Goal: Task Accomplishment & Management: Manage account settings

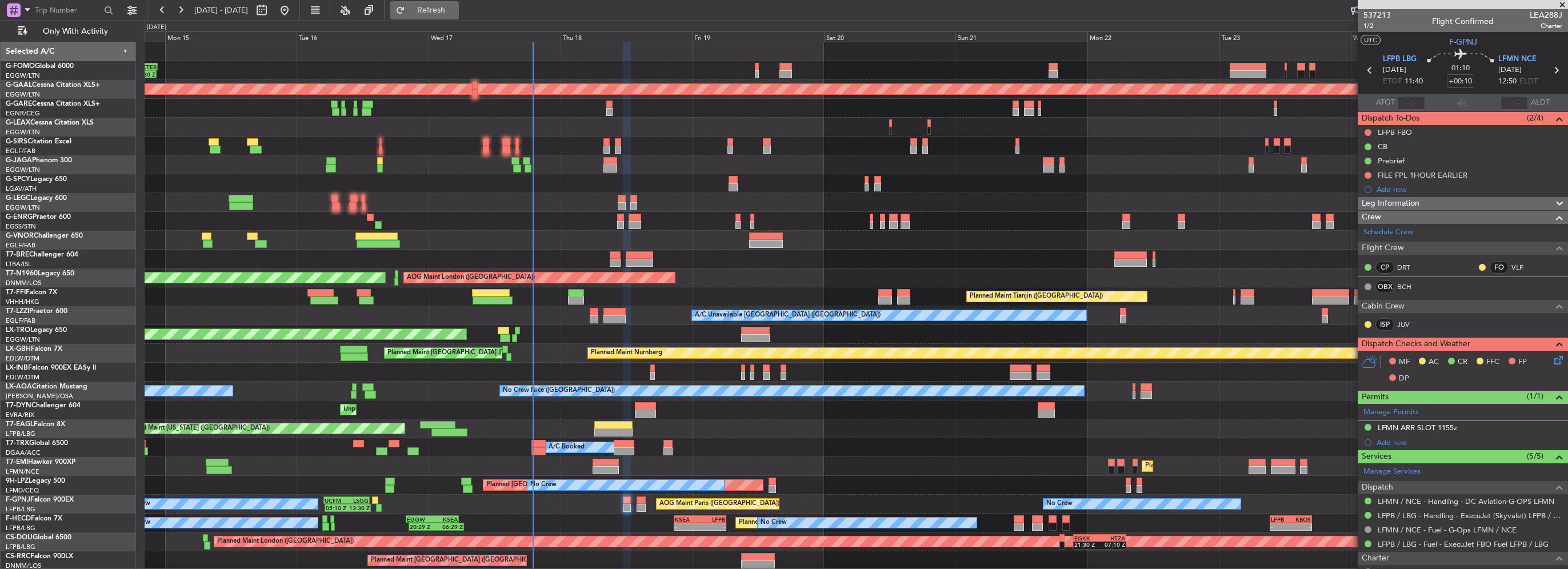
click at [455, 9] on span "Refresh" at bounding box center [431, 10] width 48 height 8
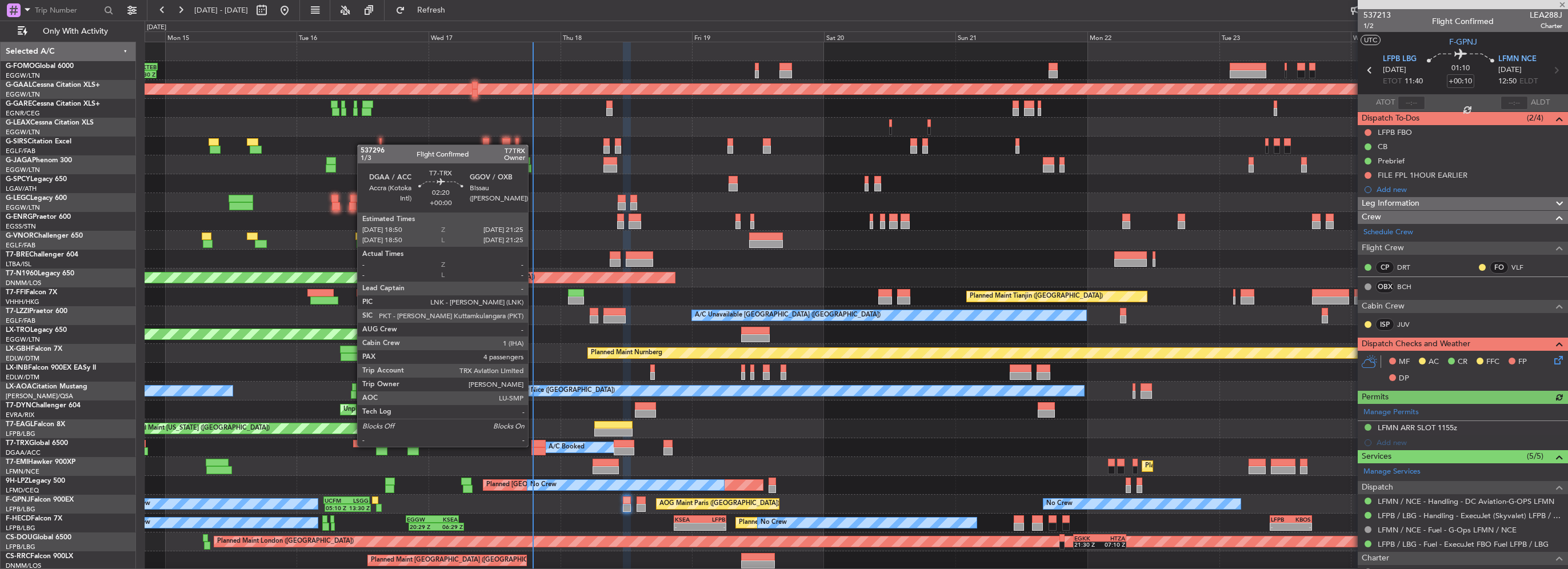
click at [537, 445] on div at bounding box center [538, 444] width 14 height 8
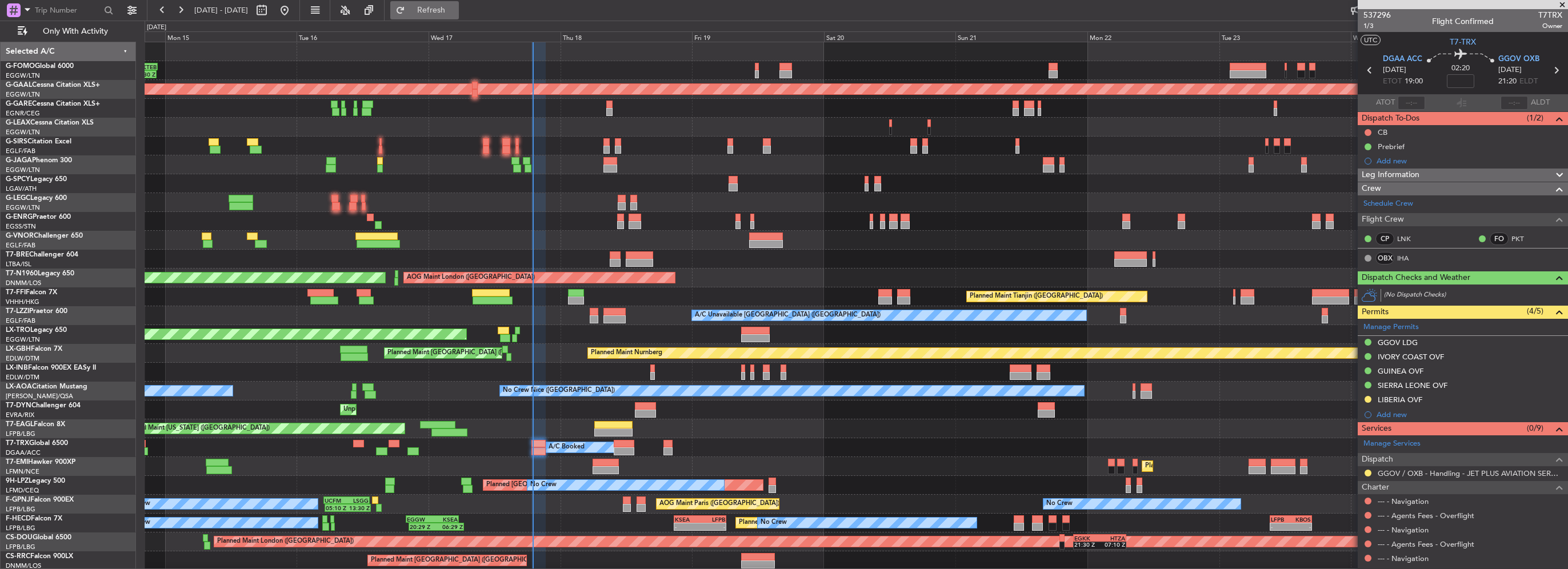
click at [455, 7] on span "Refresh" at bounding box center [431, 10] width 48 height 8
type input "3"
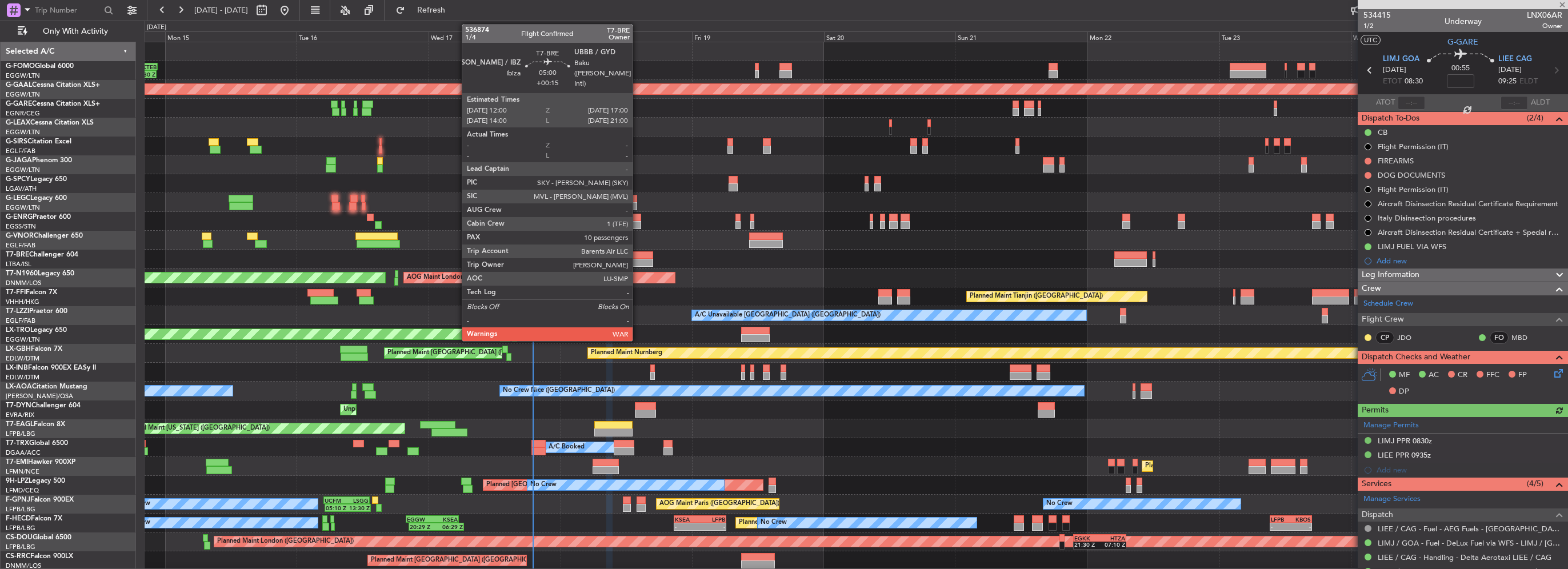
click at [638, 260] on div at bounding box center [640, 262] width 28 height 8
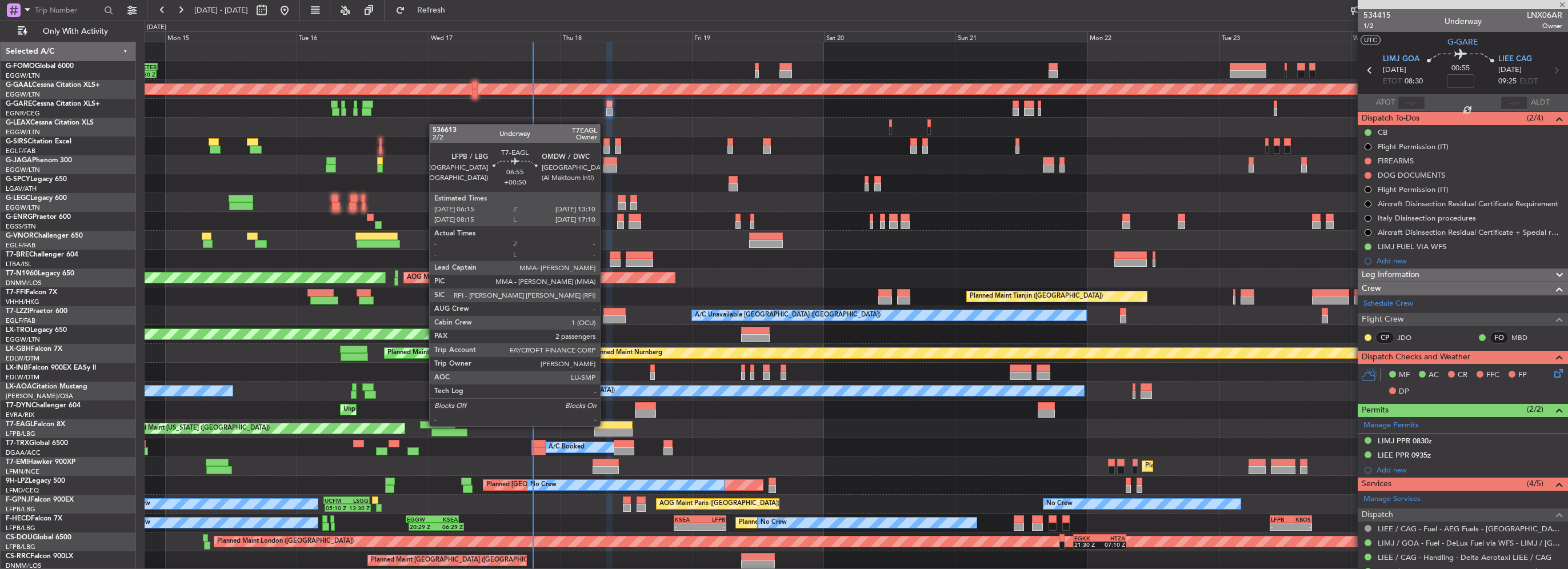
type input "+00:15"
type input "10"
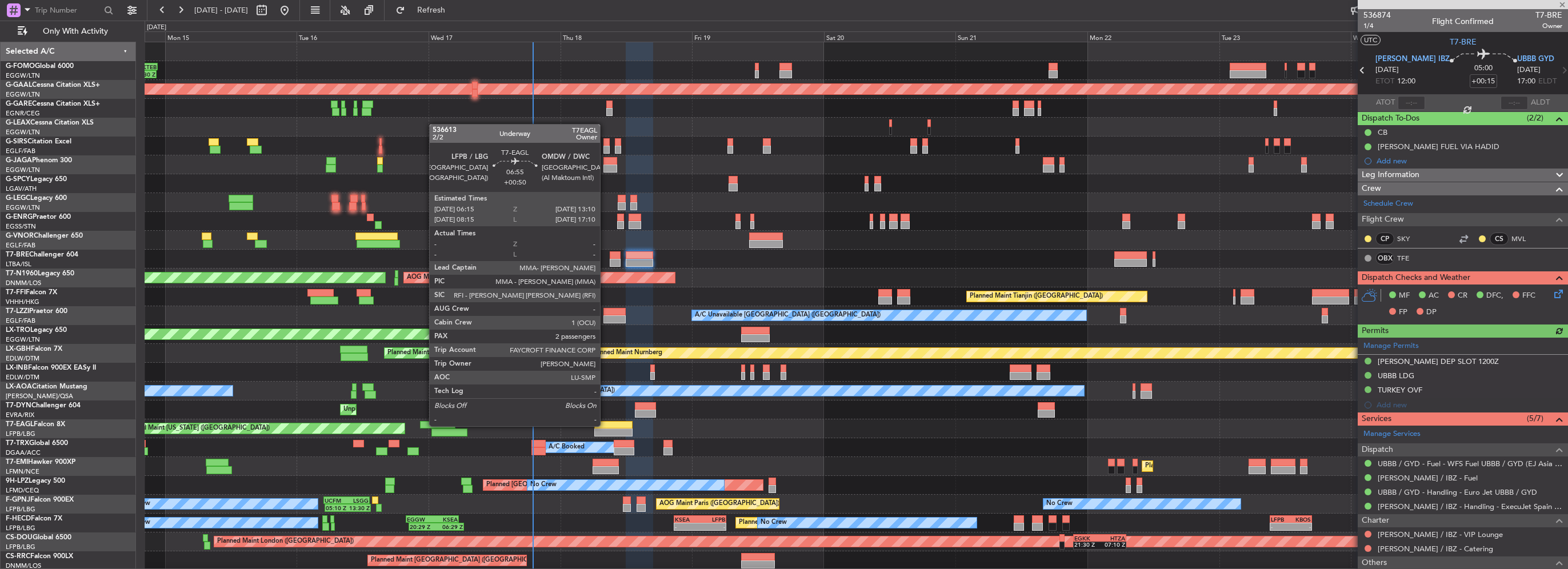
click at [605, 425] on div at bounding box center [613, 425] width 38 height 8
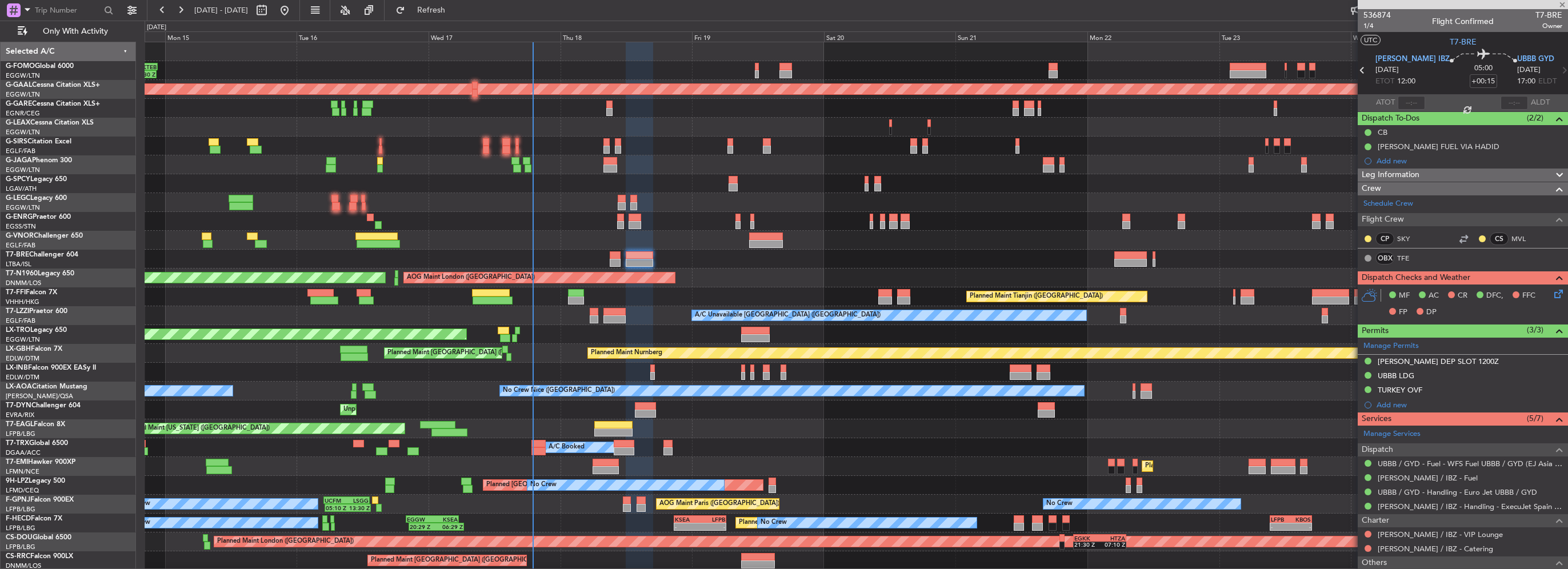
type input "+00:50"
type input "2"
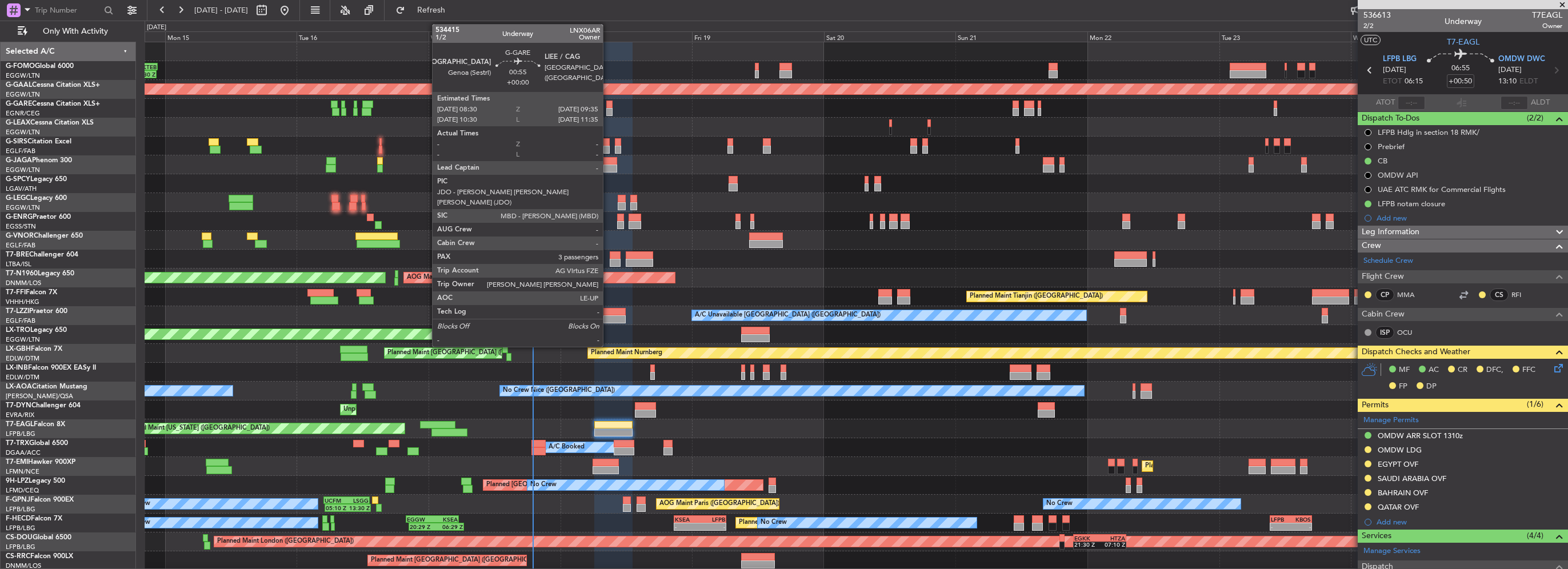
click at [608, 105] on div at bounding box center [609, 104] width 6 height 8
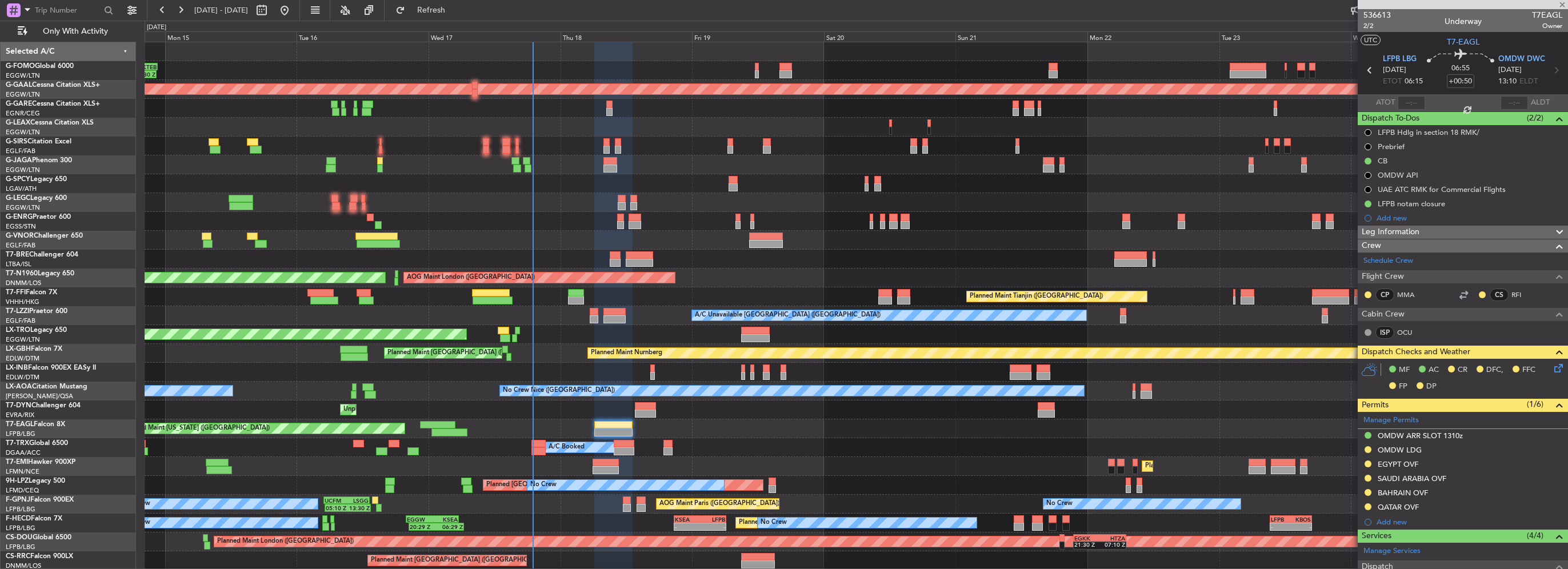
type input "3"
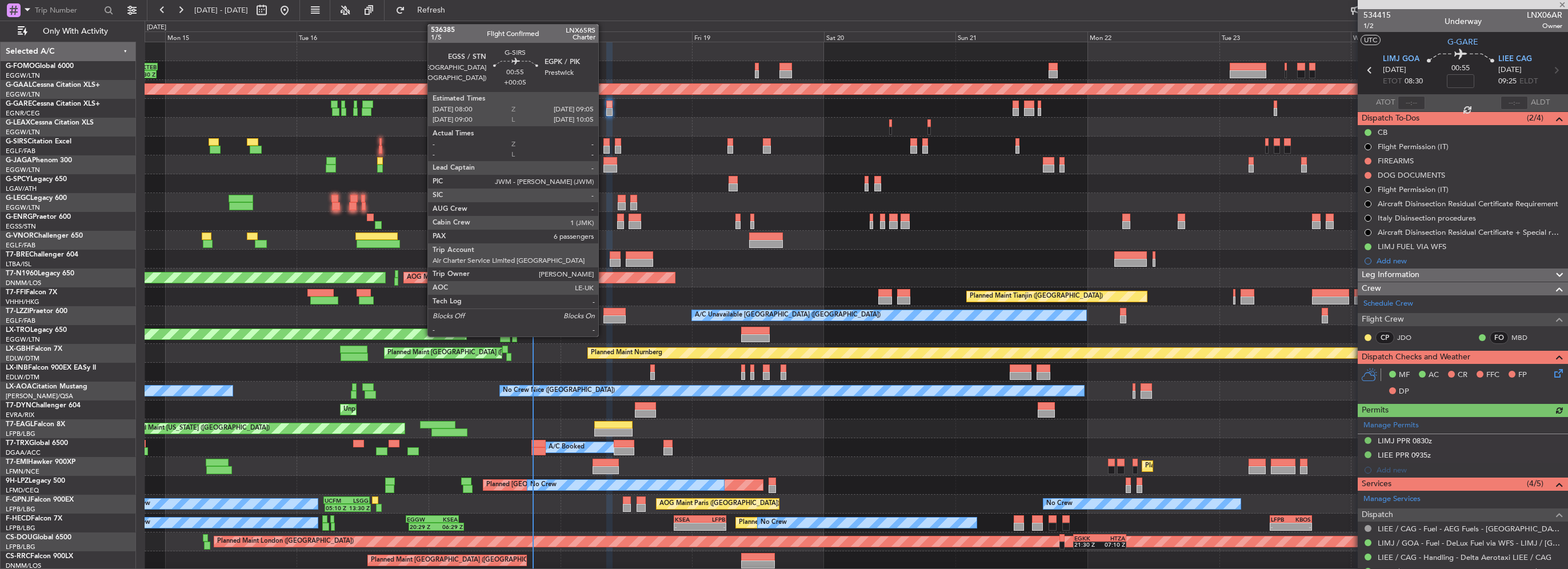
click at [603, 146] on div at bounding box center [606, 149] width 6 height 8
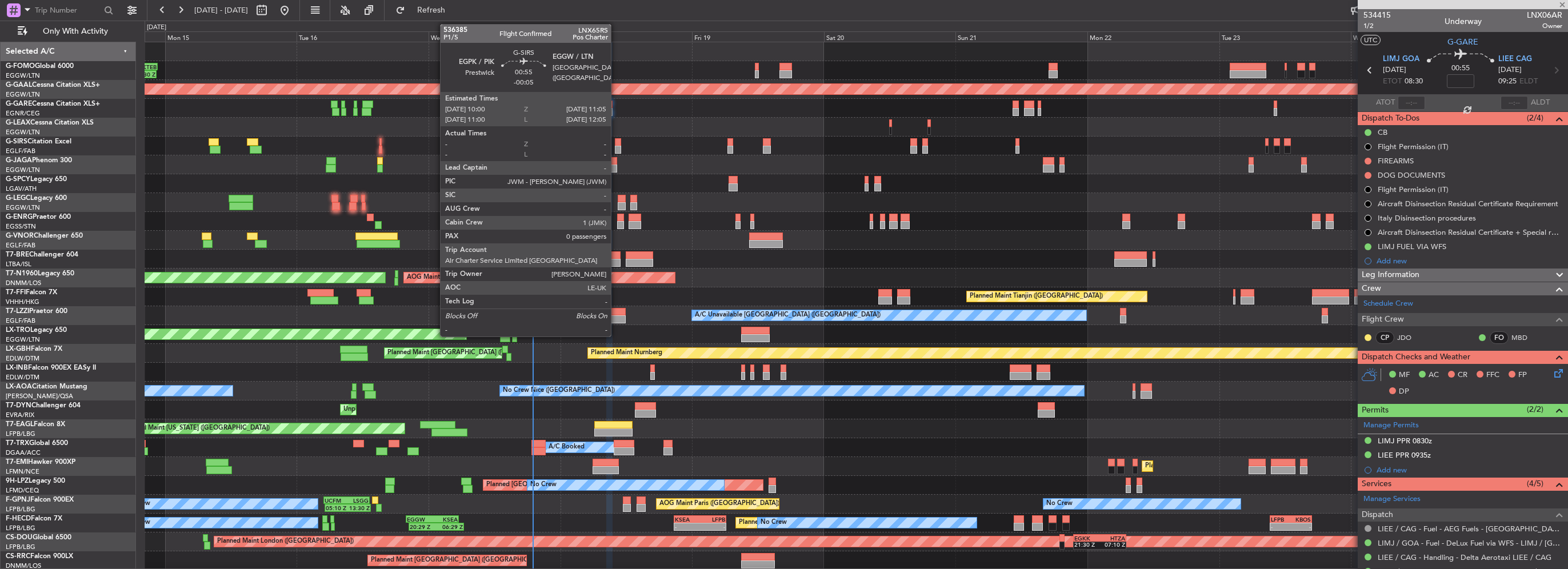
type input "+00:05"
type input "6"
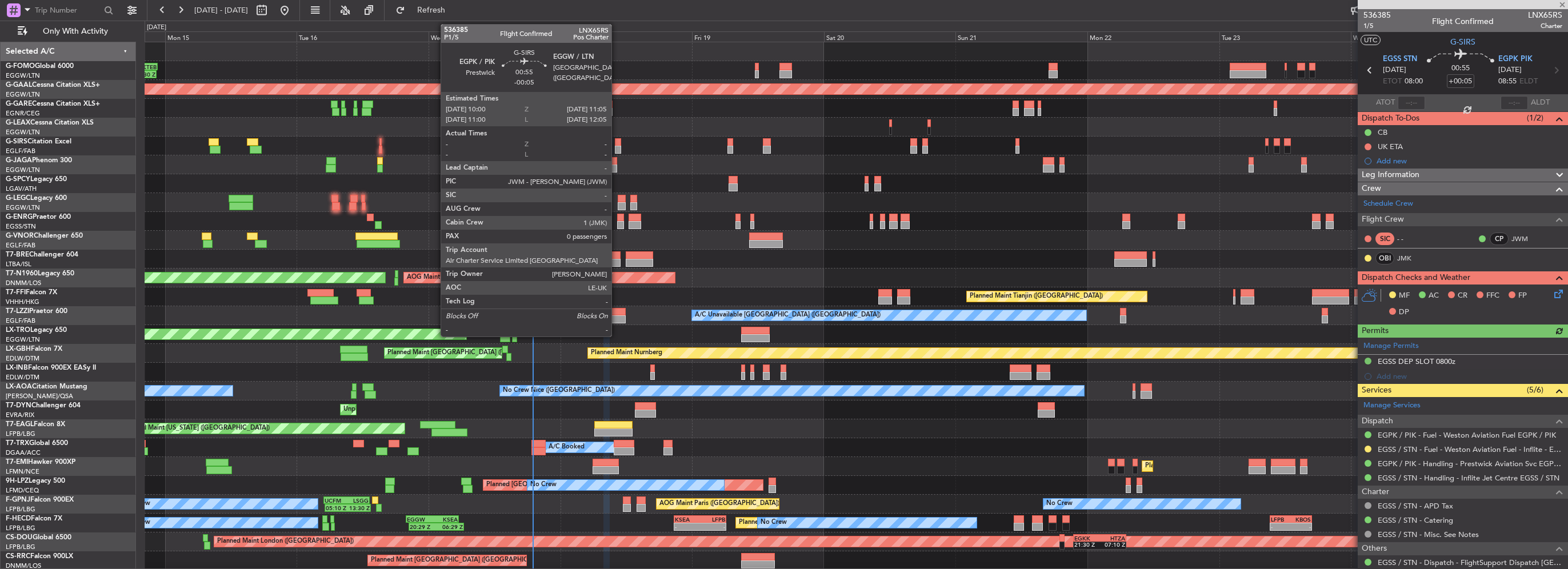
click at [617, 146] on div at bounding box center [618, 149] width 6 height 8
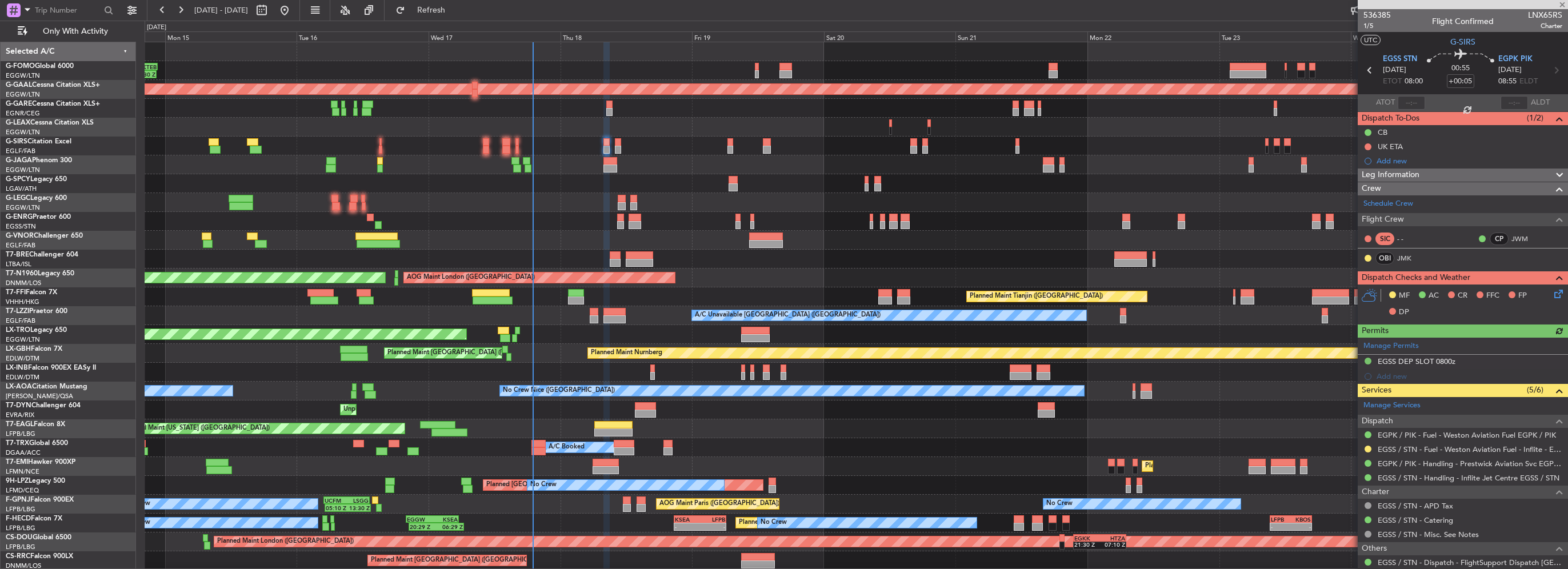
type input "-00:05"
type input "0"
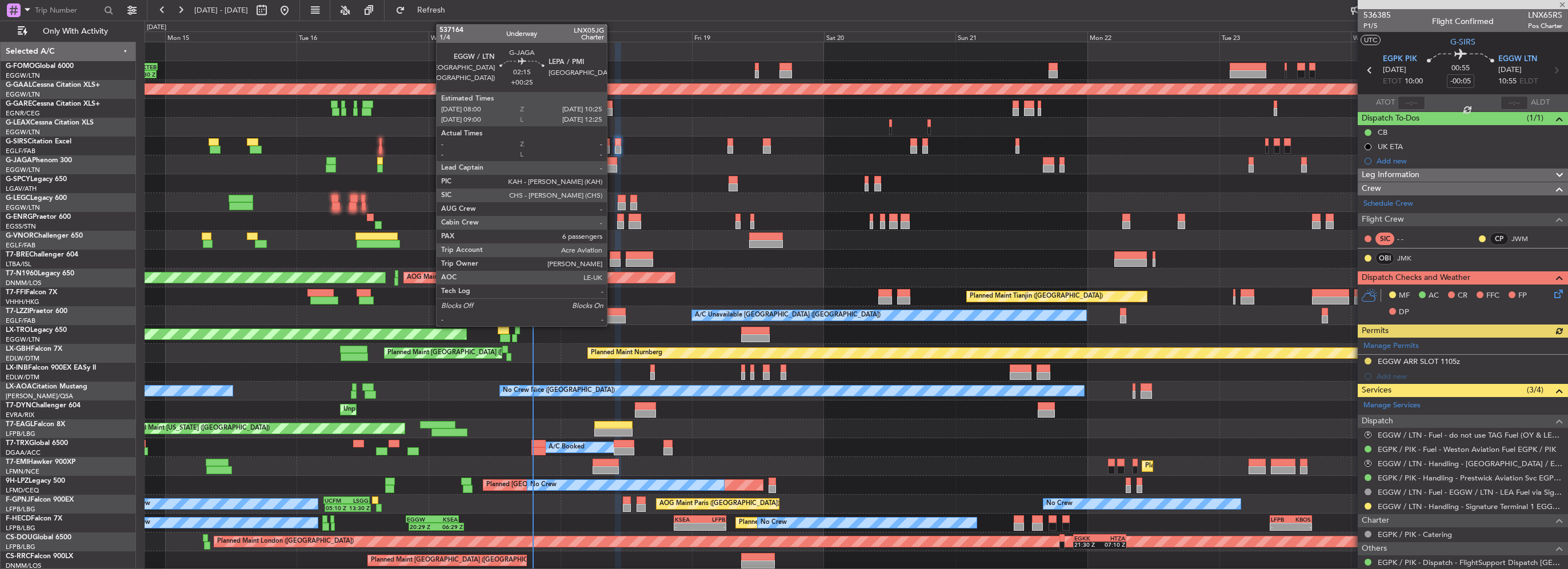
click at [612, 164] on div at bounding box center [610, 168] width 14 height 8
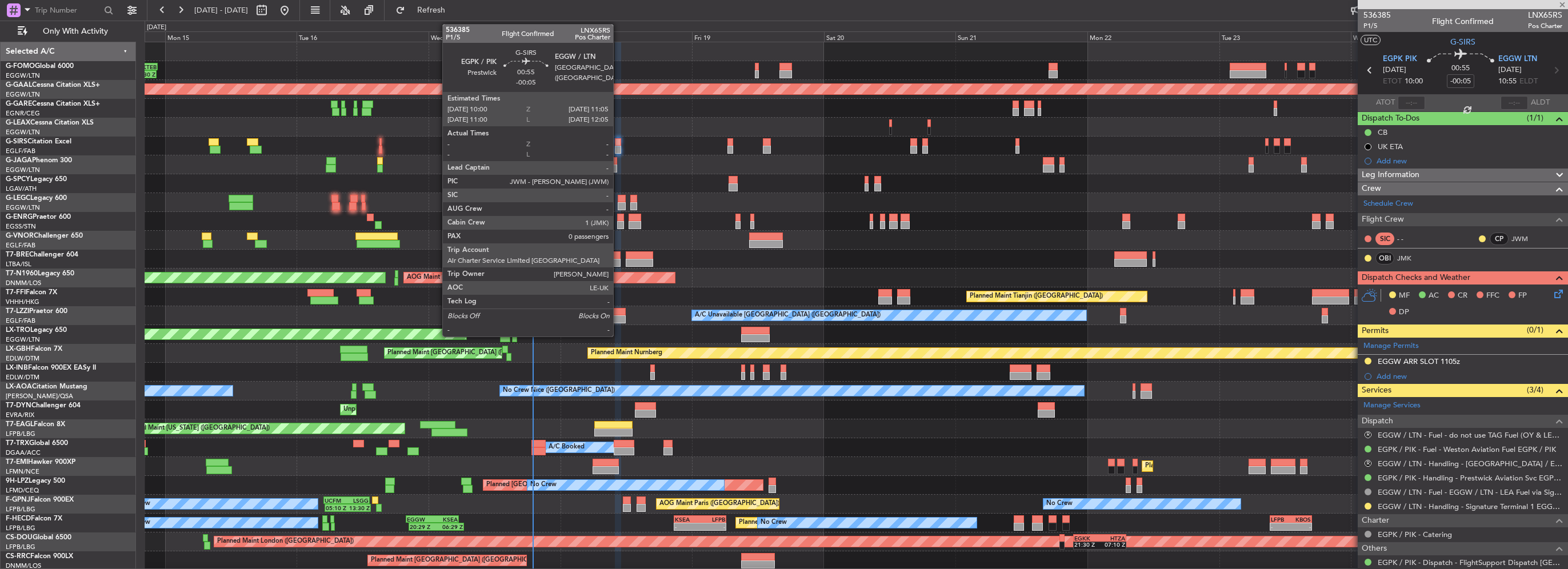
type input "+00:25"
type input "6"
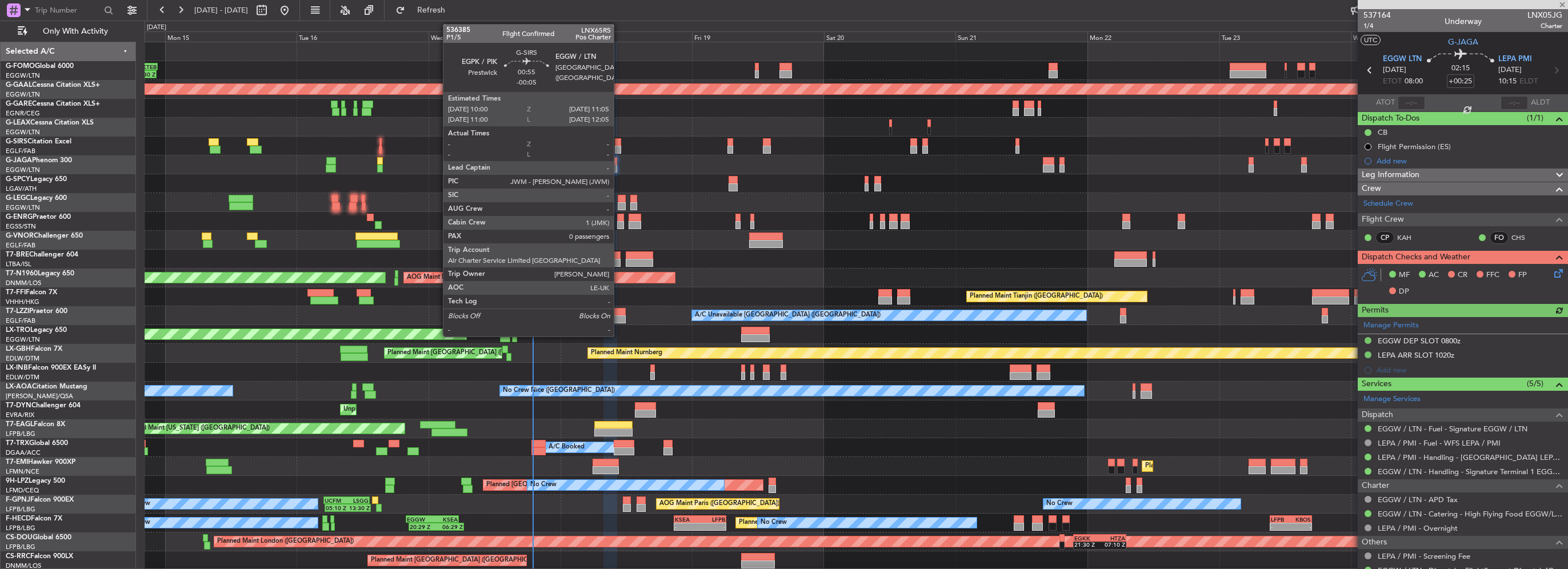
click at [619, 144] on div at bounding box center [618, 142] width 6 height 8
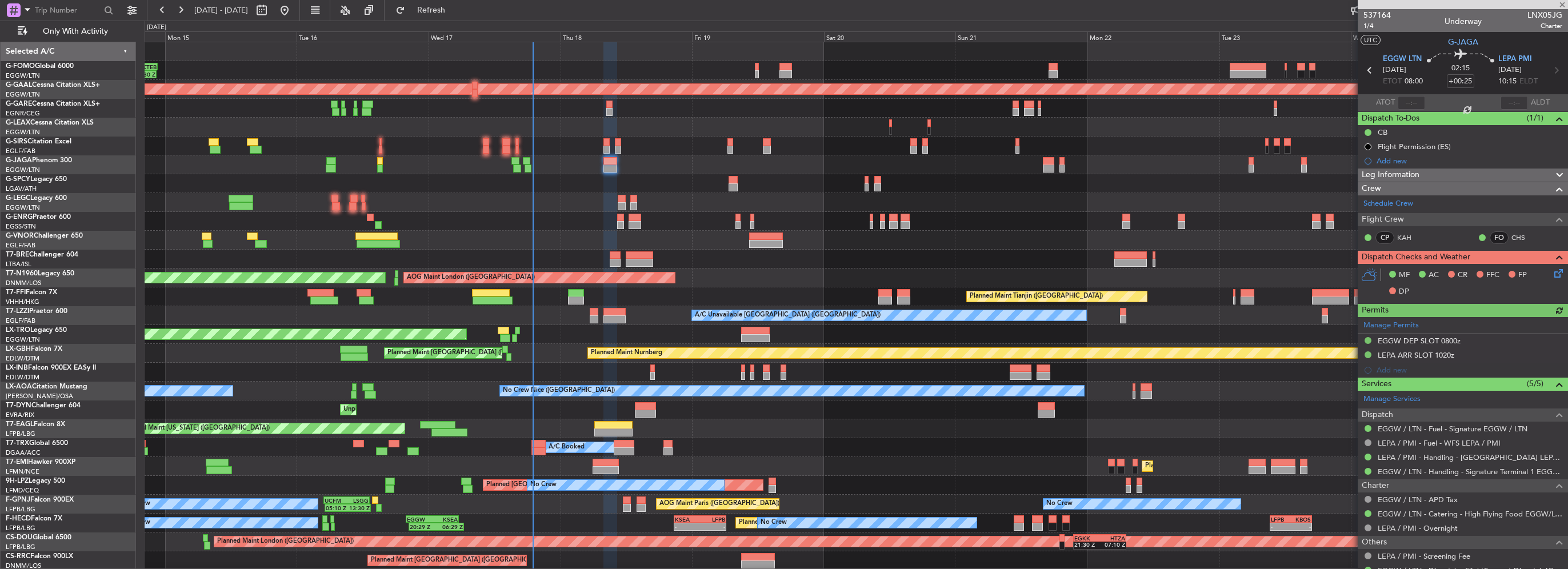
type input "-00:05"
type input "0"
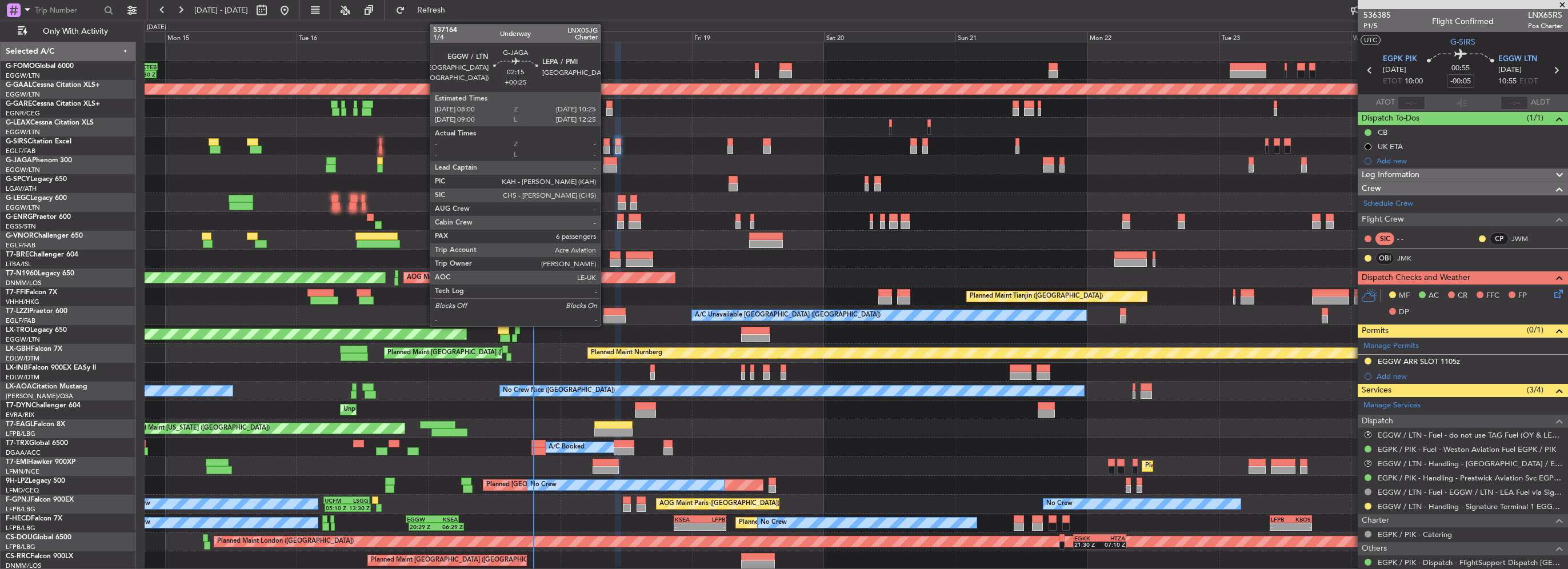
click at [606, 164] on div at bounding box center [610, 168] width 14 height 8
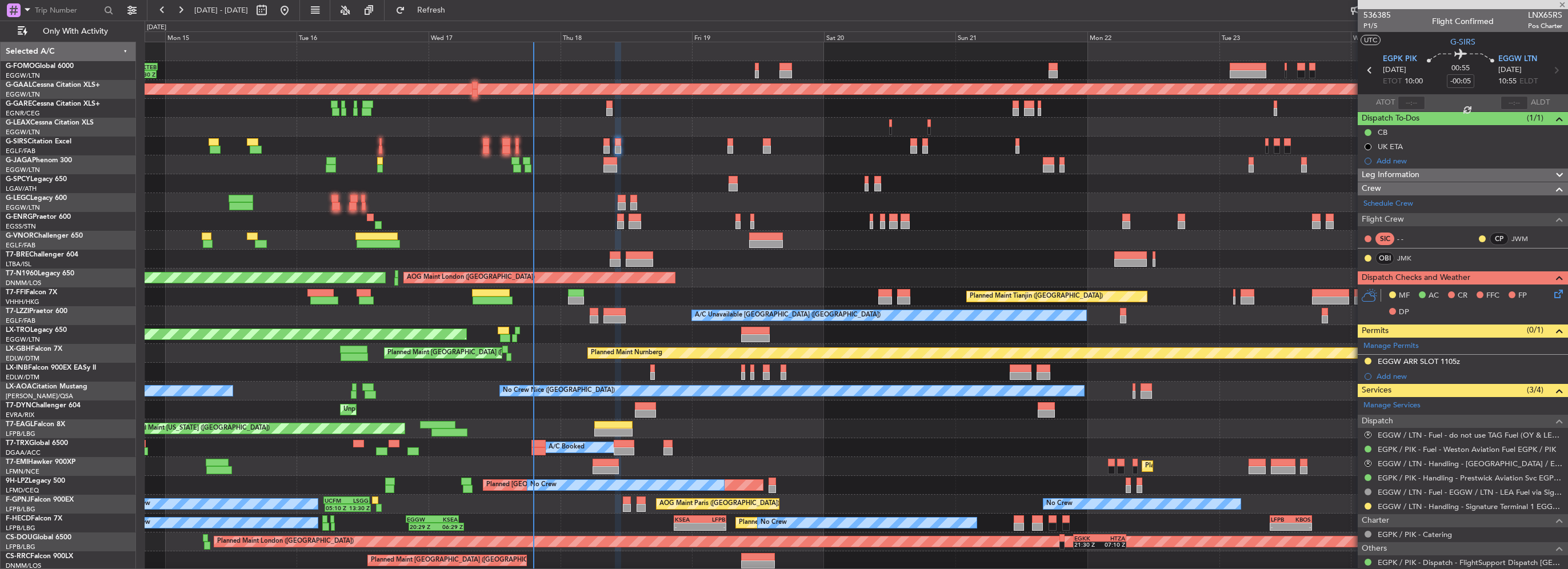
type input "+00:25"
type input "6"
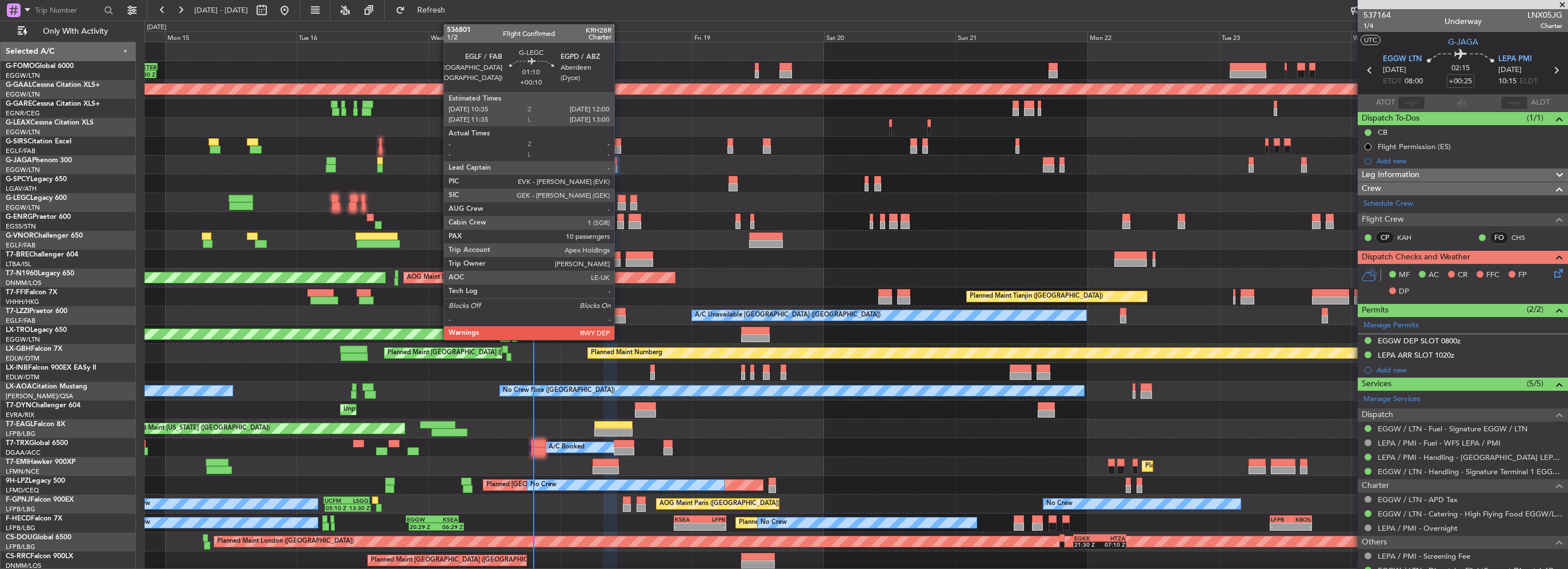
click at [620, 200] on div at bounding box center [621, 198] width 8 height 8
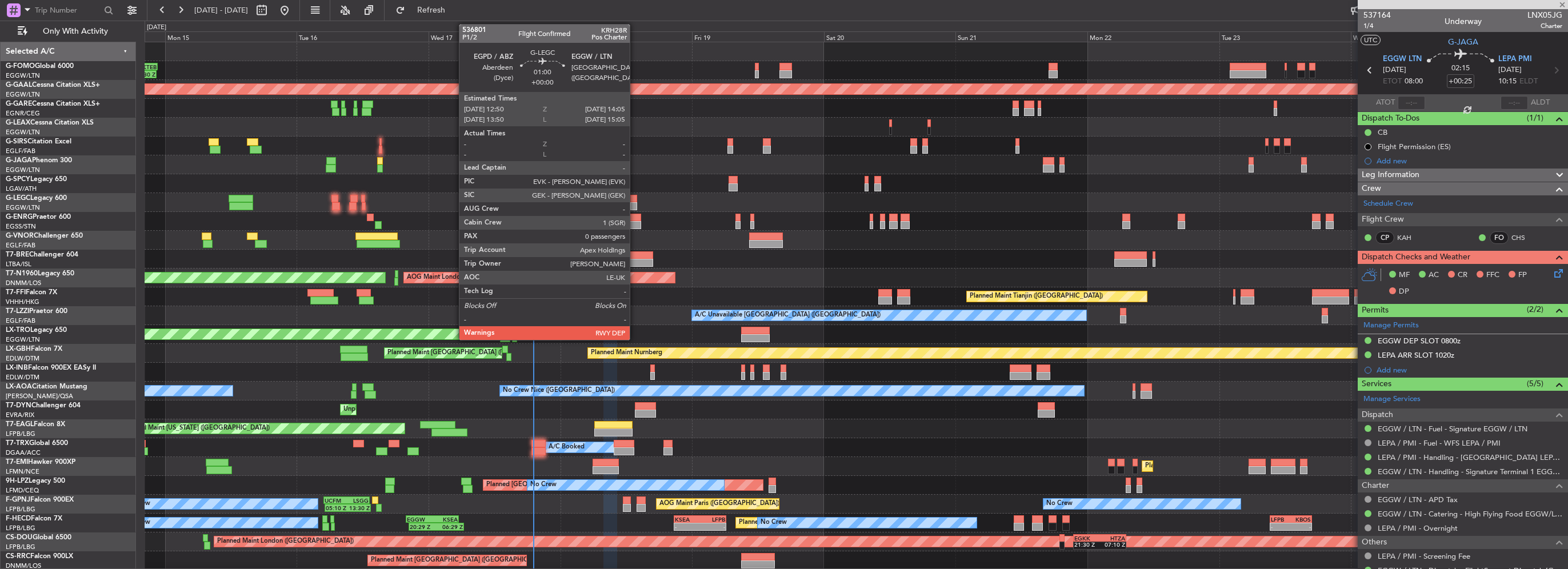
type input "+00:10"
type input "10"
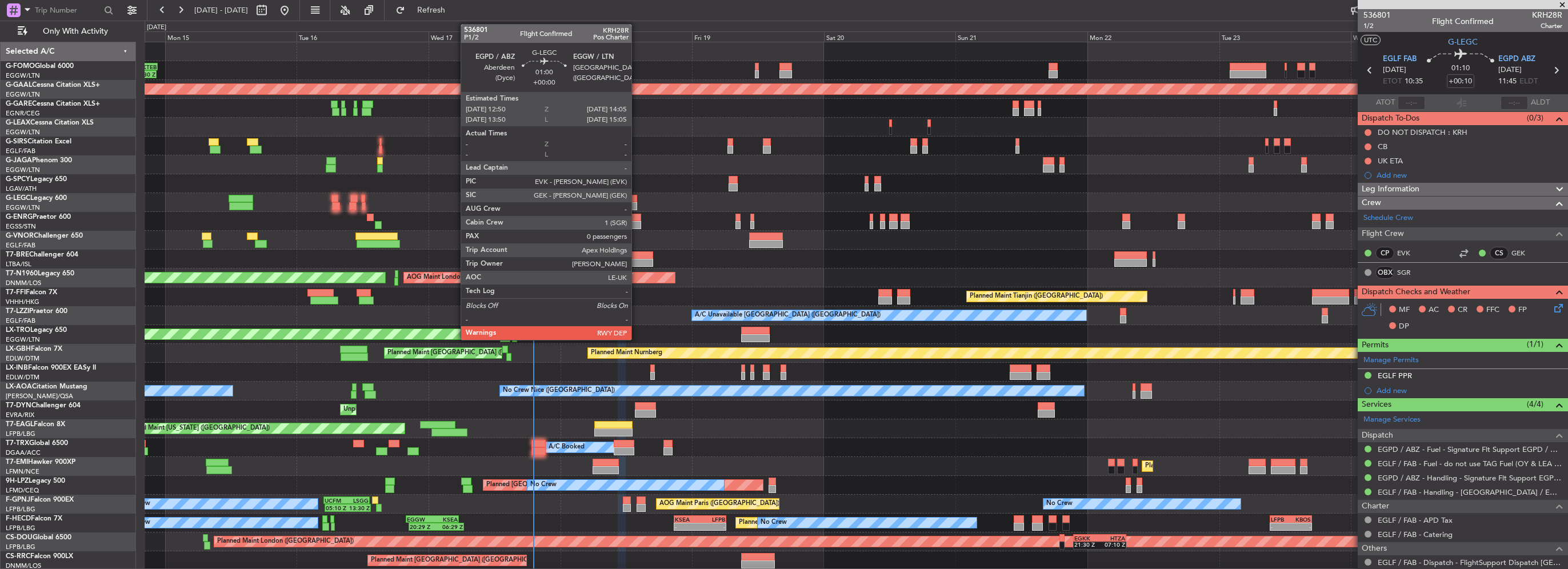
click at [637, 204] on div at bounding box center [634, 206] width 7 height 8
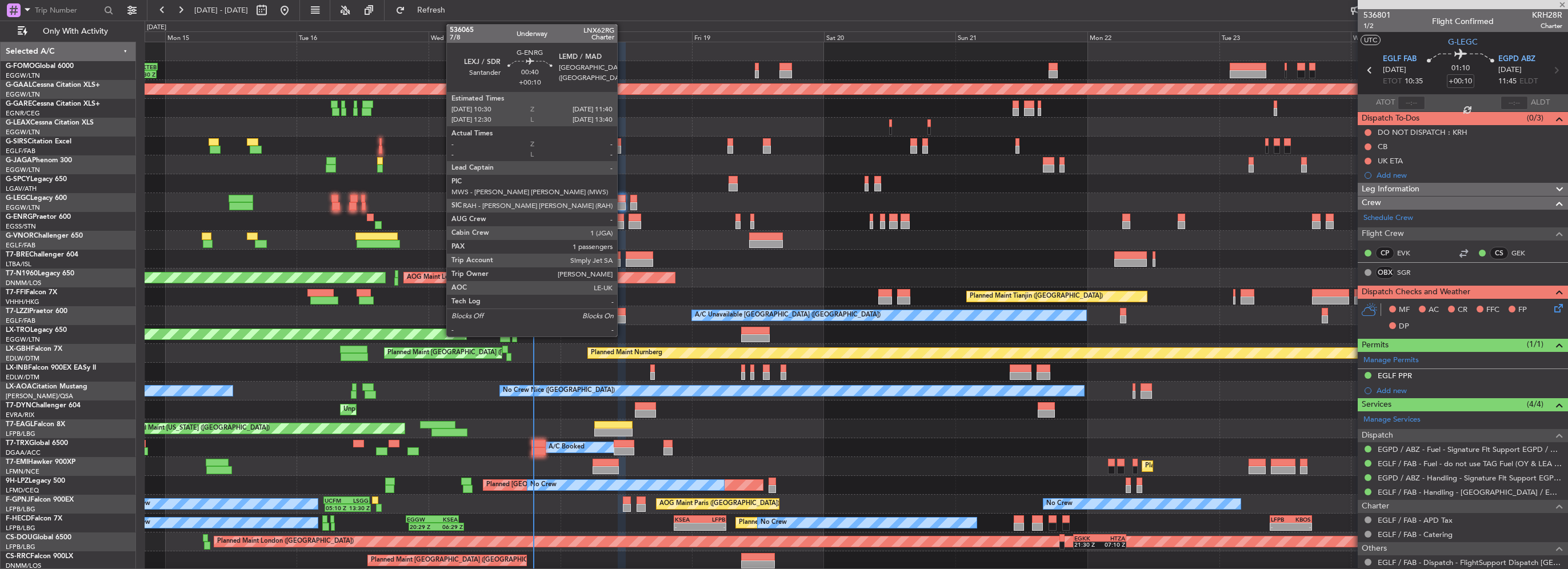
type input "0"
click at [621, 222] on div at bounding box center [620, 225] width 7 height 8
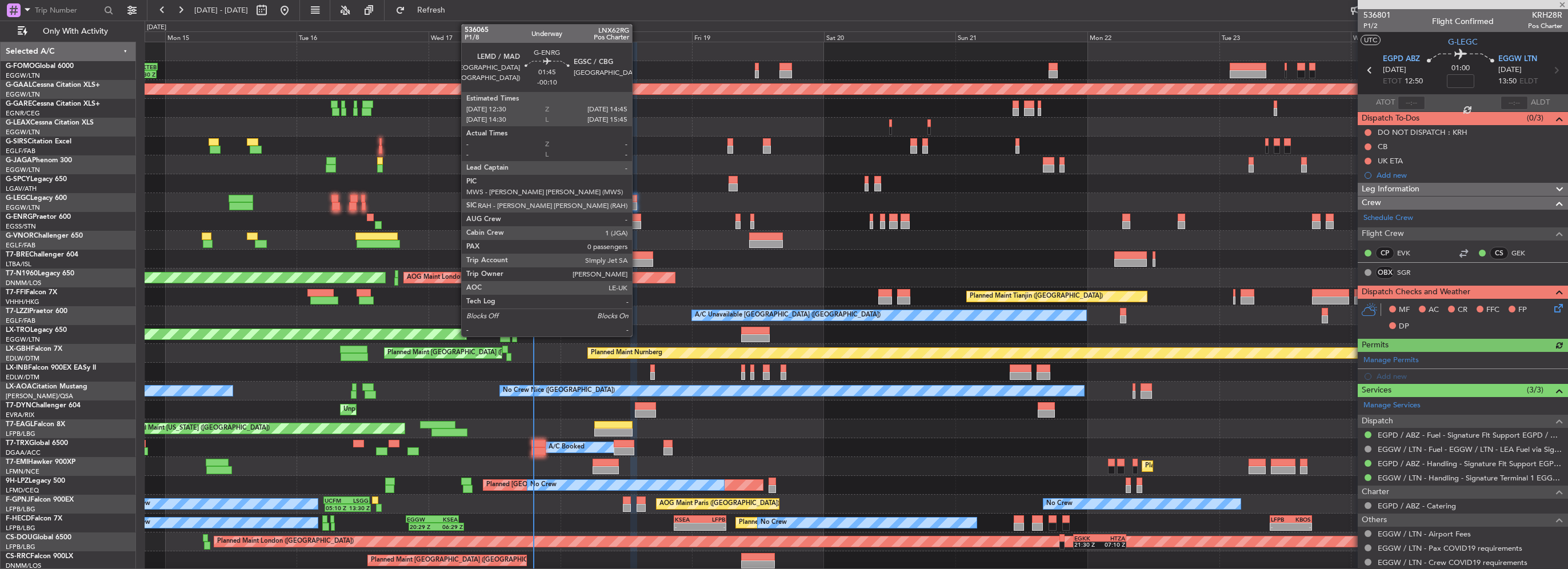
type input "+00:10"
type input "1"
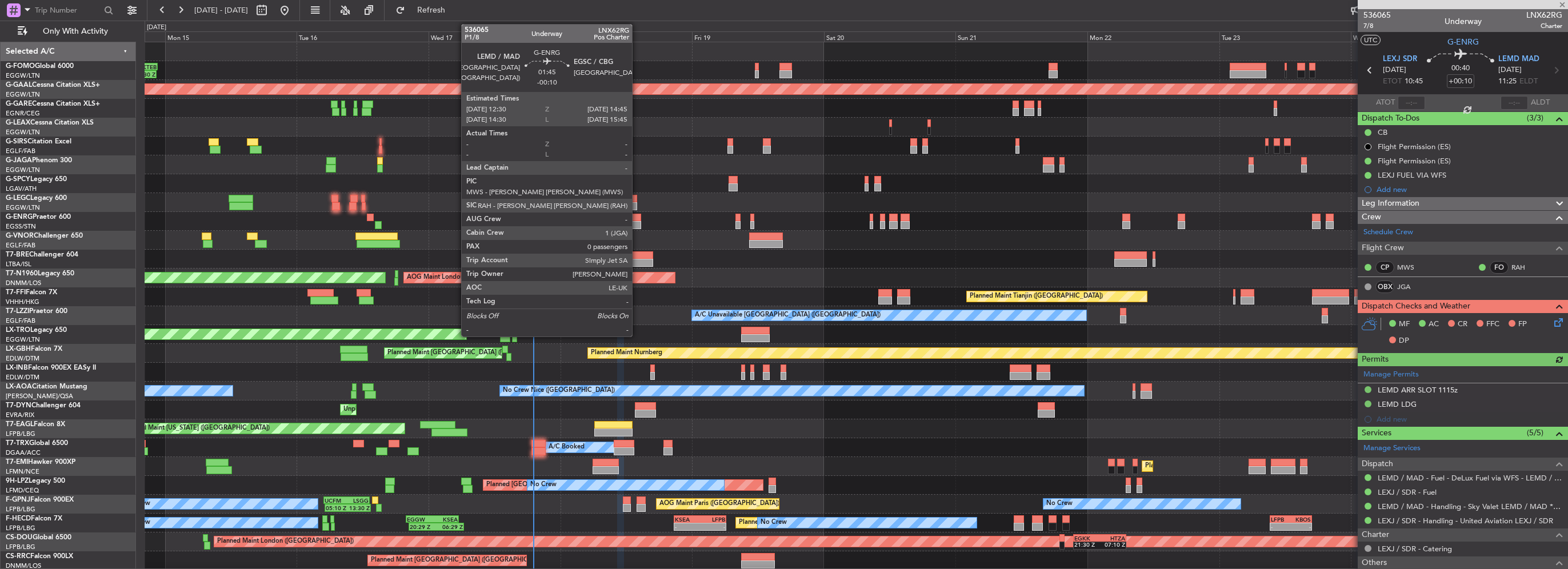
click at [637, 219] on div at bounding box center [635, 217] width 13 height 8
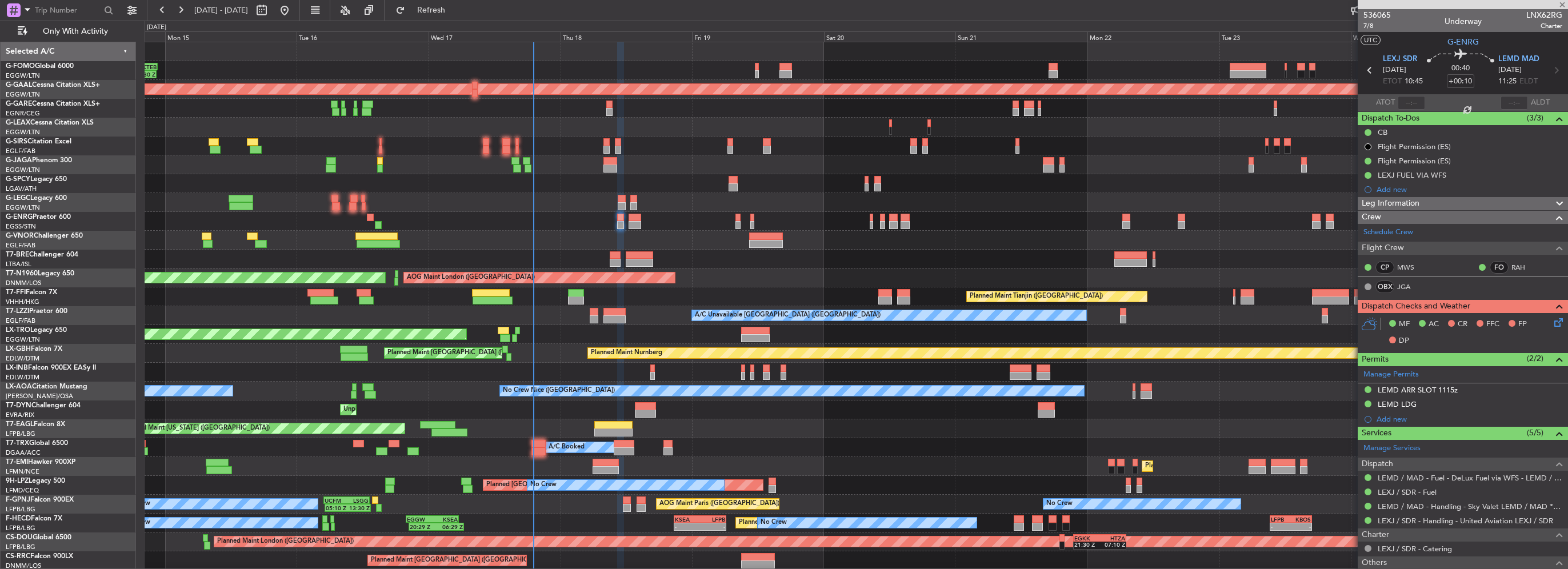
type input "-00:10"
type input "0"
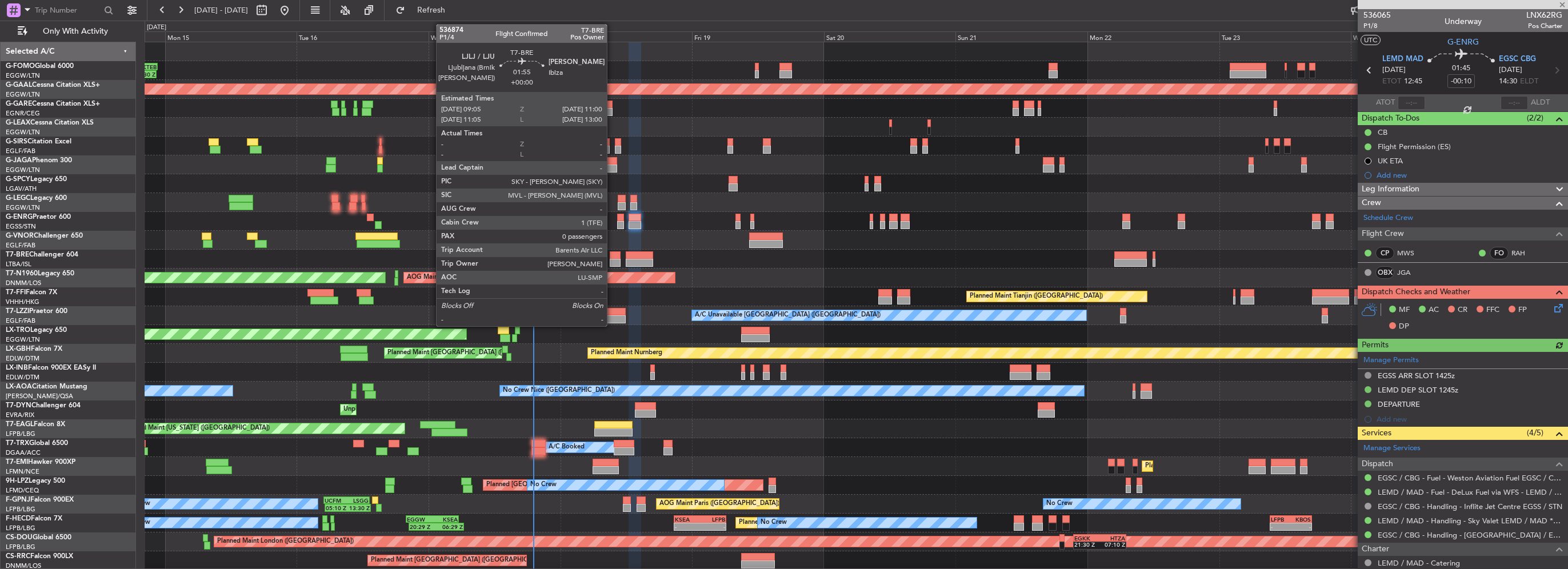
click at [612, 257] on div at bounding box center [615, 255] width 11 height 8
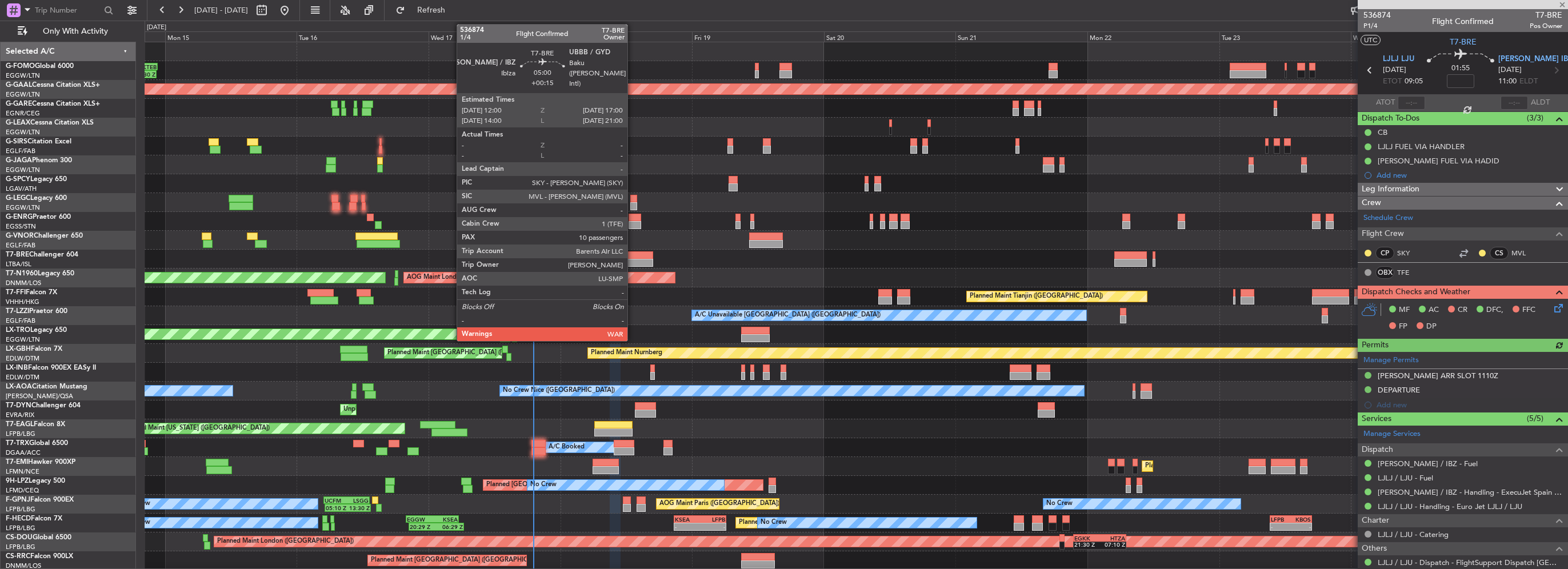
click at [632, 256] on div at bounding box center [640, 255] width 28 height 8
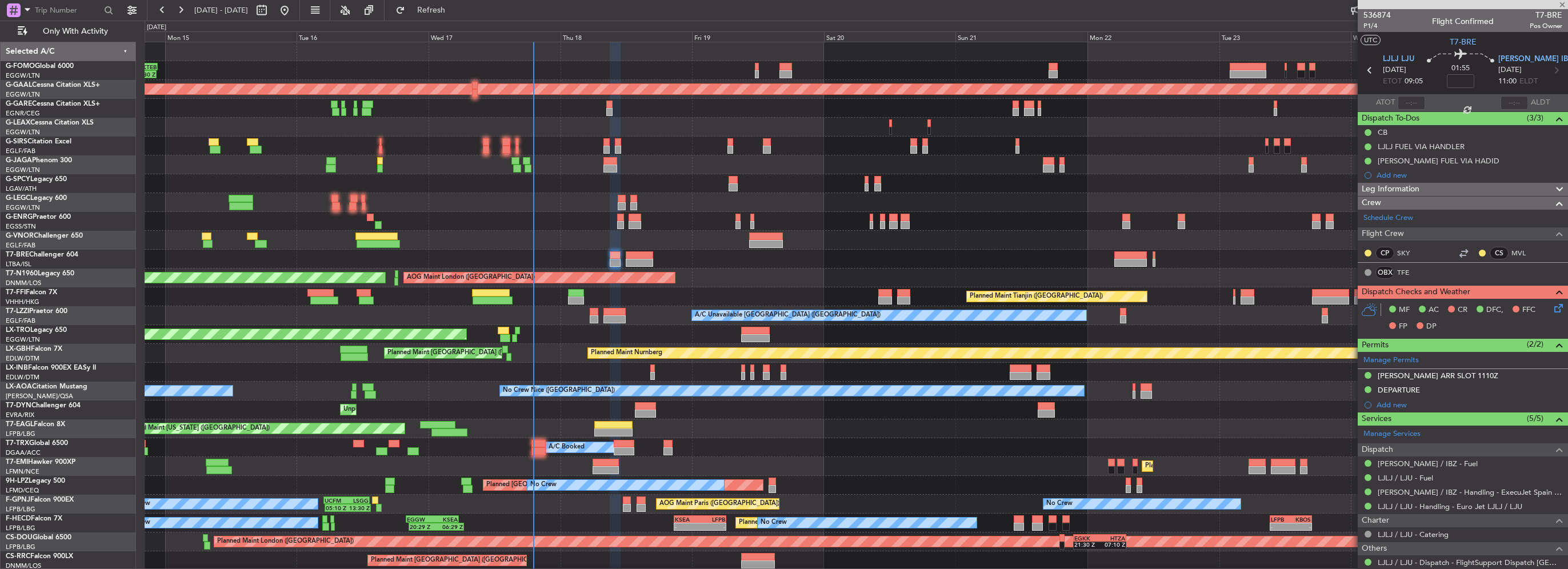
type input "+00:15"
type input "10"
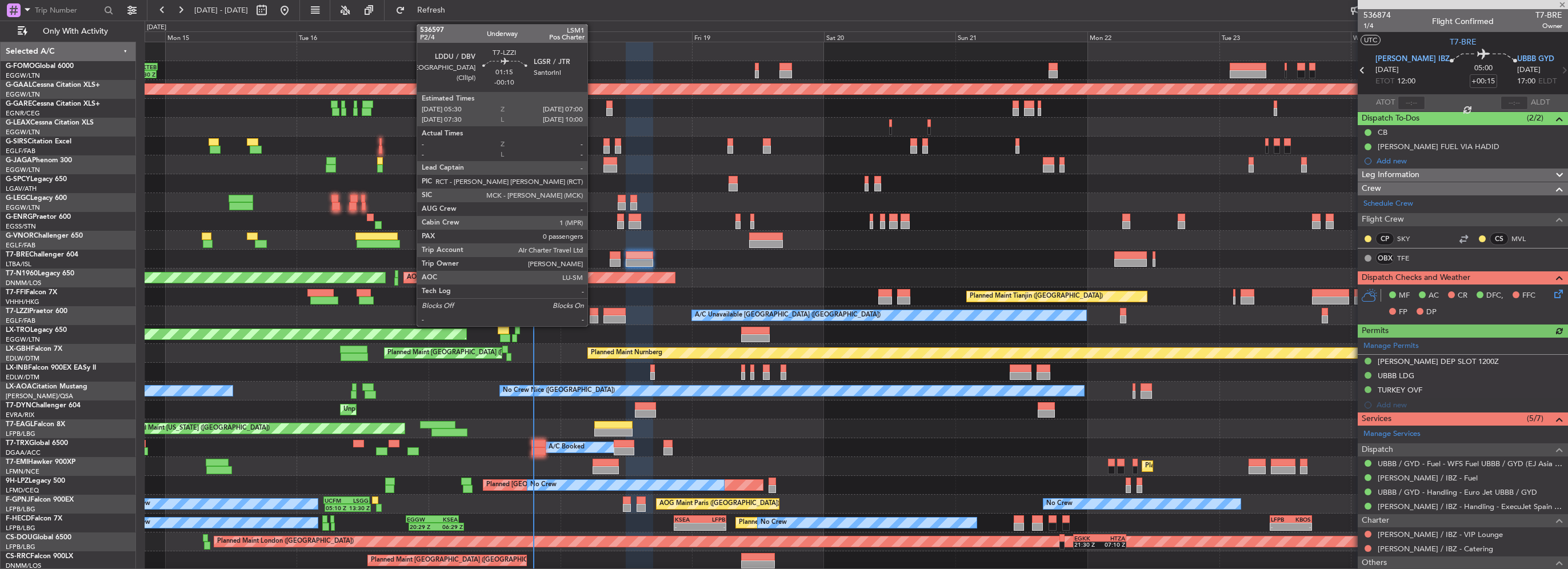
click at [593, 315] on div at bounding box center [594, 319] width 9 height 8
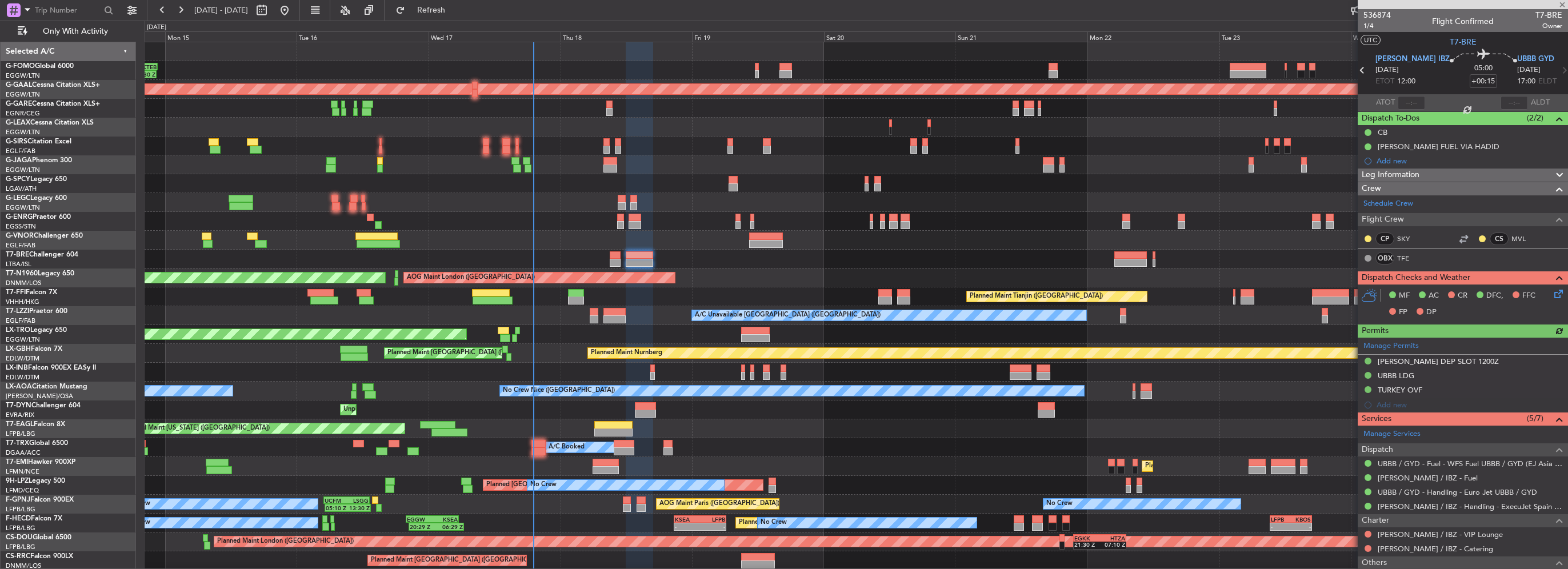
type input "-00:10"
type input "0"
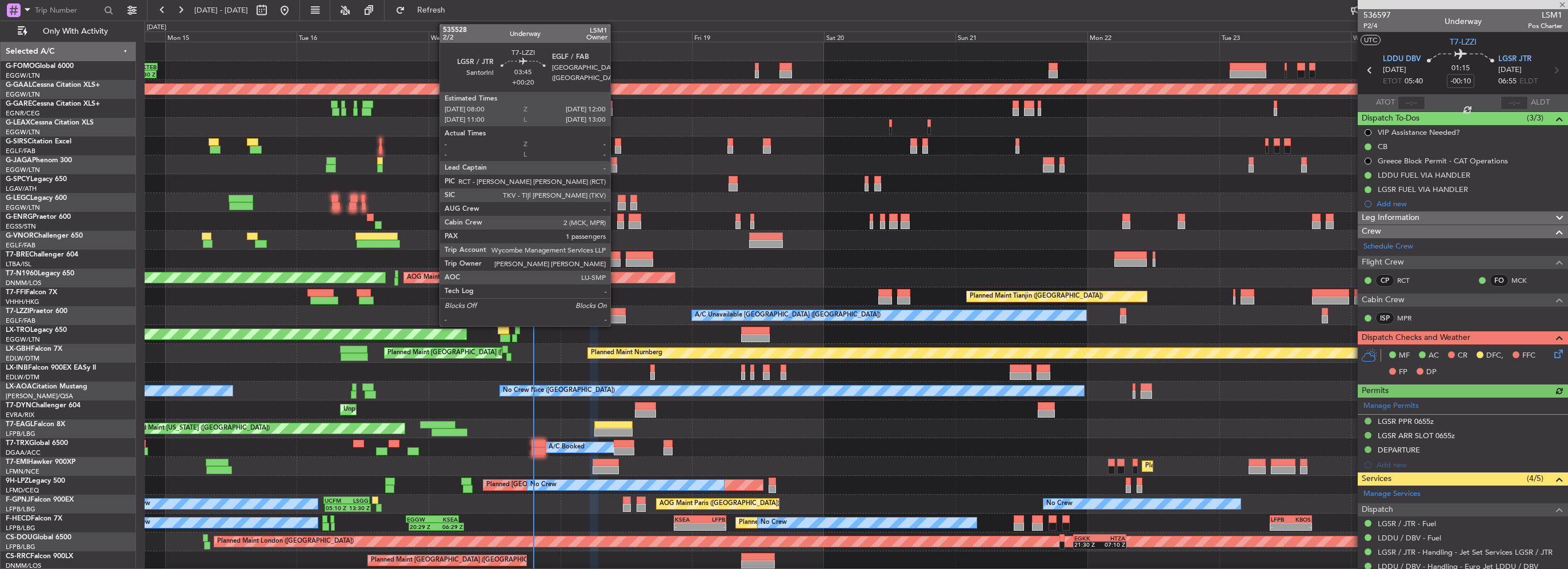
click at [615, 318] on div at bounding box center [614, 319] width 23 height 8
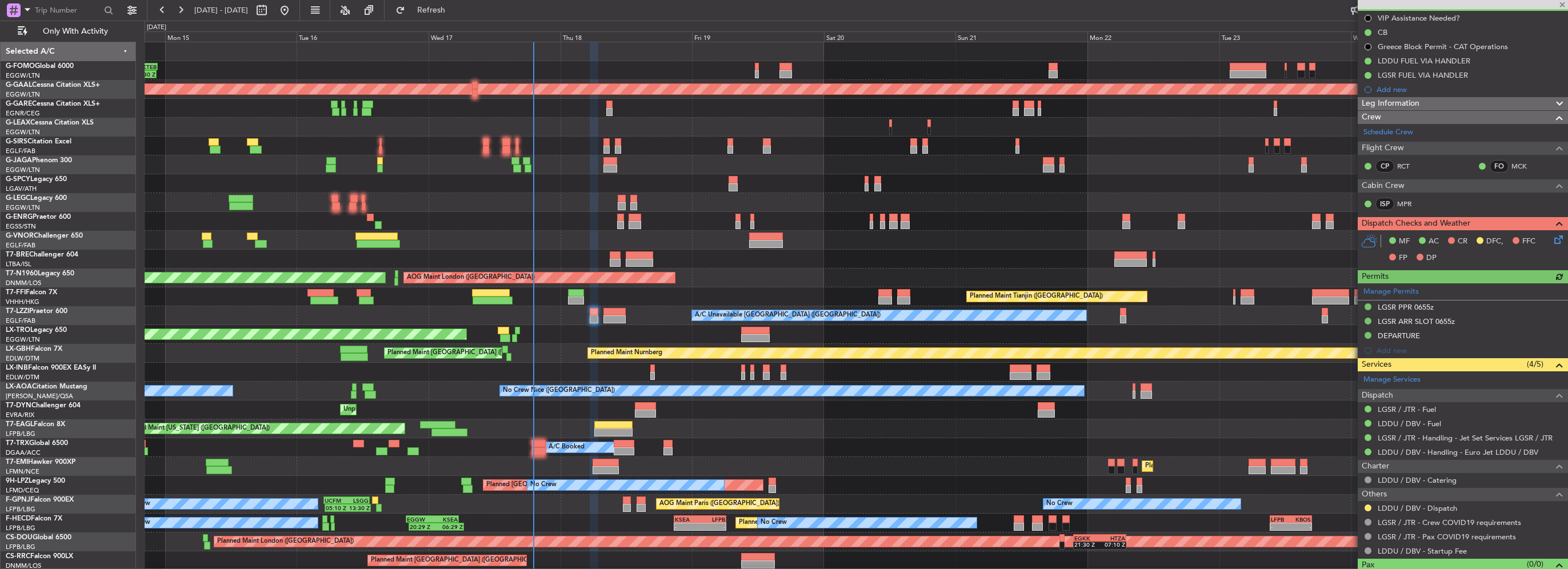
scroll to position [134, 0]
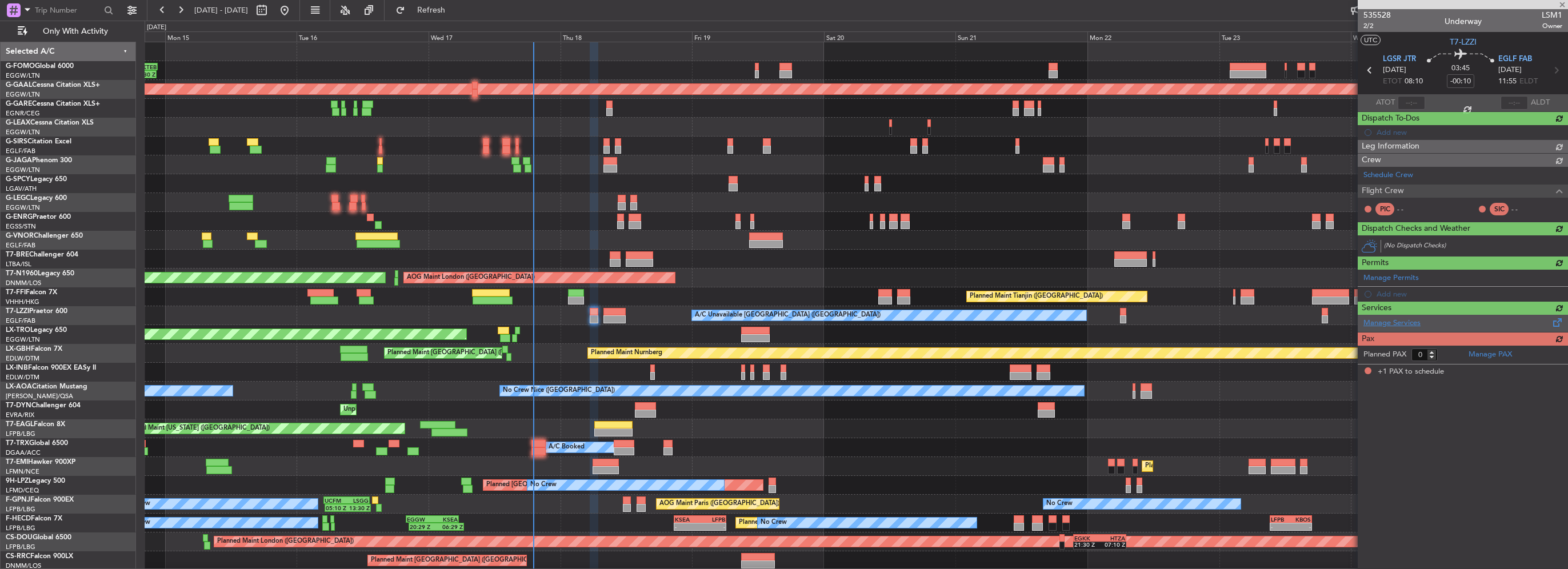
type input "+00:20"
type input "1"
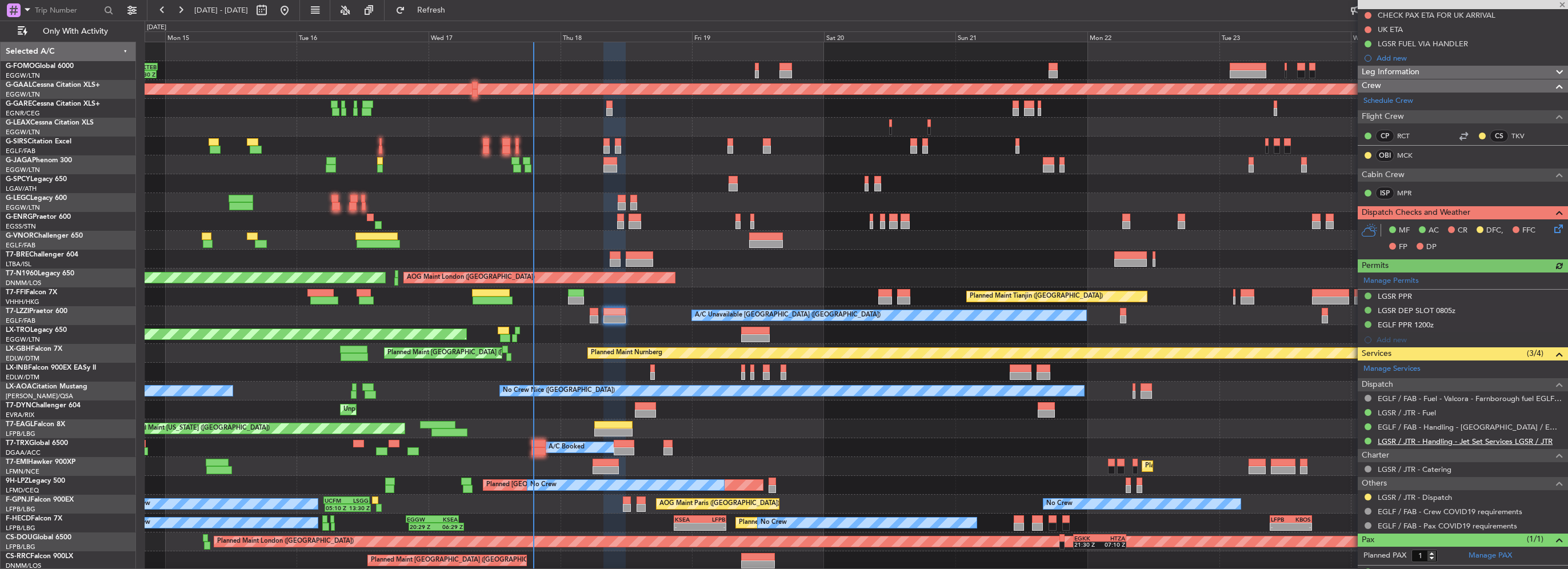
scroll to position [165, 0]
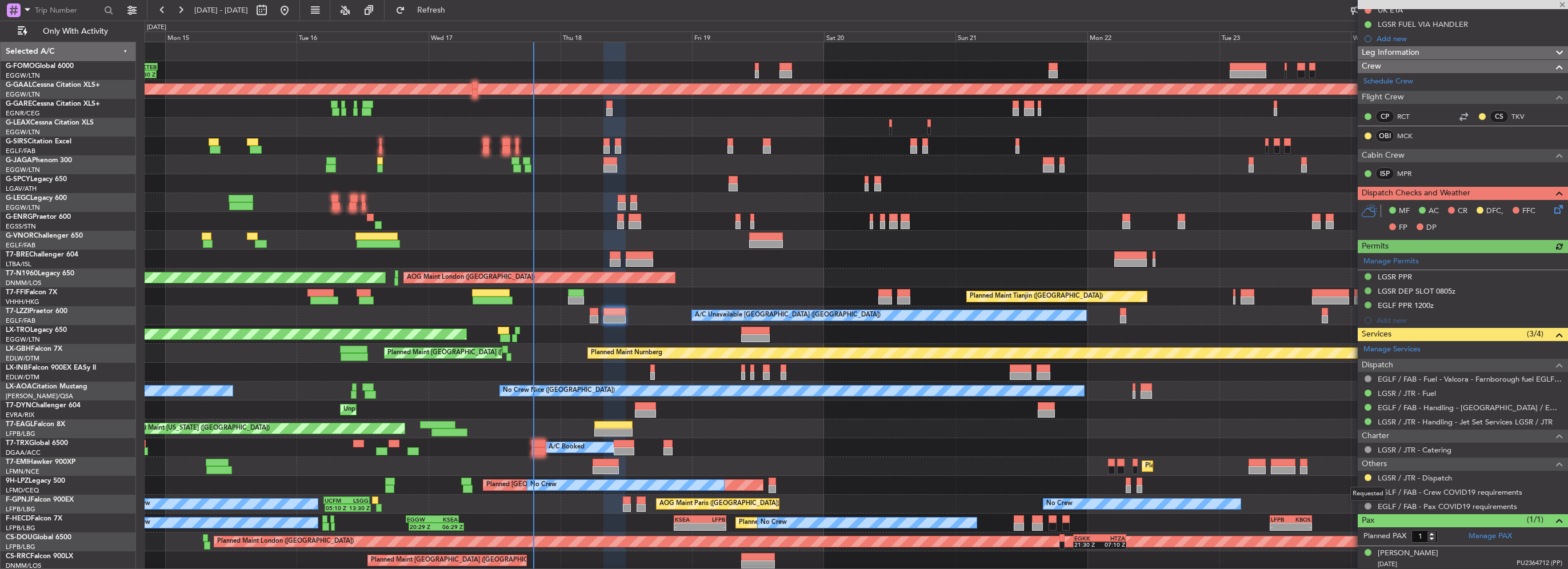
click at [1368, 480] on mat-tooltip-component "Requested" at bounding box center [1368, 494] width 51 height 30
click at [1365, 474] on button at bounding box center [1368, 477] width 7 height 7
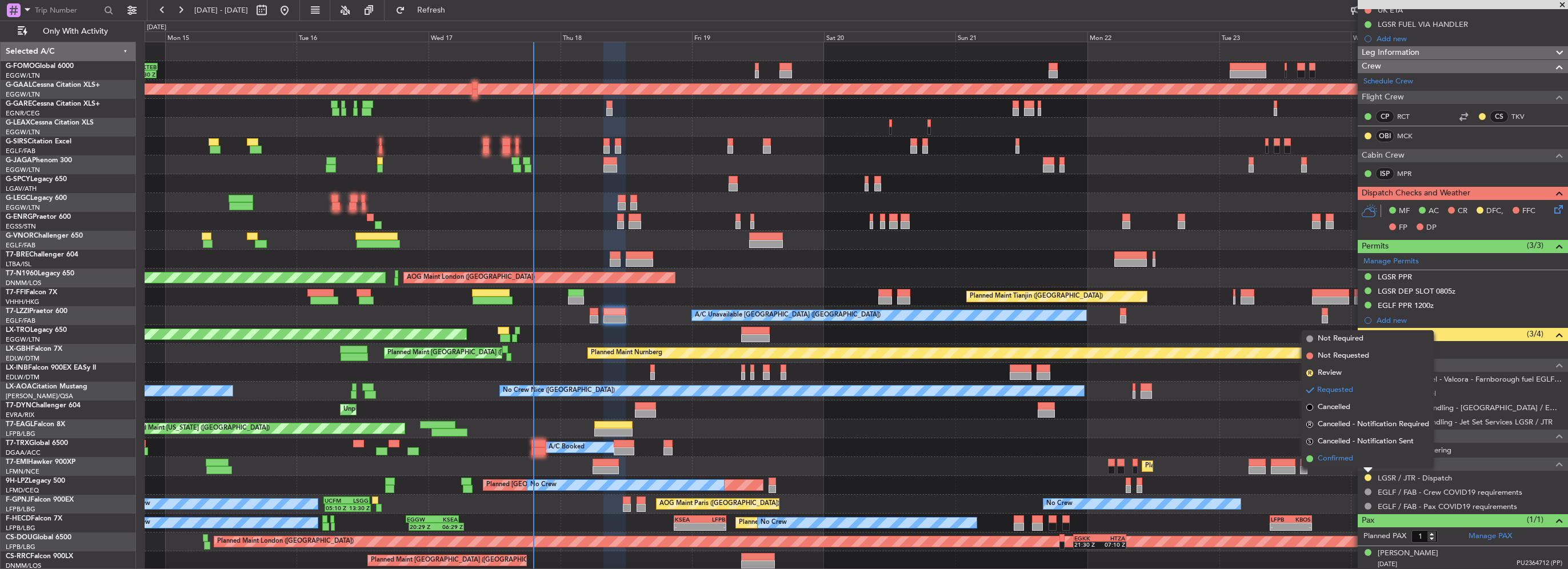
click at [1349, 457] on span "Confirmed" at bounding box center [1335, 458] width 35 height 12
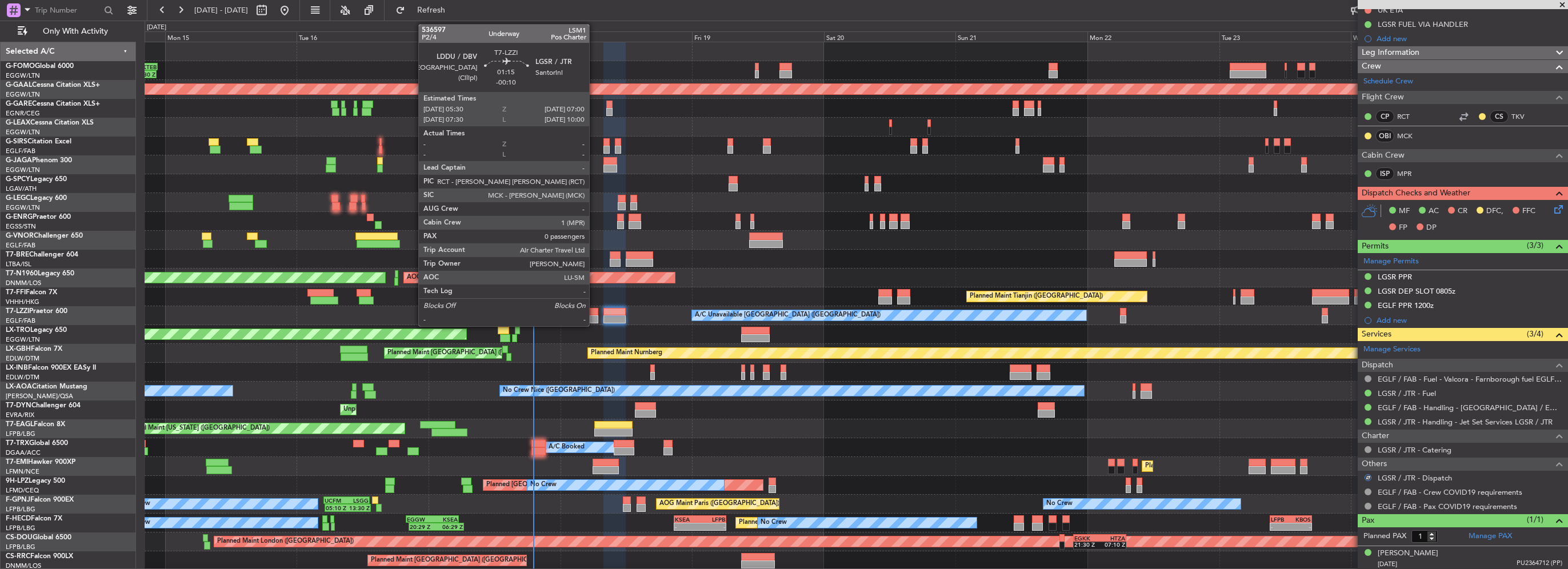
click at [594, 316] on div at bounding box center [594, 319] width 9 height 8
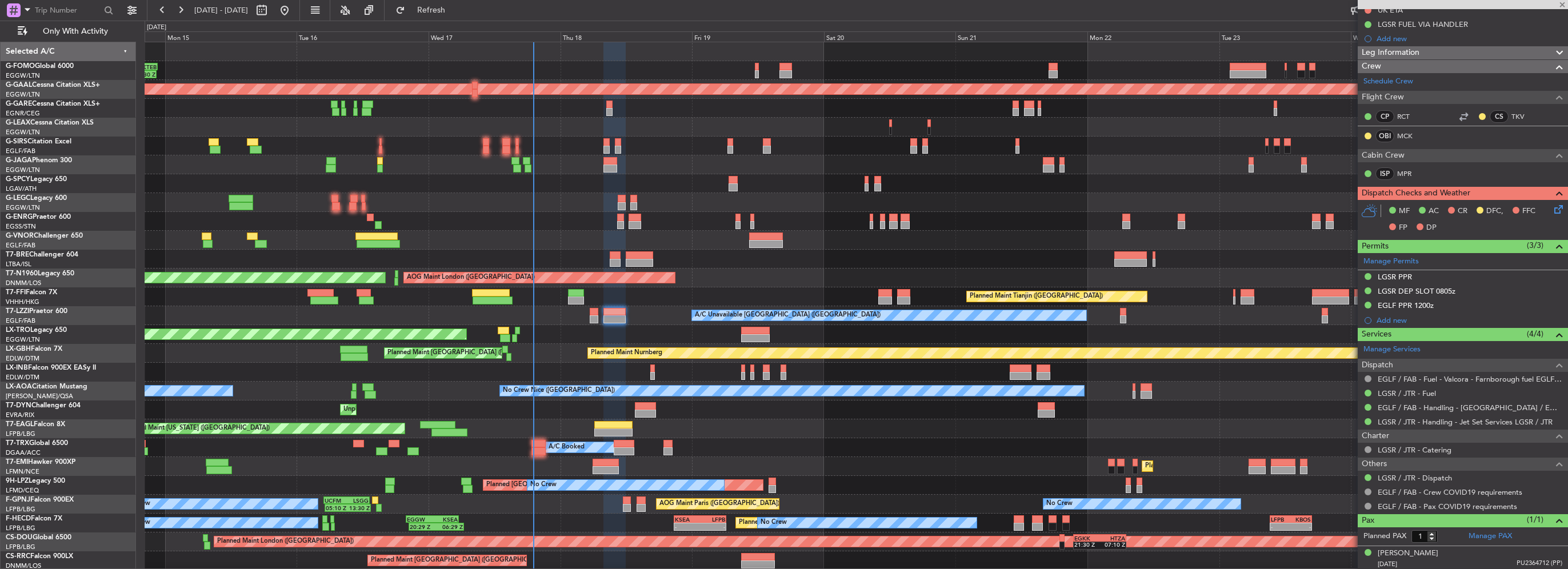
type input "-00:10"
type input "0"
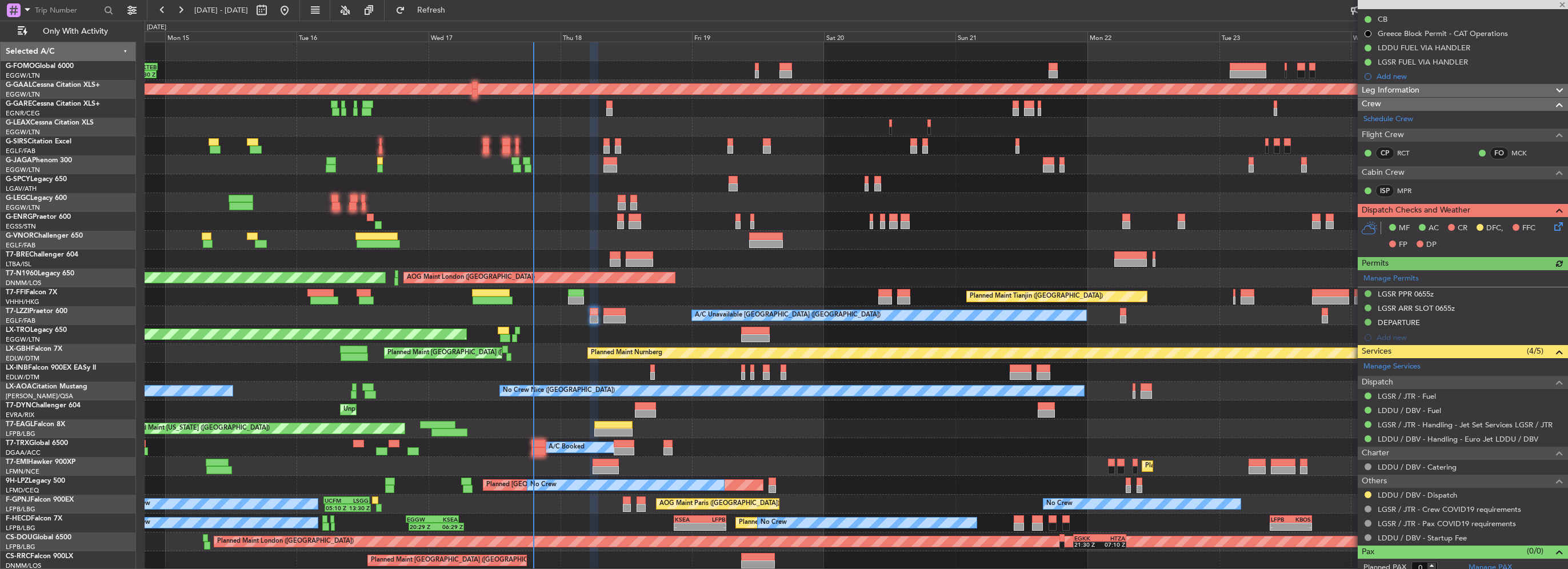
scroll to position [134, 0]
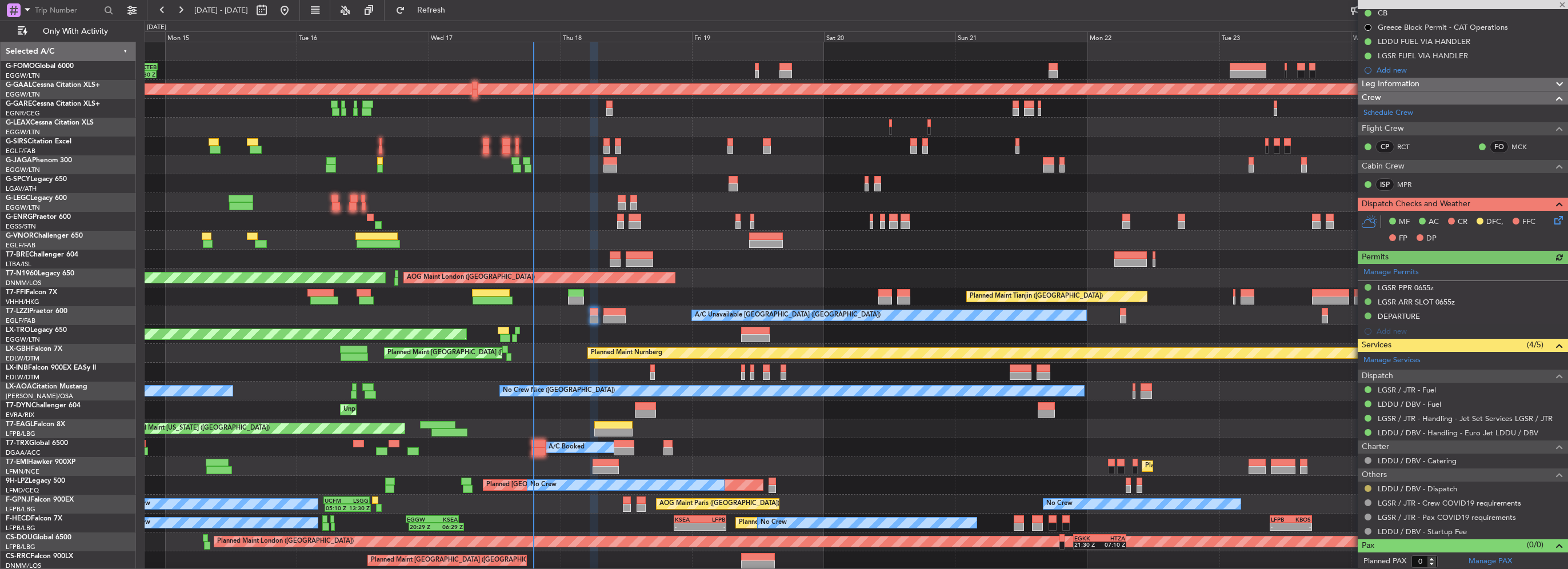
click at [1370, 486] on button at bounding box center [1368, 488] width 7 height 7
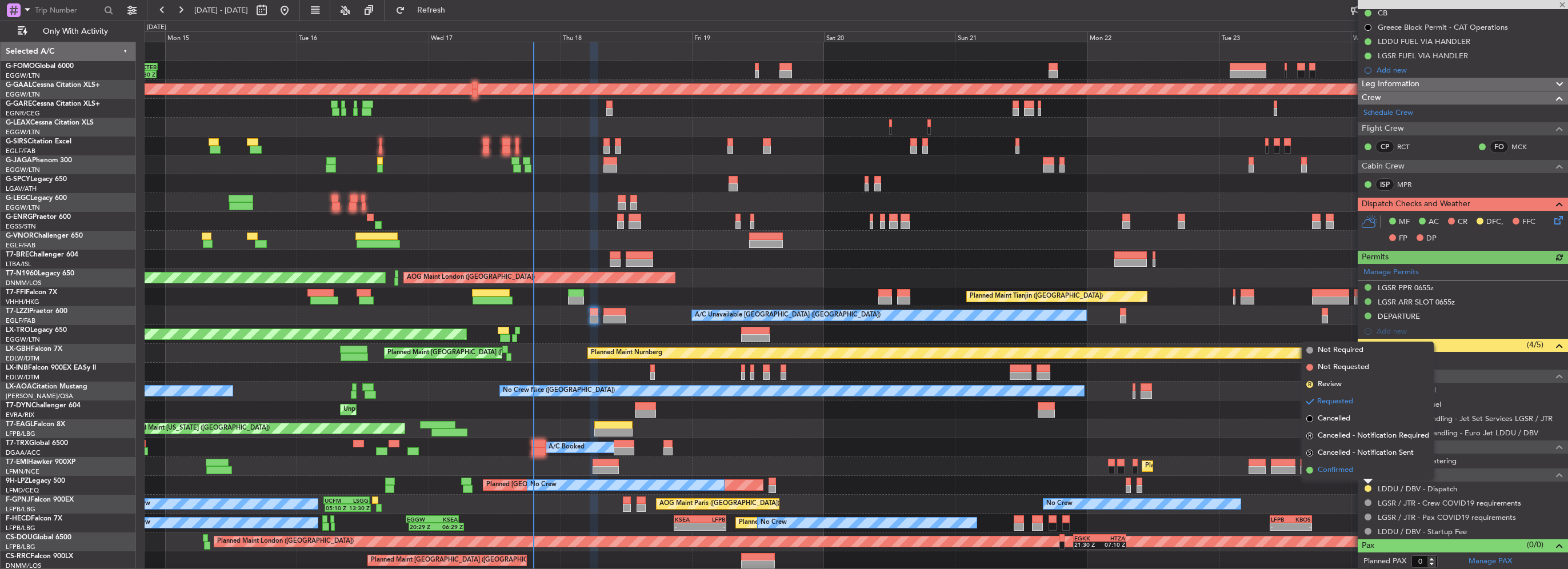
click at [1334, 471] on span "Confirmed" at bounding box center [1335, 470] width 35 height 12
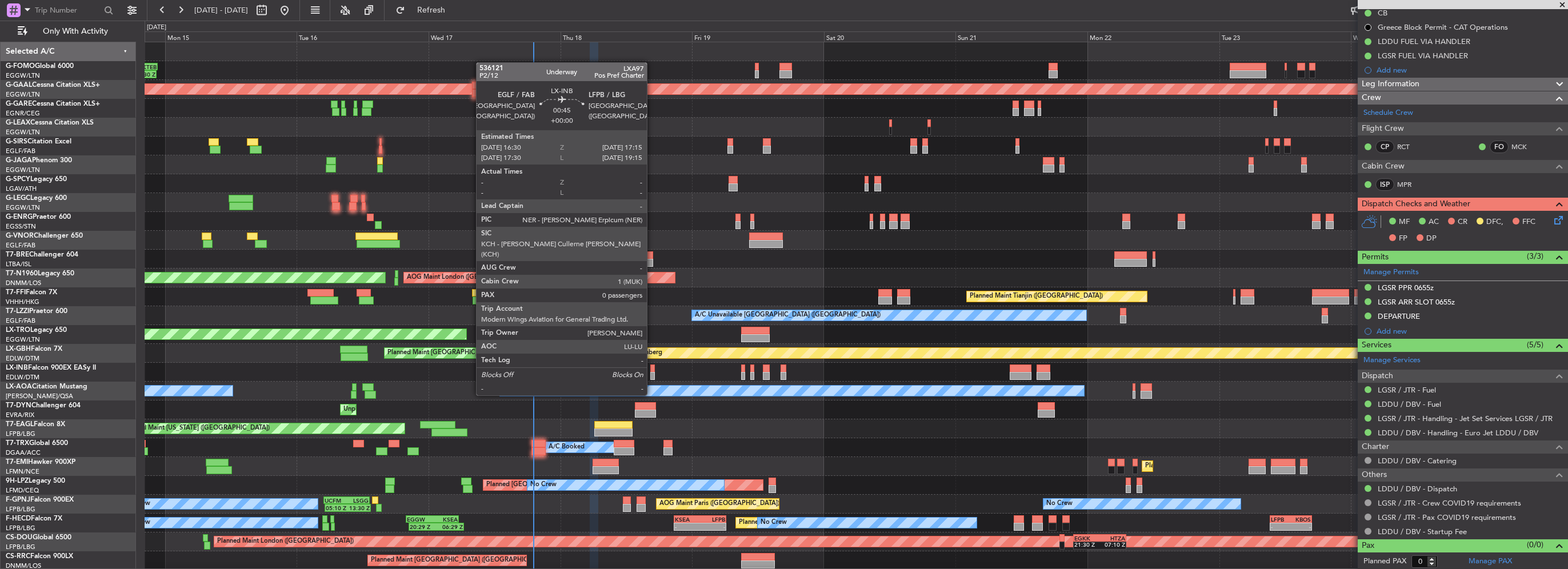
click at [652, 374] on div at bounding box center [653, 375] width 5 height 8
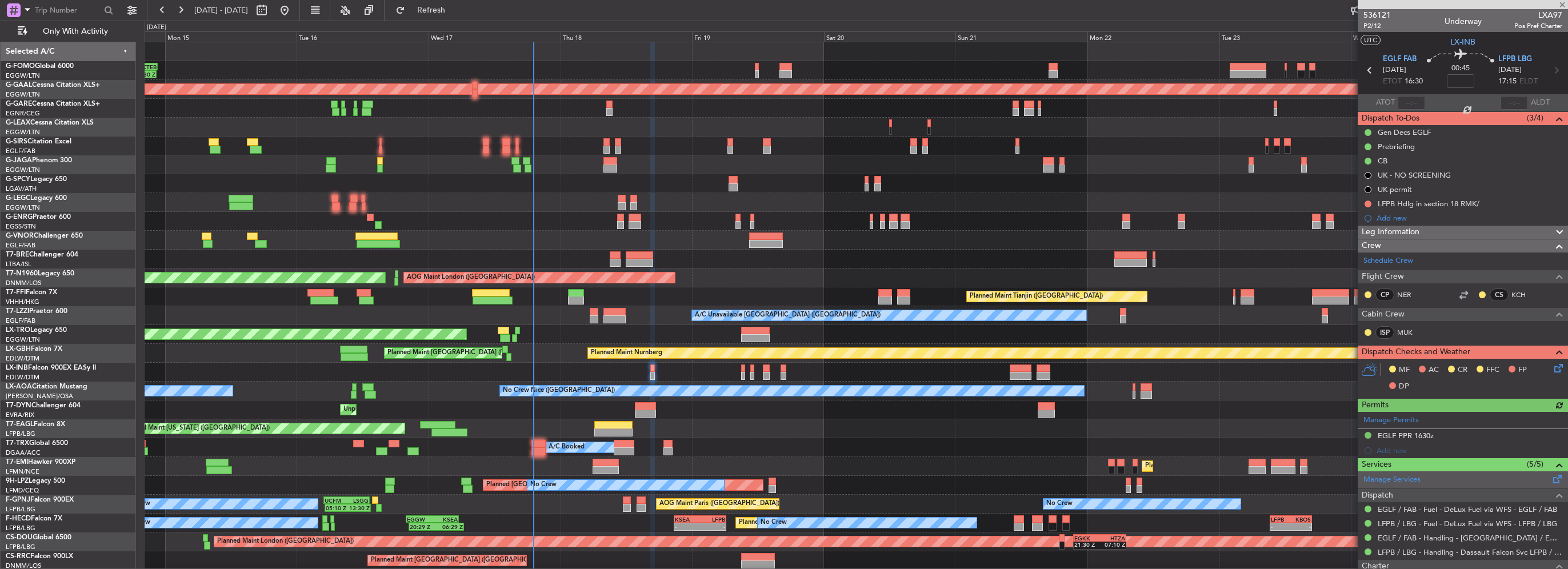
scroll to position [77, 0]
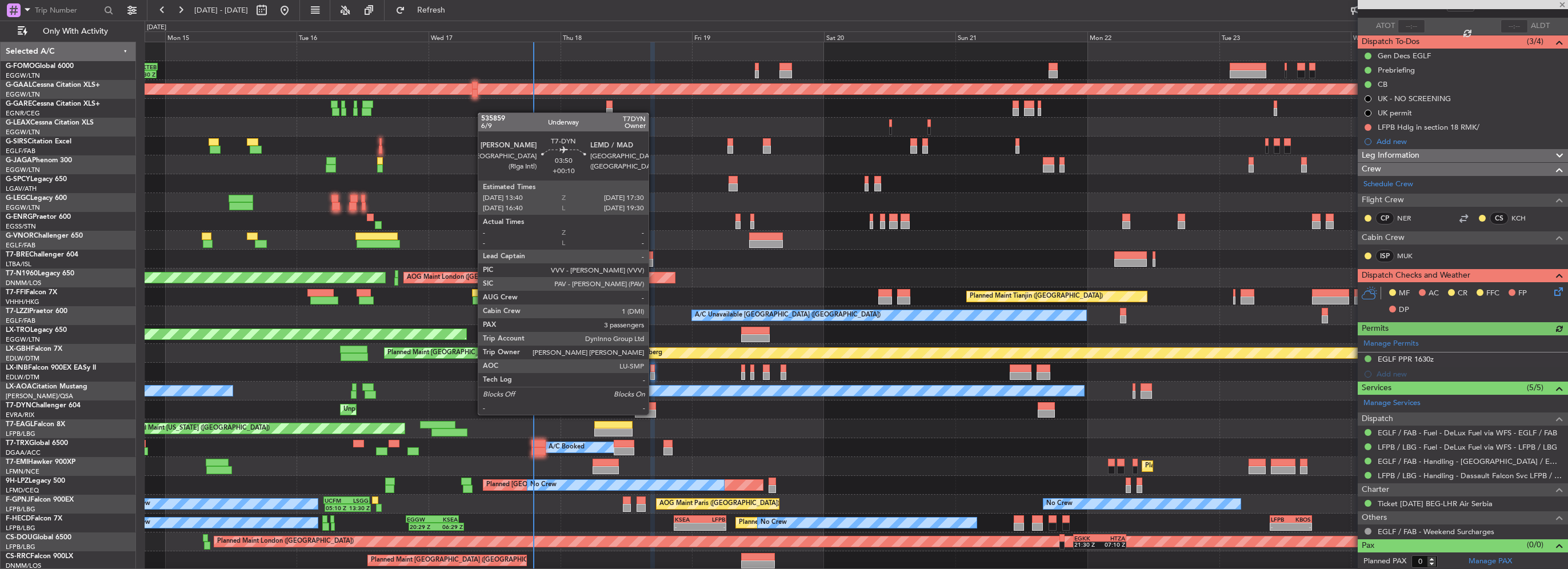
click at [645, 410] on div at bounding box center [645, 413] width 21 height 8
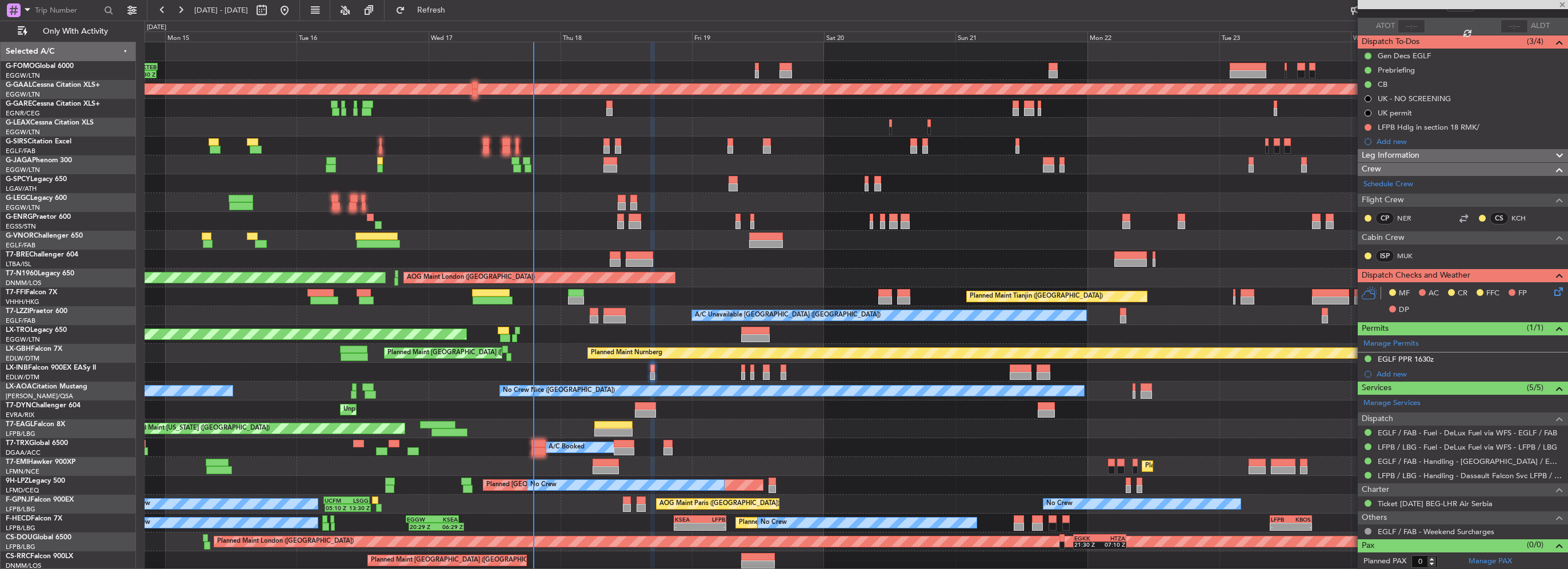
type input "+00:10"
type input "3"
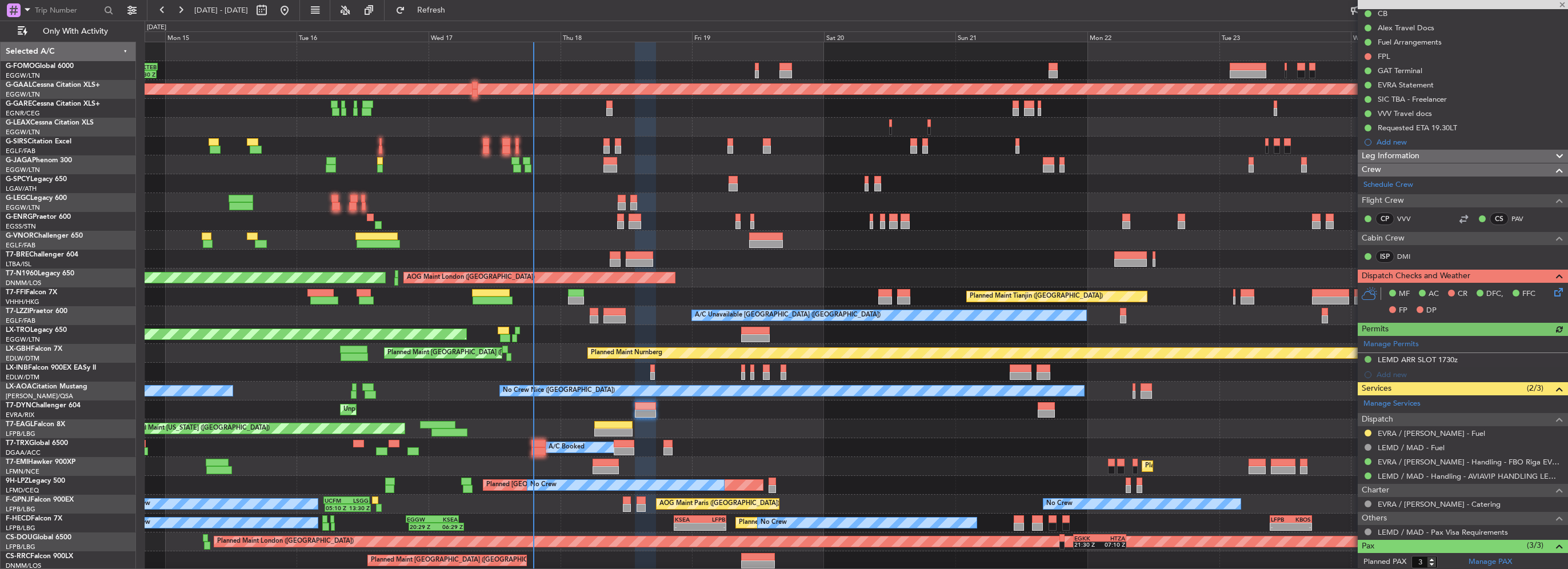
scroll to position [172, 0]
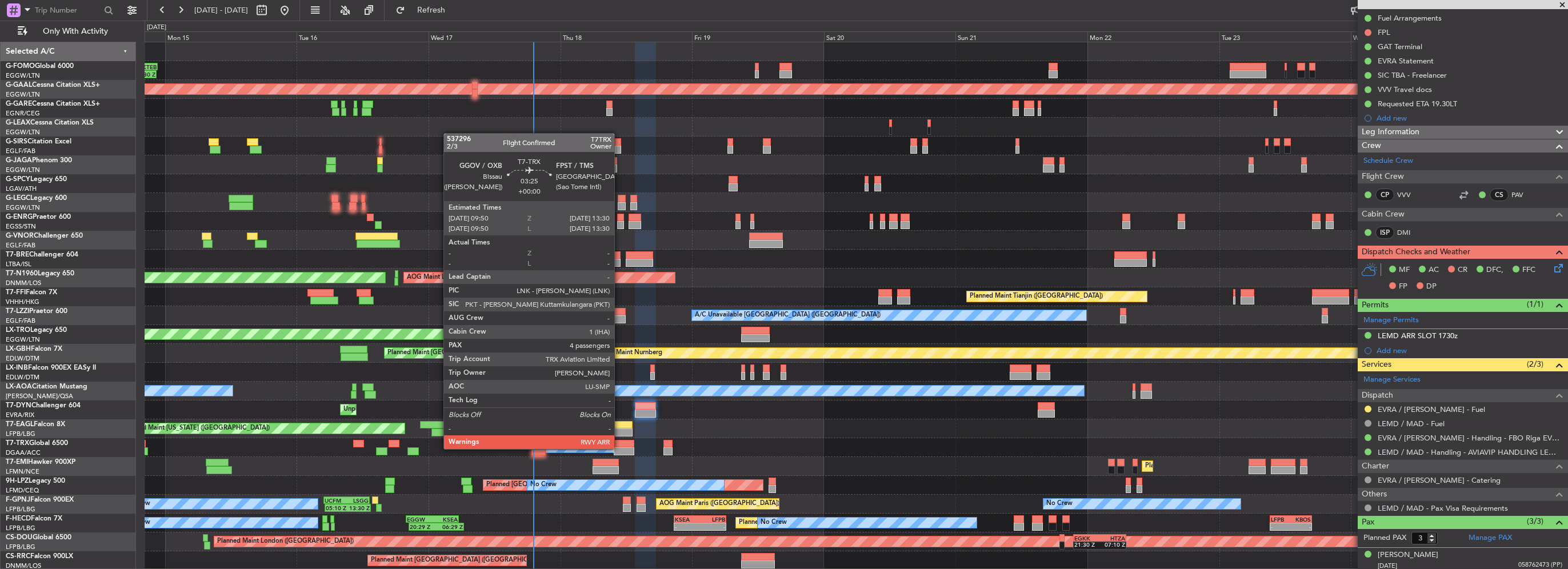
click at [620, 448] on div at bounding box center [624, 451] width 21 height 8
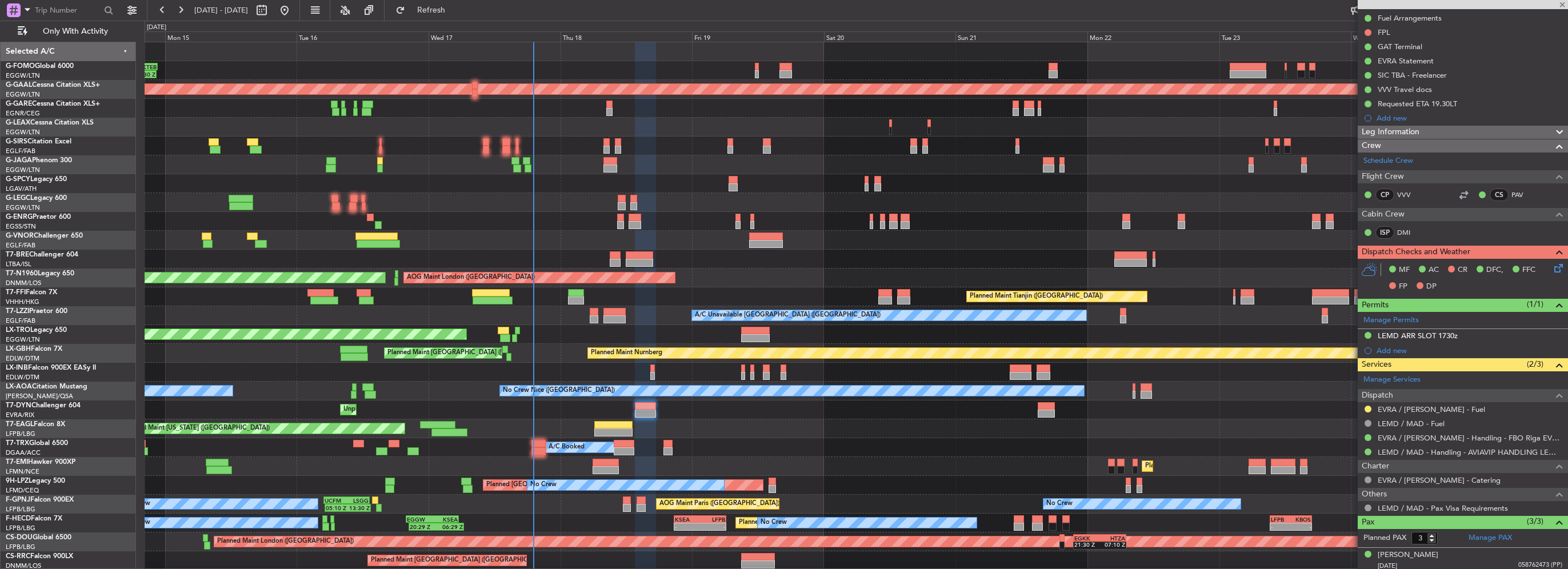
type input "4"
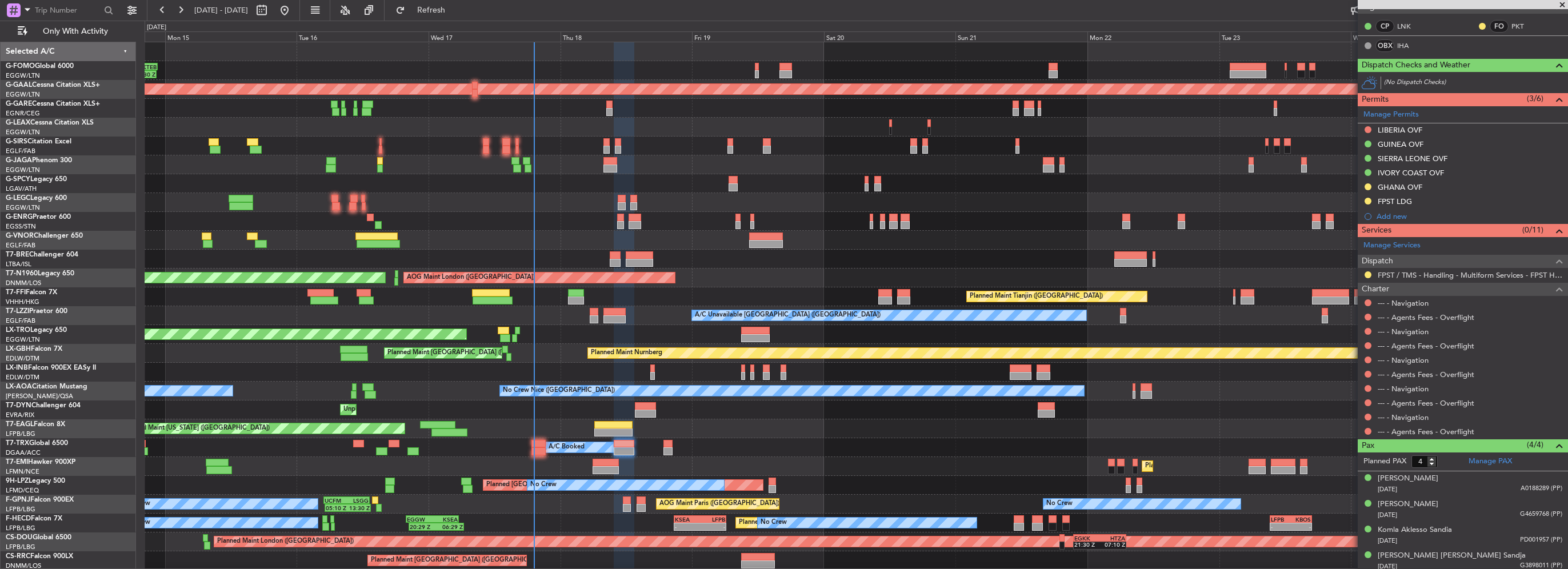
scroll to position [215, 0]
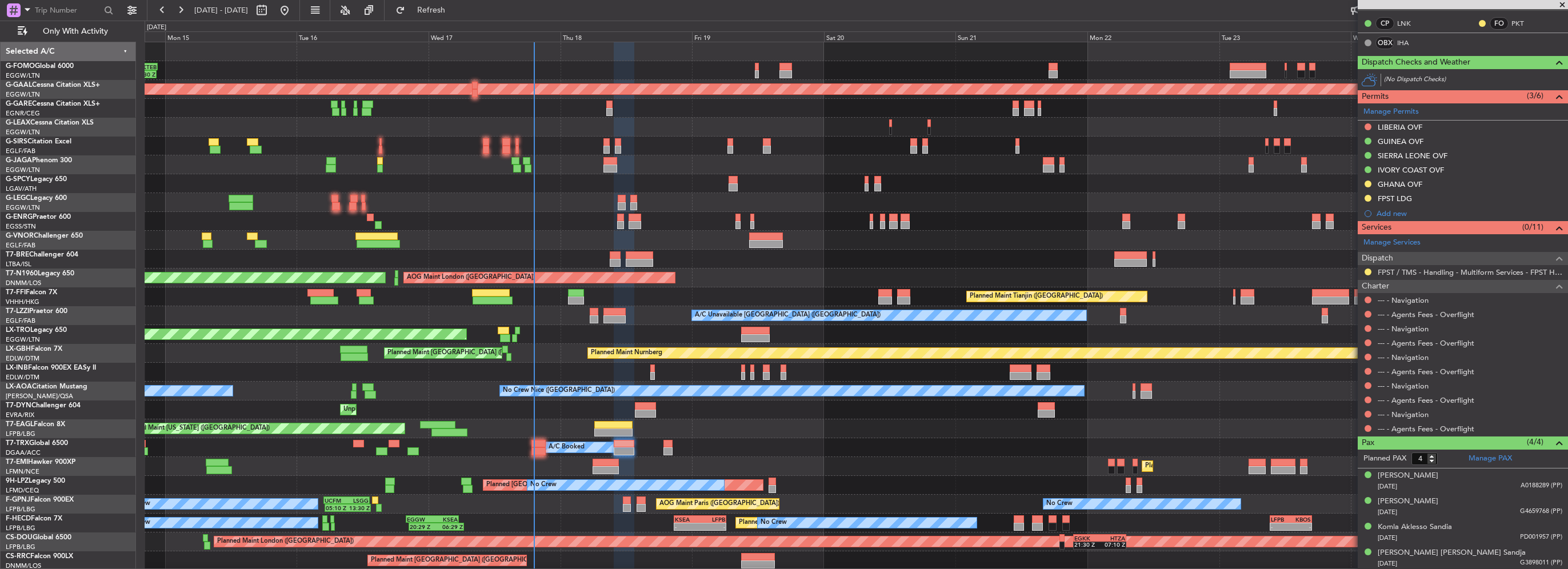
click at [673, 449] on div "A/C Booked A/C Booked" at bounding box center [856, 447] width 1423 height 19
click at [670, 450] on div at bounding box center [668, 451] width 10 height 8
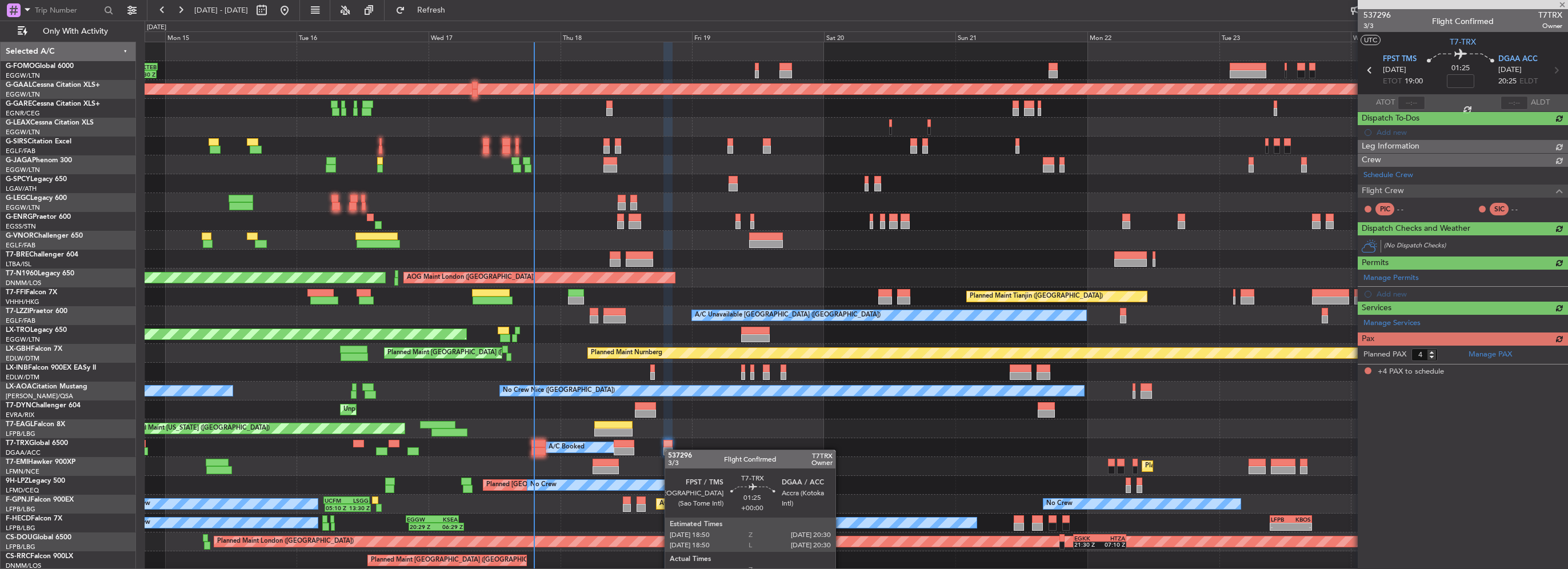
scroll to position [0, 0]
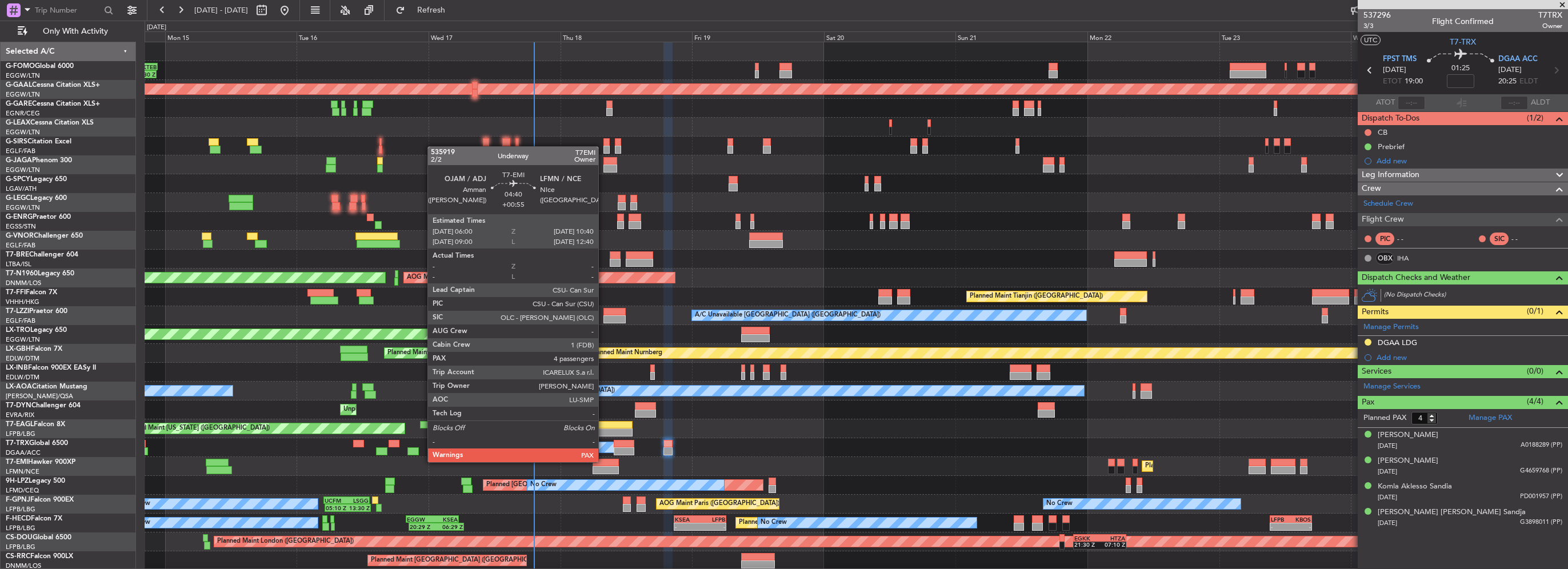
click at [603, 462] on div at bounding box center [606, 463] width 26 height 8
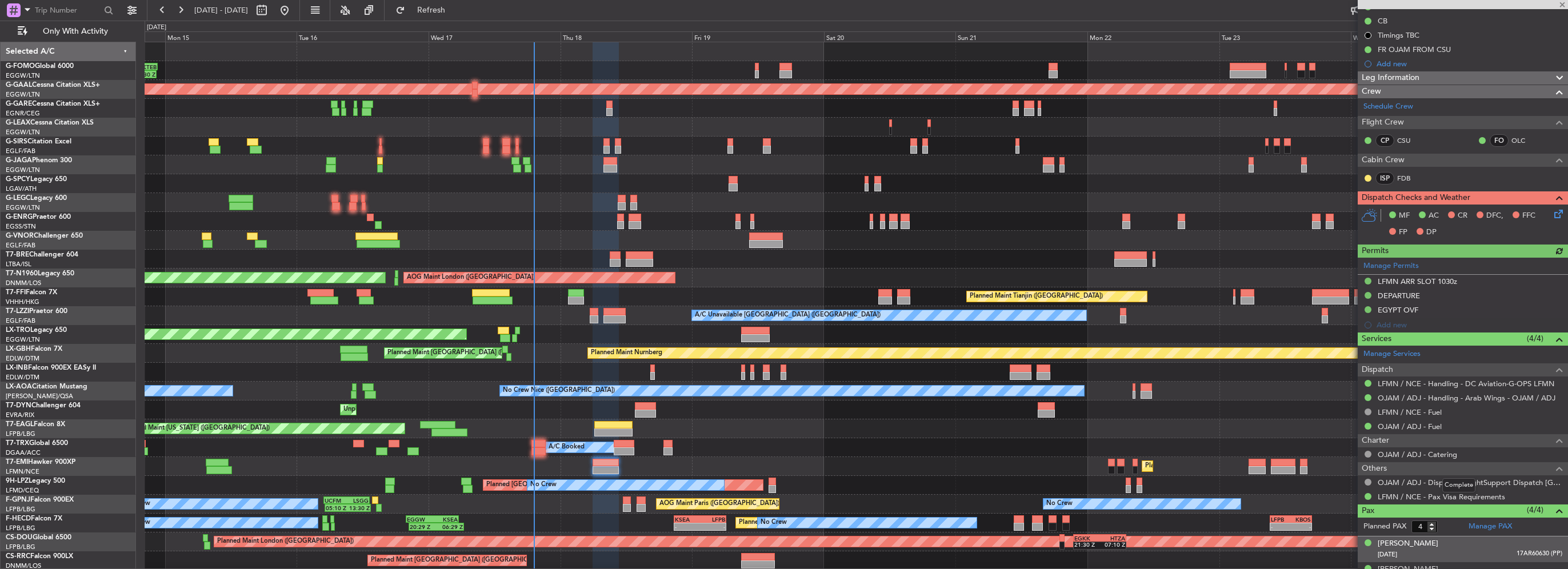
scroll to position [194, 0]
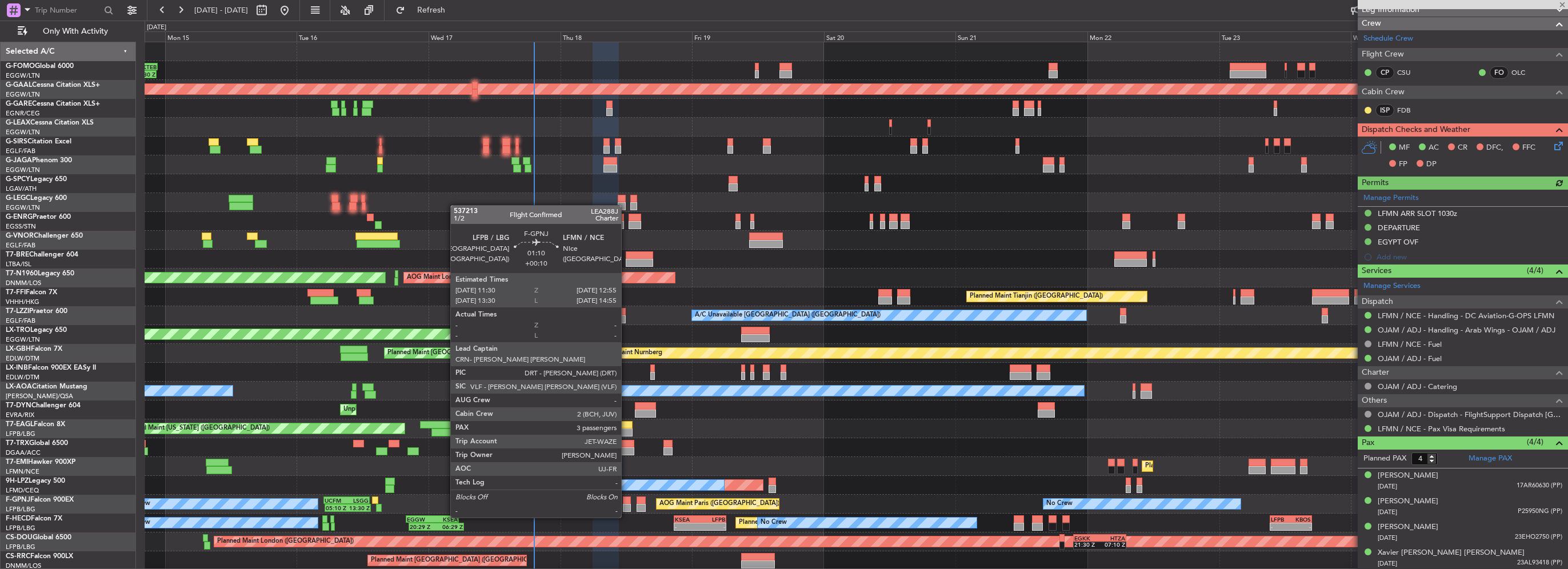
click at [626, 506] on div at bounding box center [626, 508] width 8 height 8
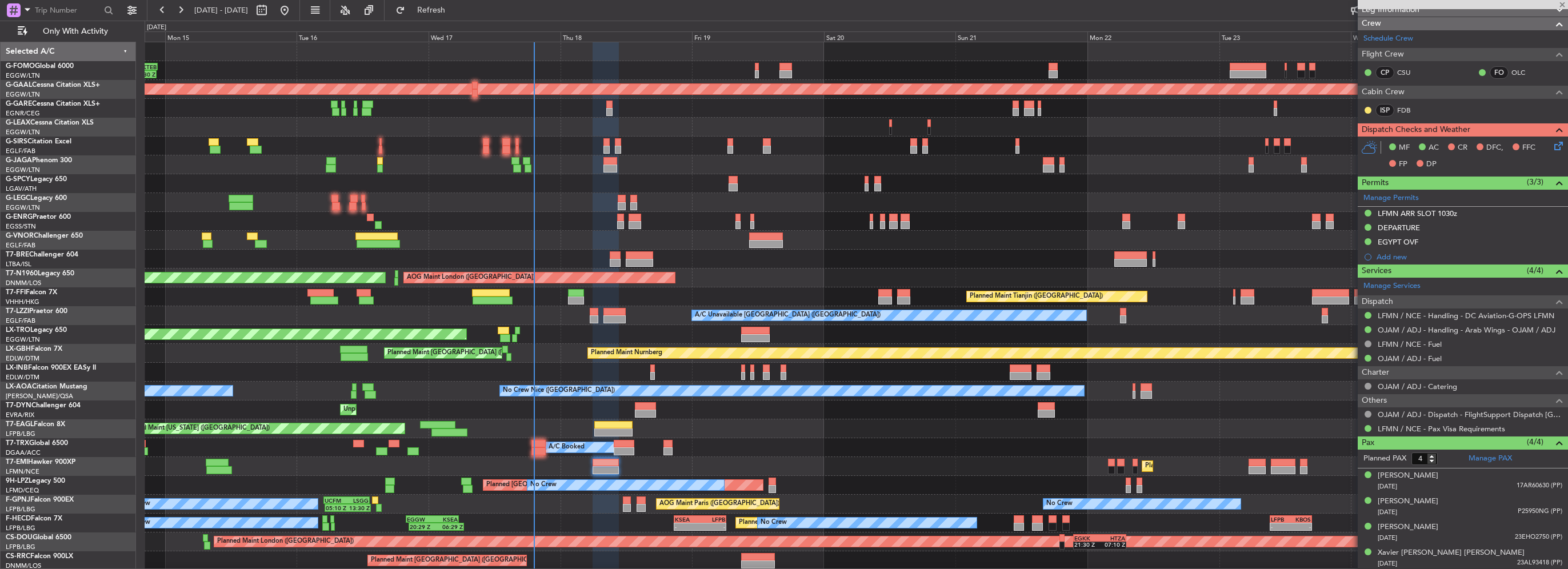
type input "+00:10"
type input "3"
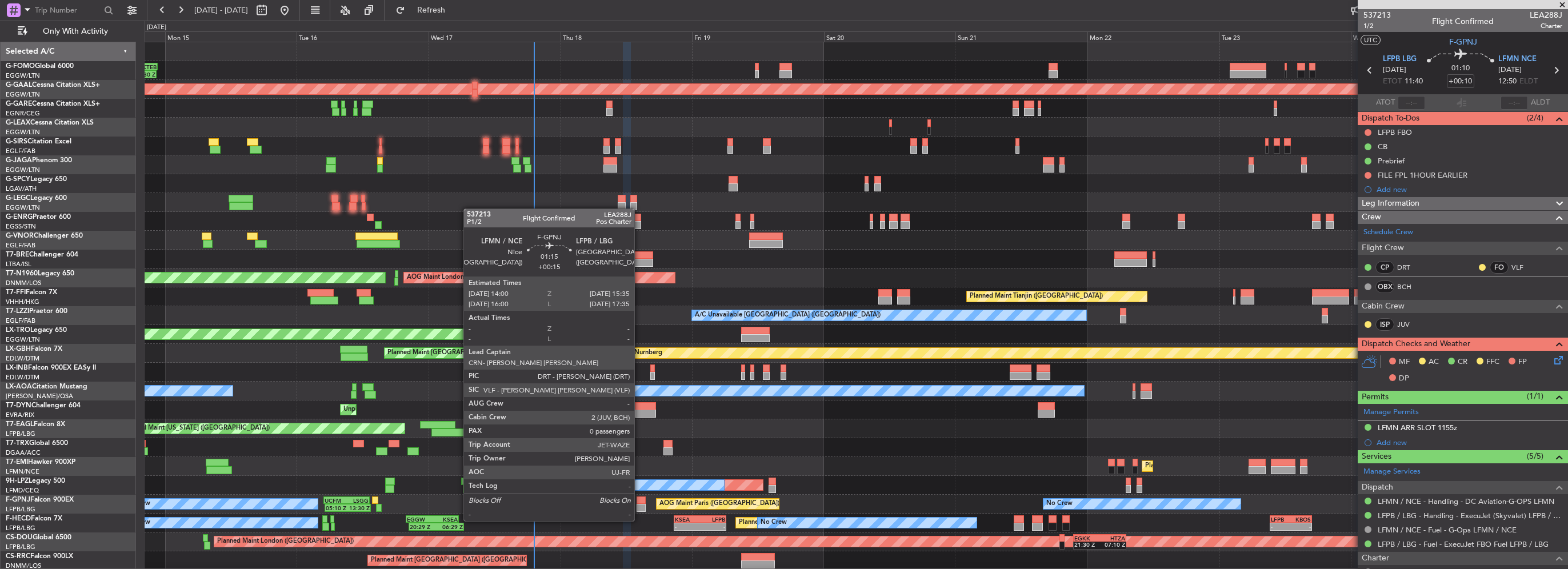
click at [639, 509] on div at bounding box center [641, 508] width 9 height 8
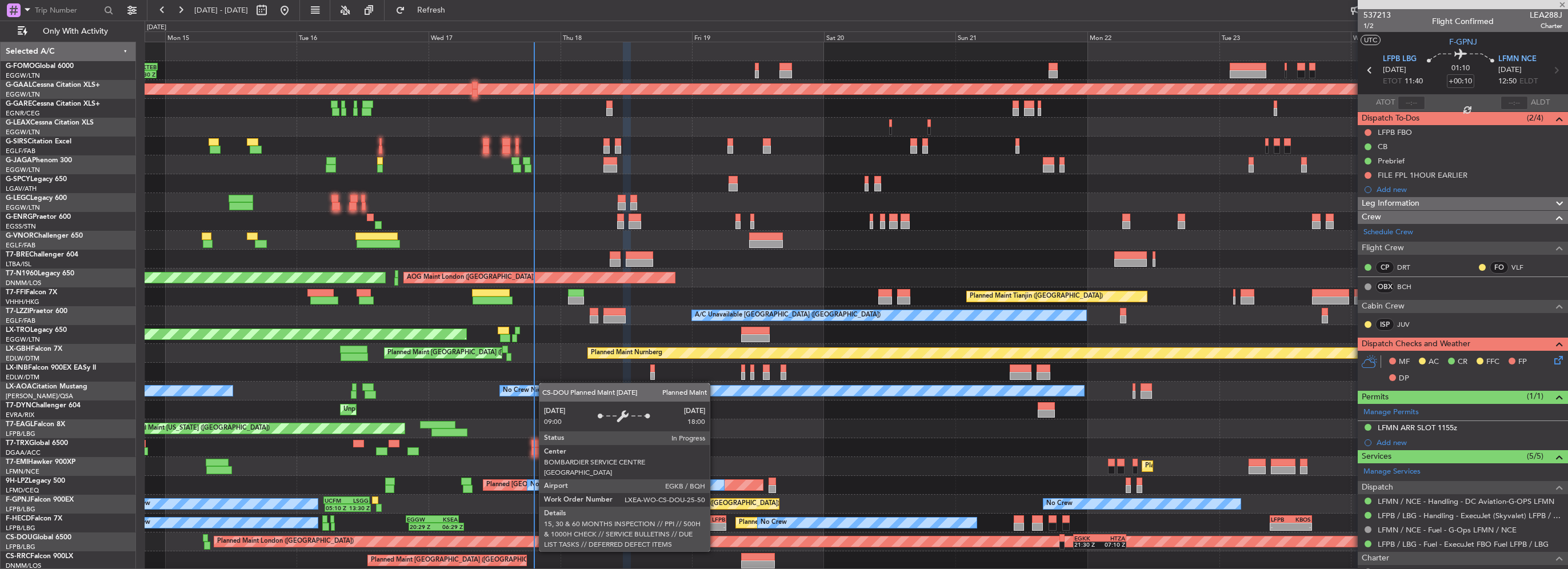
type input "+00:15"
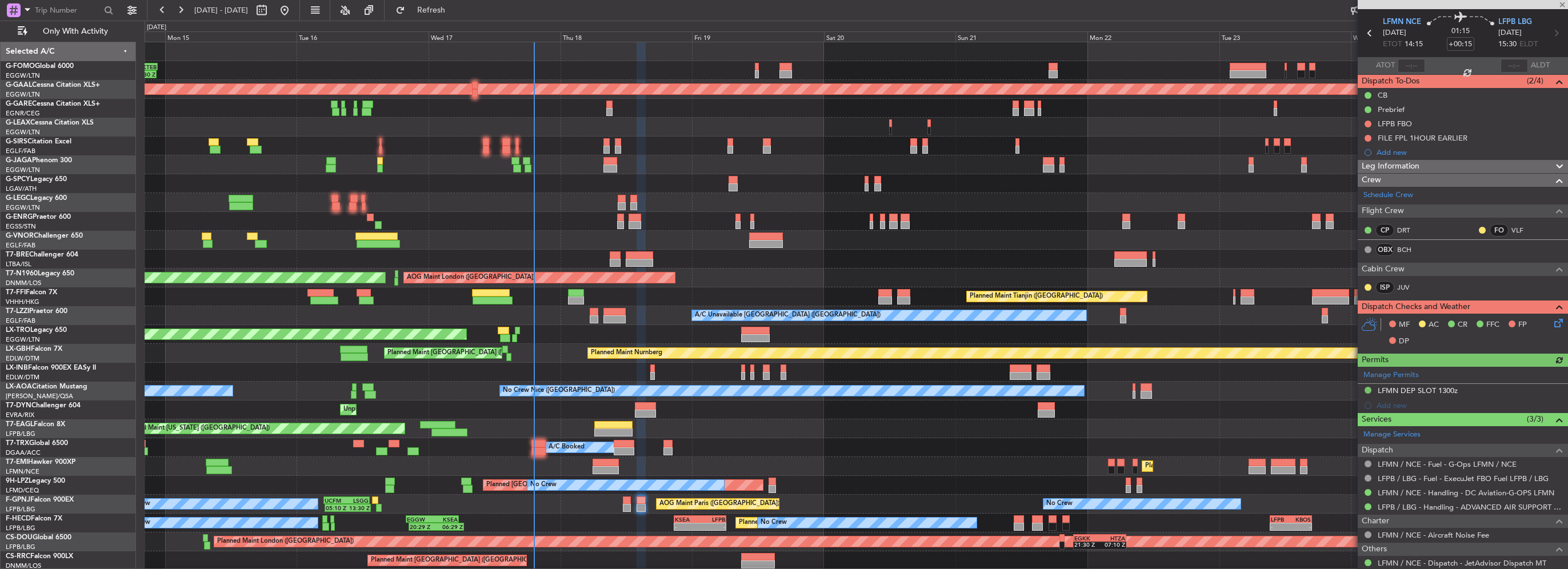
scroll to position [69, 0]
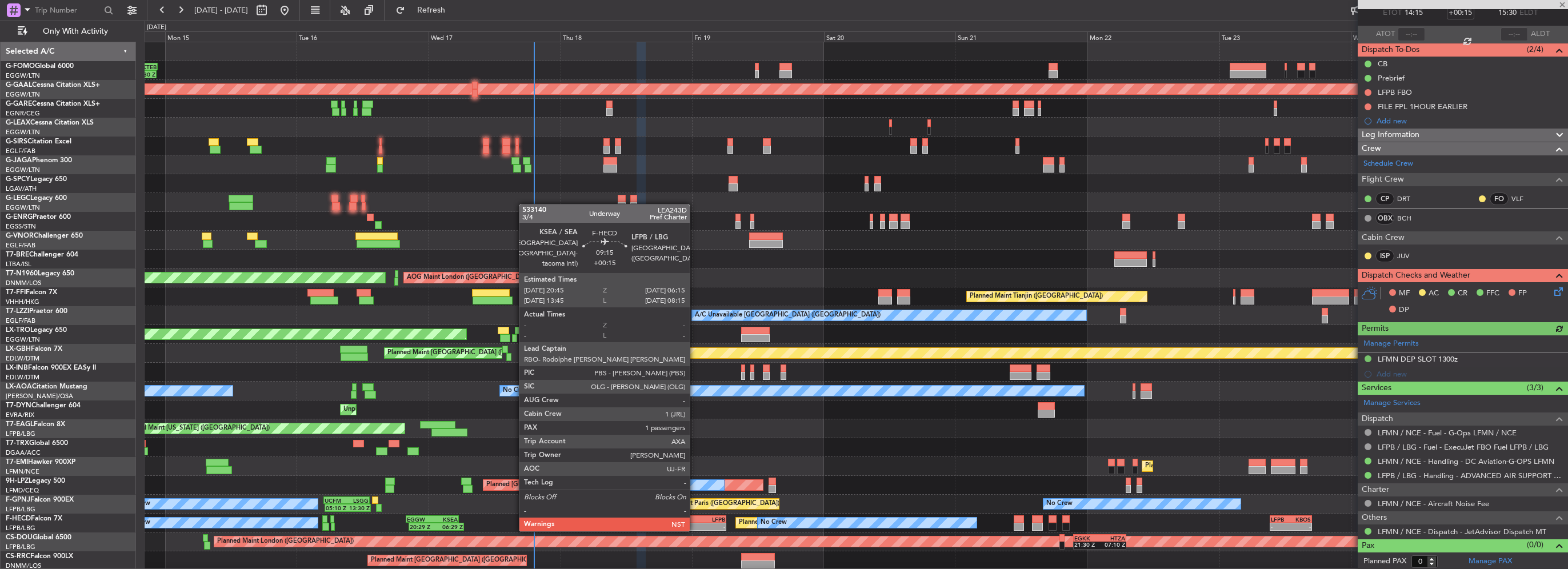
click at [695, 518] on div "KSEA" at bounding box center [687, 519] width 25 height 7
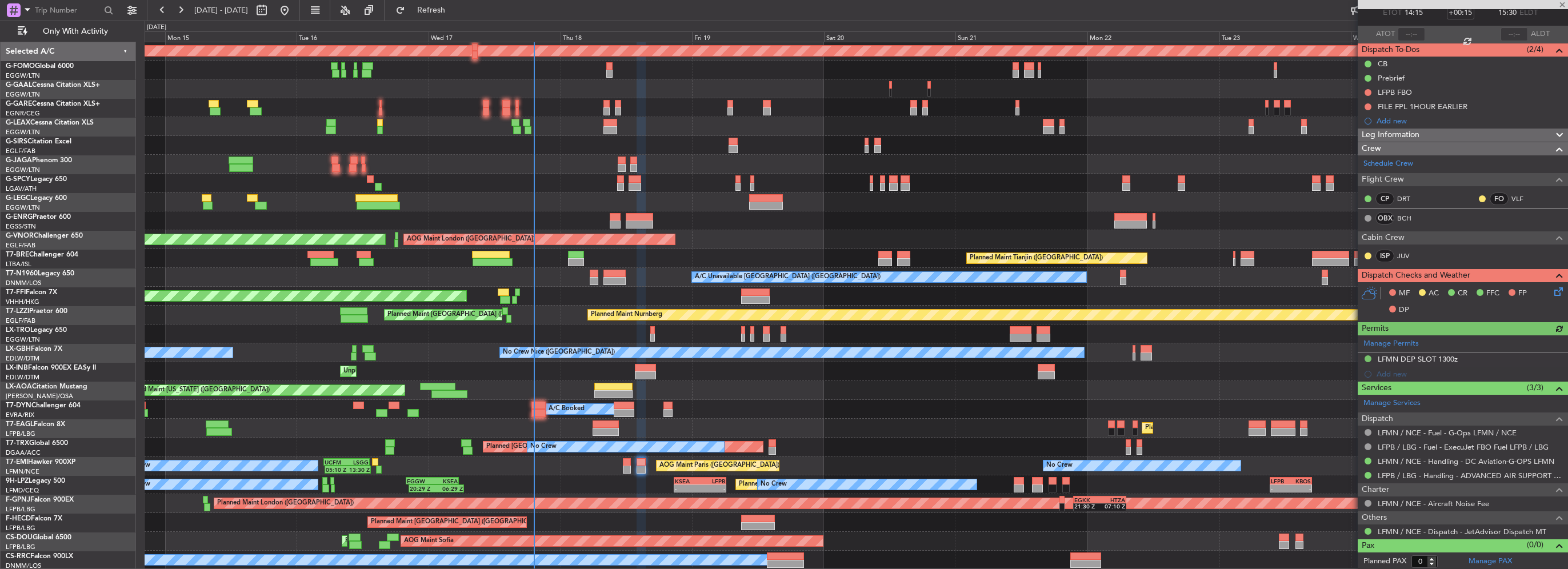
scroll to position [38, 0]
type input "1"
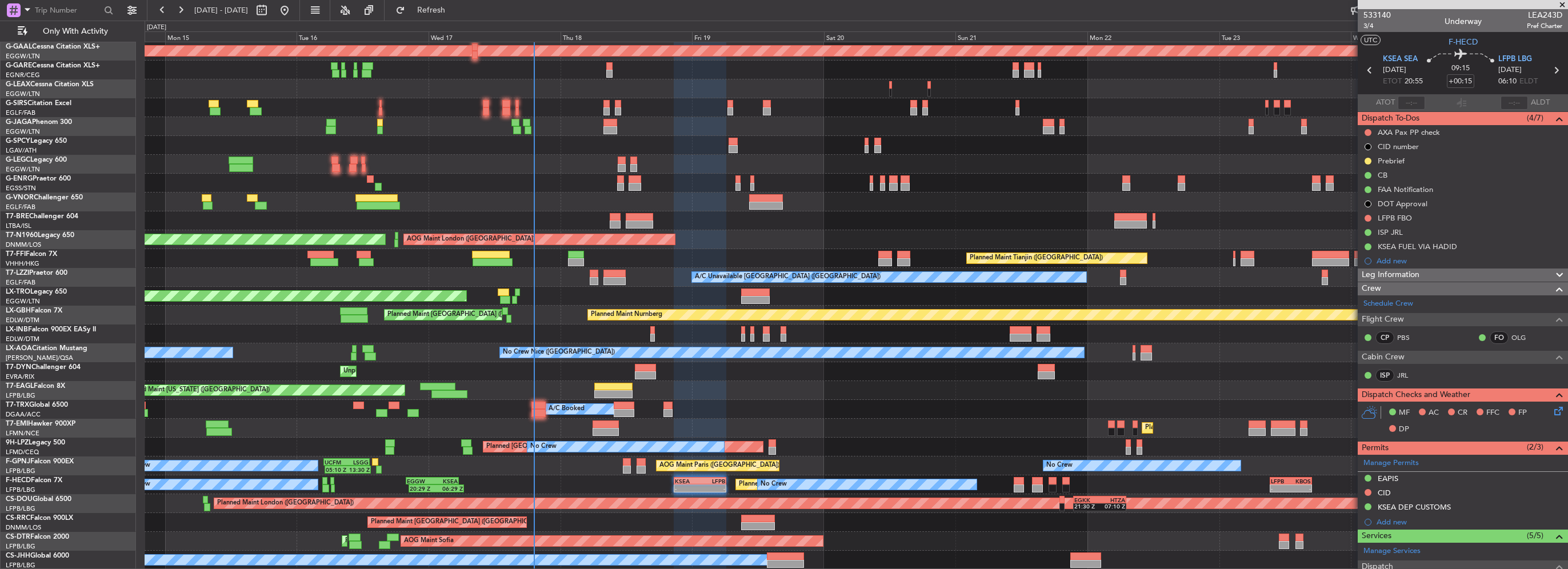
click at [631, 466] on div "AOG Maint Paris (Le Bourget) No Crew No Crew 05:10 Z 13:30 Z UCFM 05:00 Z LSGG …" at bounding box center [856, 466] width 1423 height 19
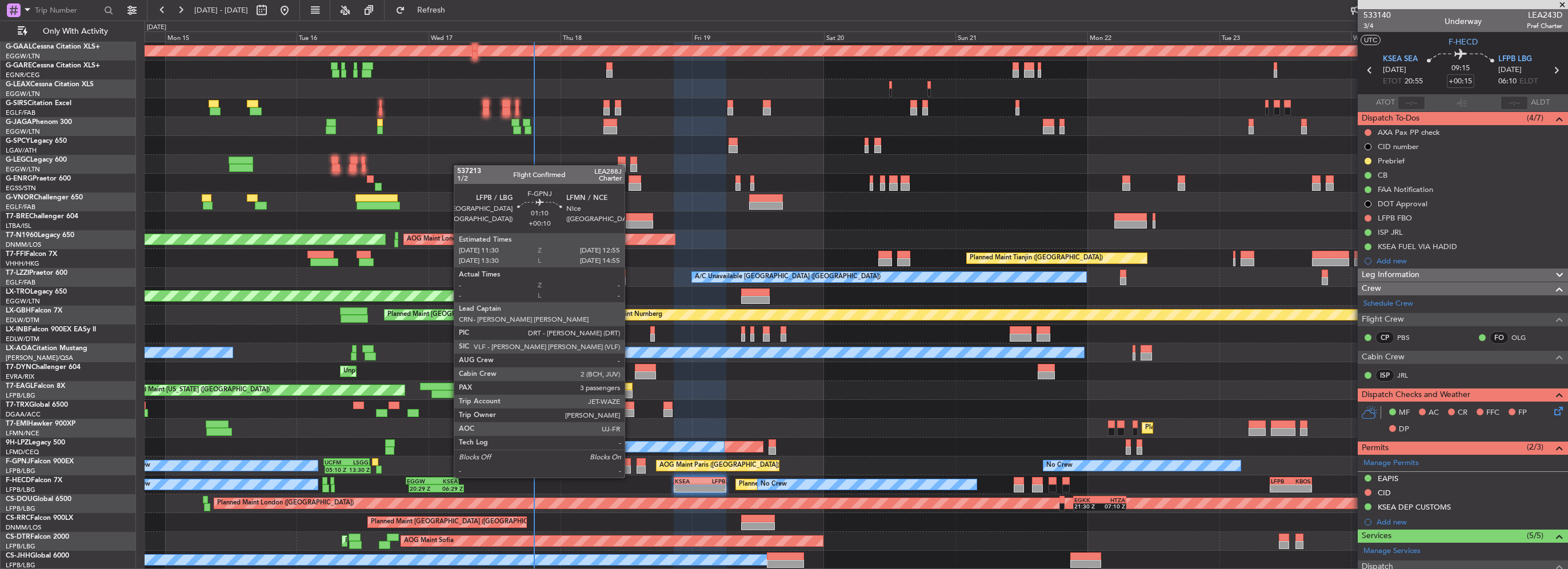
click at [630, 466] on div at bounding box center [626, 469] width 8 height 8
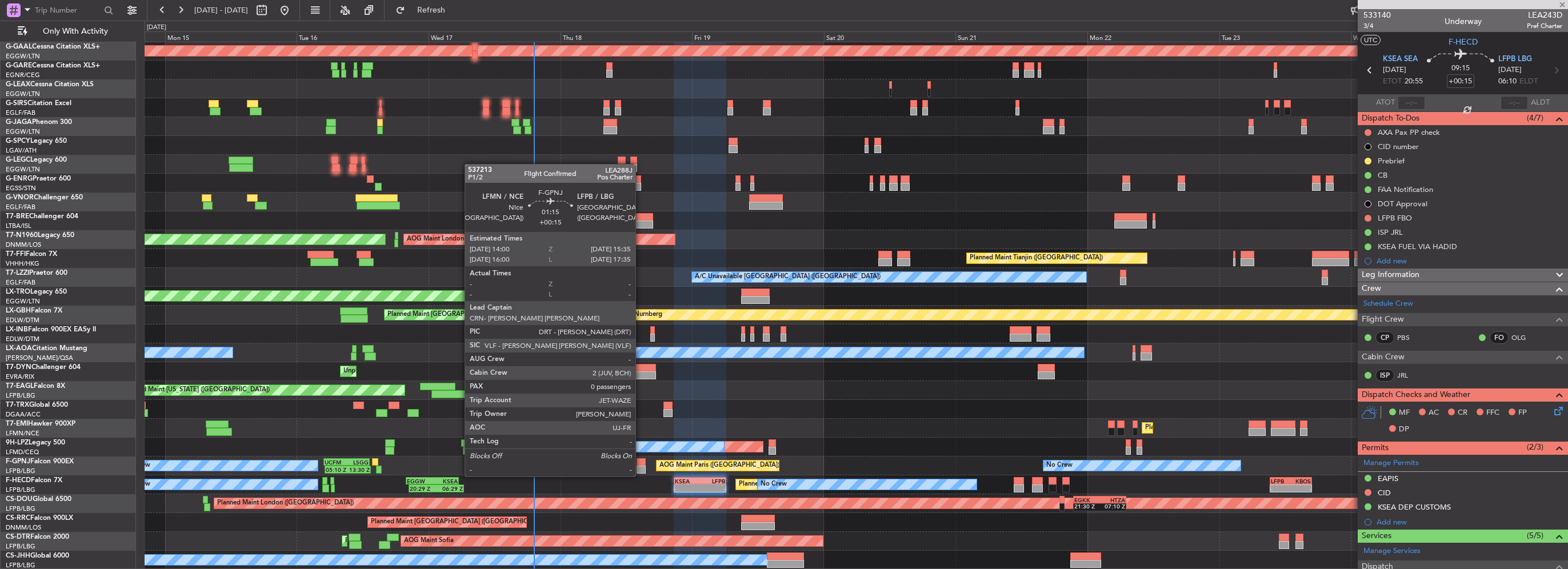
type input "+00:10"
type input "3"
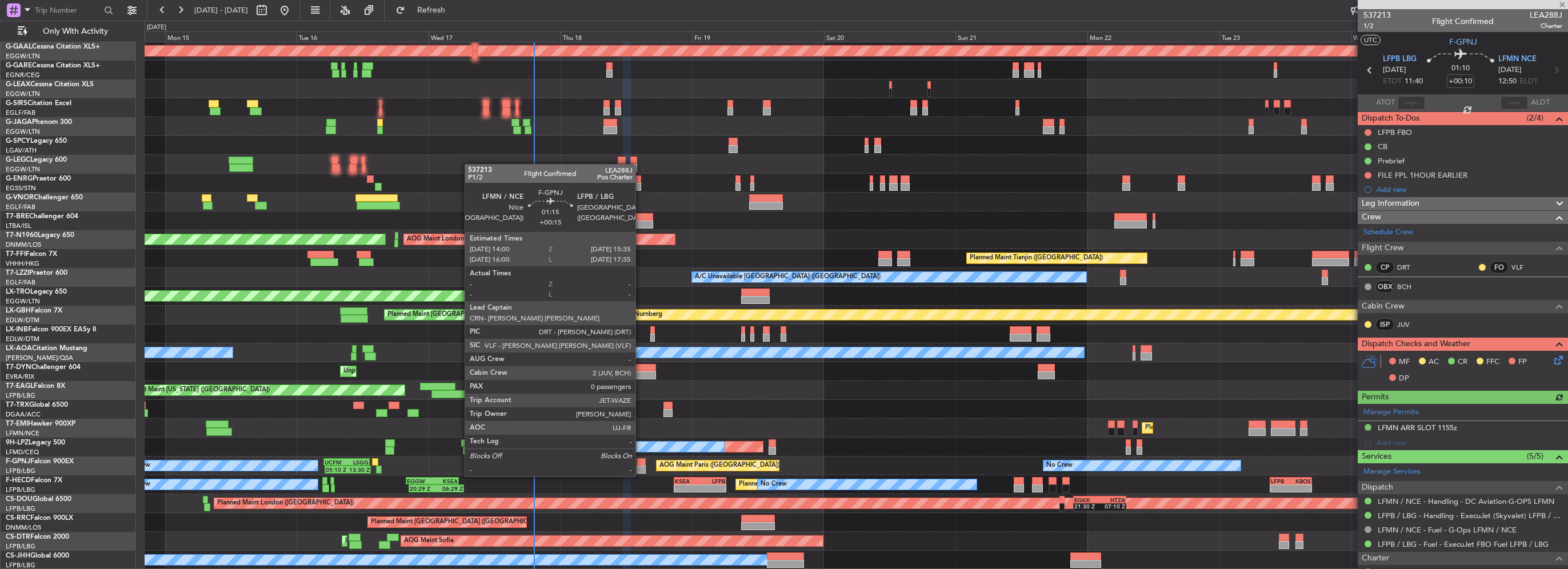
click at [640, 466] on div at bounding box center [641, 469] width 9 height 8
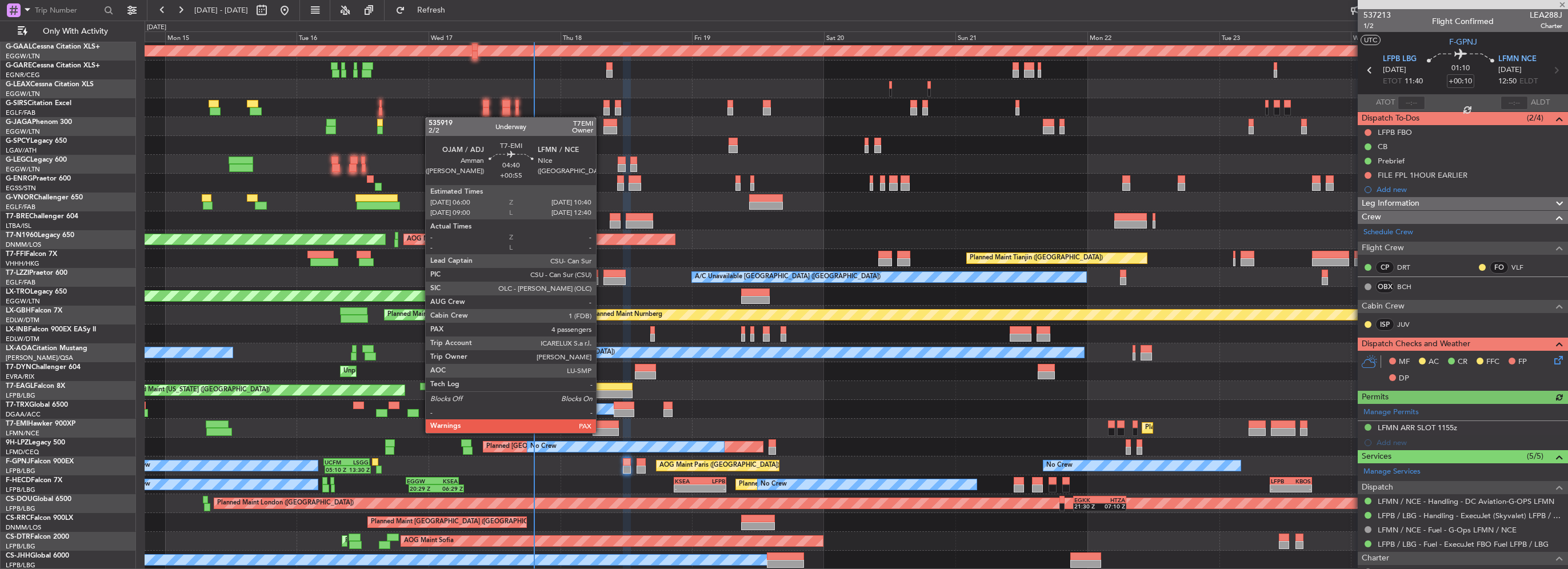
type input "+00:15"
type input "0"
click at [601, 431] on div at bounding box center [606, 431] width 26 height 8
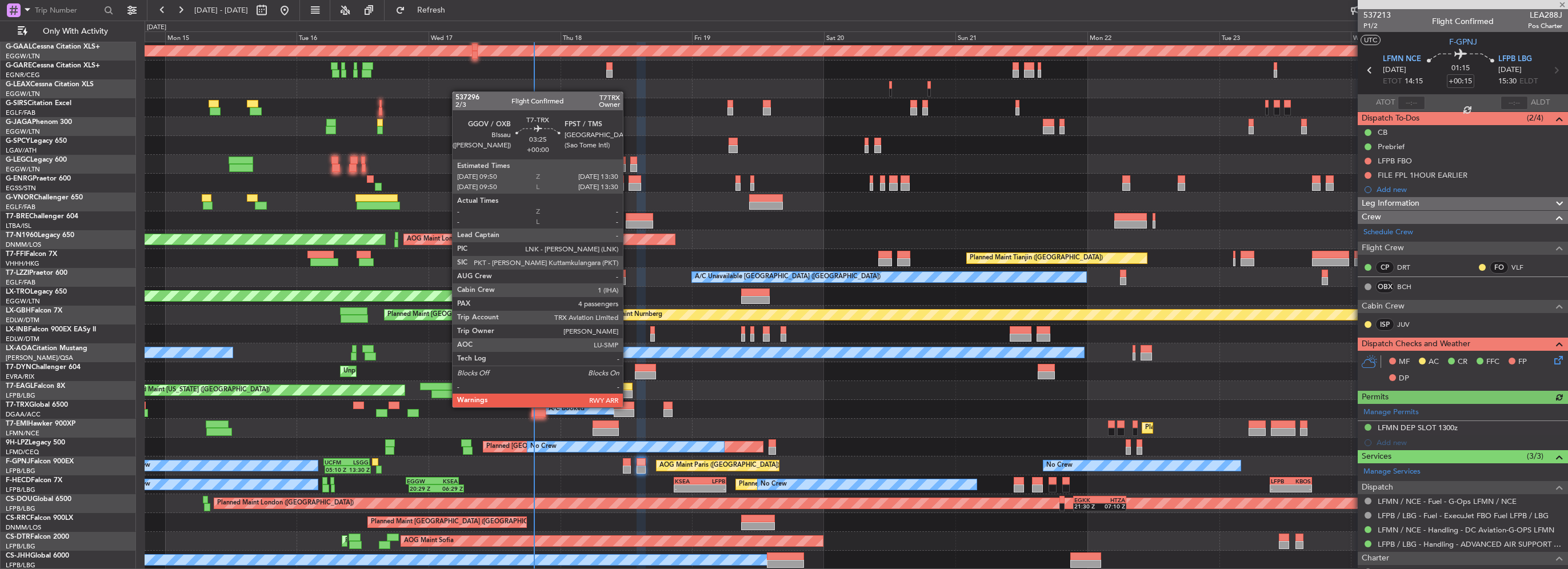
type input "+00:55"
type input "4"
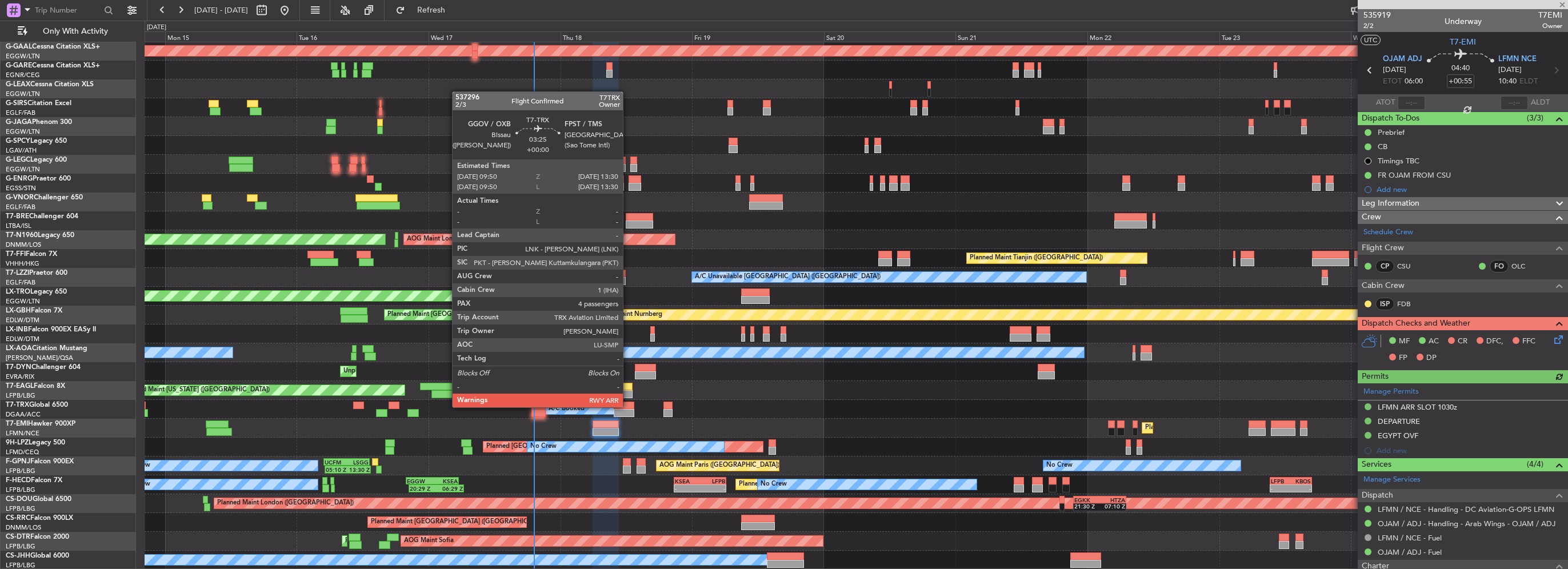
click at [628, 406] on div at bounding box center [624, 405] width 21 height 8
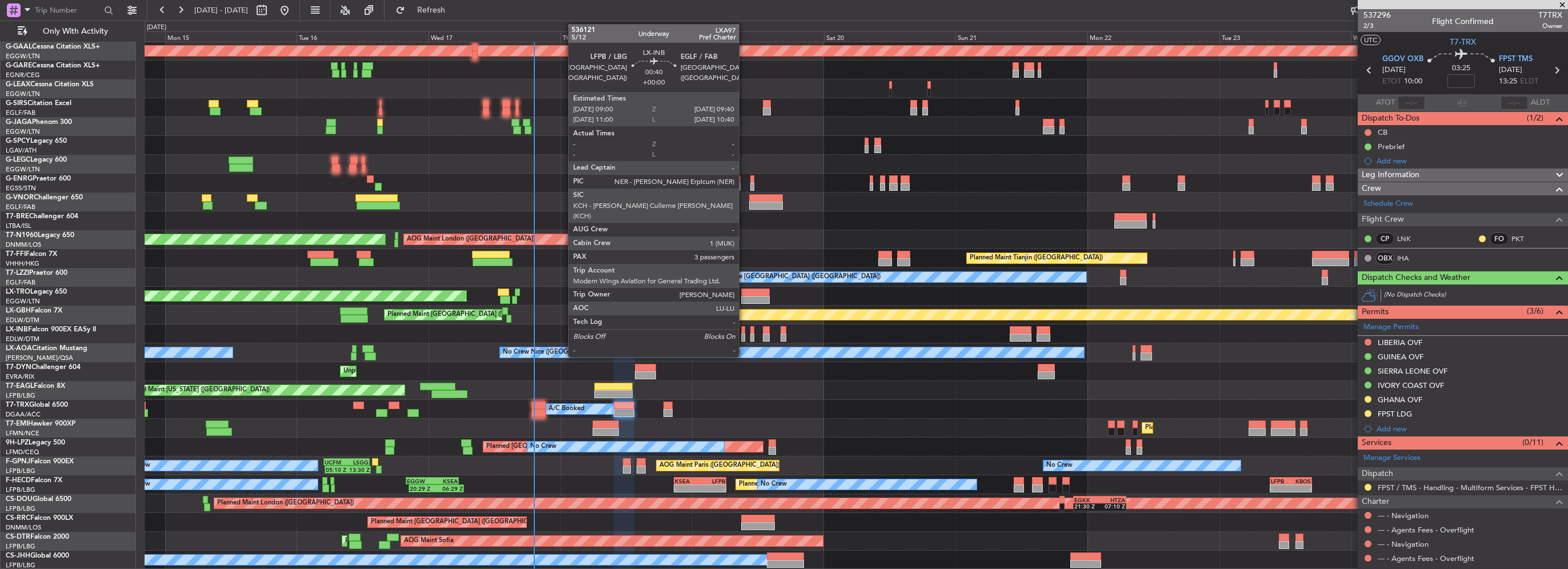
click at [744, 335] on div at bounding box center [743, 337] width 4 height 8
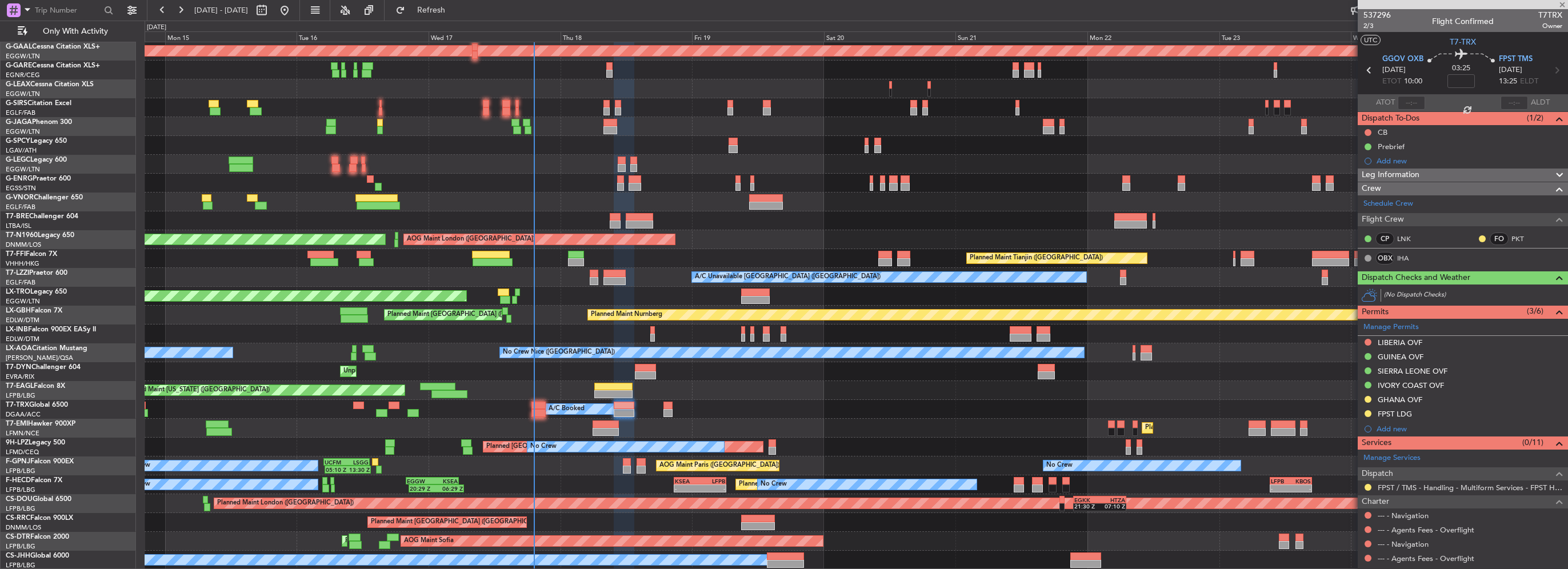
type input "3"
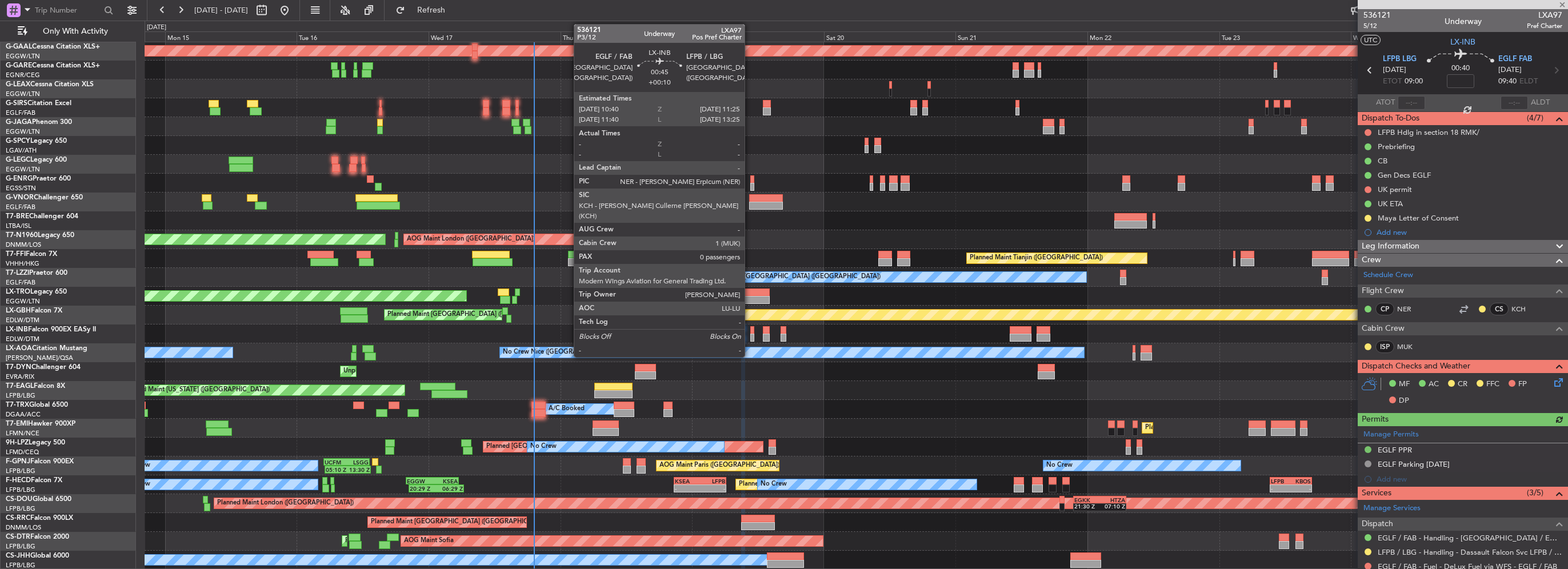
click at [751, 332] on div at bounding box center [753, 330] width 5 height 8
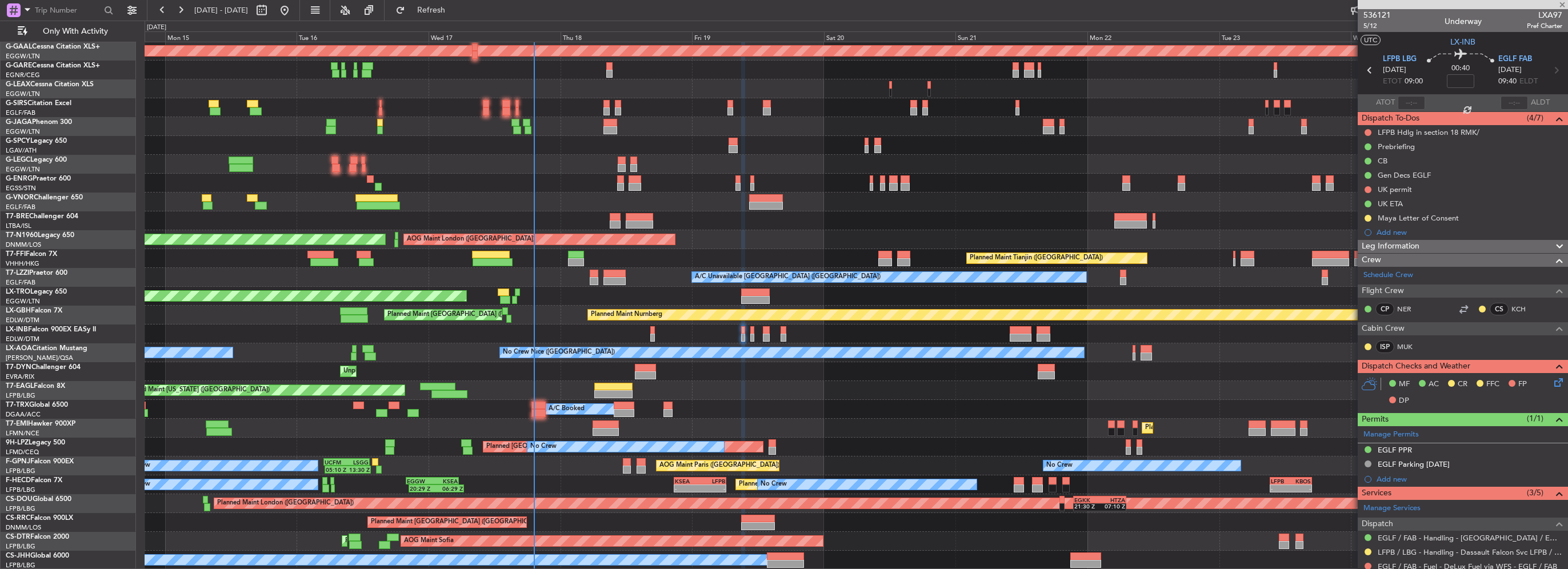
type input "+00:10"
type input "0"
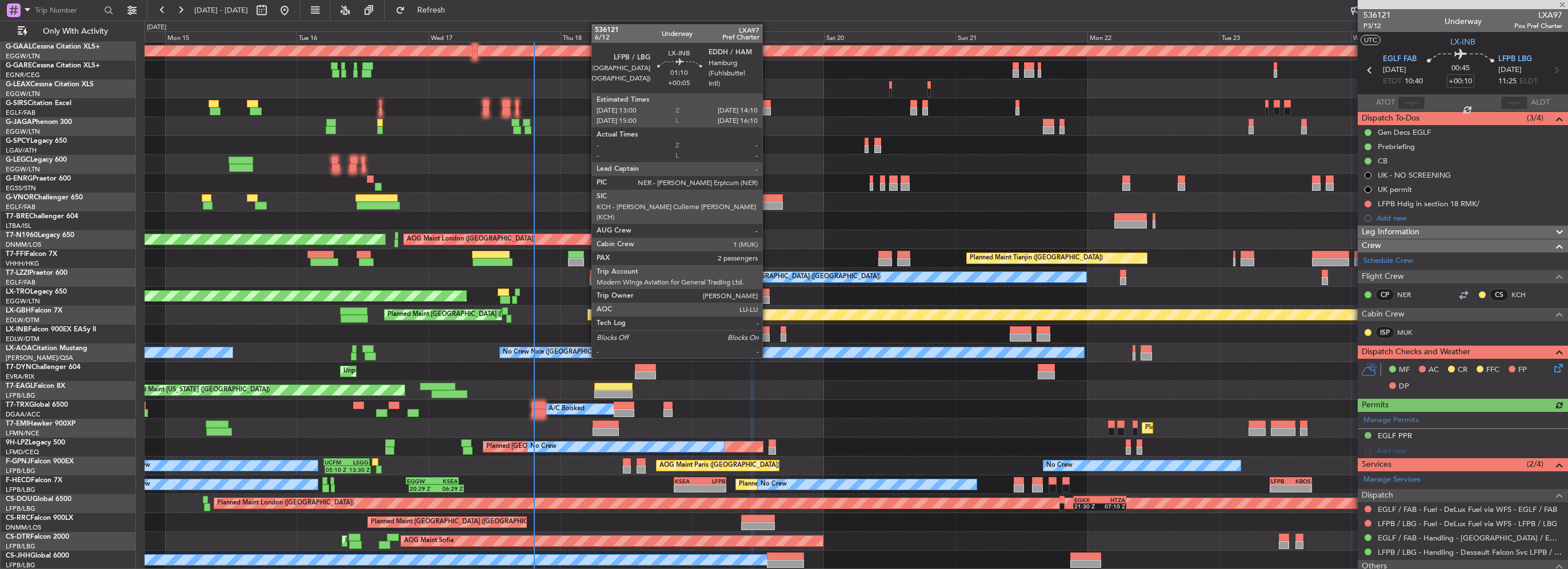
click at [768, 331] on div at bounding box center [766, 330] width 7 height 8
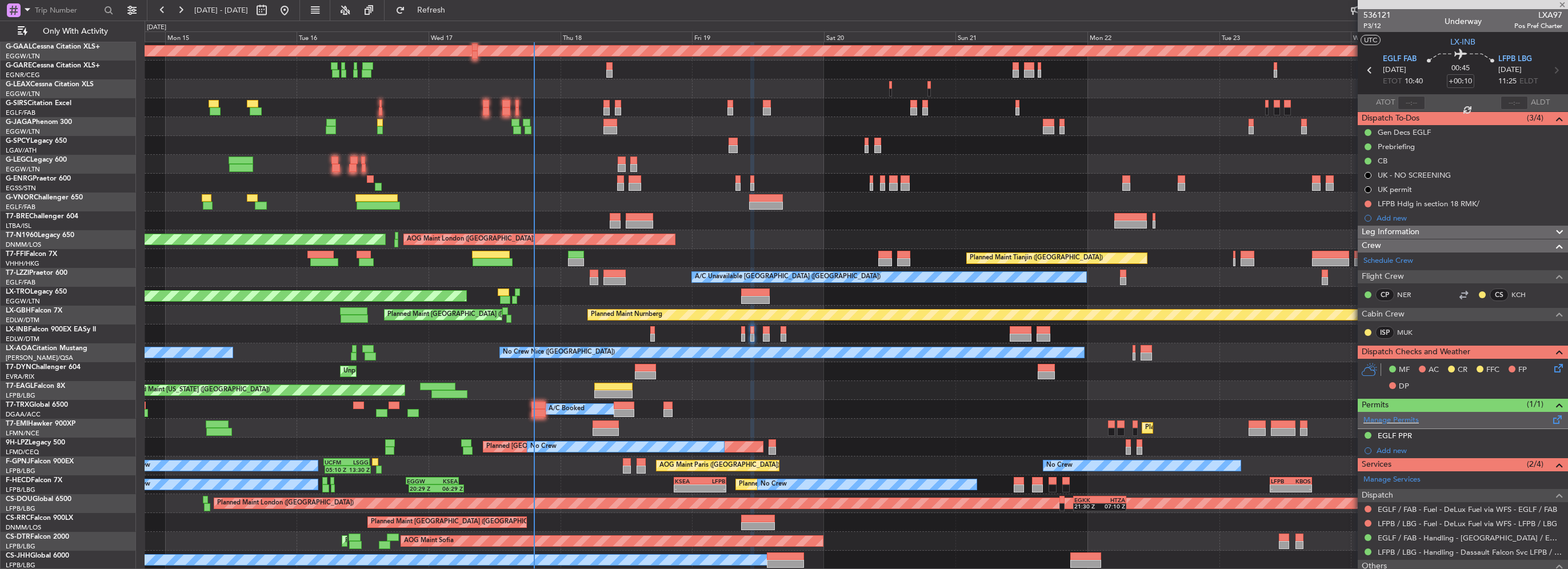
type input "+00:05"
type input "2"
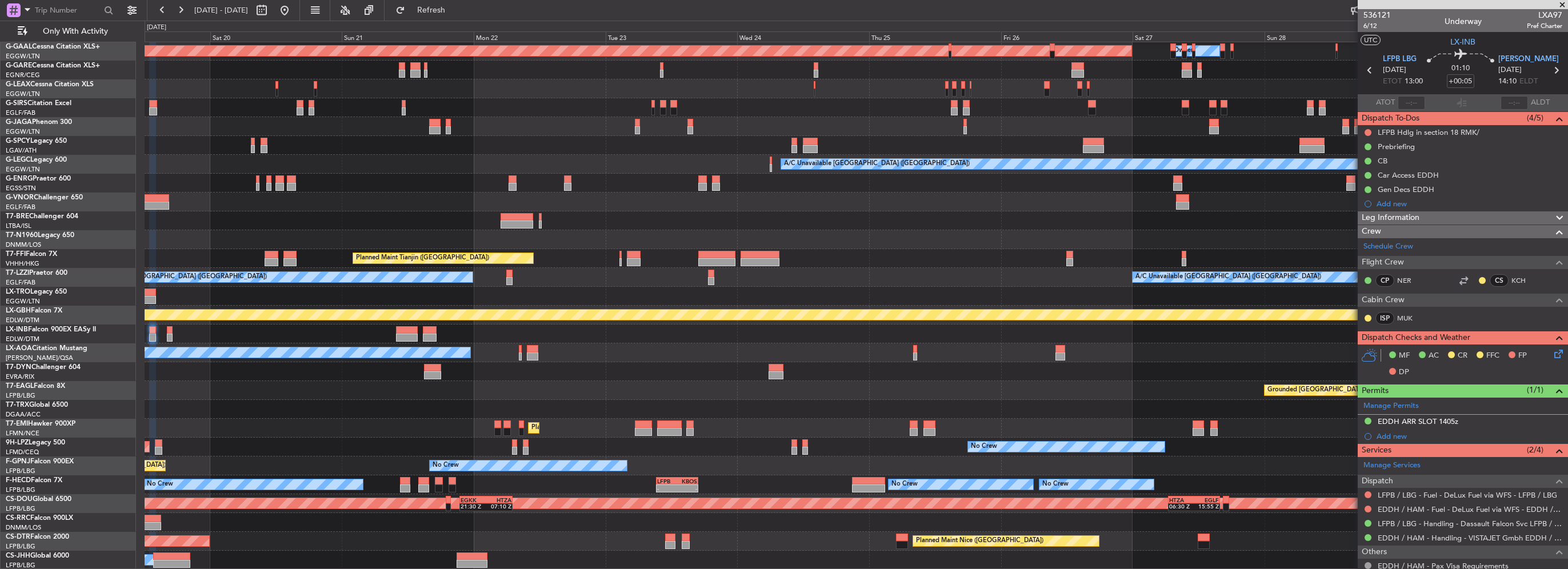
click at [173, 194] on div at bounding box center [856, 201] width 1423 height 19
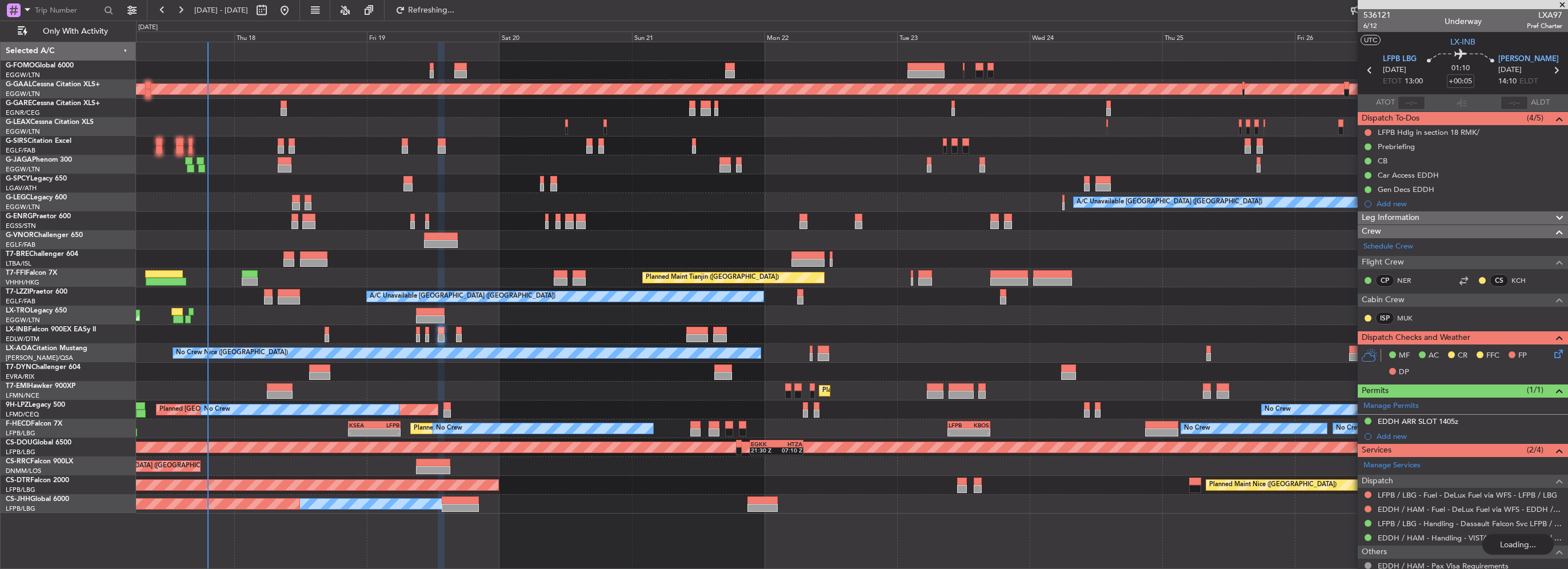
scroll to position [0, 0]
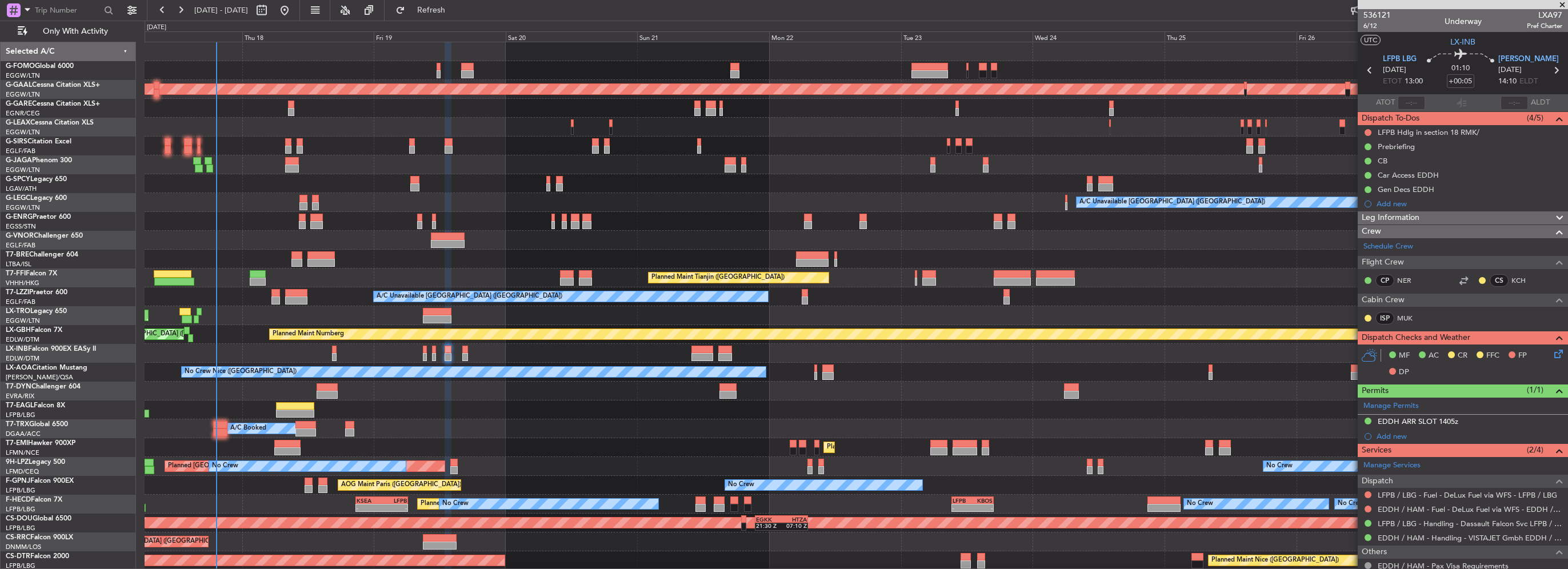
click at [0, 241] on html "17 Sep 2025 - 28 Sep 2025 Refresh Quick Links Only With Activity OLBA 11:00 Z K…" at bounding box center [784, 284] width 1568 height 569
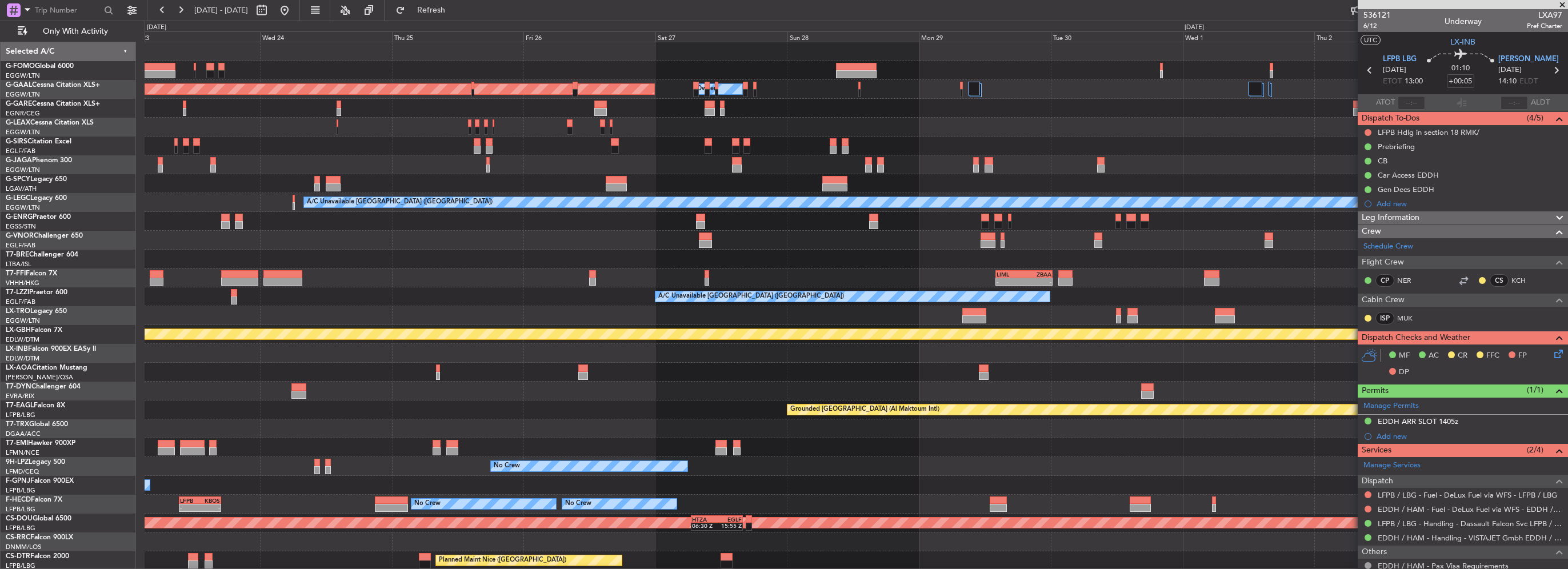
click at [64, 231] on div "Planned Maint Dusseldorf Owner Owner A/C Unavailable London (Luton) - - LIML 14…" at bounding box center [784, 295] width 1568 height 548
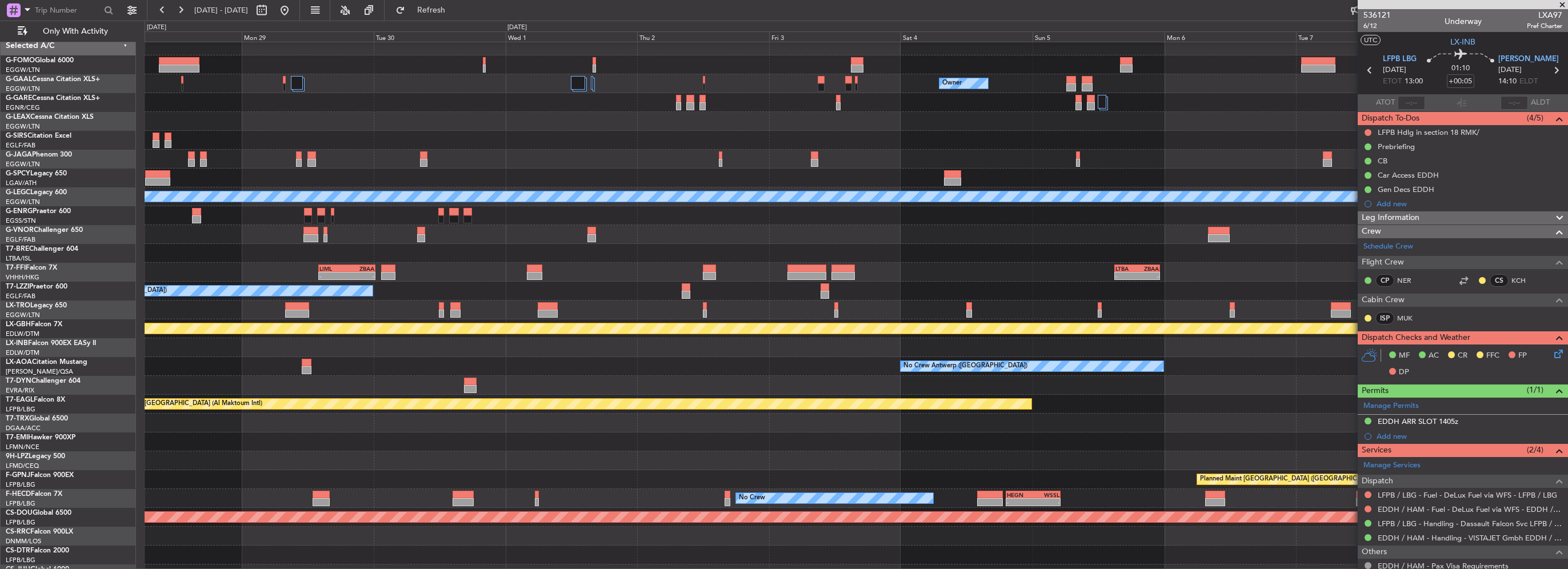
click at [19, 196] on div "Owner Owner Owner Planned Maint Dusseldorf A/C Unavailable London (Luton) - - L…" at bounding box center [784, 295] width 1568 height 548
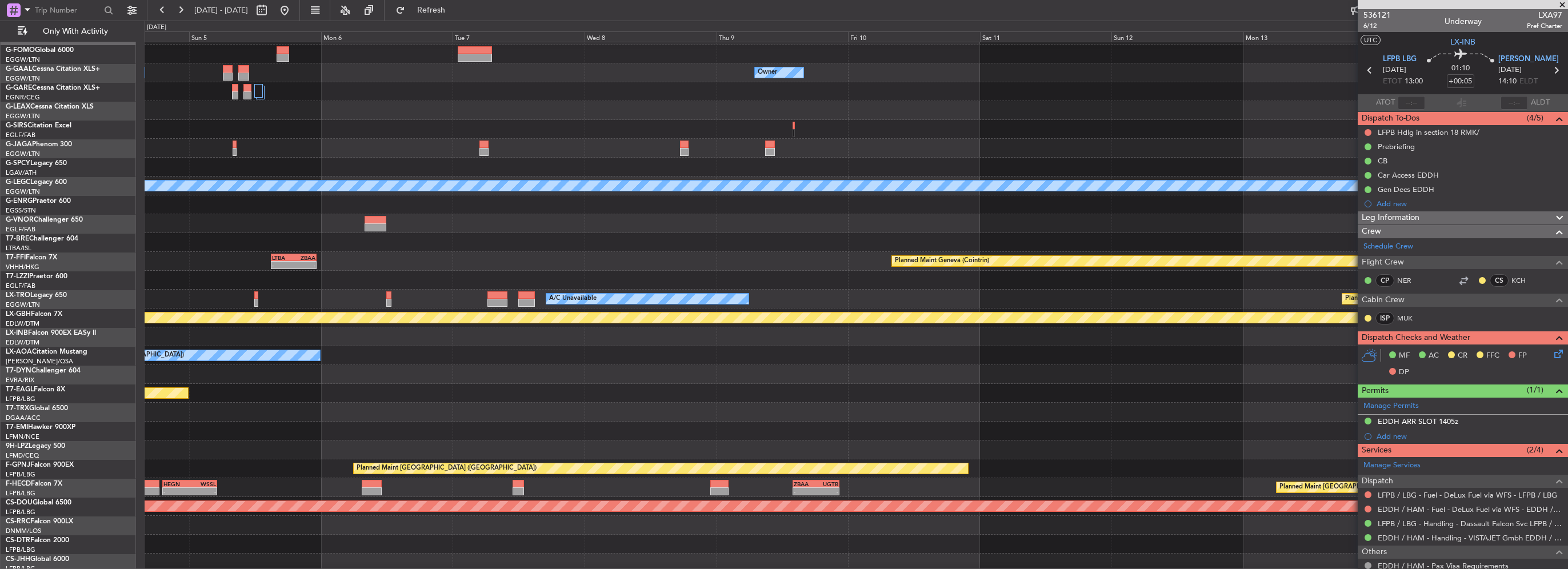
click at [0, 168] on html "17 Sep 2025 - 28 Sep 2025 Refresh Quick Links Only With Activity Owner Owner A/…" at bounding box center [784, 284] width 1568 height 569
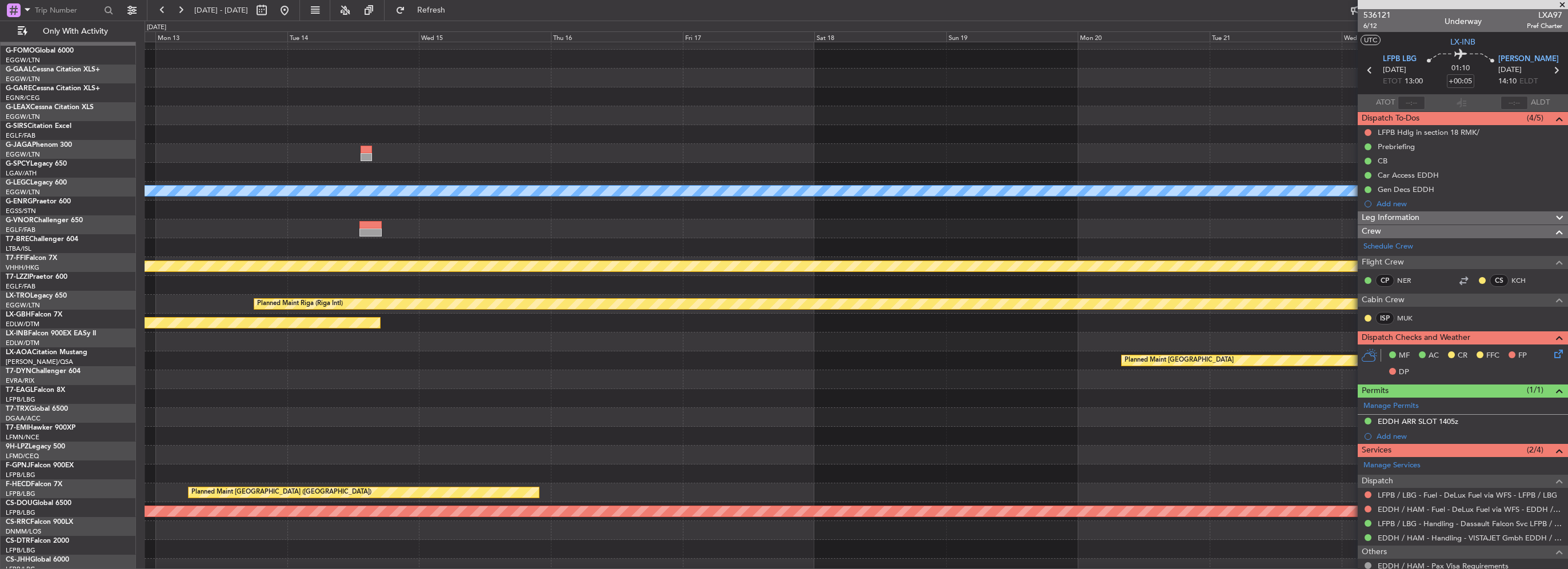
click at [63, 171] on div "A/C Unavailable London (Luton) Planned Maint Geneva (Cointrin) A/C Unavailable …" at bounding box center [784, 295] width 1568 height 548
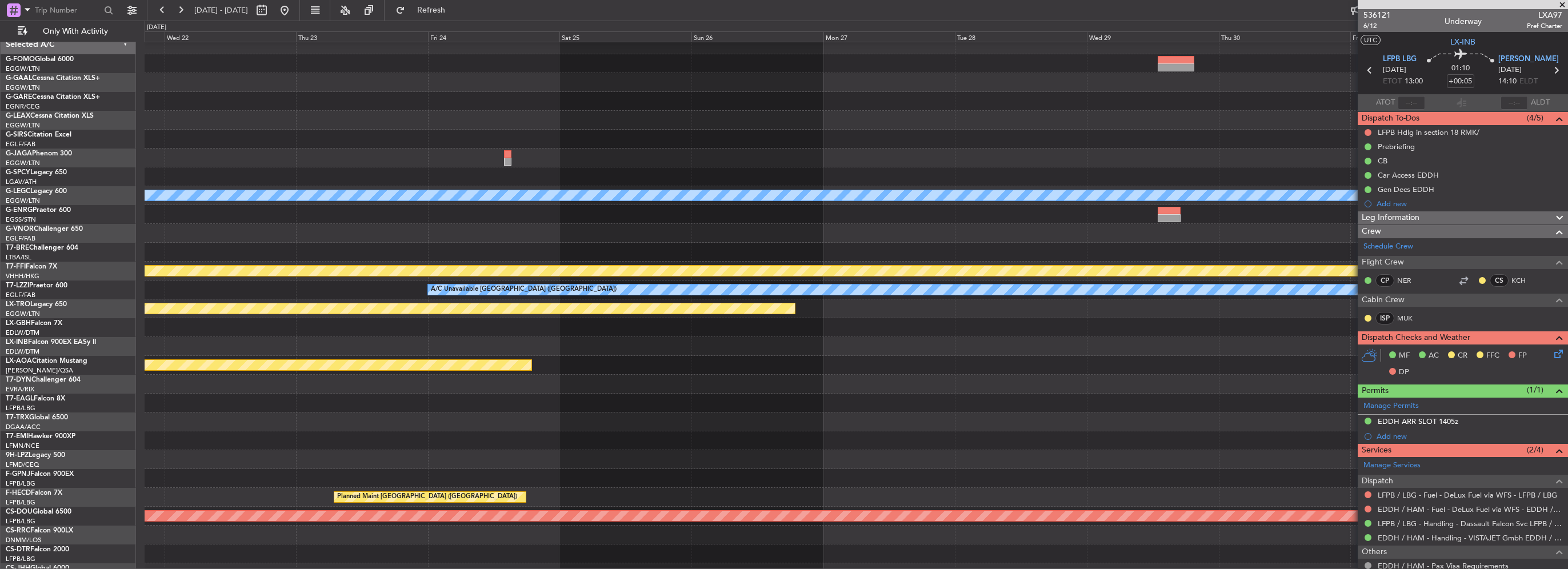
click at [47, 164] on div "Planned Maint Bournemouth Planned Maint Bournemouth A/C Unavailable London (Lut…" at bounding box center [784, 295] width 1568 height 548
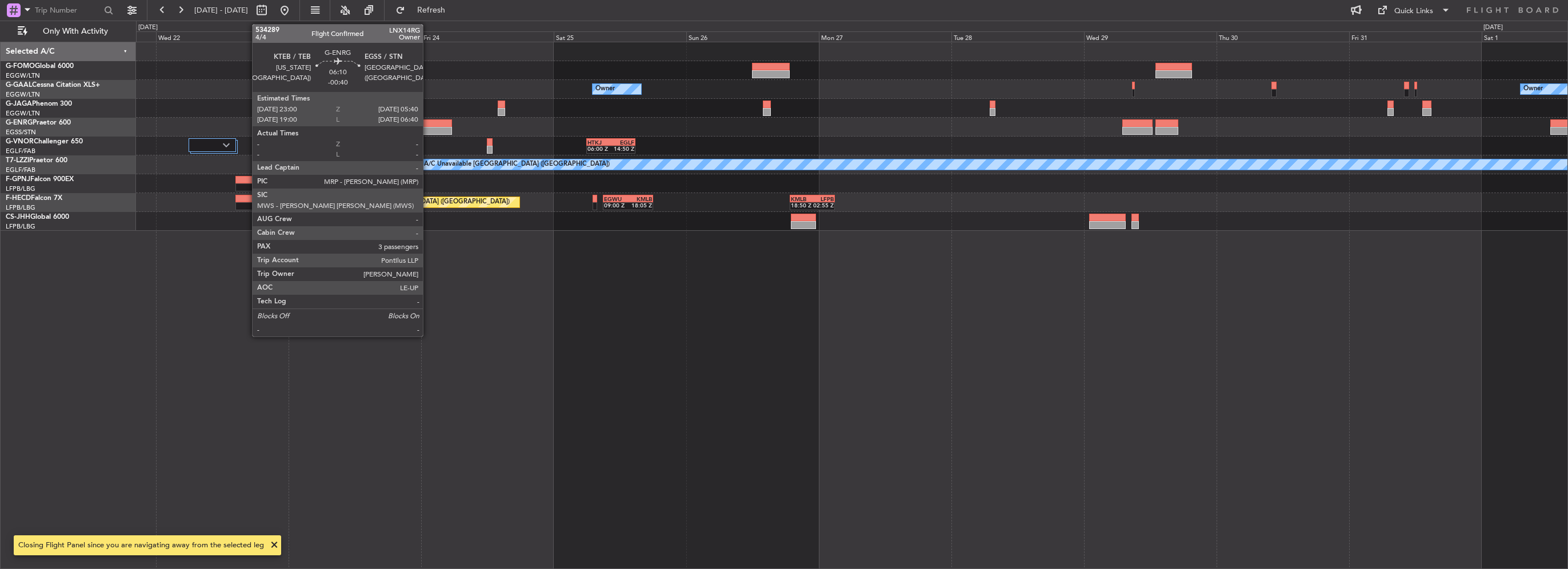
click at [428, 127] on div at bounding box center [433, 130] width 37 height 8
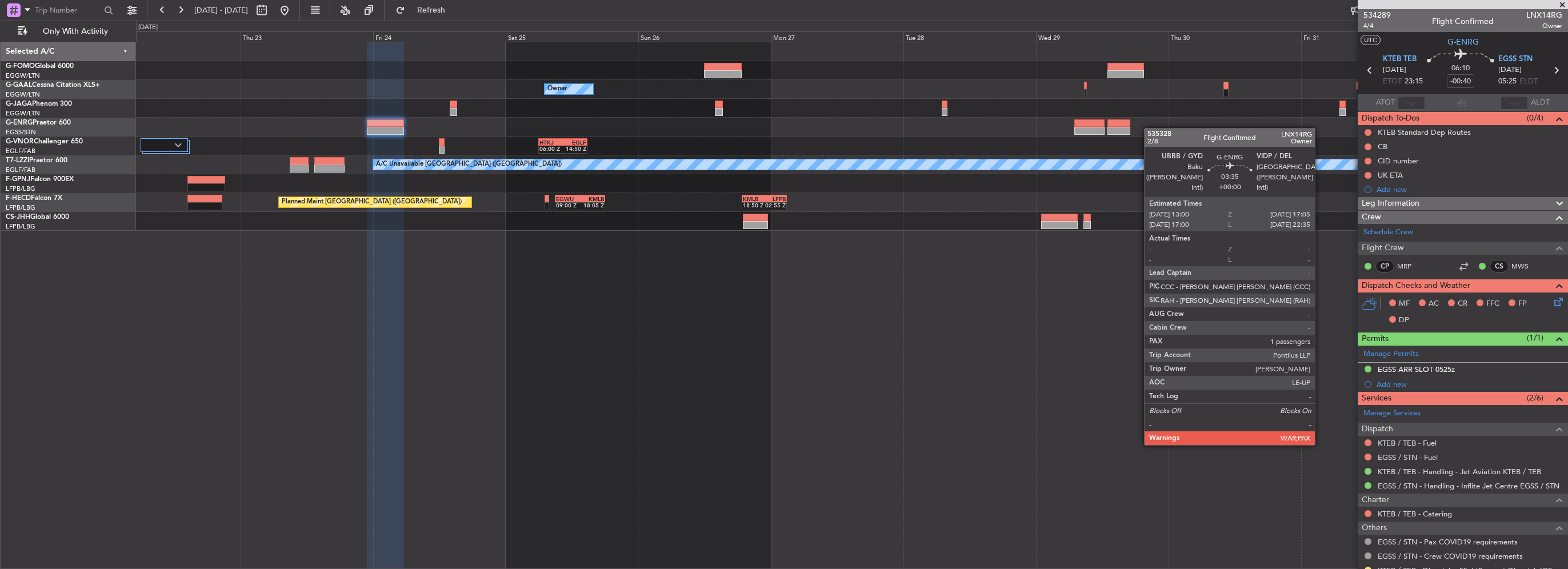
click at [1121, 128] on div at bounding box center [1119, 130] width 23 height 8
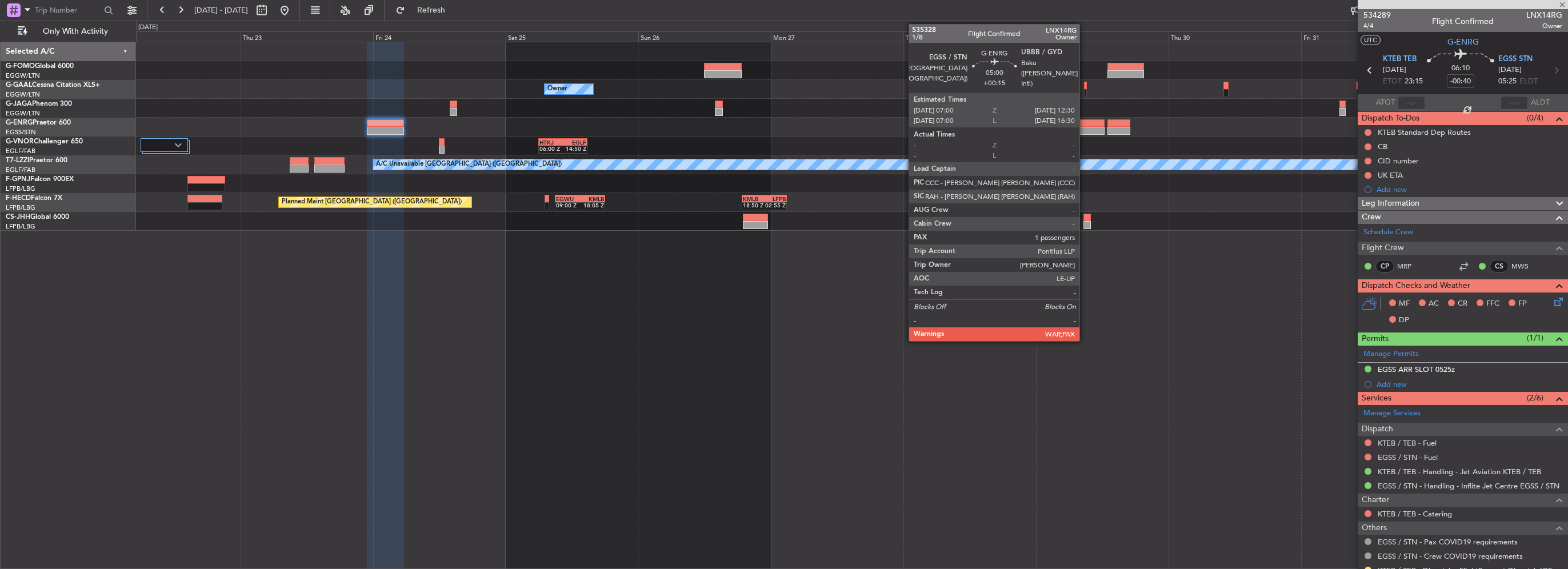
click at [1085, 126] on div at bounding box center [1090, 123] width 31 height 8
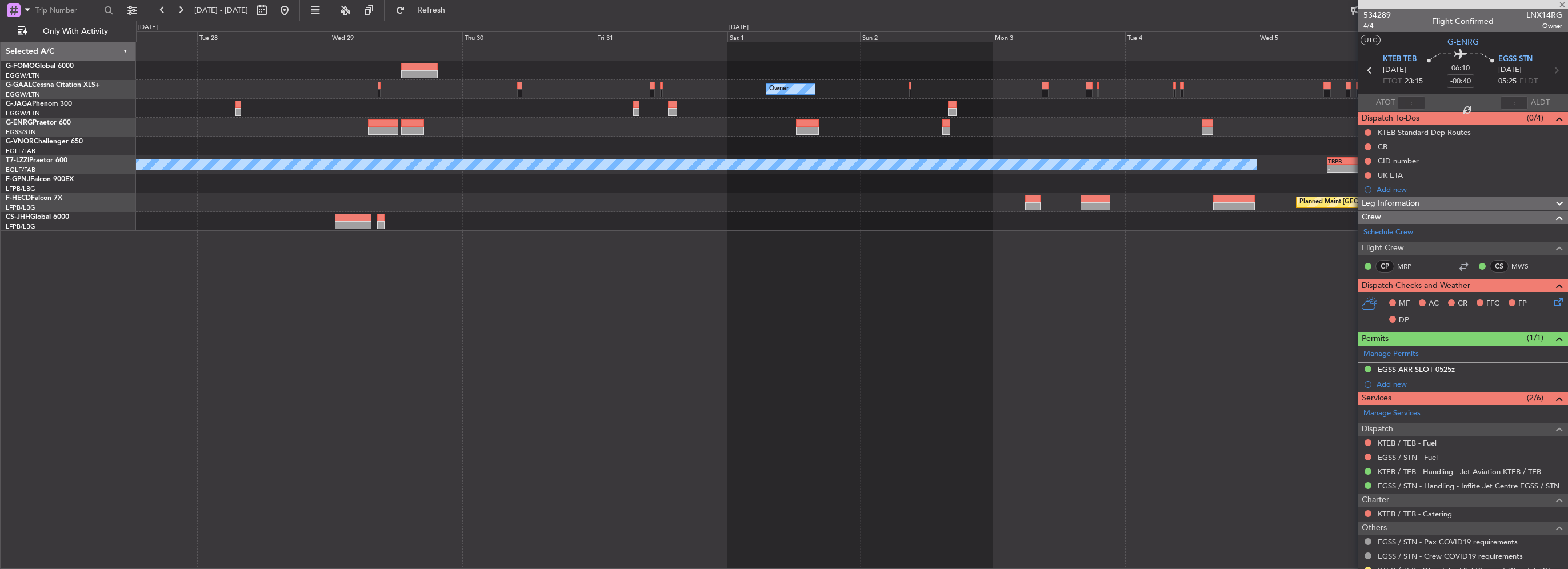
click at [453, 184] on div "Owner Owner Owner HTKJ 06:00 Z EGLF 14:50 Z A/C Unavailable London (Luton) - - …" at bounding box center [852, 136] width 1432 height 189
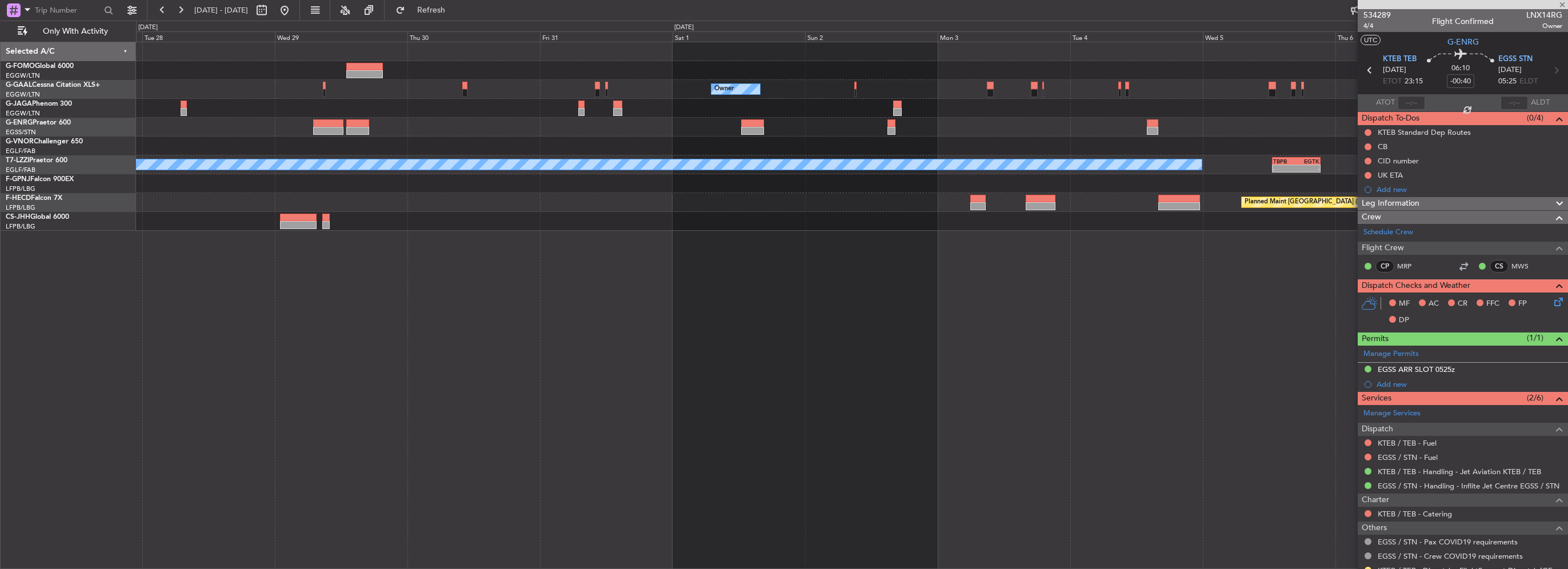
type input "+00:15"
type input "5"
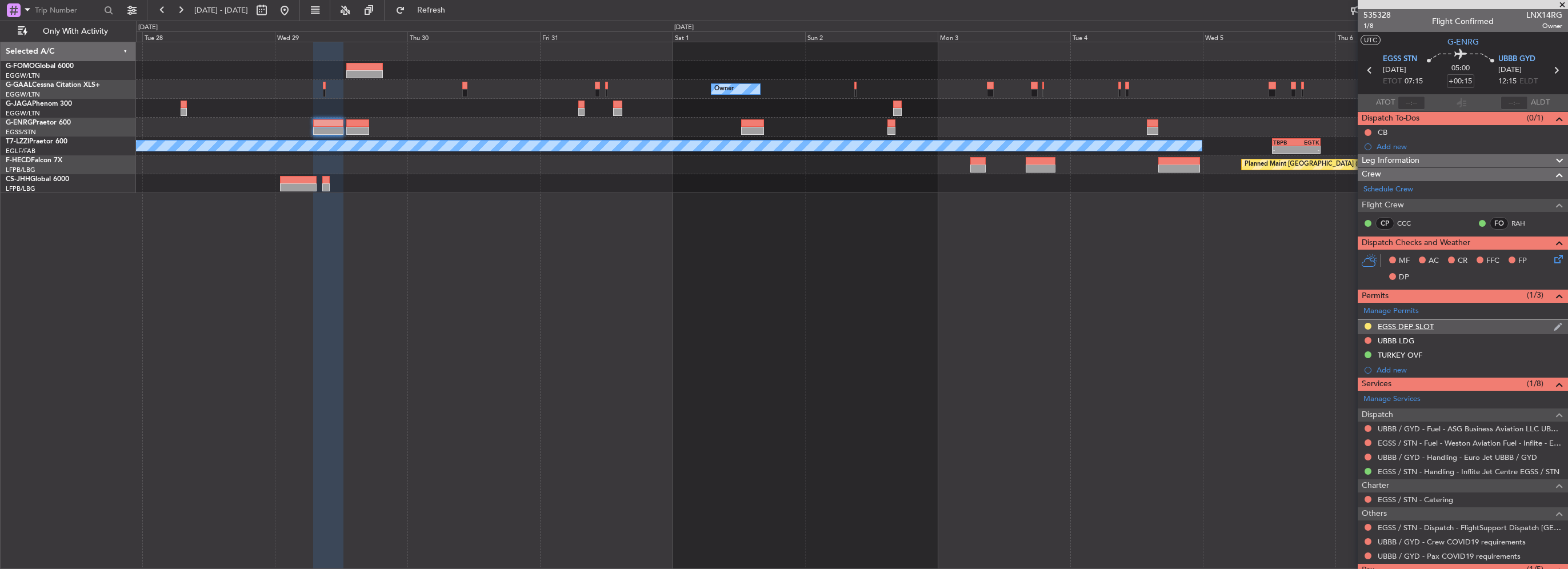
click at [1472, 327] on div "EGSS DEP SLOT" at bounding box center [1463, 327] width 210 height 14
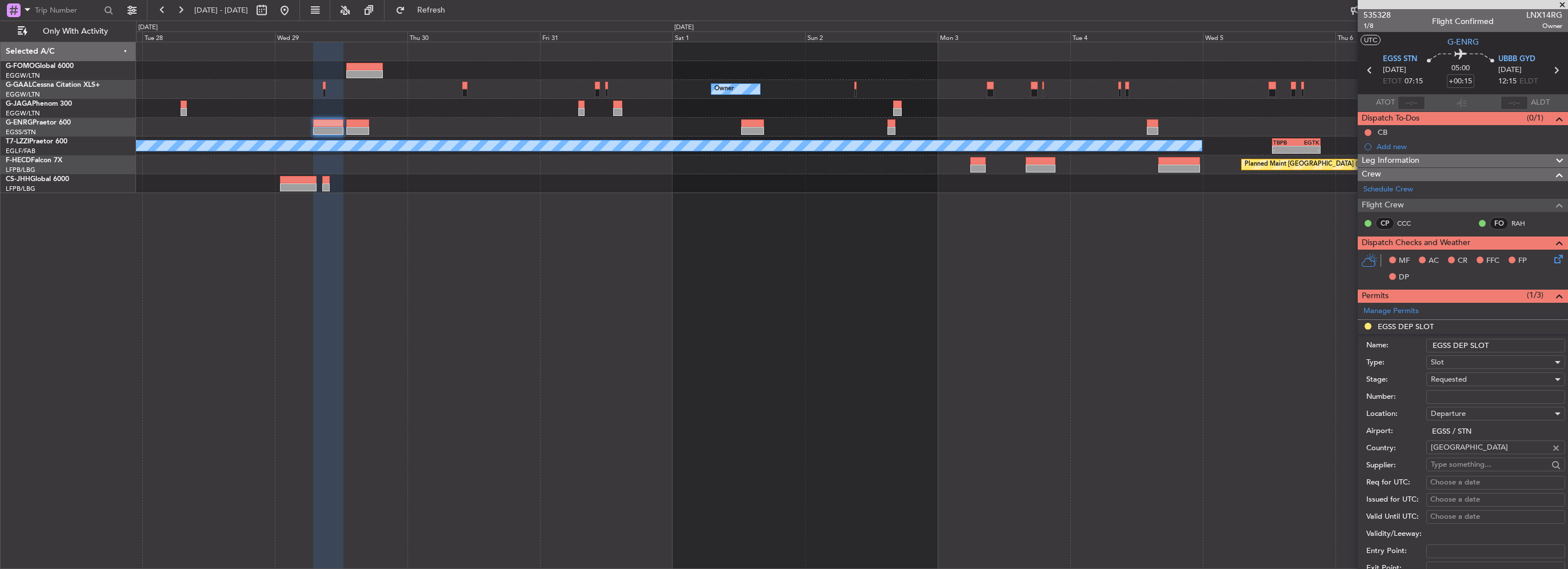
click at [1511, 347] on input "EGSS DEP SLOT" at bounding box center [1496, 346] width 139 height 14
type input "EGSS DEP SLOT 0715z"
click at [1486, 383] on div "Requested" at bounding box center [1492, 379] width 122 height 17
click at [1474, 463] on span "Received OK" at bounding box center [1491, 466] width 120 height 17
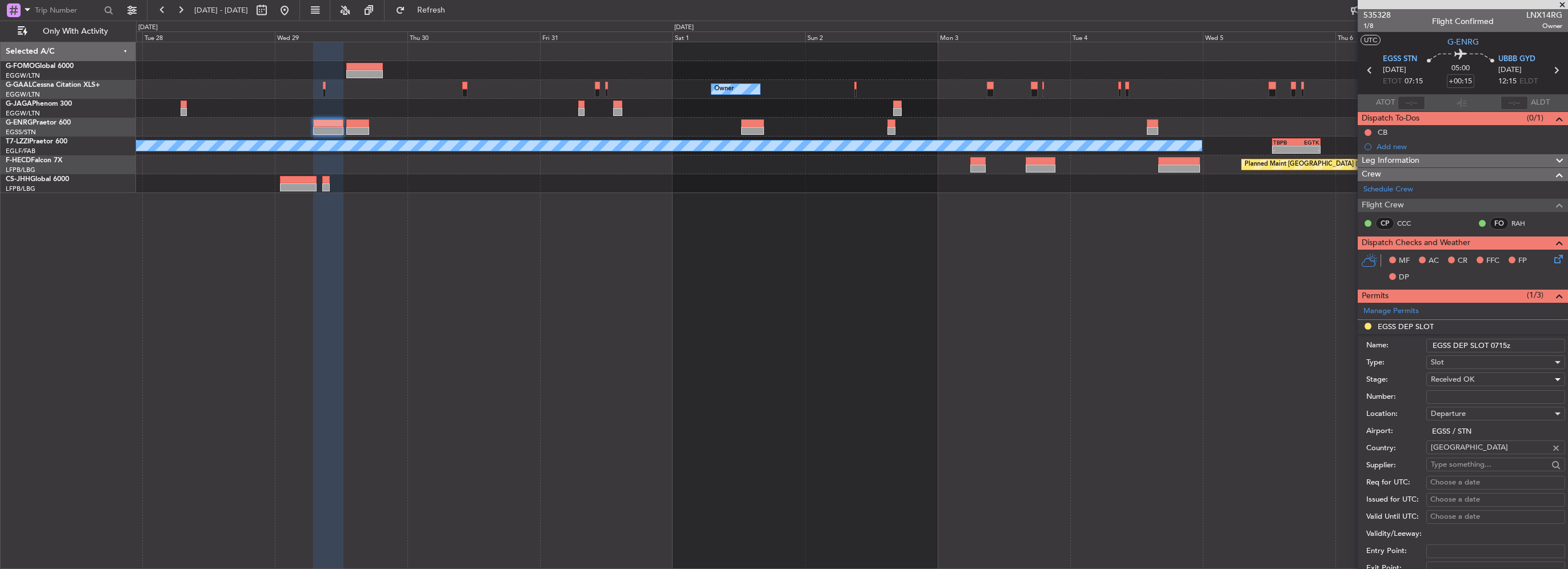
scroll to position [229, 0]
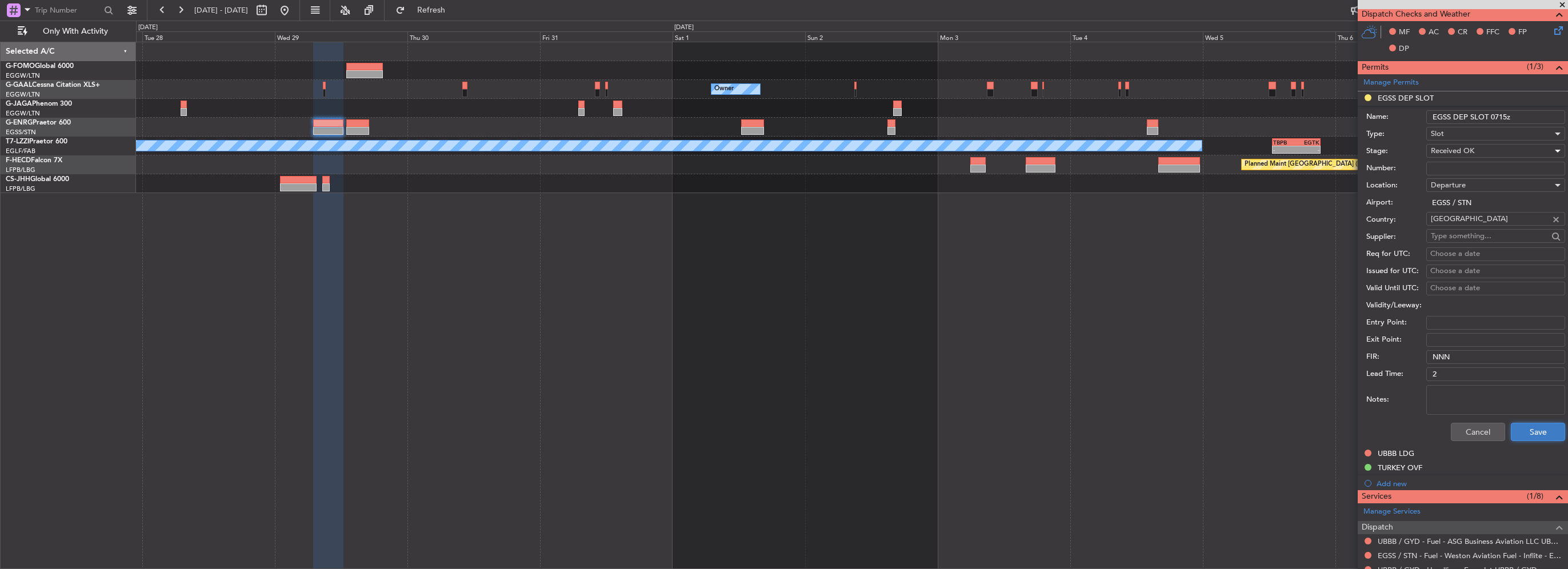
click at [1539, 428] on button "Save" at bounding box center [1538, 432] width 54 height 18
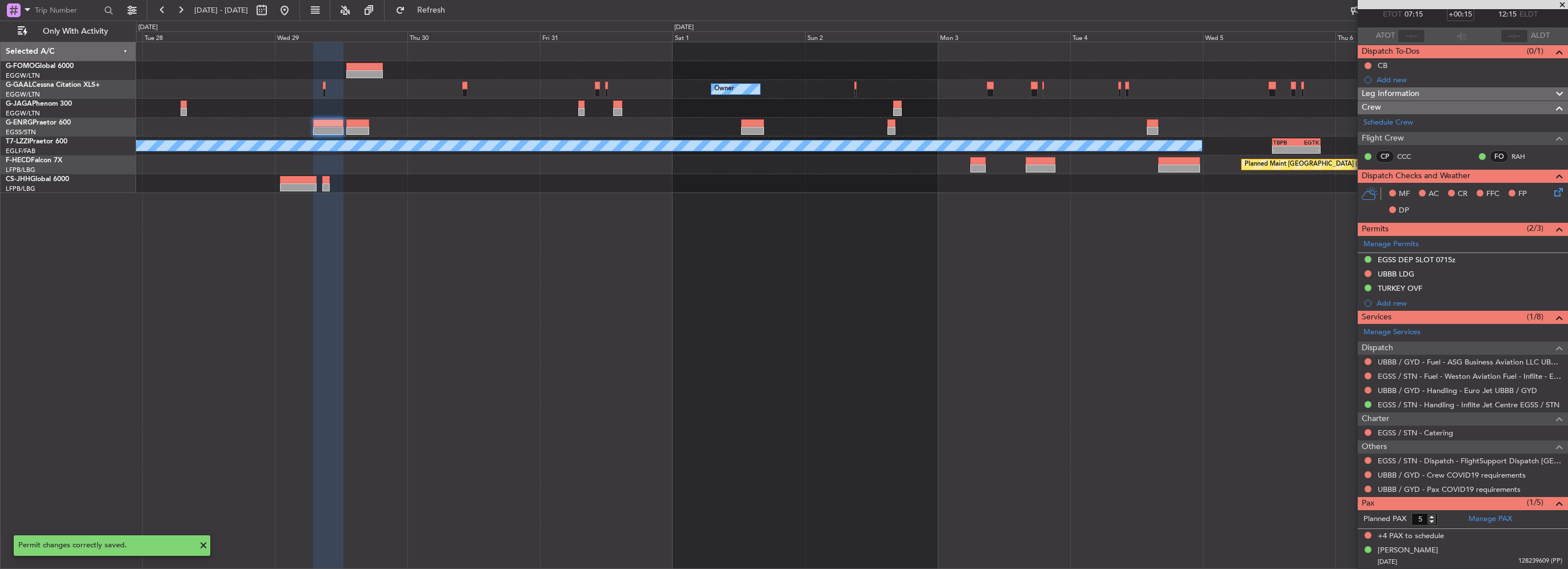
scroll to position [65, 0]
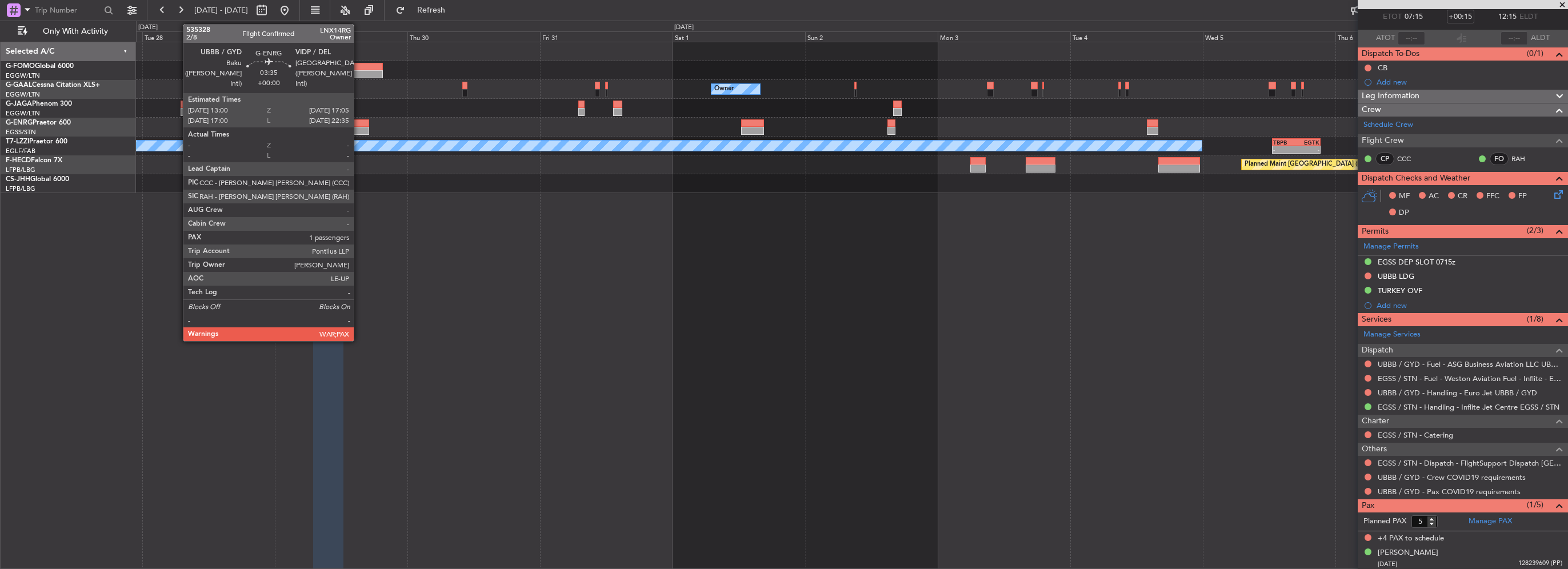
click at [359, 130] on div at bounding box center [358, 130] width 23 height 8
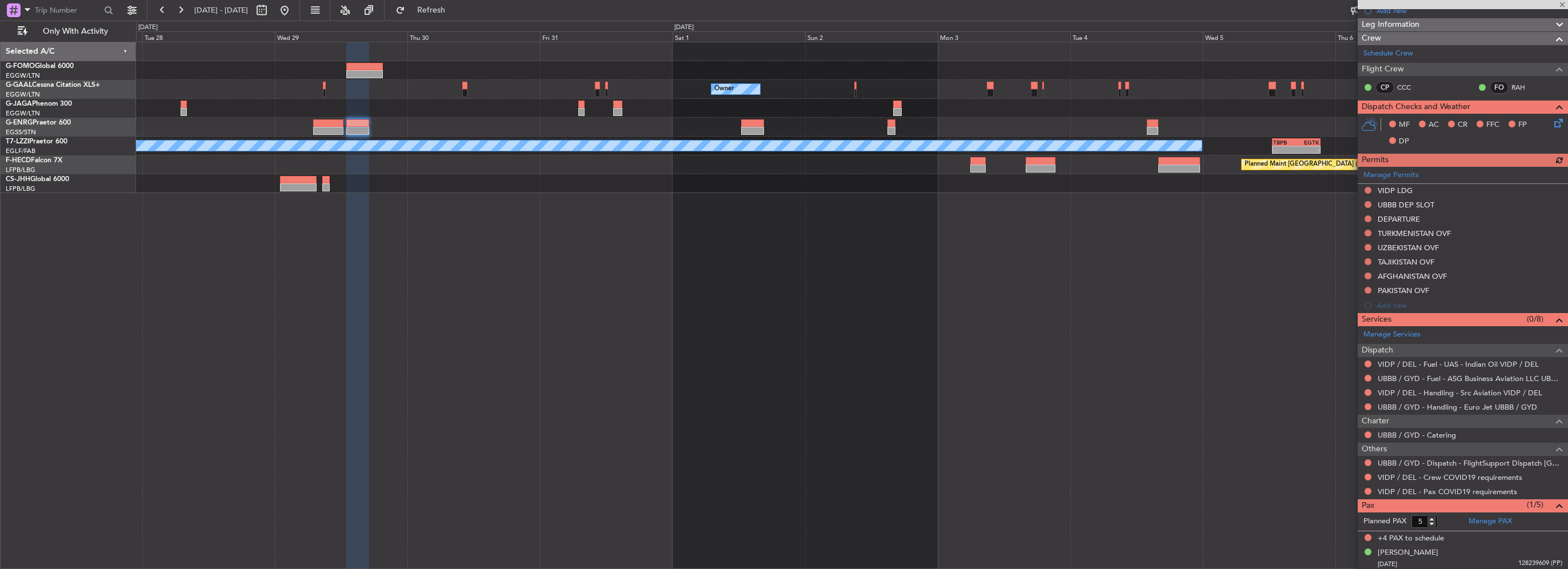
scroll to position [0, 0]
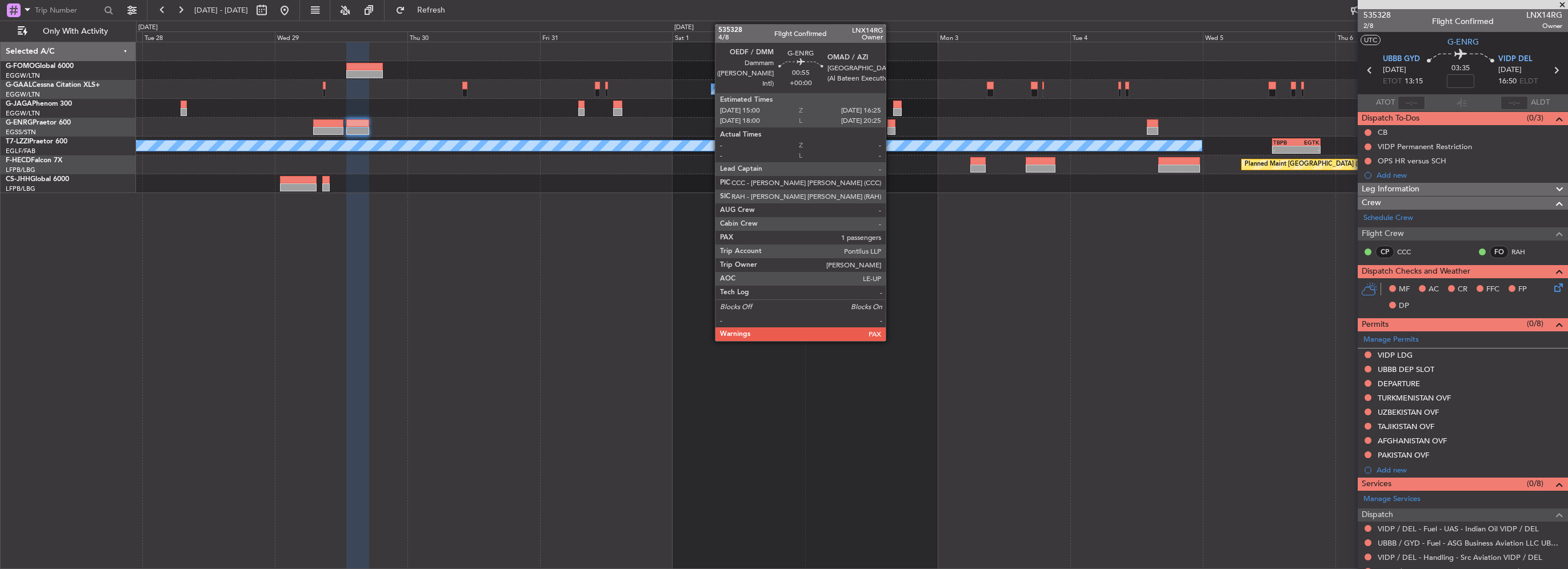
click at [891, 127] on div at bounding box center [891, 130] width 8 height 8
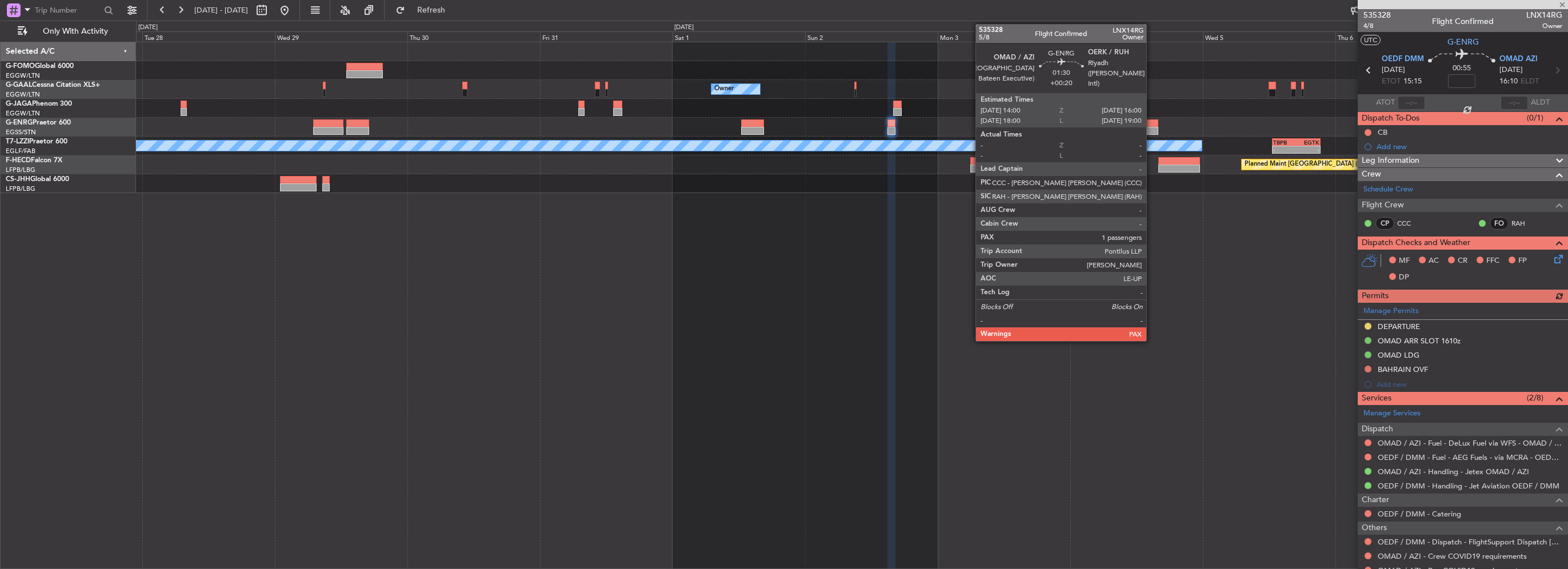
click at [1152, 125] on div at bounding box center [1152, 123] width 12 height 8
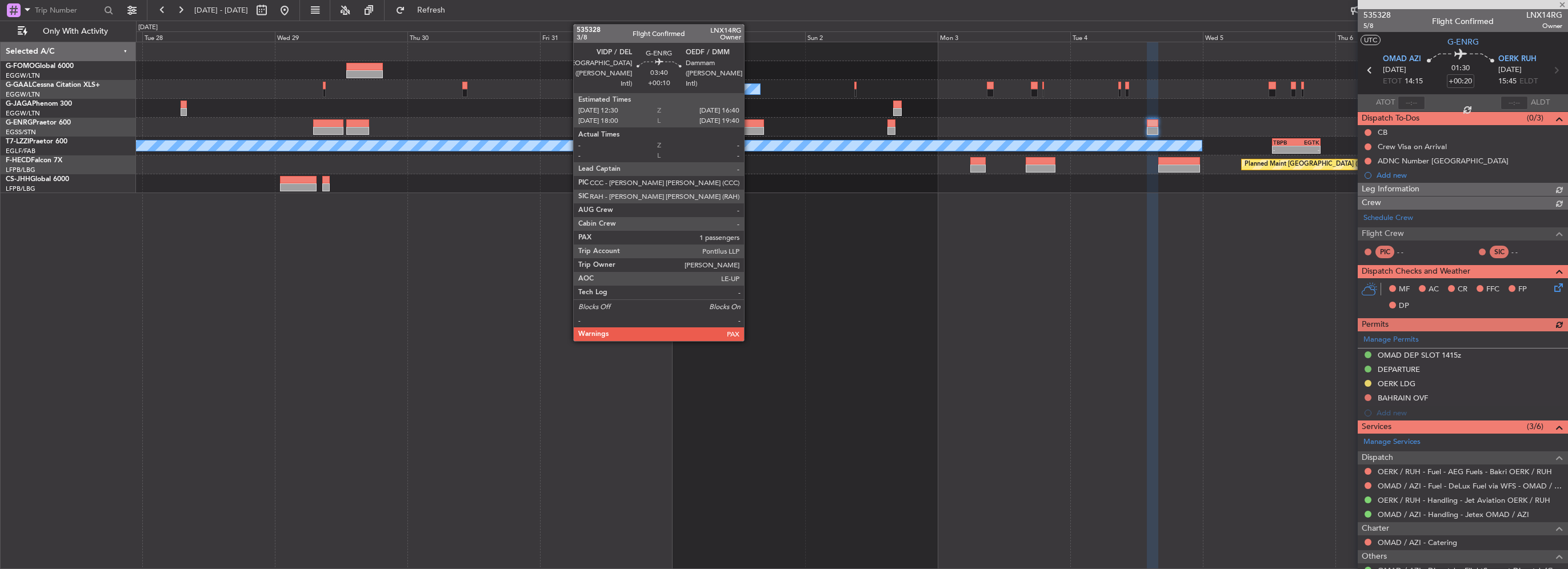
click at [749, 126] on div at bounding box center [753, 123] width 23 height 8
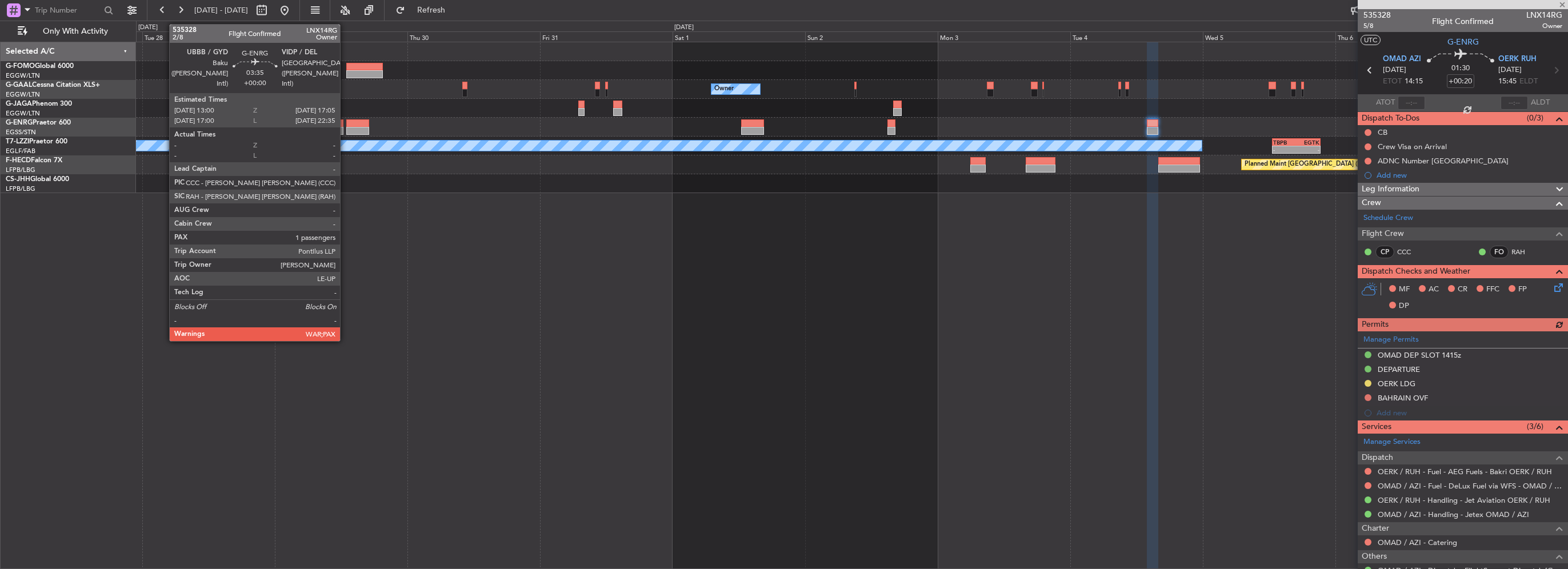
type input "+00:10"
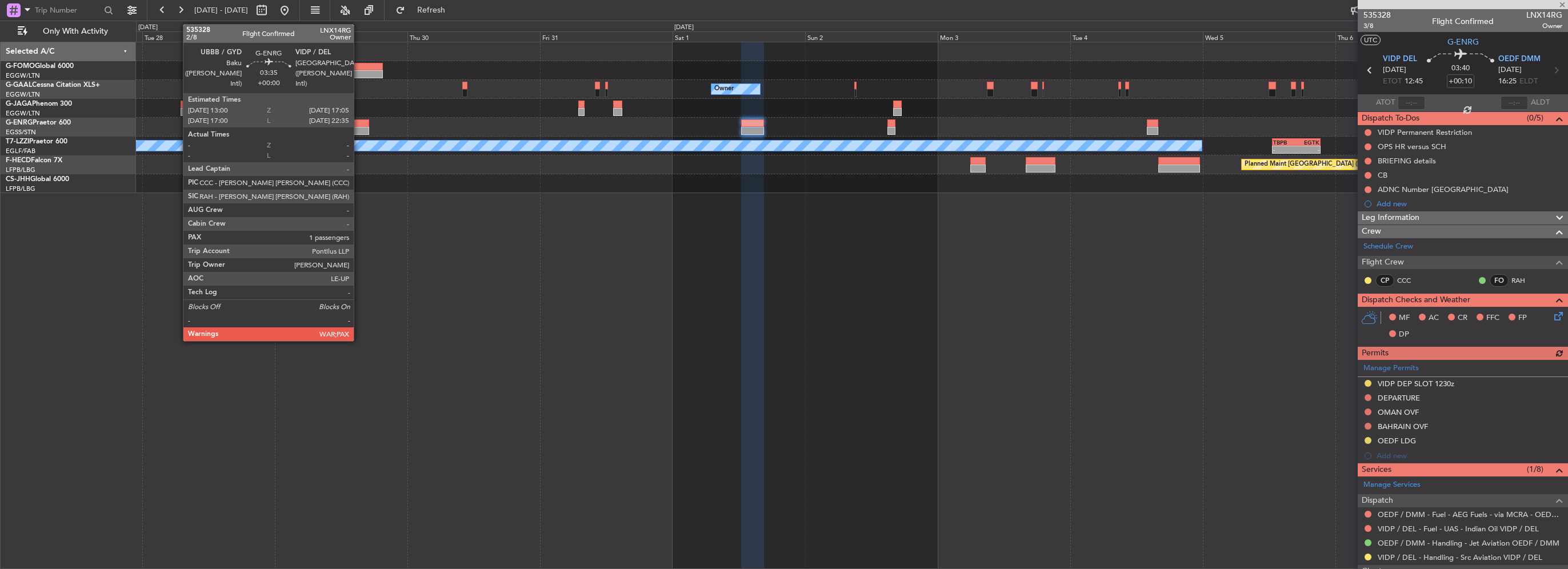
click at [359, 125] on div at bounding box center [358, 123] width 23 height 8
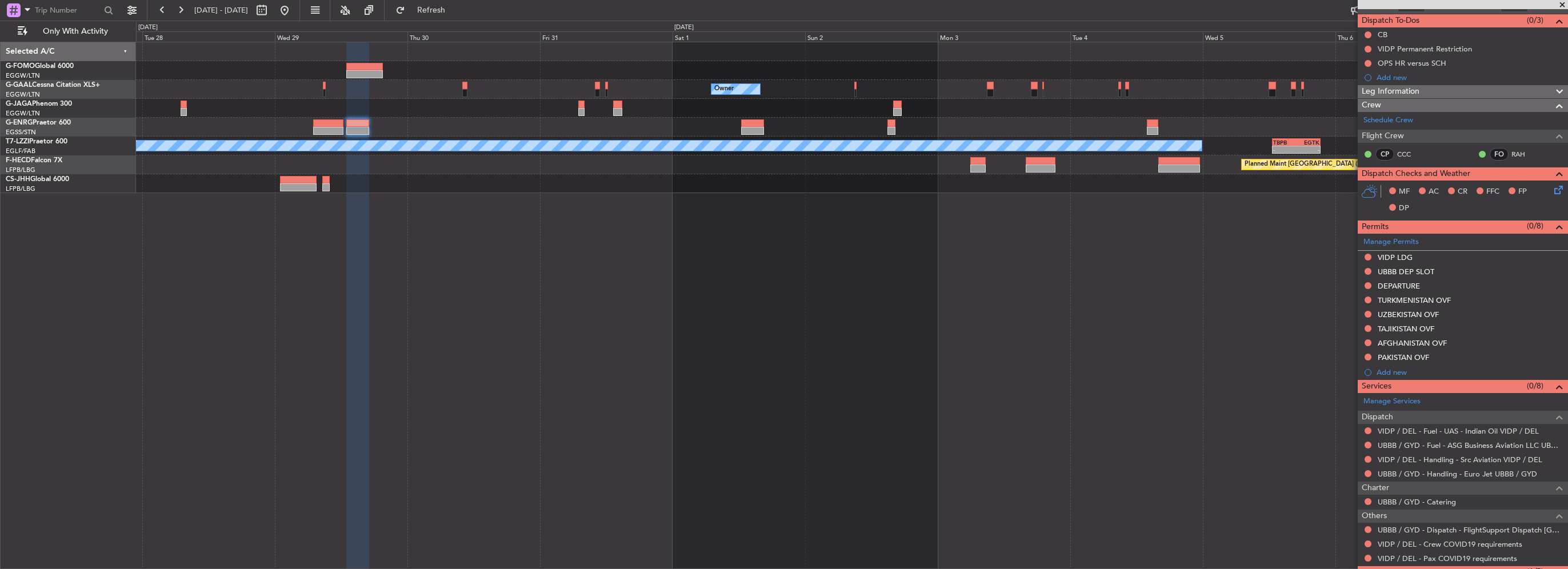
scroll to position [114, 0]
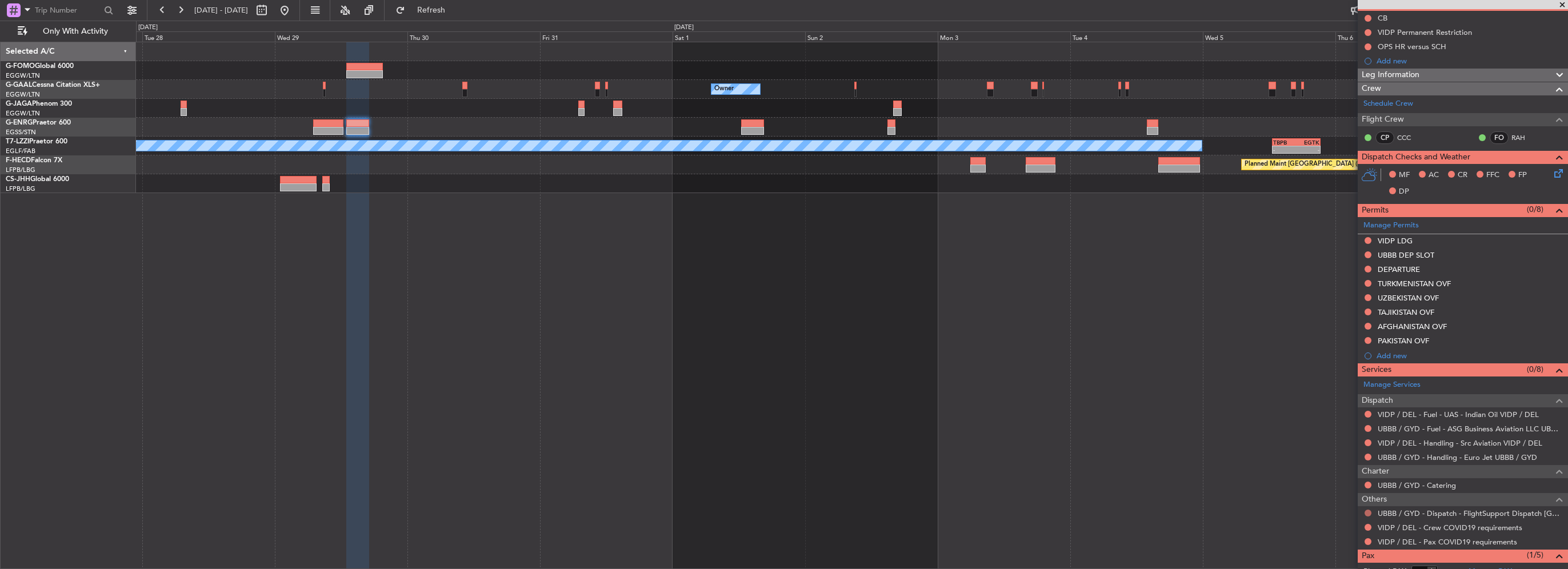
click at [1365, 510] on button at bounding box center [1368, 512] width 7 height 7
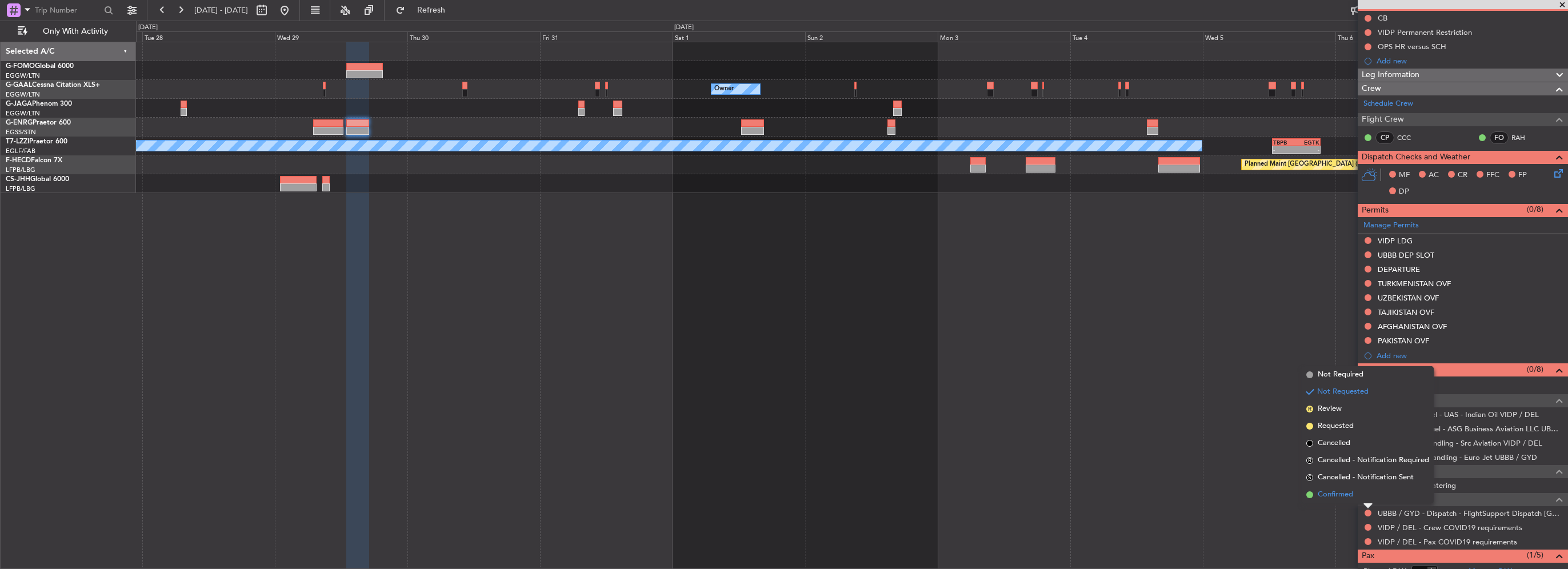
click at [1311, 494] on span at bounding box center [1309, 494] width 7 height 7
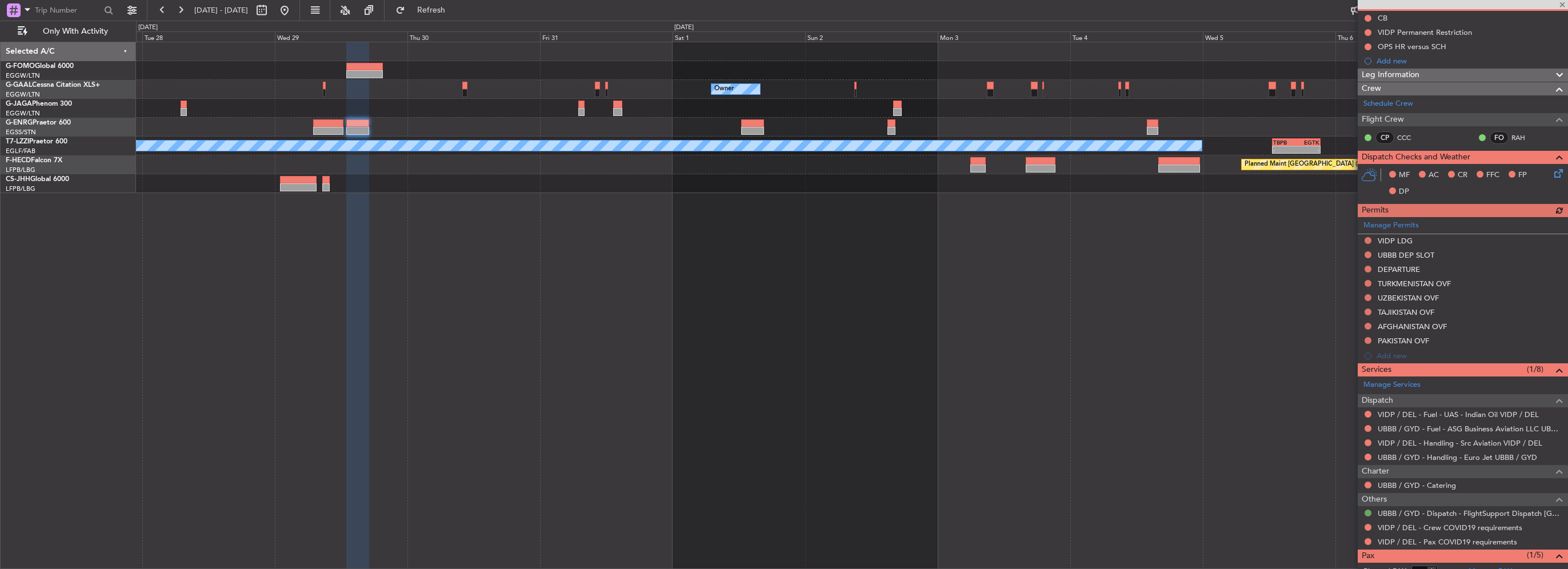
click at [1367, 514] on button at bounding box center [1368, 512] width 7 height 7
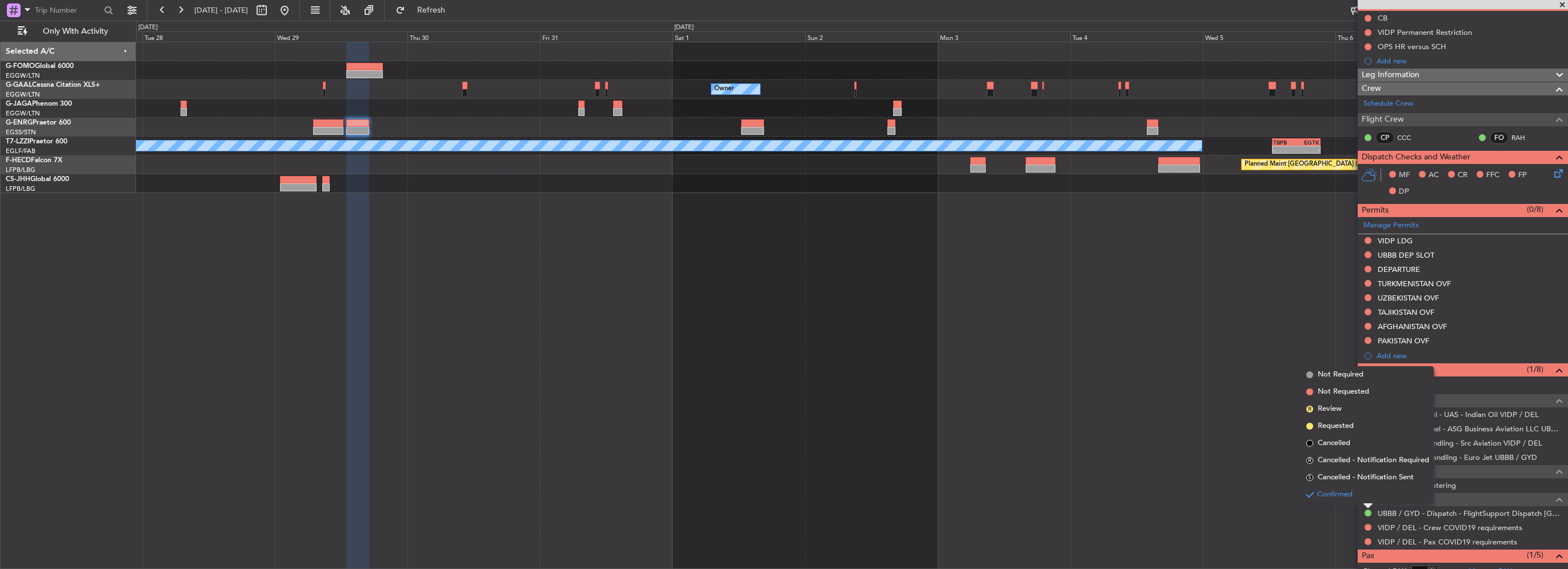
click at [1257, 525] on div "Owner Owner Owner A/C Unavailable London (Luton) - - TBPB 12:40 Z EGTK 21:25 Z …" at bounding box center [852, 305] width 1432 height 527
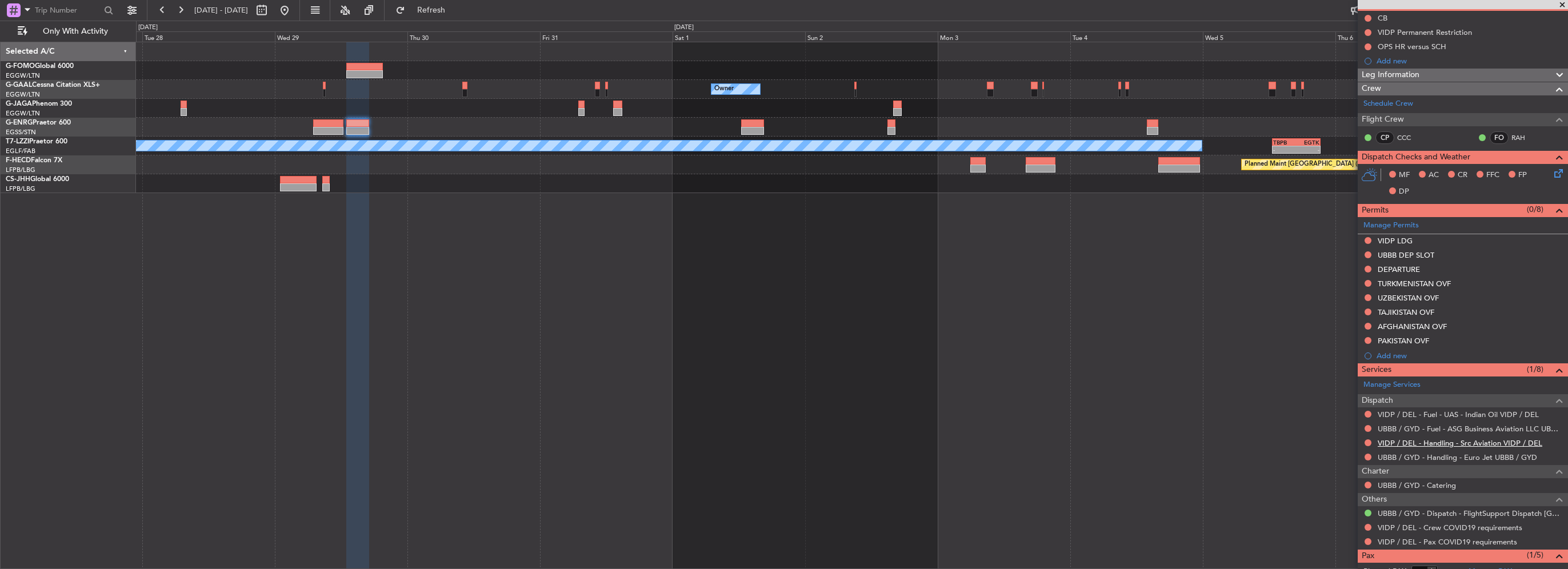
click at [1449, 442] on link "VIDP / DEL - Handling - Src Aviation VIDP / DEL" at bounding box center [1460, 443] width 164 height 10
click at [758, 128] on div at bounding box center [753, 130] width 23 height 8
type input "+00:10"
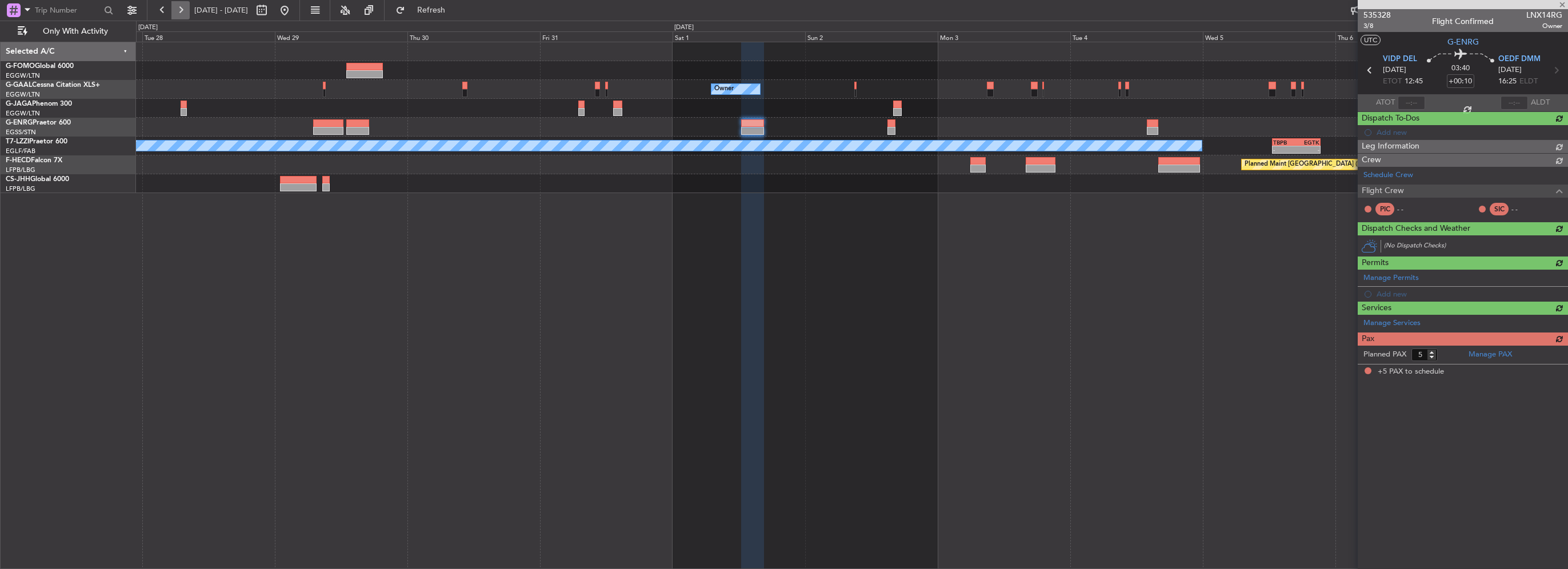
scroll to position [0, 0]
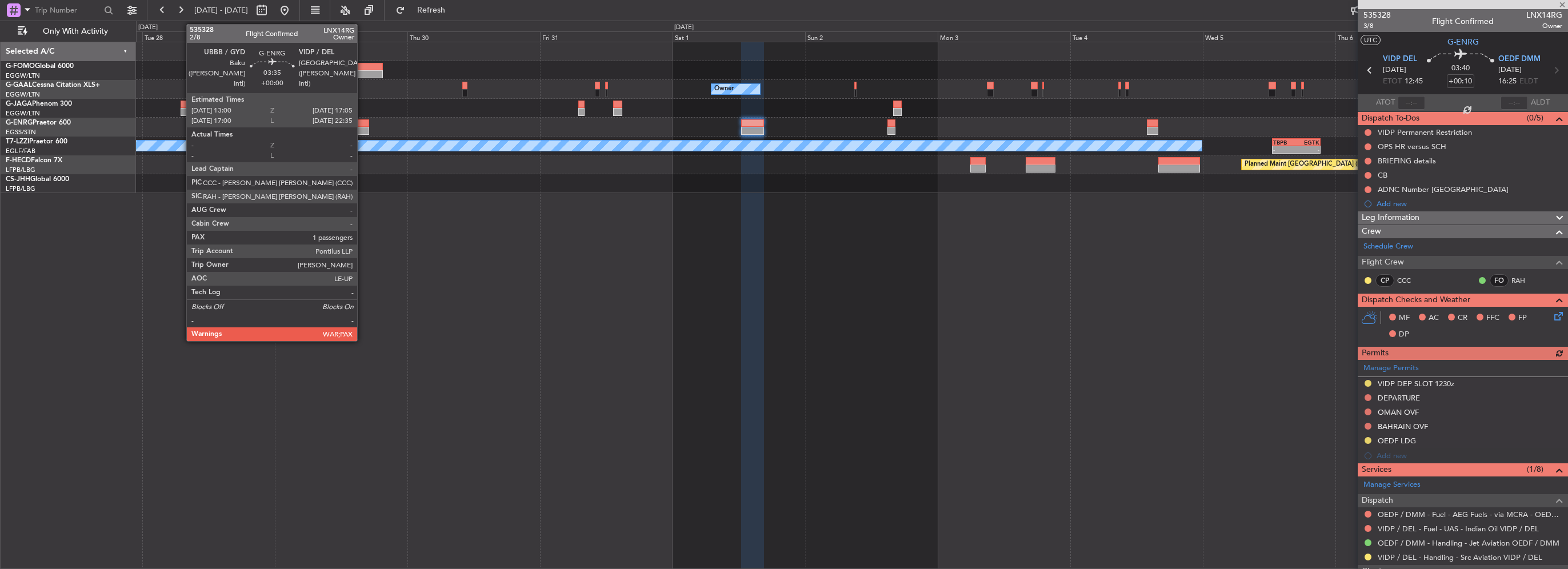
click at [361, 127] on div at bounding box center [358, 130] width 23 height 8
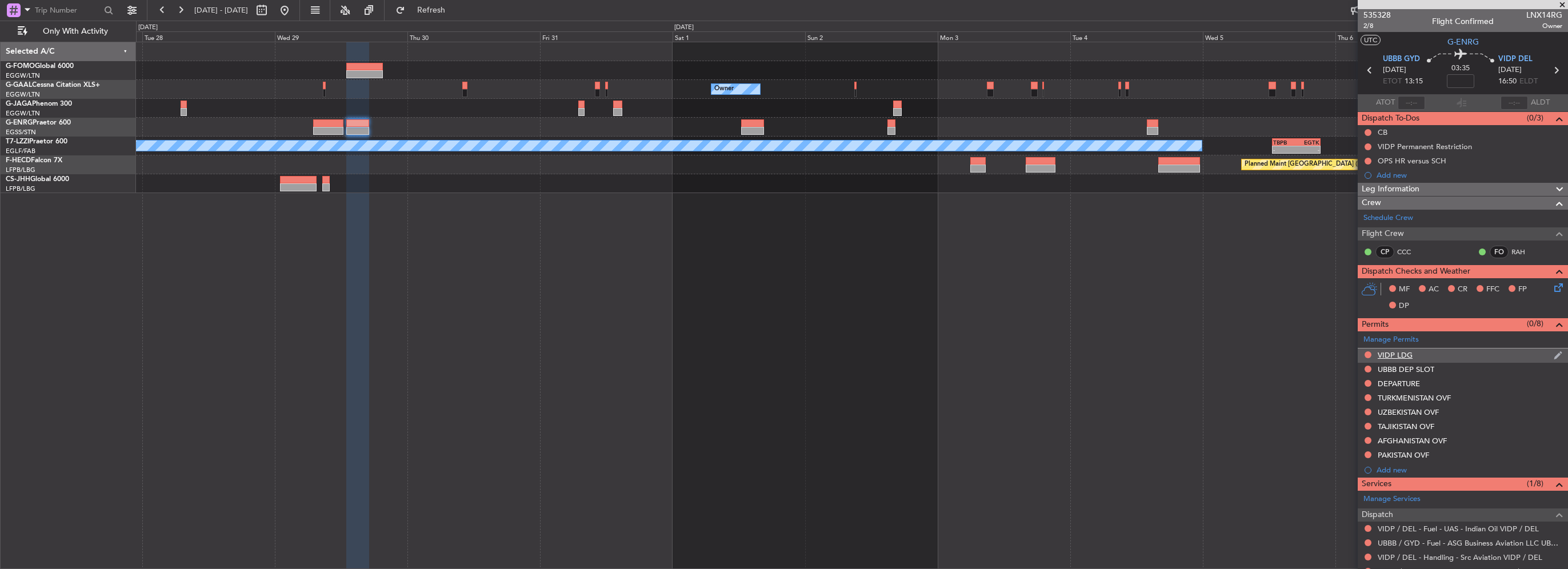
click at [1365, 355] on div at bounding box center [1368, 354] width 9 height 9
click at [1367, 354] on button at bounding box center [1368, 354] width 7 height 7
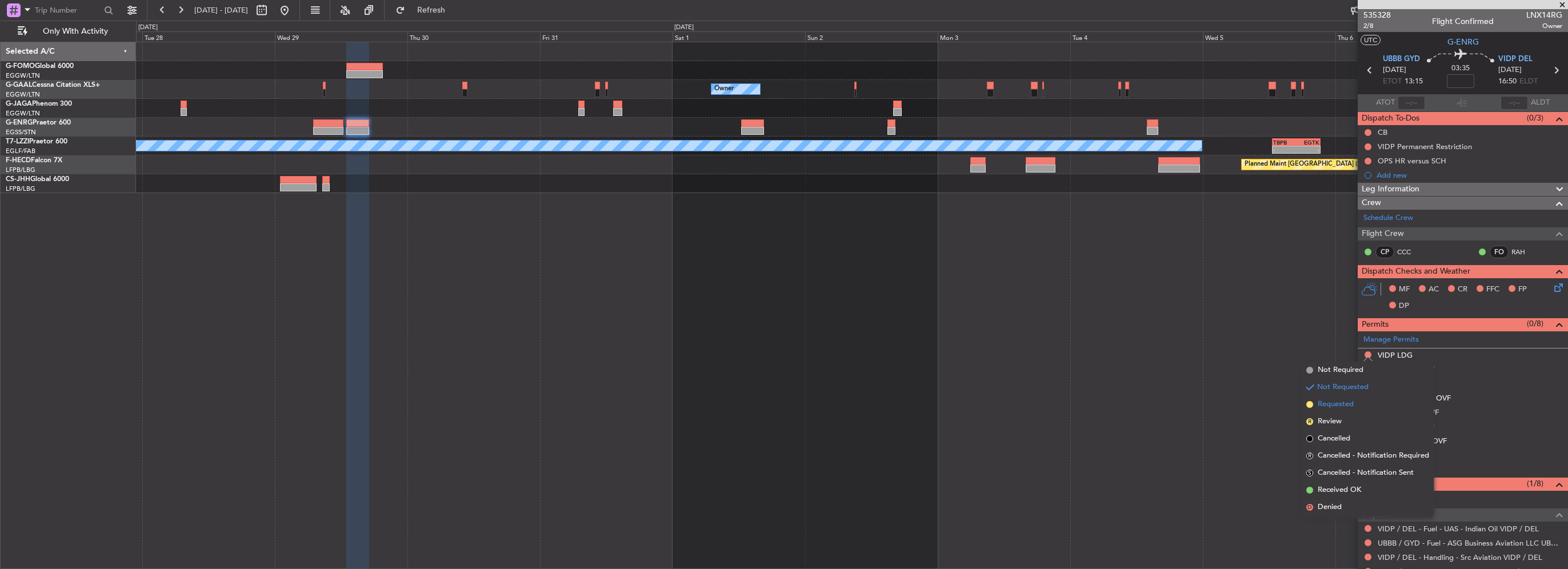
click at [1338, 409] on span "Requested" at bounding box center [1335, 404] width 36 height 12
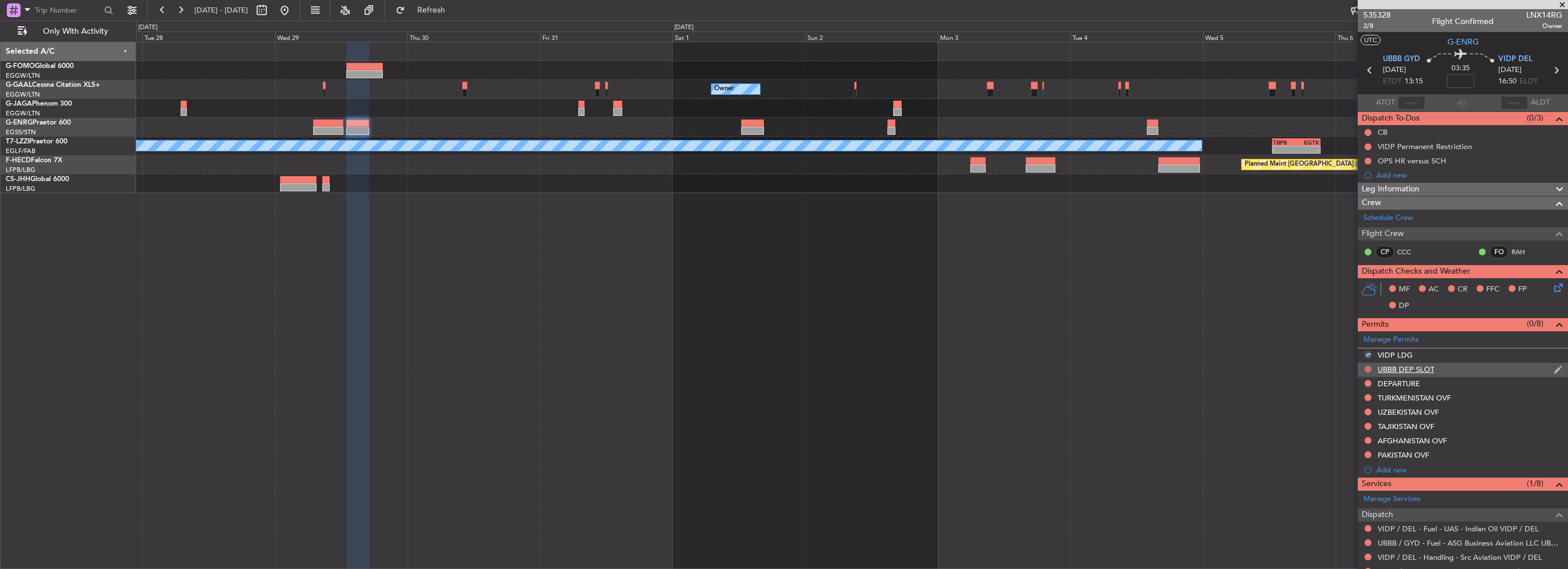
click at [1367, 369] on button at bounding box center [1368, 369] width 7 height 7
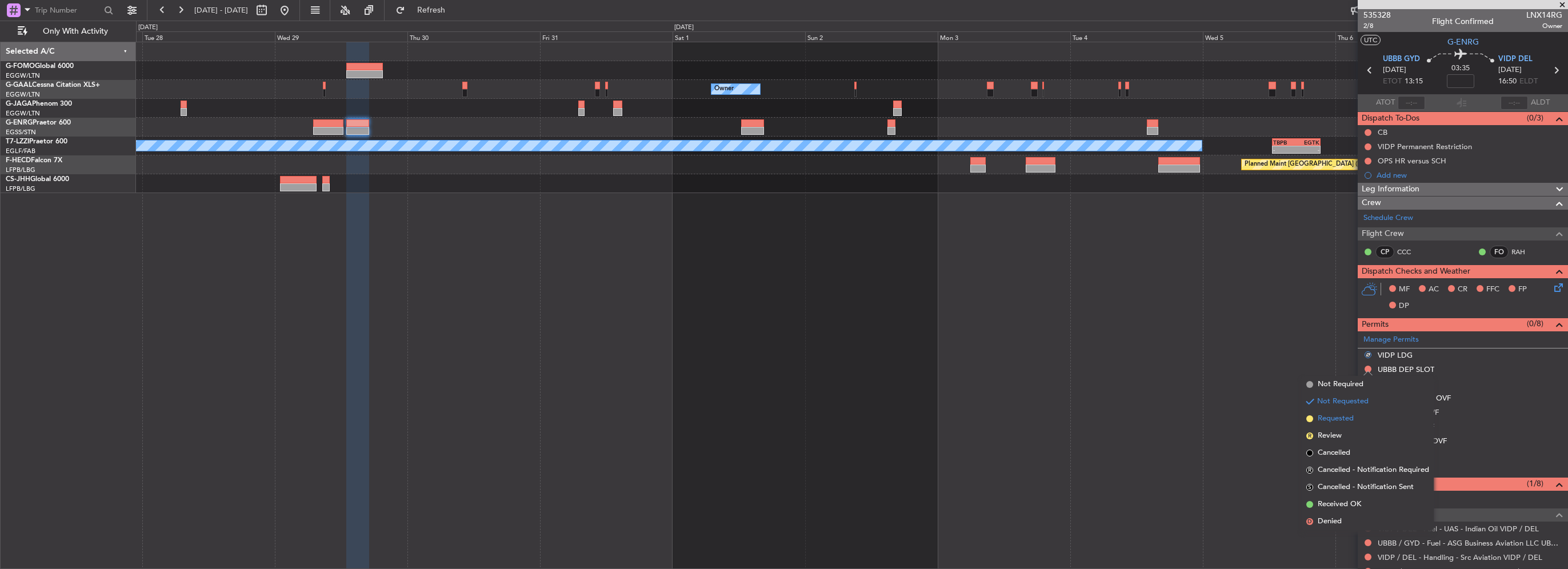
click at [1356, 416] on li "Requested" at bounding box center [1368, 419] width 132 height 17
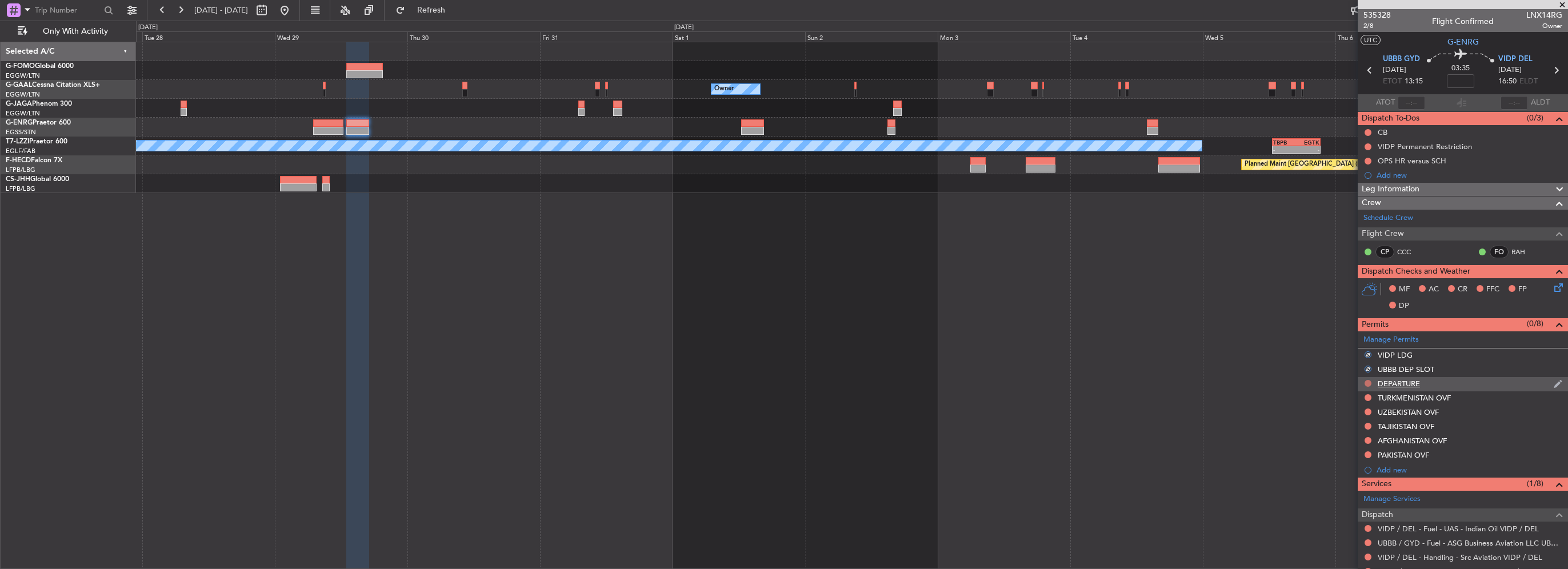
click at [1369, 382] on button at bounding box center [1368, 383] width 7 height 7
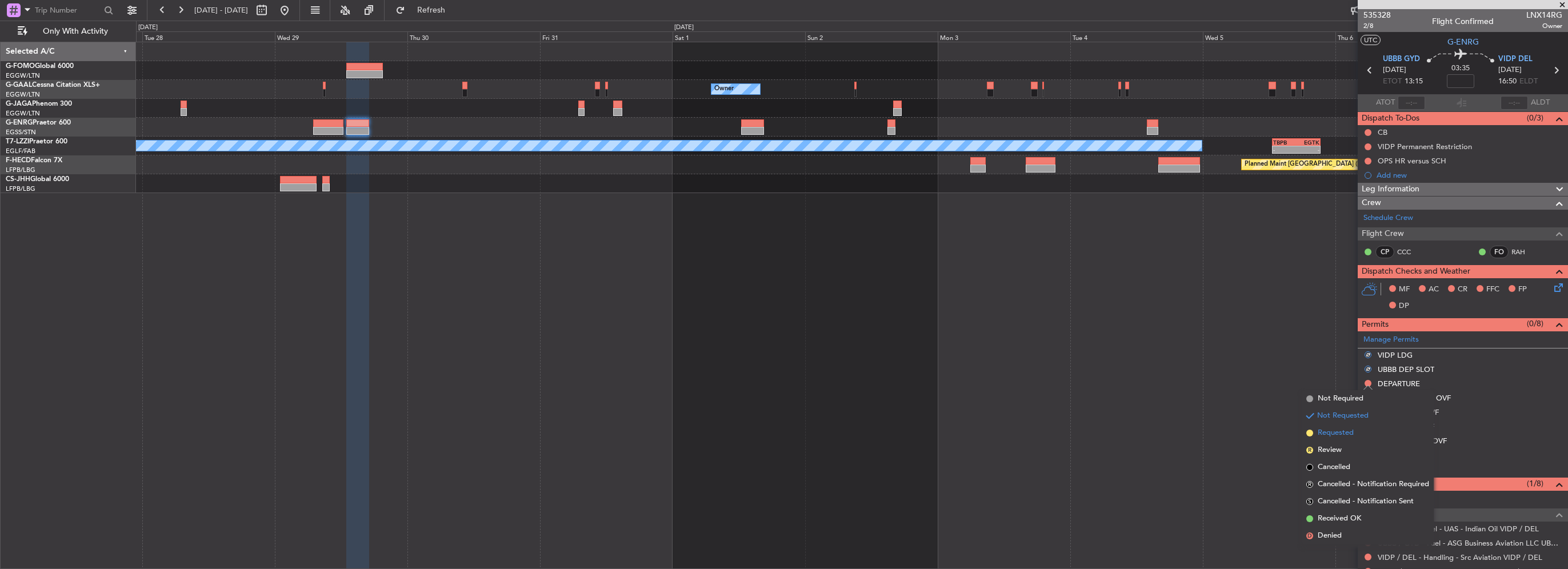
click at [1342, 436] on span "Requested" at bounding box center [1335, 433] width 36 height 12
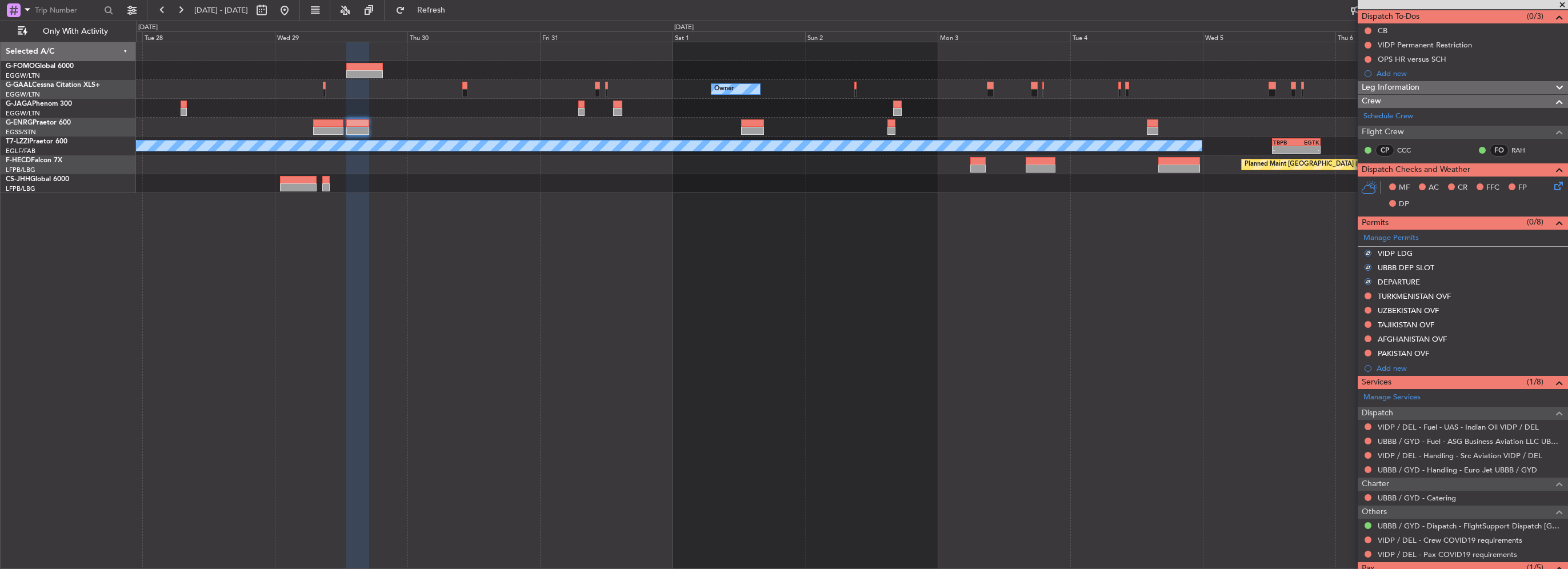
scroll to position [164, 0]
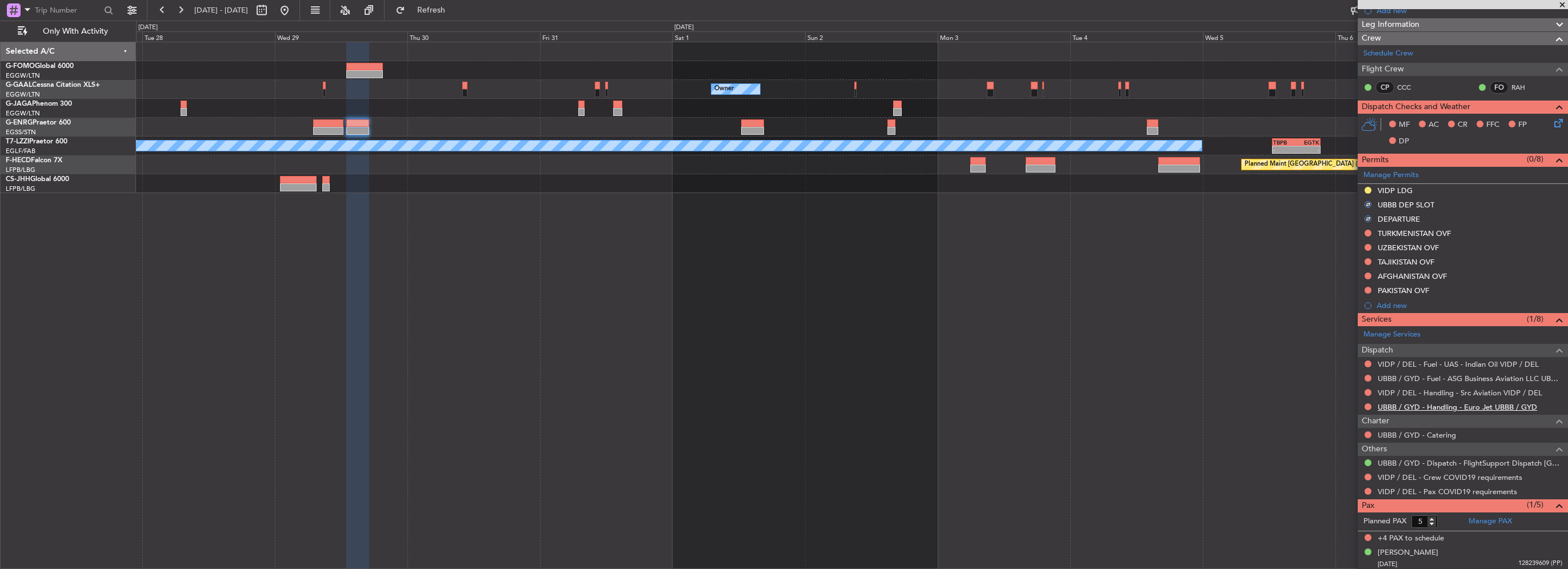
click at [1508, 406] on link "UBBB / GYD - Handling - Euro Jet UBBB / GYD" at bounding box center [1457, 407] width 159 height 10
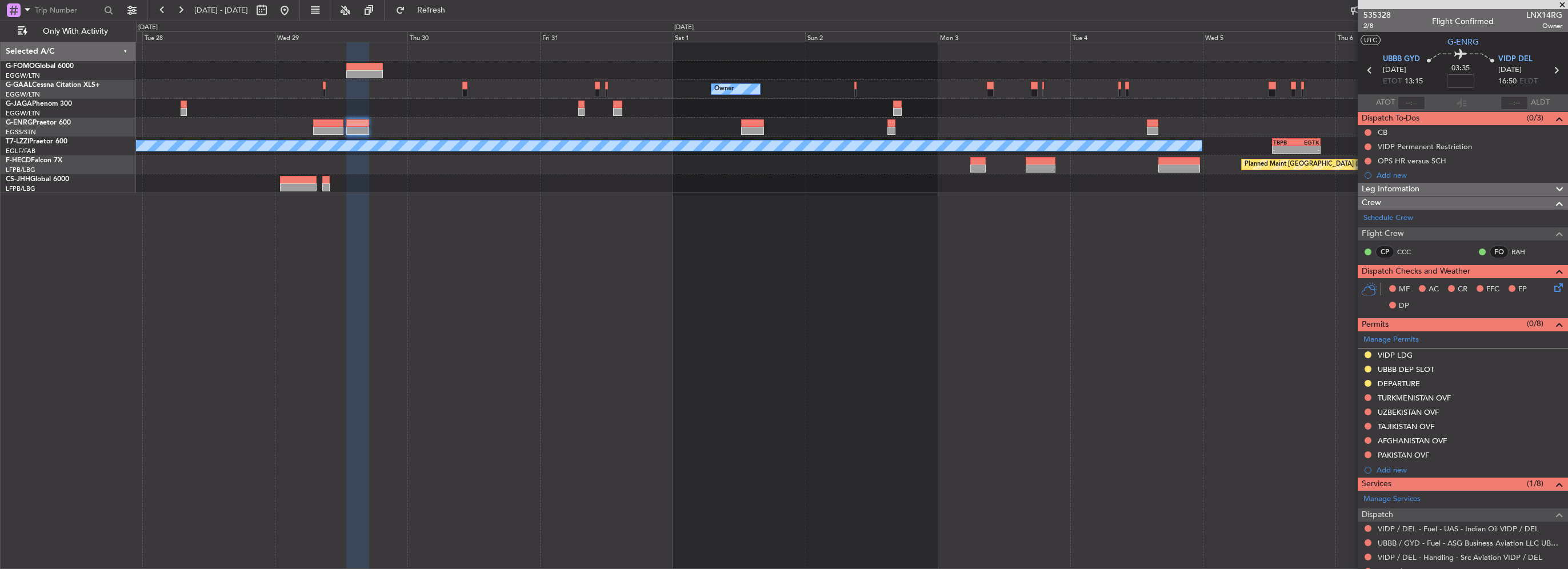
scroll to position [164, 0]
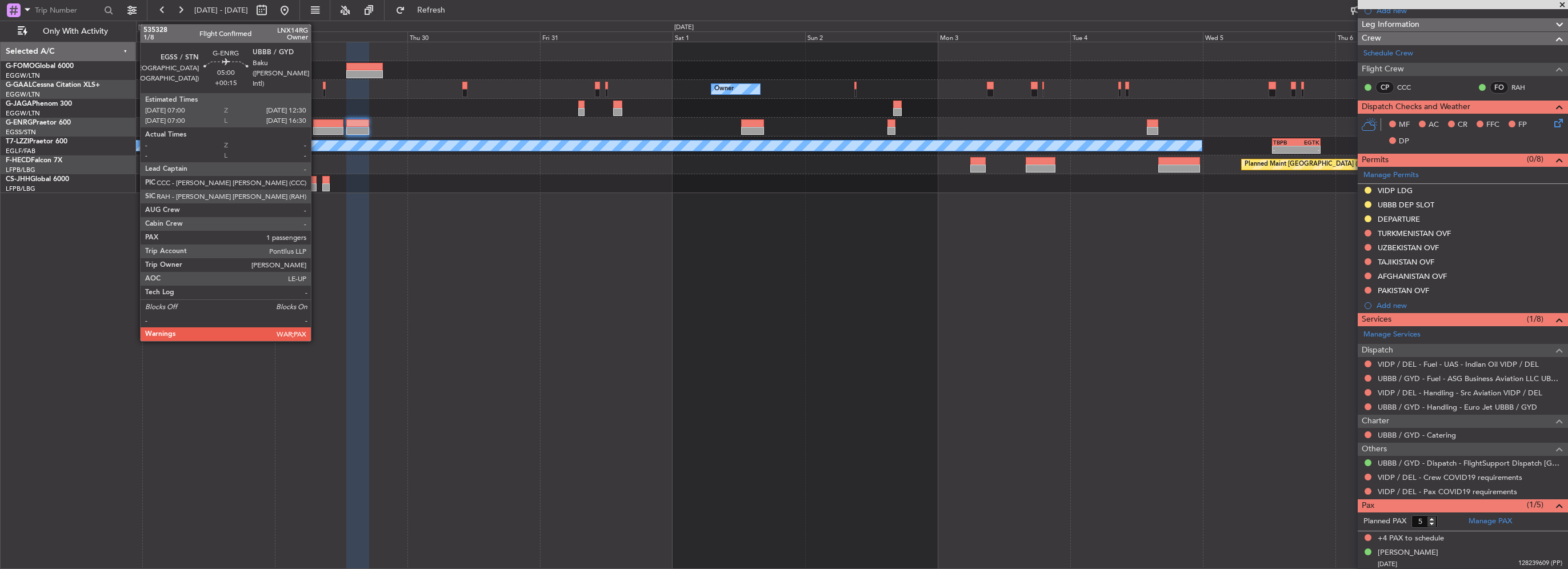
click at [315, 124] on div at bounding box center [328, 123] width 31 height 8
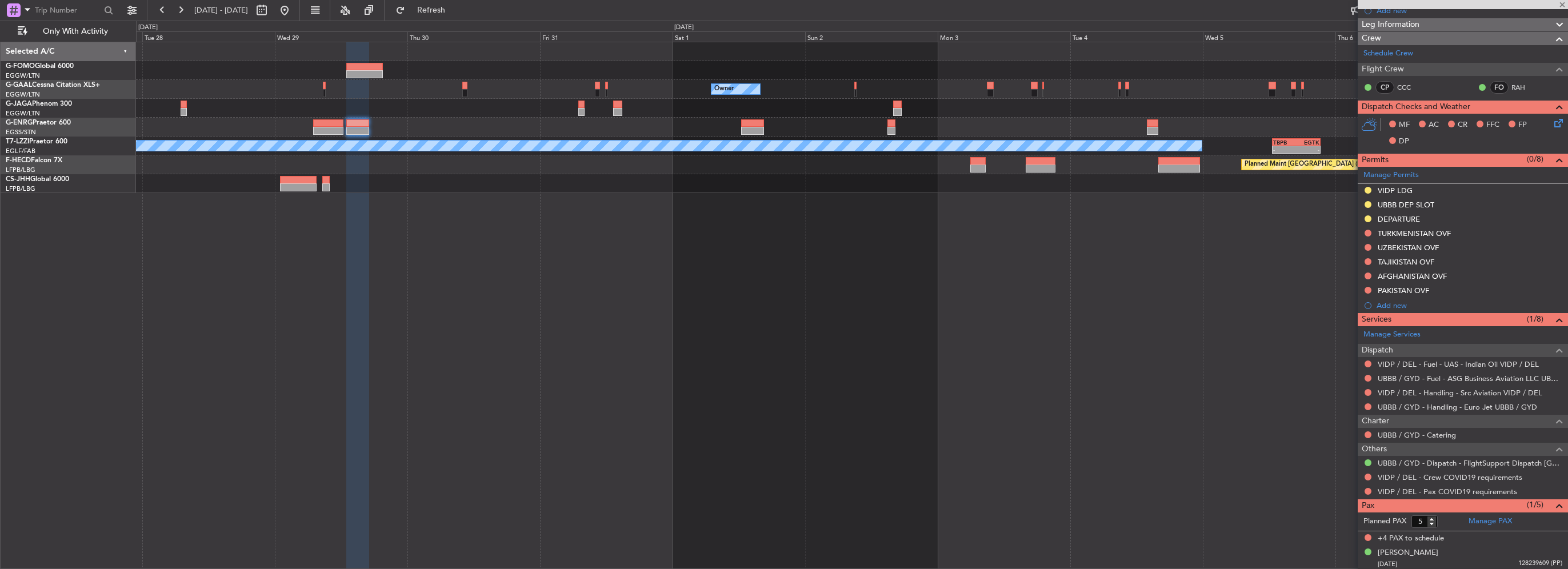
type input "+00:15"
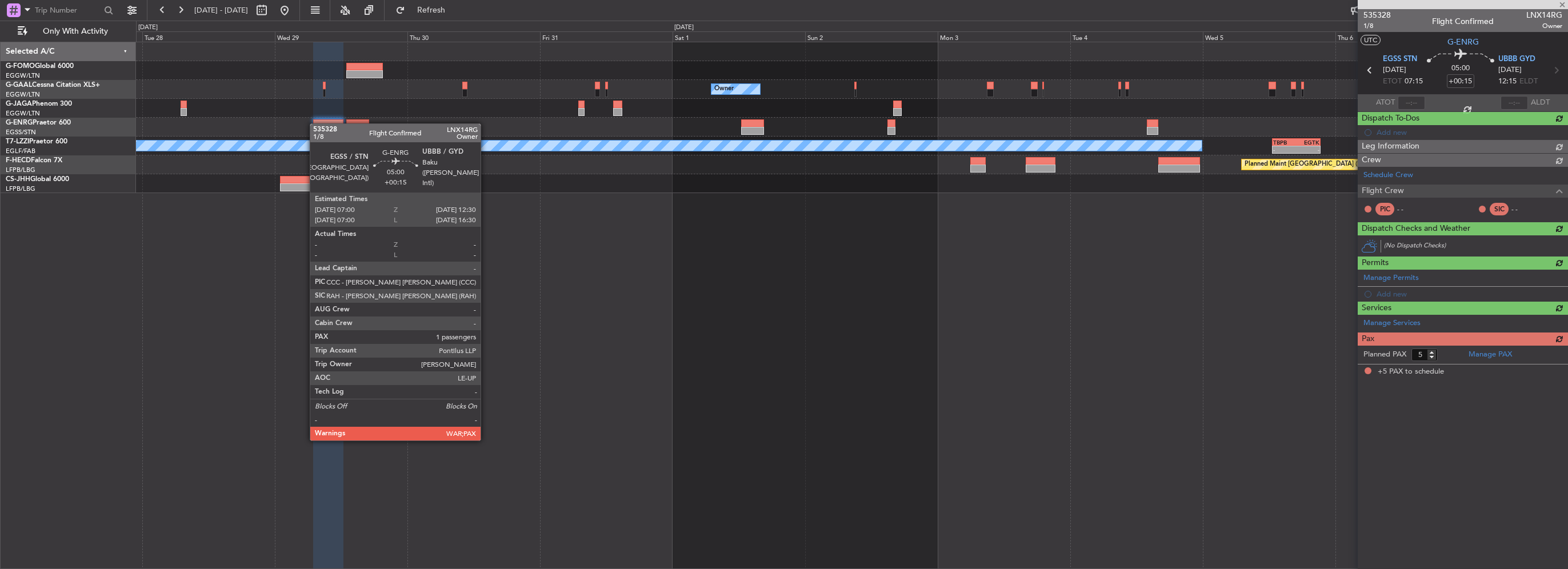
scroll to position [0, 0]
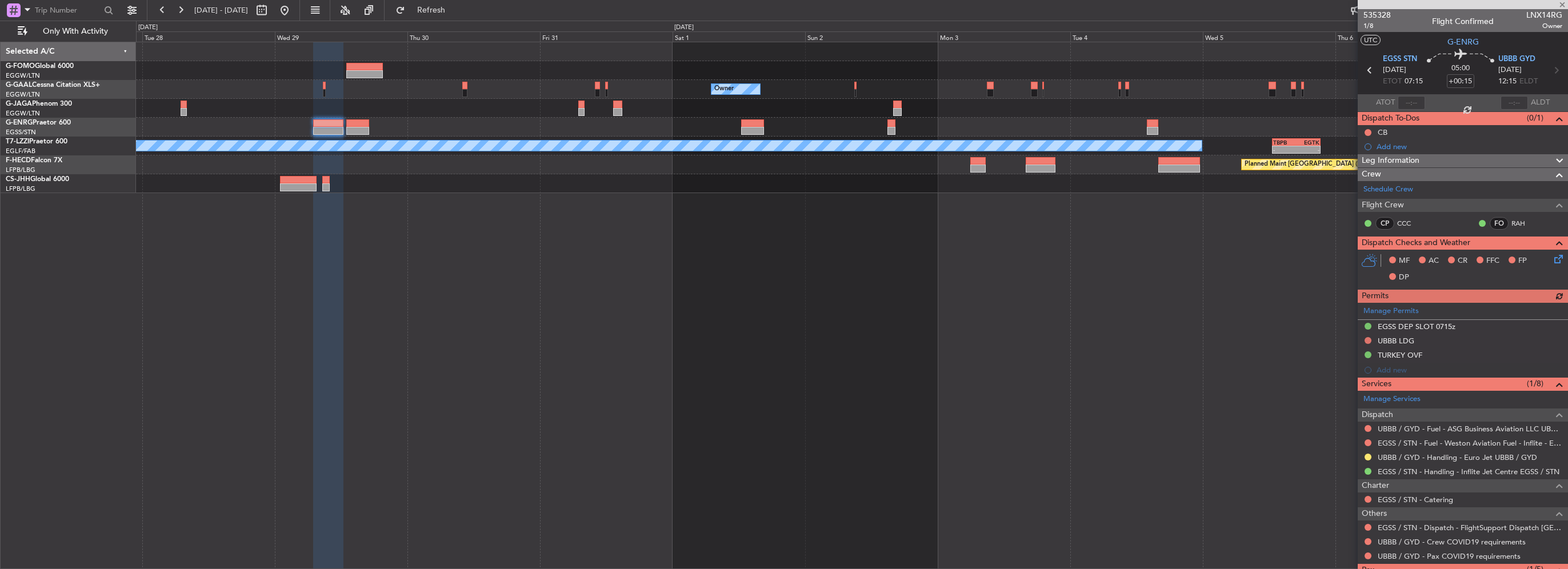
click at [1368, 338] on div "Manage Permits EGSS DEP SLOT 0715z UBBB LDG TURKEY OVF Add new" at bounding box center [1463, 340] width 210 height 75
click at [1366, 339] on button at bounding box center [1368, 340] width 7 height 7
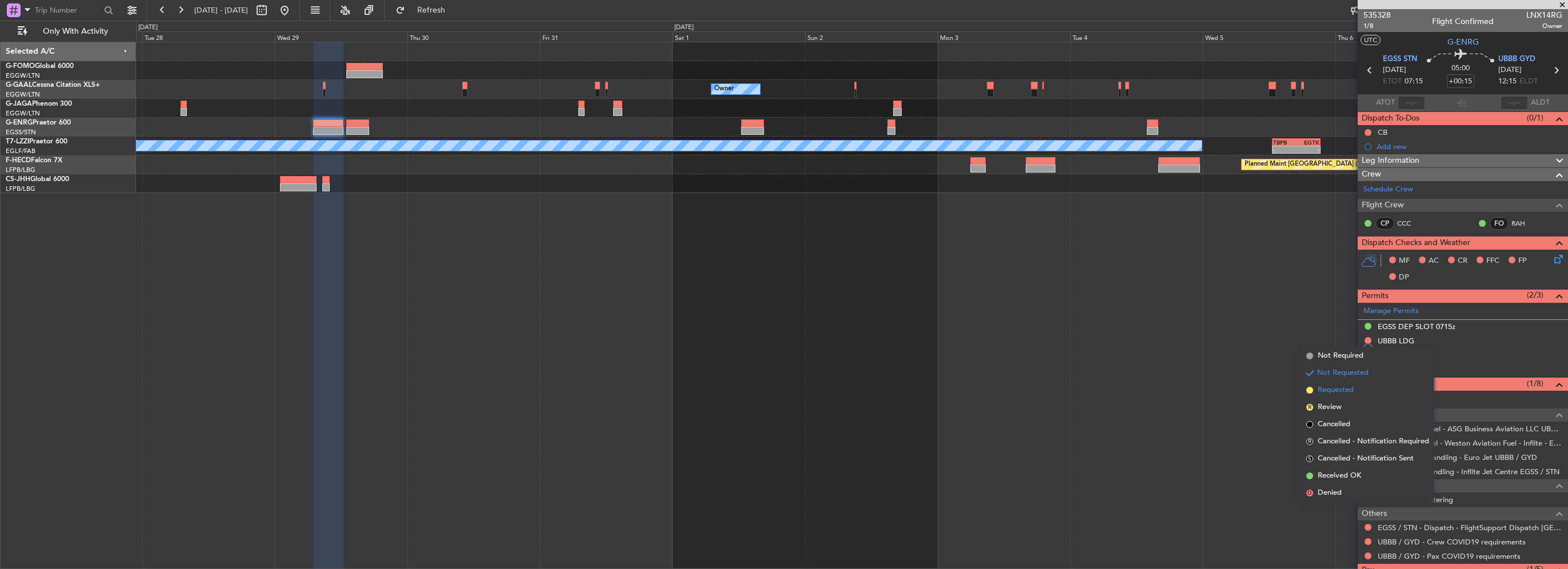
click at [1331, 393] on span "Requested" at bounding box center [1335, 390] width 36 height 12
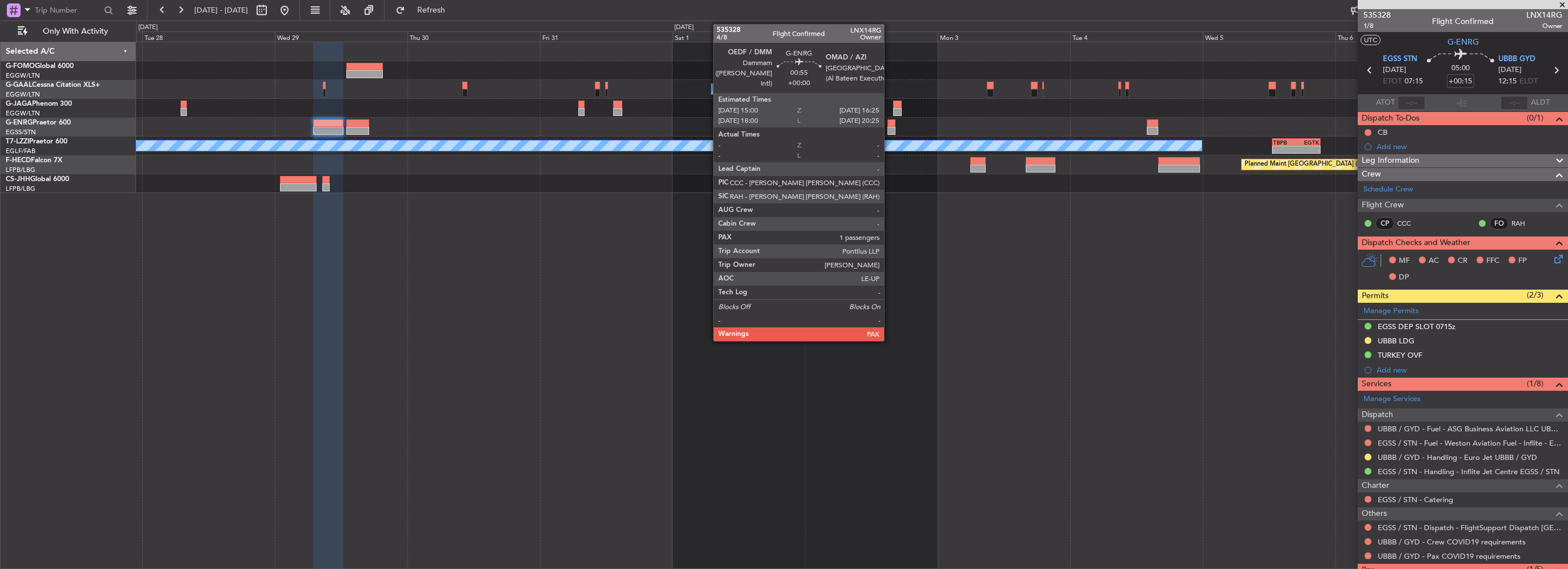
click at [889, 128] on div at bounding box center [891, 130] width 8 height 8
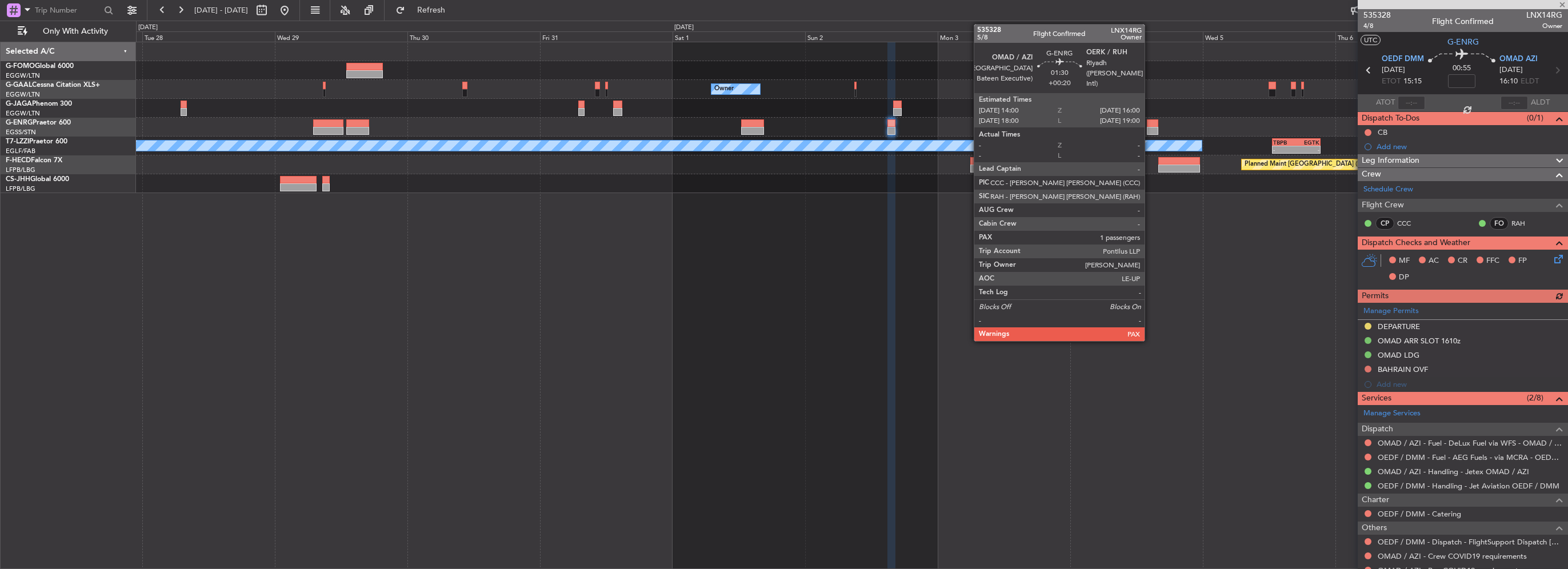
click at [1150, 127] on div at bounding box center [1152, 130] width 12 height 8
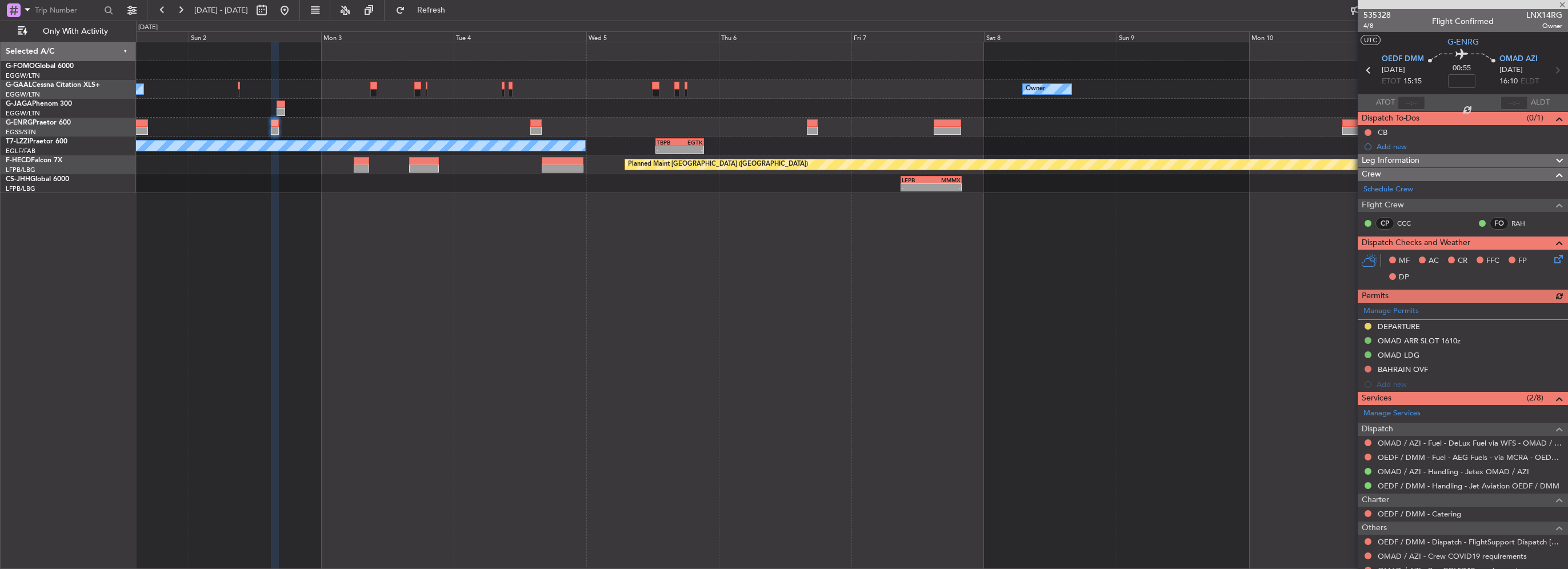
click at [467, 120] on div "Owner Owner Owner A/C Unavailable London (Luton) - - TBPB 12:40 Z EGTK 21:25 Z …" at bounding box center [852, 117] width 1432 height 151
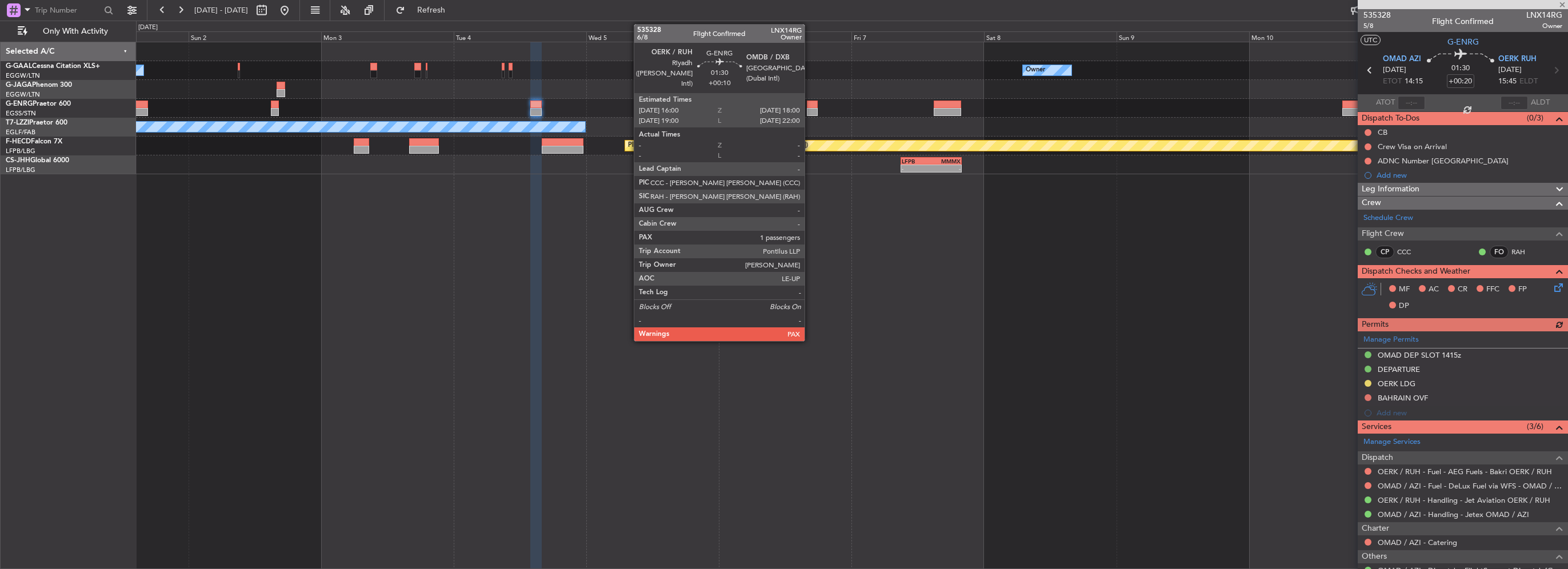
click at [810, 113] on div at bounding box center [813, 111] width 12 height 8
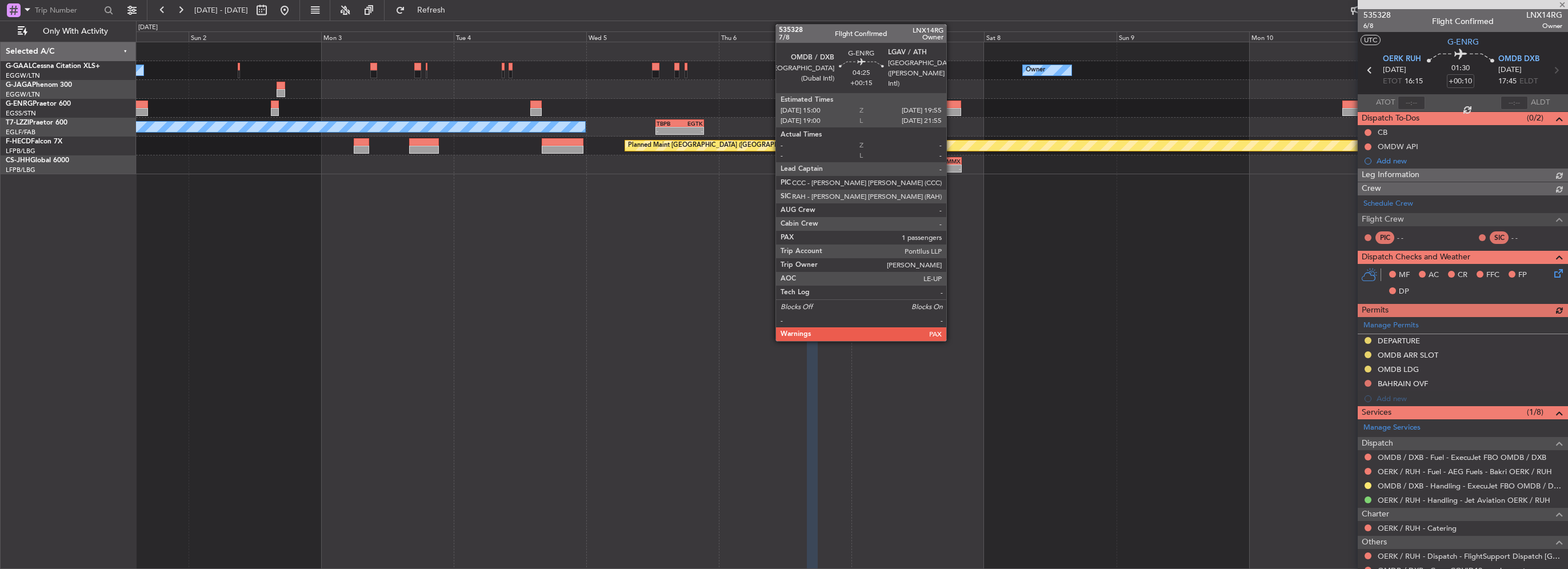
click at [951, 115] on div at bounding box center [947, 111] width 27 height 8
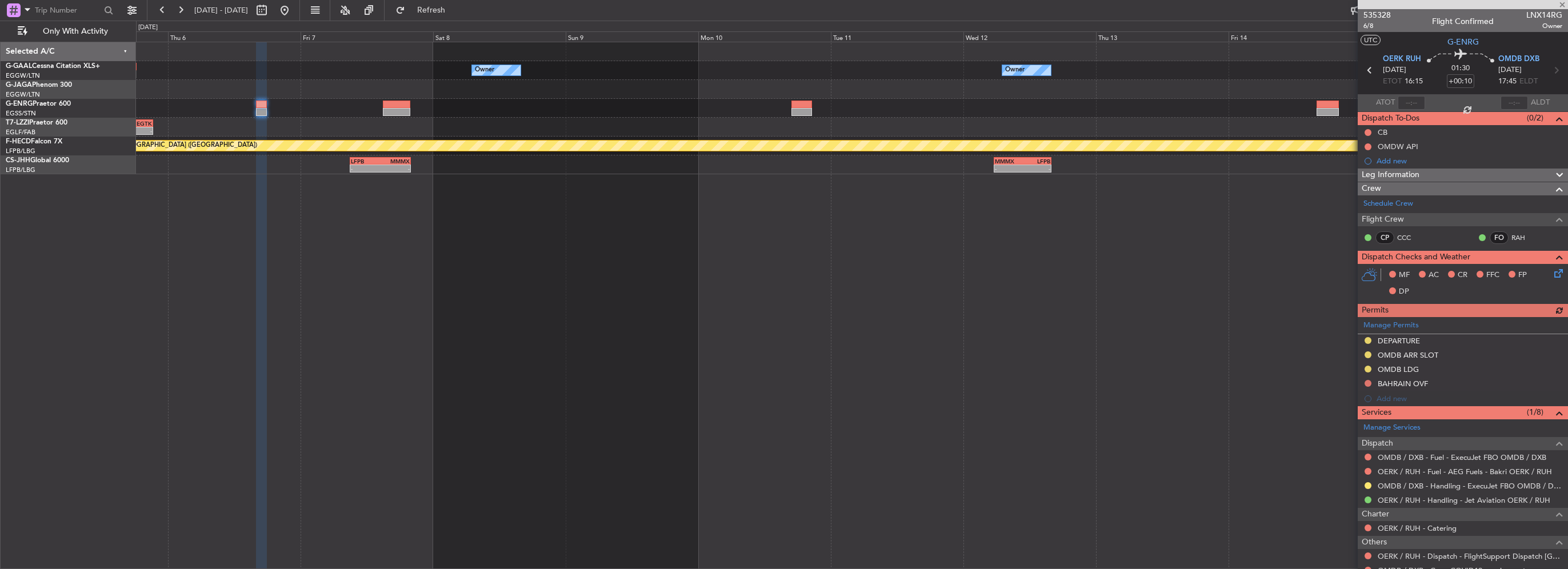
click at [544, 122] on div "Owner Owner Owner - - TBPB 12:40 Z EGTK 21:25 Z A/C Unavailable London (Luton) …" at bounding box center [852, 108] width 1432 height 132
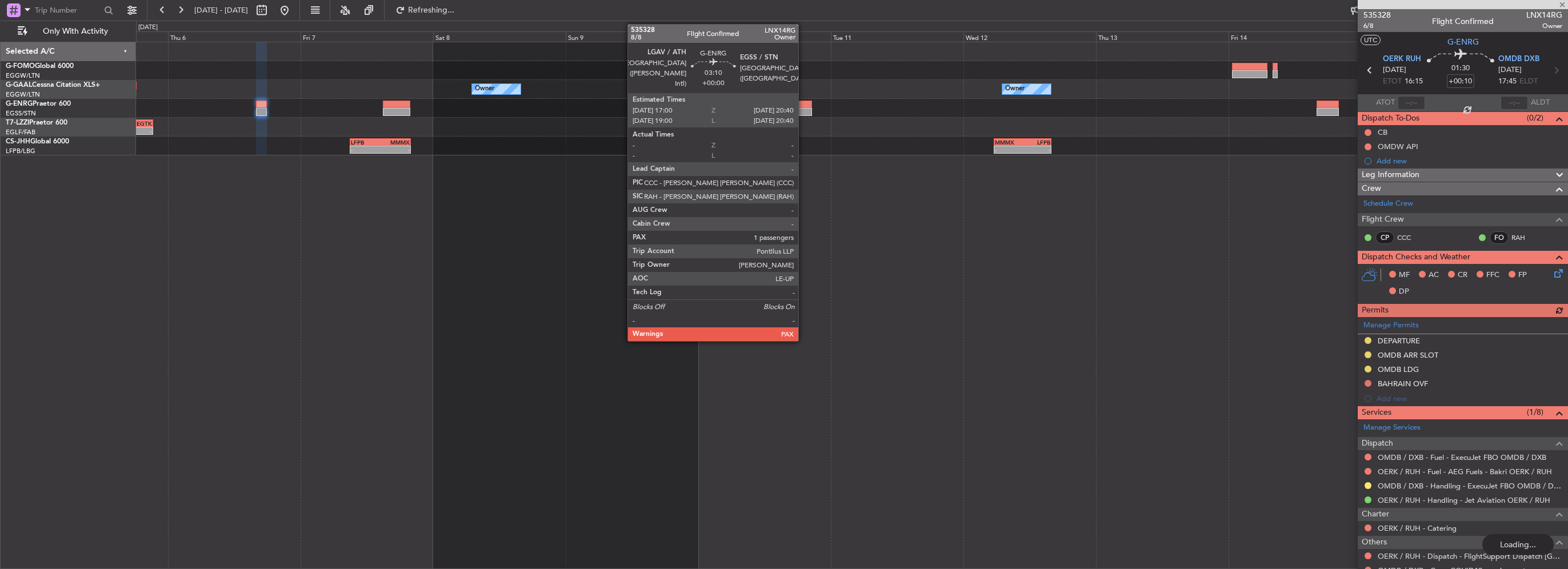
type input "+00:15"
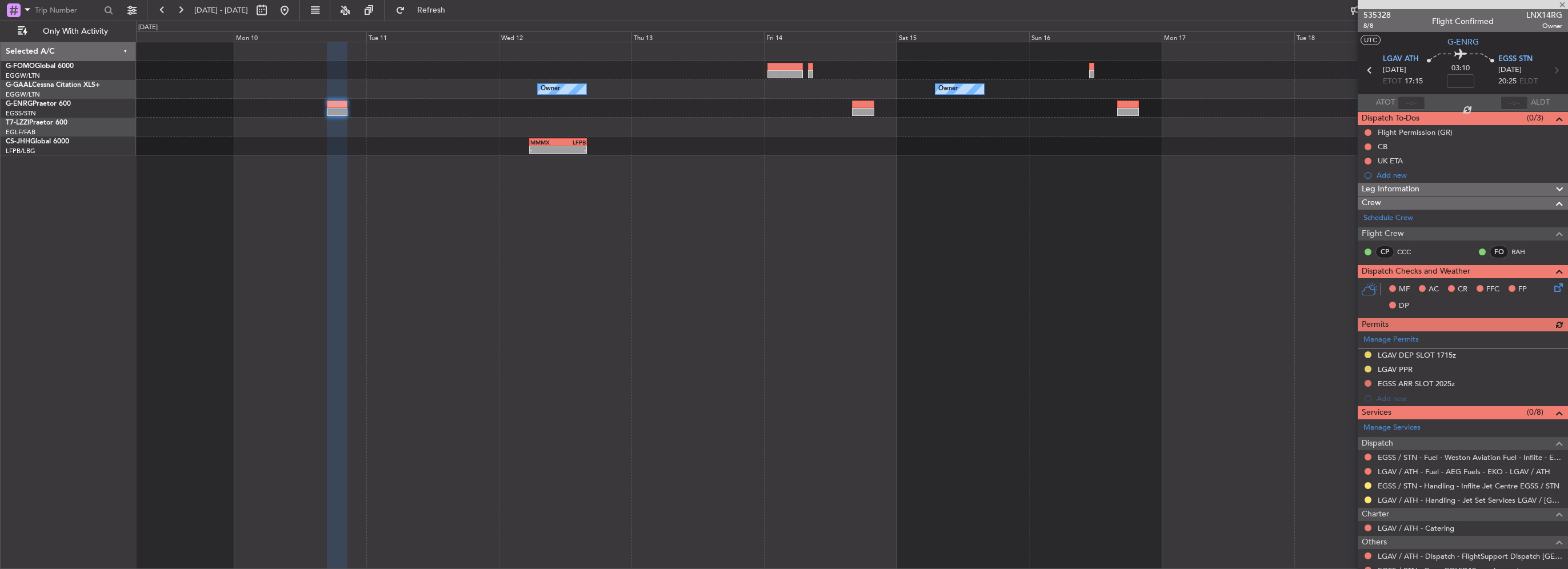
click at [551, 107] on div at bounding box center [852, 108] width 1432 height 19
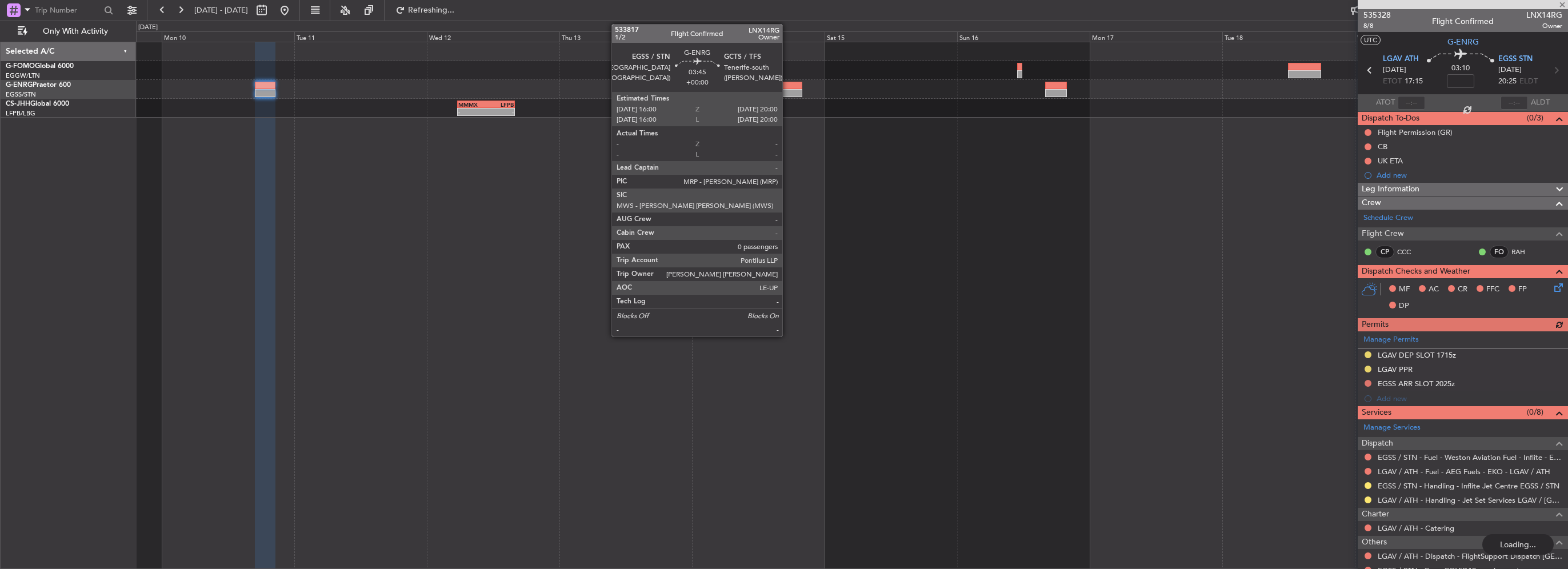
click at [788, 89] on div at bounding box center [791, 93] width 23 height 8
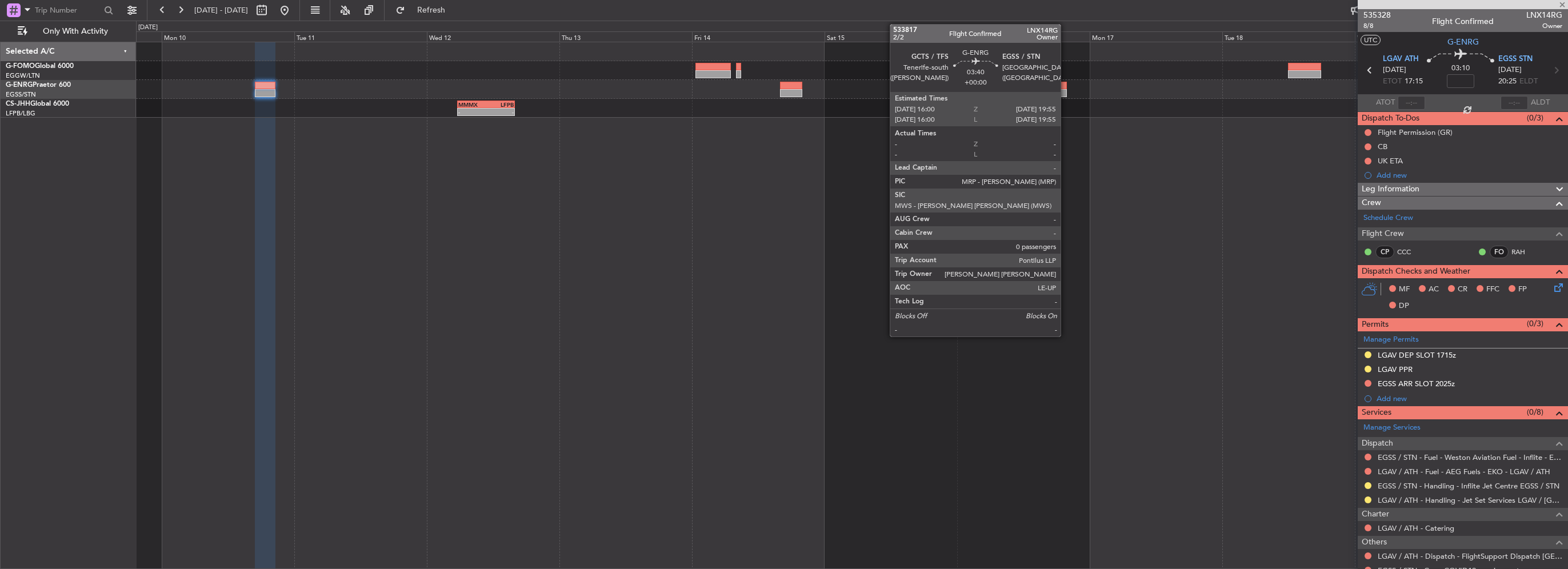
type input "0"
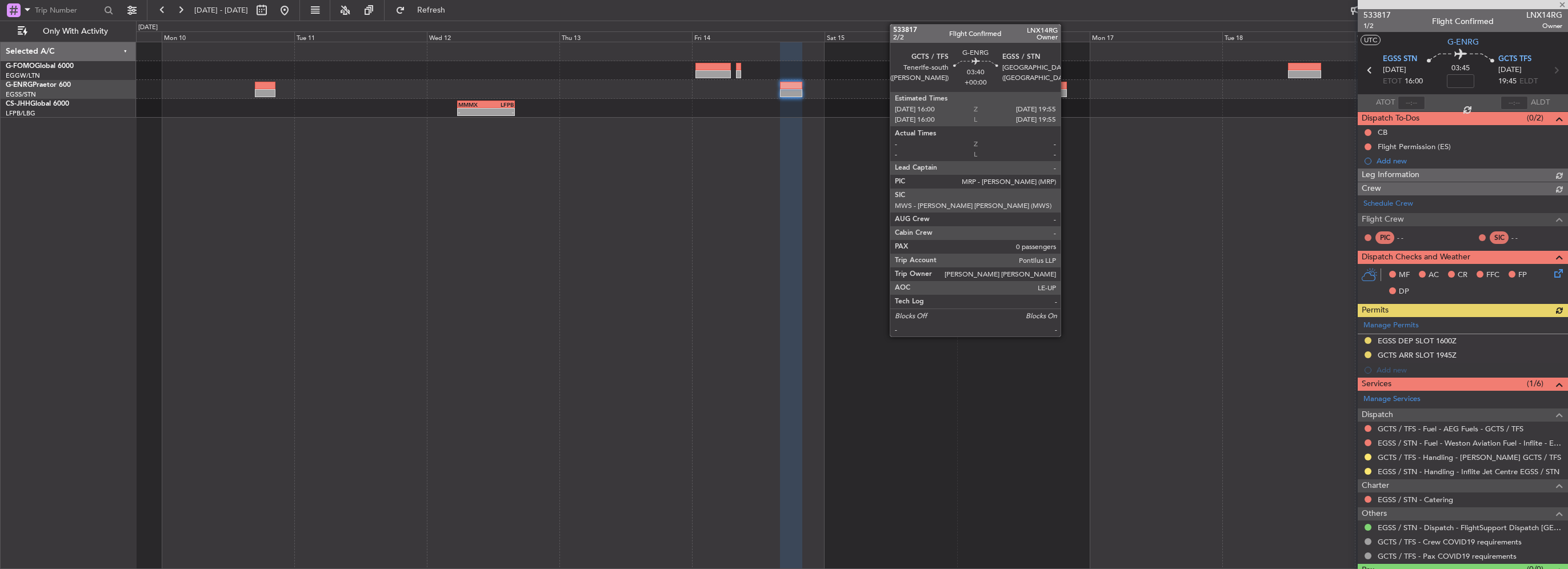
click at [1066, 90] on div at bounding box center [1056, 93] width 22 height 8
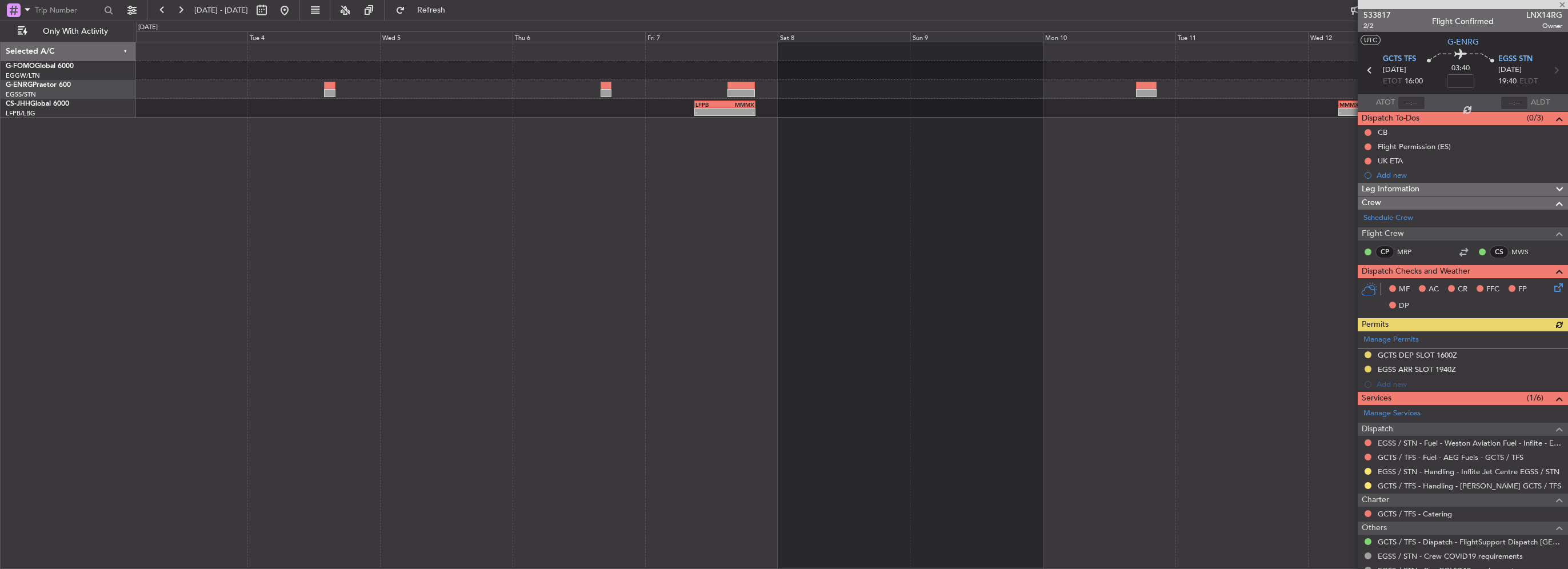
click at [1309, 100] on div "- - MMMX 05:35 Z LFPB 16:00 Z - - LFPB 09:00 Z MMMX 20:00 Z" at bounding box center [852, 80] width 1432 height 75
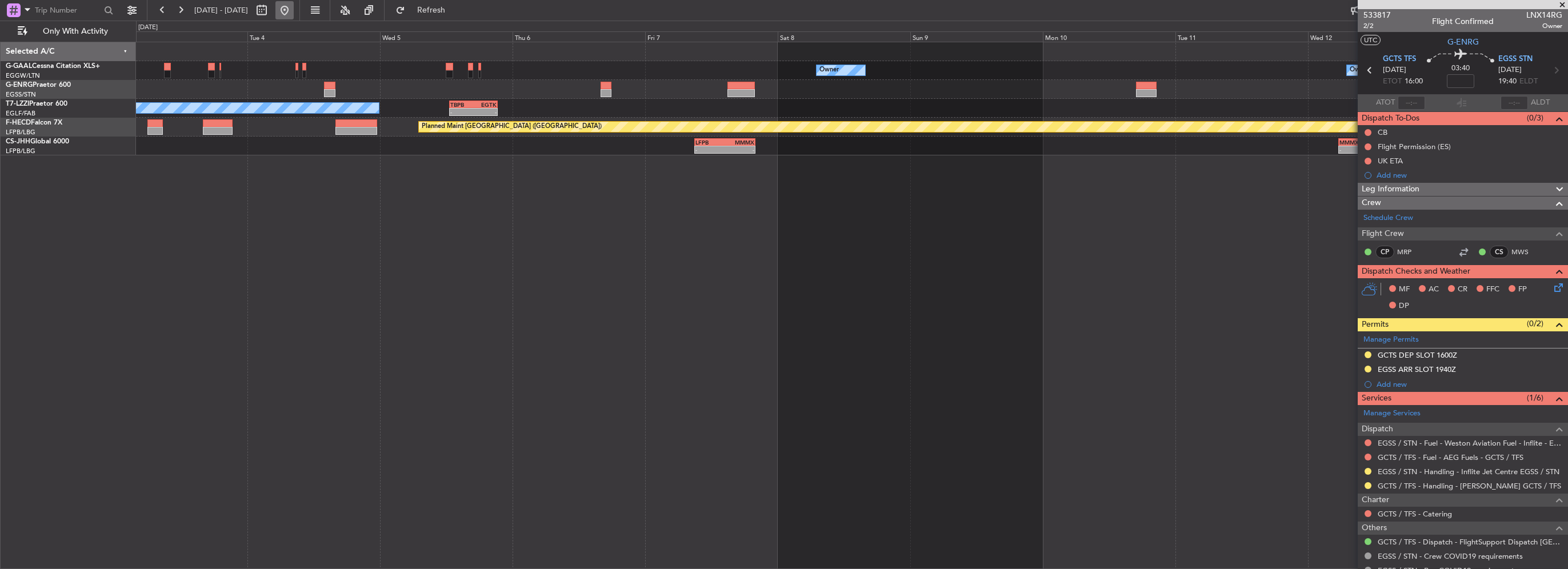
click at [294, 12] on button at bounding box center [284, 10] width 18 height 18
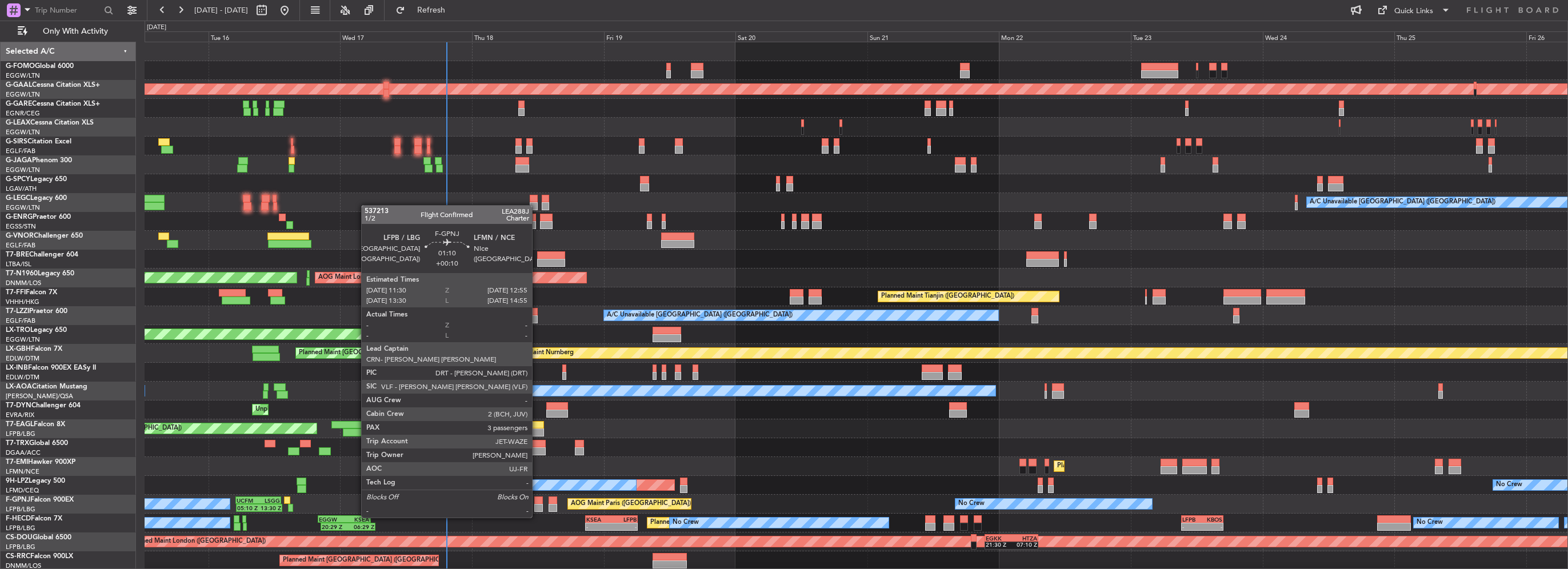
click at [537, 506] on div at bounding box center [538, 508] width 8 height 8
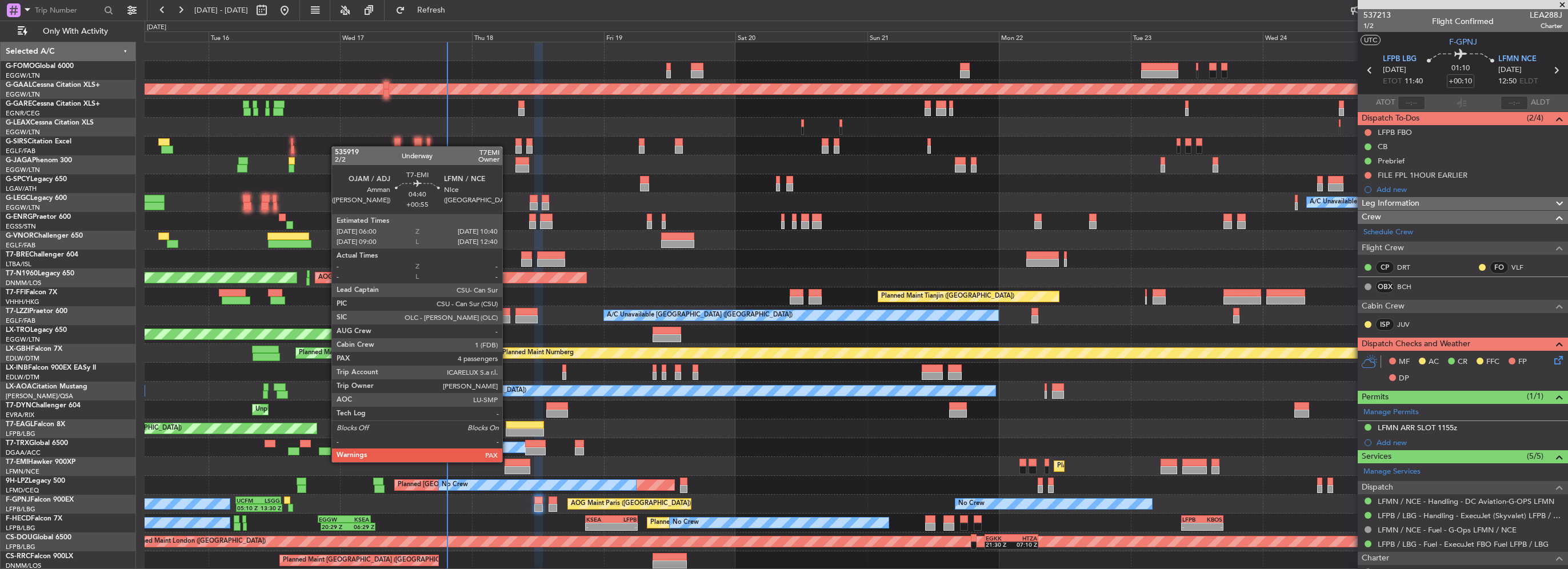
click at [508, 461] on div at bounding box center [517, 463] width 26 height 8
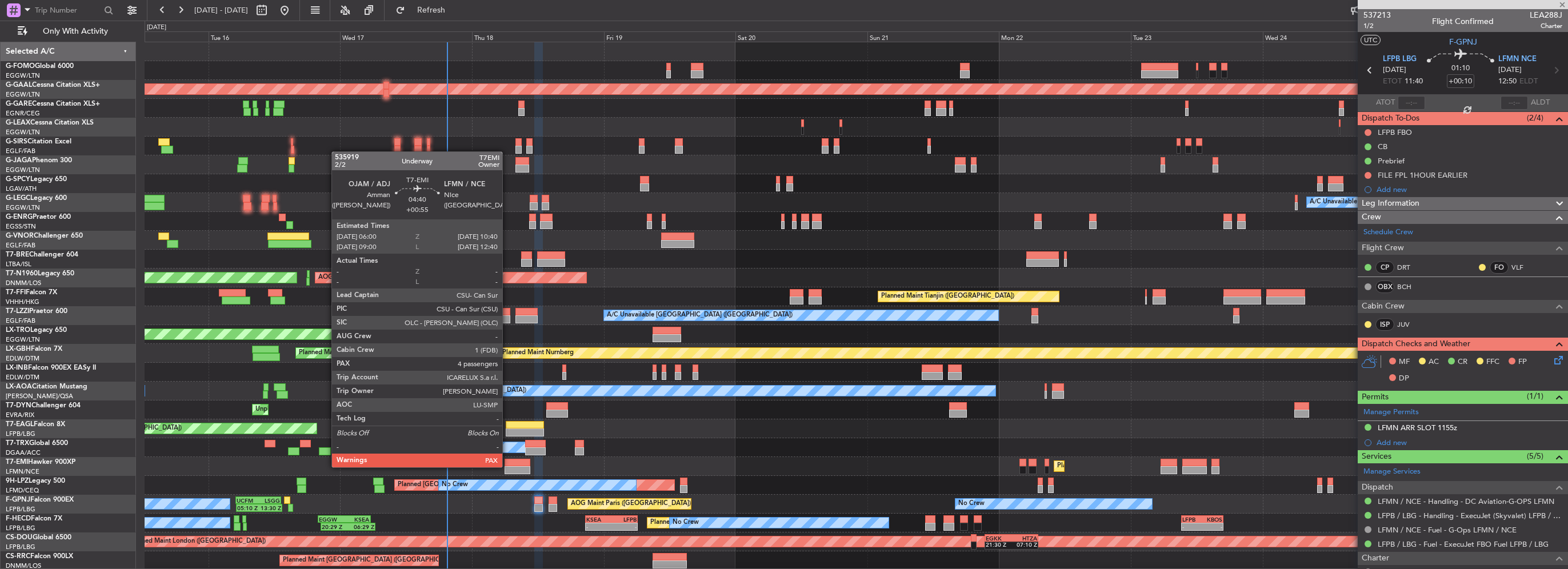
type input "+00:55"
type input "4"
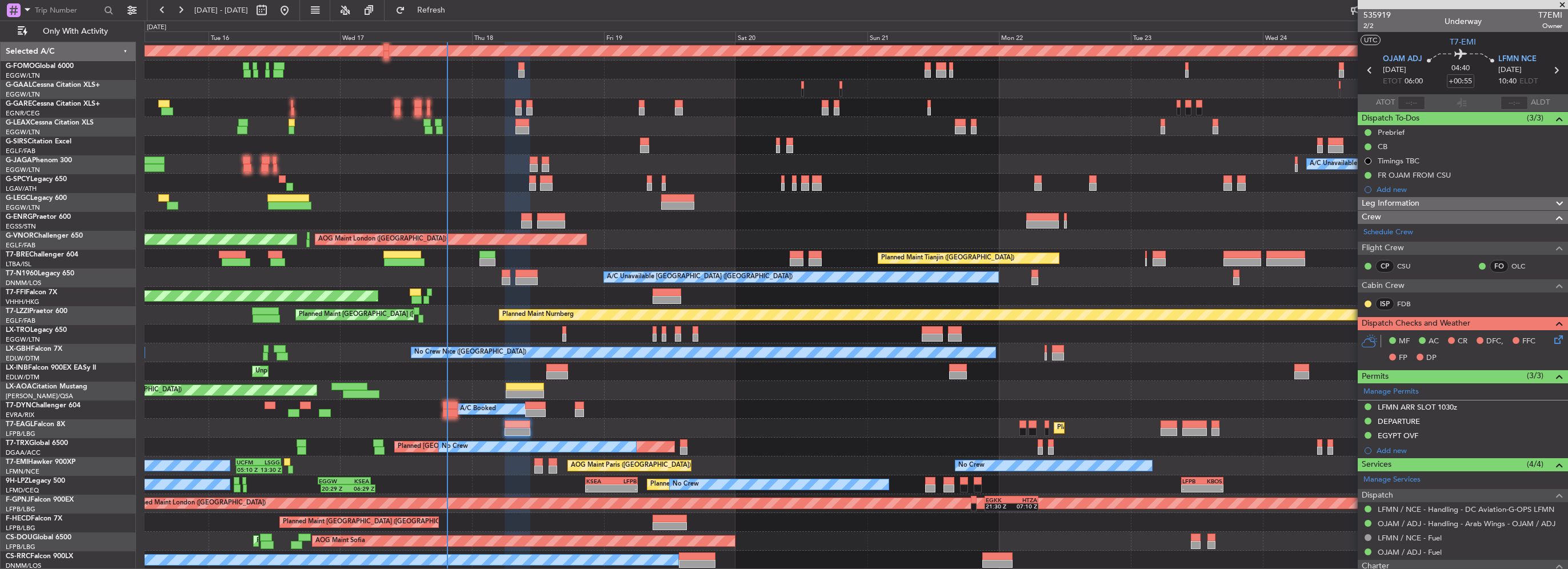
scroll to position [38, 0]
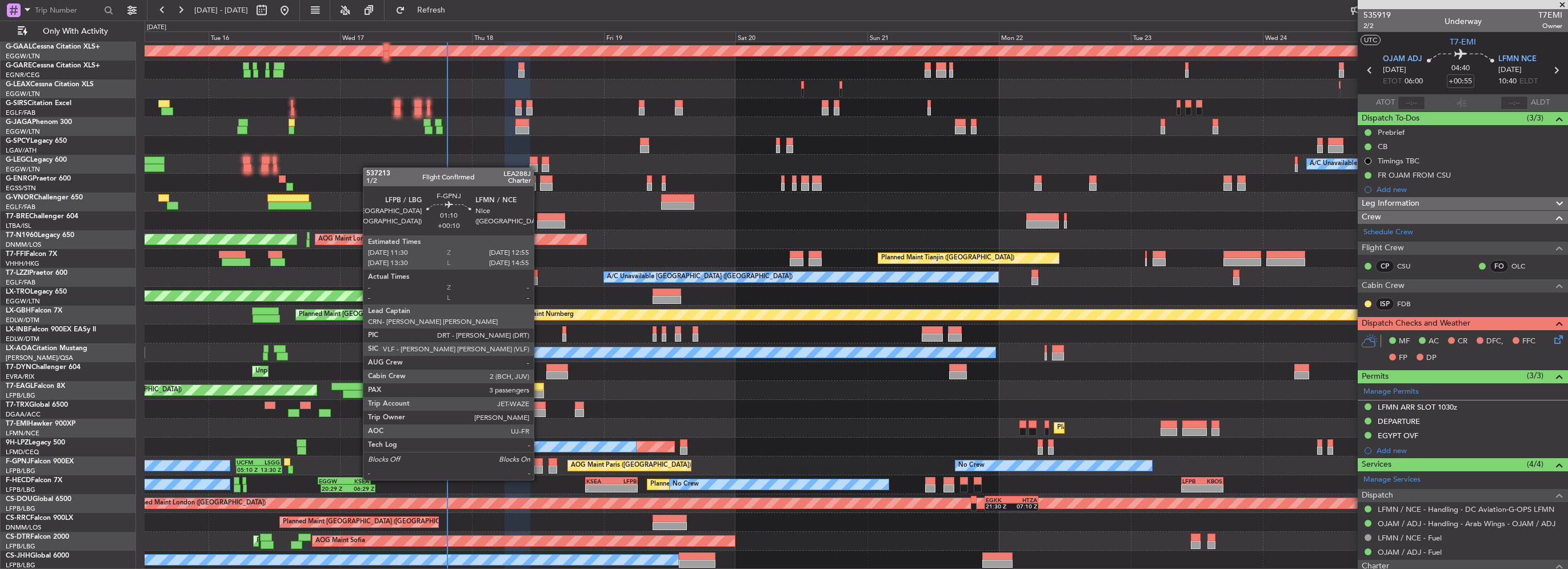
click at [539, 469] on div at bounding box center [538, 469] width 8 height 8
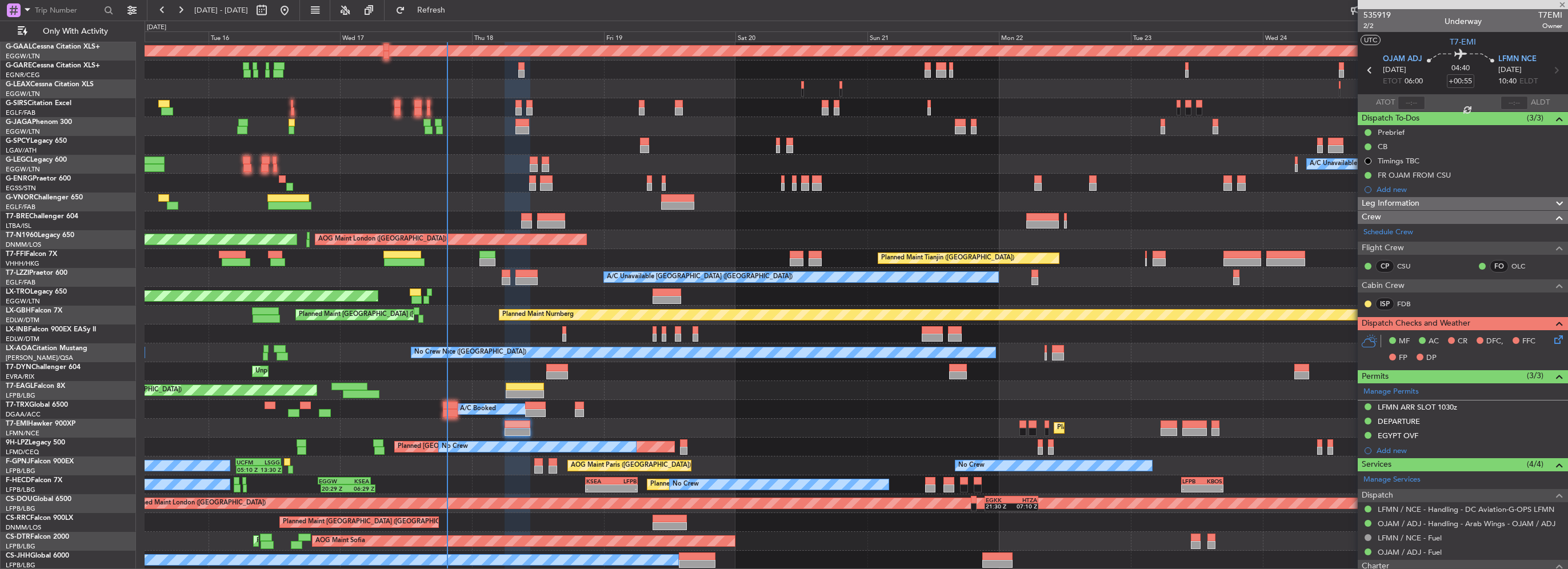
type input "+00:10"
type input "3"
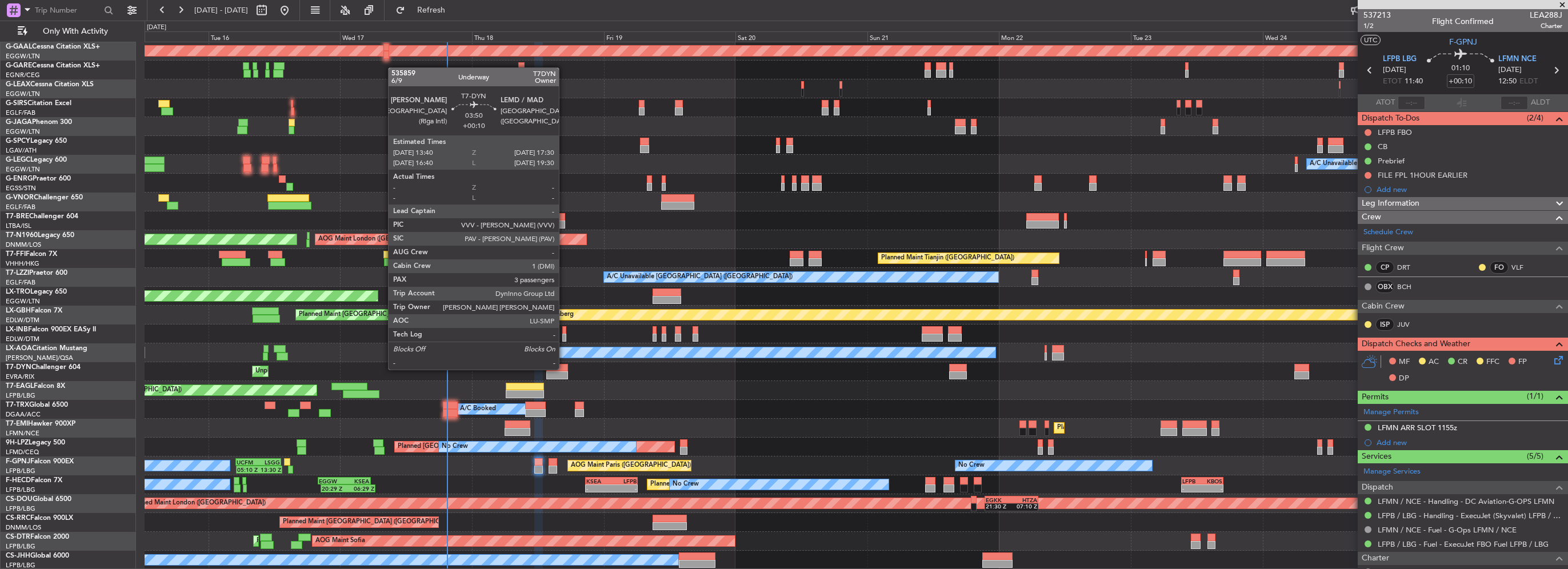
click at [564, 369] on div at bounding box center [556, 368] width 21 height 8
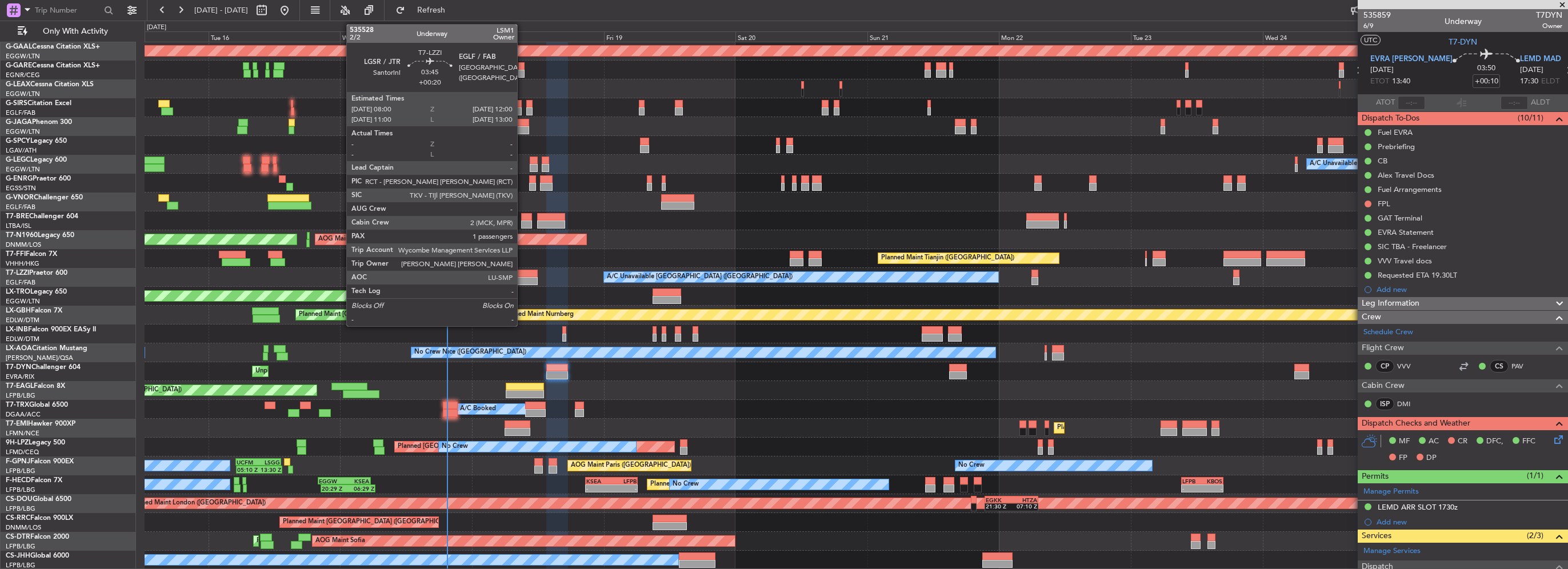
click at [522, 277] on div at bounding box center [527, 281] width 23 height 8
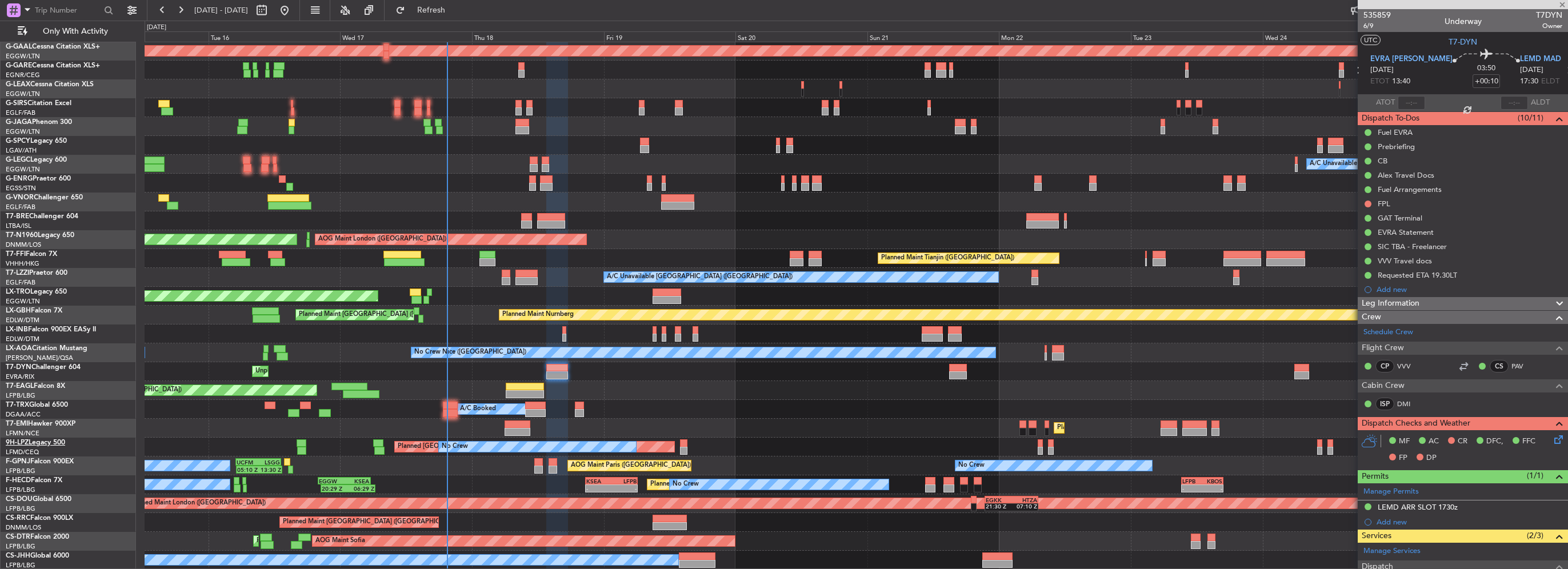
type input "+00:20"
type input "1"
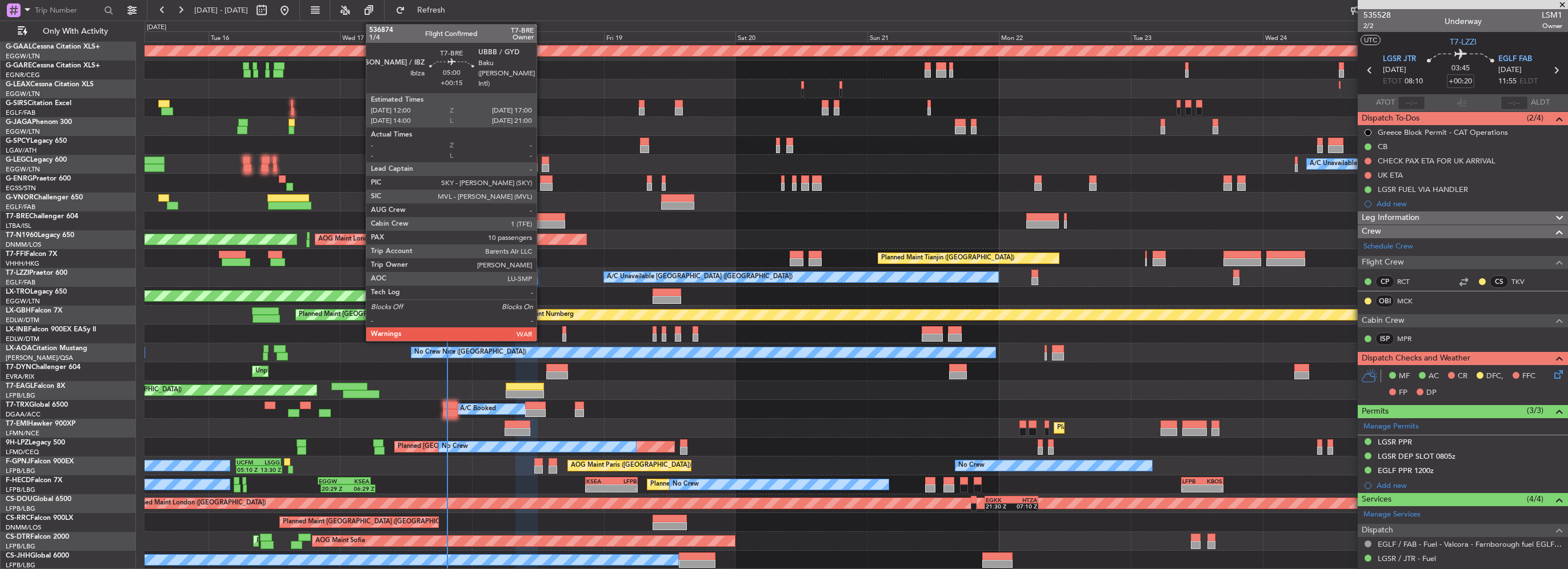
click at [542, 223] on div at bounding box center [551, 224] width 28 height 8
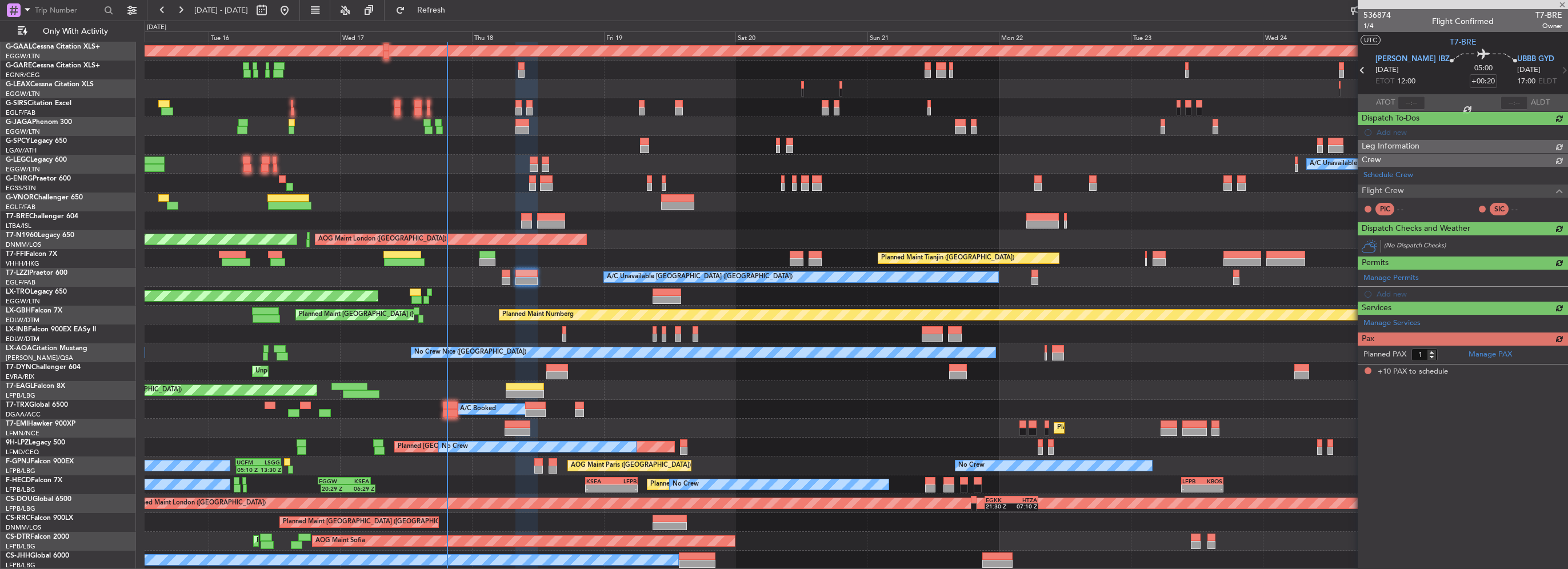
type input "+00:15"
type input "10"
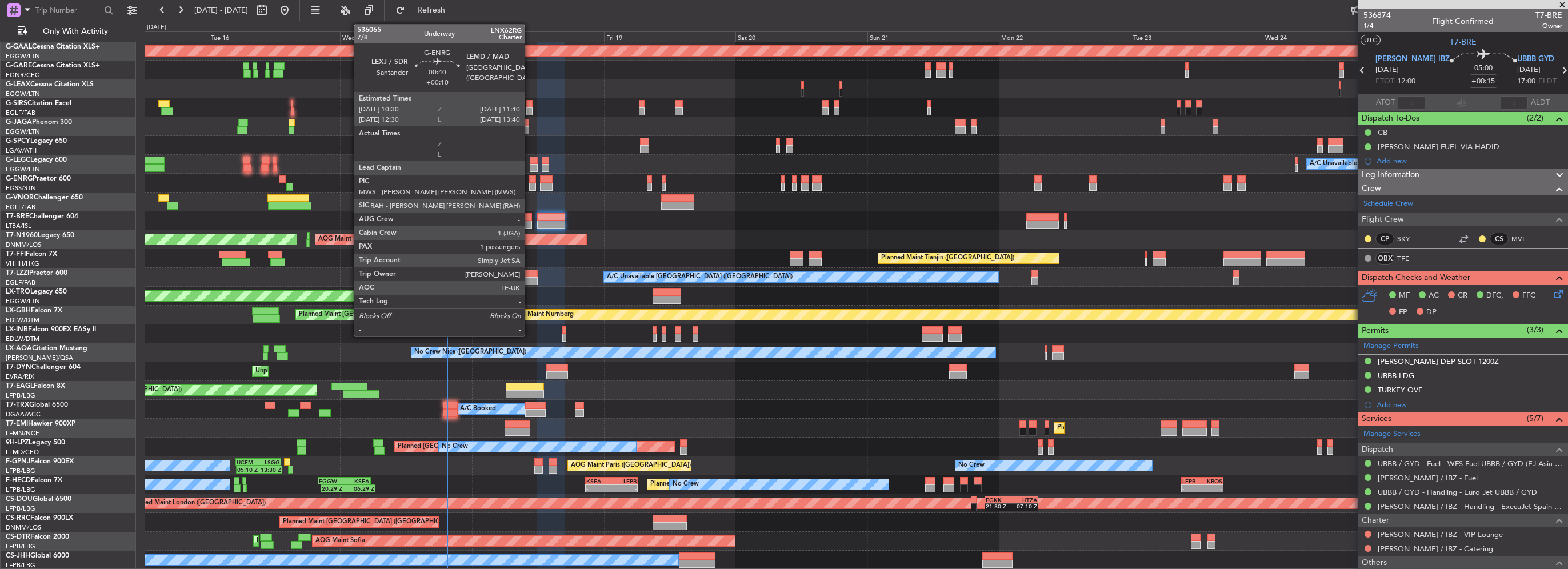
click at [530, 183] on div at bounding box center [532, 186] width 7 height 8
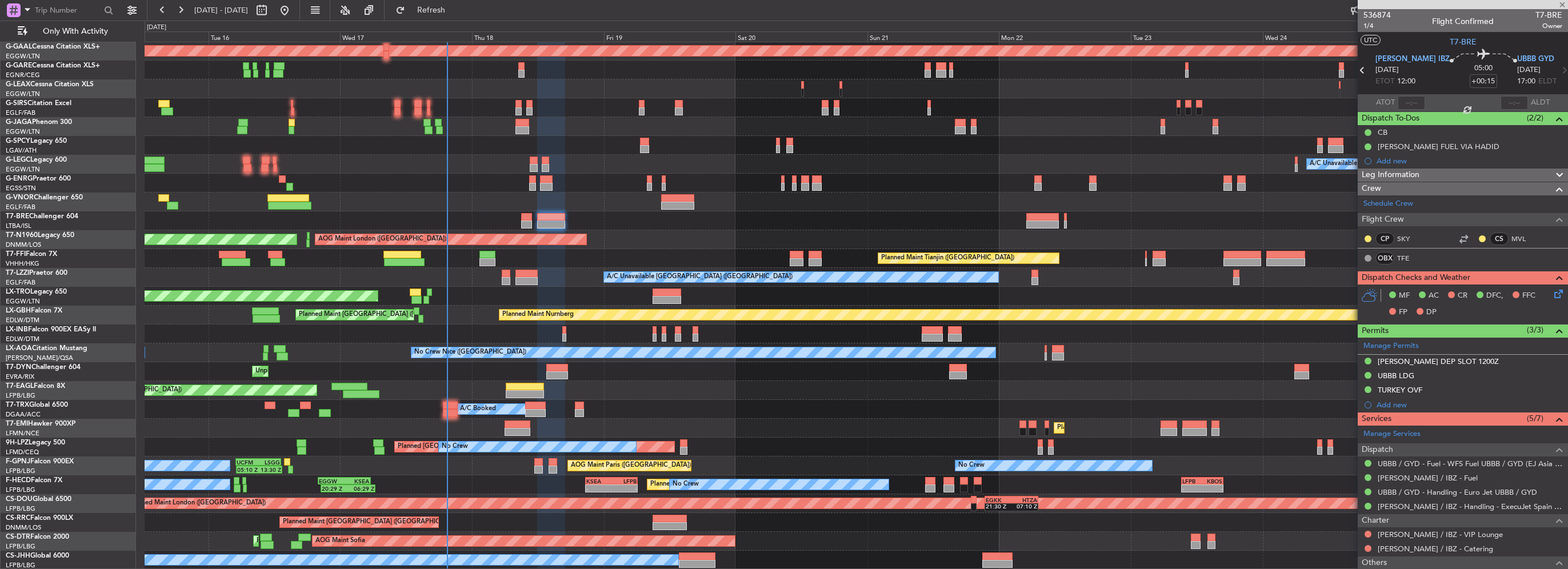
type input "+00:10"
type input "1"
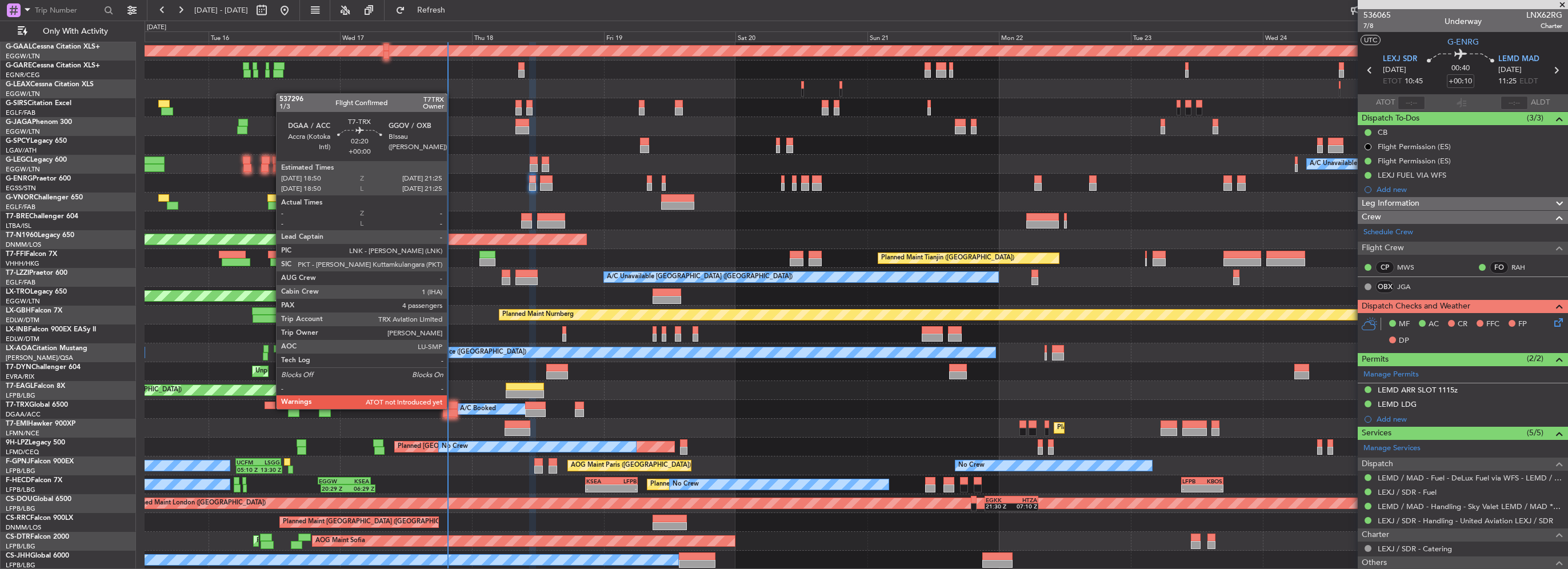
click at [452, 407] on div at bounding box center [450, 405] width 14 height 8
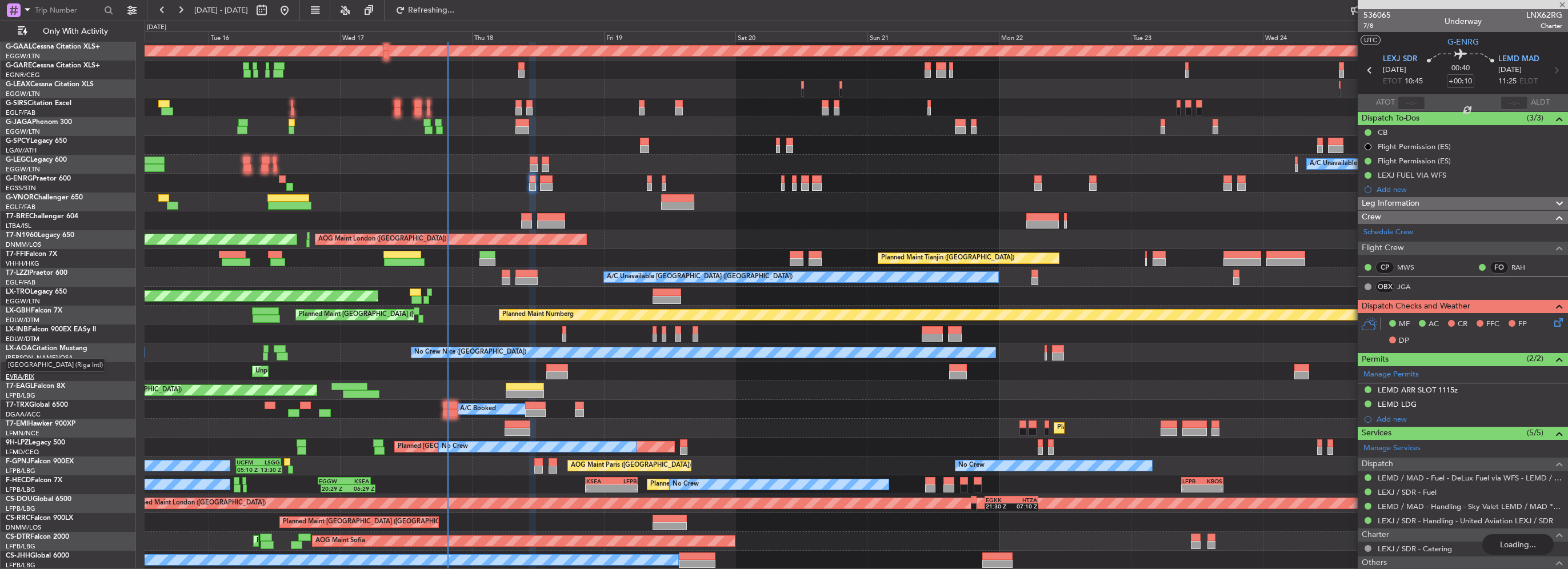
type input "4"
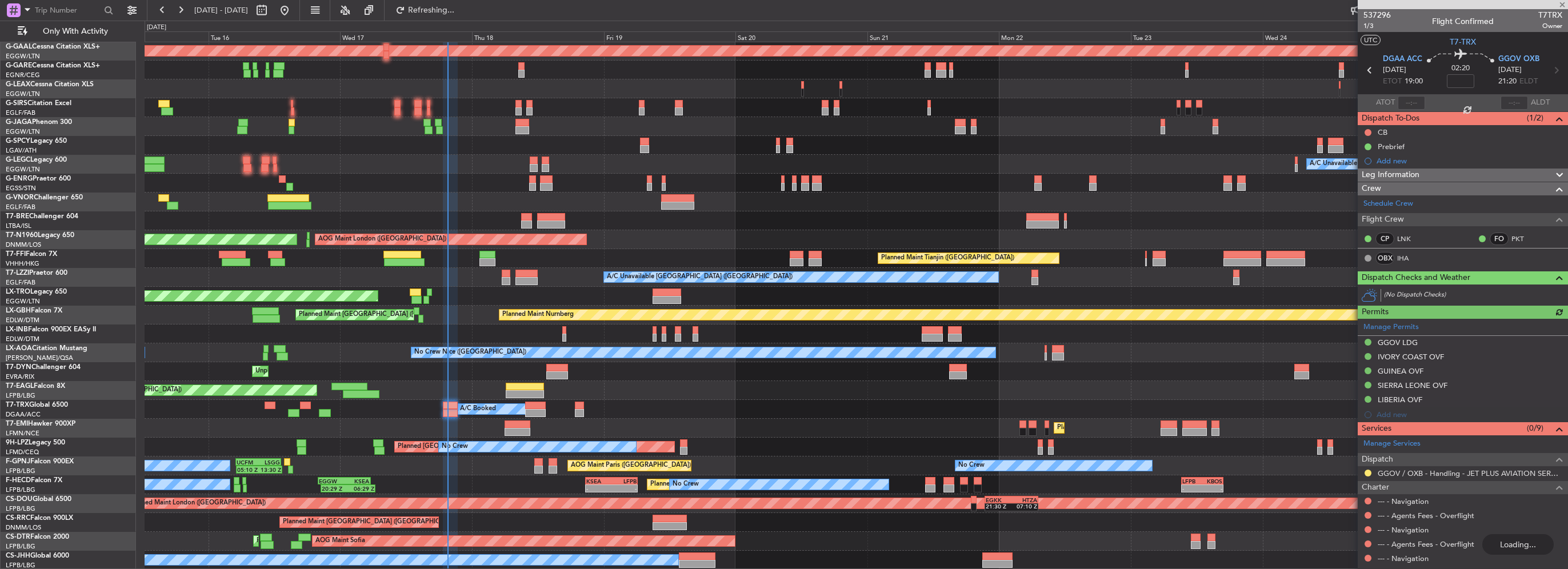
type input "+00:10"
type input "1"
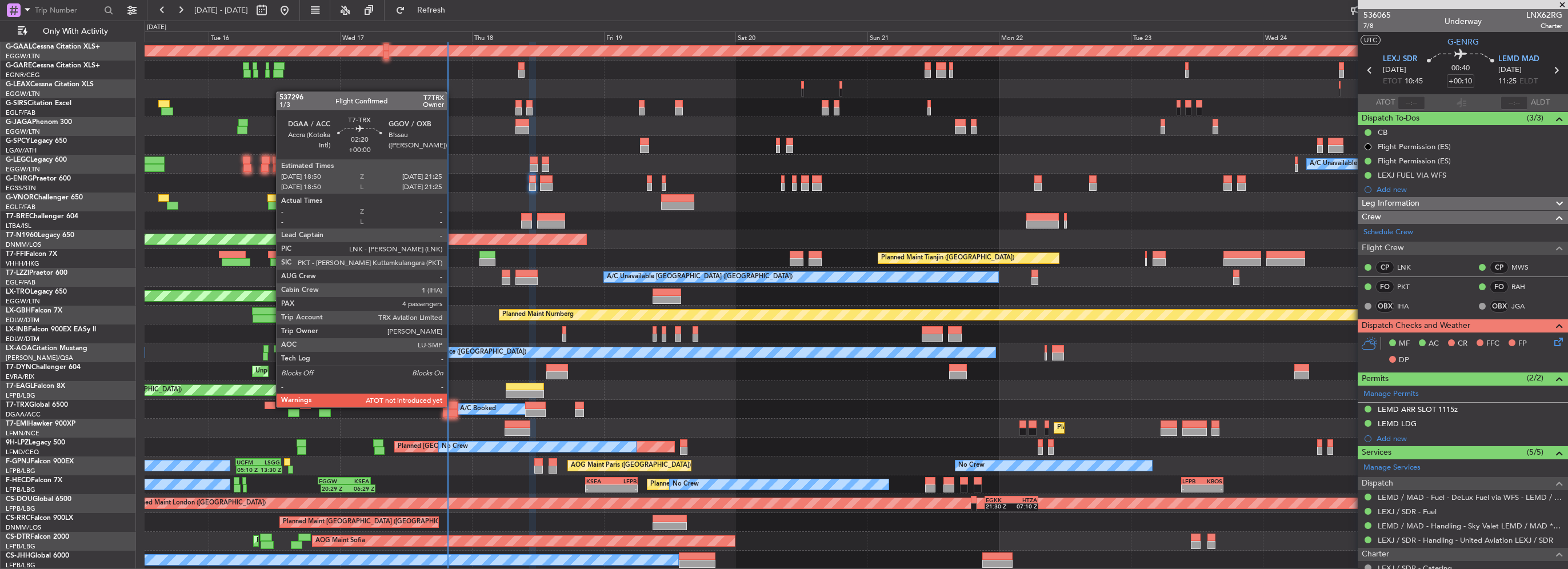
click at [452, 406] on div at bounding box center [450, 405] width 14 height 8
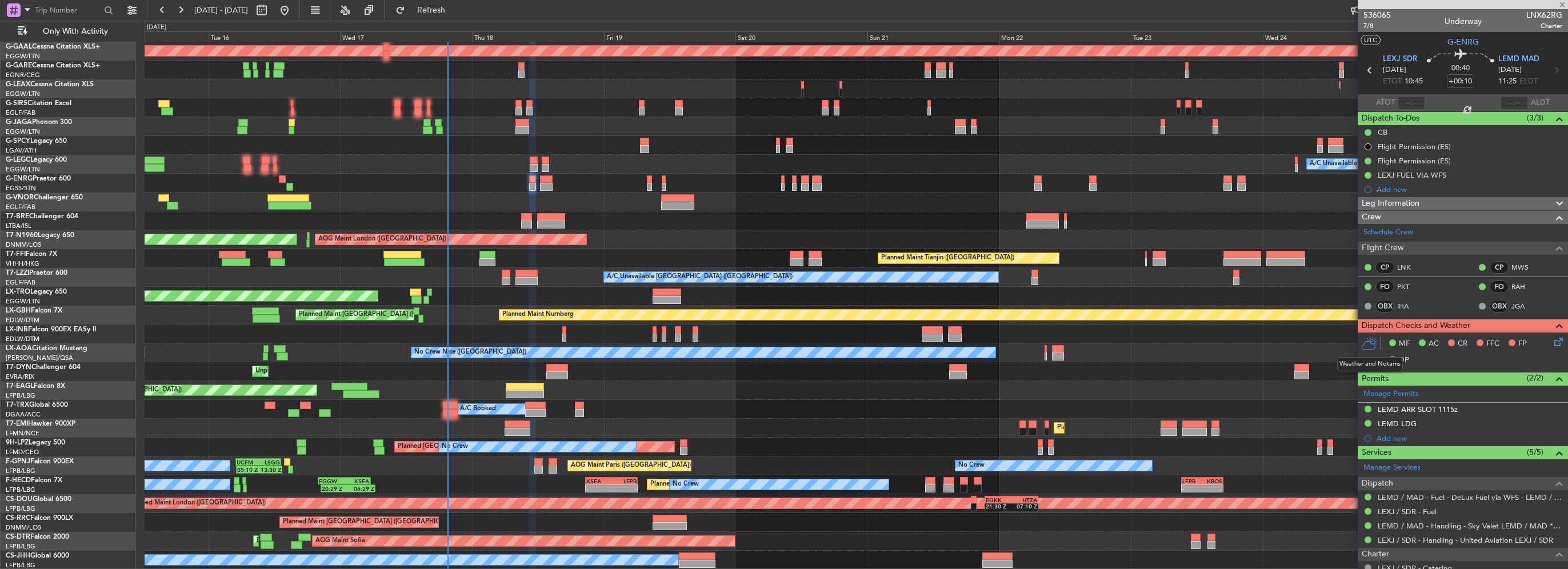
type input "4"
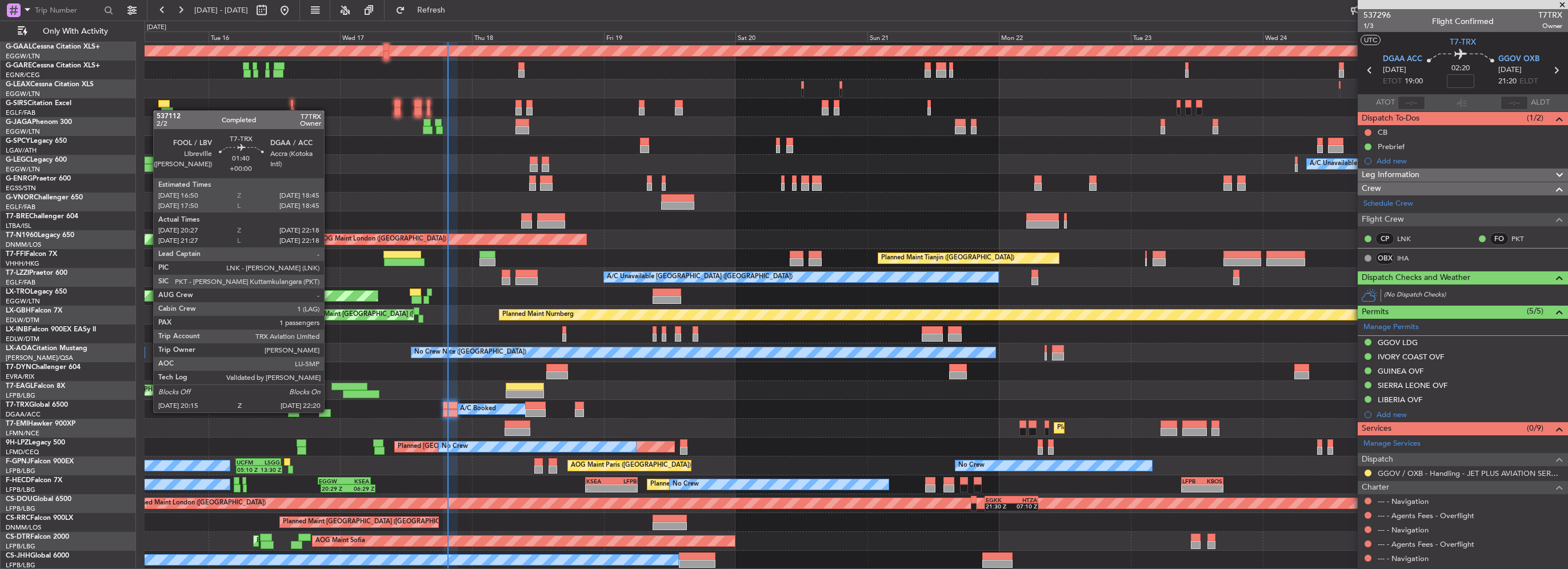
click at [329, 411] on div at bounding box center [325, 413] width 12 height 8
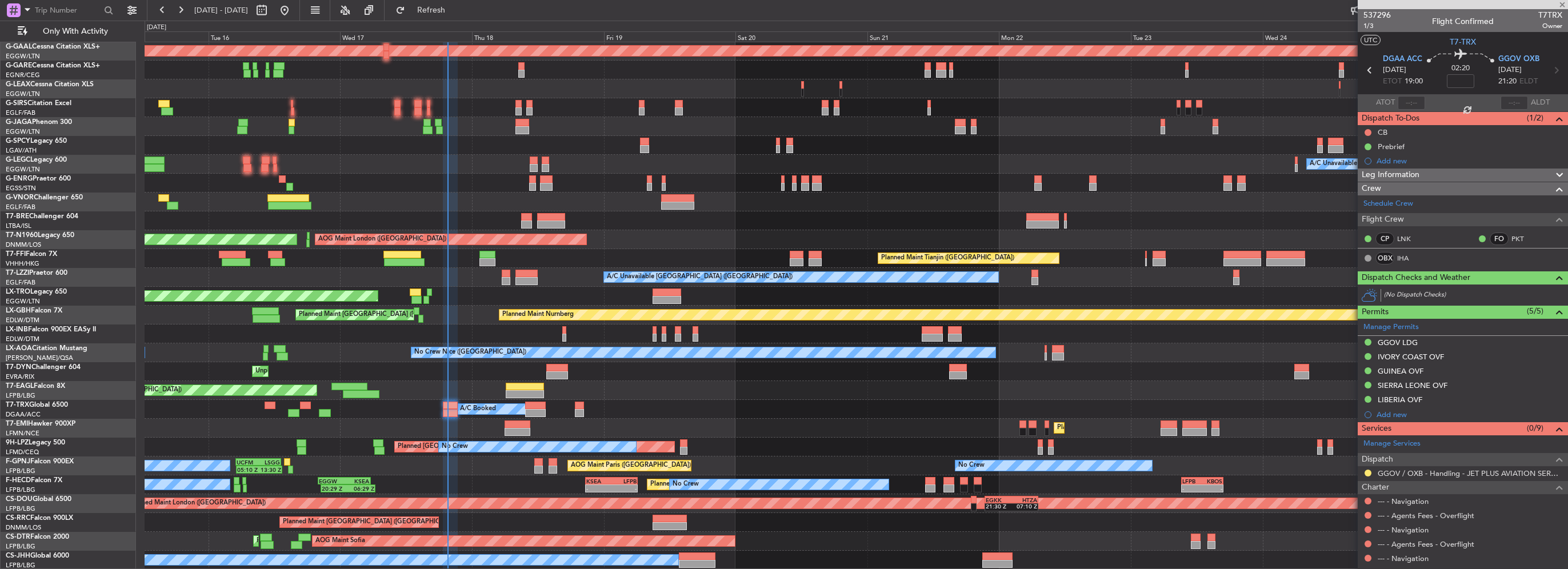
type input "20:37"
type input "22:13"
type input "1"
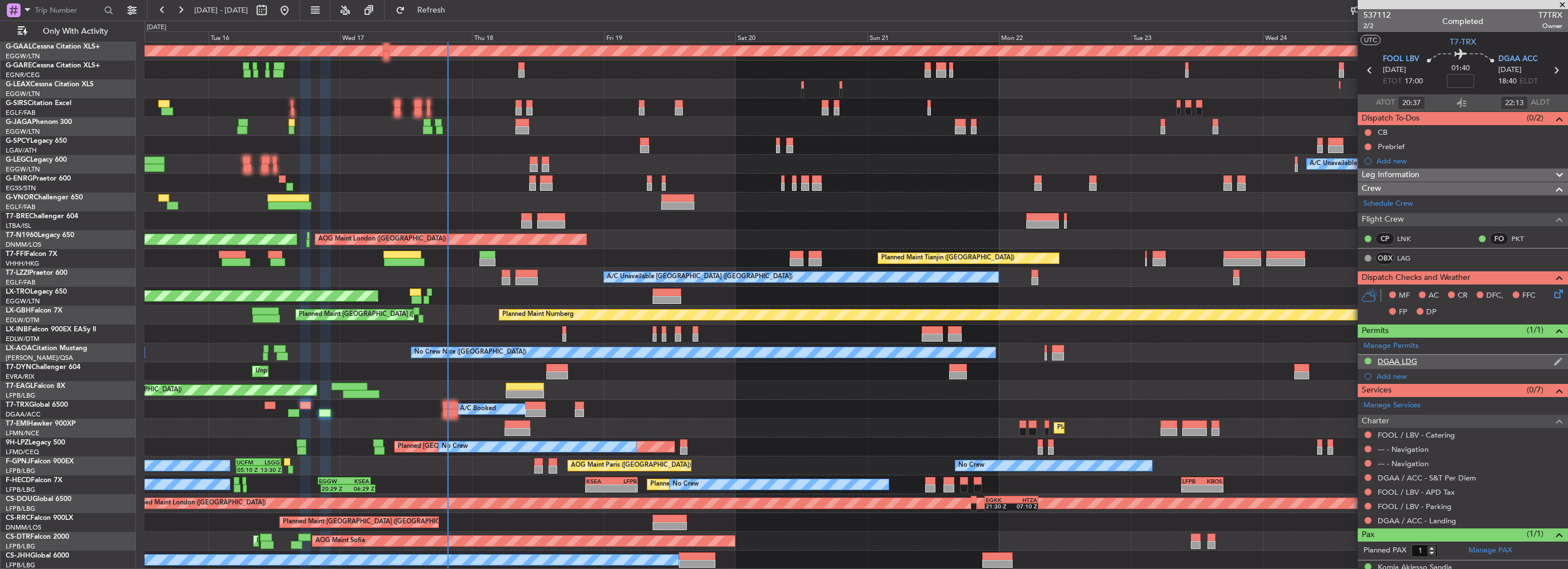
click at [1391, 363] on div "DGAA LDG" at bounding box center [1397, 361] width 40 height 10
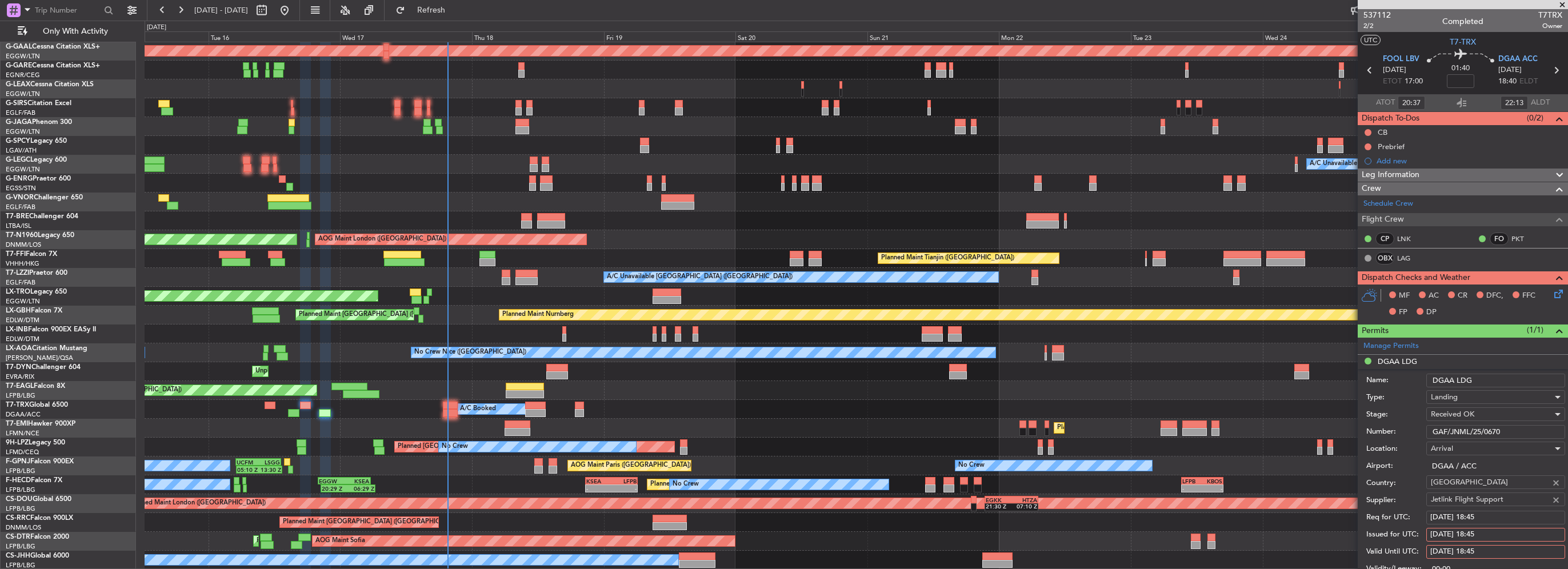
drag, startPoint x: 1517, startPoint y: 431, endPoint x: 1331, endPoint y: 426, distance: 186.1
click at [1376, 427] on div "Number: GAF/JNML/25/0670" at bounding box center [1466, 432] width 199 height 17
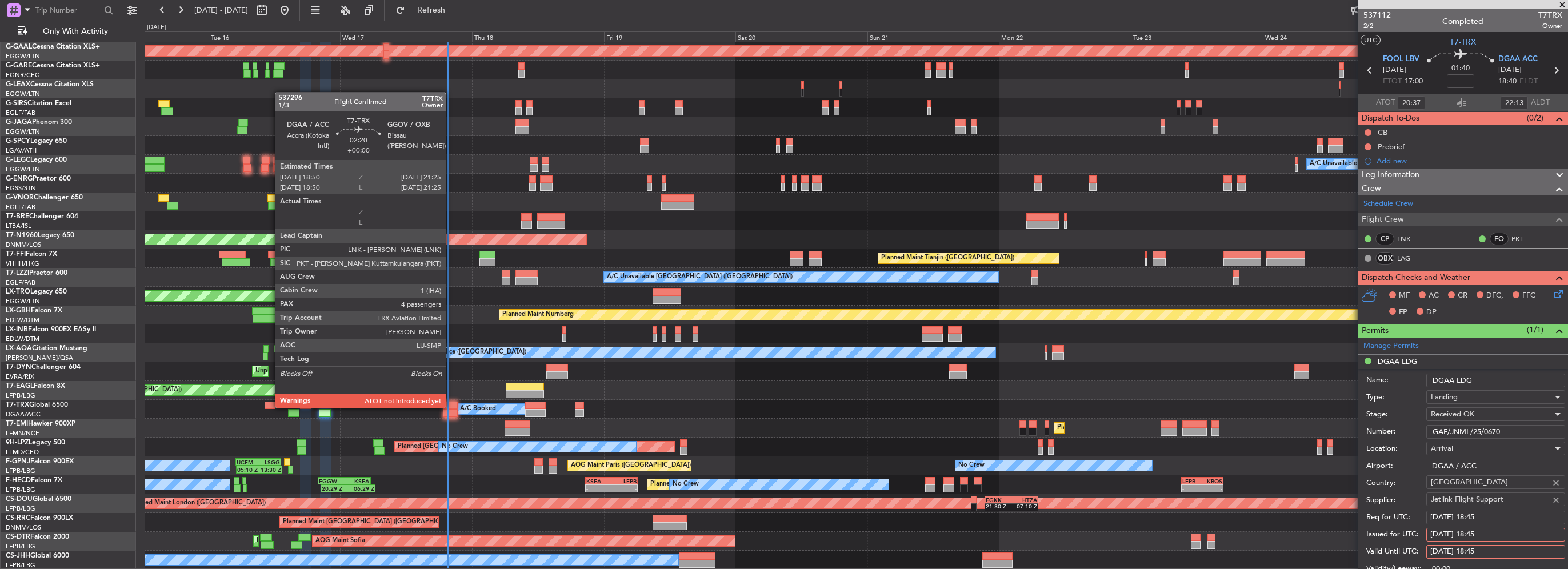
click at [453, 407] on div at bounding box center [450, 405] width 14 height 8
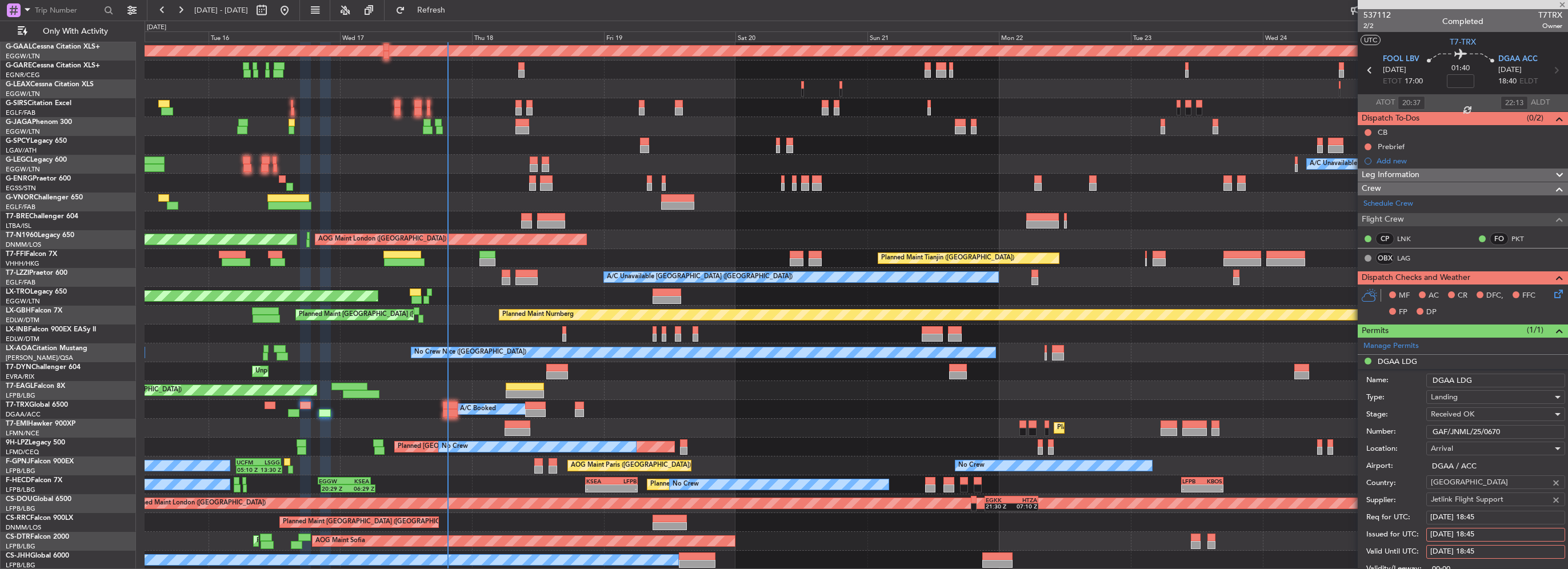
type input "4"
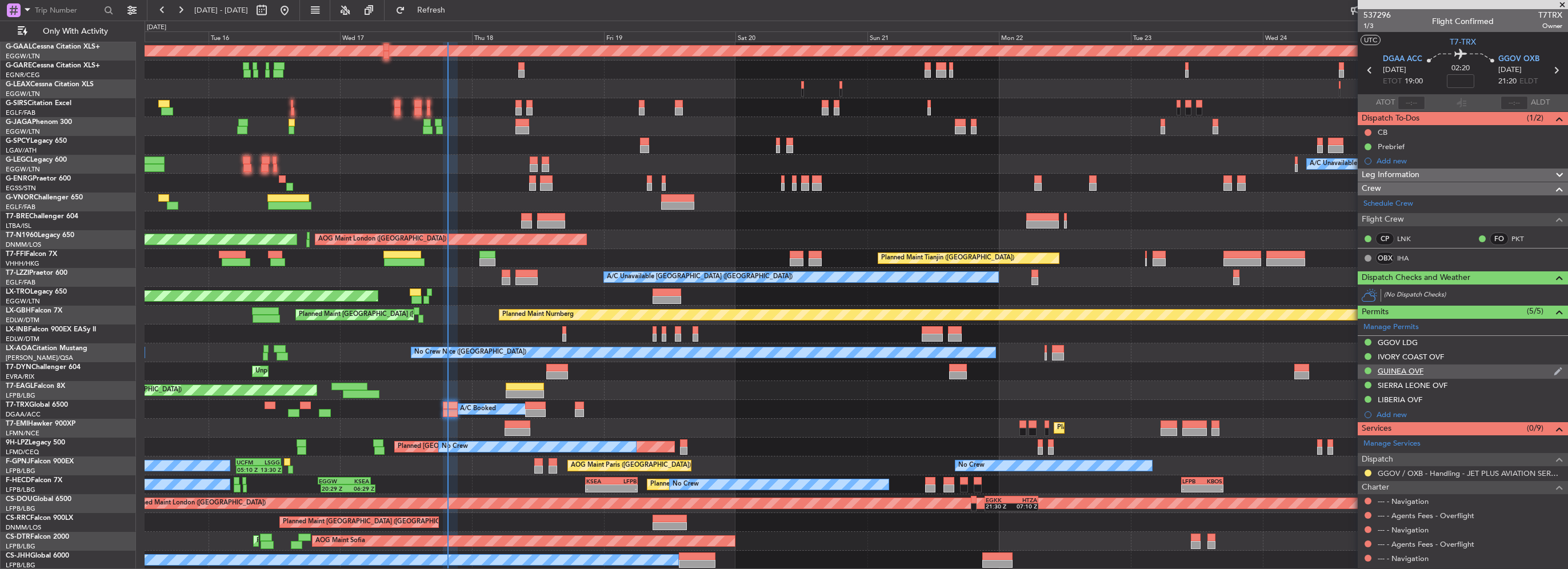
click at [1410, 366] on div "GUINEA OVF" at bounding box center [1400, 371] width 46 height 10
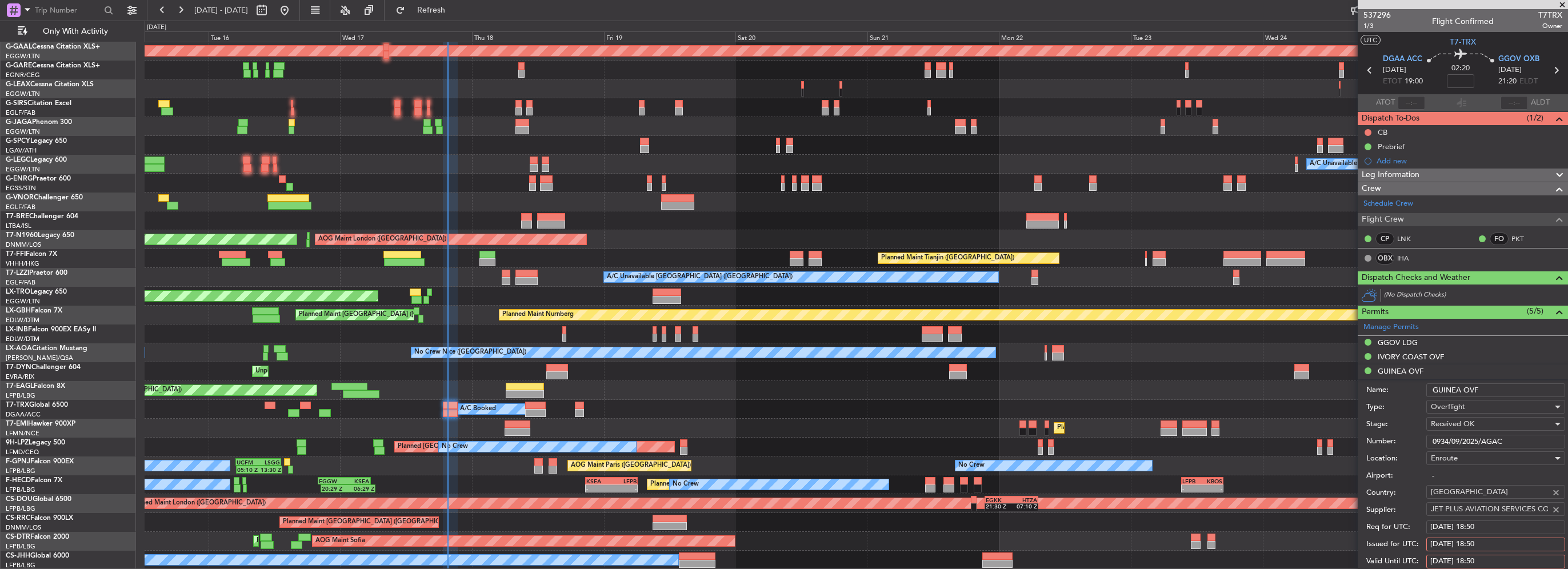
drag, startPoint x: 1442, startPoint y: 434, endPoint x: 1349, endPoint y: 437, distance: 93.0
click at [1367, 436] on div "Number: 0934/09/2025/AGAC" at bounding box center [1466, 442] width 199 height 17
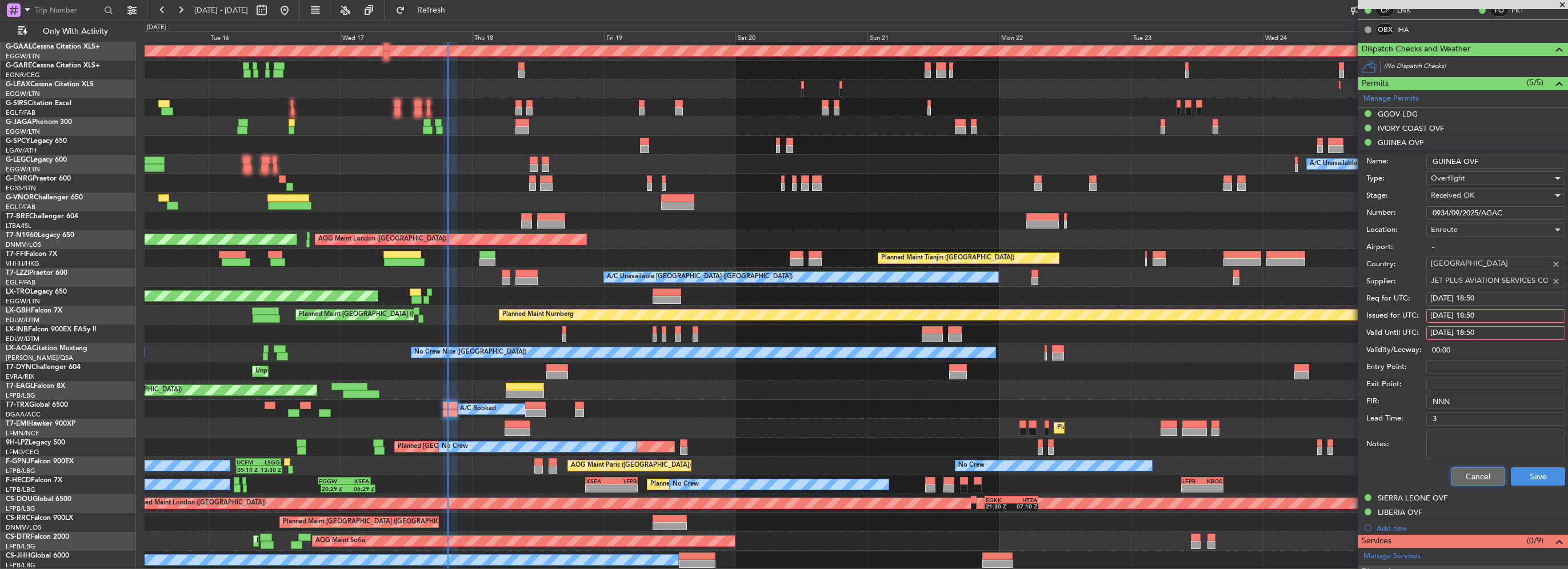
click at [1462, 474] on button "Cancel" at bounding box center [1478, 476] width 54 height 18
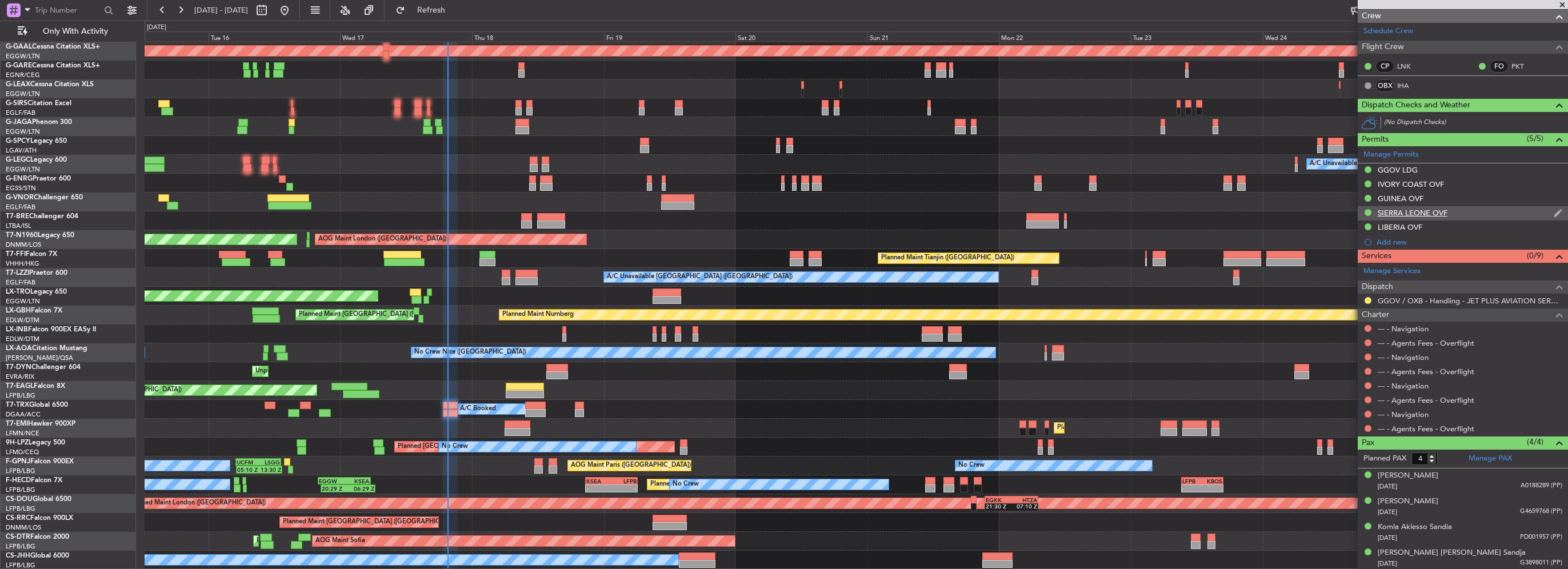
click at [1439, 208] on div "SIERRA LEONE OVF" at bounding box center [1412, 213] width 70 height 10
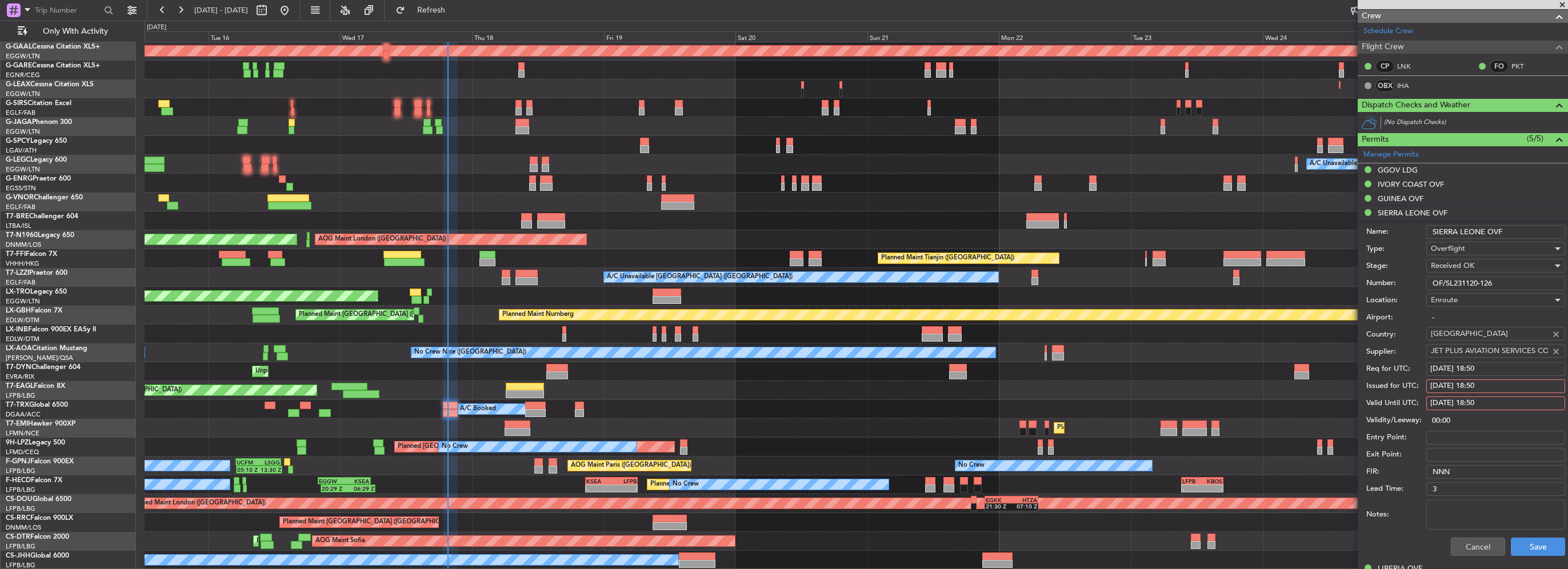
scroll to position [229, 0]
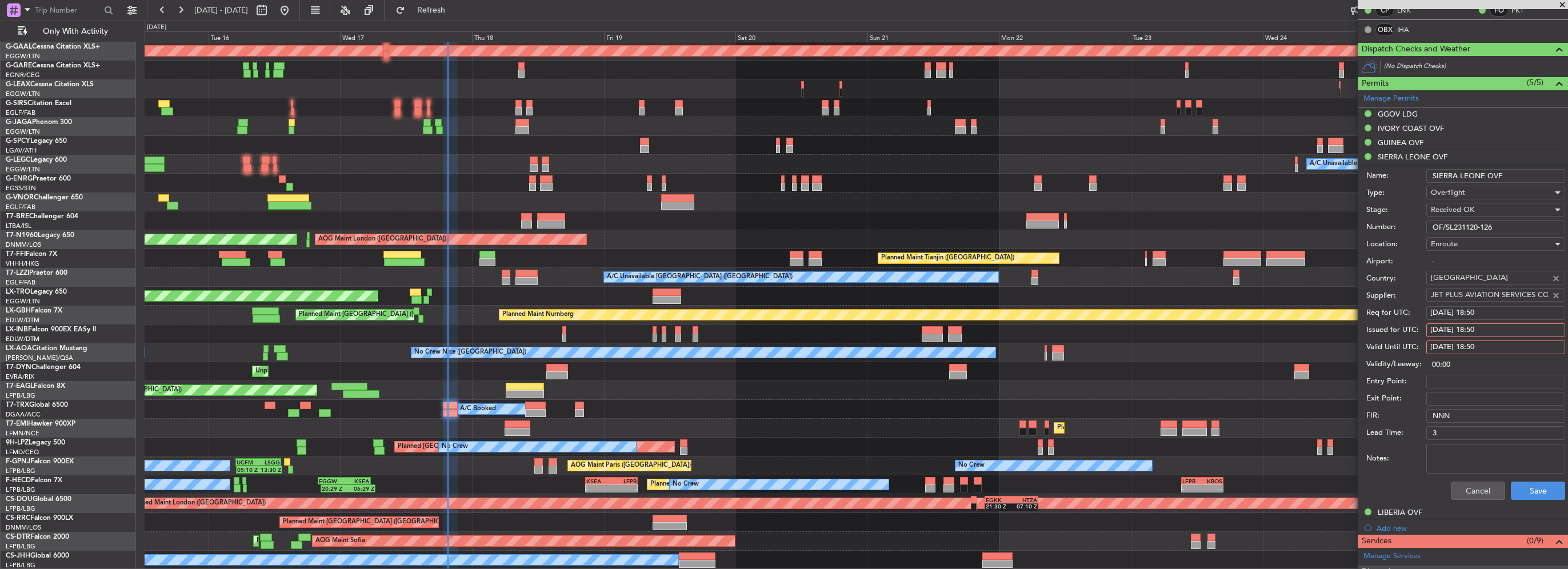
drag, startPoint x: 1510, startPoint y: 229, endPoint x: 1241, endPoint y: 226, distance: 269.0
click at [1237, 229] on fb-app "15 Sep 2025 - 26 Sep 2025 Refresh Quick Links Only With Activity OLBA 11:00 Z K…" at bounding box center [784, 288] width 1568 height 560
click at [1399, 511] on div "LIBERIA OVF" at bounding box center [1399, 512] width 44 height 10
click at [1543, 242] on input "ELCAA/A750D339/09/17/25/042/0/16377/T7-TRX" at bounding box center [1496, 242] width 139 height 14
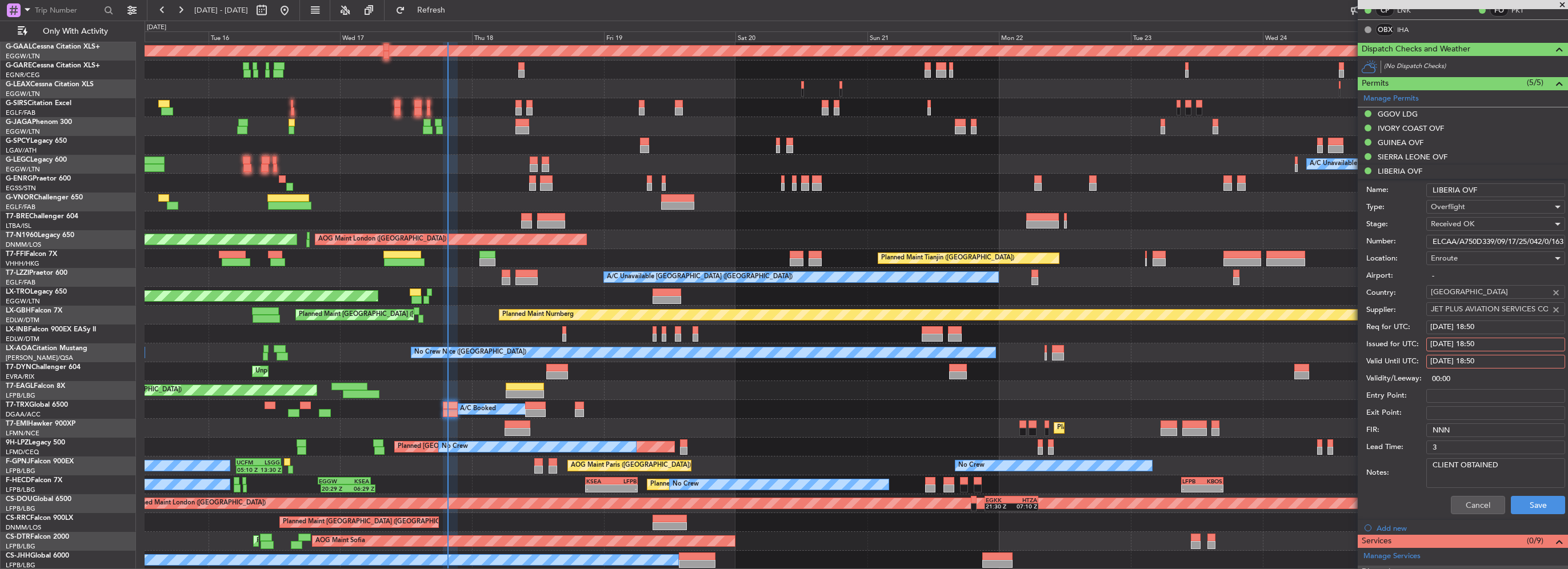
click at [1543, 242] on input "ELCAA/A750D339/09/17/25/042/0/16377/T7-TRX" at bounding box center [1496, 242] width 139 height 14
click at [1465, 504] on button "Cancel" at bounding box center [1478, 505] width 54 height 18
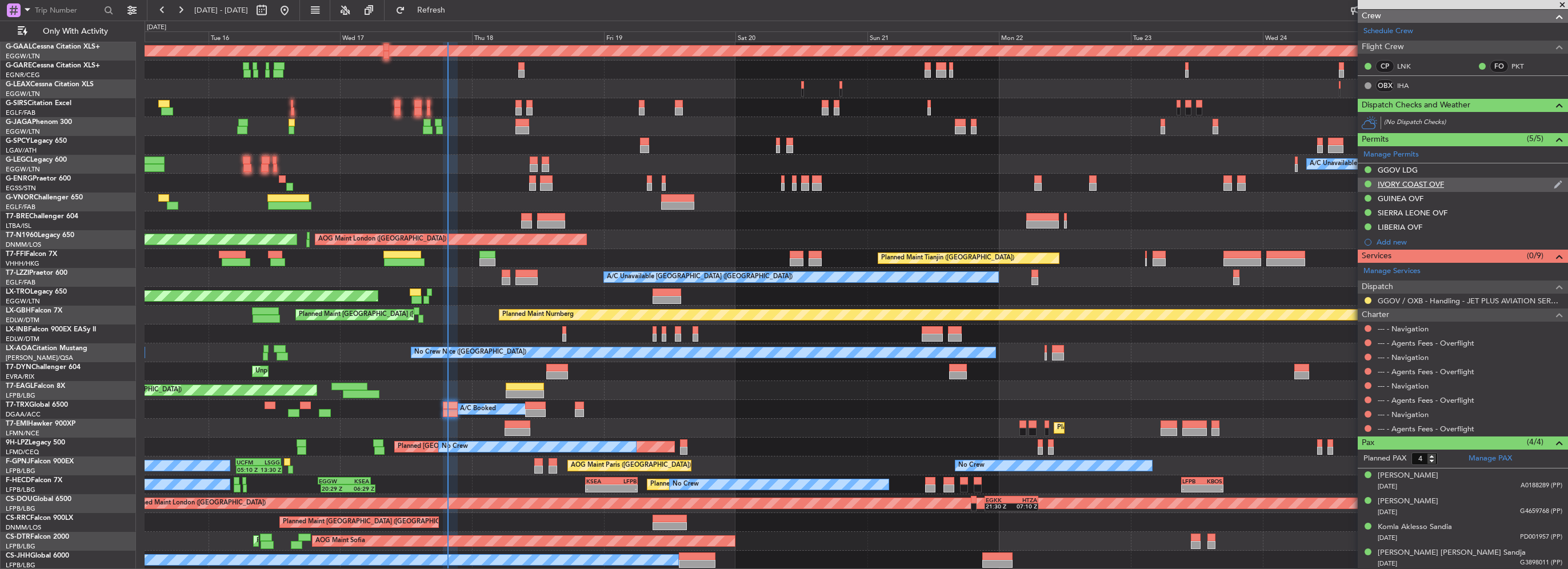
click at [1419, 186] on div "IVORY COAST OVF" at bounding box center [1410, 184] width 66 height 10
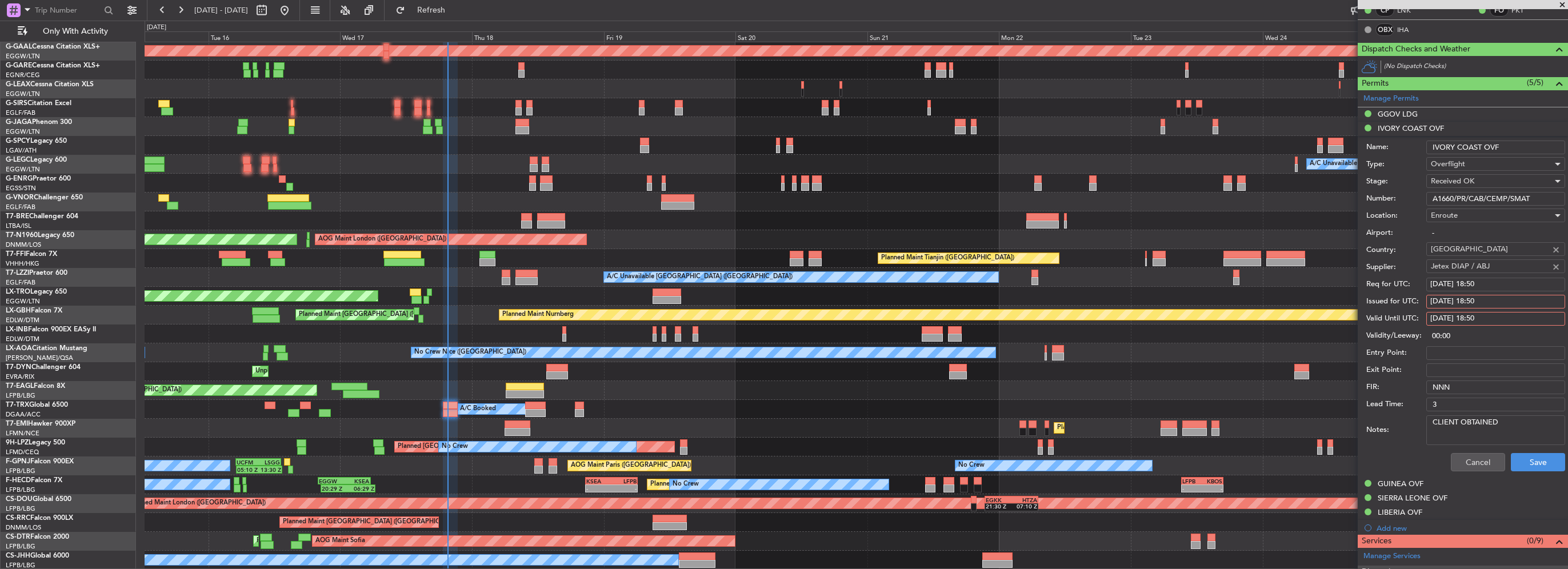
drag, startPoint x: 1533, startPoint y: 198, endPoint x: 1344, endPoint y: 193, distance: 189.1
click at [1360, 196] on form "Name: IVORY COAST OVF Type: Overflight Stage: Received OK Number: A1660/PR/CAB/…" at bounding box center [1463, 306] width 210 height 341
drag, startPoint x: 1477, startPoint y: 458, endPoint x: 1470, endPoint y: 422, distance: 36.7
click at [1477, 458] on button "Cancel" at bounding box center [1478, 462] width 54 height 18
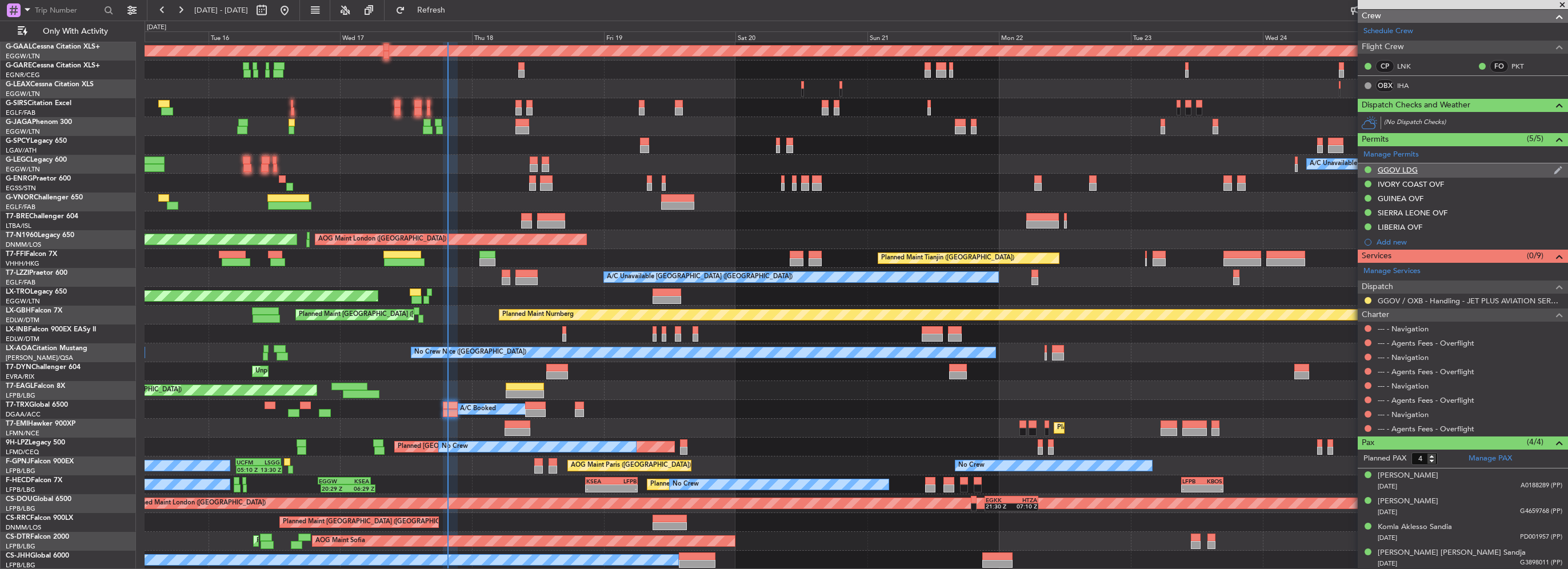
click at [1395, 169] on div "GGOV LDG" at bounding box center [1398, 170] width 40 height 10
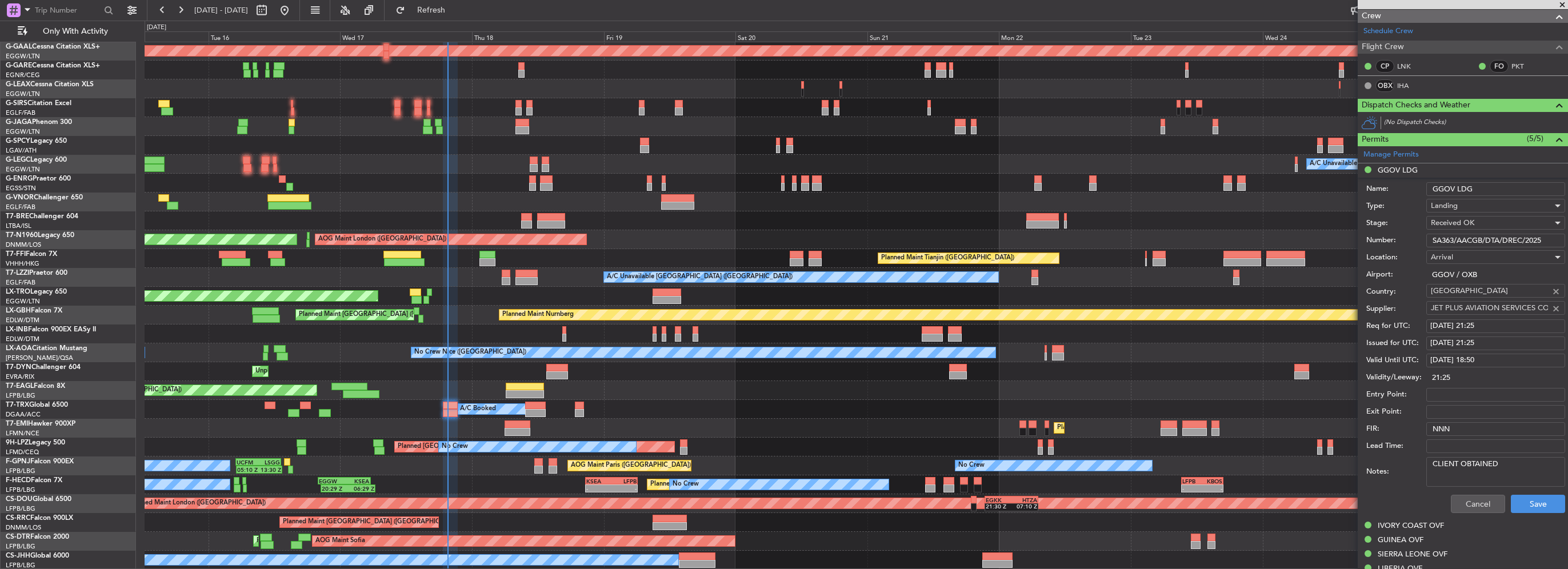
scroll to position [229, 0]
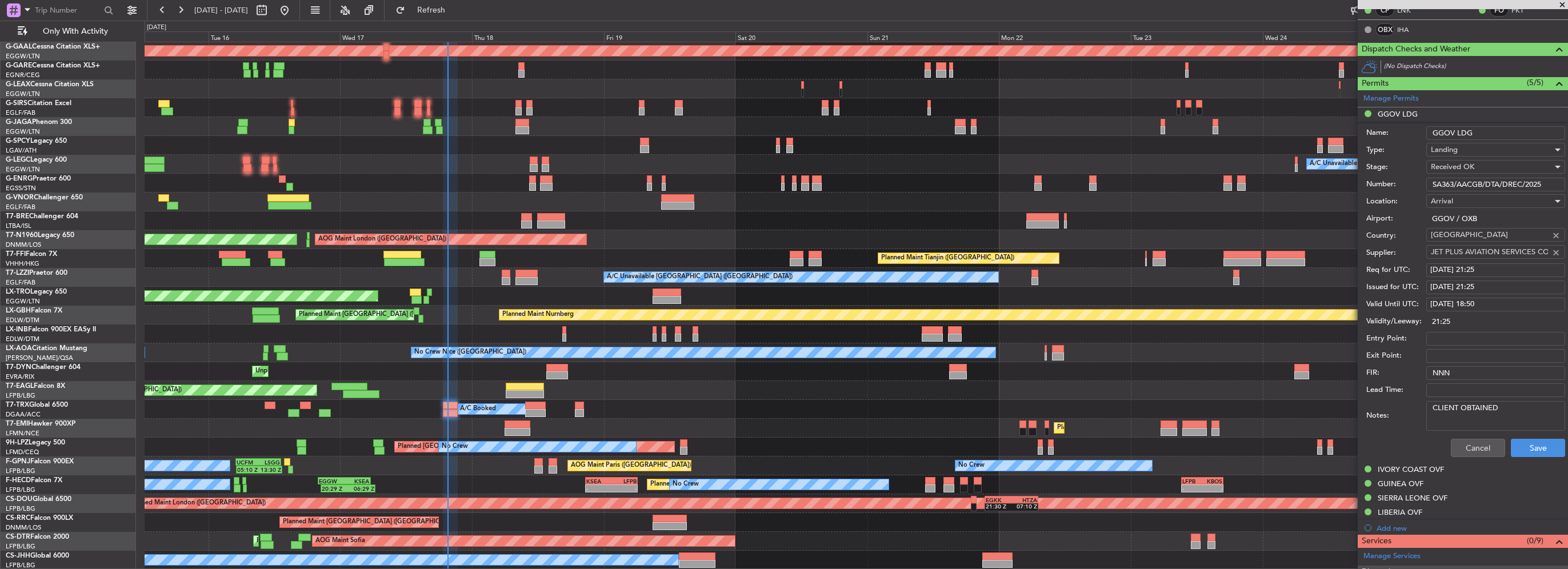
drag, startPoint x: 1547, startPoint y: 181, endPoint x: 1314, endPoint y: 181, distance: 233.0
click at [1330, 181] on fb-app "15 Sep 2025 - 26 Sep 2025 Refresh Quick Links Only With Activity OLBA 11:00 Z K…" at bounding box center [784, 288] width 1568 height 560
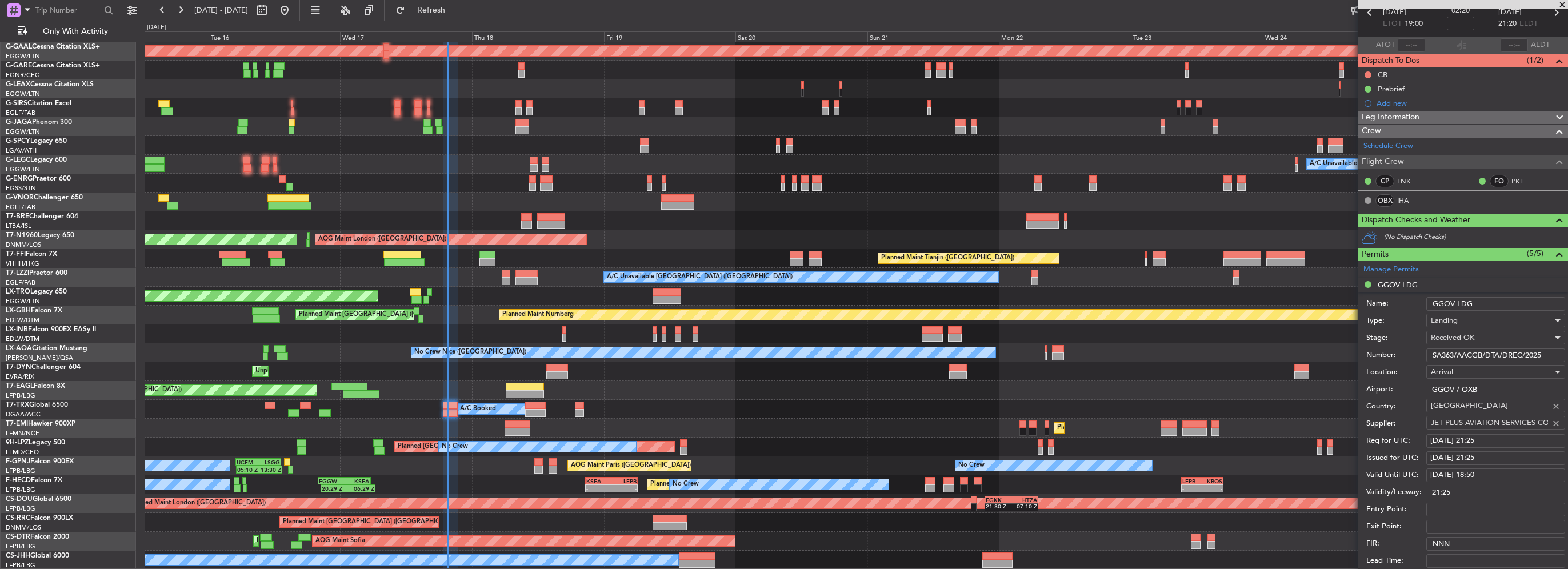
scroll to position [0, 0]
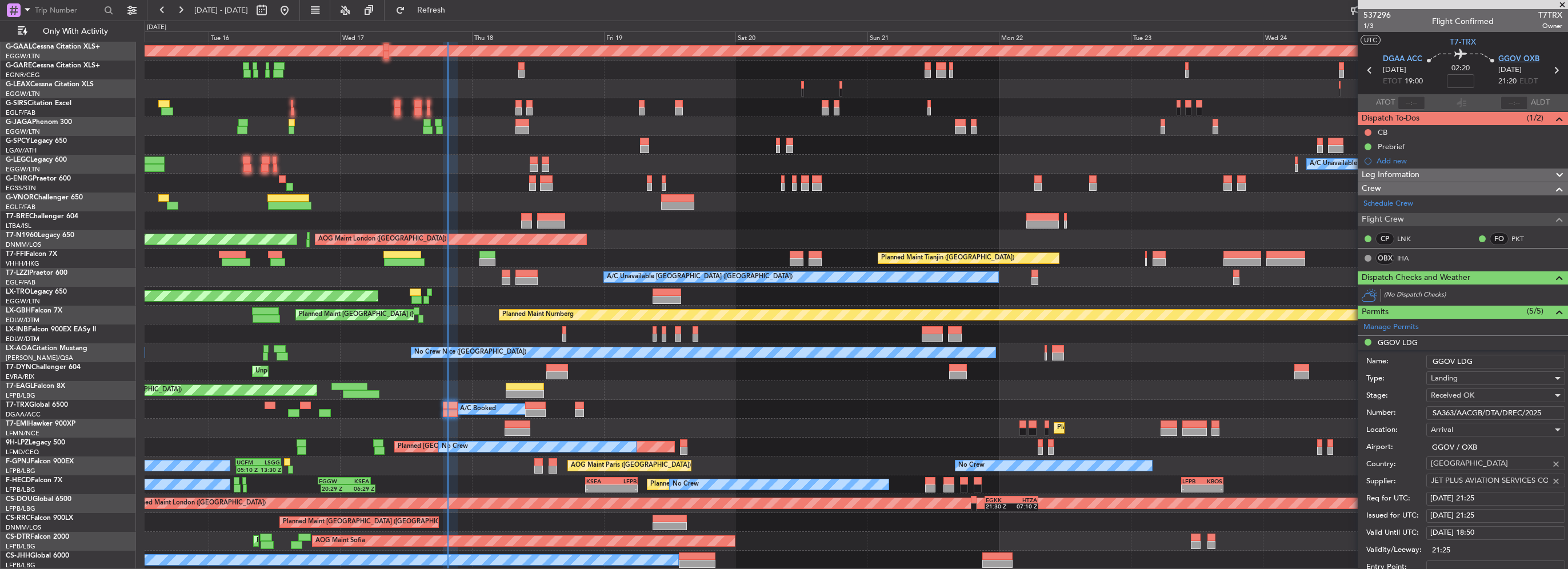
click at [1513, 58] on span "GGOV OXB" at bounding box center [1519, 59] width 41 height 12
click at [546, 411] on div "A/C Booked A/C Booked" at bounding box center [856, 409] width 1423 height 19
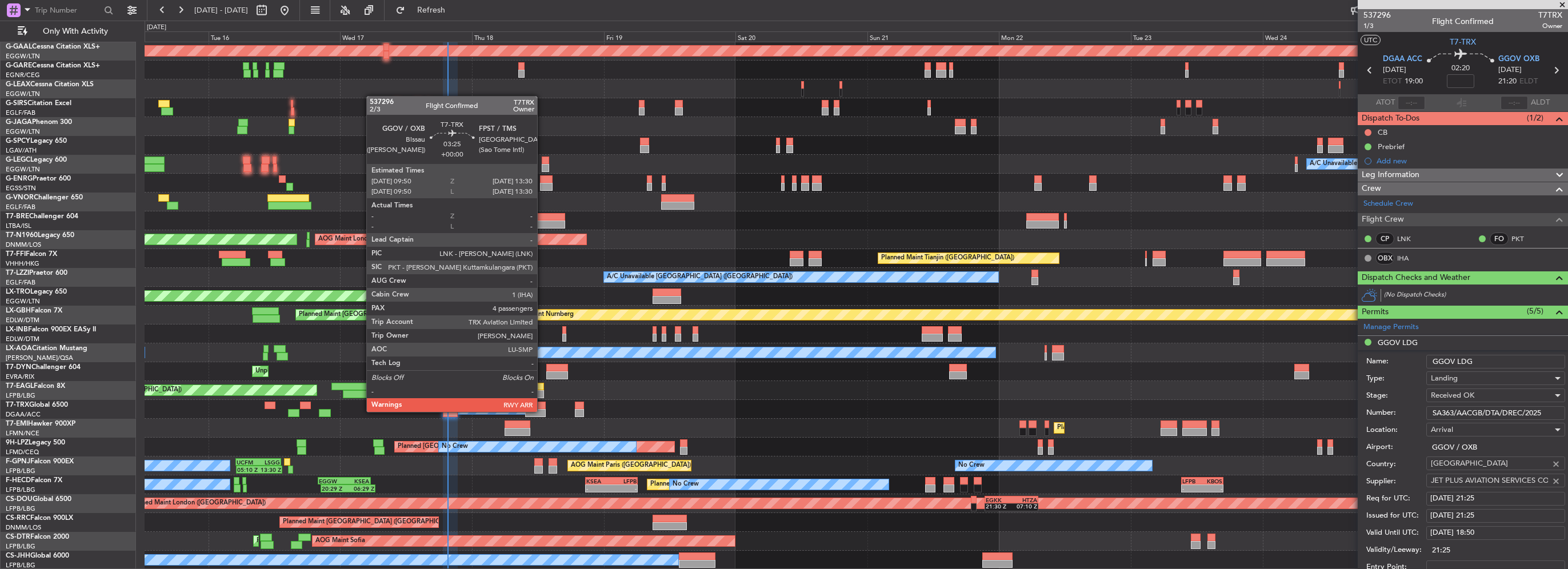
click at [542, 411] on div at bounding box center [536, 413] width 21 height 8
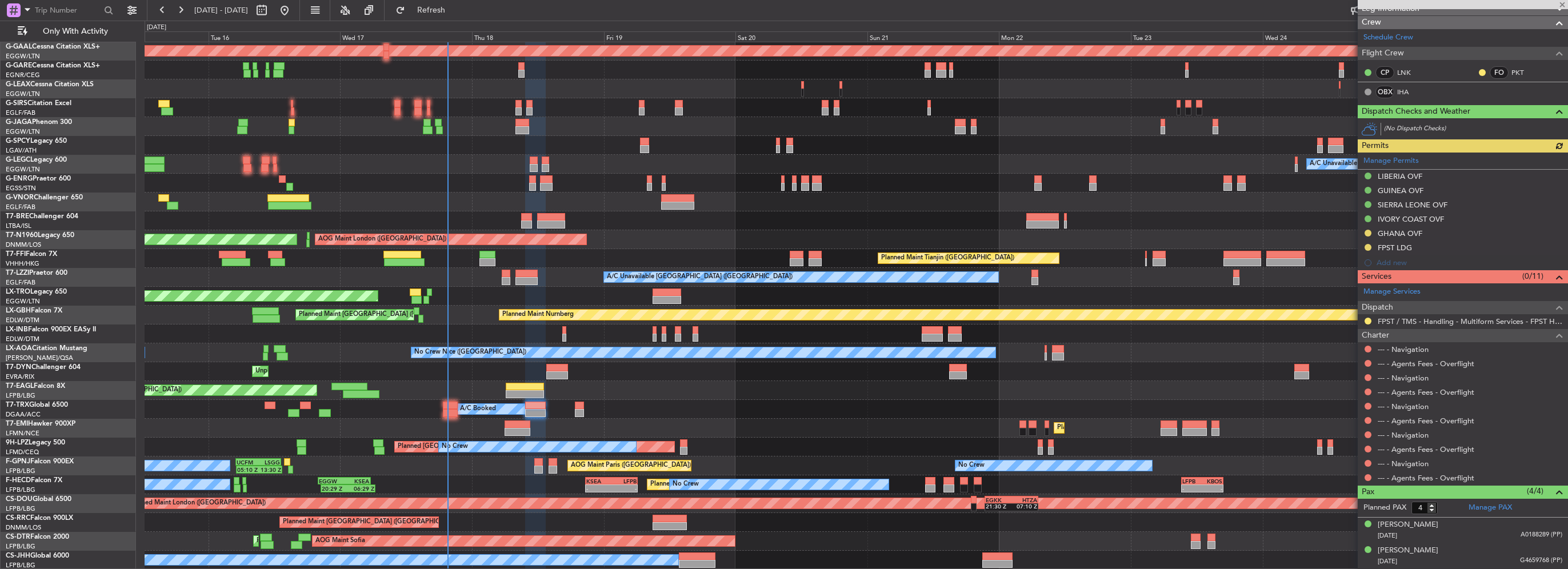
scroll to position [172, 0]
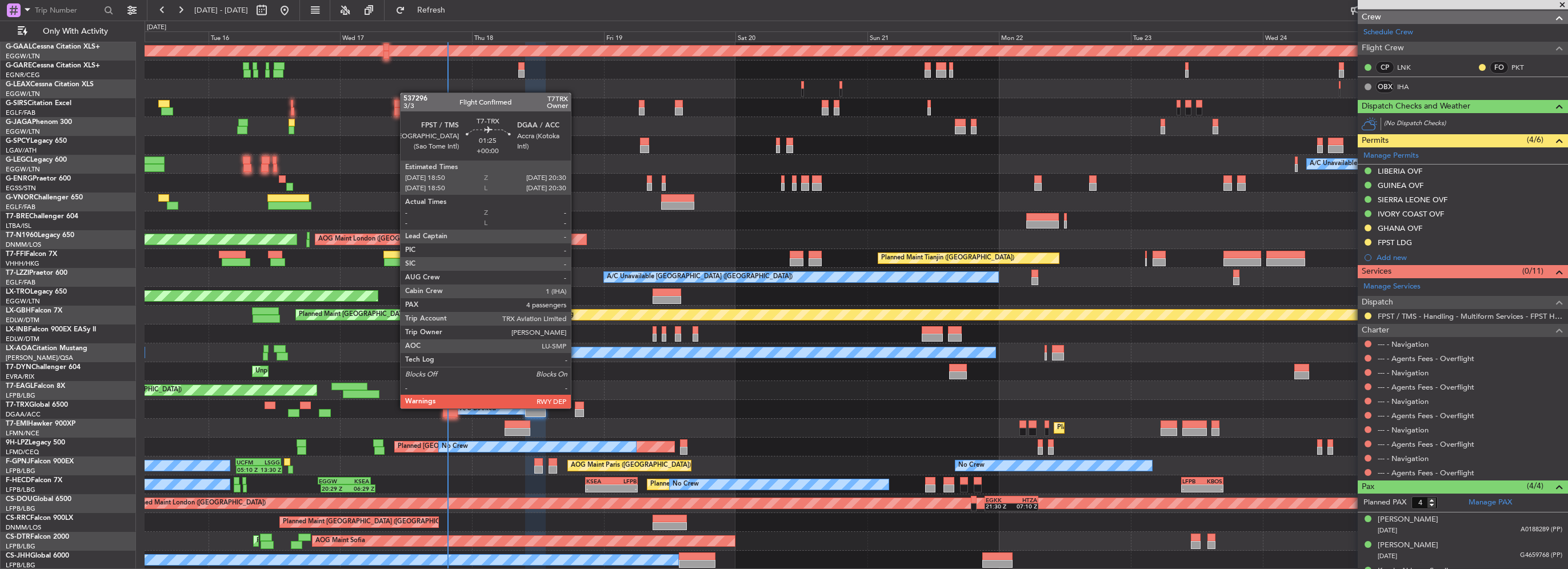
click at [576, 407] on div at bounding box center [579, 405] width 10 height 8
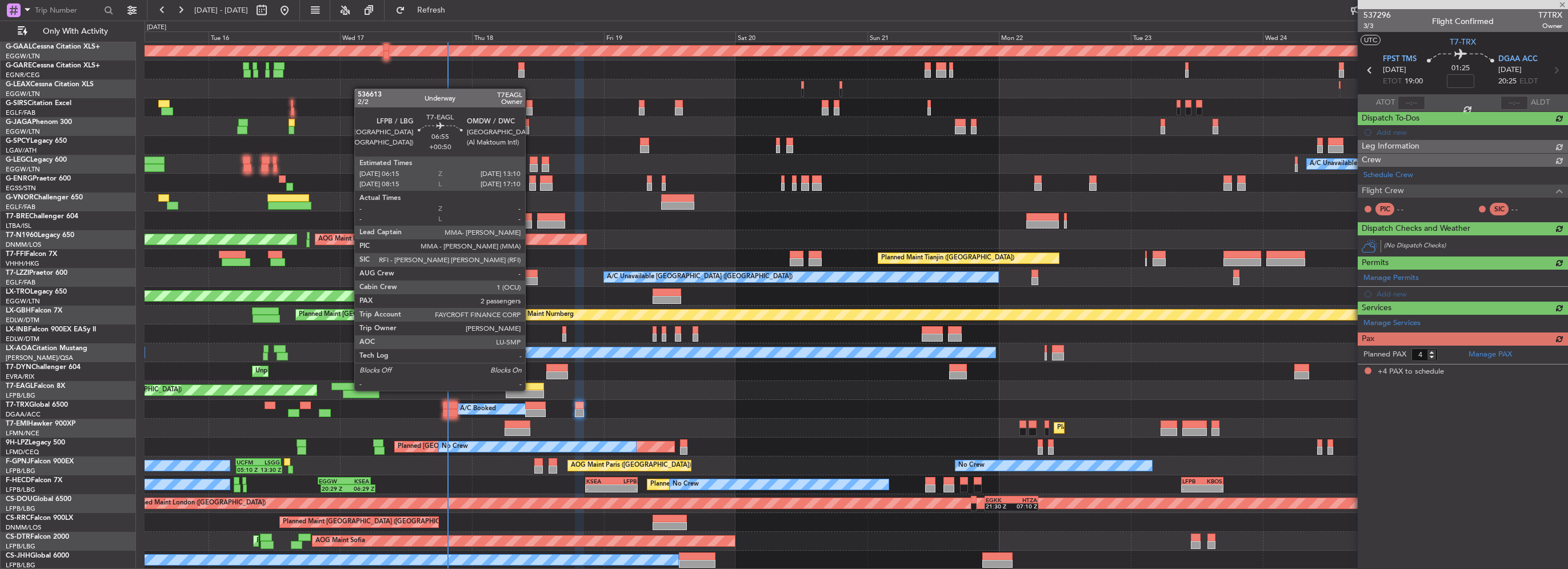
scroll to position [0, 0]
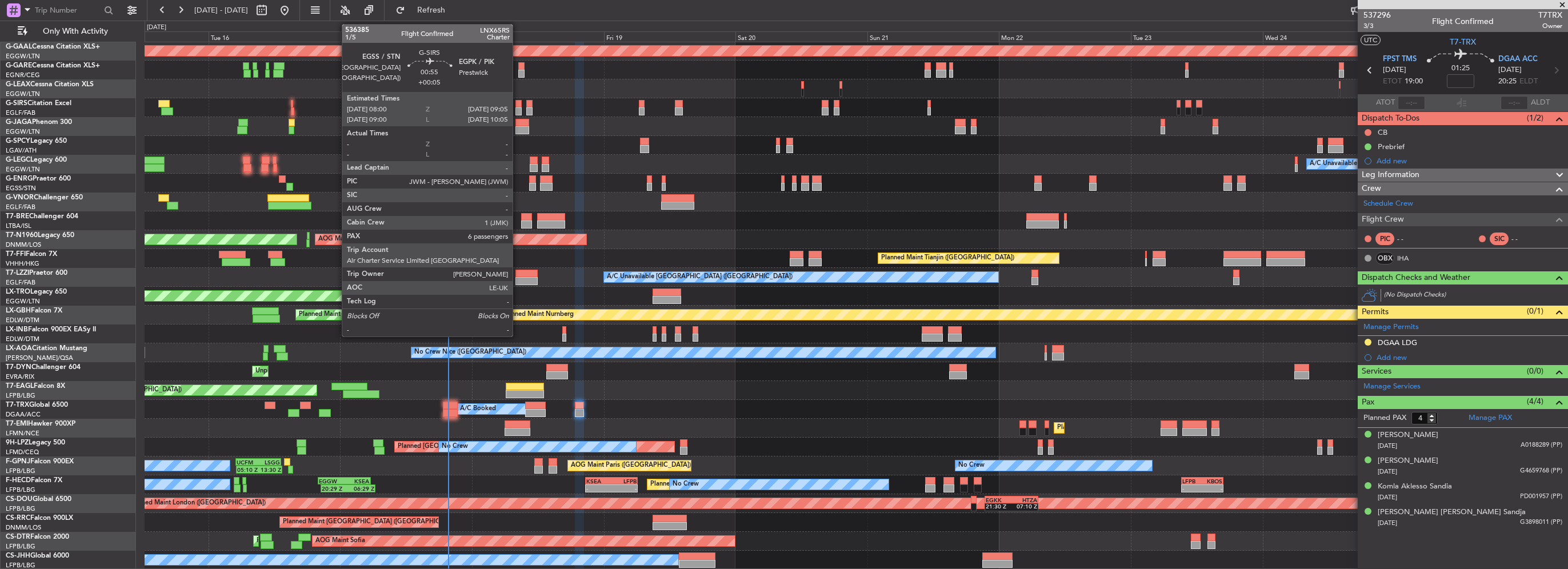
click at [518, 108] on div at bounding box center [519, 111] width 6 height 8
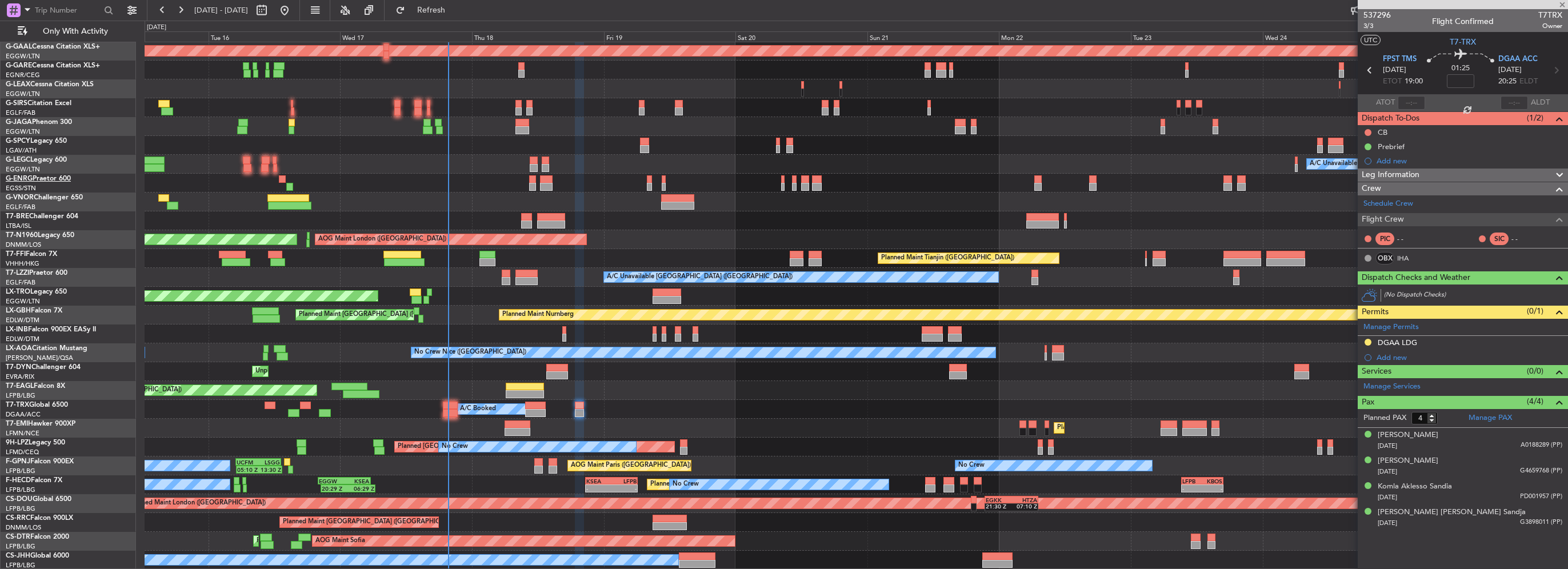
type input "+00:05"
type input "6"
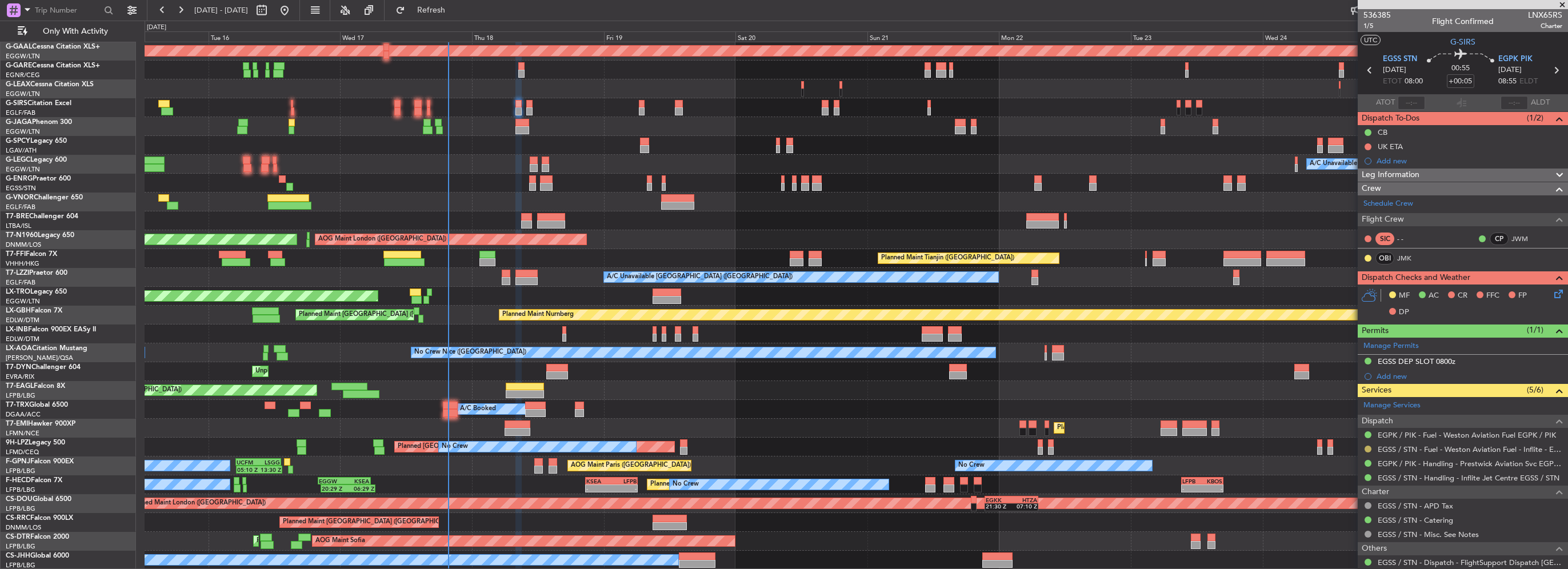
click at [1365, 449] on button at bounding box center [1368, 449] width 7 height 7
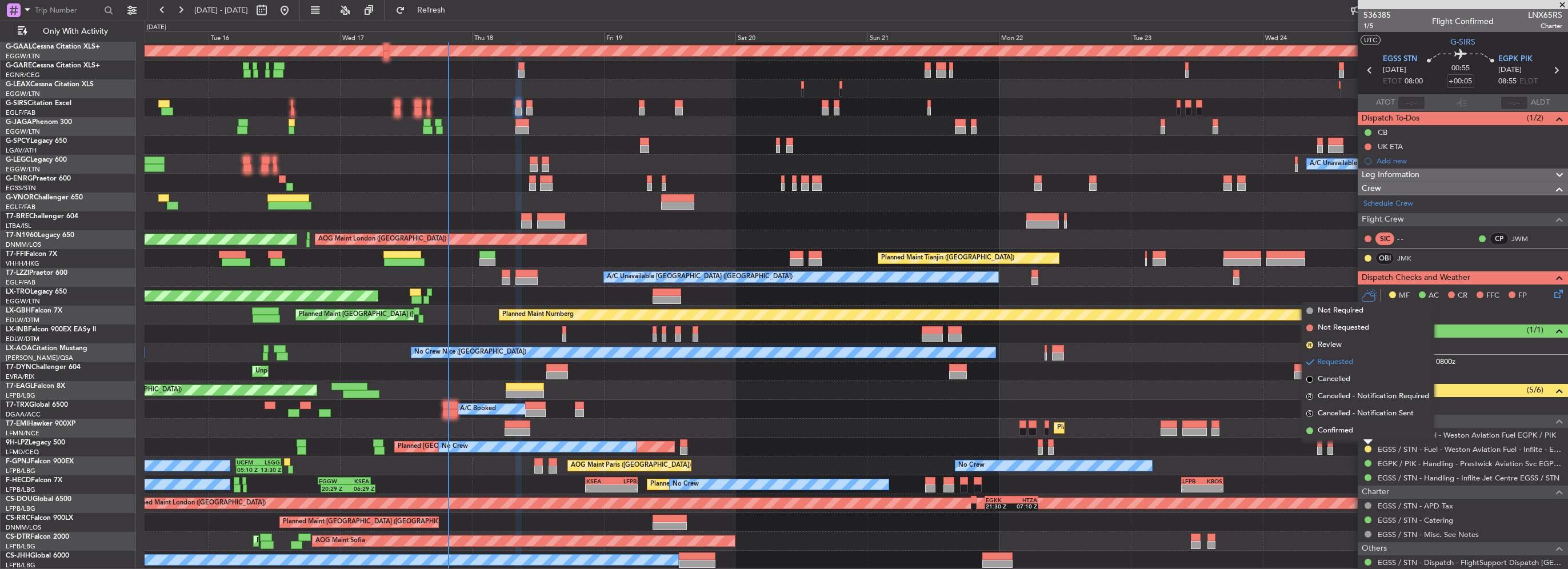
drag, startPoint x: 1351, startPoint y: 433, endPoint x: 827, endPoint y: 416, distance: 524.3
click at [1350, 432] on span "Confirmed" at bounding box center [1335, 430] width 35 height 12
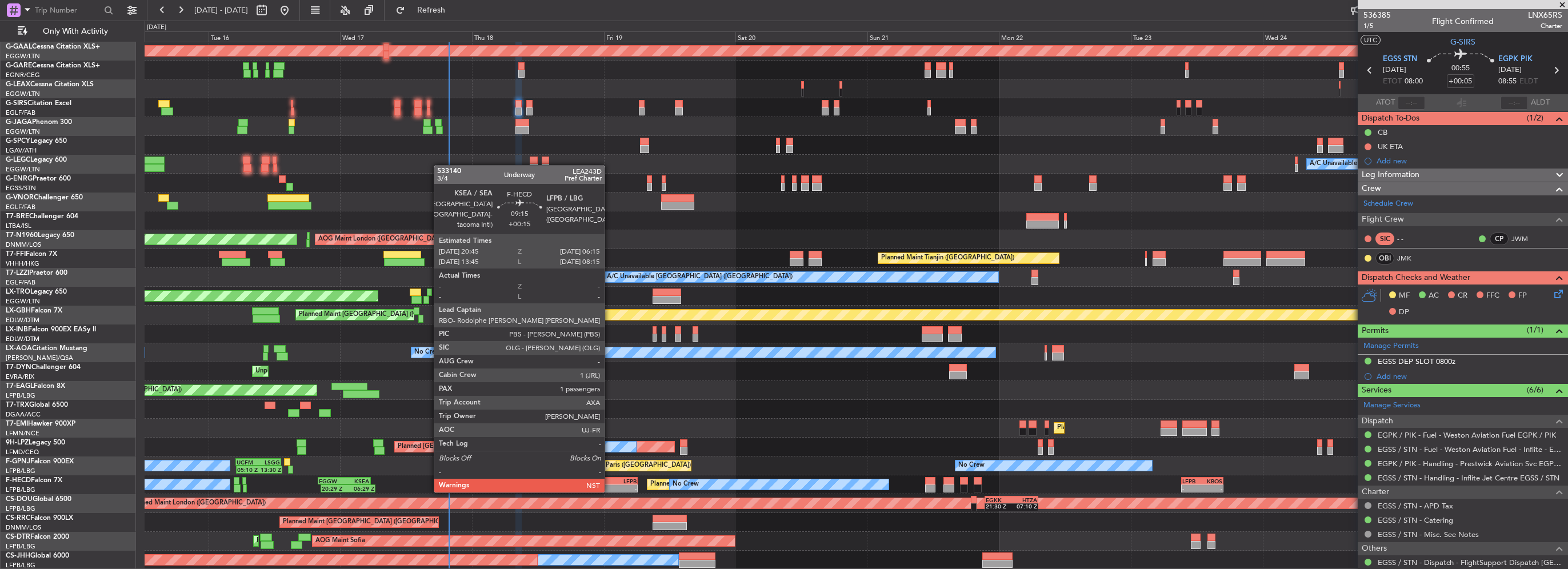
click at [610, 480] on div "KSEA" at bounding box center [598, 481] width 25 height 7
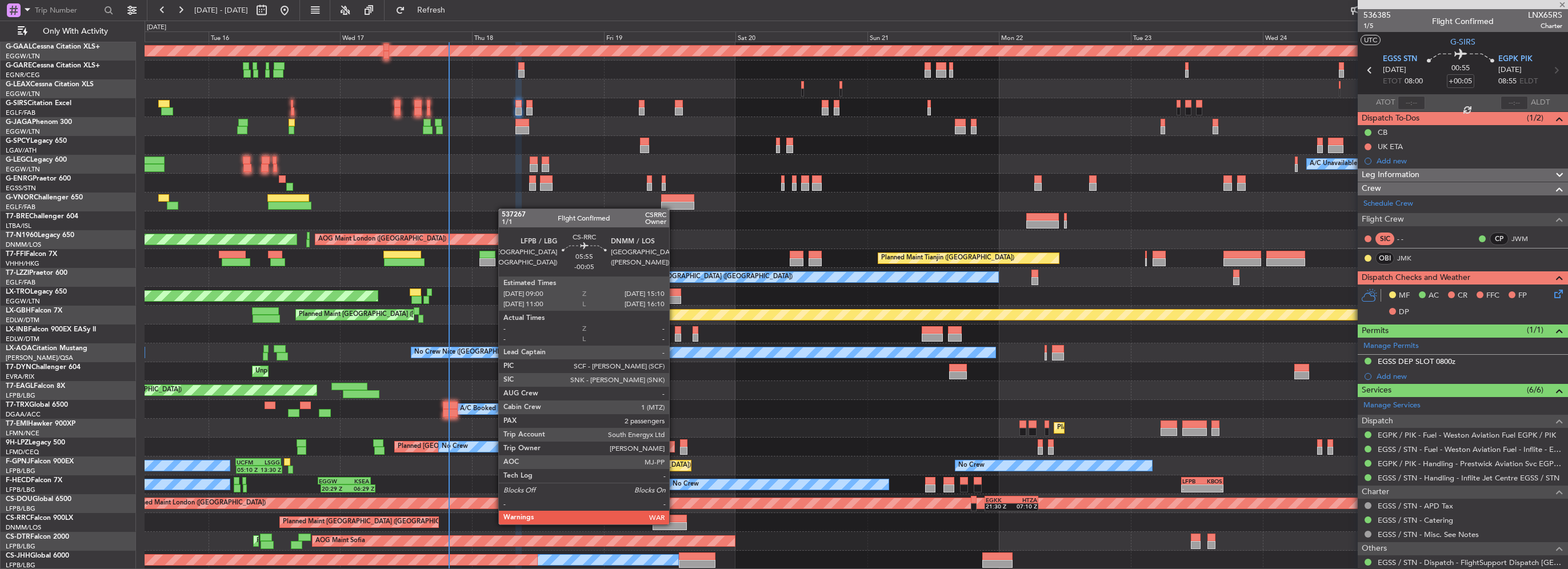
type input "+00:15"
type input "1"
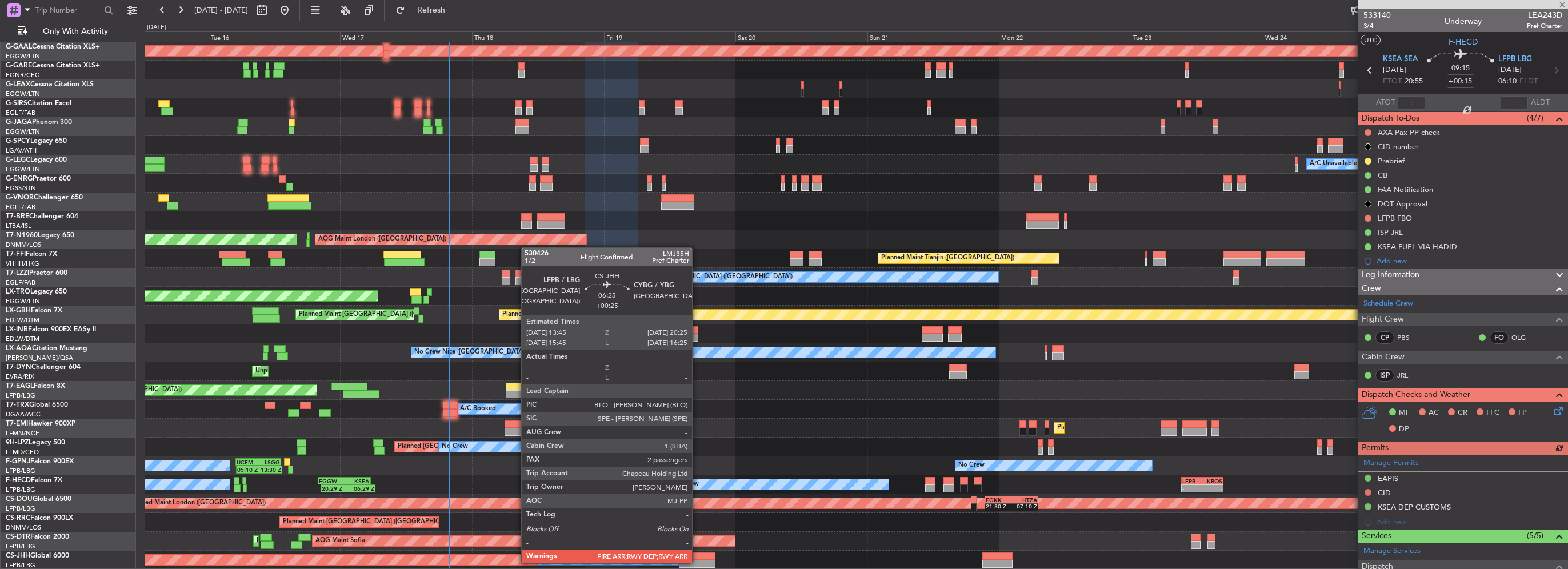
click at [697, 562] on div at bounding box center [697, 564] width 37 height 8
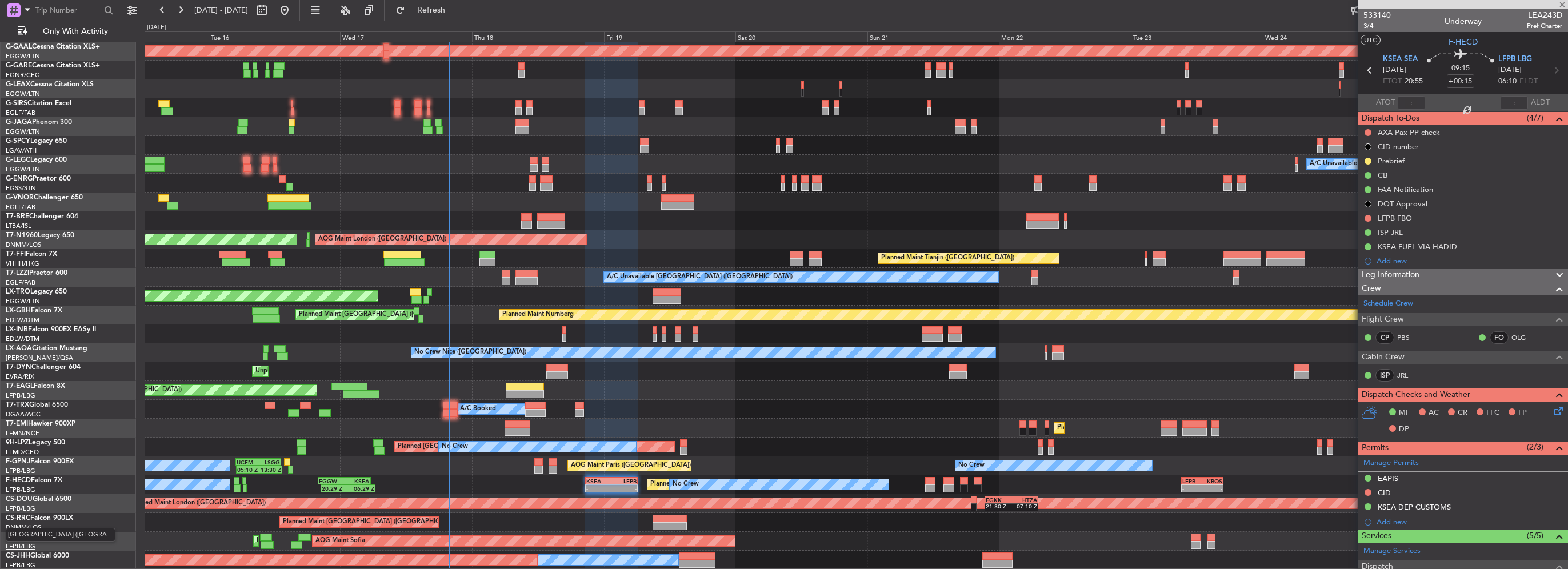
type input "+00:25"
type input "2"
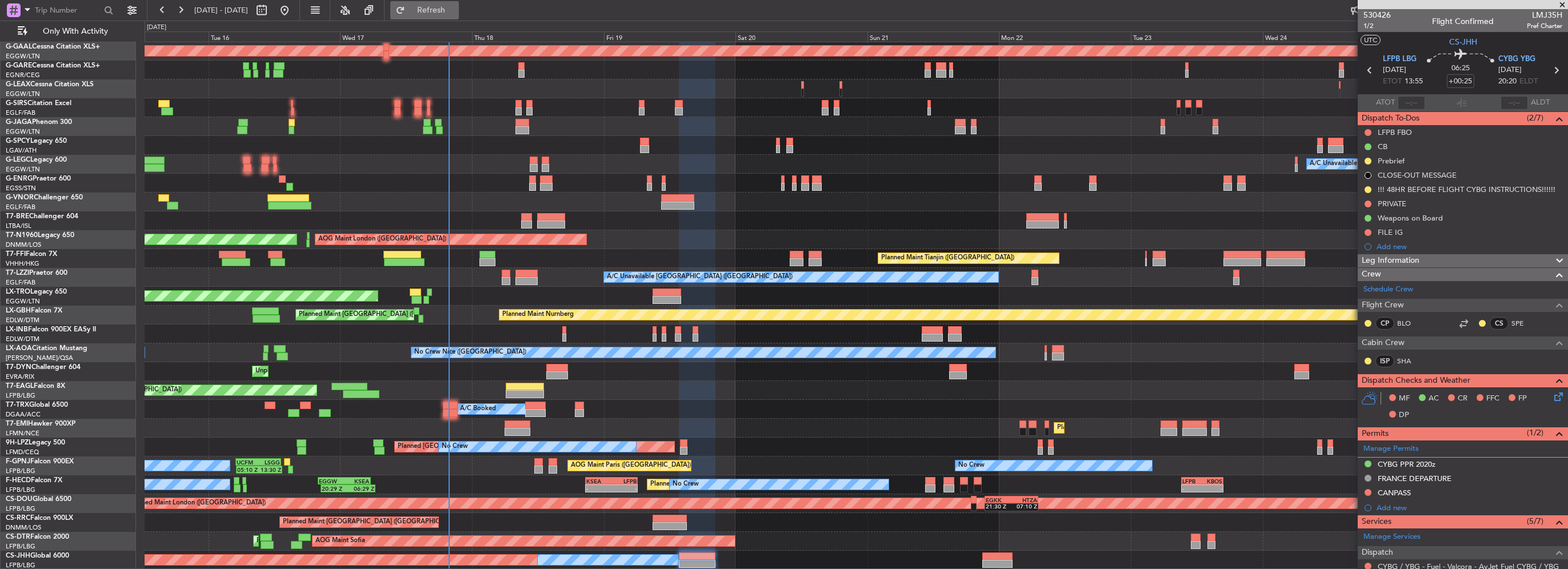
click at [453, 13] on span "Refresh" at bounding box center [431, 10] width 48 height 8
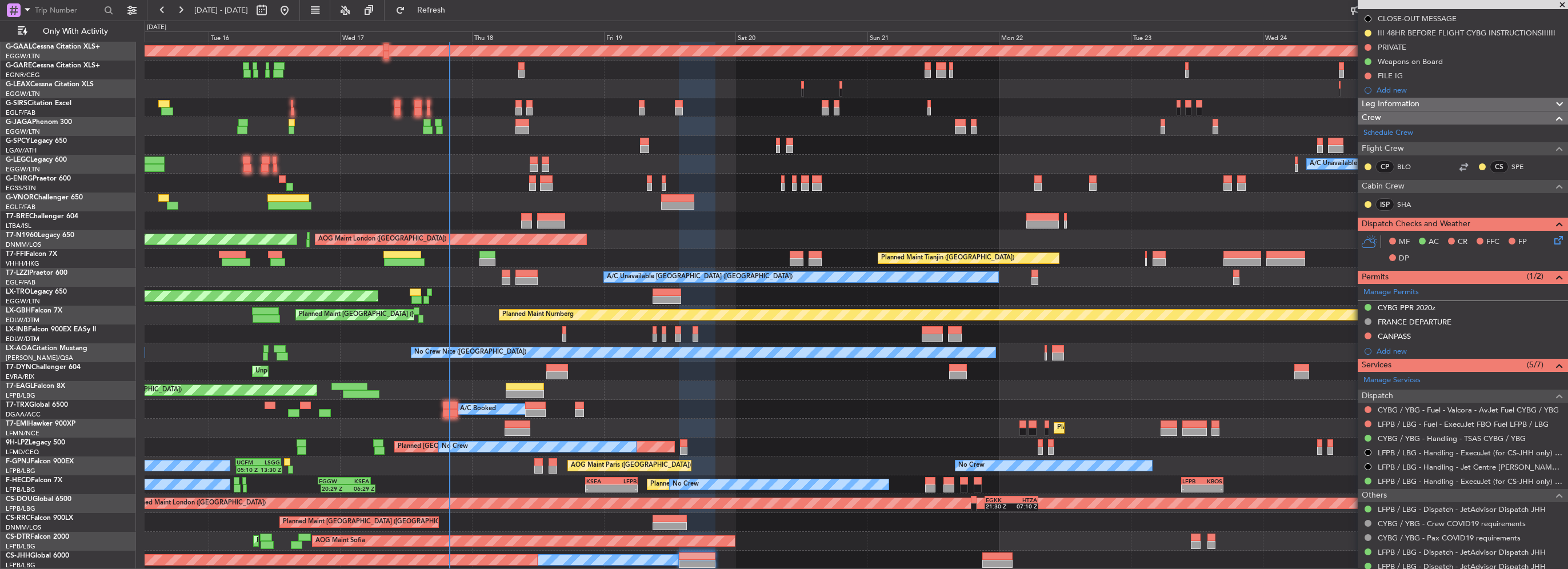
scroll to position [172, 0]
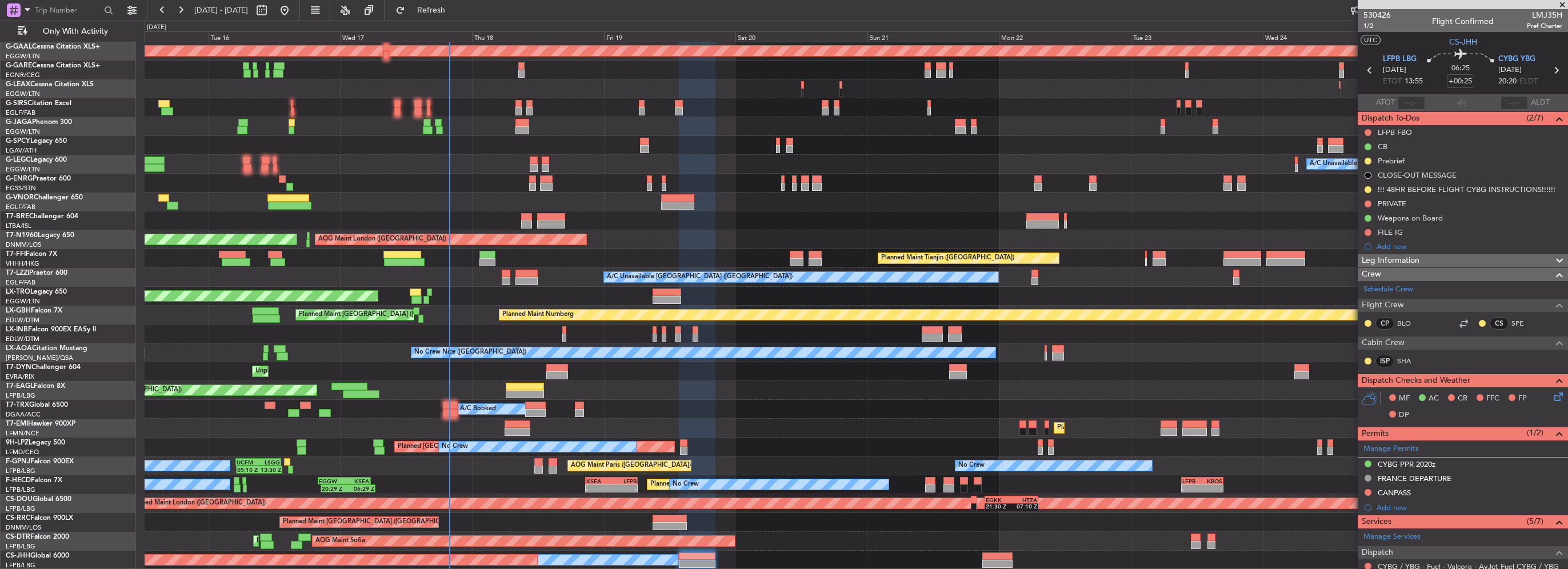
scroll to position [172, 0]
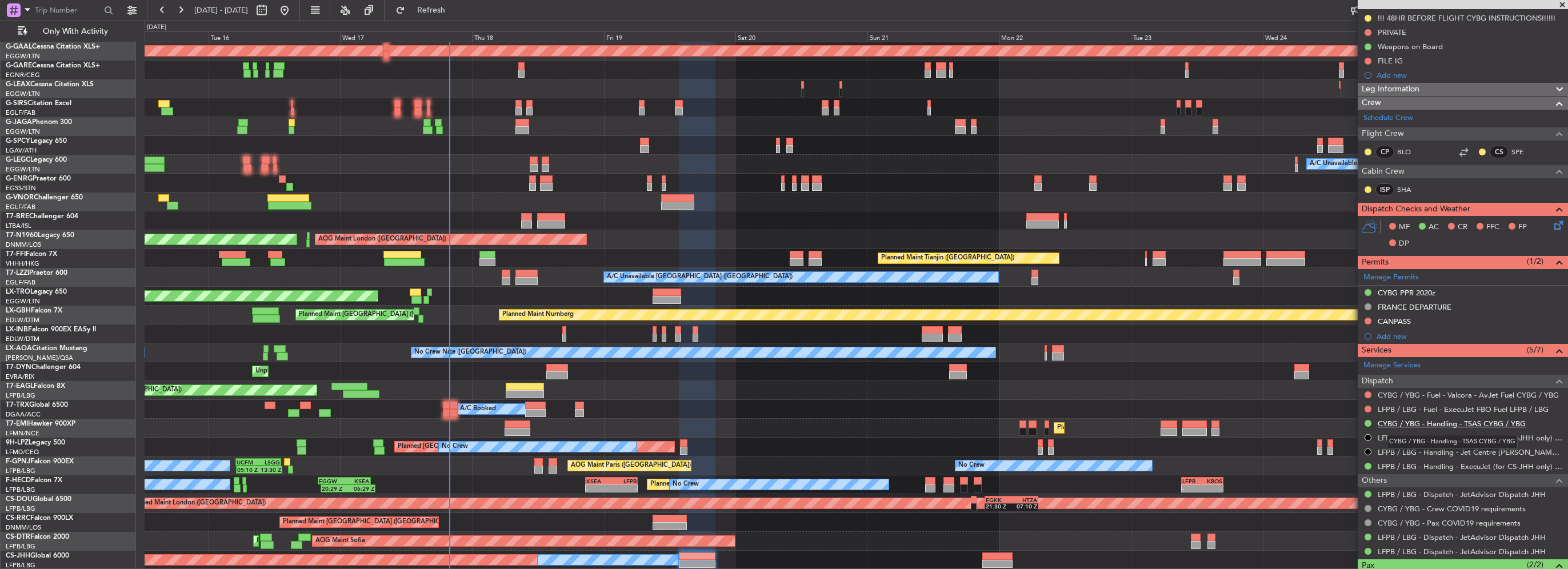
click at [1433, 421] on link "CYBG / YBG - Handling - TSAS CYBG / YBG" at bounding box center [1451, 424] width 148 height 10
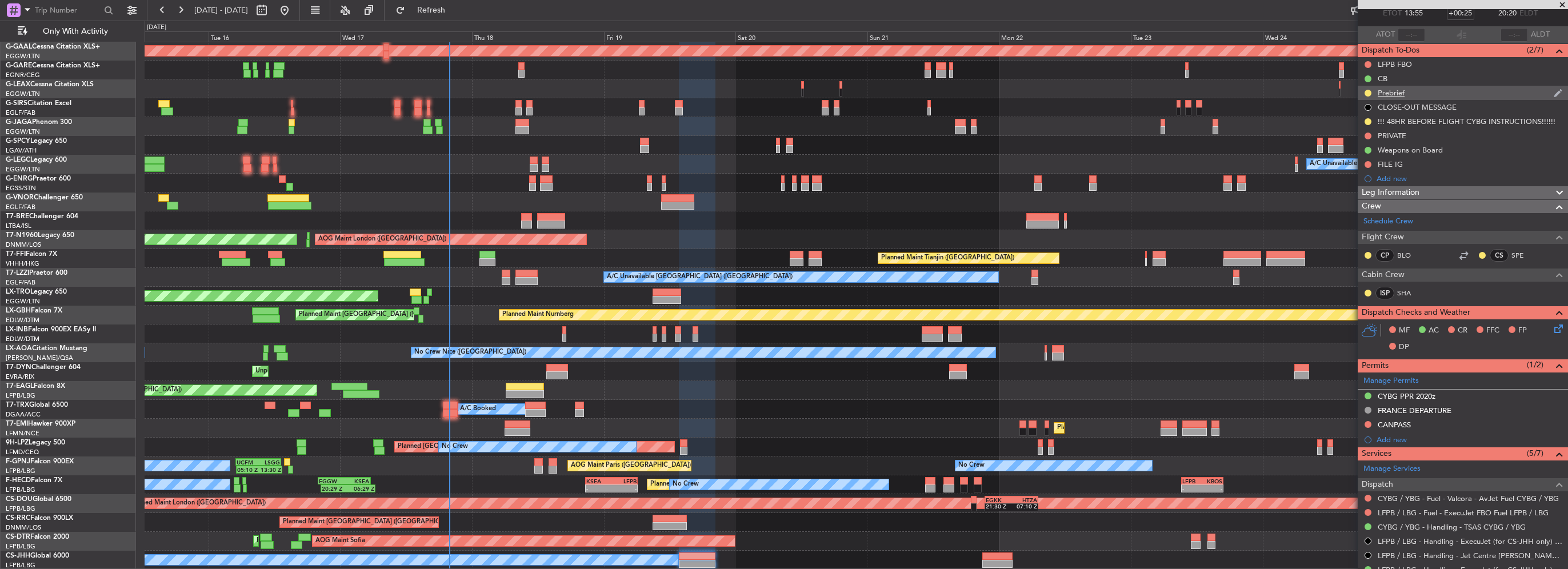
scroll to position [0, 0]
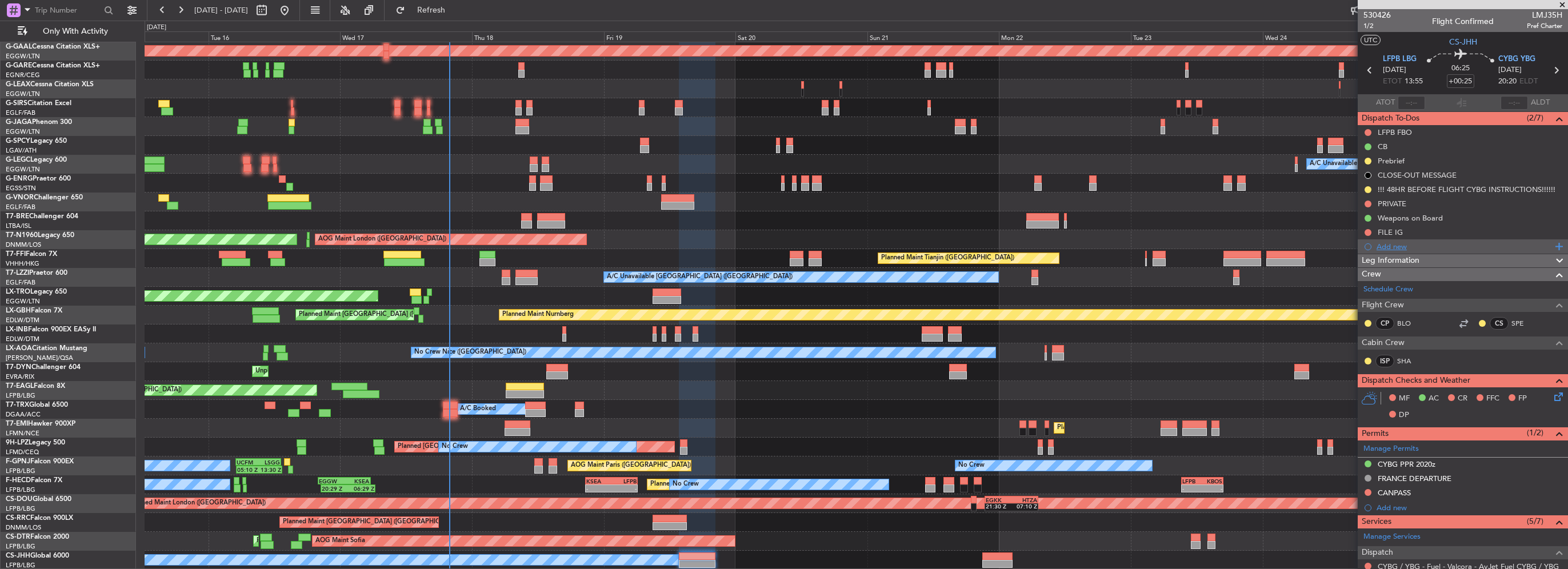
click at [1390, 243] on div "Add new" at bounding box center [1465, 246] width 175 height 10
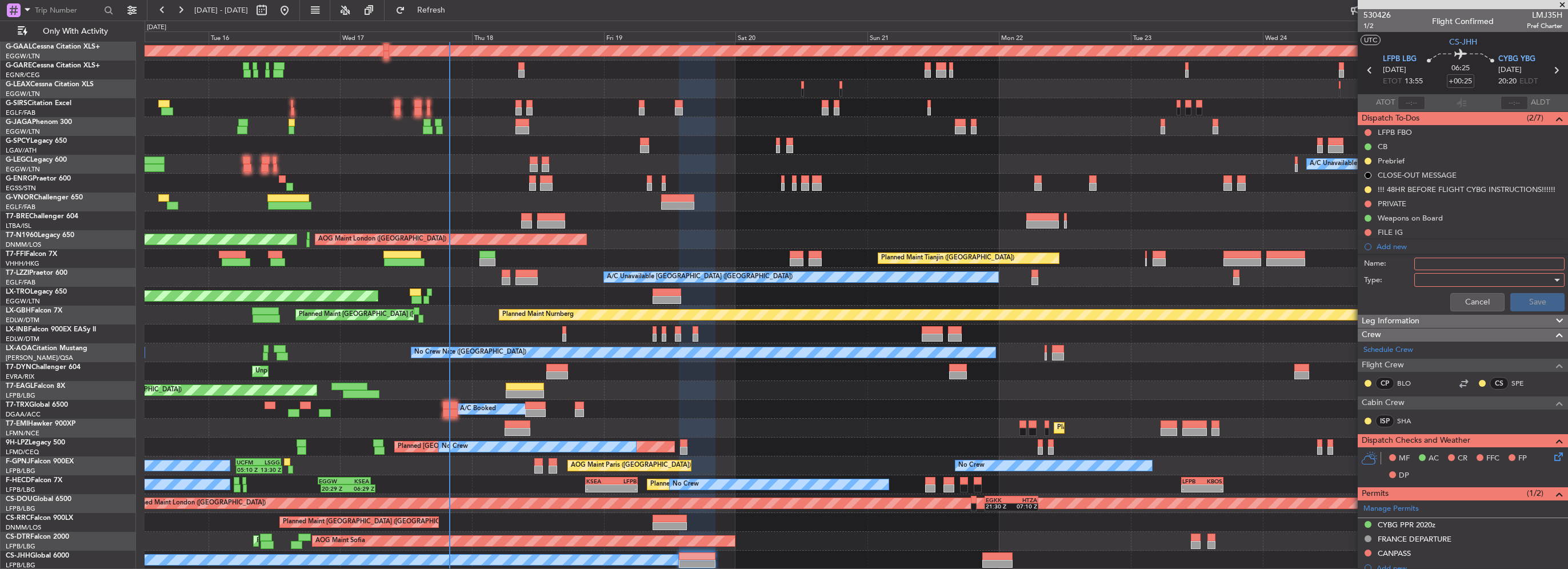
click at [1438, 260] on input "Name:" at bounding box center [1489, 264] width 150 height 13
type input "International waste disposal service"
click at [1423, 270] on div "Name: International waste disposal service" at bounding box center [1463, 264] width 222 height 17
click at [1431, 282] on div at bounding box center [1485, 280] width 133 height 17
click at [1426, 302] on span "Generic" at bounding box center [1484, 302] width 134 height 17
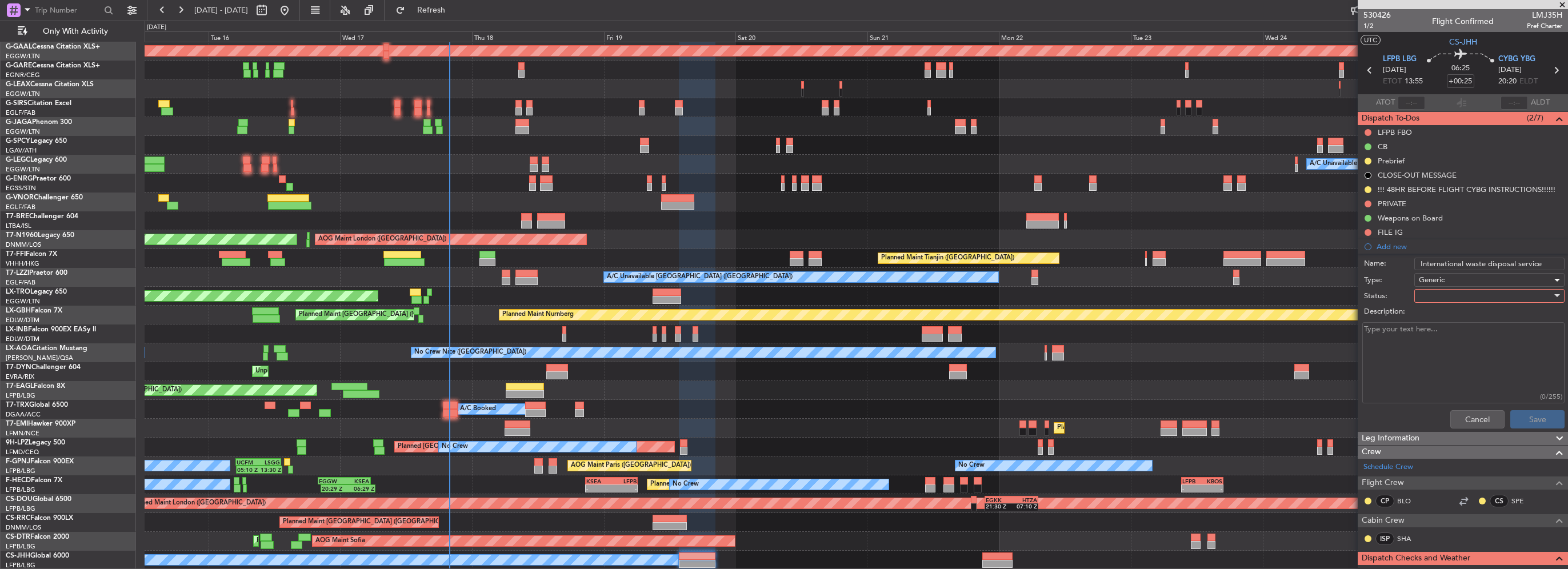
click at [1441, 292] on div at bounding box center [1485, 296] width 133 height 17
drag, startPoint x: 1435, startPoint y: 337, endPoint x: 1506, endPoint y: 402, distance: 96.3
click at [1436, 337] on span "In Progress" at bounding box center [1484, 335] width 134 height 17
click at [1513, 418] on button "Save" at bounding box center [1537, 419] width 54 height 18
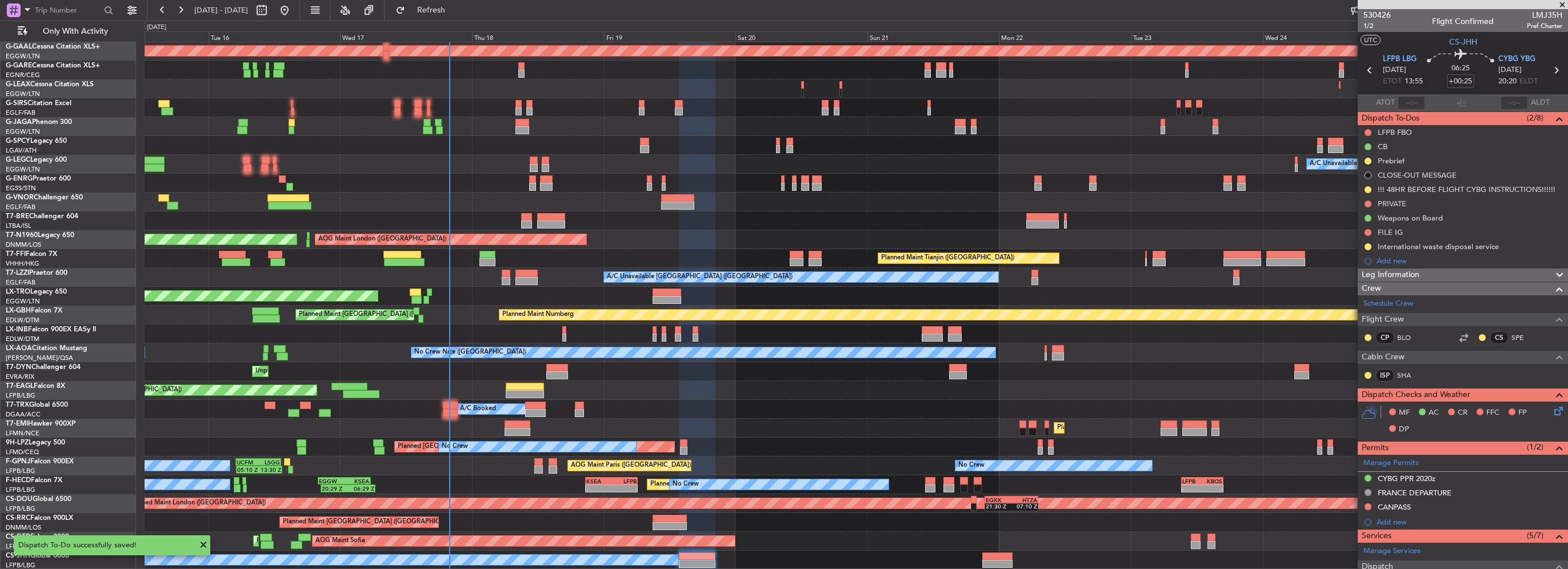
click at [1499, 248] on div "International waste disposal service" at bounding box center [1463, 246] width 210 height 14
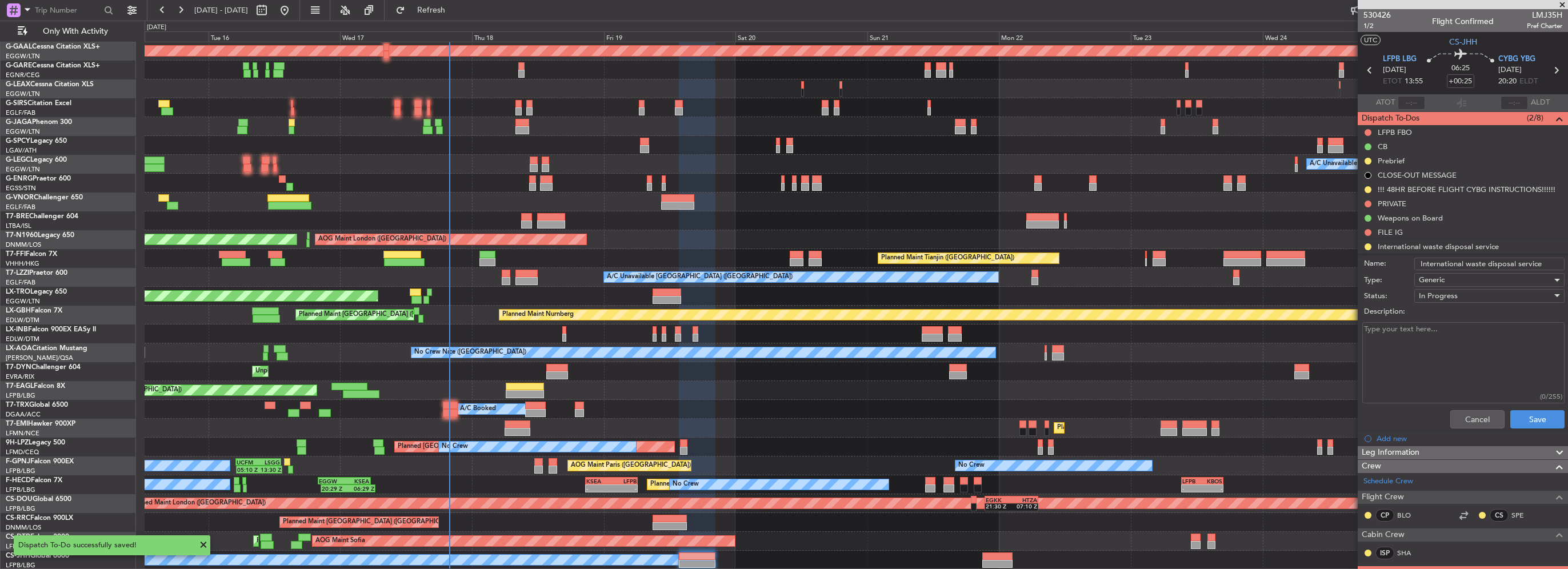
click at [1545, 266] on input "International waste disposal service" at bounding box center [1489, 264] width 150 height 13
type input "International waste disposal service CYBG"
click at [1532, 422] on button "Save" at bounding box center [1537, 419] width 54 height 18
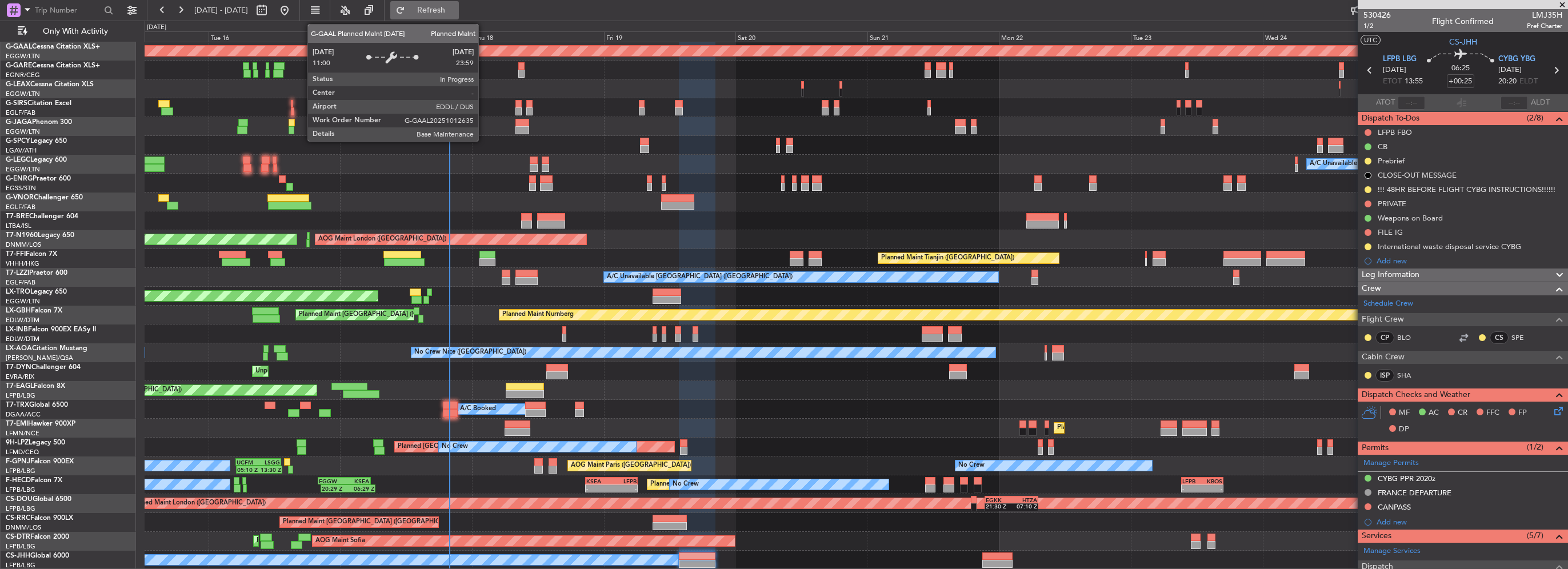
click at [455, 6] on span "Refresh" at bounding box center [431, 10] width 48 height 8
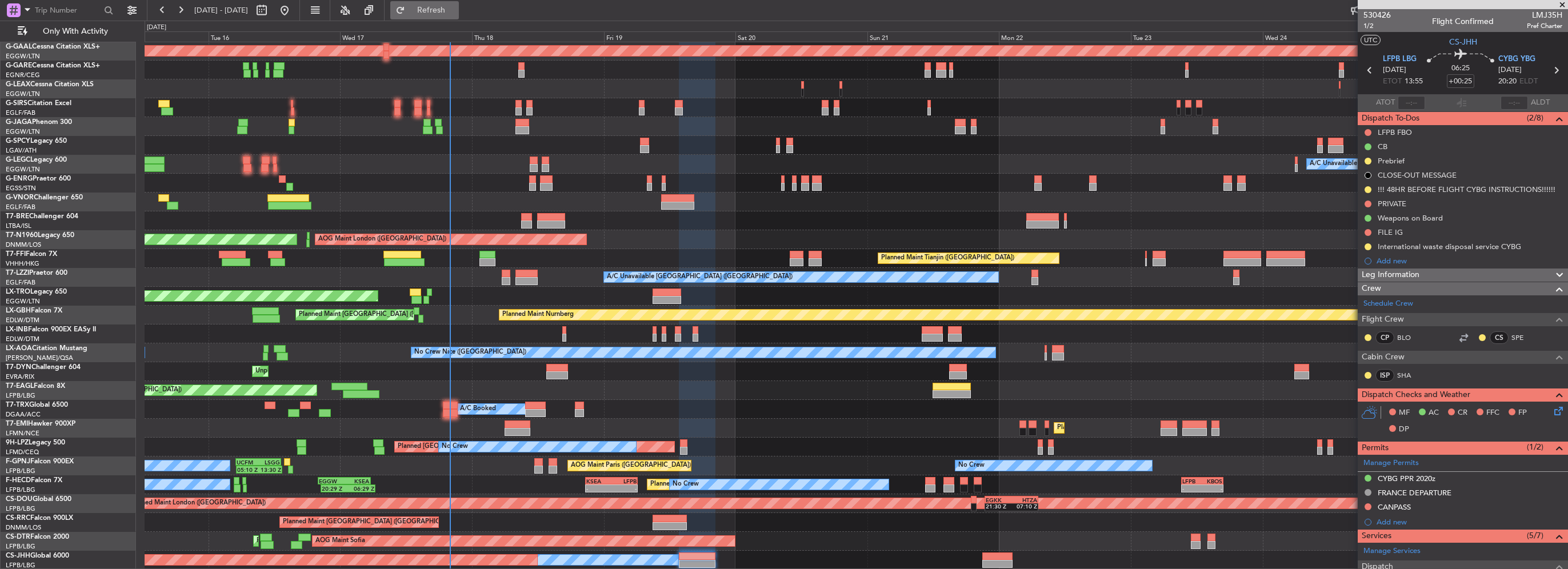
click at [455, 9] on span "Refresh" at bounding box center [431, 10] width 48 height 8
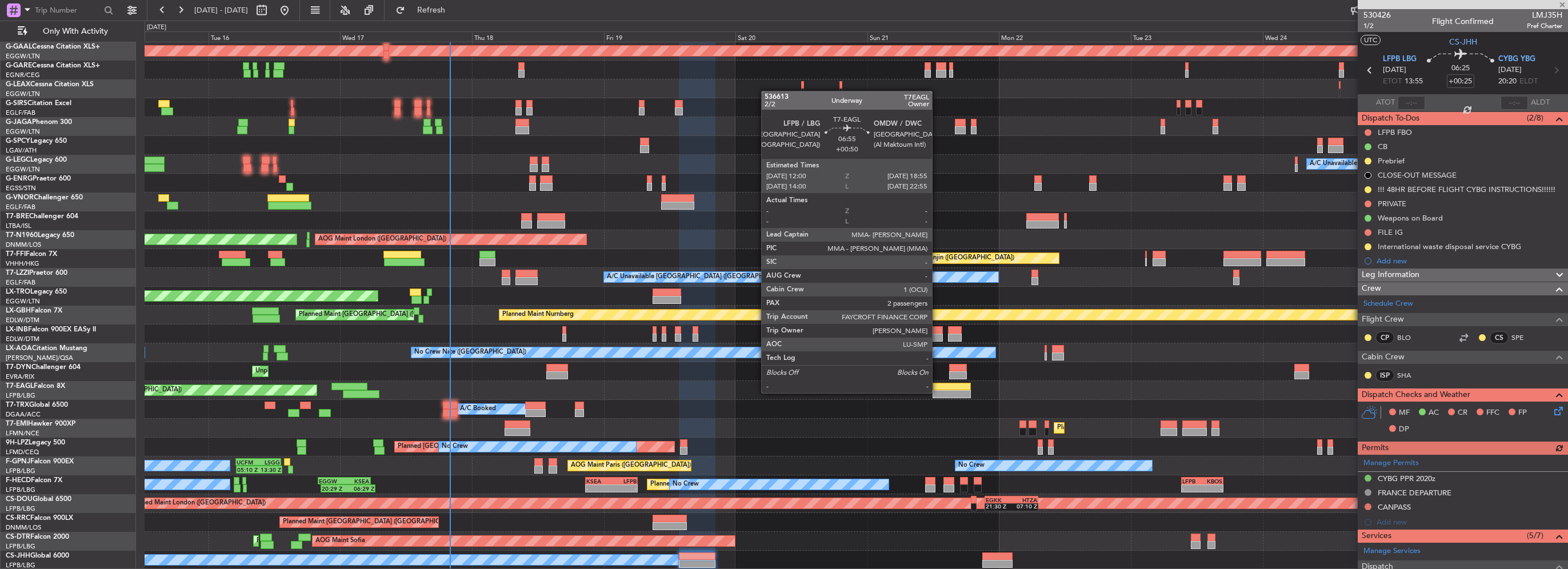
click at [937, 392] on div at bounding box center [951, 394] width 38 height 8
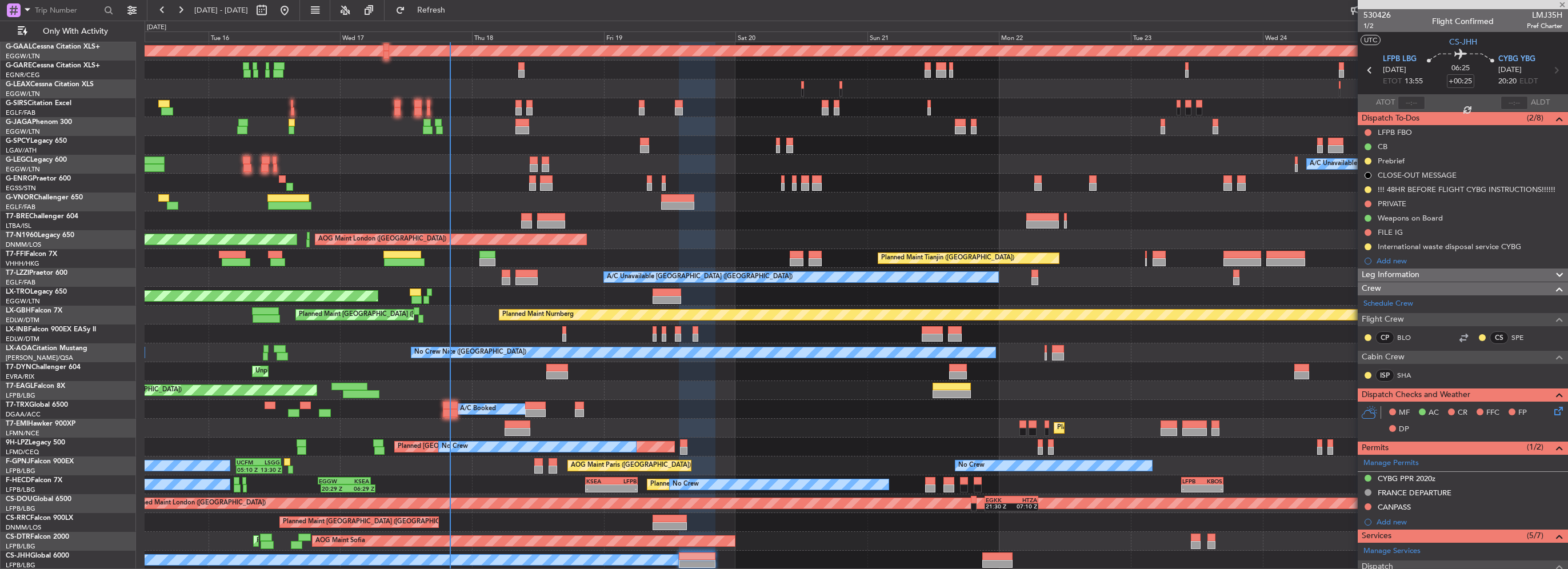
type input "+00:50"
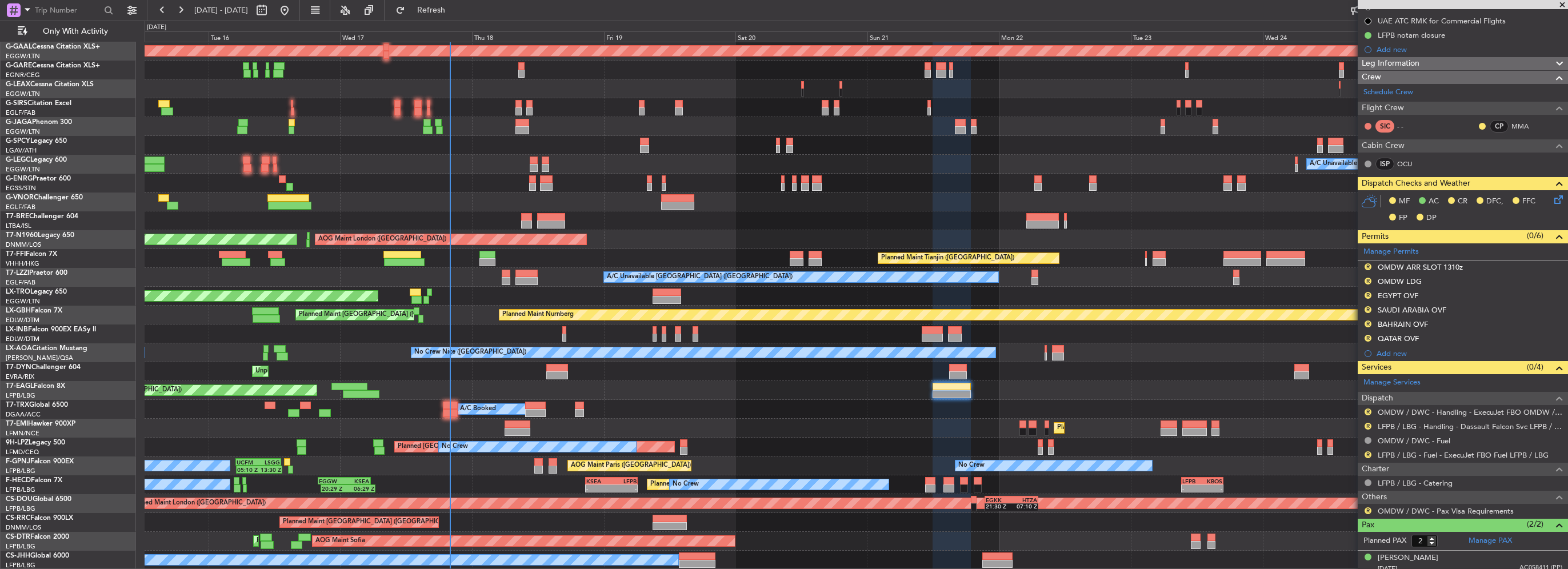
scroll to position [172, 0]
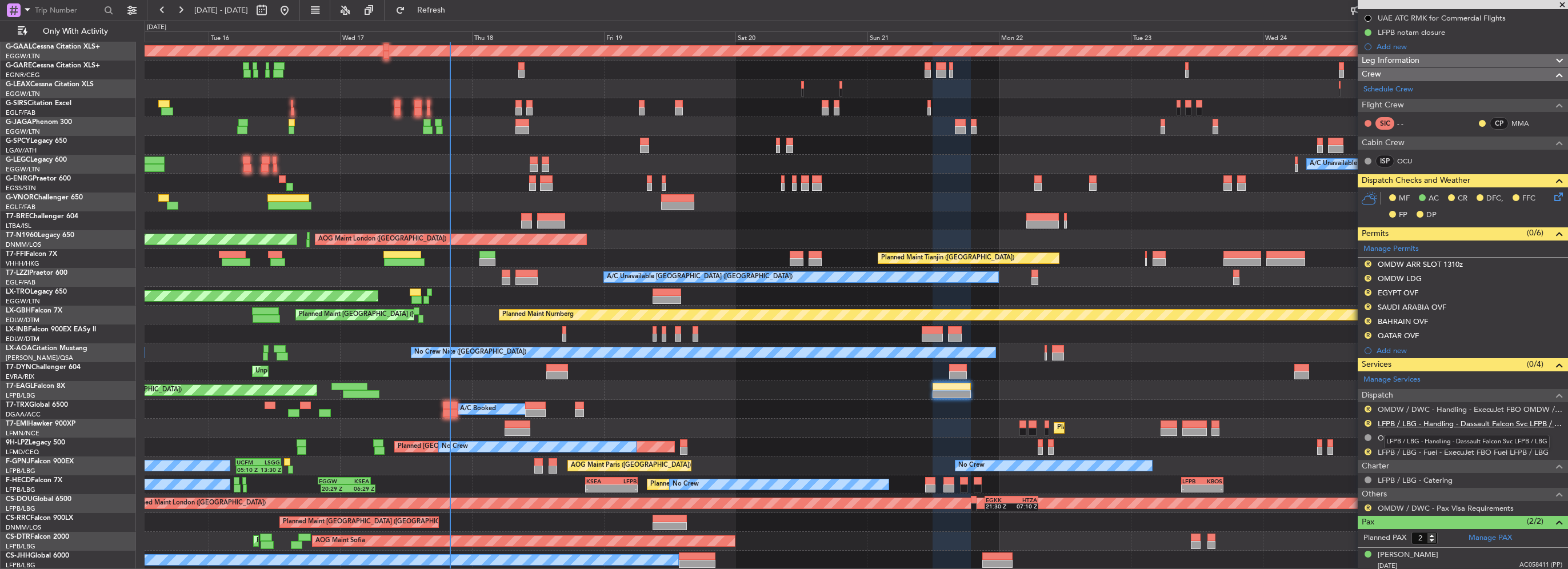
click at [1429, 424] on link "LFPB / LBG - Handling - Dassault Falcon Svc LFPB / LBG" at bounding box center [1469, 424] width 184 height 10
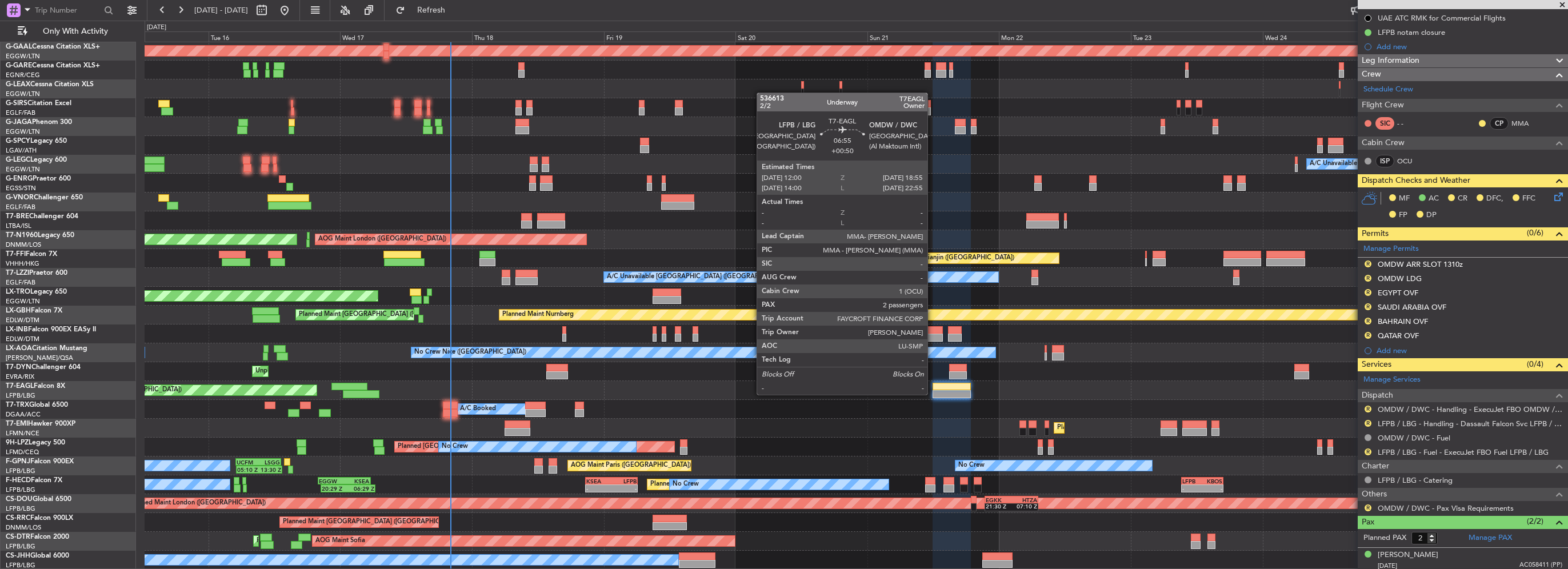
click at [935, 393] on div at bounding box center [951, 394] width 38 height 8
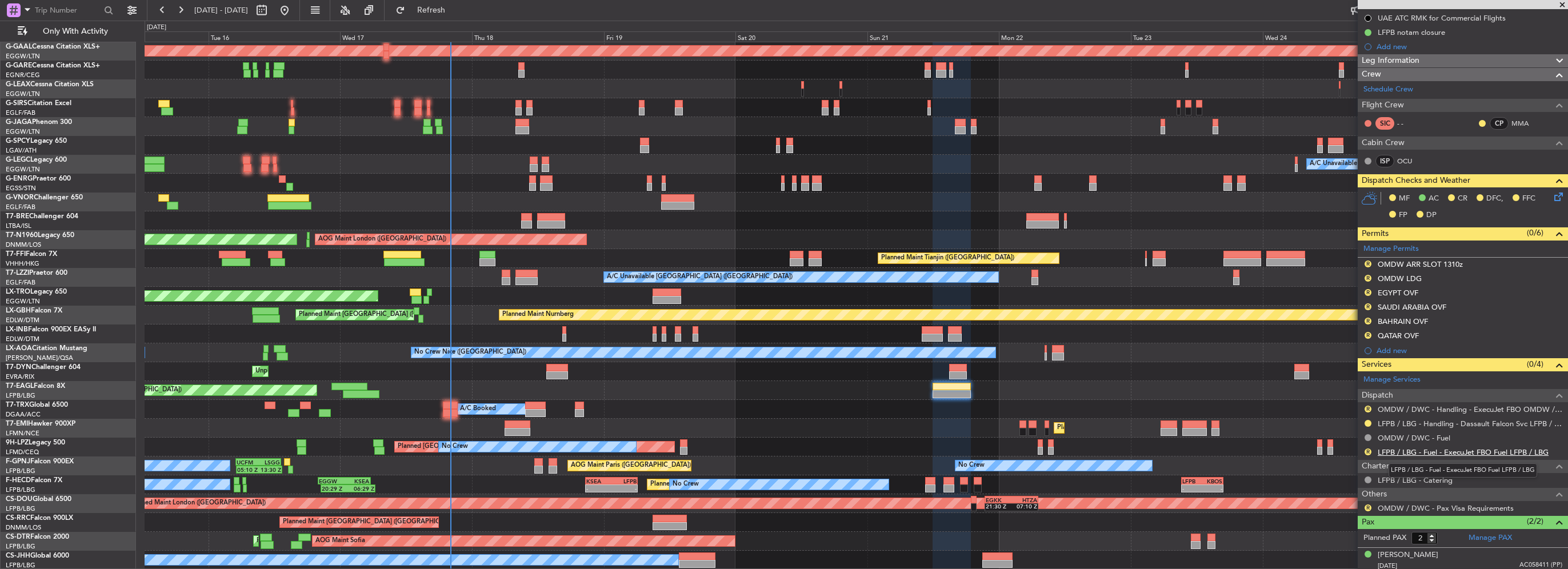
click at [1475, 450] on link "LFPB / LBG - Fuel - ExecuJet FBO Fuel LFPB / LBG" at bounding box center [1463, 452] width 171 height 10
click at [1429, 409] on link "OMDW / DWC - Handling - ExecuJet FBO OMDW / DWC" at bounding box center [1469, 410] width 184 height 10
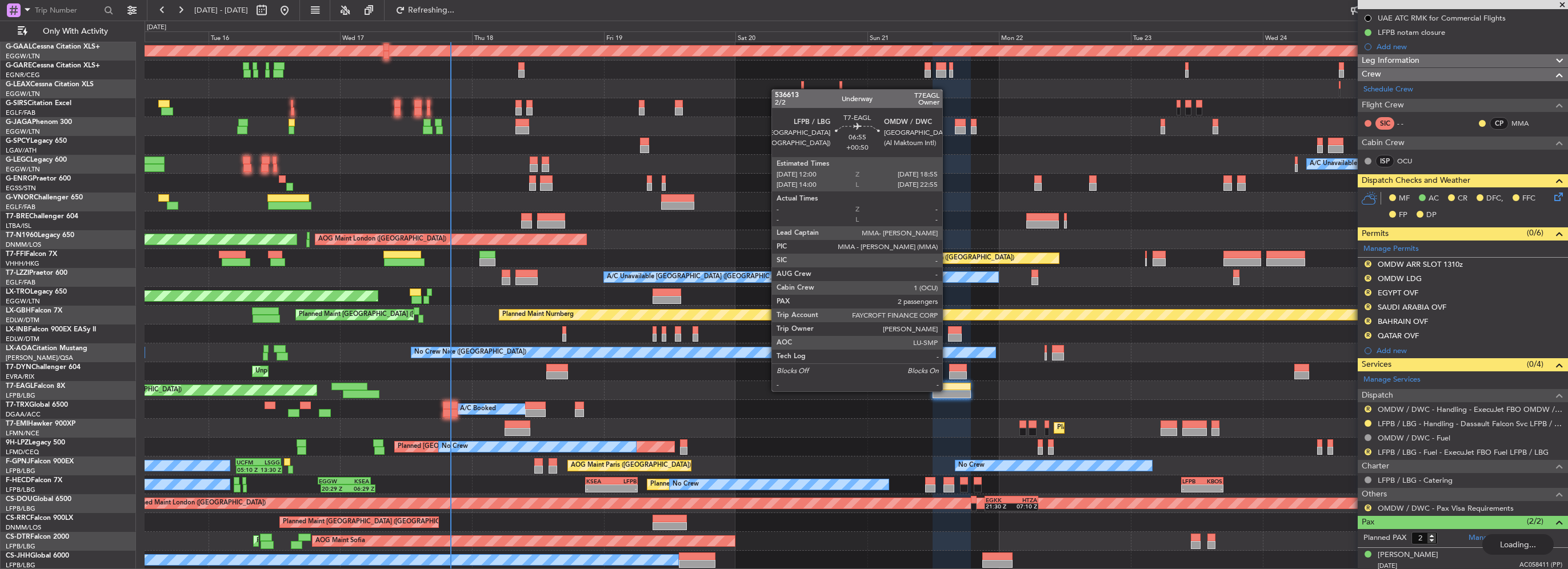
click at [947, 389] on div at bounding box center [951, 386] width 38 height 8
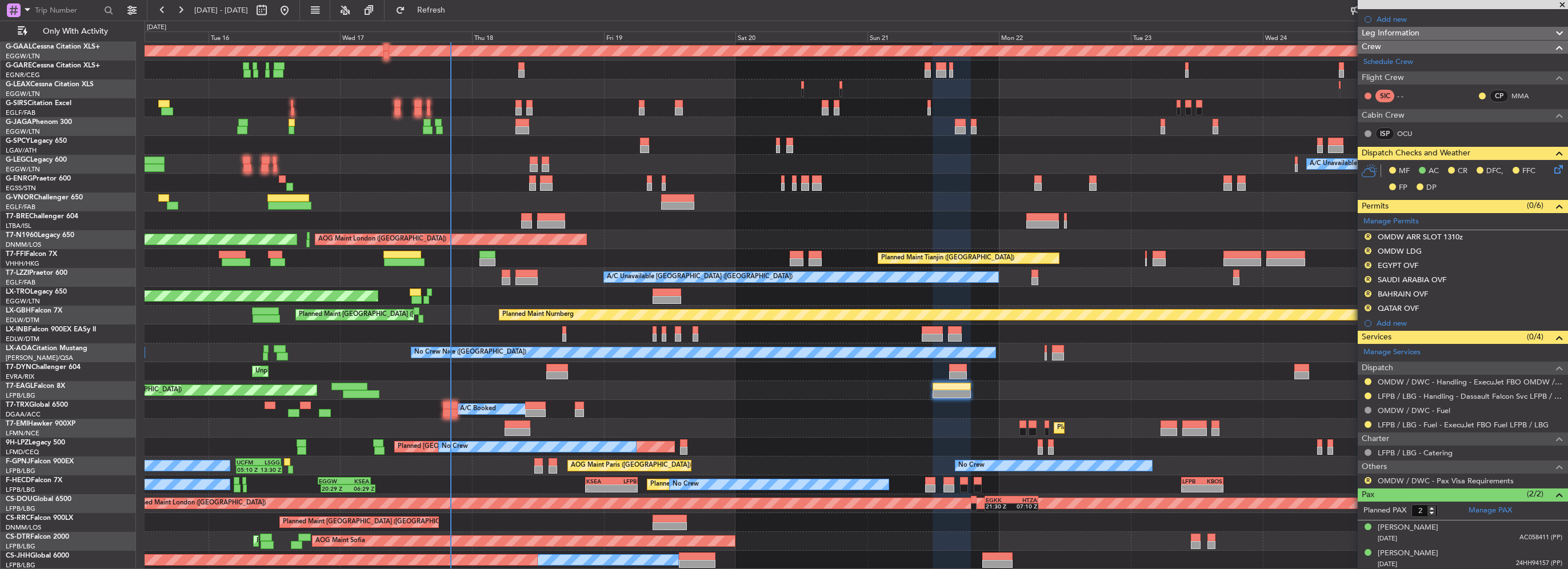
scroll to position [27, 0]
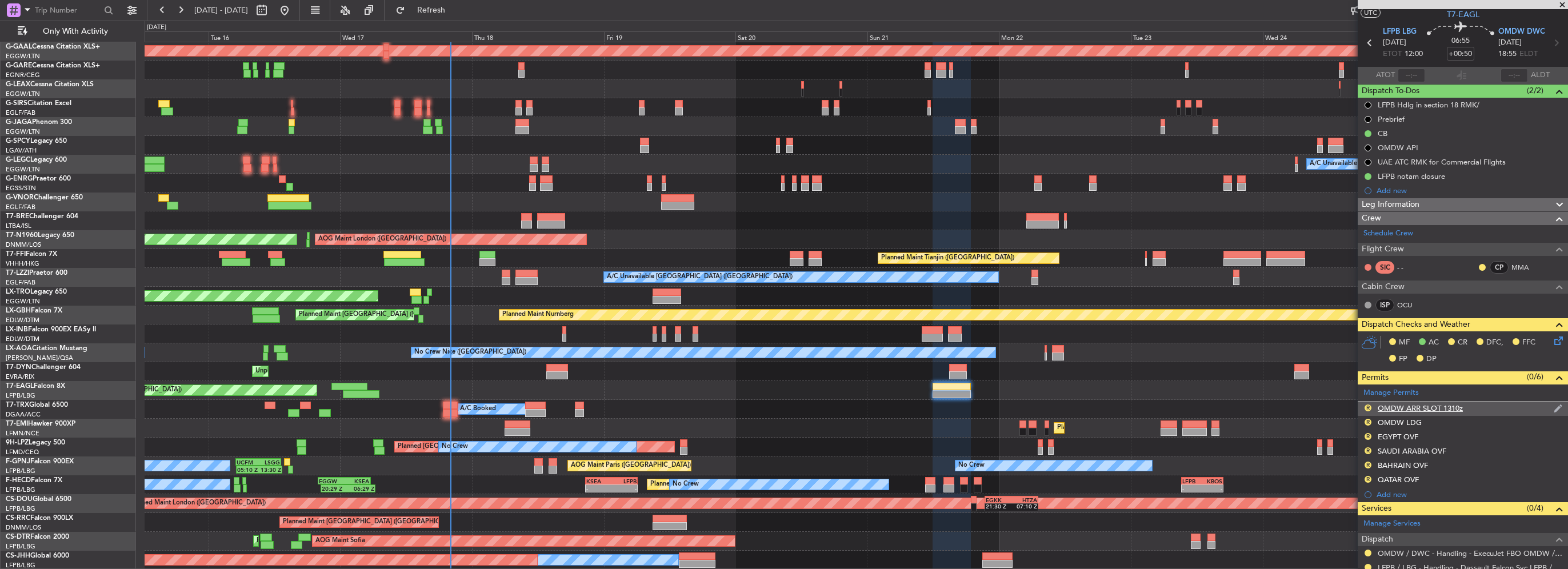
click at [1460, 403] on div "OMDW ARR SLOT 1310z" at bounding box center [1420, 408] width 85 height 10
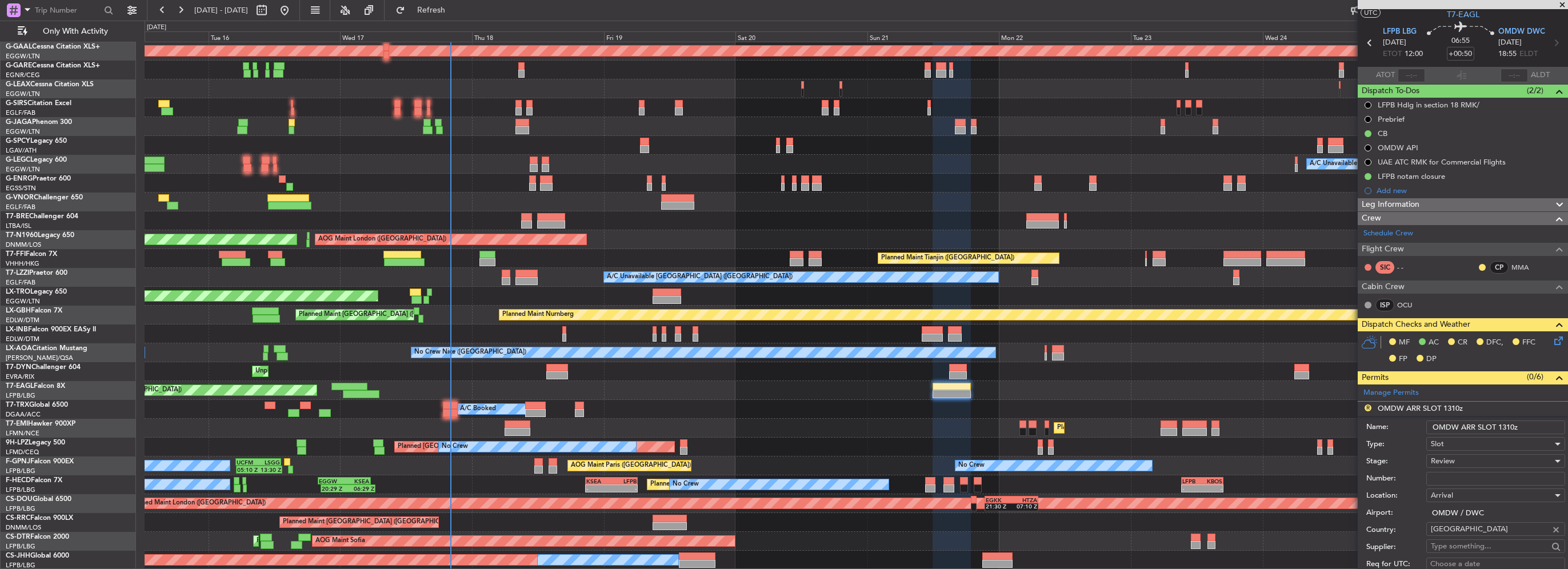
drag, startPoint x: 1513, startPoint y: 424, endPoint x: 1500, endPoint y: 425, distance: 13.0
click at [1500, 425] on input "OMDW ARR SLOT 1310z" at bounding box center [1496, 427] width 139 height 14
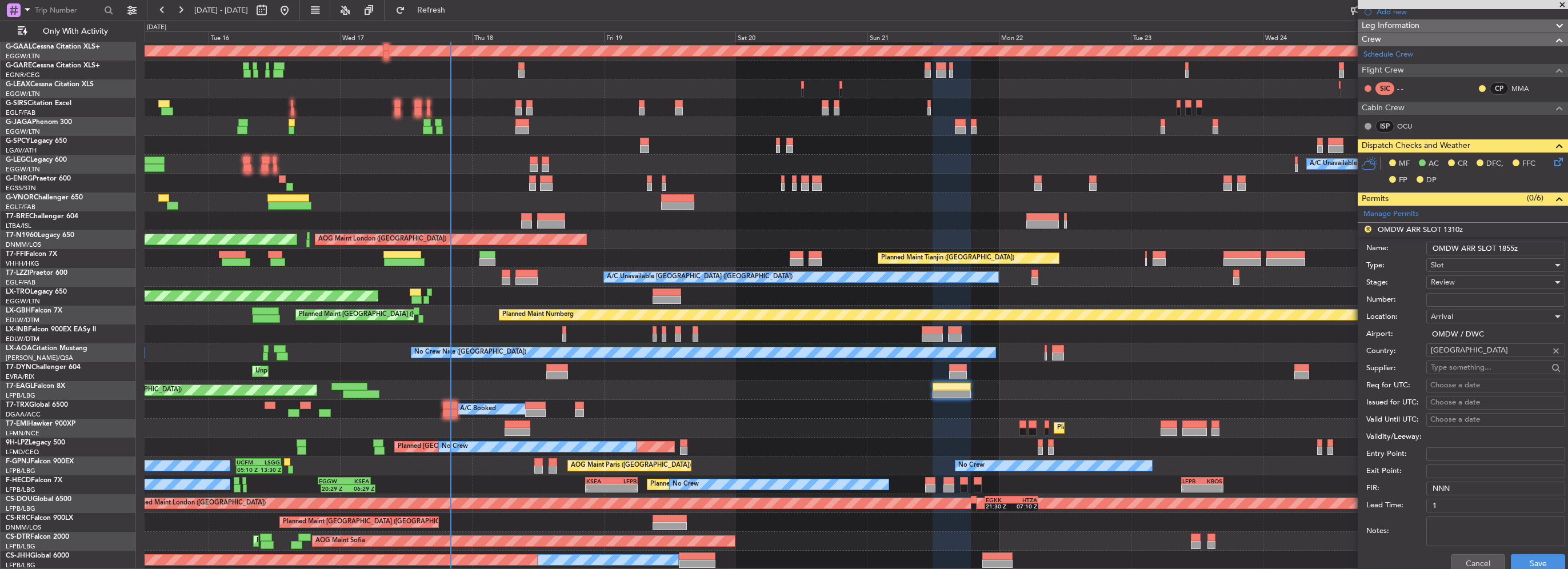
scroll to position [256, 0]
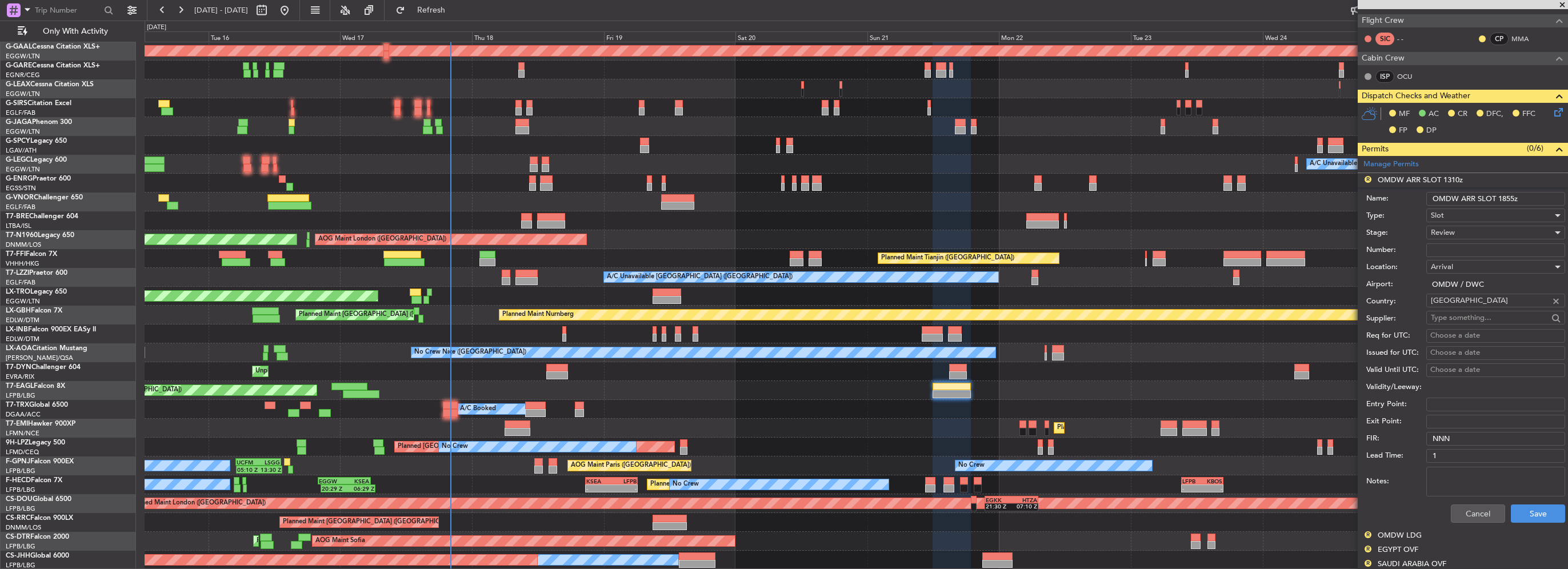
type input "OMDW ARR SLOT 1855z"
click at [1440, 228] on span "Review" at bounding box center [1443, 232] width 24 height 10
click at [1457, 276] on span "Not Requested" at bounding box center [1491, 271] width 120 height 17
click at [1454, 232] on span "Not Requested" at bounding box center [1457, 232] width 51 height 10
click at [1456, 305] on span "Requested" at bounding box center [1491, 305] width 120 height 17
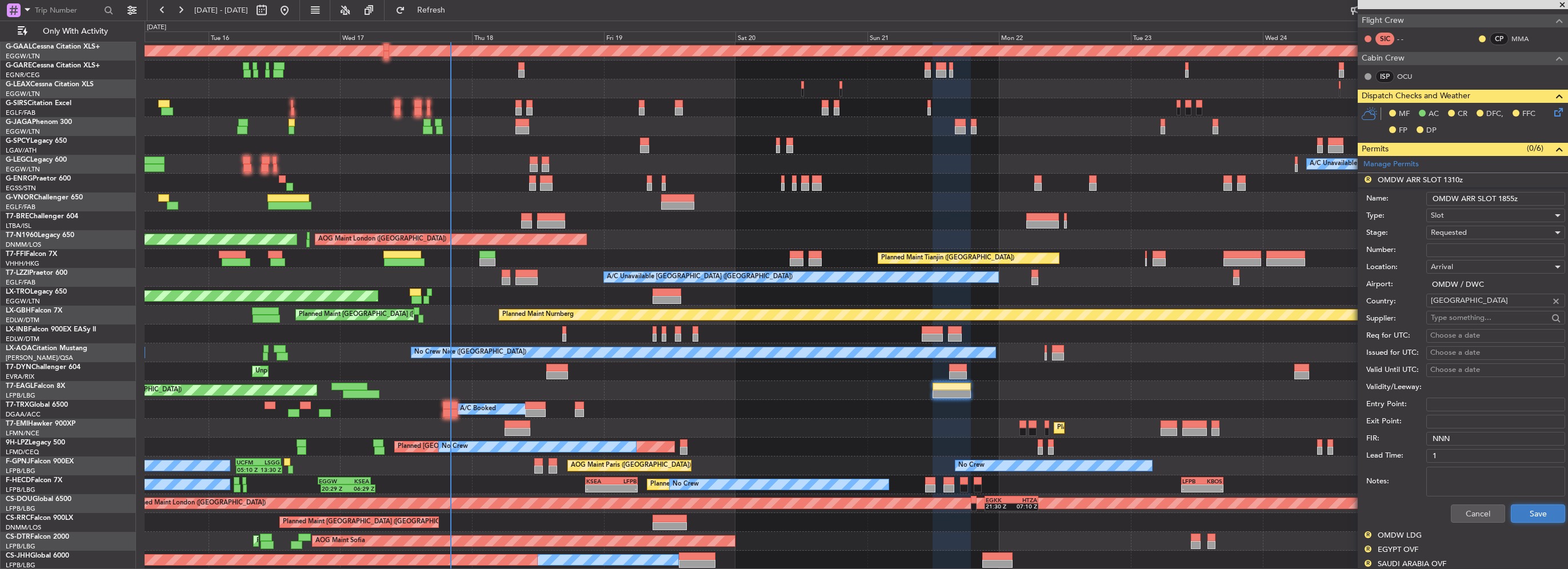
click at [1541, 509] on button "Save" at bounding box center [1538, 514] width 54 height 18
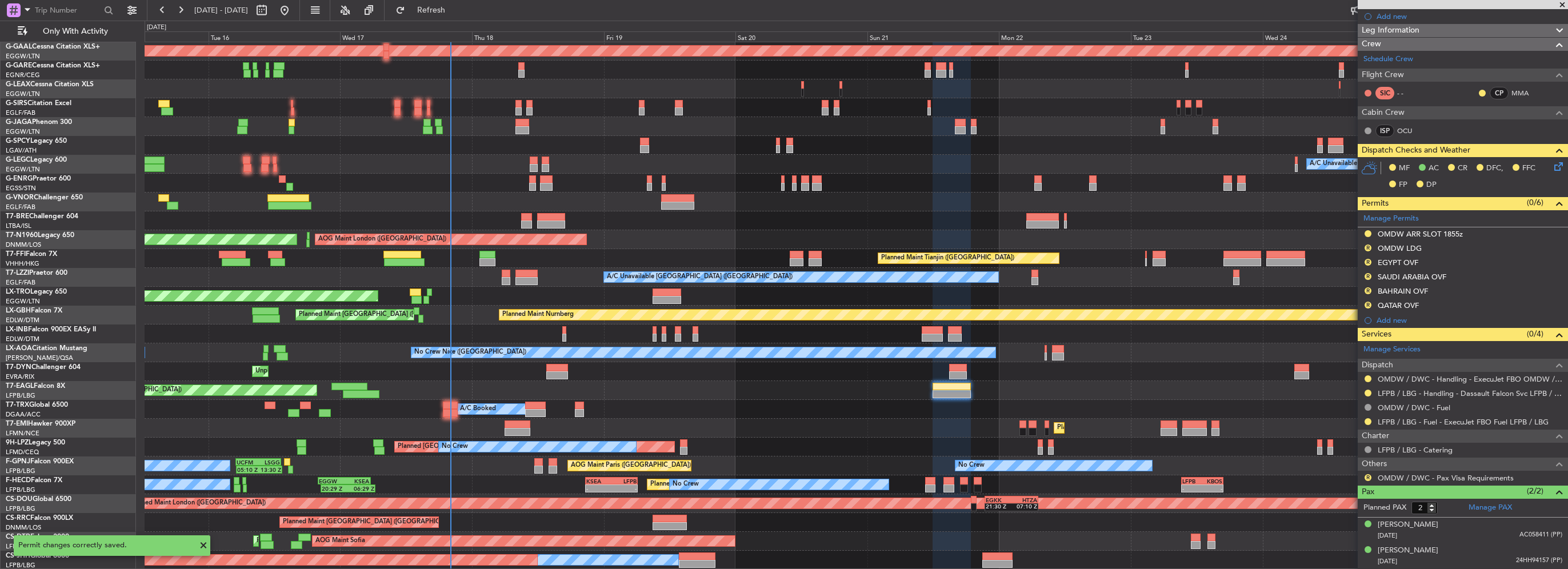
scroll to position [199, 0]
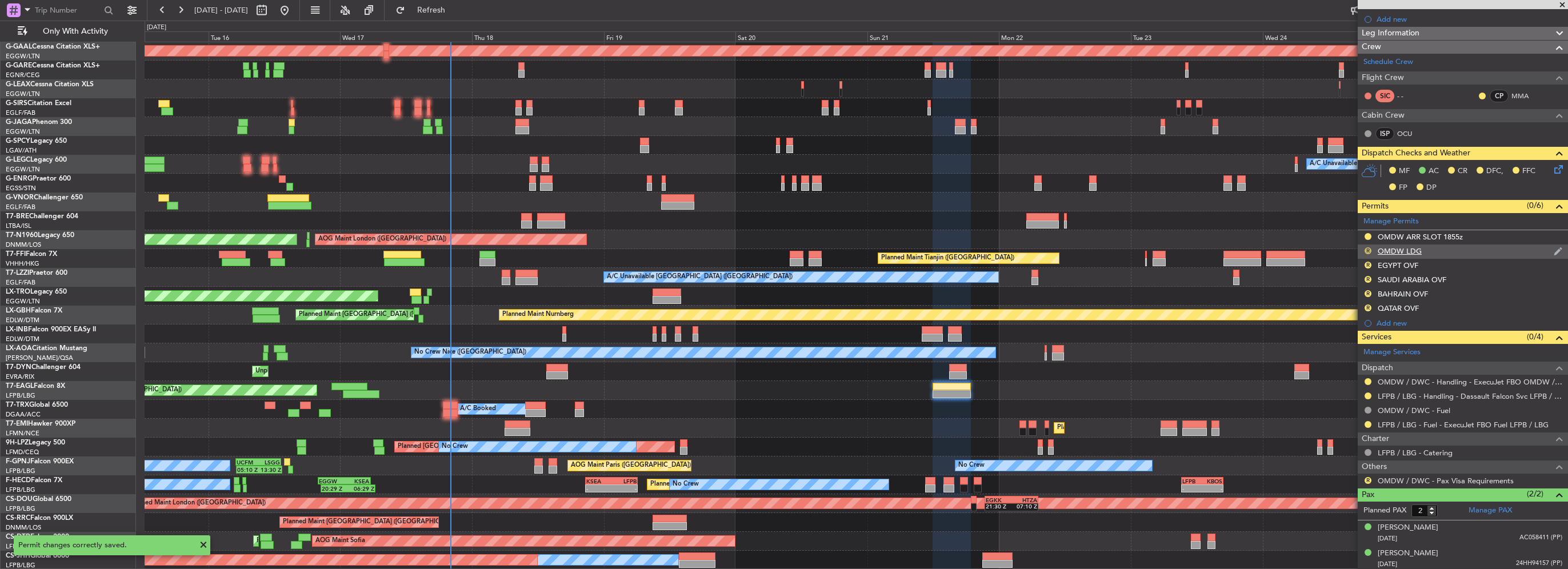
click at [1367, 250] on button "R" at bounding box center [1368, 250] width 7 height 7
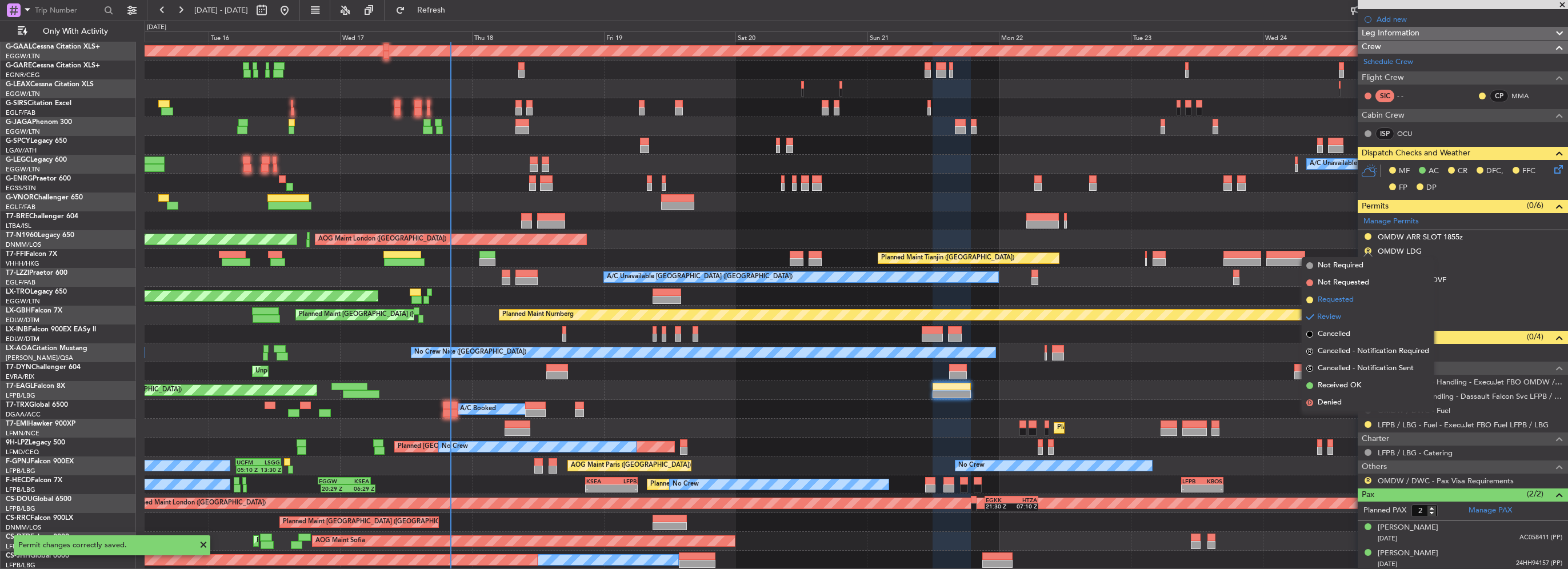
click at [1344, 301] on span "Requested" at bounding box center [1335, 299] width 36 height 12
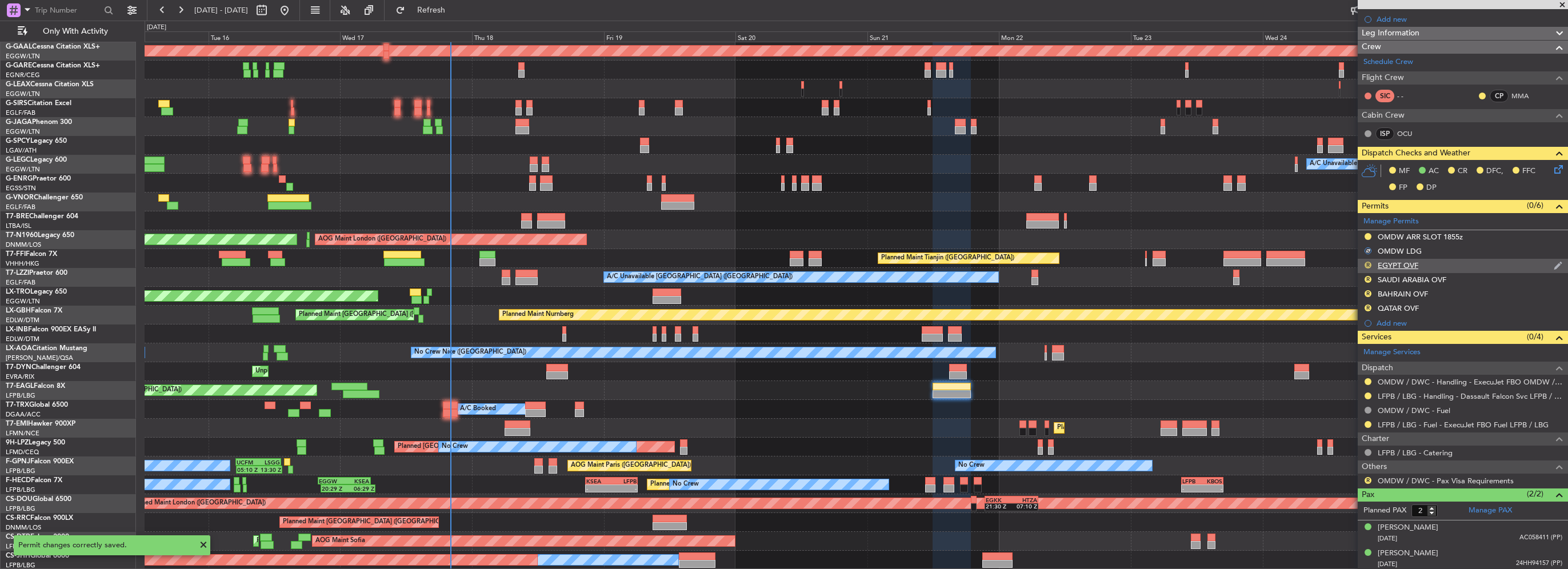
click at [1368, 264] on button "R" at bounding box center [1368, 265] width 7 height 7
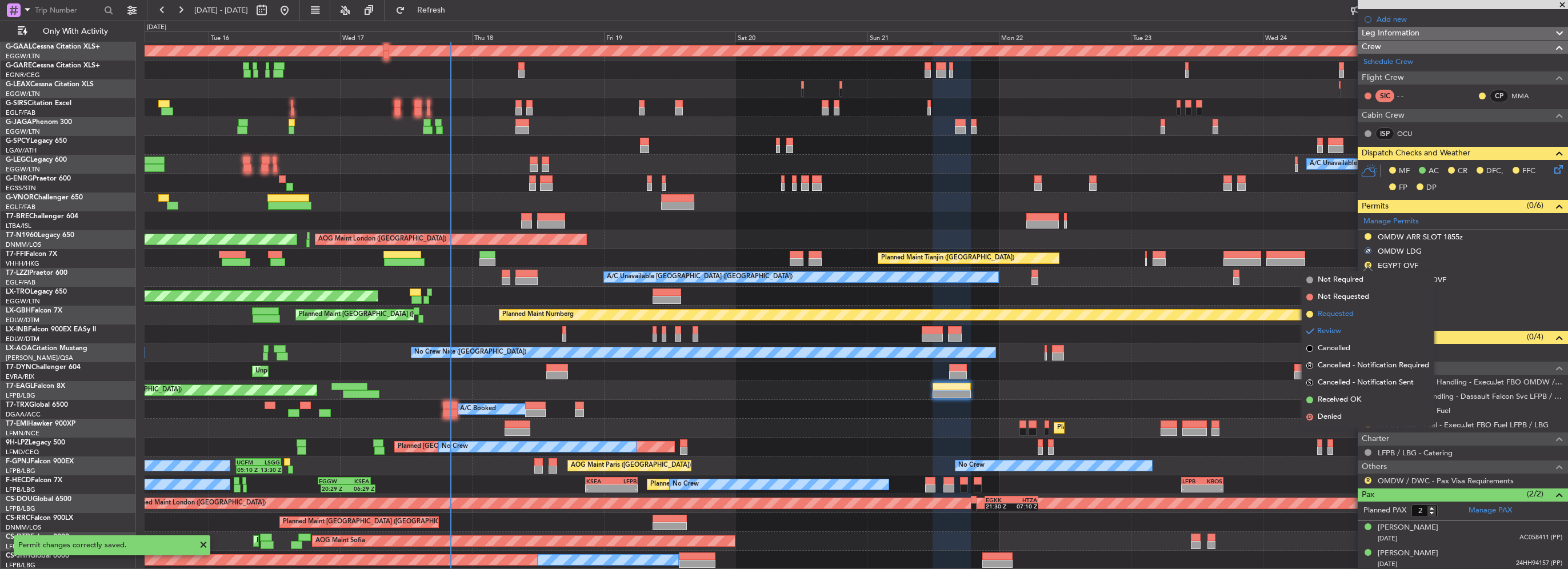
click at [1335, 315] on span "Requested" at bounding box center [1335, 314] width 36 height 12
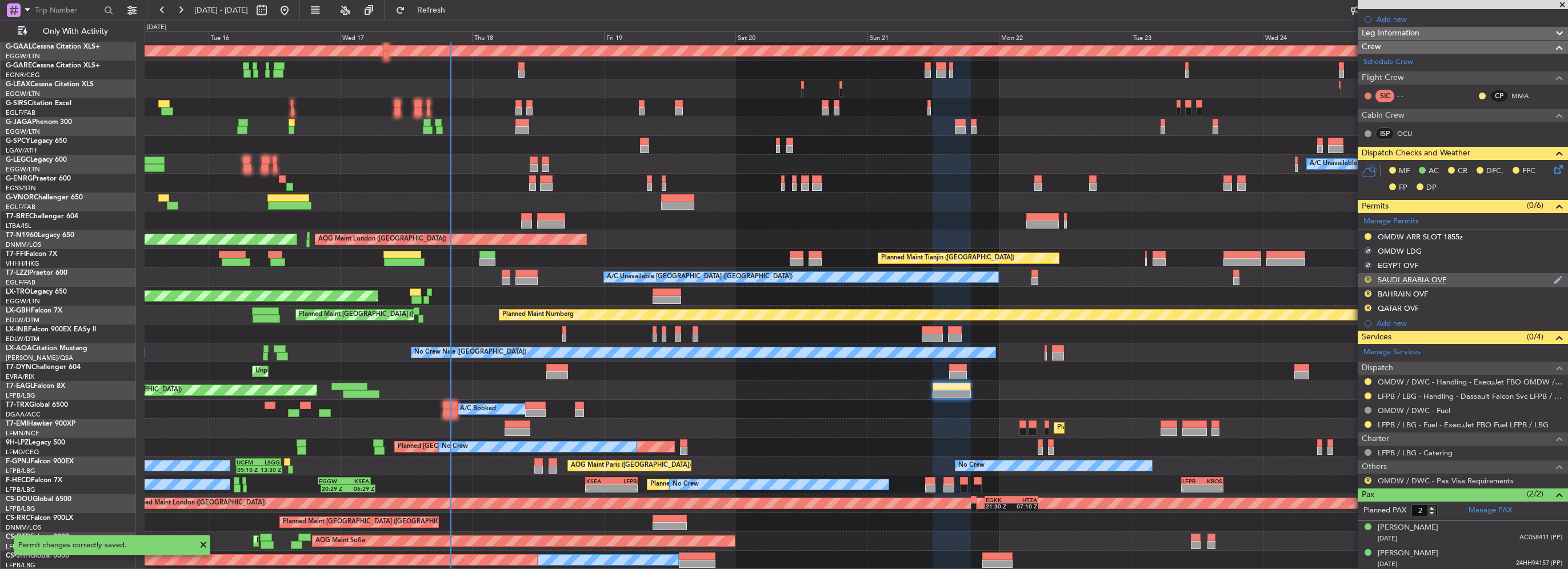
click at [1369, 278] on button "R" at bounding box center [1368, 279] width 7 height 7
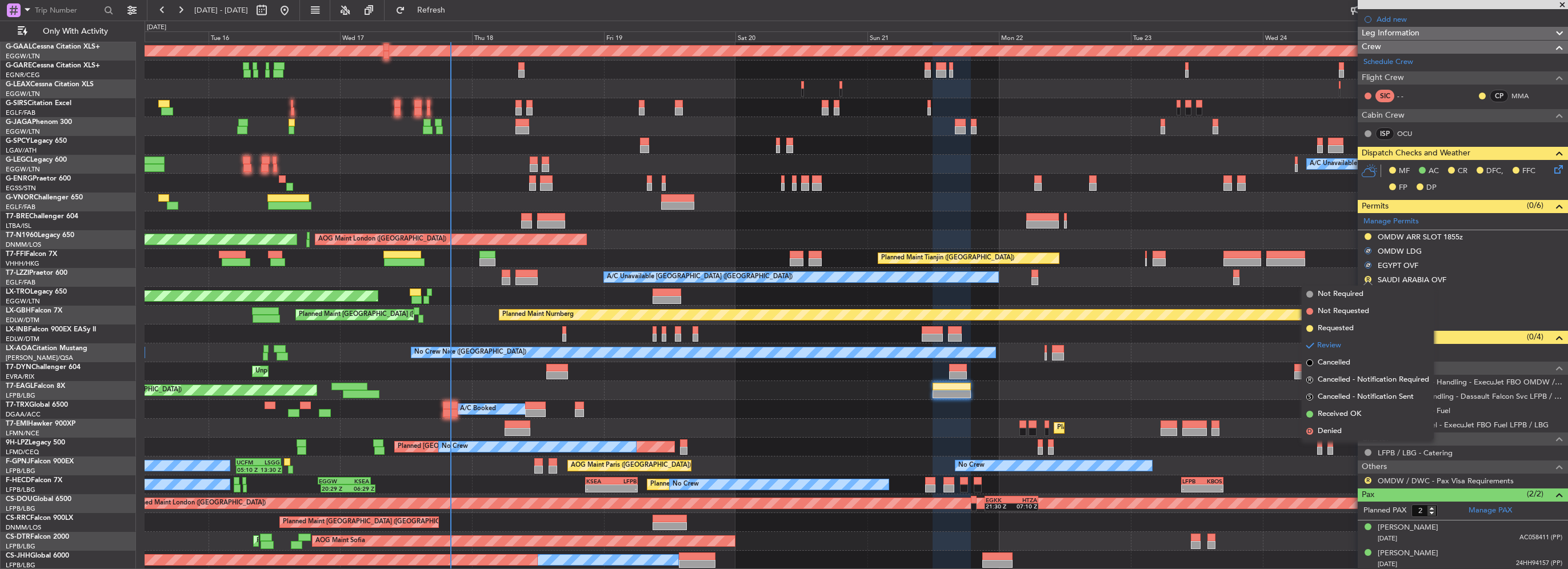
drag, startPoint x: 1335, startPoint y: 327, endPoint x: 1355, endPoint y: 321, distance: 20.9
click at [1335, 327] on span "Requested" at bounding box center [1335, 328] width 36 height 12
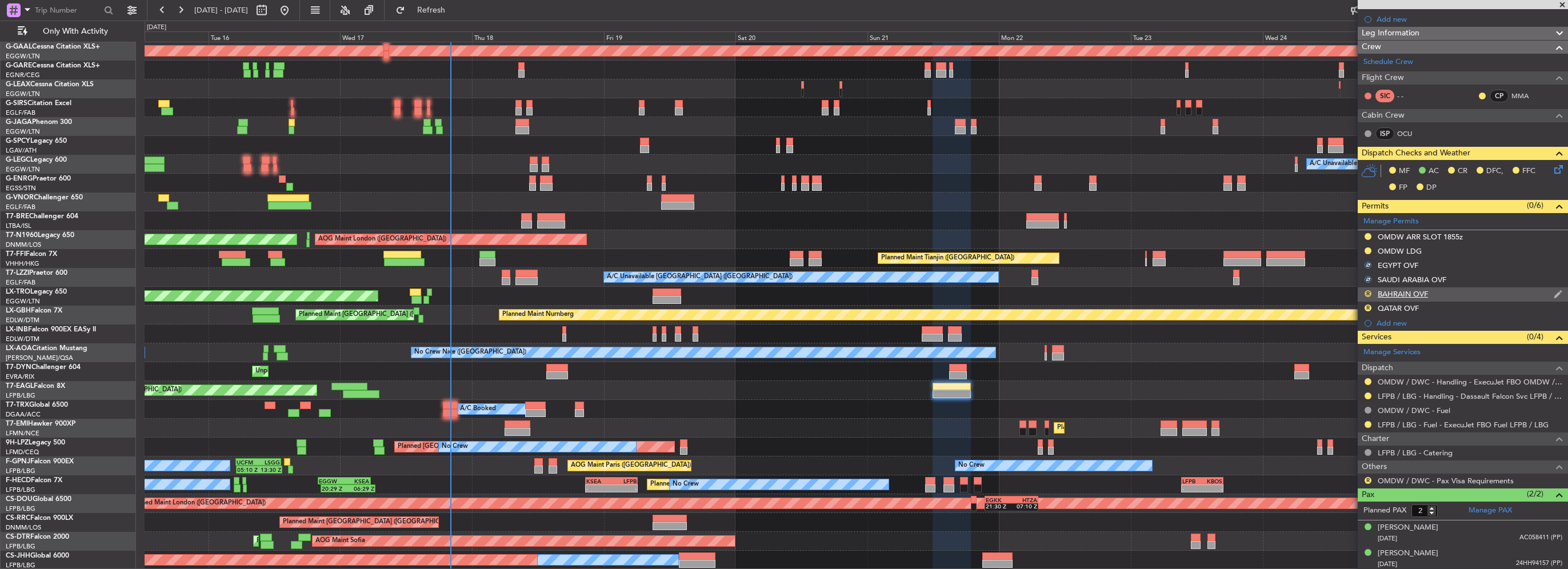
click at [1369, 291] on button "R" at bounding box center [1368, 293] width 7 height 7
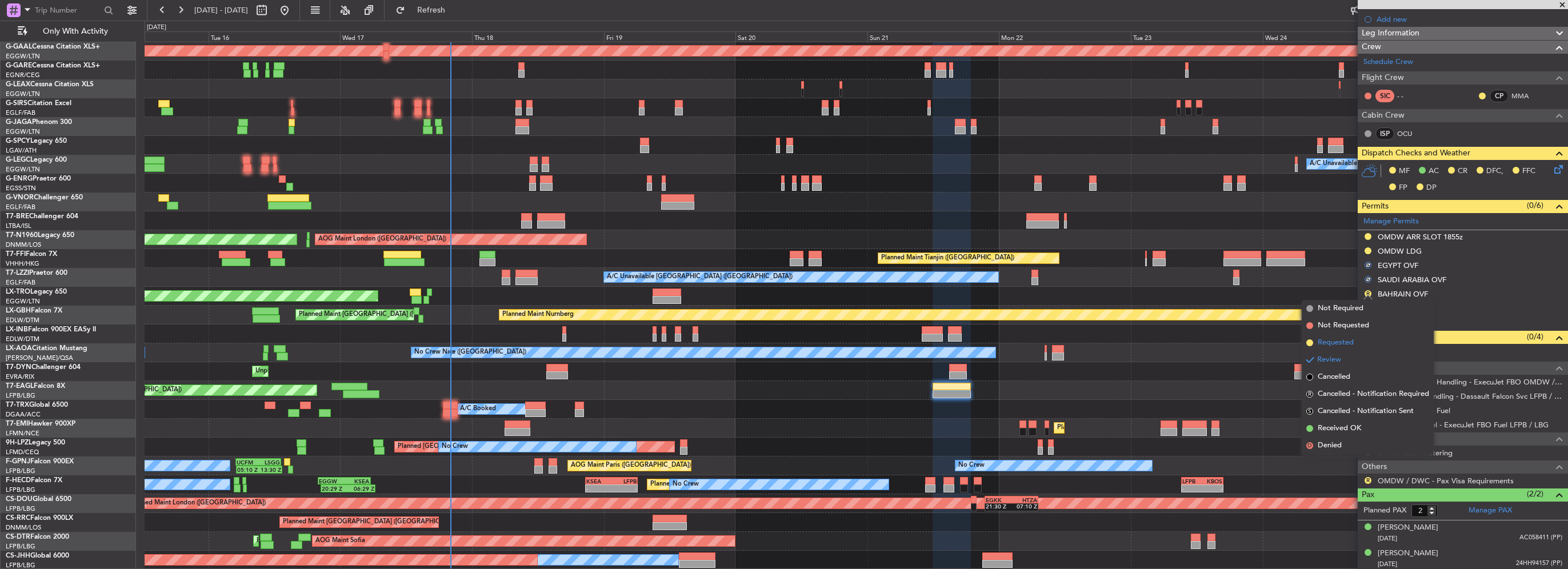
click at [1345, 347] on span "Requested" at bounding box center [1335, 343] width 36 height 12
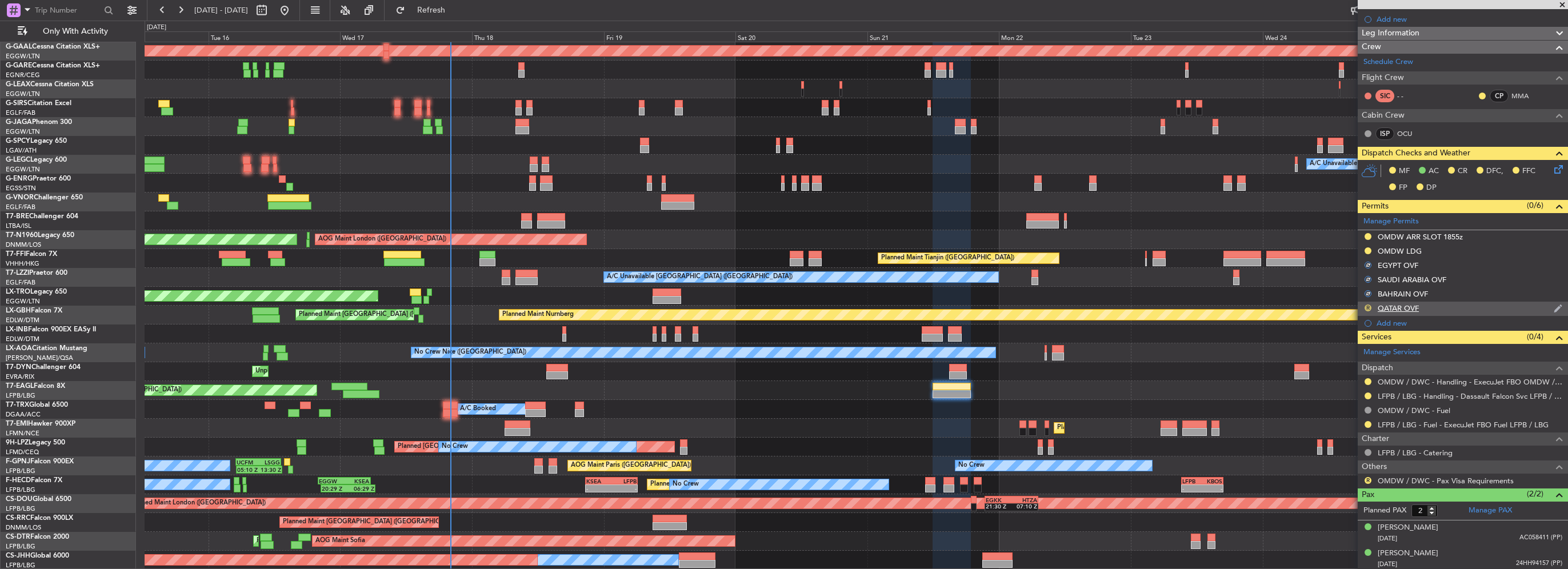
click at [1367, 305] on button "R" at bounding box center [1368, 307] width 7 height 7
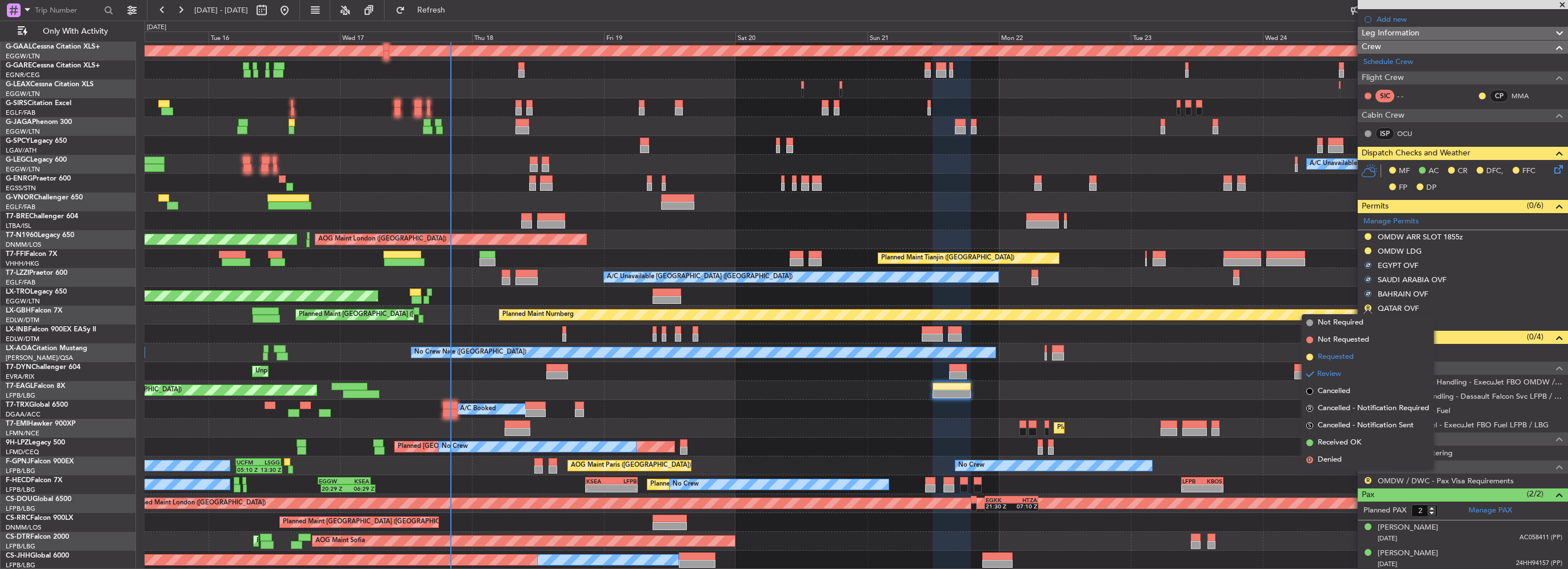
click at [1348, 360] on span "Requested" at bounding box center [1335, 357] width 36 height 12
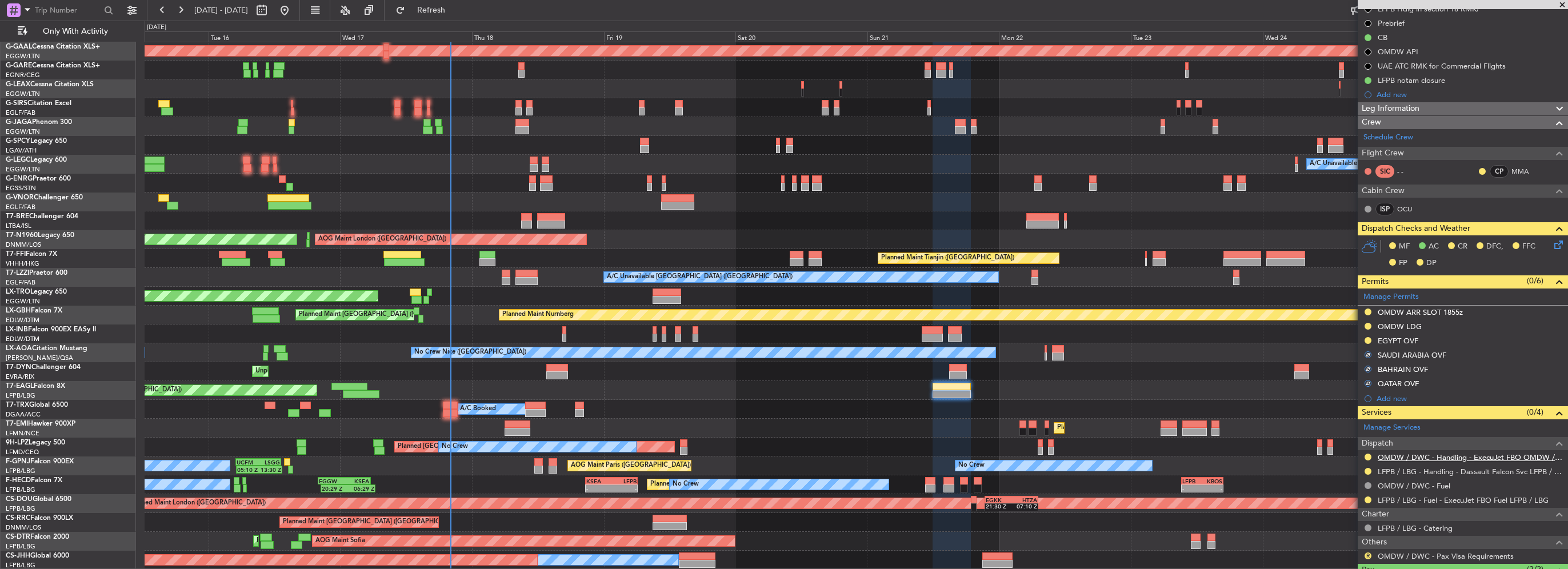
scroll to position [142, 0]
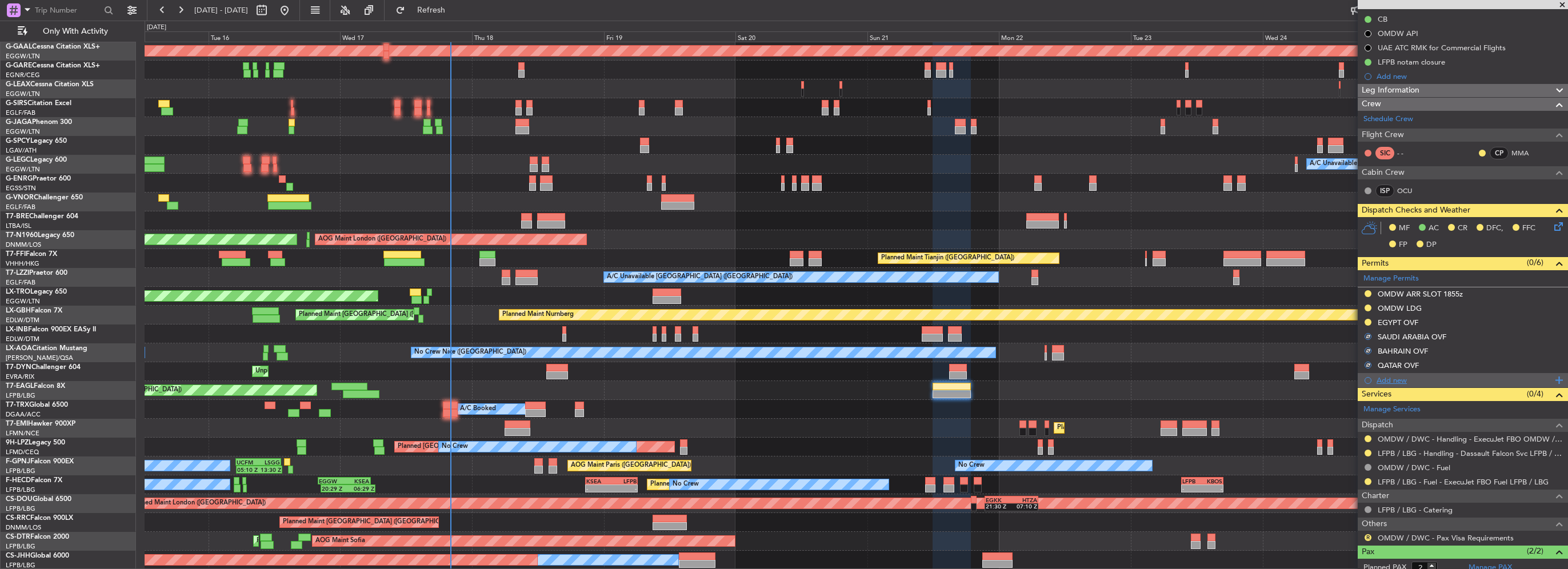
click at [1399, 381] on div "Add new" at bounding box center [1465, 380] width 175 height 10
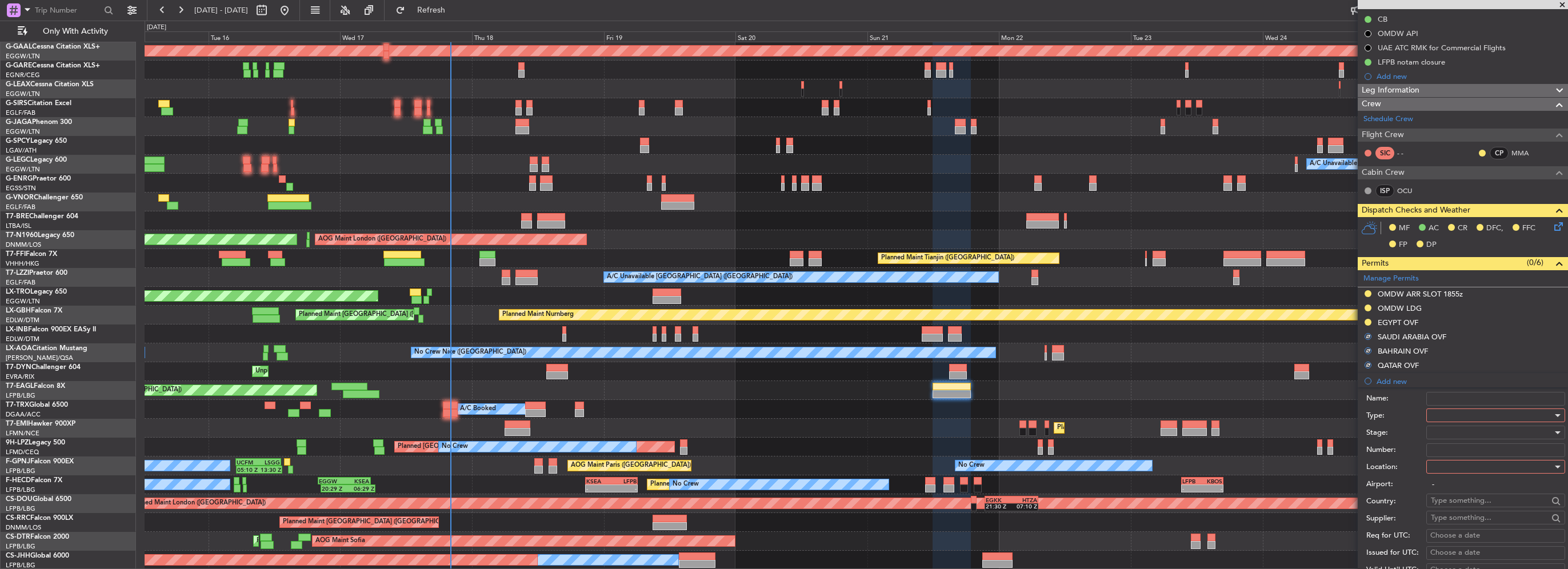
click at [1465, 421] on div at bounding box center [1492, 415] width 122 height 17
click at [1451, 475] on span "Parking" at bounding box center [1491, 477] width 120 height 17
click at [1451, 476] on div "Airport: -" at bounding box center [1466, 484] width 199 height 17
click at [1453, 473] on div at bounding box center [1492, 467] width 122 height 17
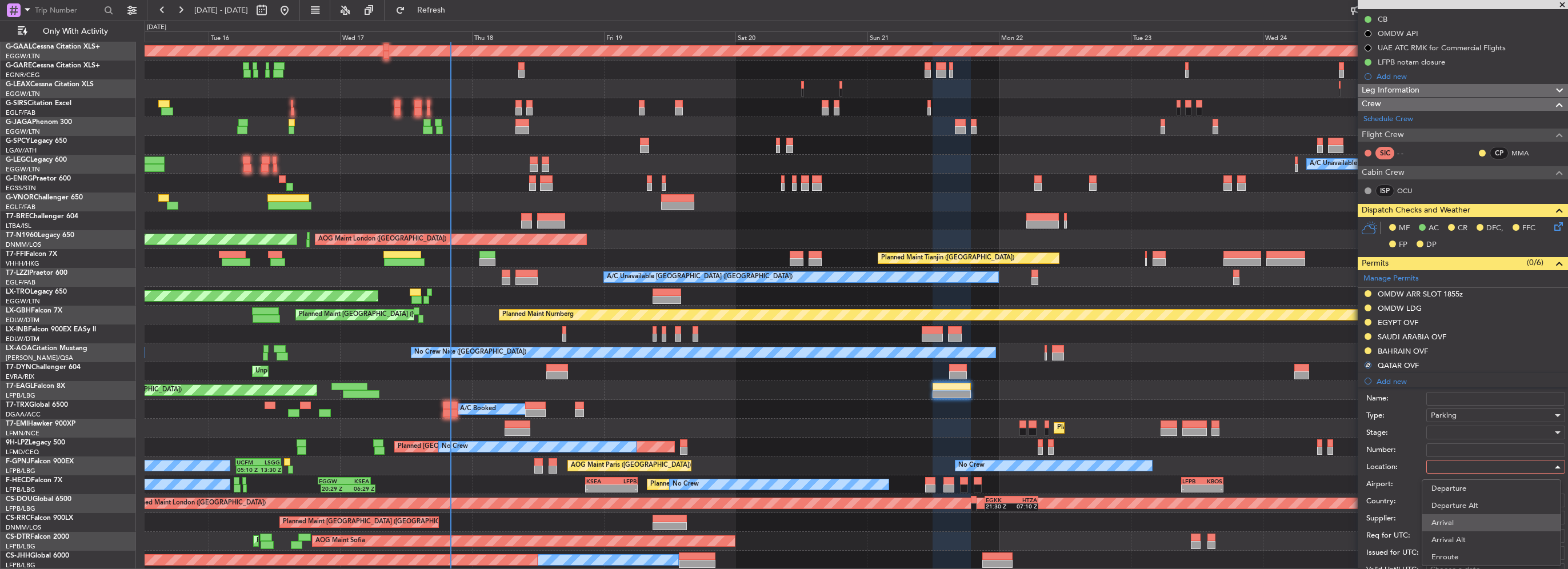
click at [1447, 518] on span "Arrival" at bounding box center [1491, 523] width 120 height 17
type input "OMDW / DWC"
click at [1477, 436] on div at bounding box center [1492, 433] width 122 height 17
drag, startPoint x: 1465, startPoint y: 505, endPoint x: 1475, endPoint y: 501, distance: 10.8
click at [1467, 505] on span "Requested" at bounding box center [1491, 506] width 120 height 17
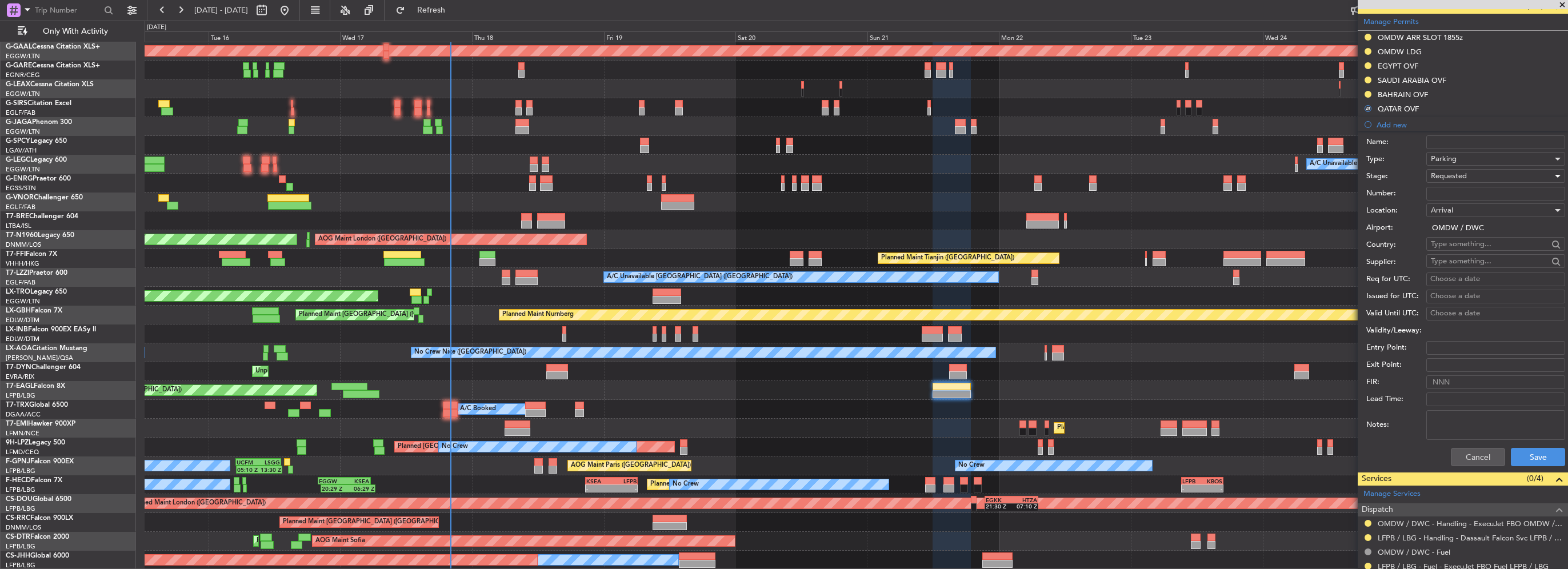
scroll to position [427, 0]
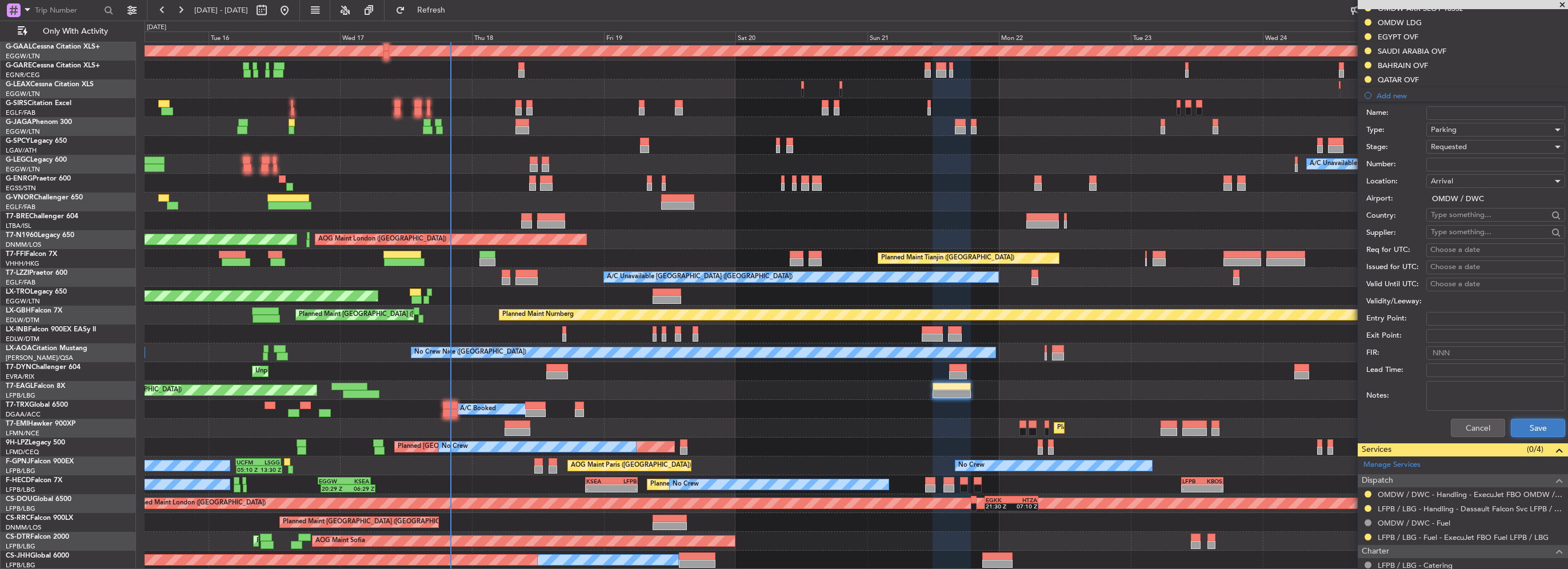
click at [1528, 425] on button "Save" at bounding box center [1538, 428] width 54 height 18
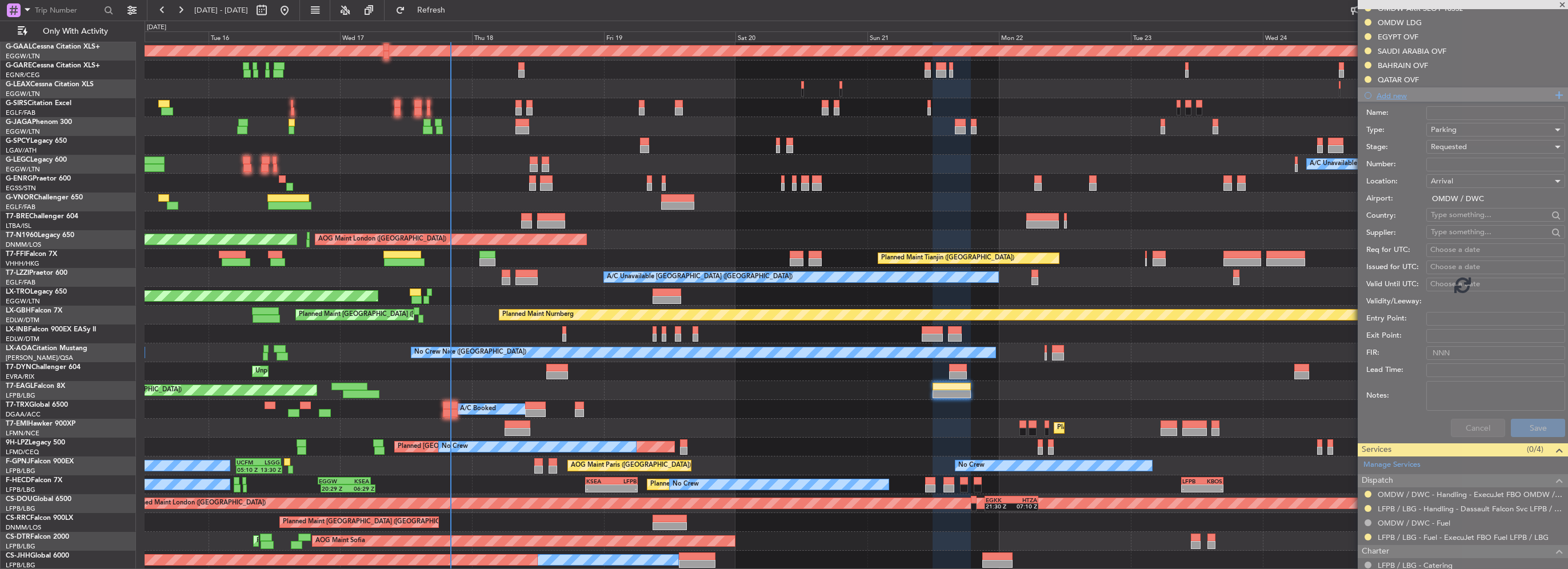
scroll to position [214, 0]
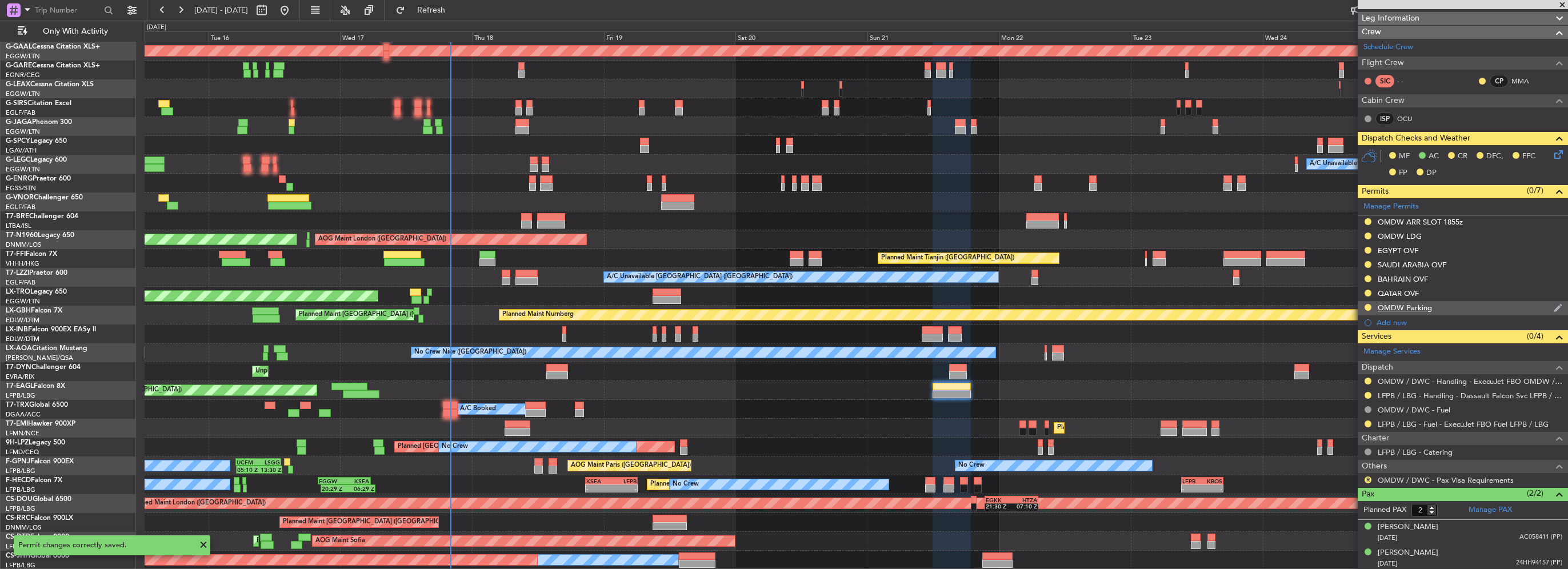
click at [1433, 306] on div "OMDW Parking" at bounding box center [1463, 308] width 210 height 14
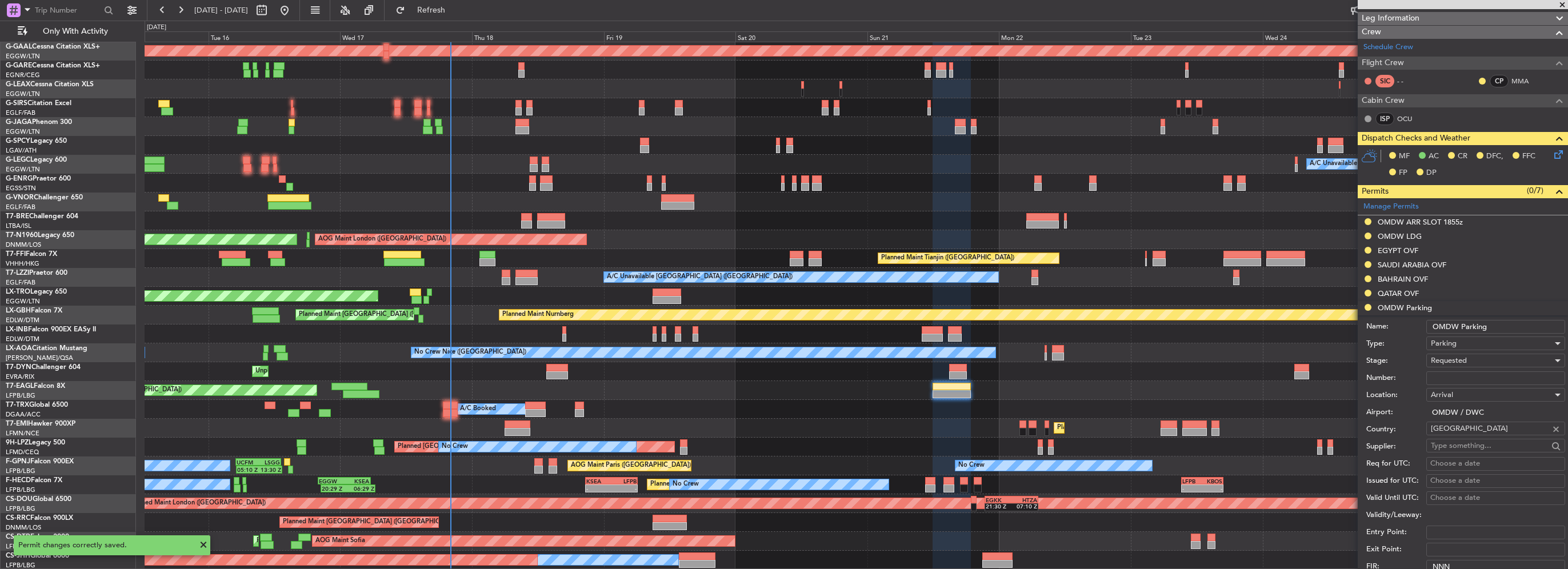
scroll to position [427, 0]
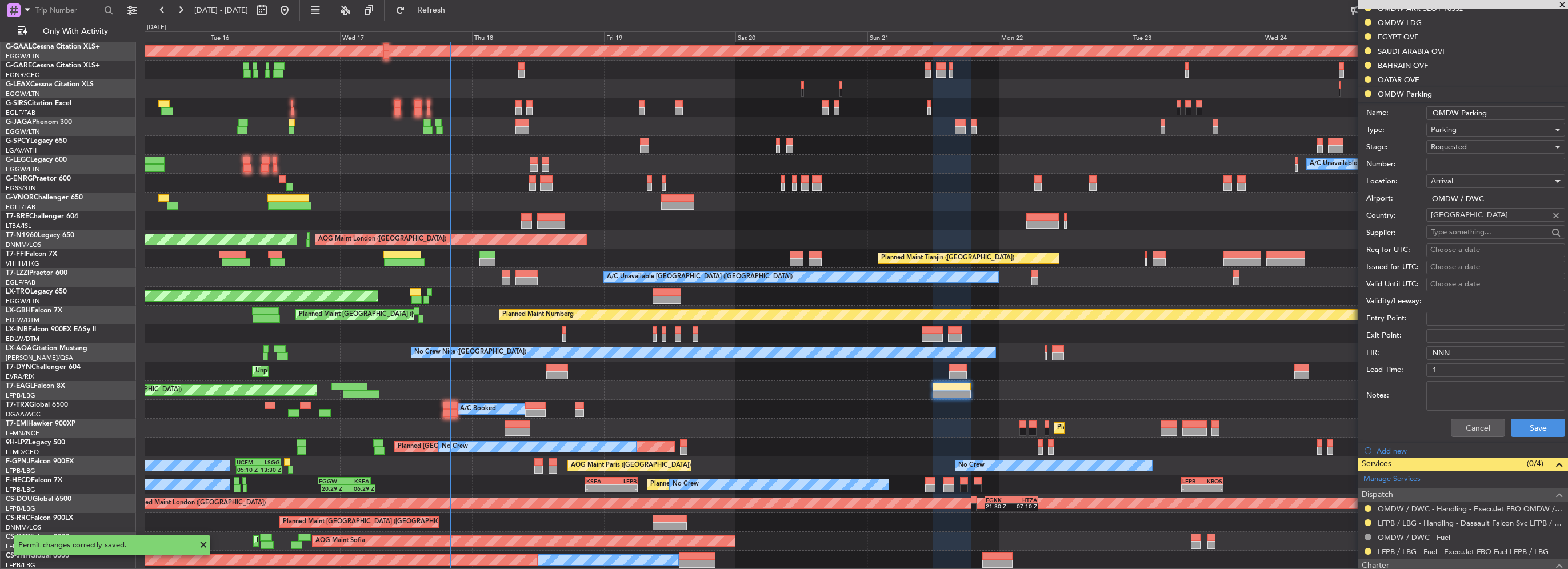
click at [1502, 116] on input "OMDW Parking" at bounding box center [1496, 113] width 139 height 14
type input "OMDW Parking until 25SEP 1000Z"
click at [1543, 429] on button "Save" at bounding box center [1538, 428] width 54 height 18
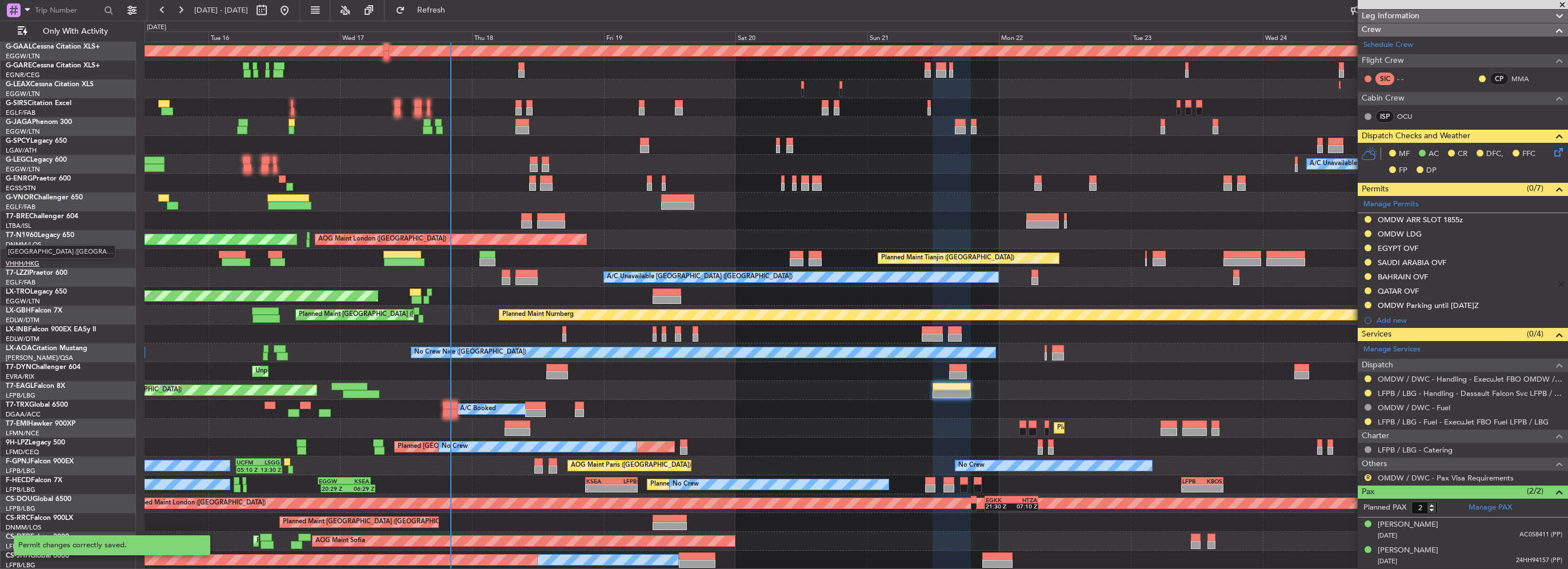
scroll to position [214, 0]
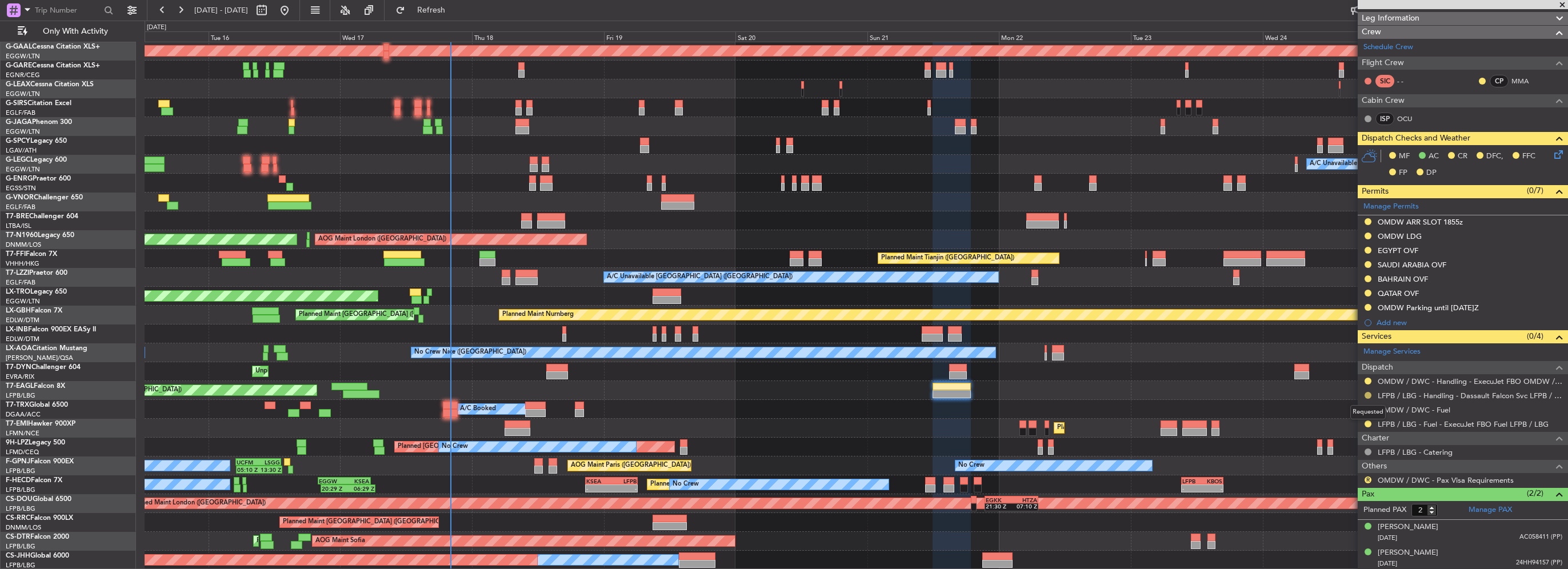
click at [1368, 392] on button at bounding box center [1368, 395] width 7 height 7
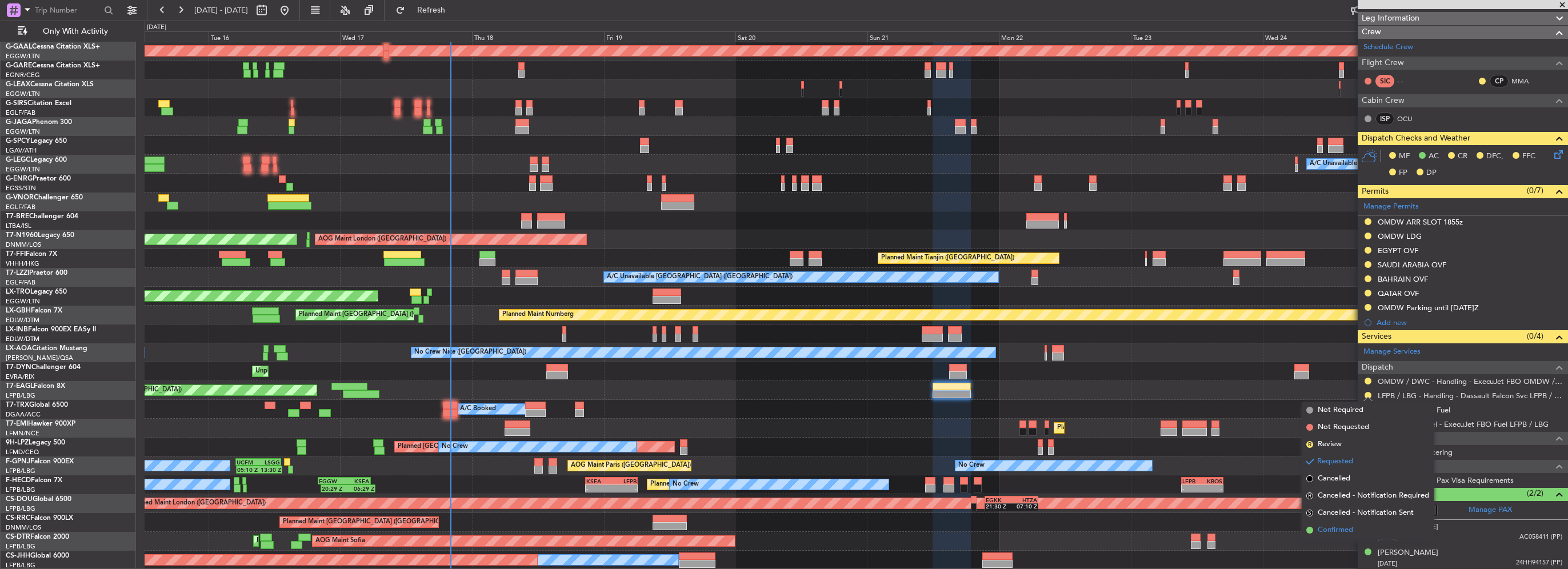
click at [1330, 533] on span "Confirmed" at bounding box center [1335, 530] width 35 height 12
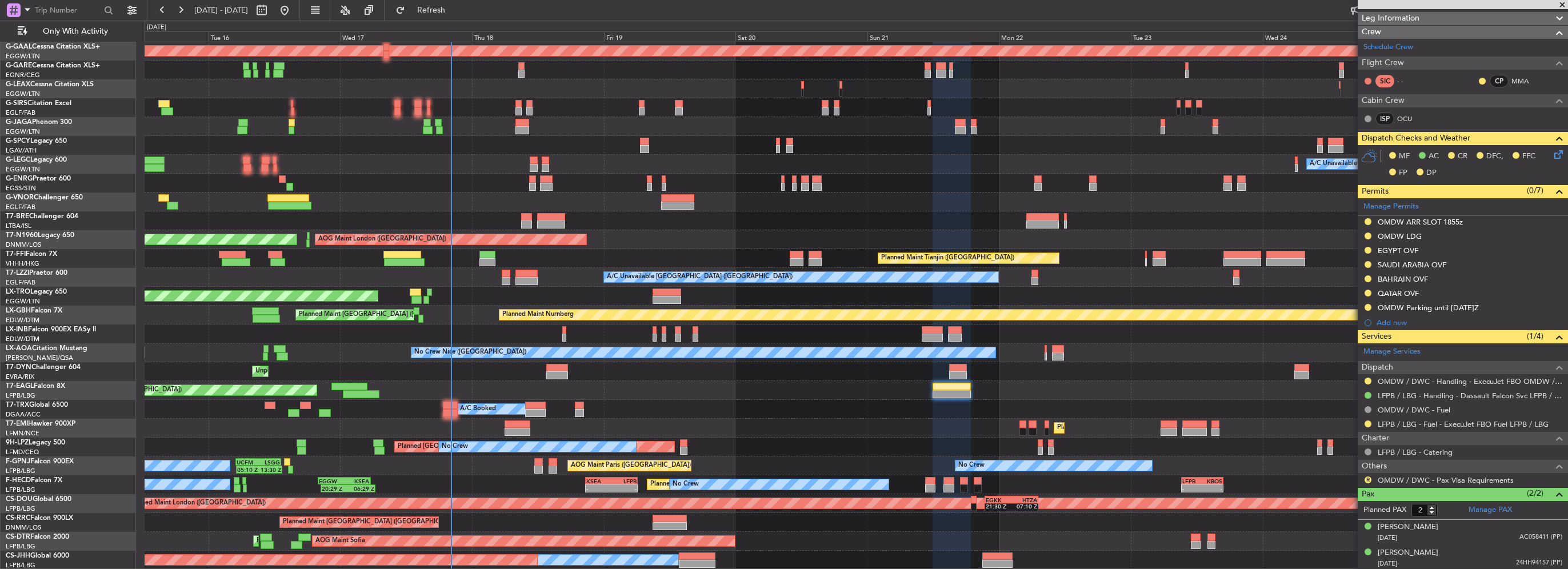
click at [219, 178] on div "OLBA 11:00 Z KTEB 22:45 Z 10:50 Z 22:30 Z Planned Maint Dusseldorf Owner A/C Un…" at bounding box center [856, 287] width 1423 height 565
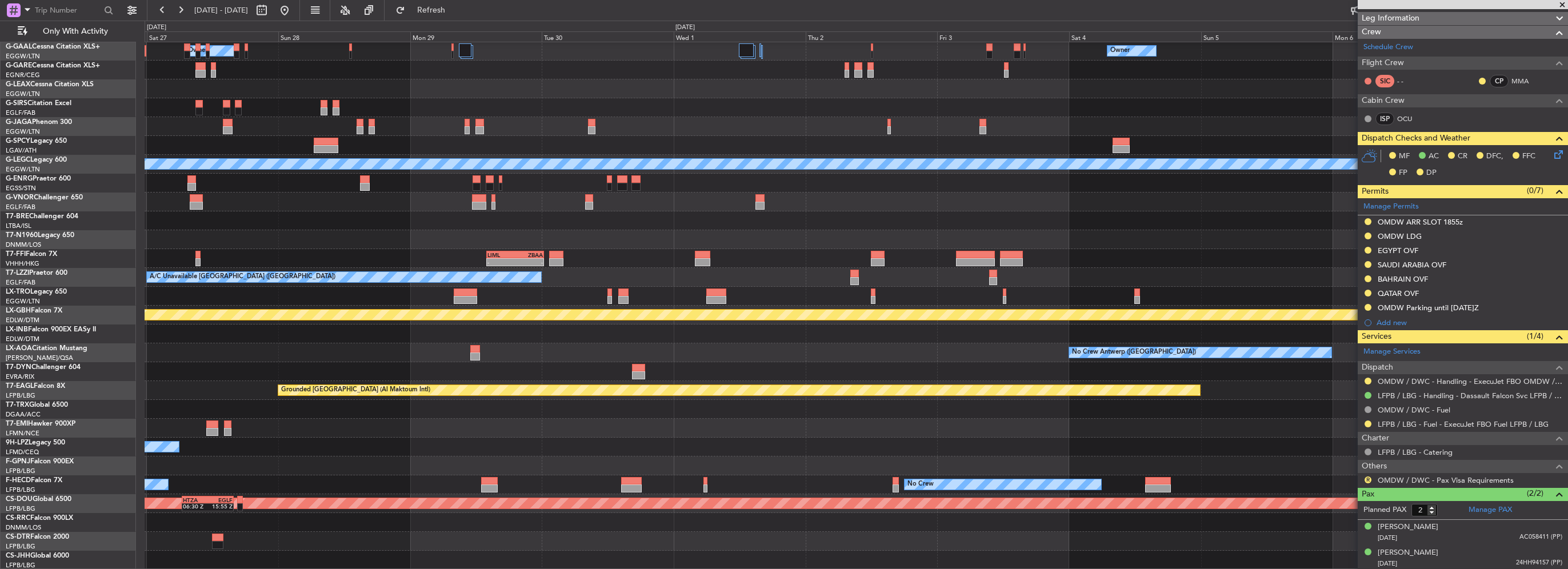
click at [258, 203] on div at bounding box center [856, 201] width 1423 height 19
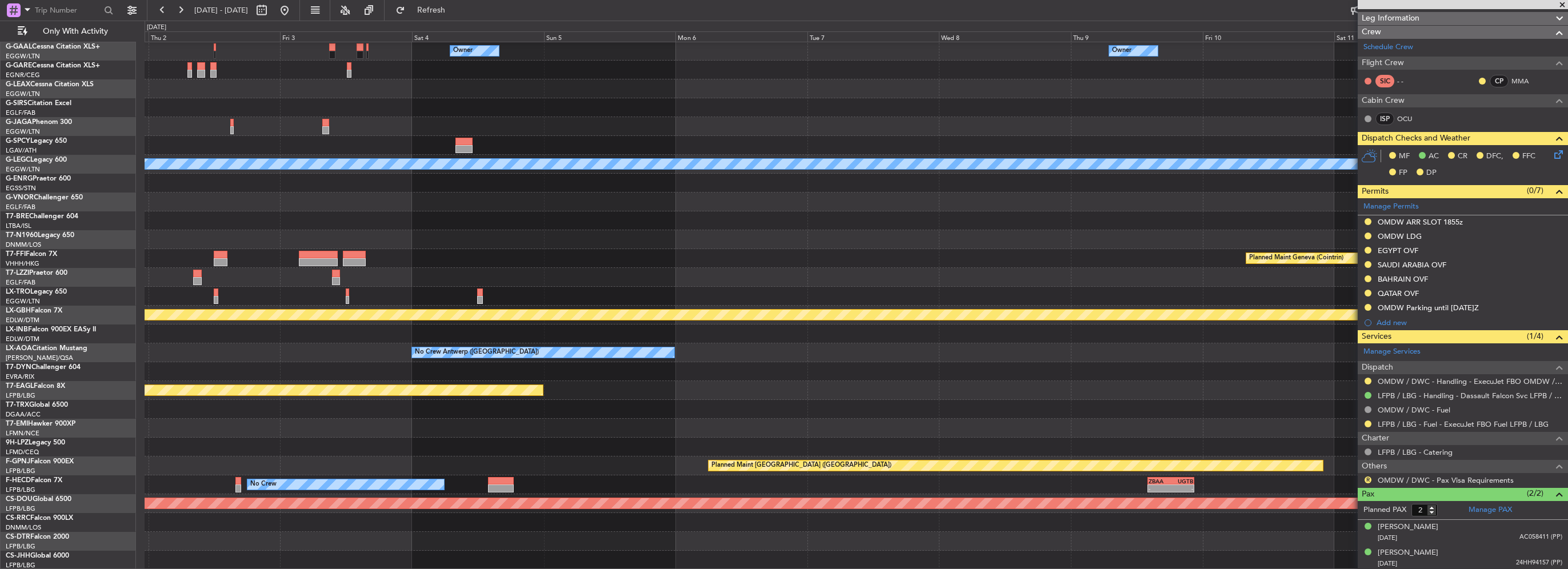
click at [466, 203] on div "Owner Owner A/C Unavailable London (Luton) Planned Maint Geneva (Cointrin) LIML…" at bounding box center [856, 287] width 1423 height 565
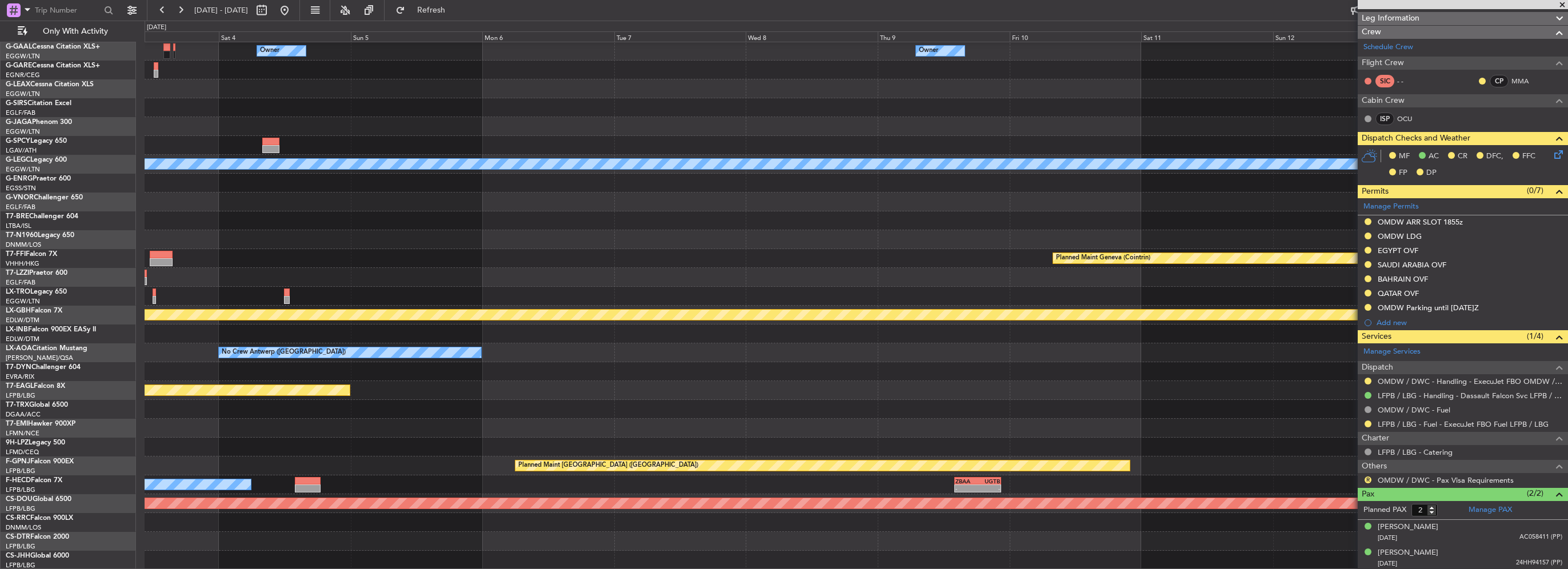
drag, startPoint x: 648, startPoint y: 222, endPoint x: 702, endPoint y: 217, distance: 54.2
click at [478, 221] on fb-app "15 Sep 2025 - 26 Sep 2025 Refresh Quick Links Only With Activity Owner Owner A/…" at bounding box center [784, 288] width 1568 height 560
click at [434, 210] on div "Owner Owner A/C Unavailable London (Luton) Planned Maint Geneva (Cointrin) Plan…" at bounding box center [856, 287] width 1423 height 565
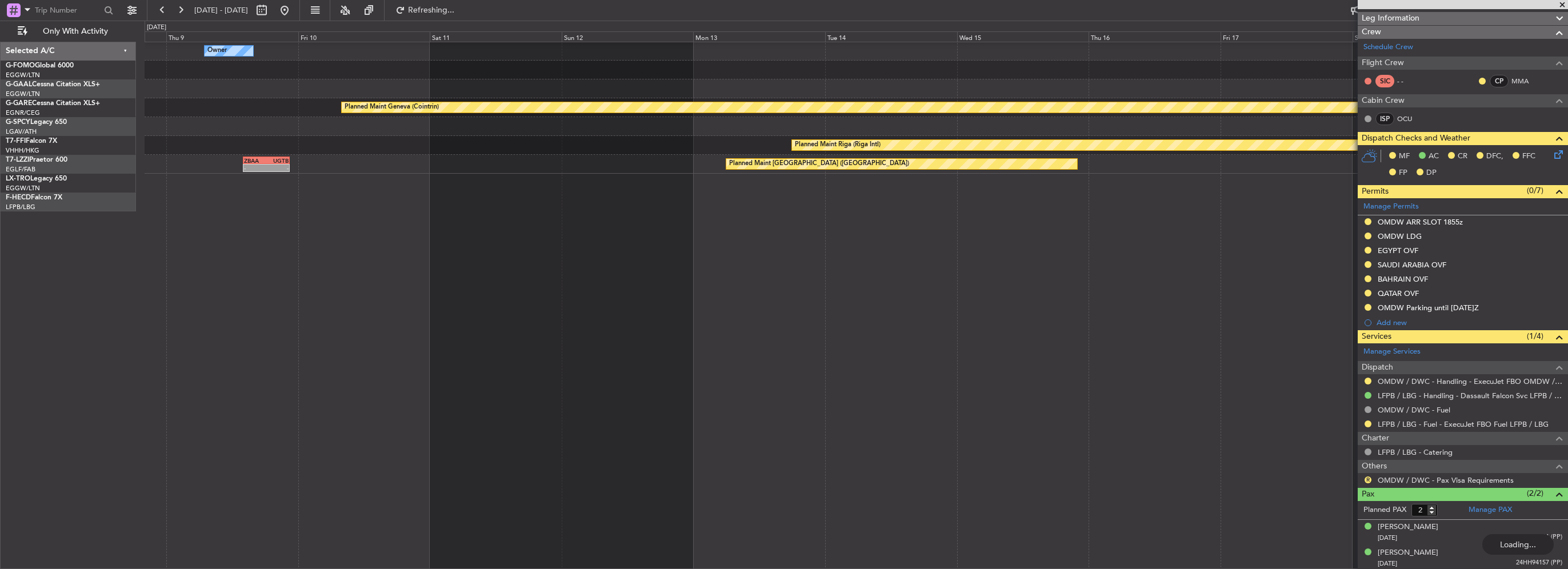
scroll to position [0, 0]
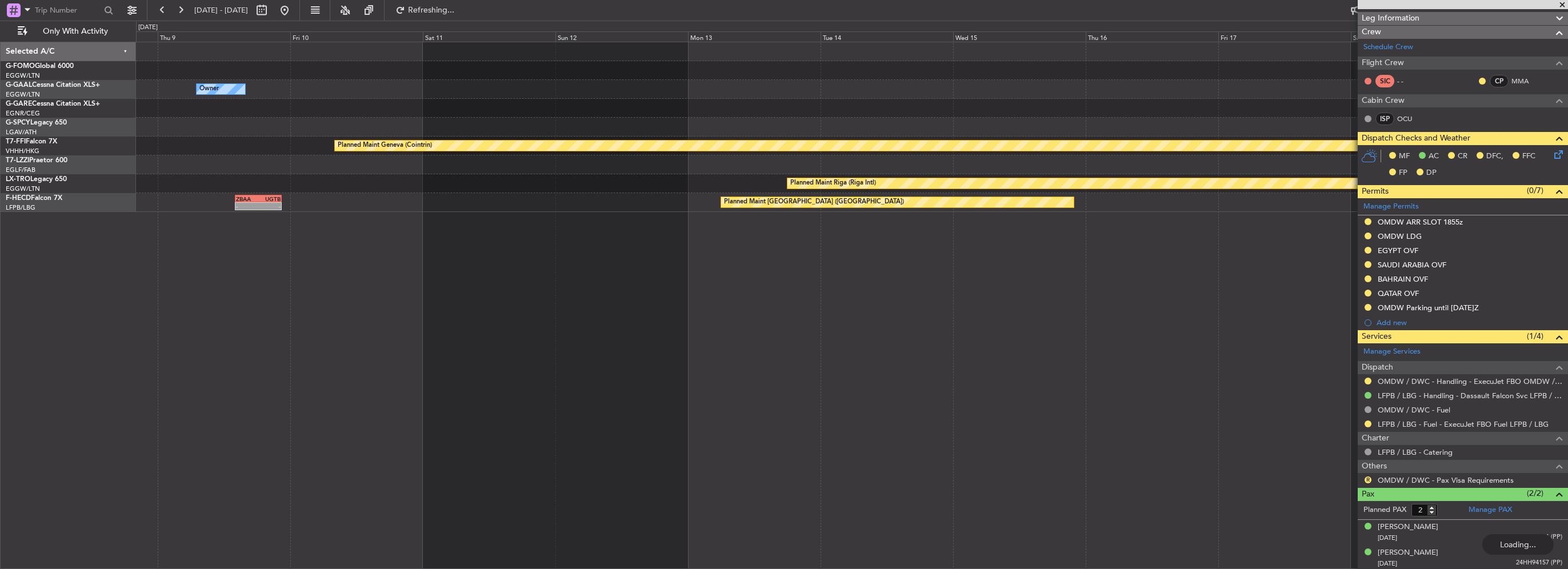
click at [409, 213] on div "Owner Planned Maint Geneva (Cointrin) Planned Maint Riga (Riga Intl) Planned Ma…" at bounding box center [852, 305] width 1432 height 527
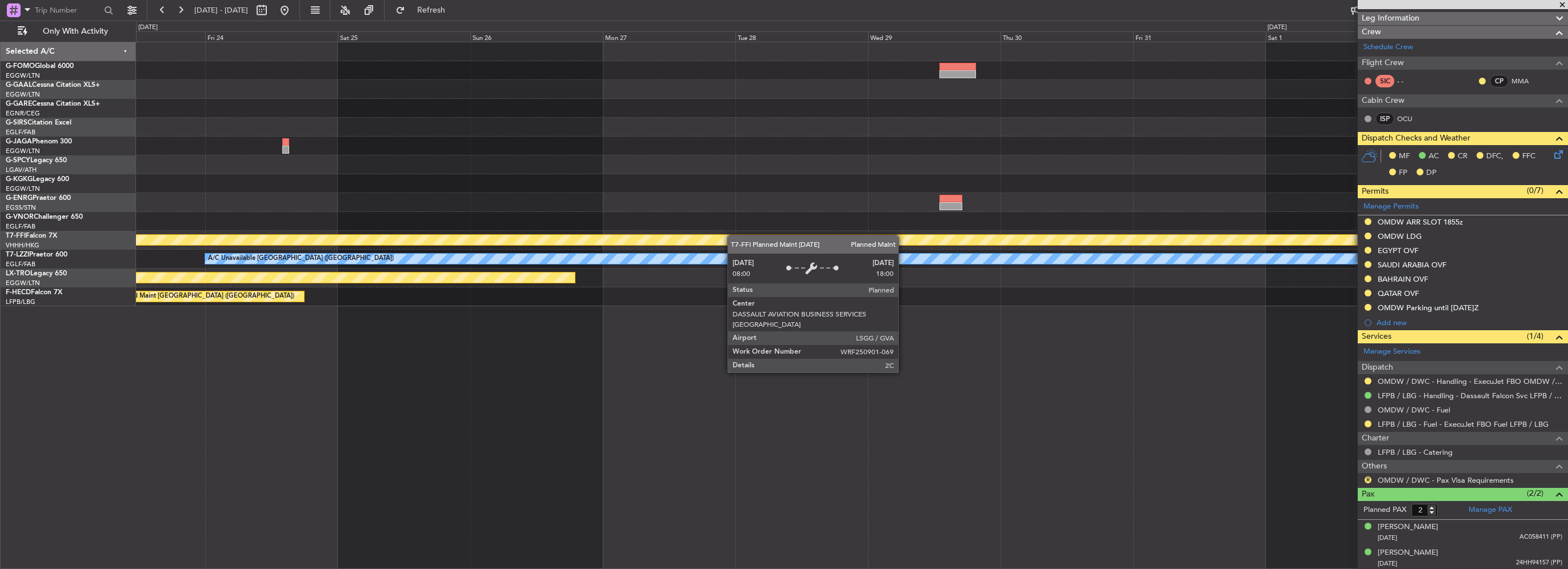
click at [421, 237] on div "Planned Maint Bournemouth Planned Maint Bournemouth Planned Maint Geneva (Coint…" at bounding box center [852, 174] width 1432 height 264
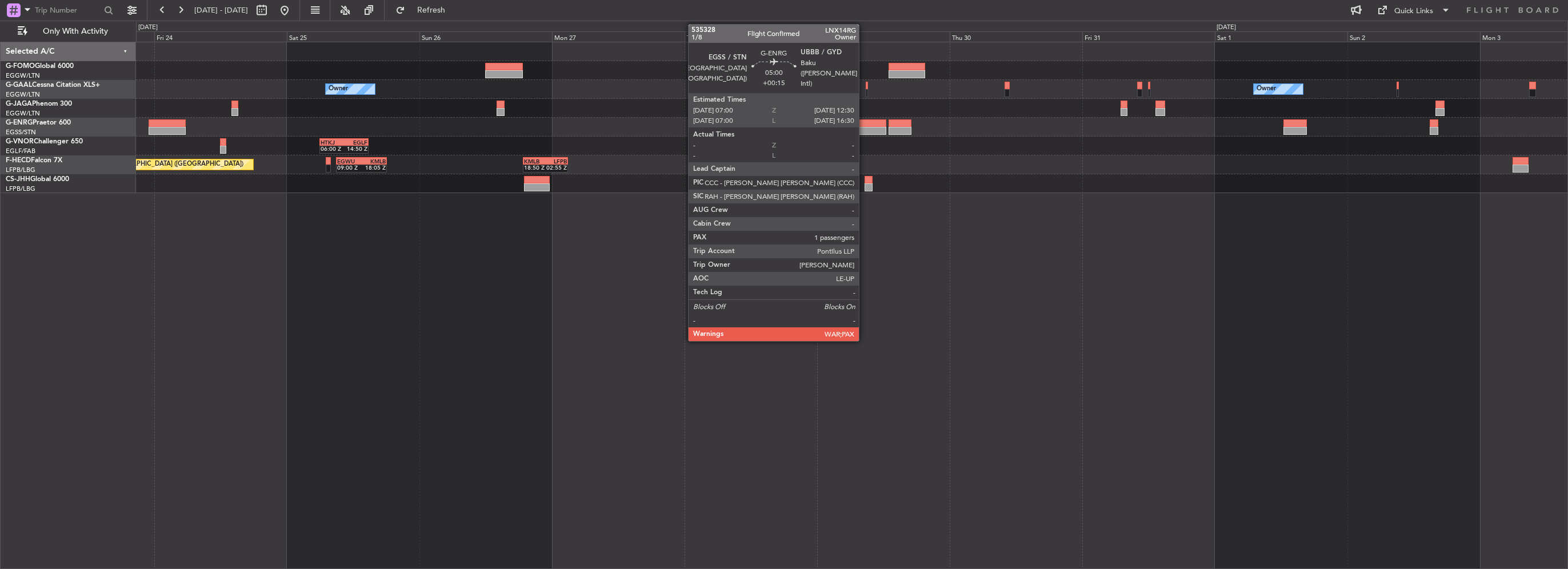
click at [859, 126] on div at bounding box center [870, 123] width 31 height 8
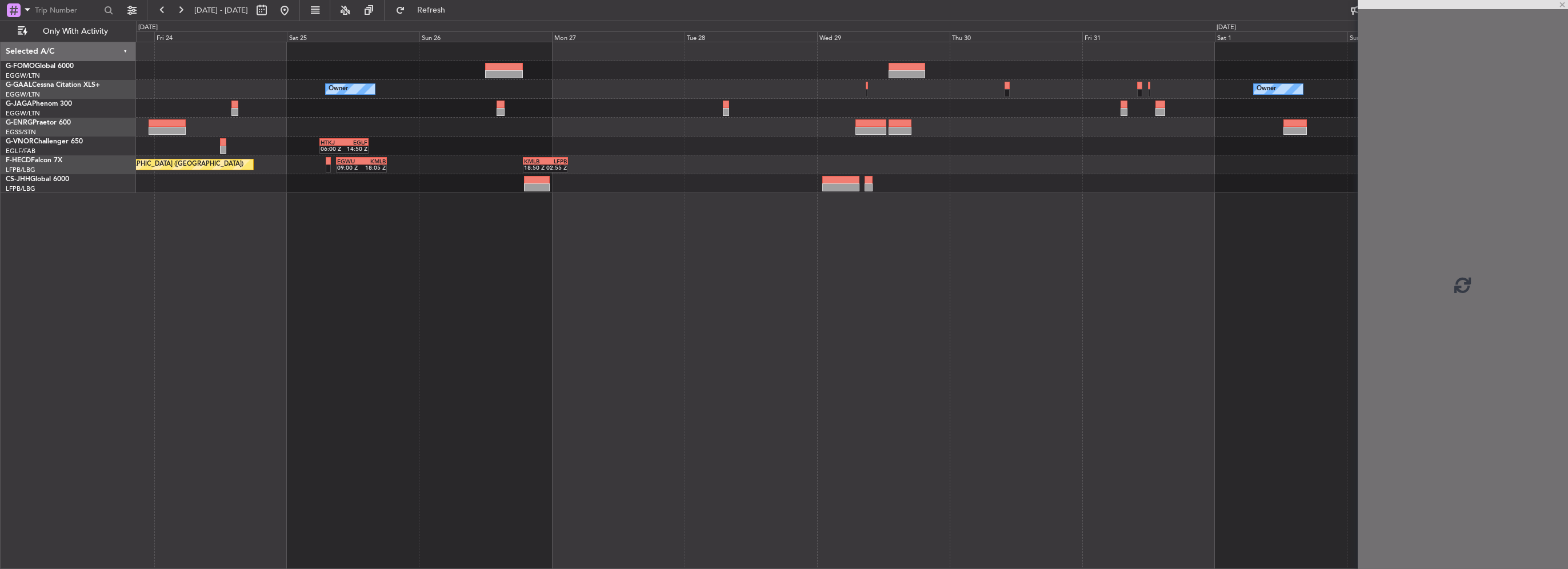
click at [629, 213] on div "Owner Owner HTKJ 06:00 Z EGLF 14:50 Z Planned Maint Paris (Le Bourget) EGWU 09:…" at bounding box center [852, 305] width 1432 height 527
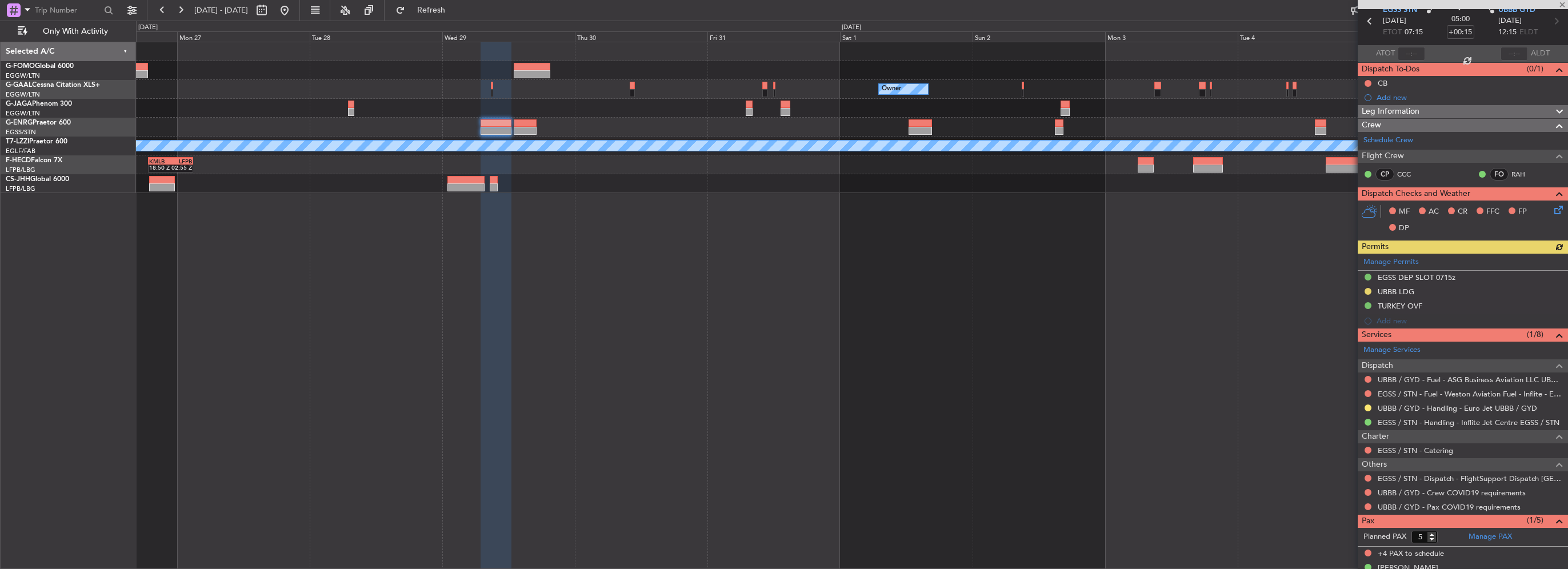
scroll to position [65, 0]
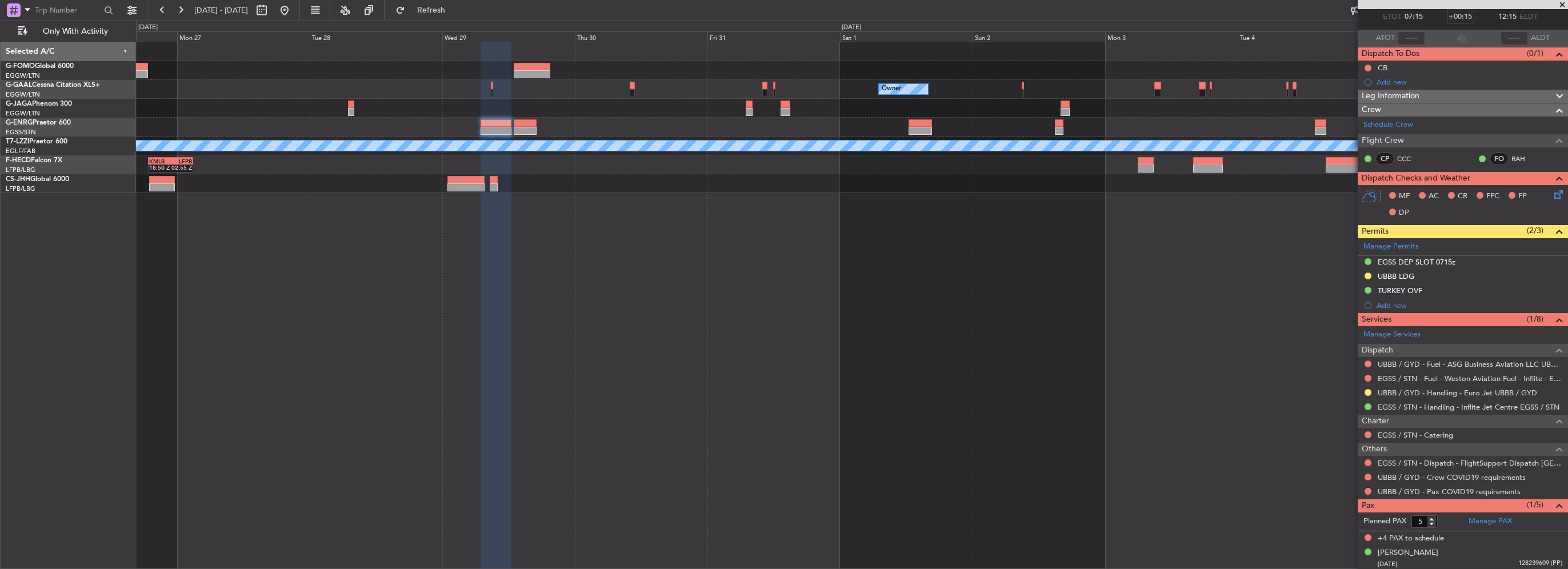
click at [527, 127] on div at bounding box center [525, 130] width 23 height 8
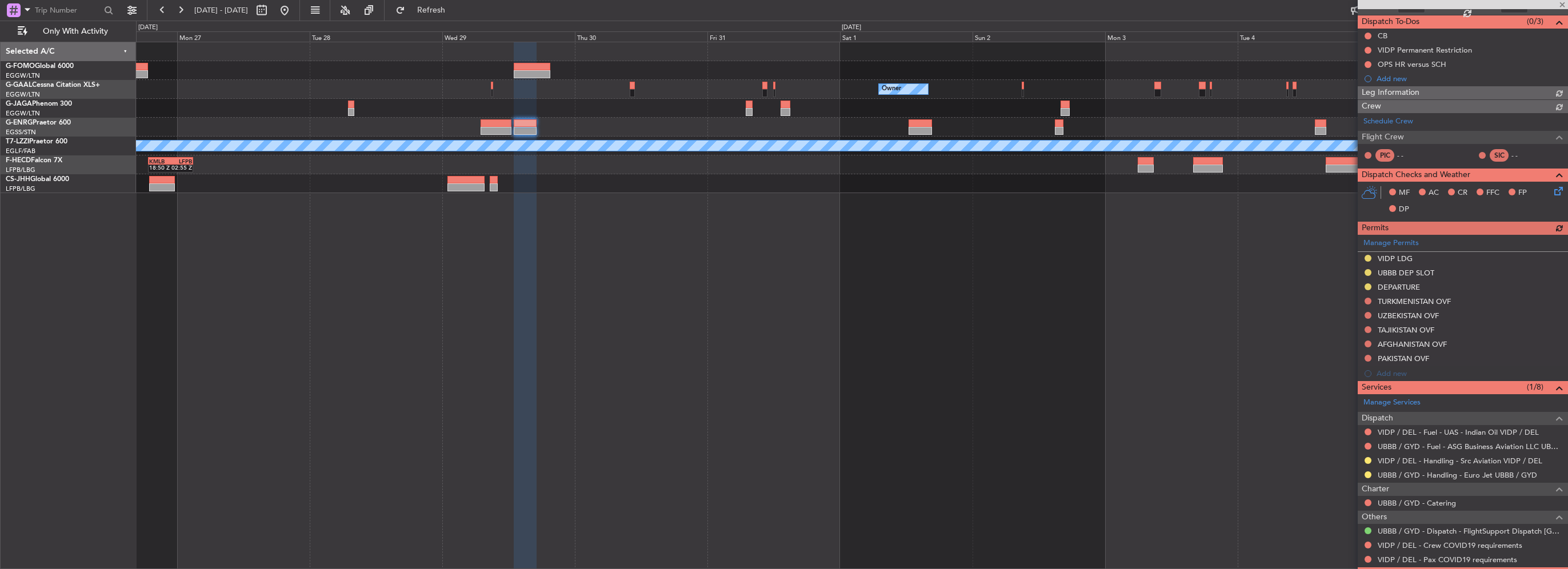
scroll to position [164, 0]
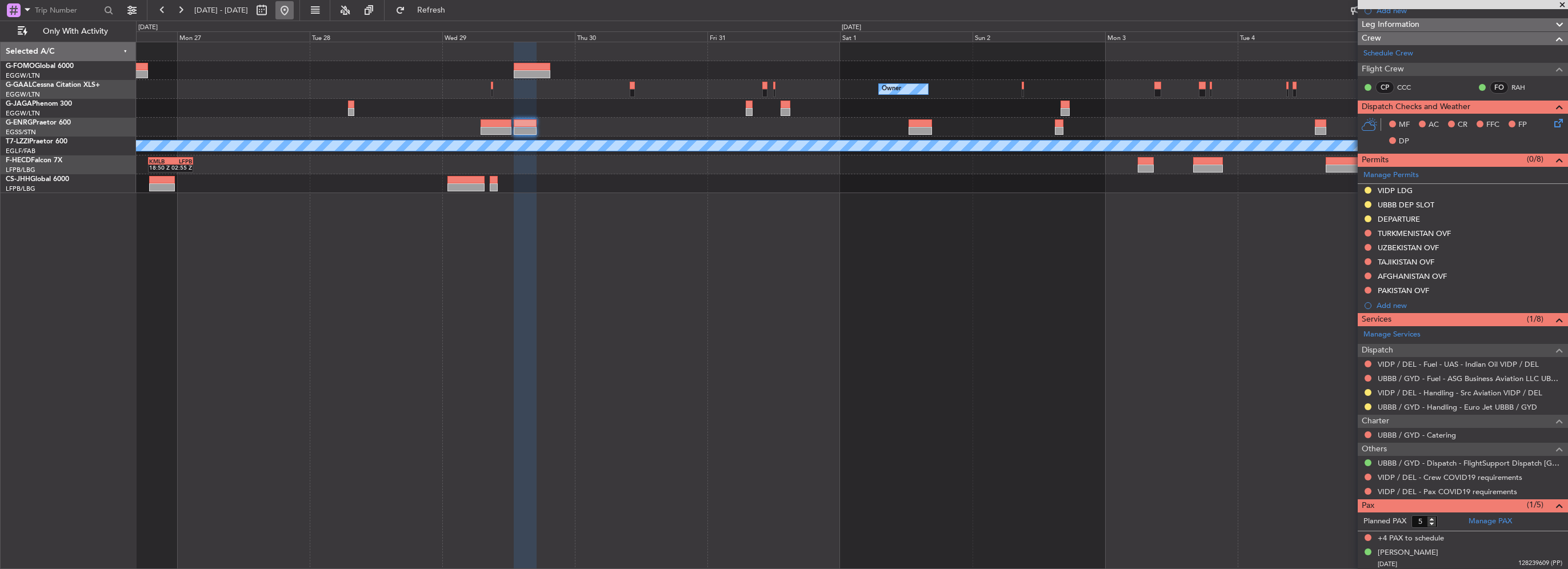
click at [294, 13] on button at bounding box center [284, 10] width 18 height 18
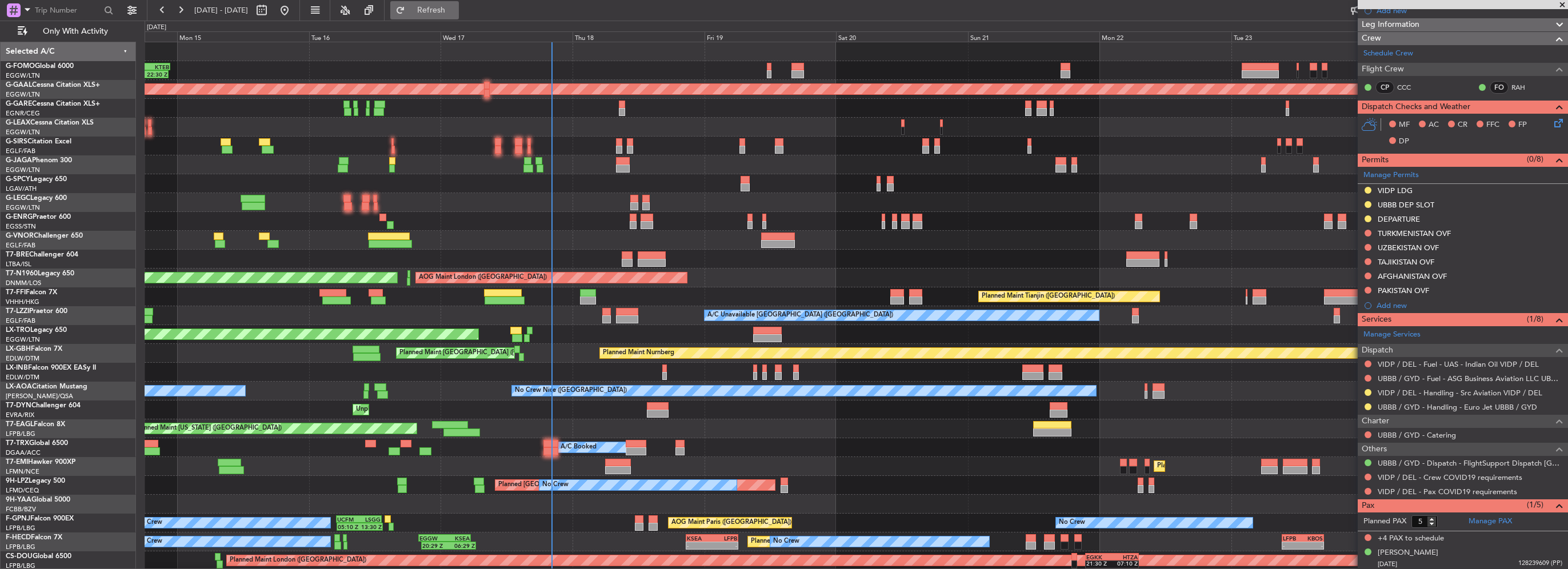
click at [459, 16] on button "Refresh" at bounding box center [424, 10] width 69 height 18
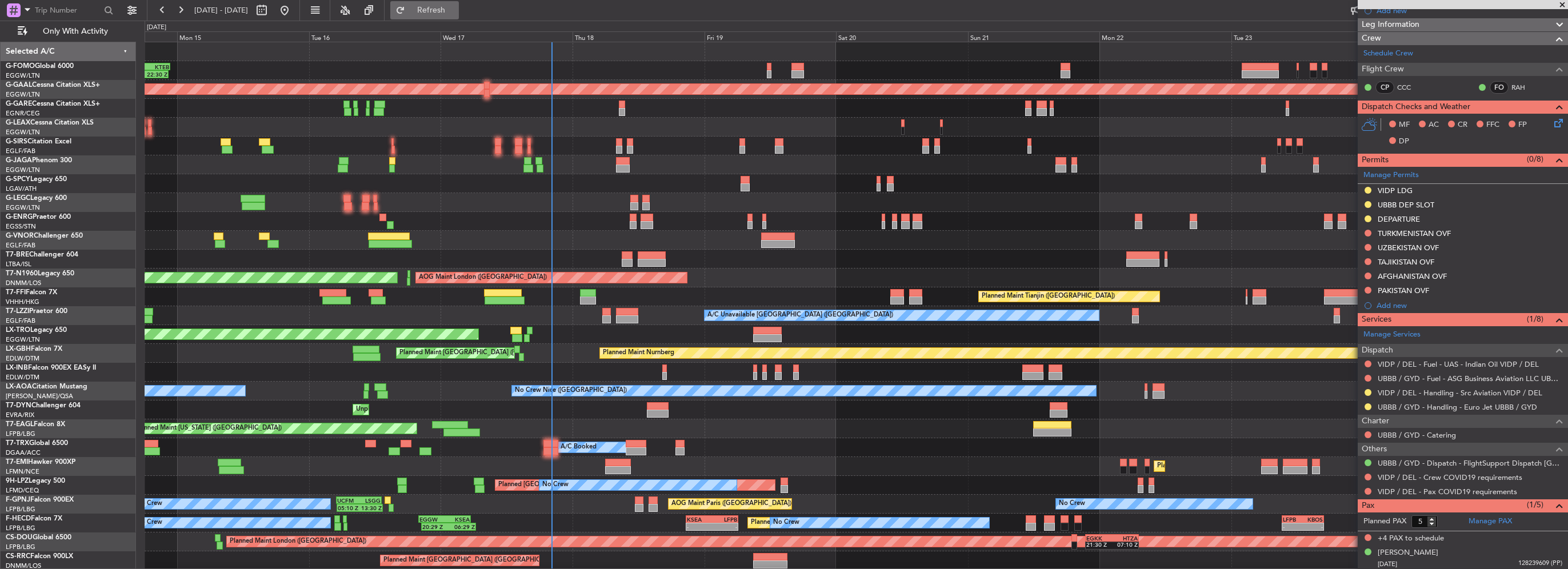
click at [455, 14] on span "Refresh" at bounding box center [431, 10] width 48 height 8
drag, startPoint x: 469, startPoint y: 17, endPoint x: 475, endPoint y: 56, distance: 39.5
click at [459, 17] on button "Refresh" at bounding box center [424, 10] width 69 height 18
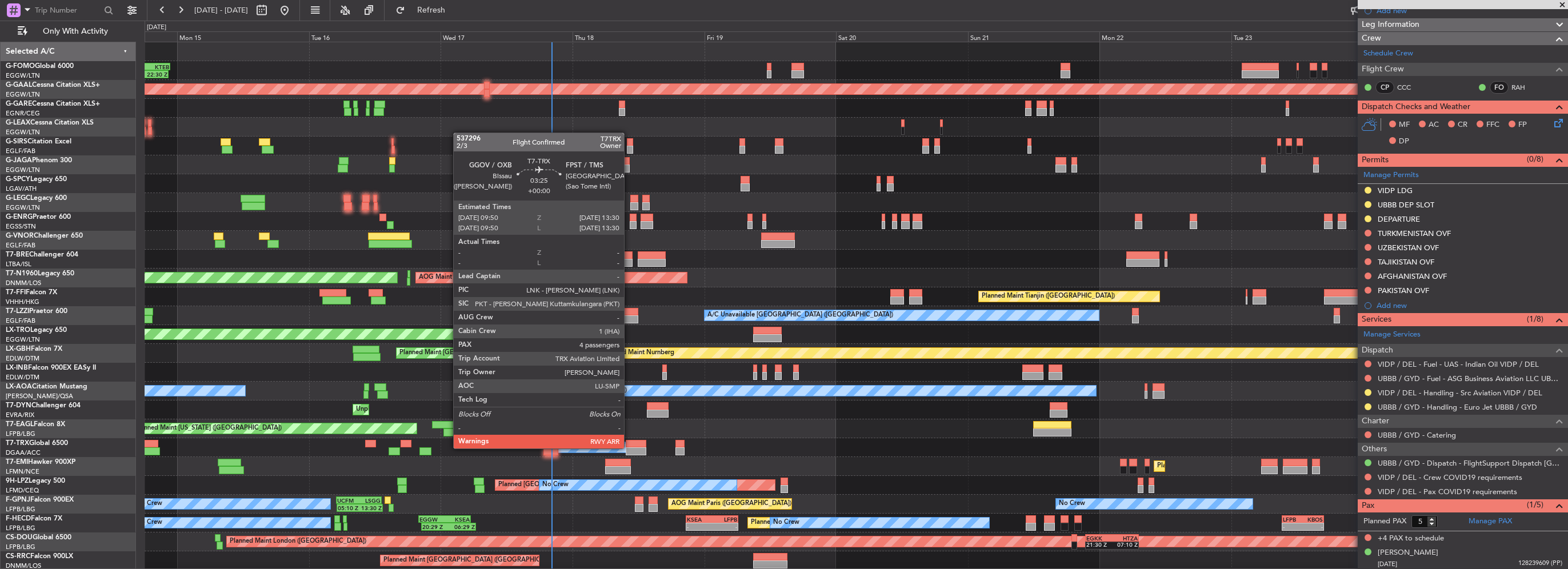
click at [633, 443] on div at bounding box center [636, 444] width 21 height 8
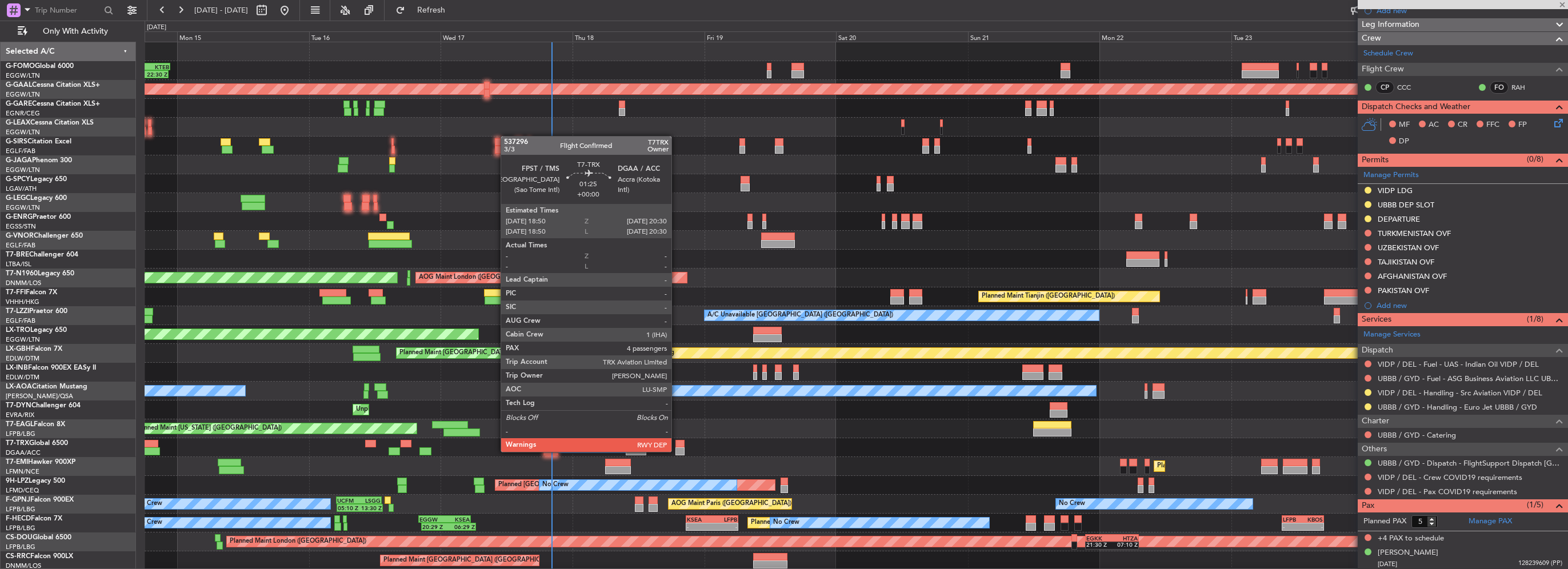
type input "4"
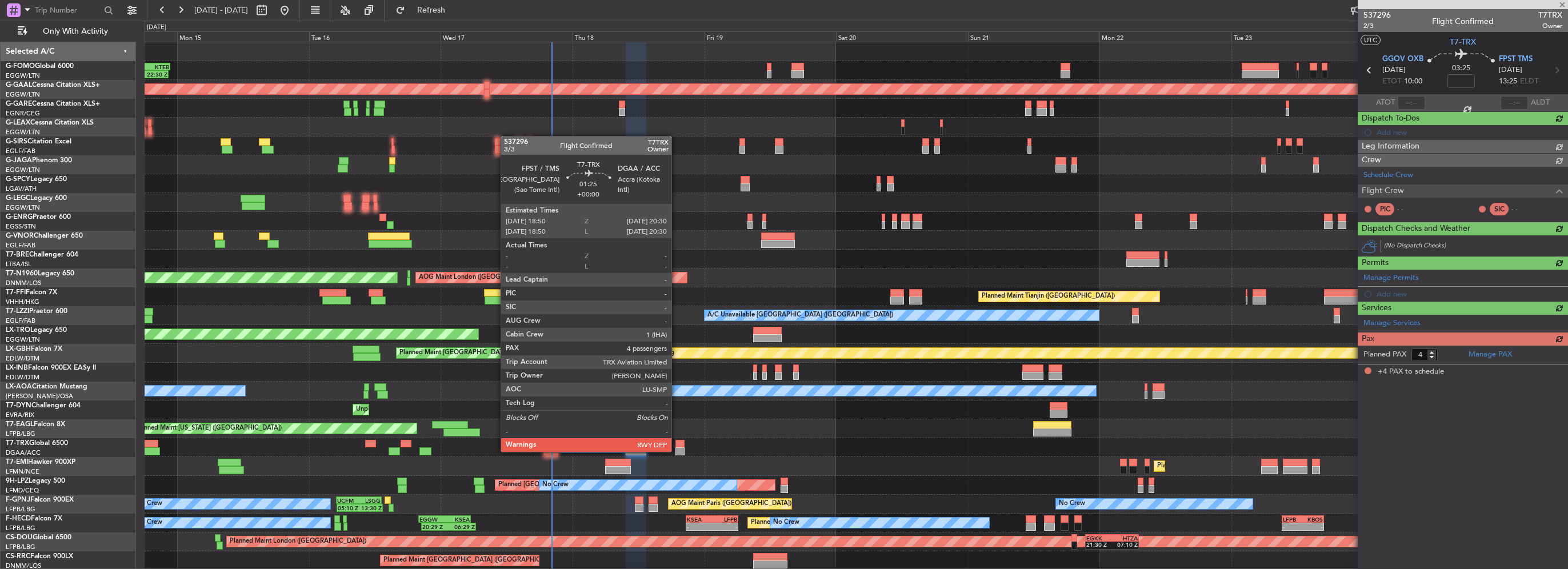
scroll to position [0, 0]
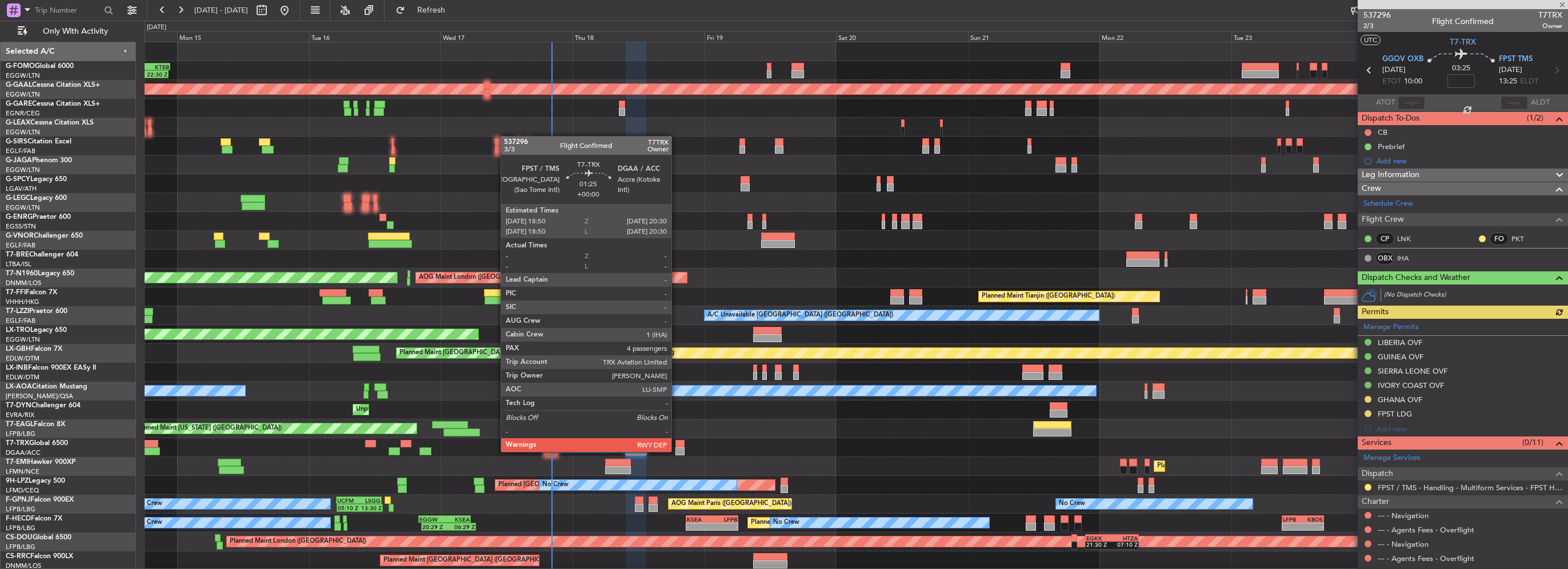
click at [676, 450] on div at bounding box center [681, 451] width 10 height 8
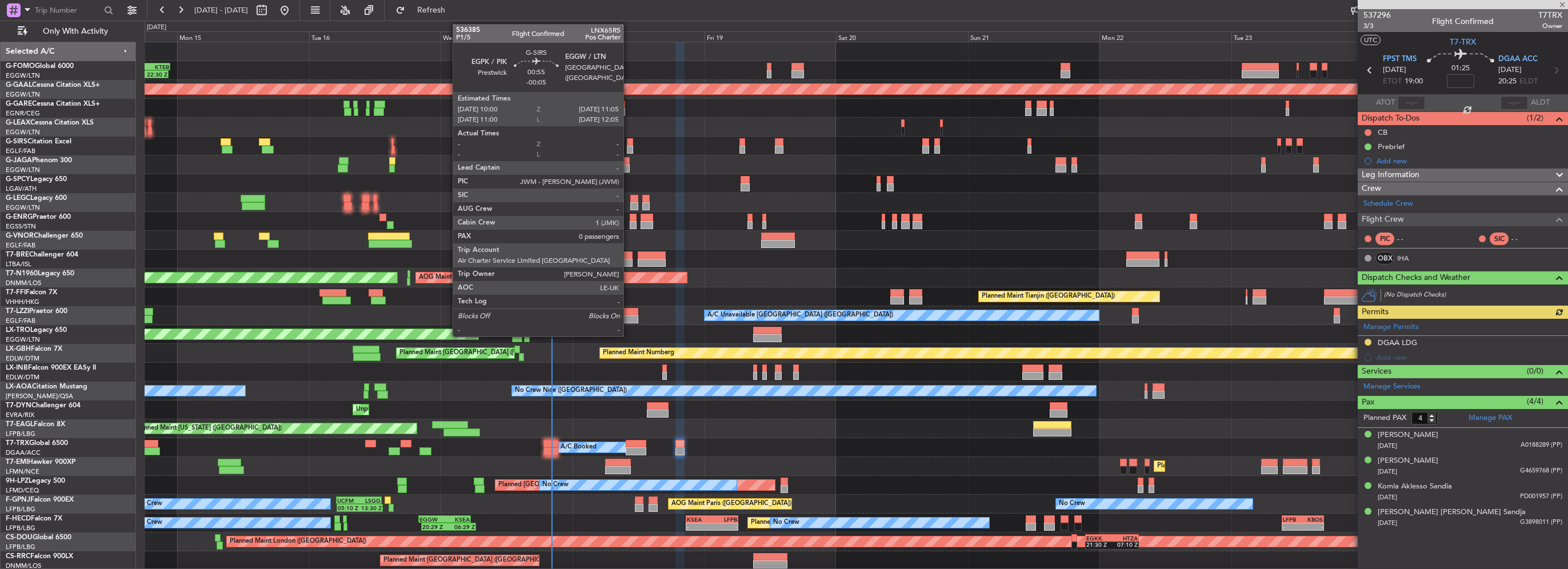
click at [629, 145] on div at bounding box center [630, 142] width 6 height 8
type input "-00:05"
type input "0"
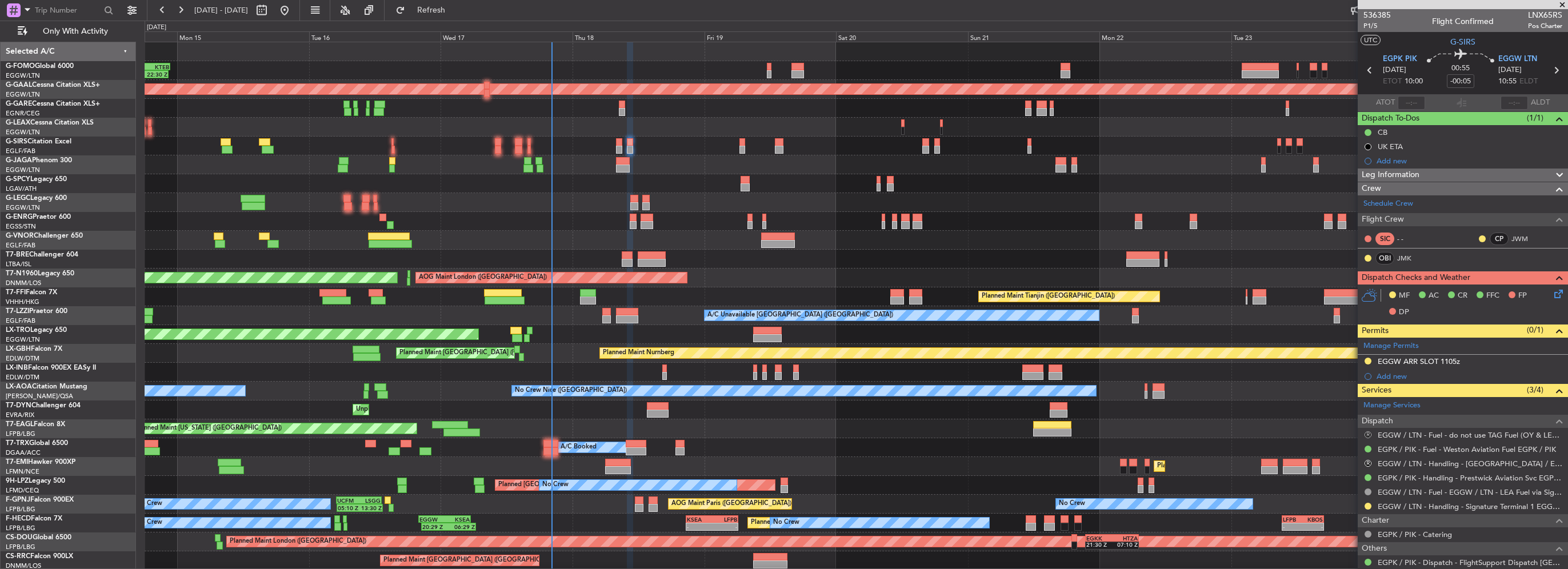
click at [1367, 431] on button "R" at bounding box center [1368, 435] width 7 height 7
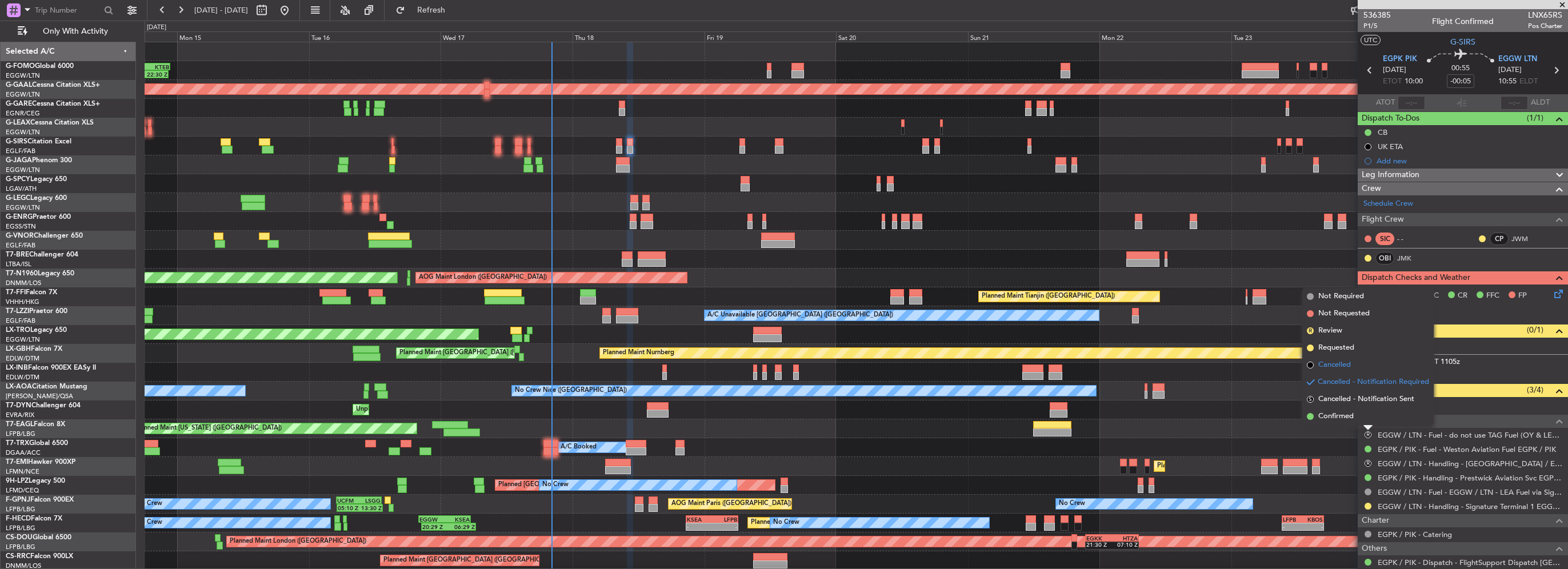
click at [1340, 361] on span "Cancelled" at bounding box center [1335, 365] width 33 height 12
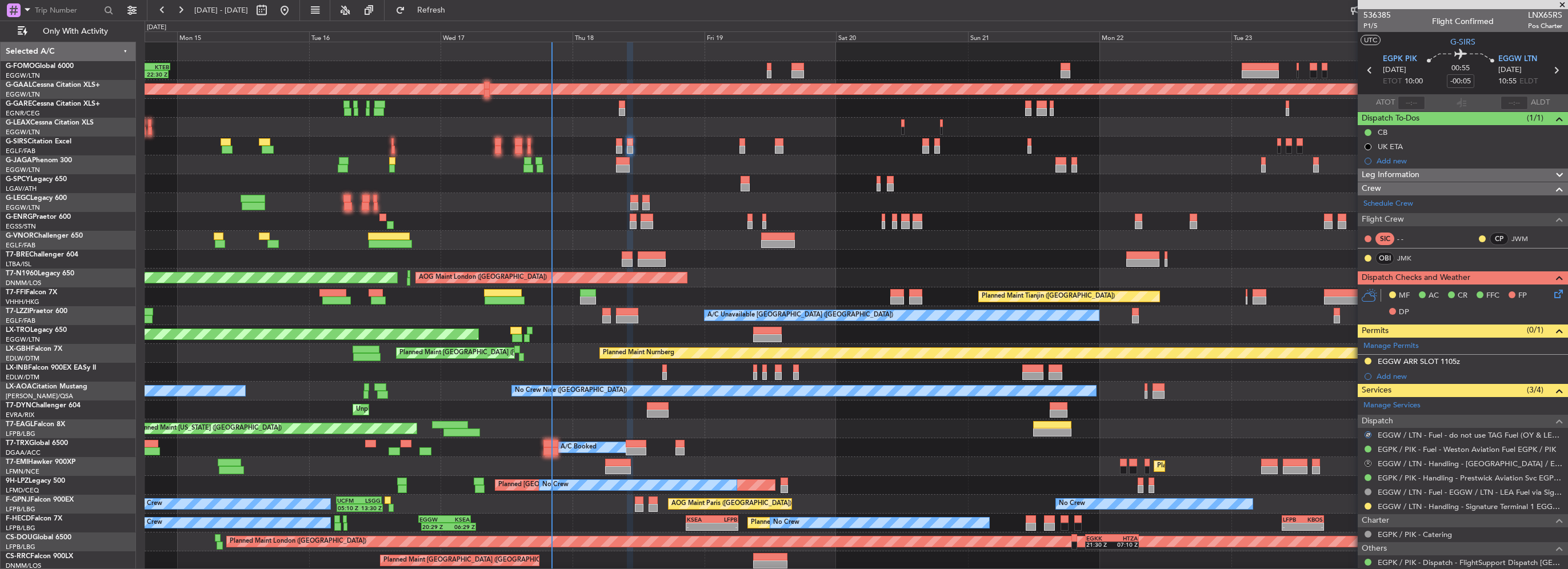
click at [1367, 462] on button "R" at bounding box center [1368, 463] width 7 height 7
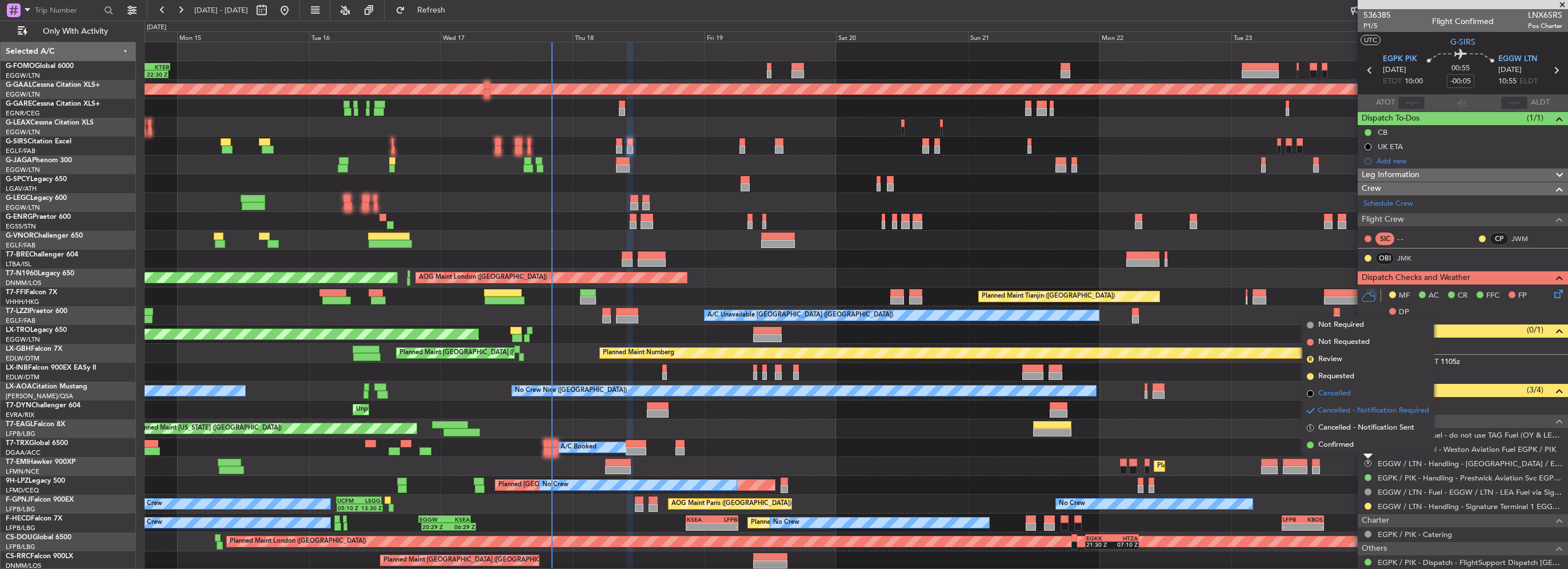
click at [1344, 391] on span "Cancelled" at bounding box center [1335, 393] width 33 height 12
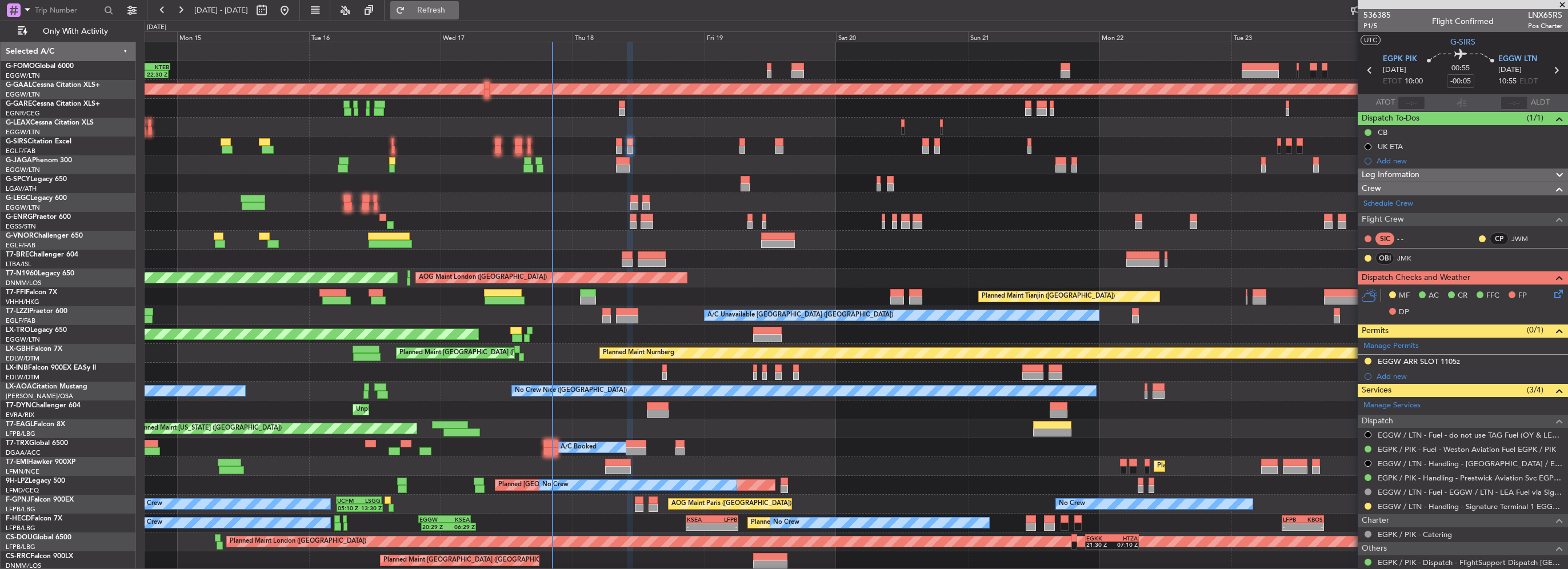
click at [455, 9] on span "Refresh" at bounding box center [431, 10] width 48 height 8
click at [113, 184] on div "10:50 Z 22:30 Z OLBA 11:00 Z KTEB 22:45 Z Planned Maint Dusseldorf Owner Planne…" at bounding box center [784, 295] width 1568 height 548
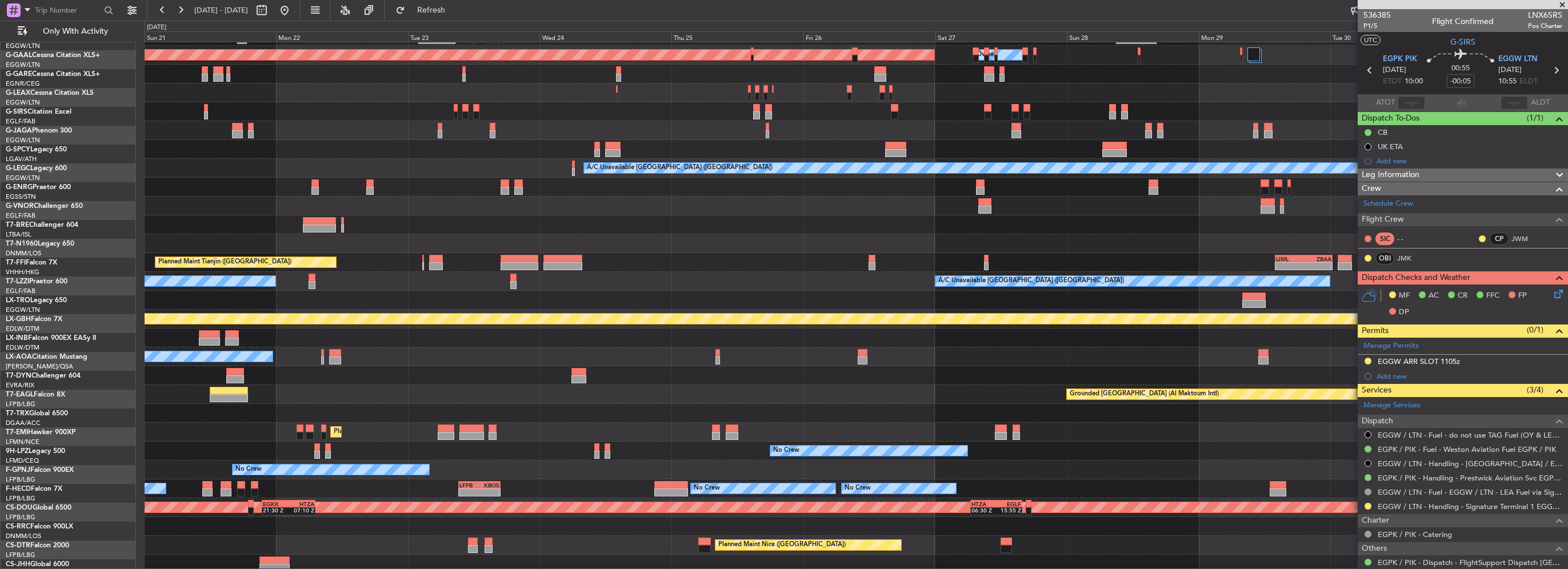
click at [256, 187] on div "Planned Maint Dusseldorf Owner Owner A/C Unavailable London (Luton) AOG Maint L…" at bounding box center [856, 290] width 1423 height 565
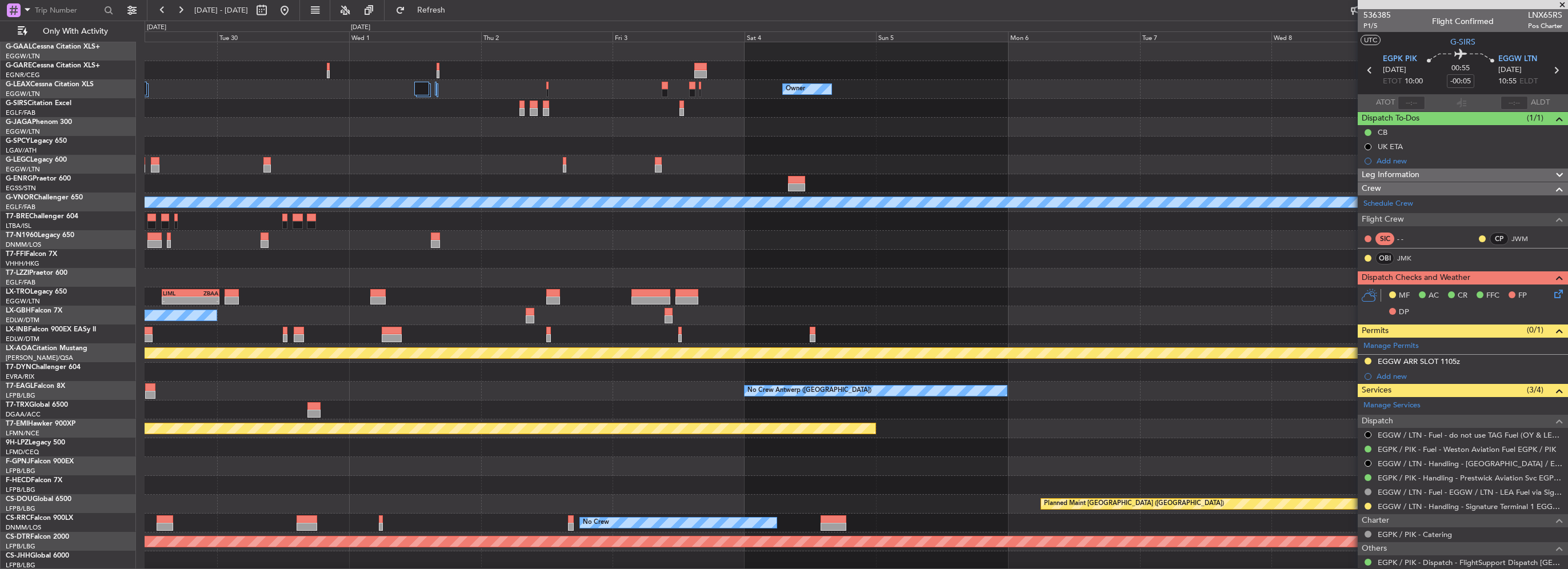
click at [528, 363] on div "Owner Owner Owner Planned Maint Dusseldorf A/C Unavailable London (Luton) - - L…" at bounding box center [856, 324] width 1423 height 565
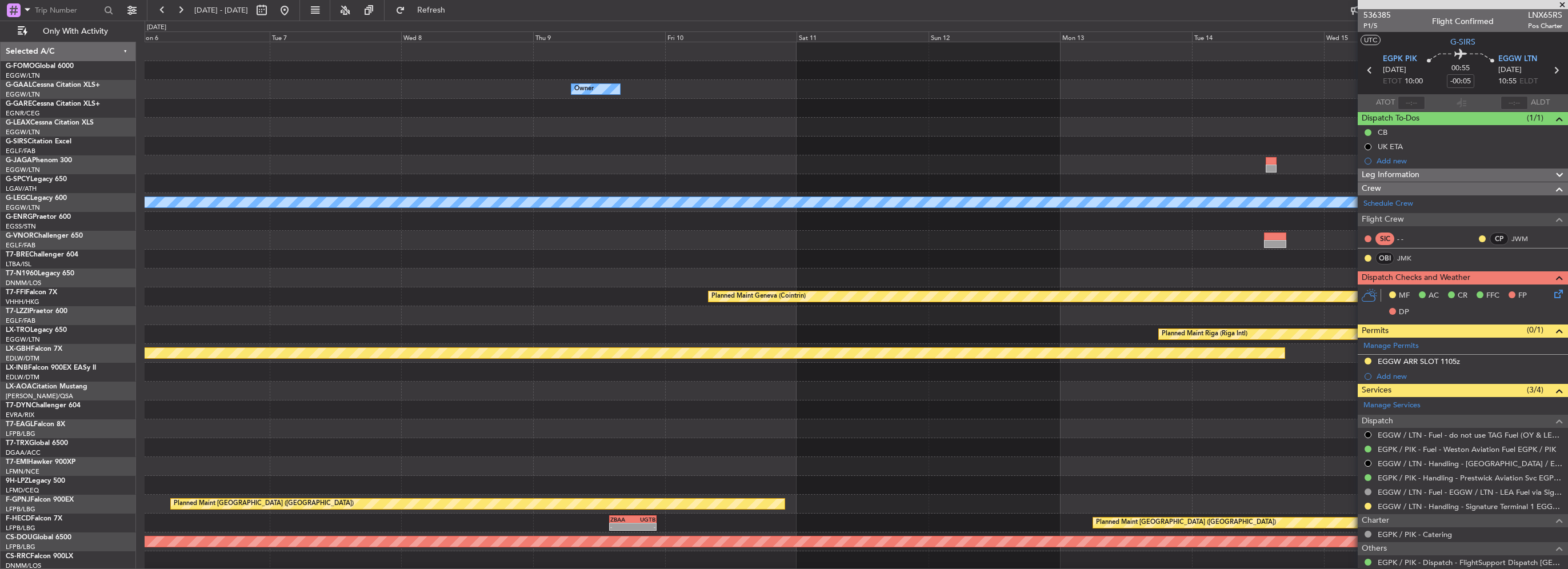
click at [257, 315] on div at bounding box center [856, 315] width 1423 height 19
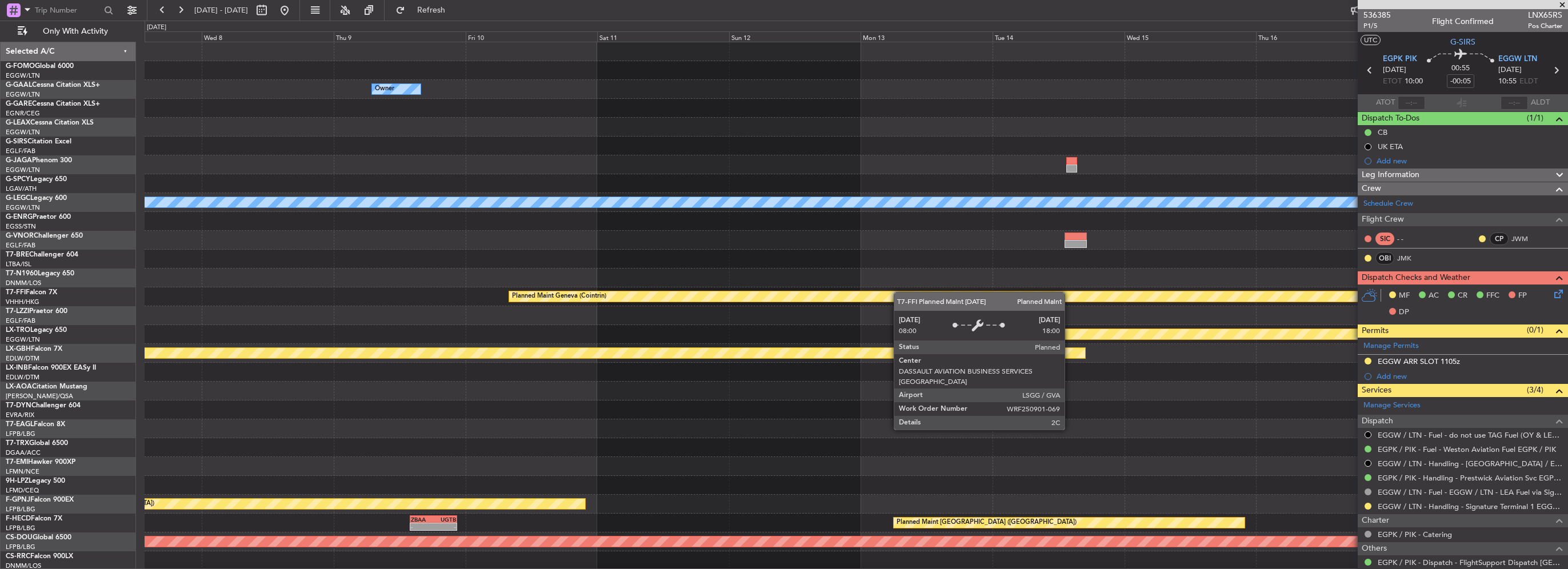
click at [404, 296] on div "Planned Maint Geneva (Cointrin)" at bounding box center [856, 296] width 1423 height 19
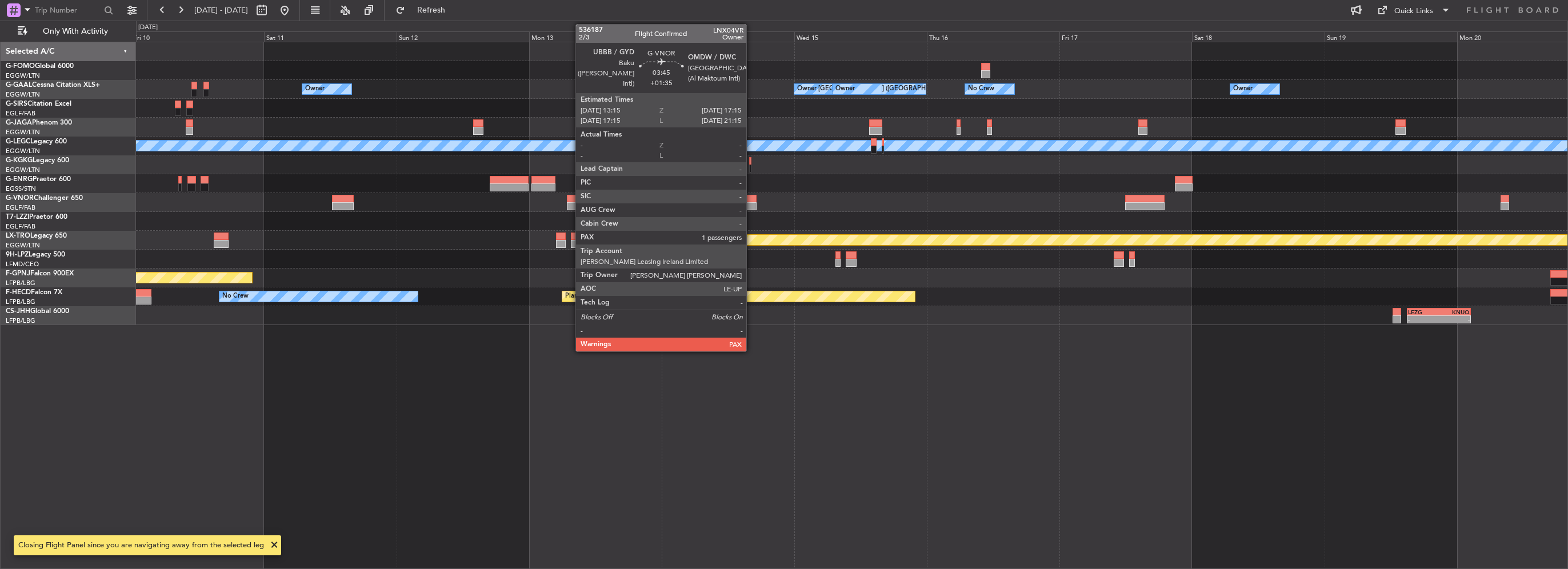
click at [751, 205] on div at bounding box center [745, 206] width 23 height 8
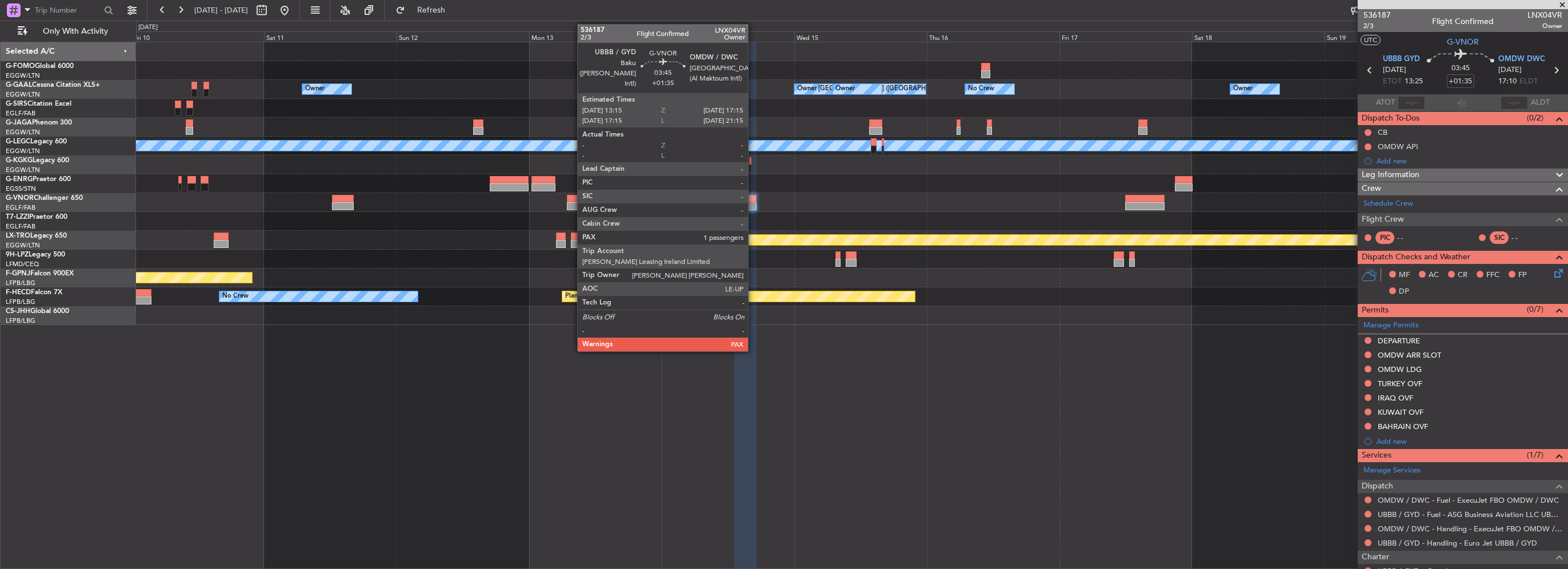
click at [753, 201] on div at bounding box center [745, 198] width 23 height 8
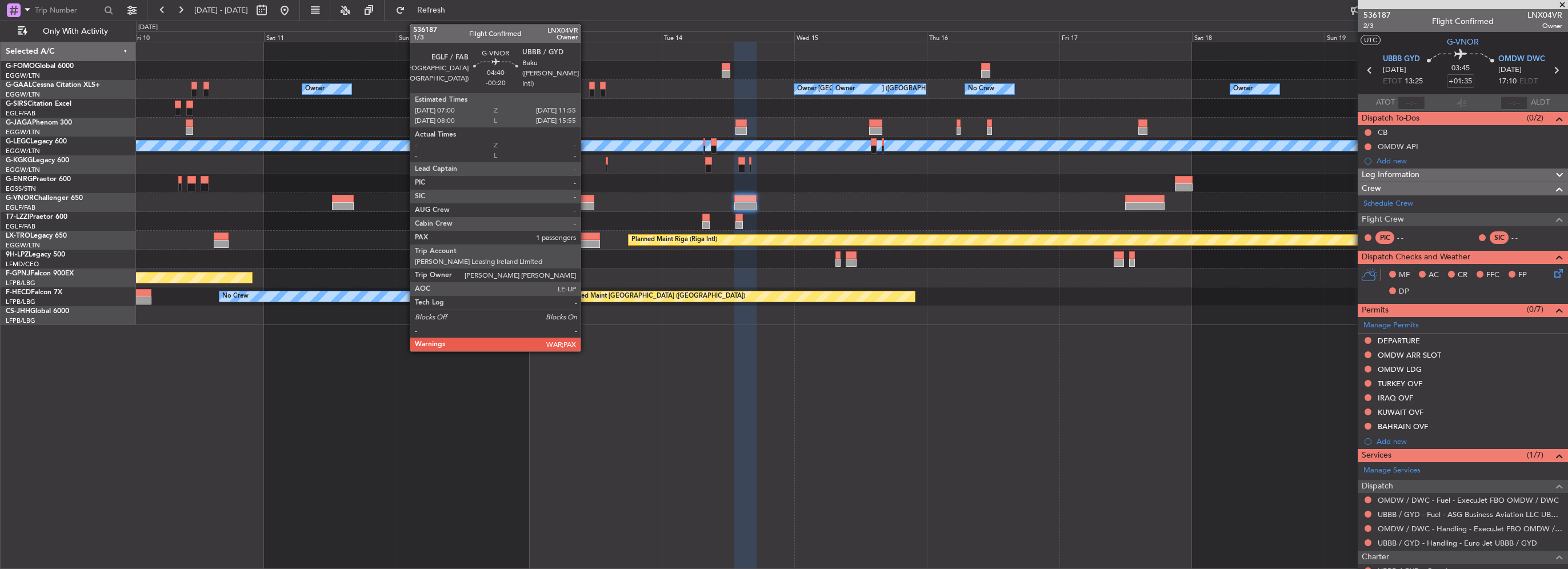
click at [586, 202] on div at bounding box center [580, 206] width 27 height 8
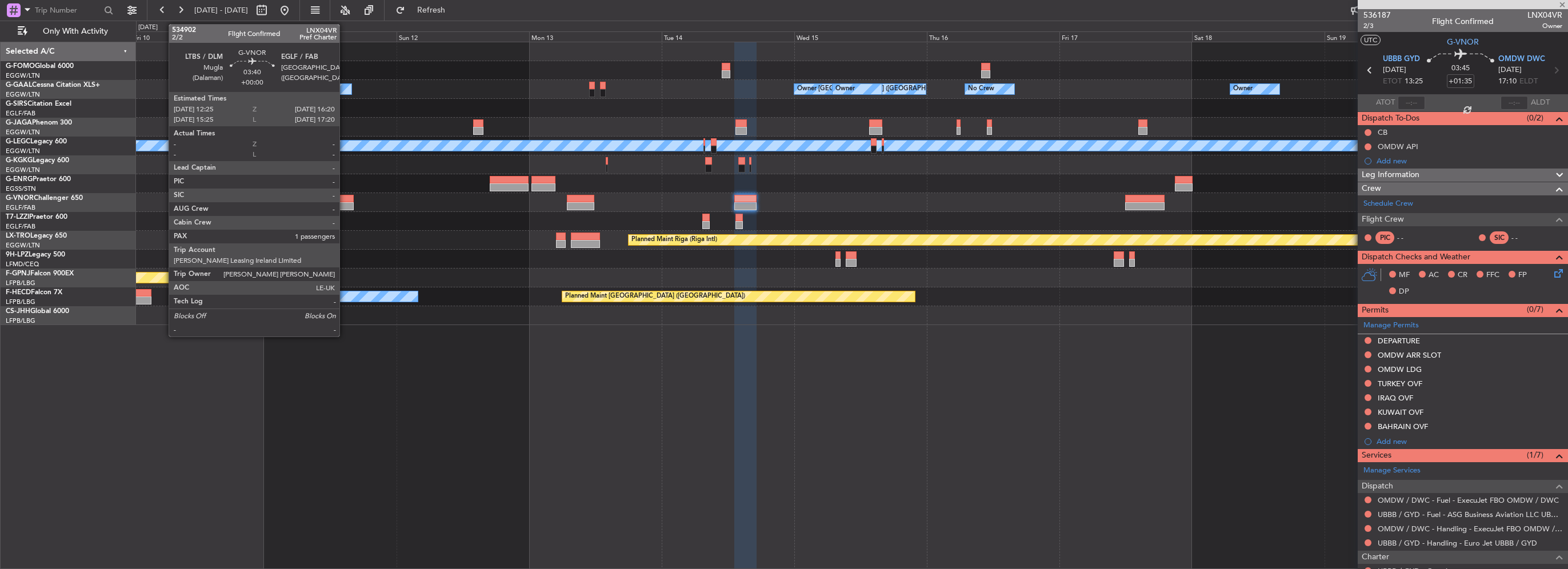
type input "-00:20"
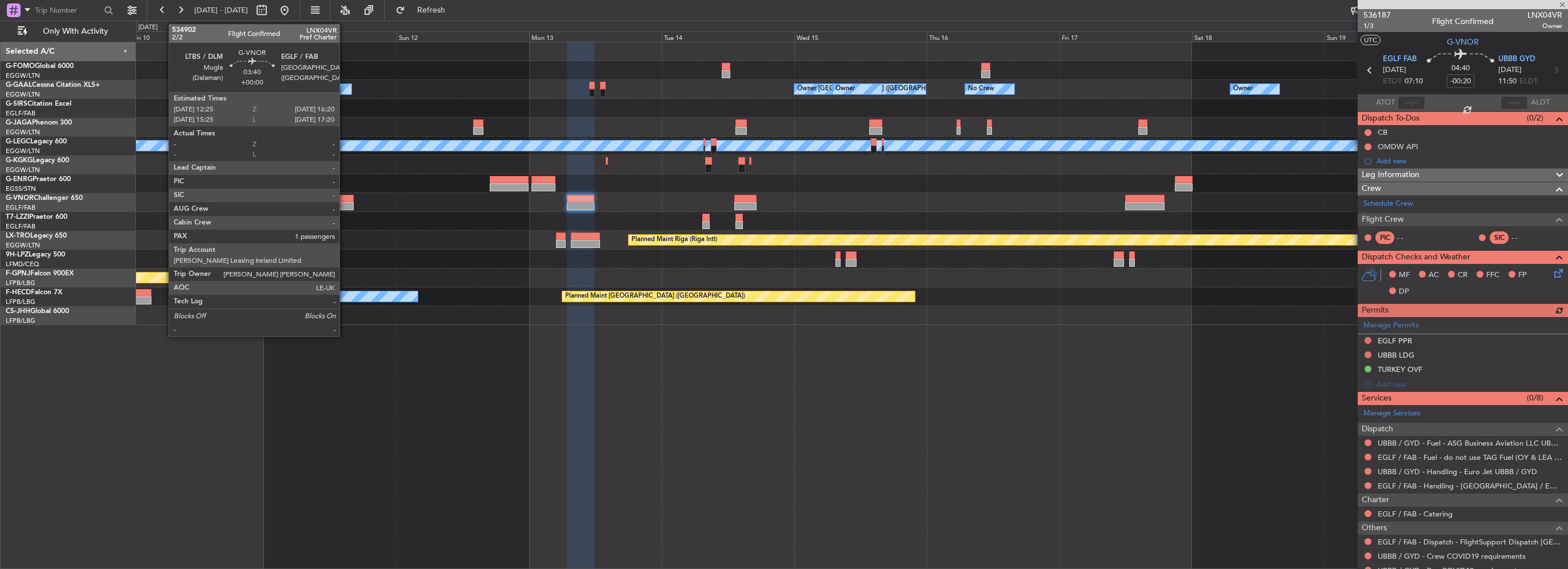
click at [345, 198] on div at bounding box center [343, 198] width 22 height 8
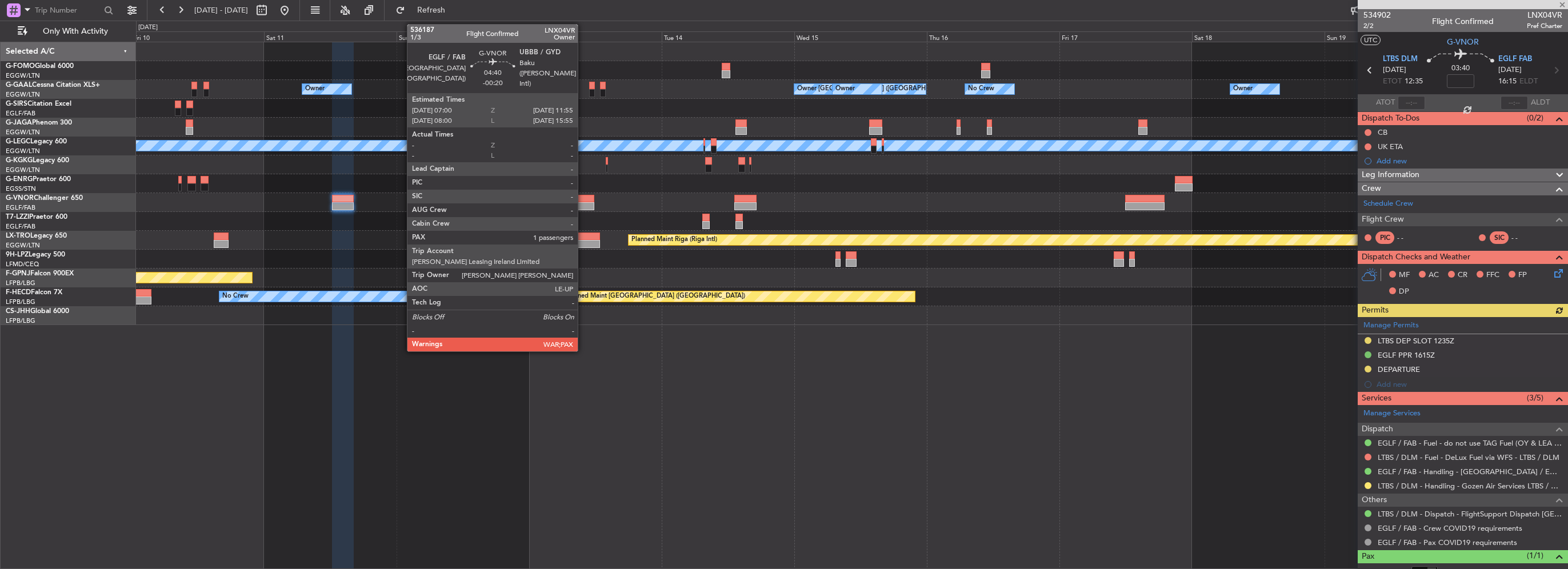
click at [583, 204] on div at bounding box center [580, 206] width 27 height 8
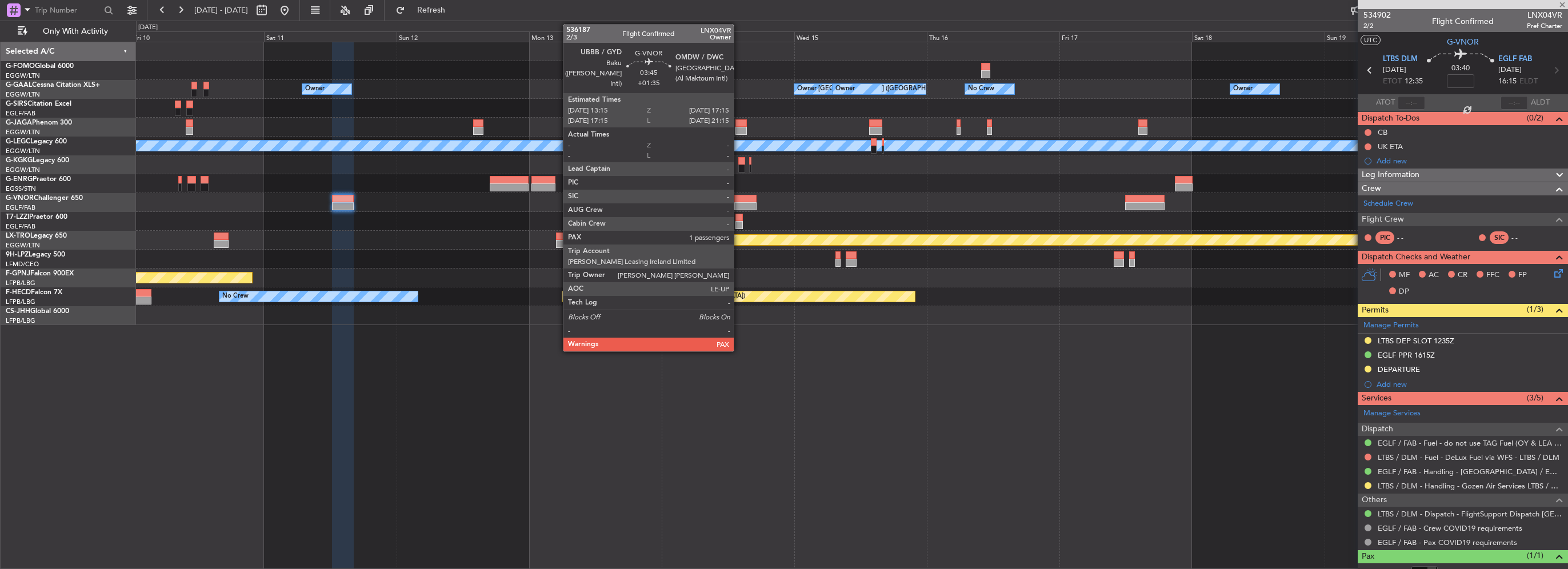
type input "-00:20"
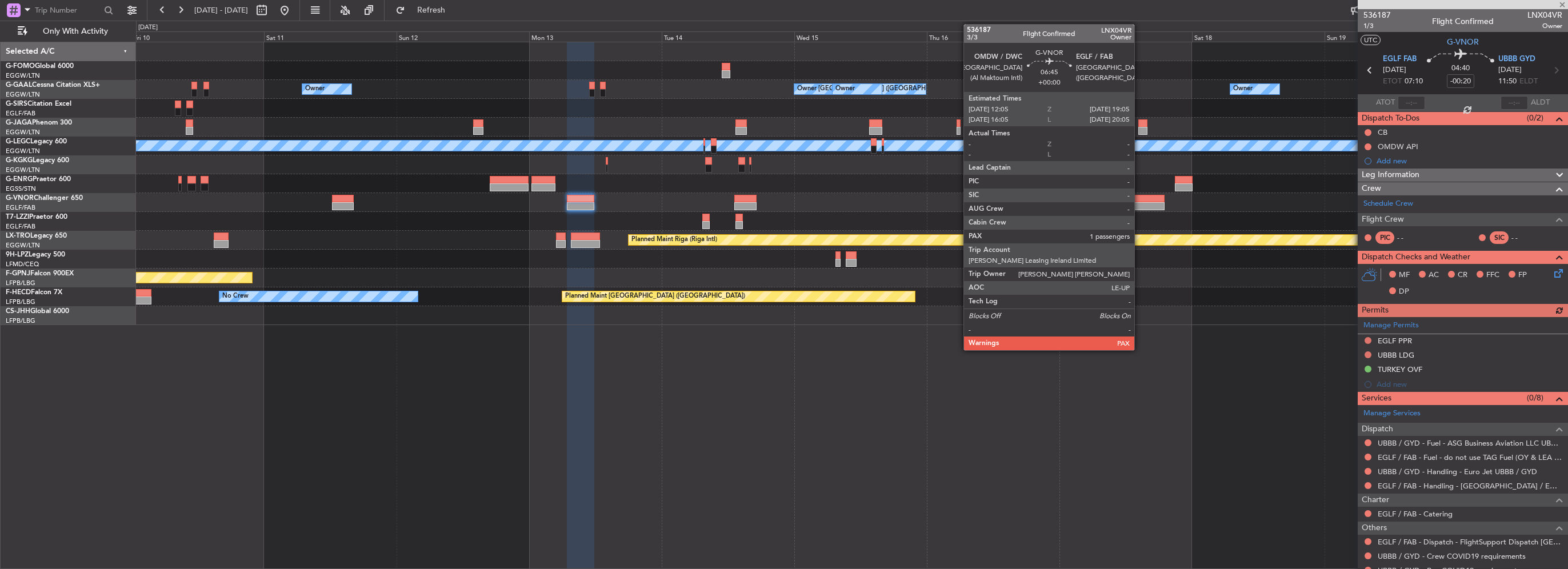
click at [1139, 200] on div at bounding box center [1144, 198] width 39 height 8
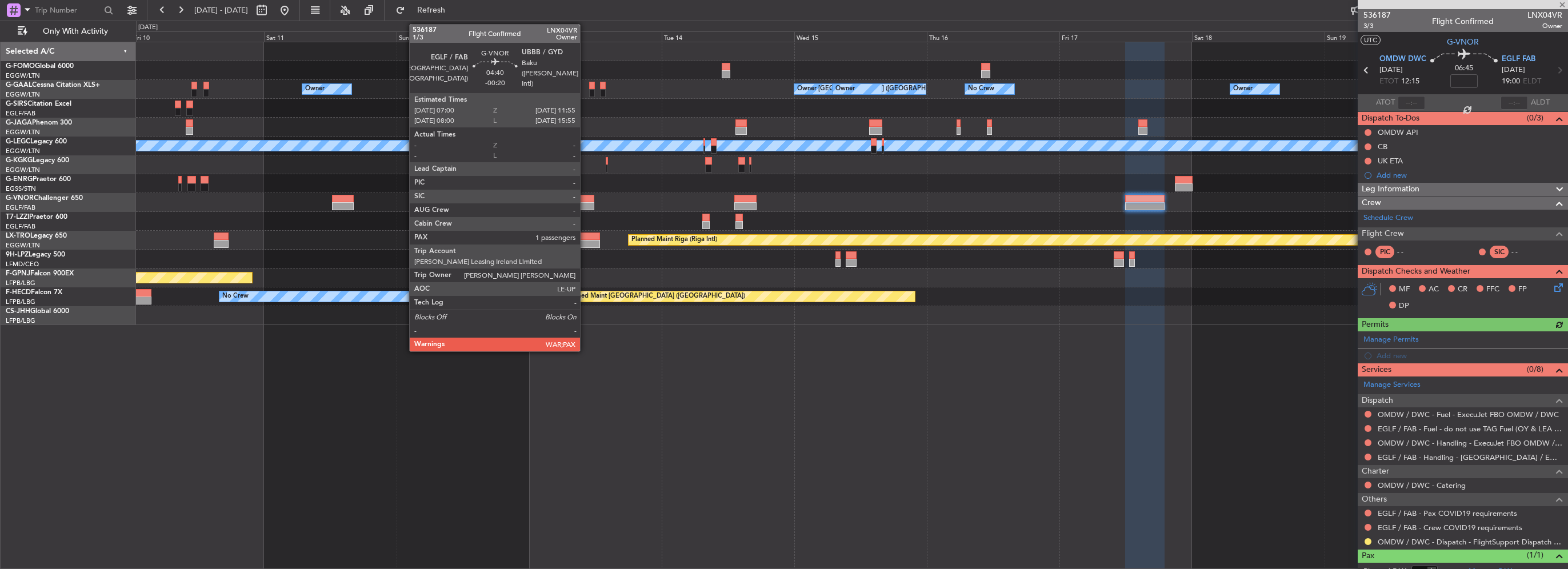
click at [585, 198] on div at bounding box center [580, 198] width 27 height 8
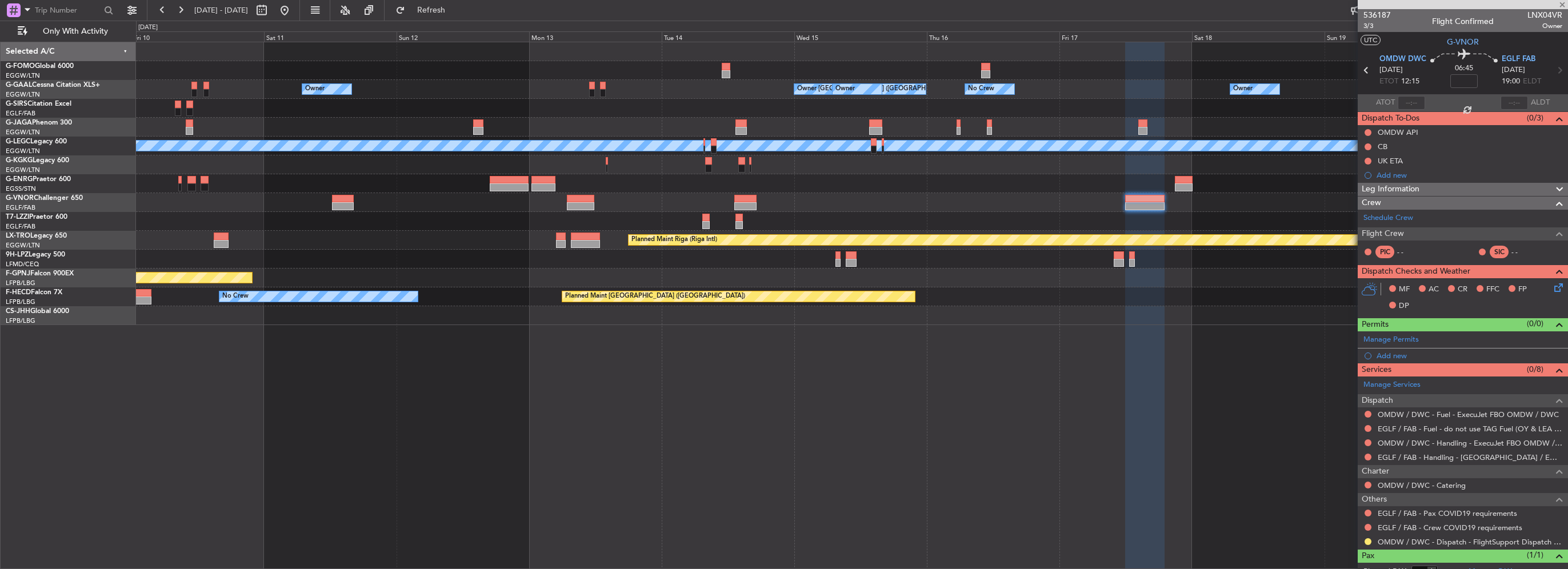
type input "-00:20"
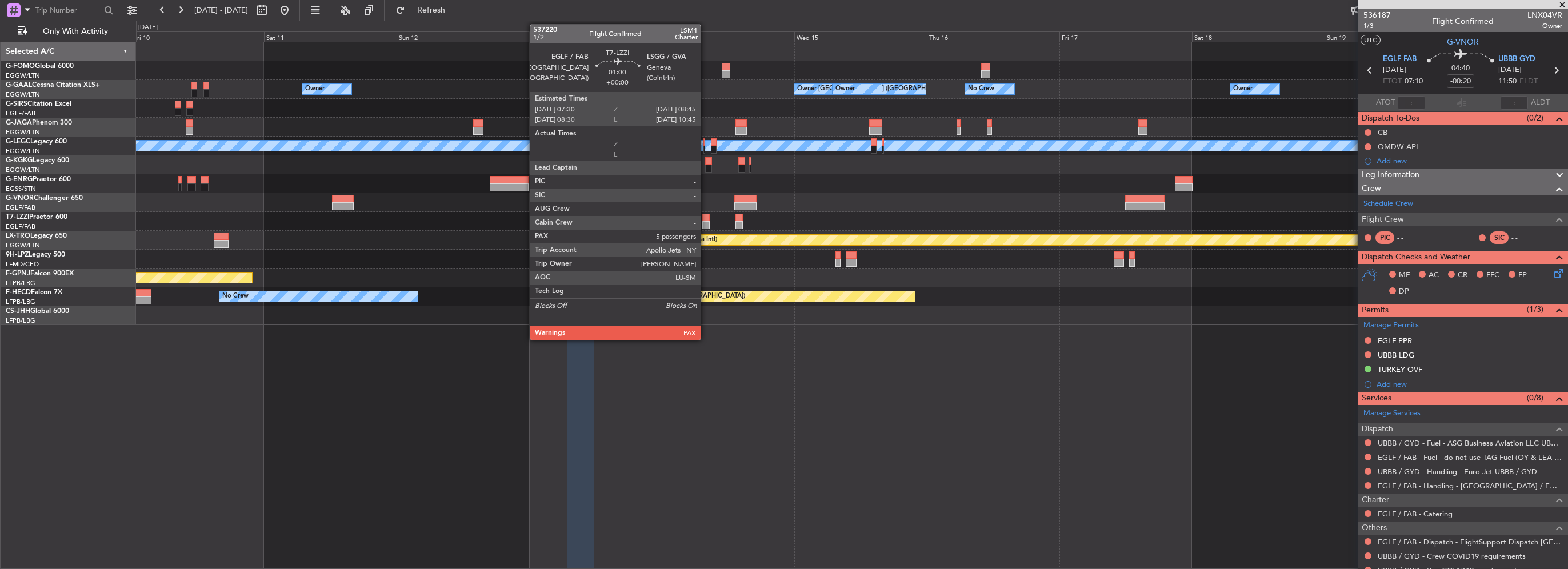
click at [705, 219] on div at bounding box center [706, 217] width 7 height 8
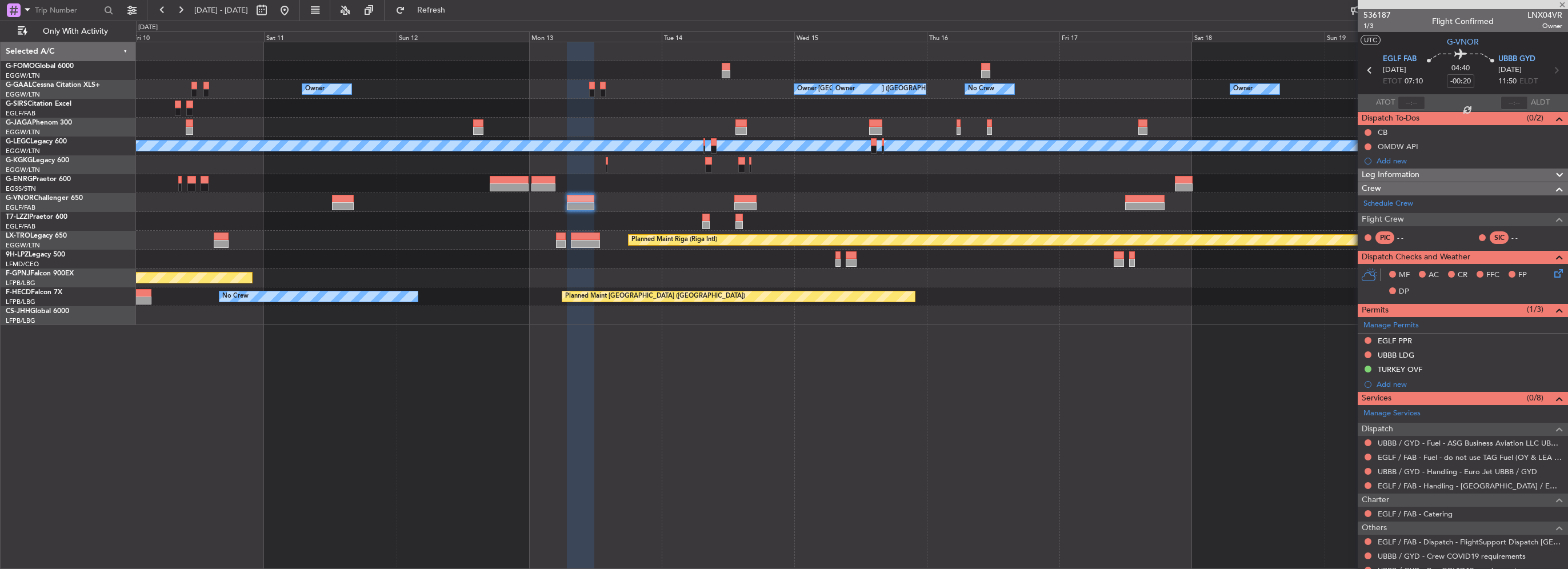
type input "5"
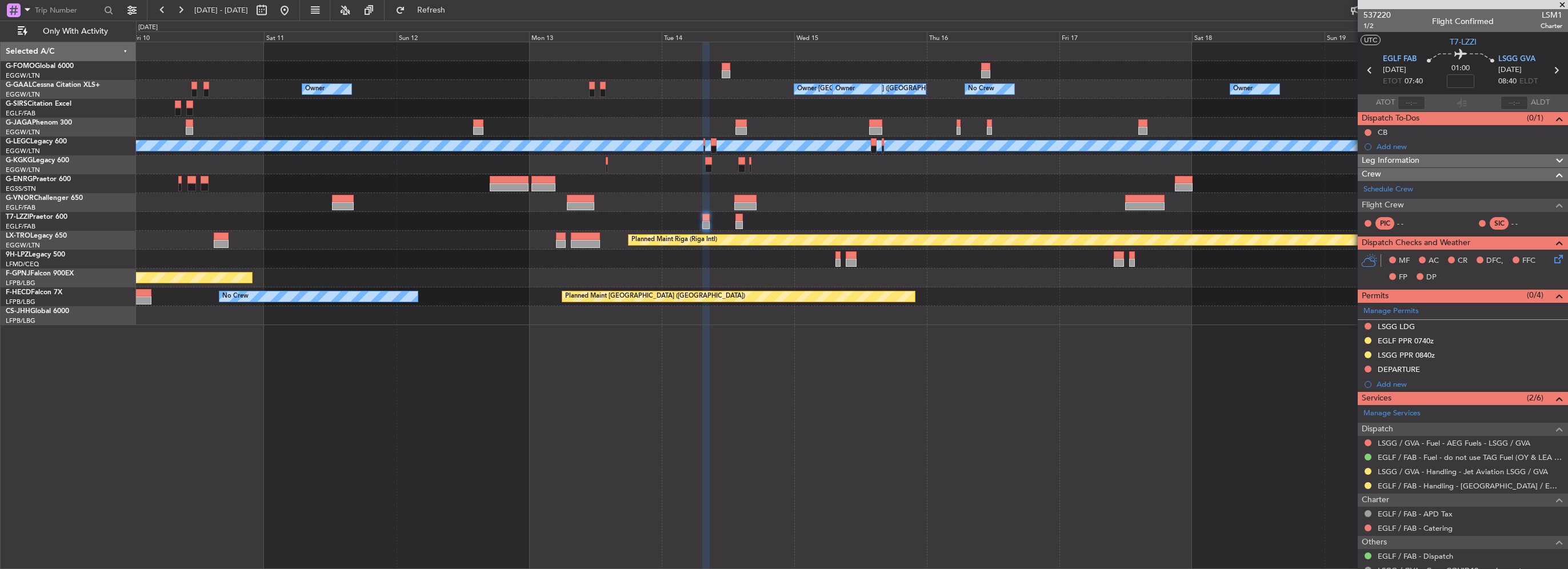
drag, startPoint x: 1392, startPoint y: 341, endPoint x: 1435, endPoint y: 352, distance: 44.4
click at [1392, 341] on div "EGLF PPR 0740z" at bounding box center [1405, 341] width 56 height 10
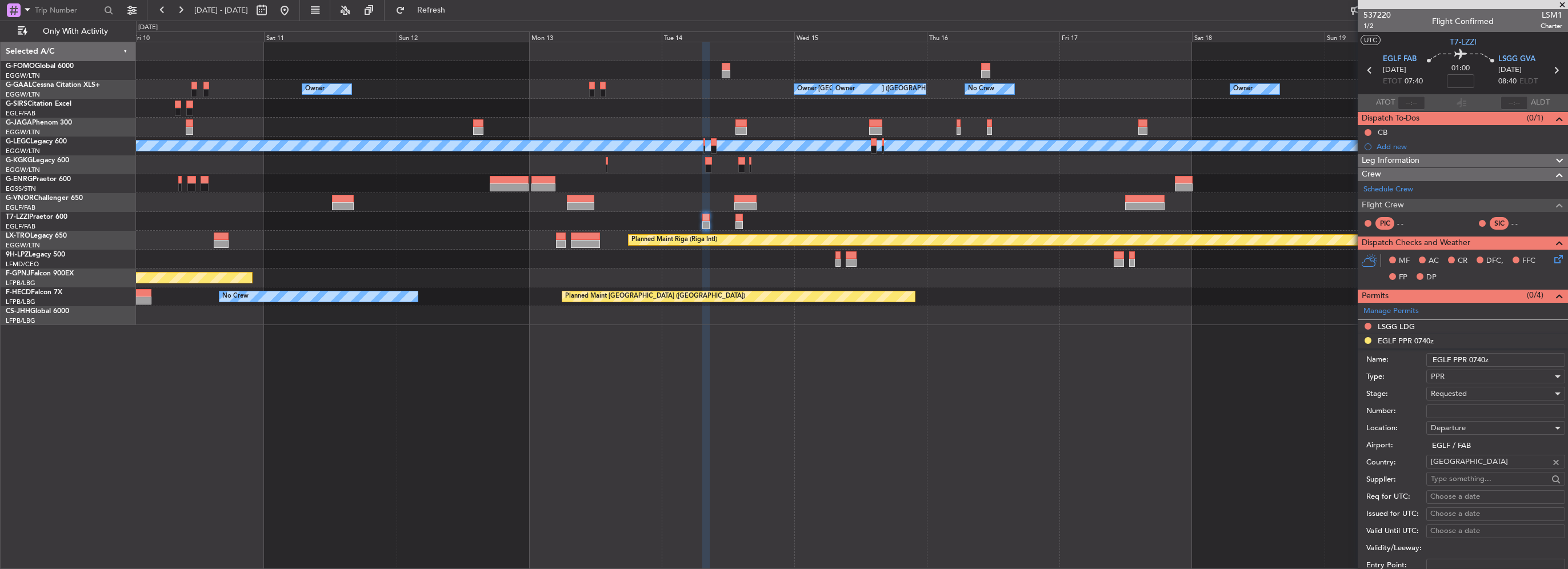
click at [1464, 408] on input "Number:" at bounding box center [1496, 411] width 139 height 14
paste input "375472"
type input "375472"
click at [1455, 394] on span "Requested" at bounding box center [1449, 393] width 36 height 10
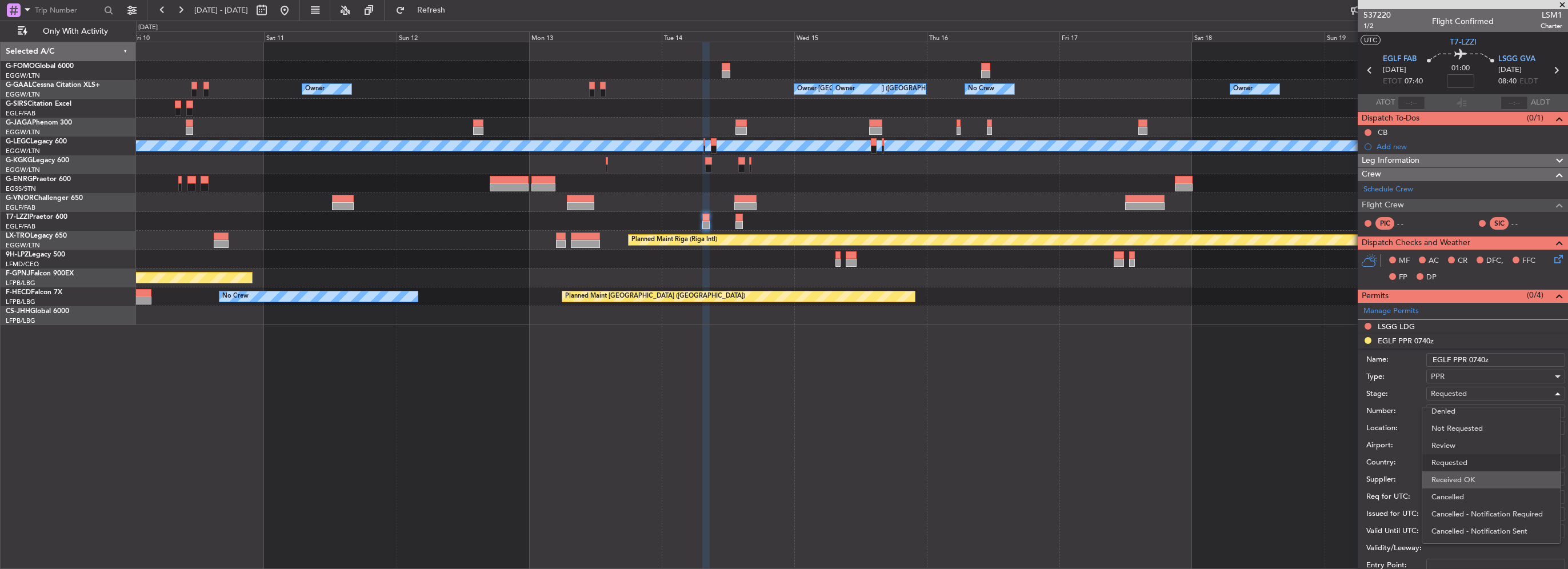
click at [1479, 479] on span "Received OK" at bounding box center [1491, 480] width 120 height 17
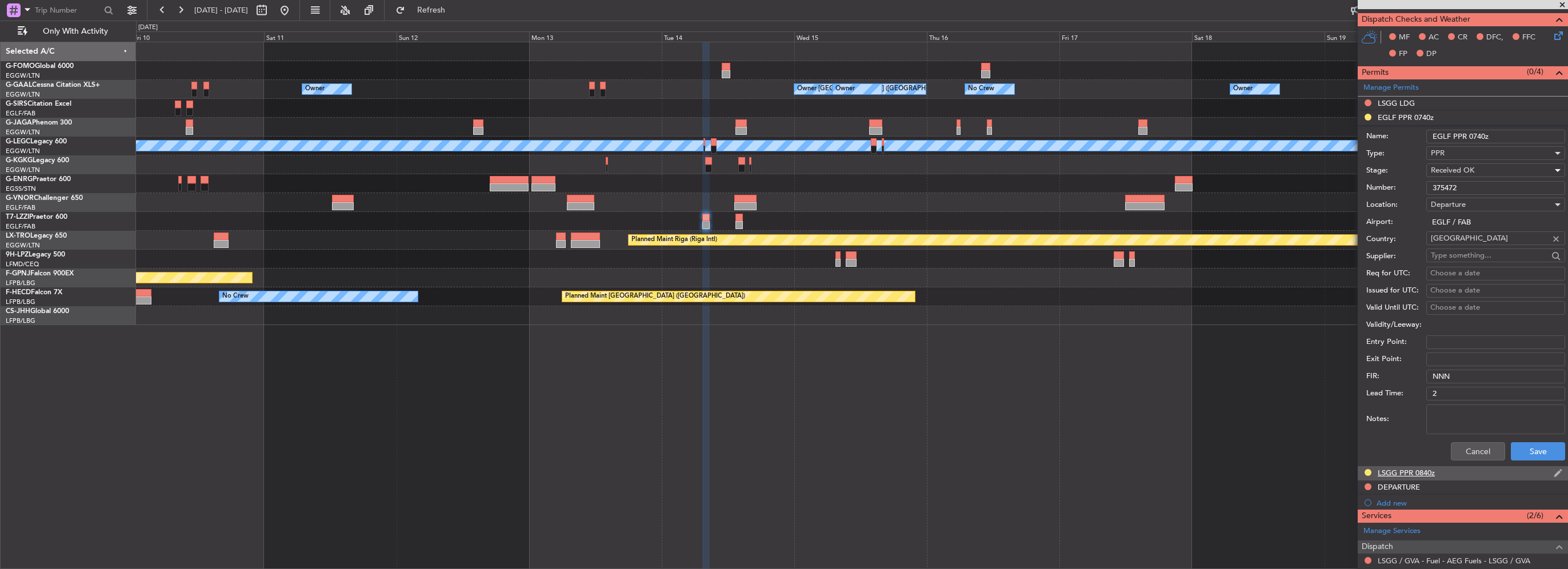
scroll to position [229, 0]
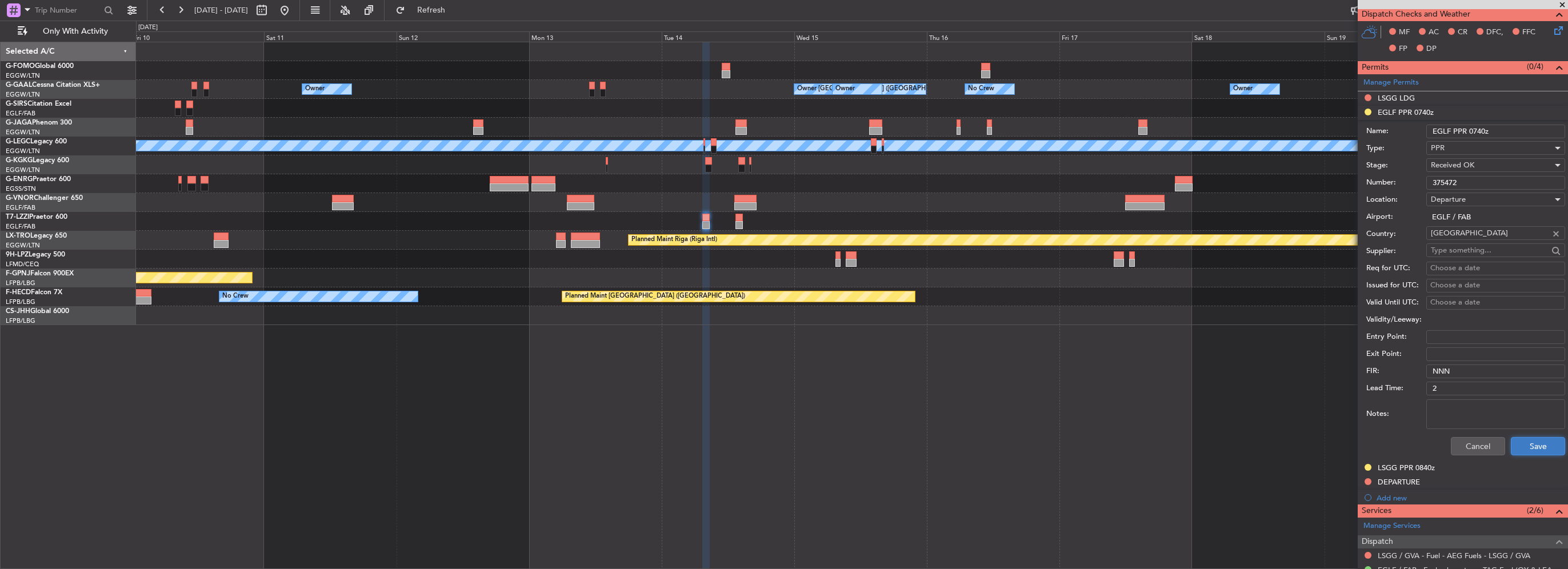
click at [1525, 438] on button "Save" at bounding box center [1538, 446] width 54 height 18
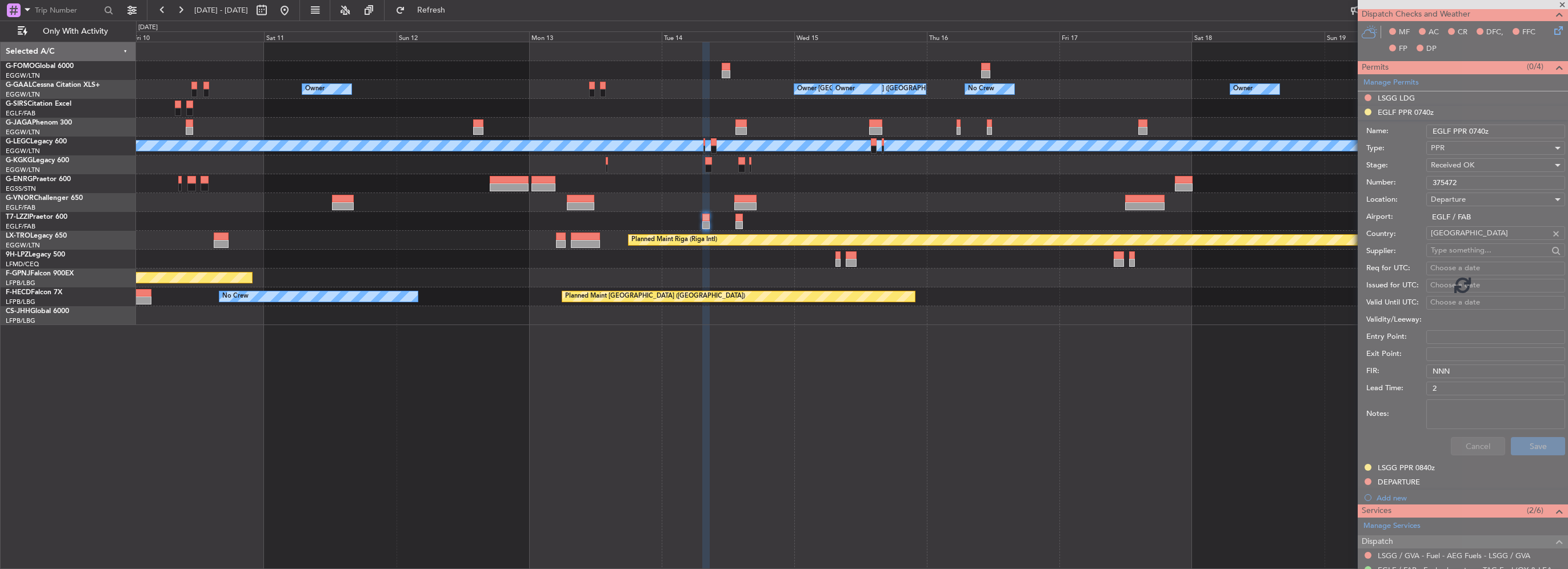
scroll to position [82, 0]
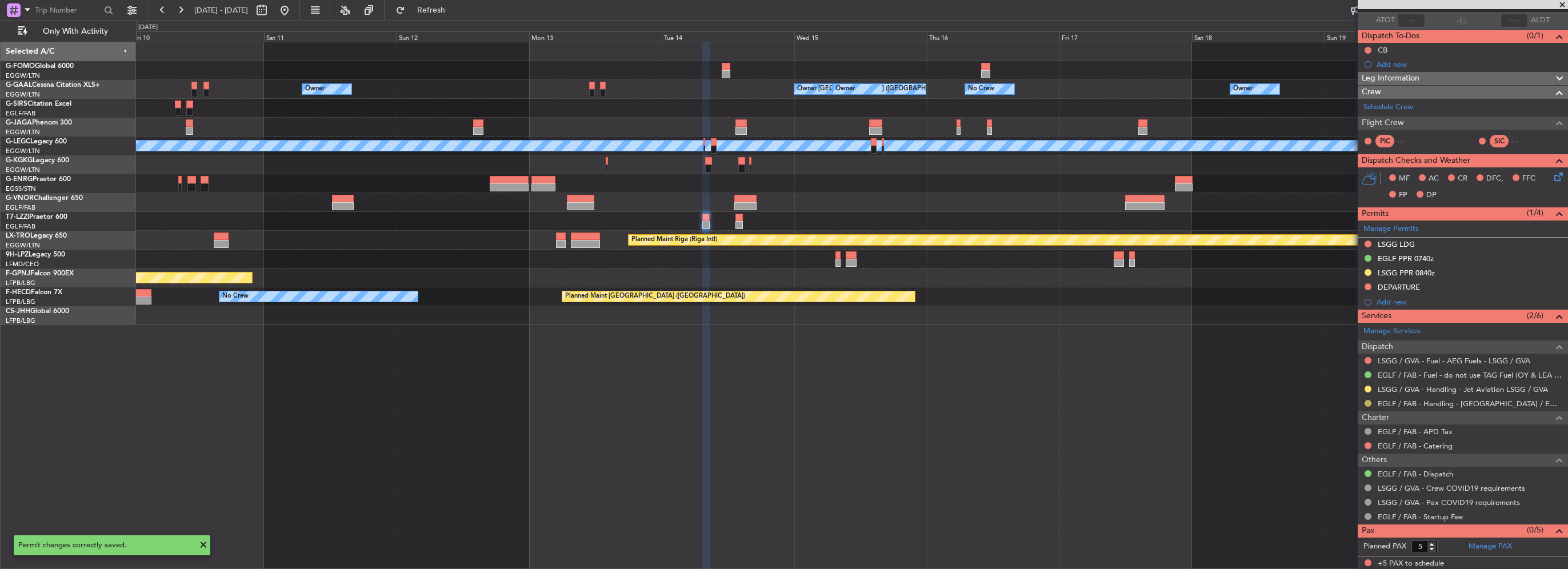
click at [1367, 402] on button at bounding box center [1368, 403] width 7 height 7
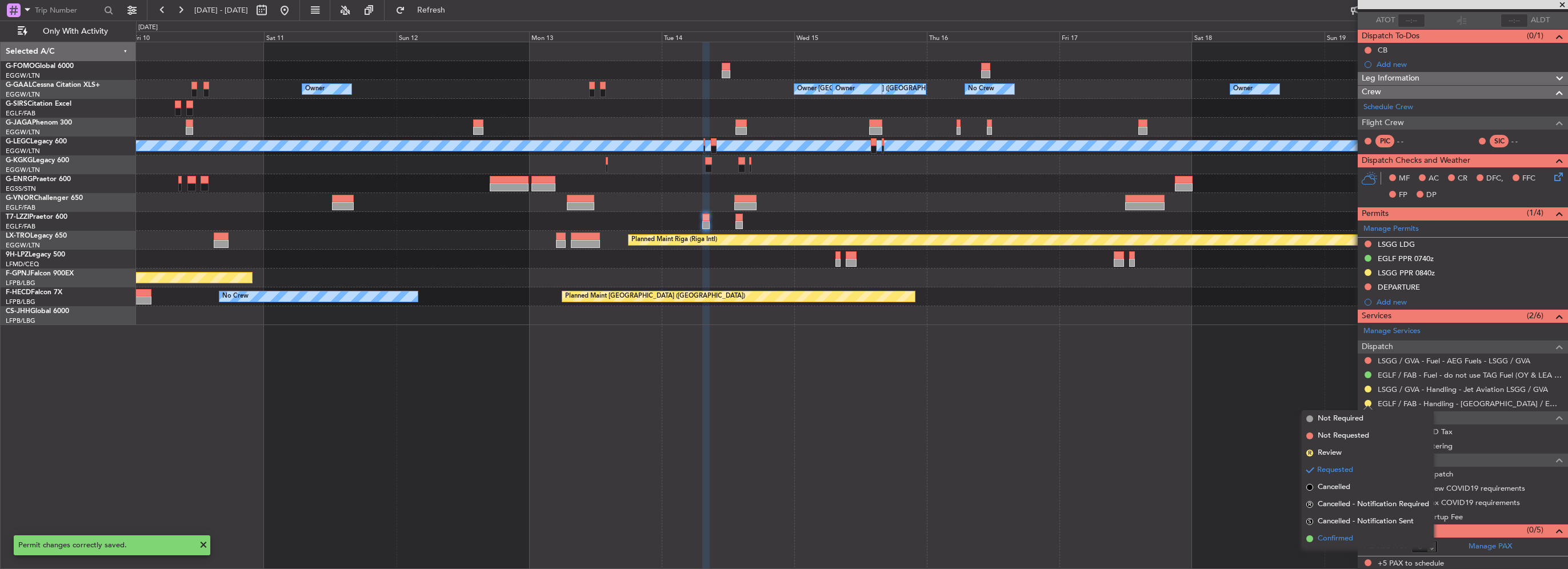
click at [1340, 539] on span "Confirmed" at bounding box center [1335, 539] width 35 height 12
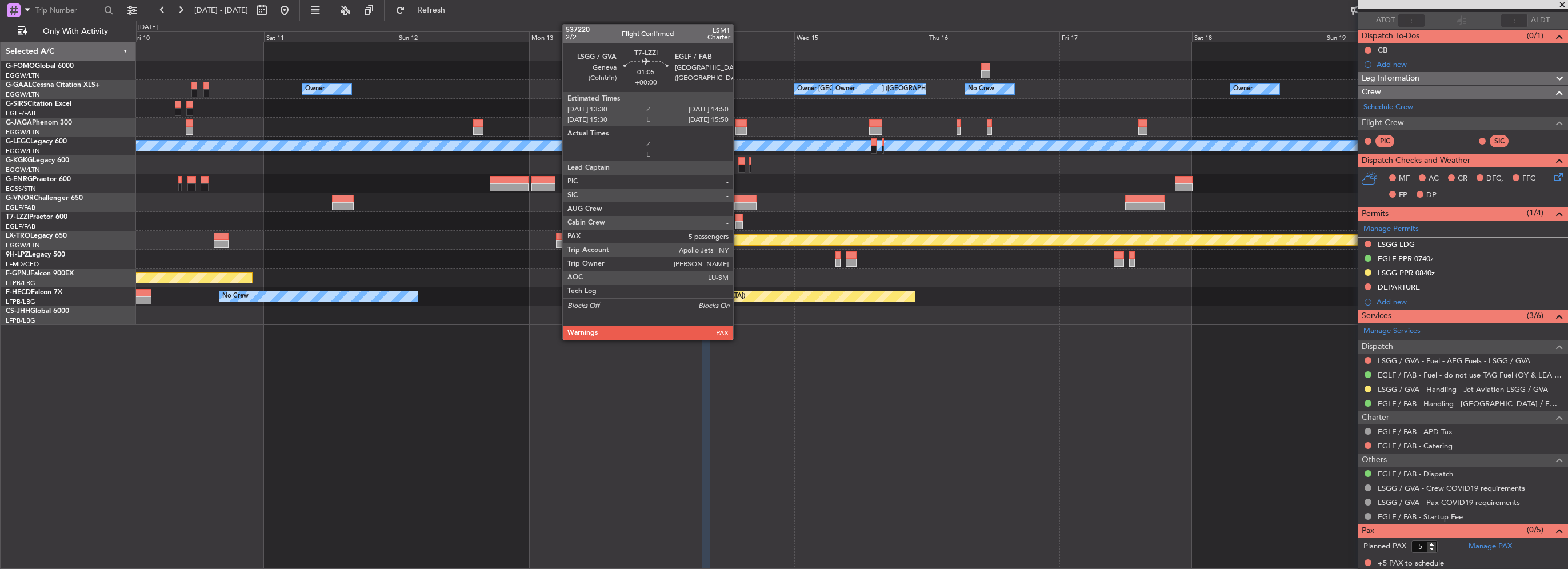
click at [738, 222] on div at bounding box center [739, 225] width 7 height 8
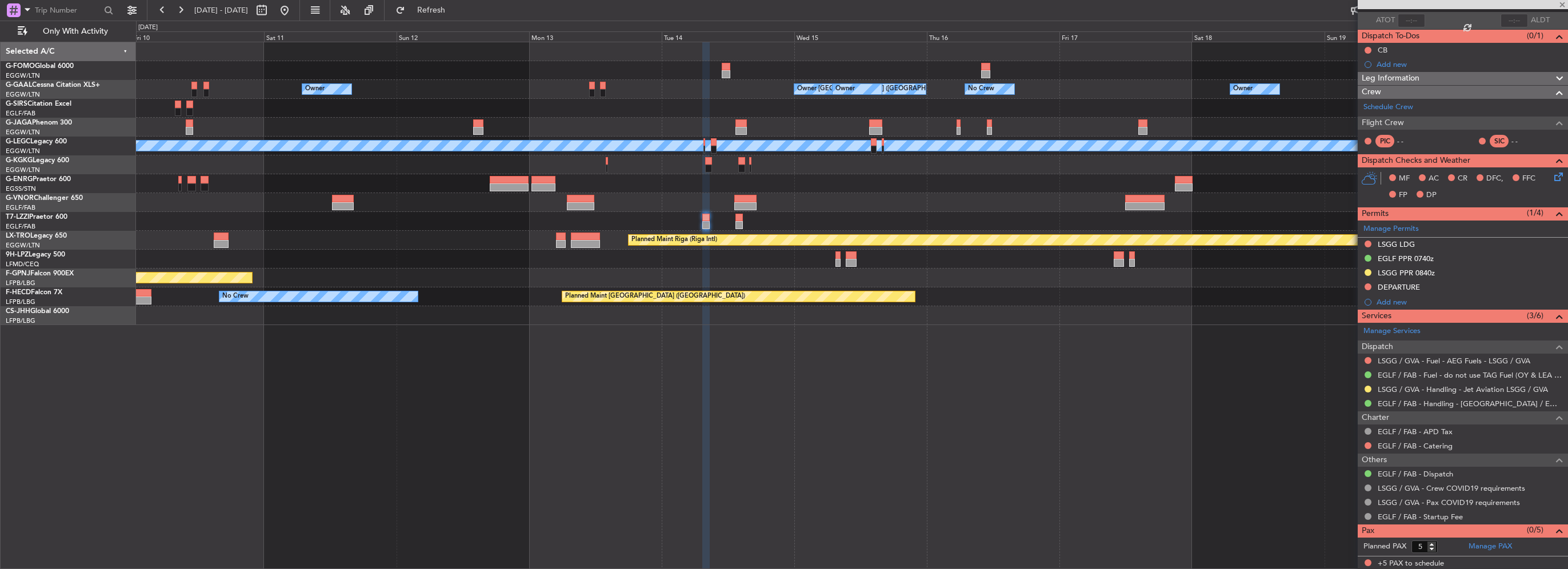
scroll to position [0, 0]
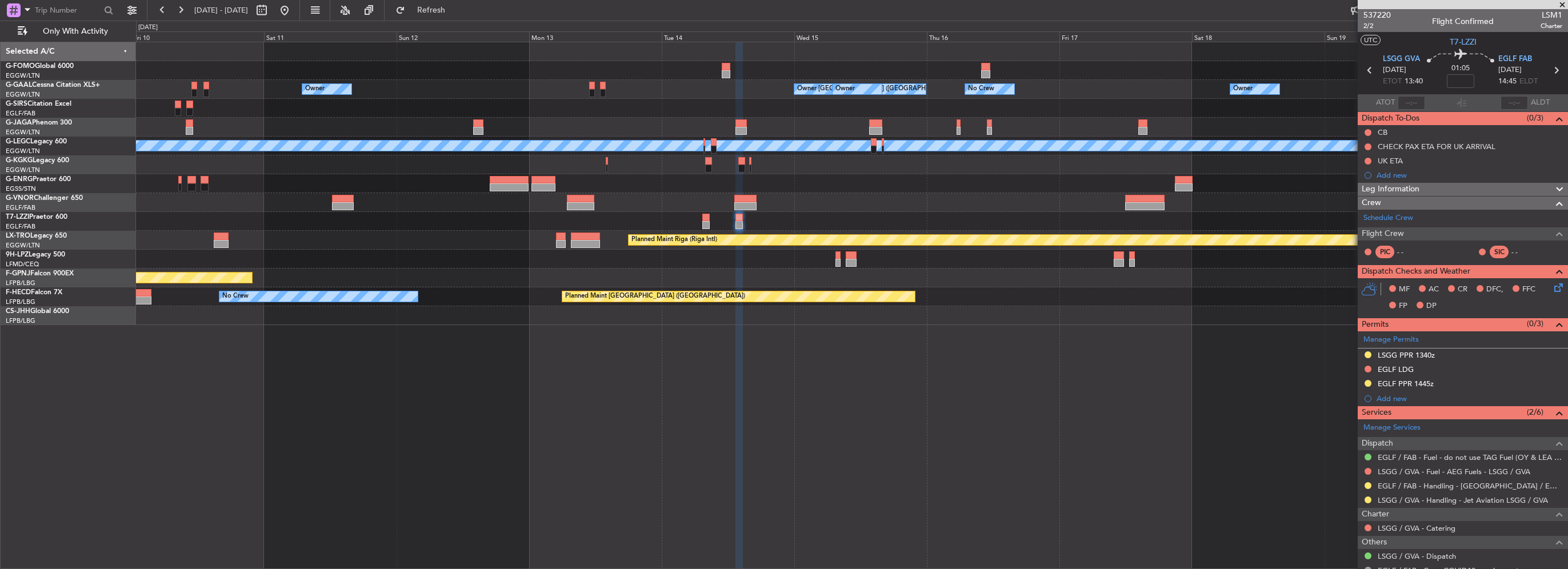
click at [1425, 388] on div "EGLF PPR 1445z" at bounding box center [1463, 384] width 210 height 14
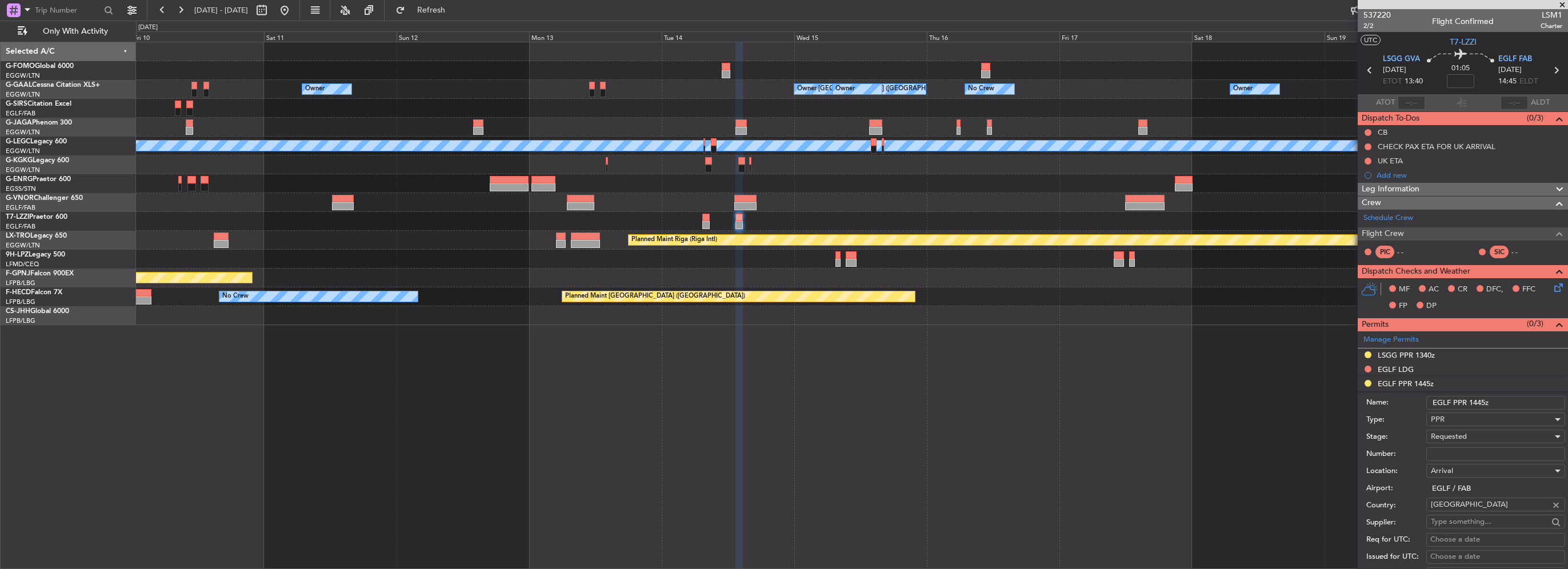
click at [1465, 453] on input "Number:" at bounding box center [1496, 454] width 139 height 14
paste input "375473"
type input "375473"
click at [1446, 437] on span "Requested" at bounding box center [1449, 436] width 36 height 10
click at [1483, 533] on span "Received OK" at bounding box center [1491, 527] width 120 height 17
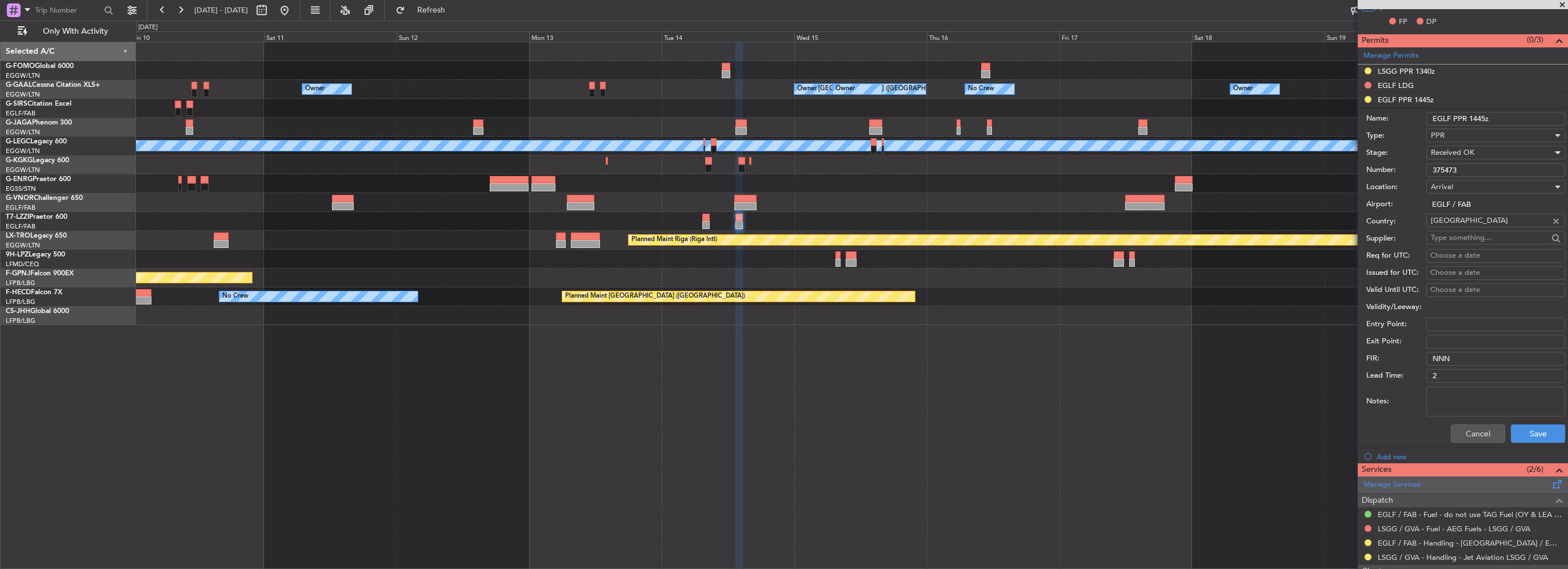
scroll to position [285, 0]
click at [1540, 431] on button "Save" at bounding box center [1538, 432] width 54 height 18
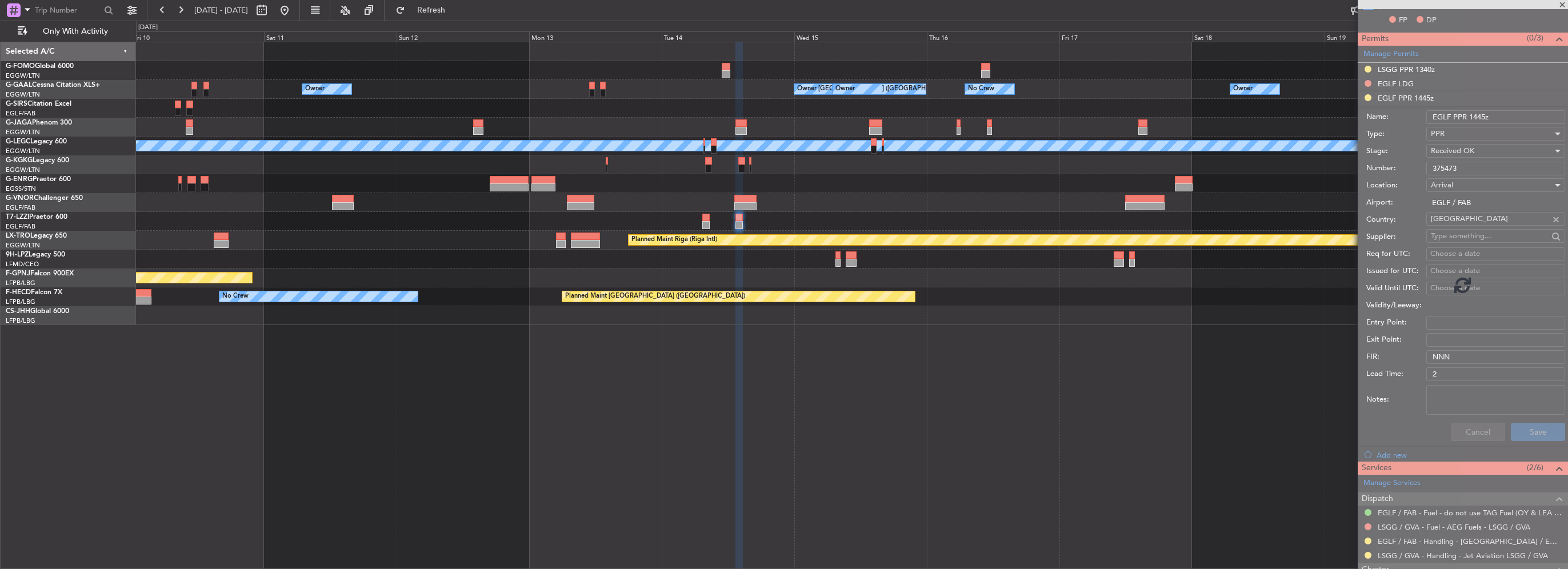
scroll to position [82, 0]
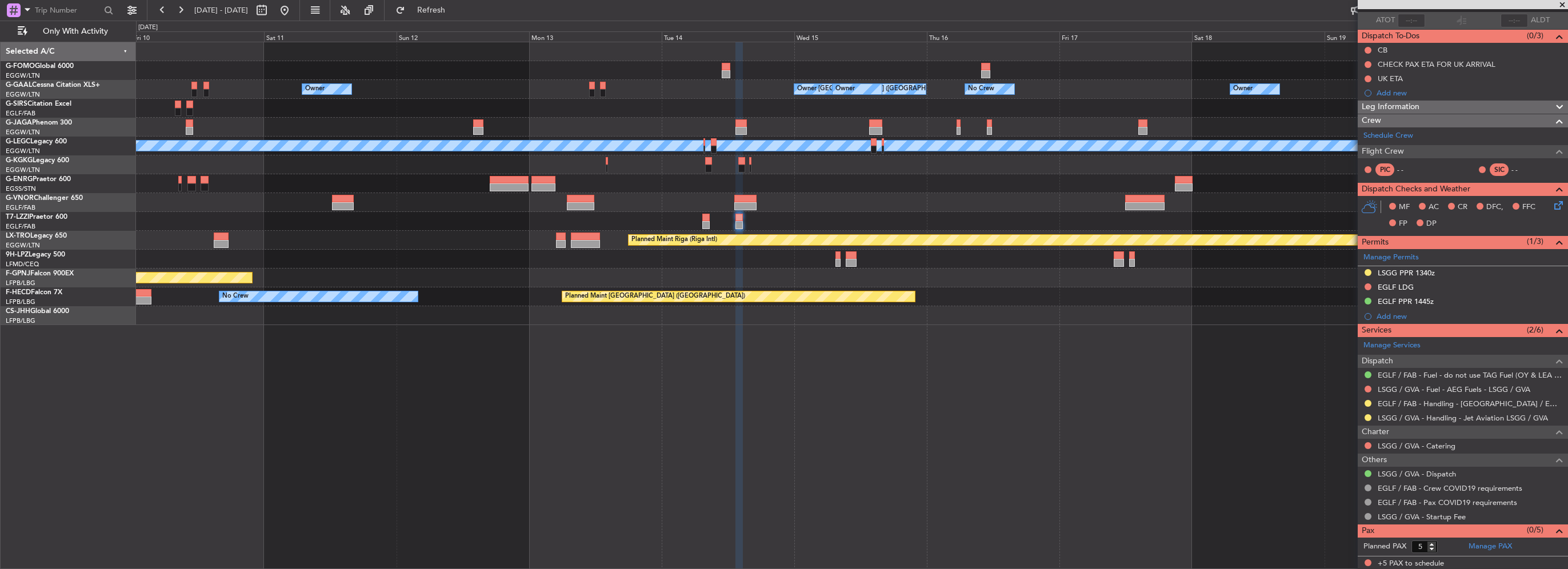
click at [1370, 407] on div "EGLF / FAB - Handling - [GEOGRAPHIC_DATA] / EGLF / FAB" at bounding box center [1463, 403] width 210 height 14
click at [1365, 402] on button at bounding box center [1368, 403] width 7 height 7
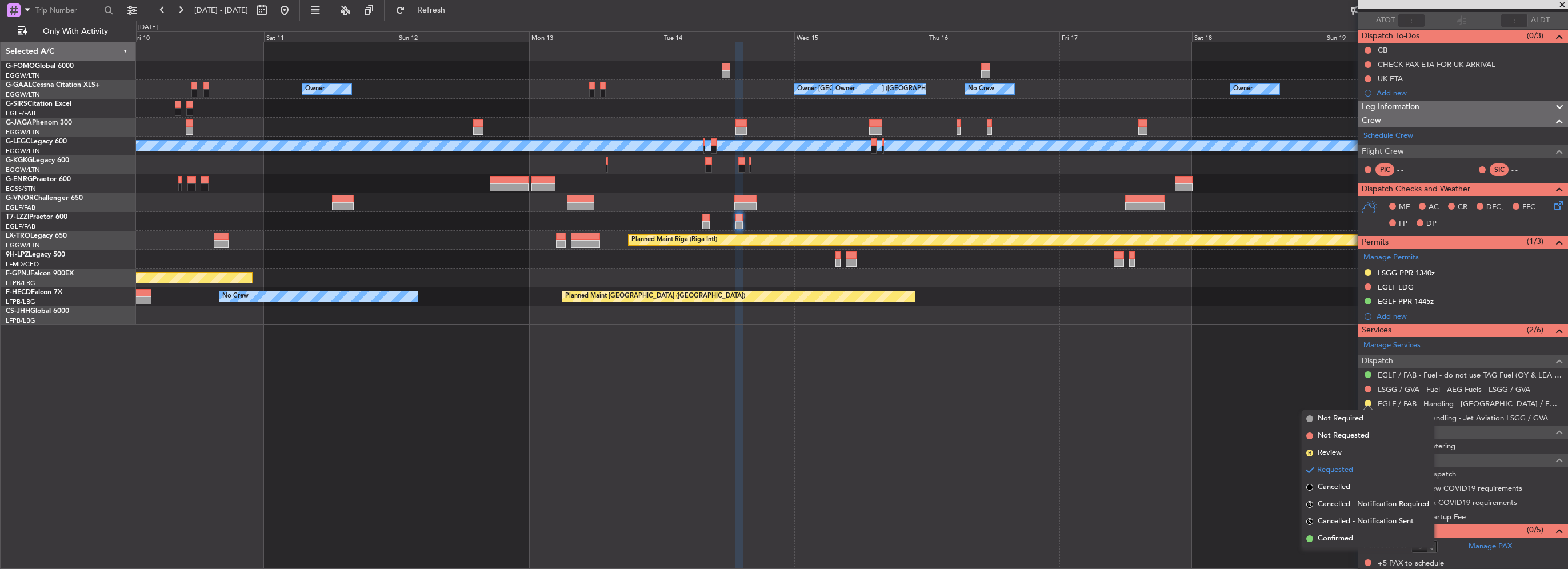
drag, startPoint x: 1339, startPoint y: 543, endPoint x: 1218, endPoint y: 553, distance: 121.4
click at [1339, 543] on span "Confirmed" at bounding box center [1335, 539] width 35 height 12
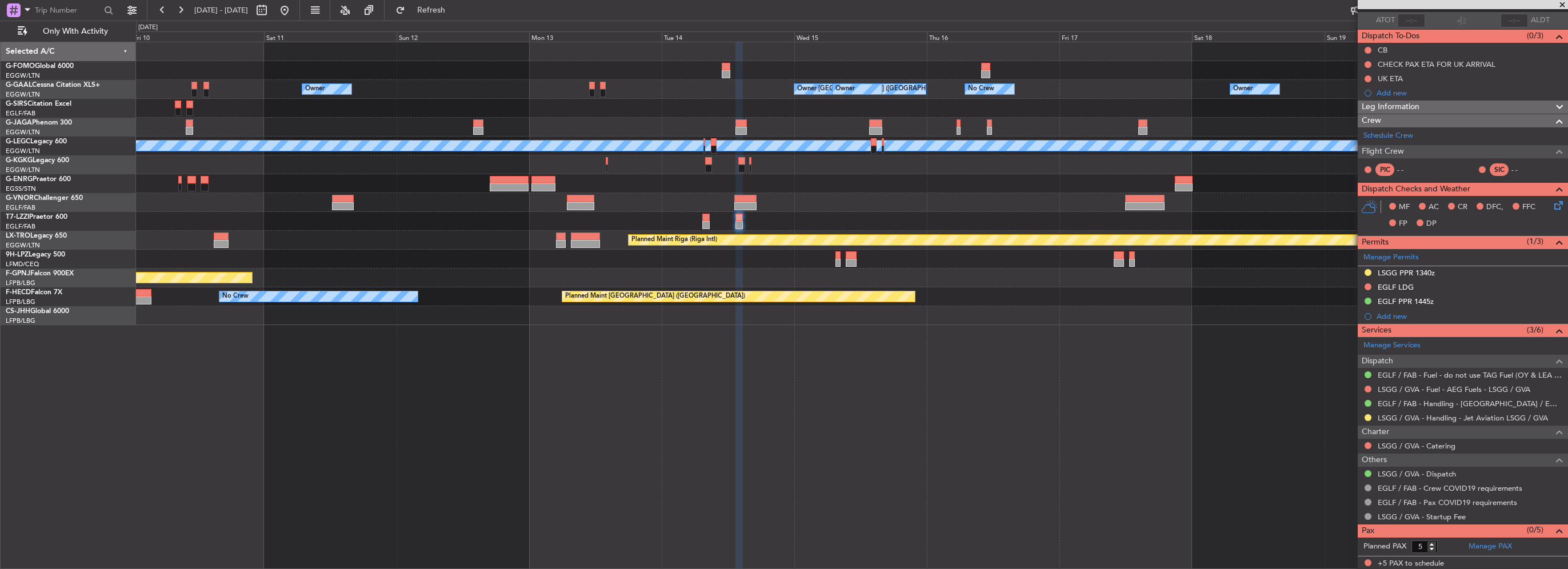
click at [1150, 120] on div "Owner London (Luton) Owner Owner No Crew Owner Owner Owner A/C Unavailable Lond…" at bounding box center [852, 183] width 1432 height 283
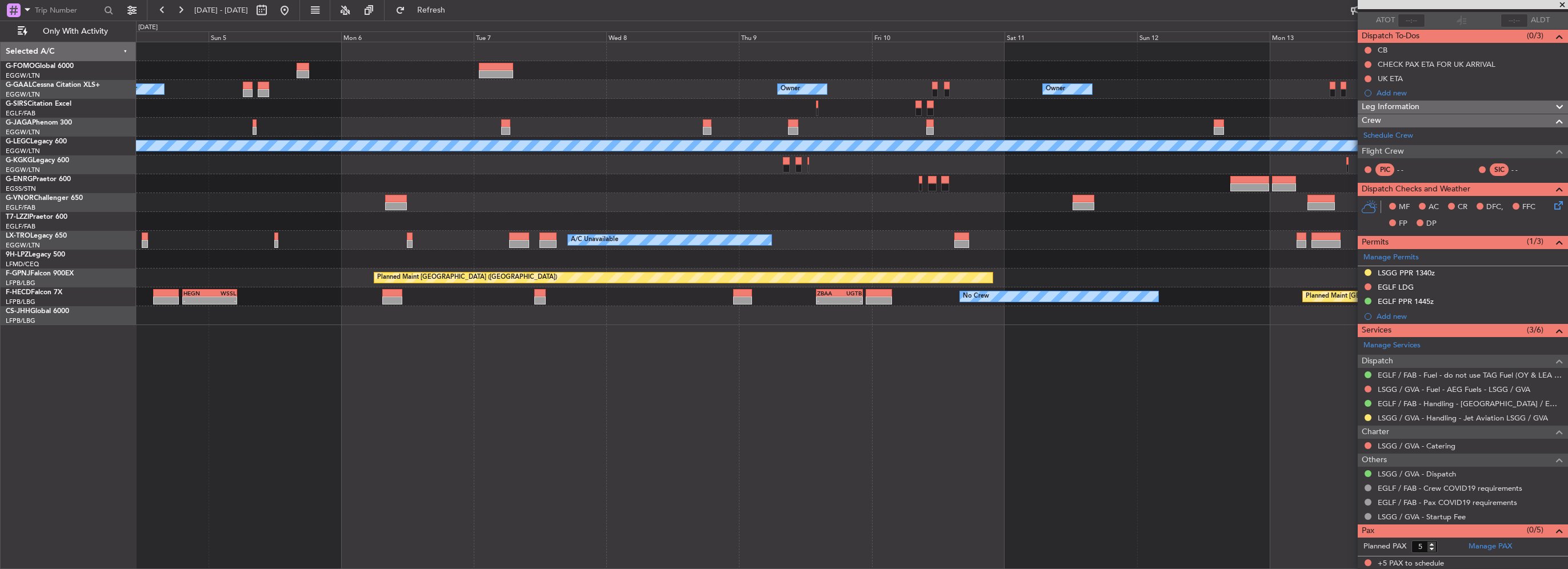
click at [1130, 116] on div "Owner London (Luton) Owner Owner Owner Owner Owner No Crew A/C Unavailable Lond…" at bounding box center [852, 183] width 1432 height 283
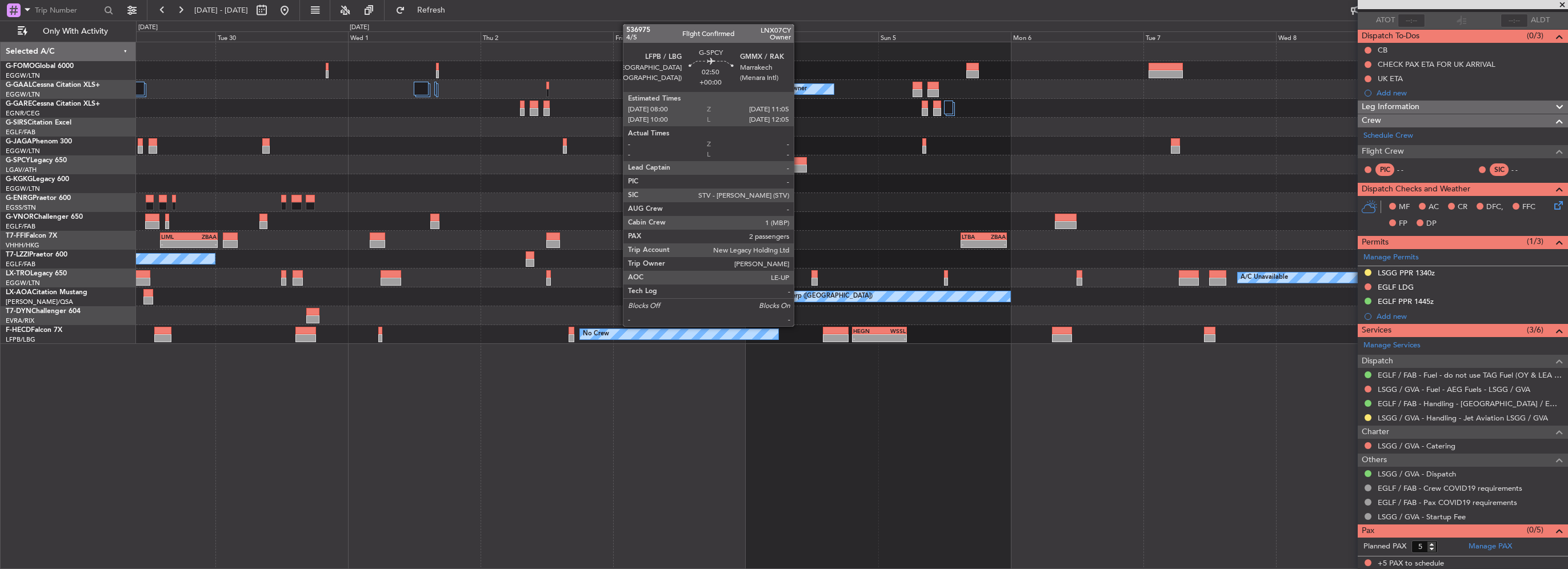
click at [799, 165] on div at bounding box center [798, 168] width 17 height 8
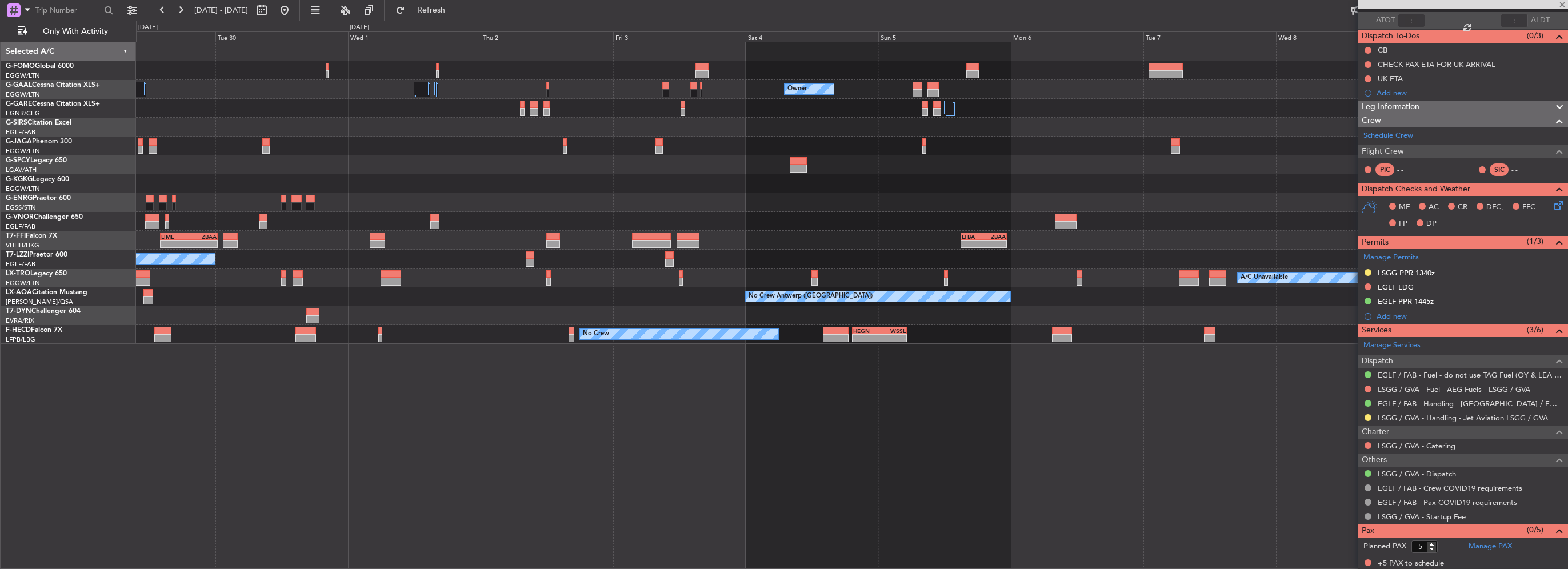
type input "2"
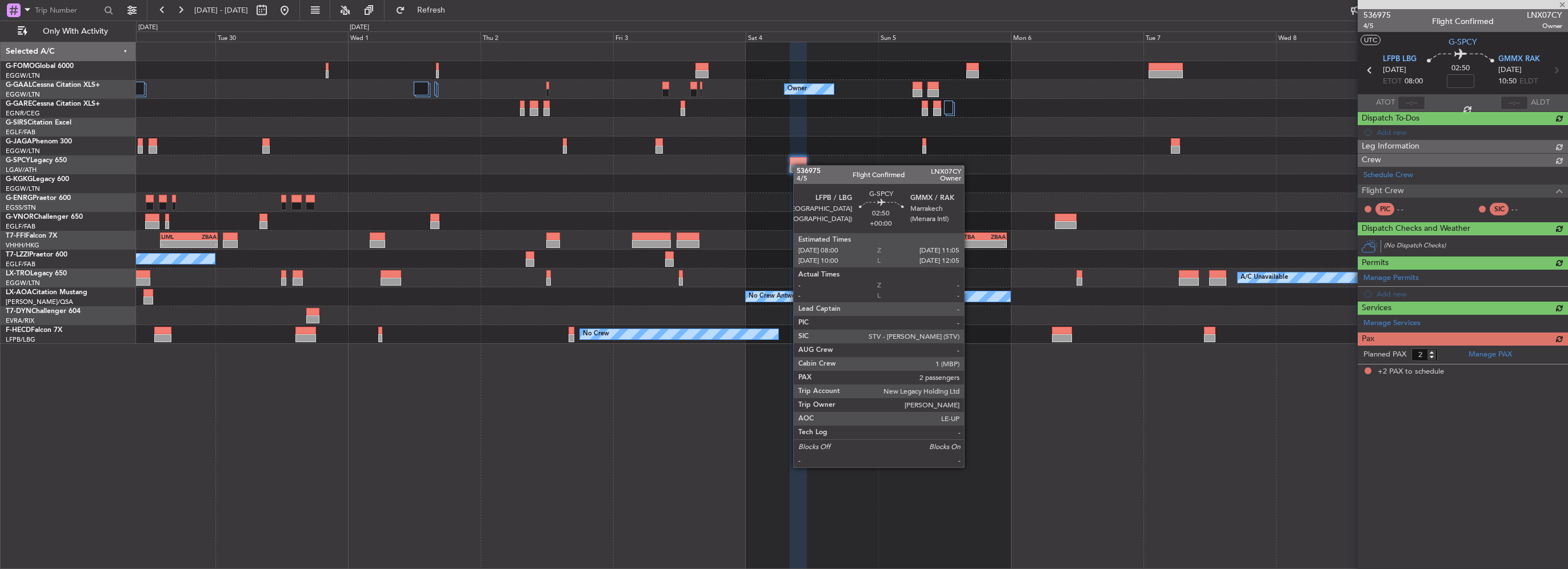
scroll to position [0, 0]
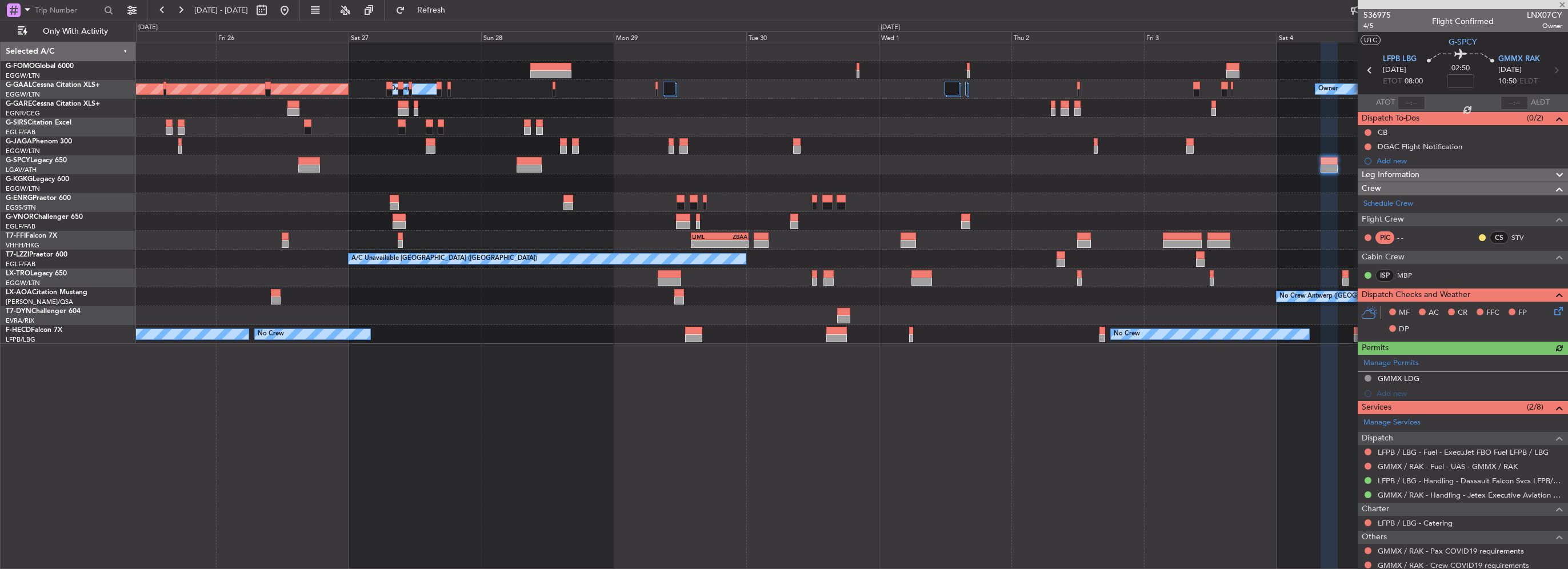
click at [1132, 201] on div "Owner Owner Planned Maint Dusseldorf - - LIML 14:00 Z ZBAA 00:25 Z - - LTBA 15:…" at bounding box center [852, 193] width 1432 height 302
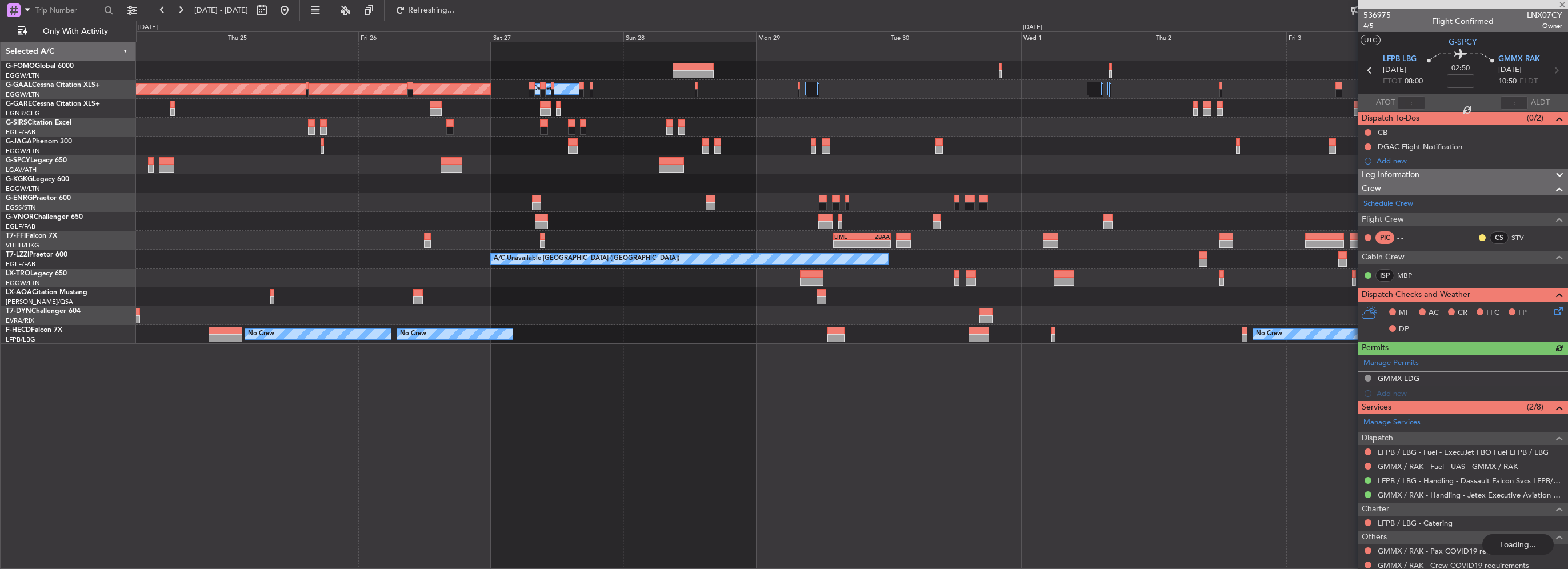
click at [667, 191] on div "AOG Maint Istanbul (Ataturk)" at bounding box center [852, 183] width 1432 height 19
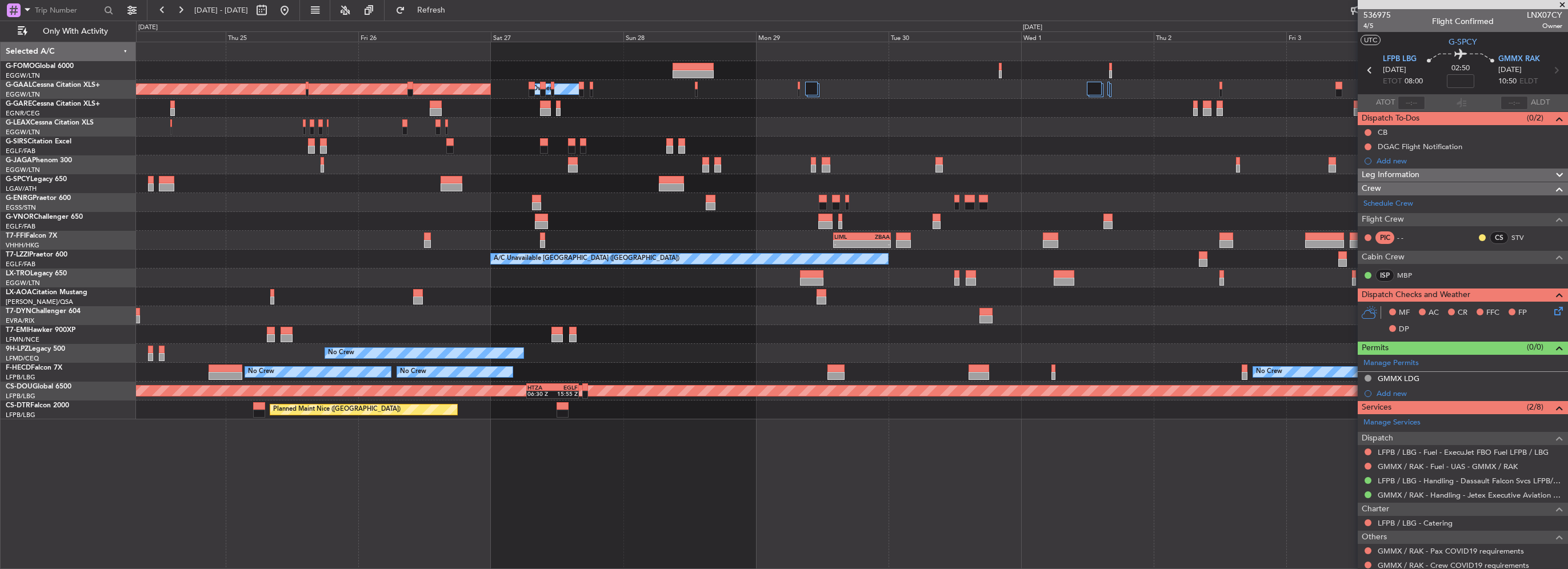
click at [656, 185] on div at bounding box center [852, 183] width 1432 height 19
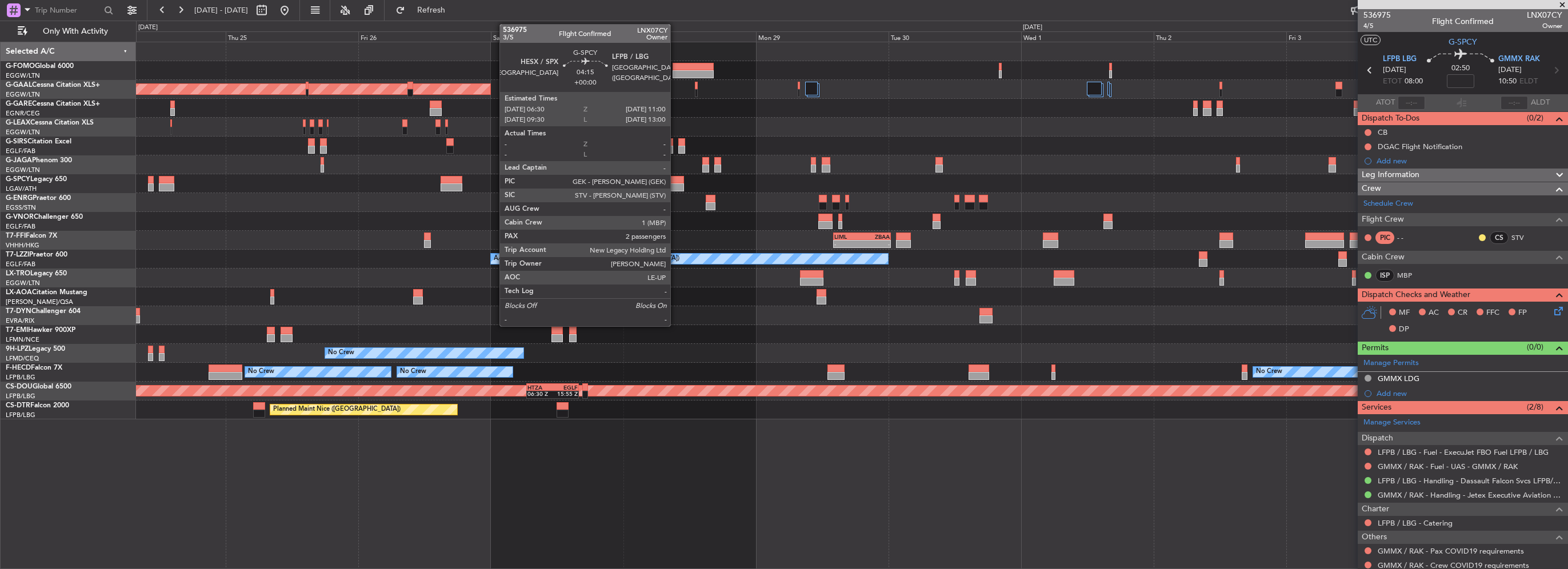
click at [676, 185] on div at bounding box center [671, 187] width 25 height 8
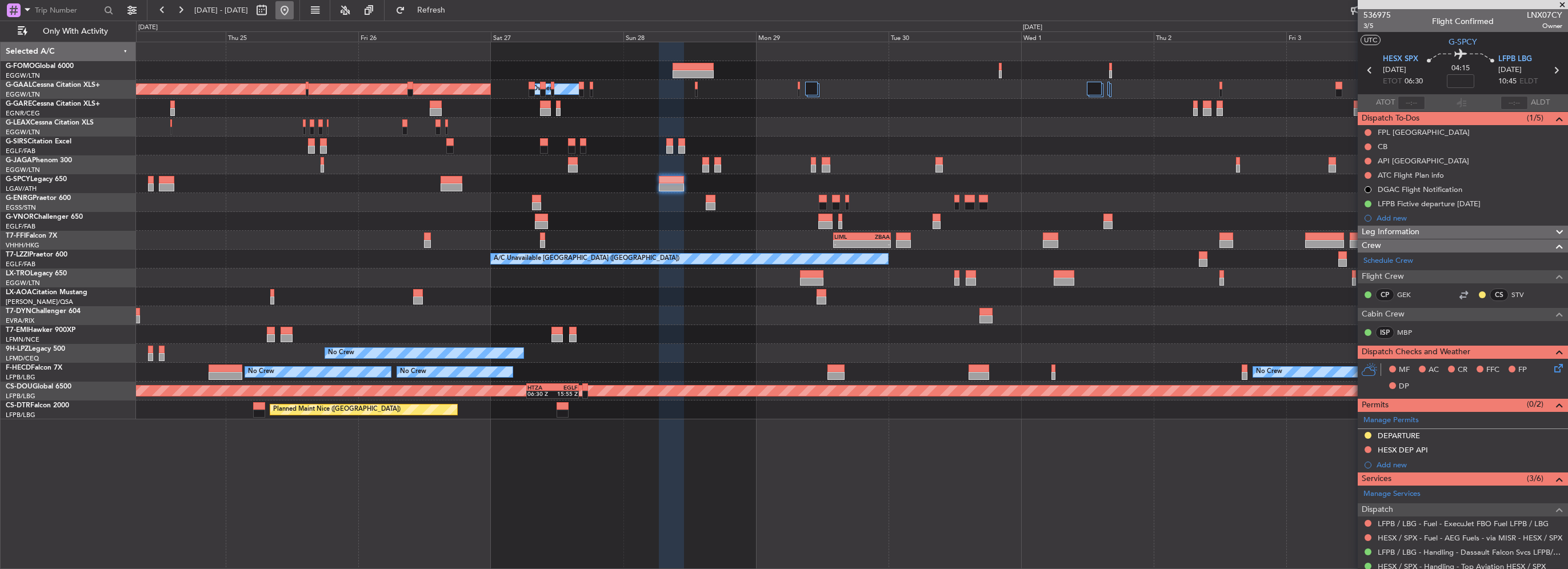
click at [294, 10] on button at bounding box center [284, 10] width 18 height 18
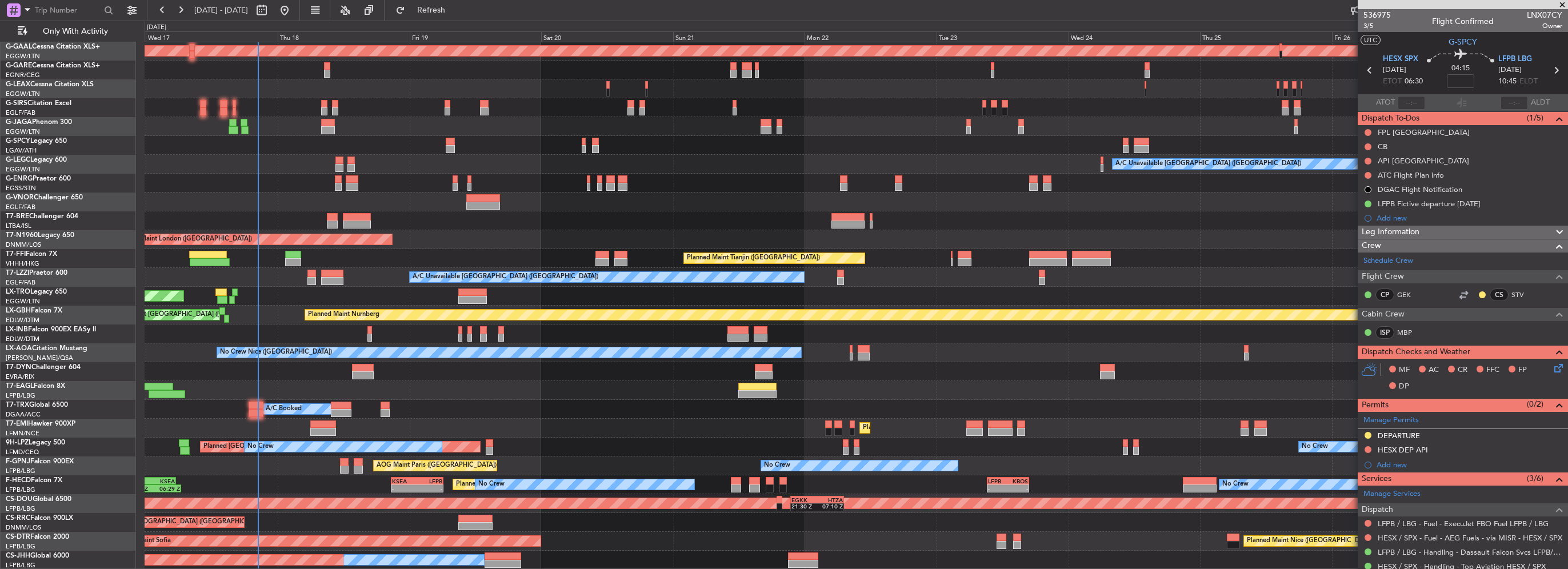
scroll to position [18, 0]
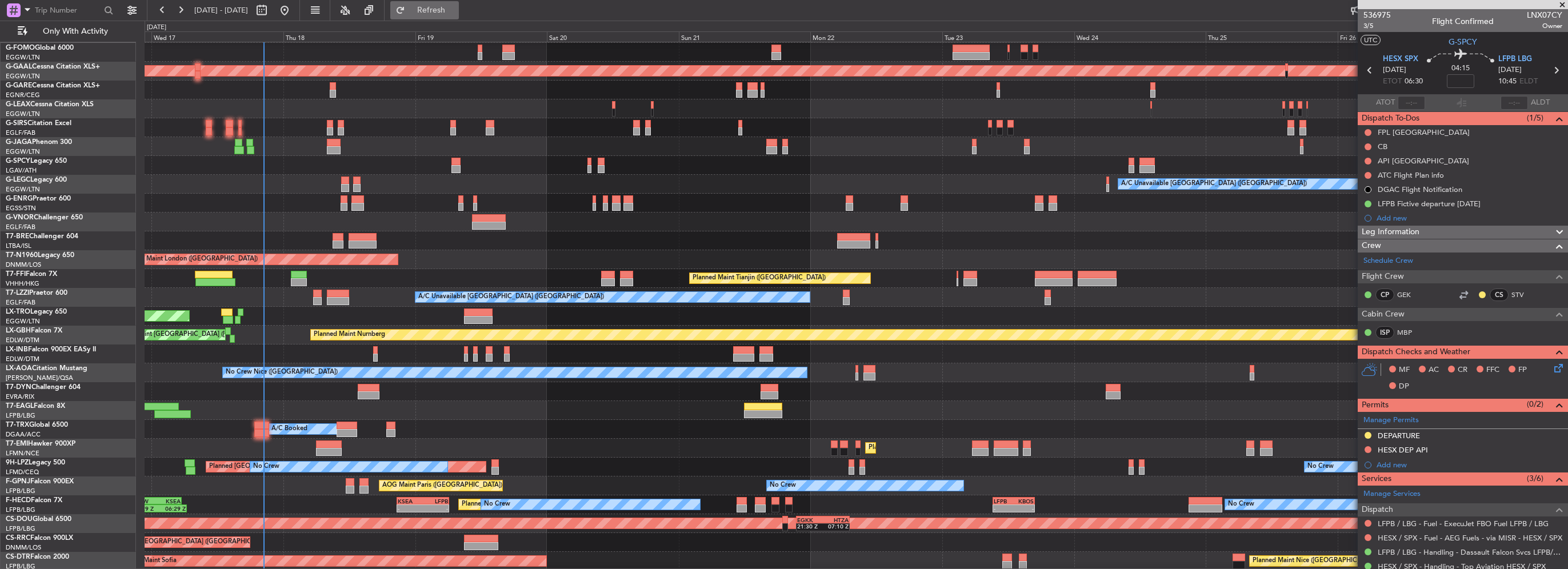
click at [455, 6] on span "Refresh" at bounding box center [431, 10] width 48 height 8
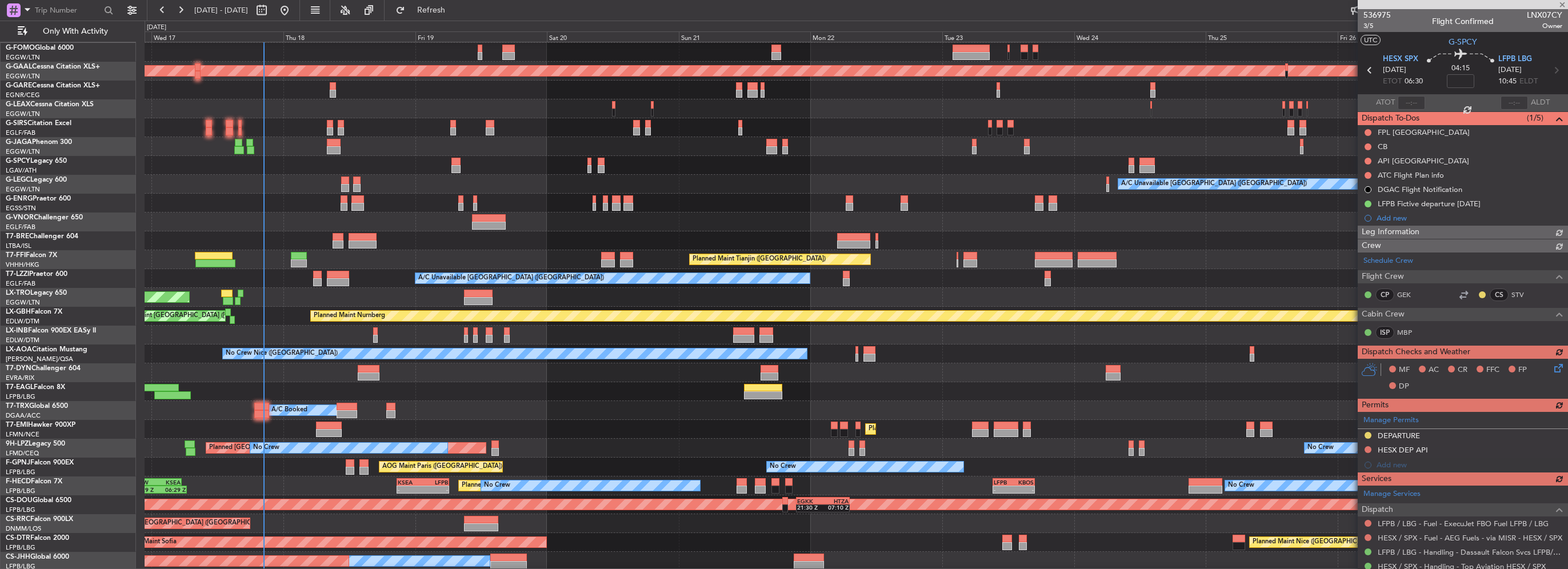
click at [1561, 2] on div at bounding box center [1463, 4] width 210 height 9
click at [1561, 4] on span at bounding box center [1562, 5] width 12 height 10
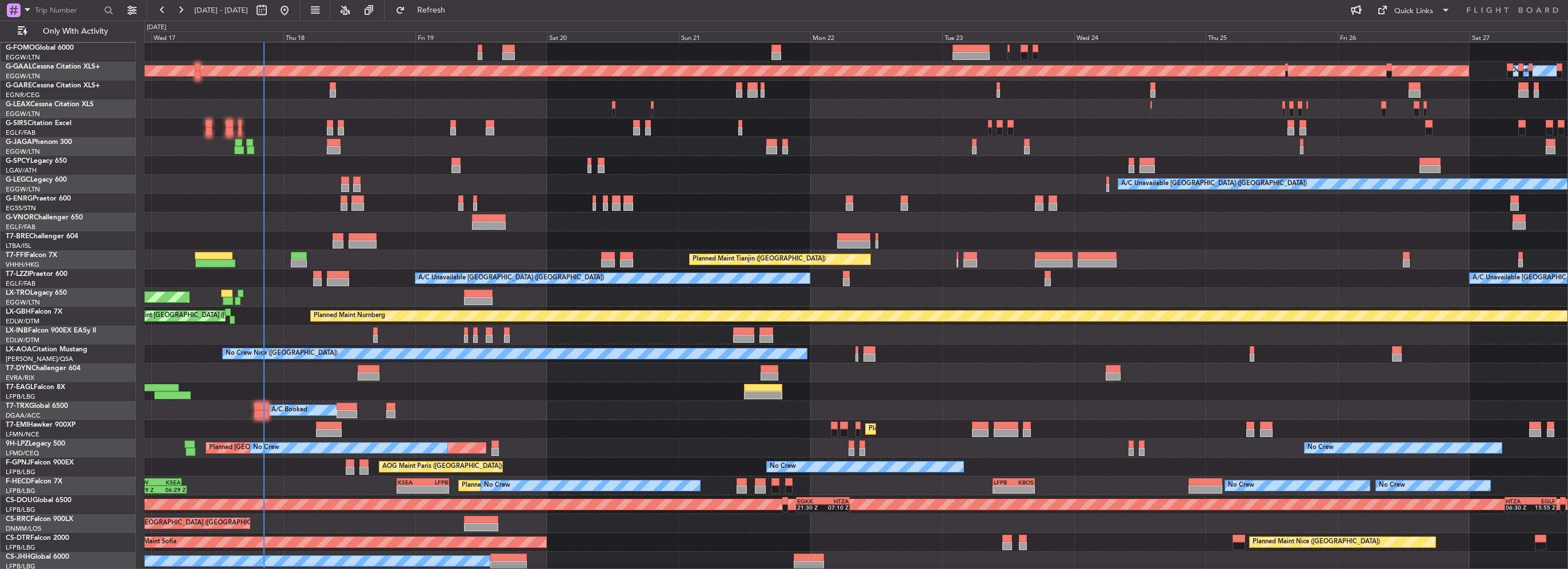
type input "0"
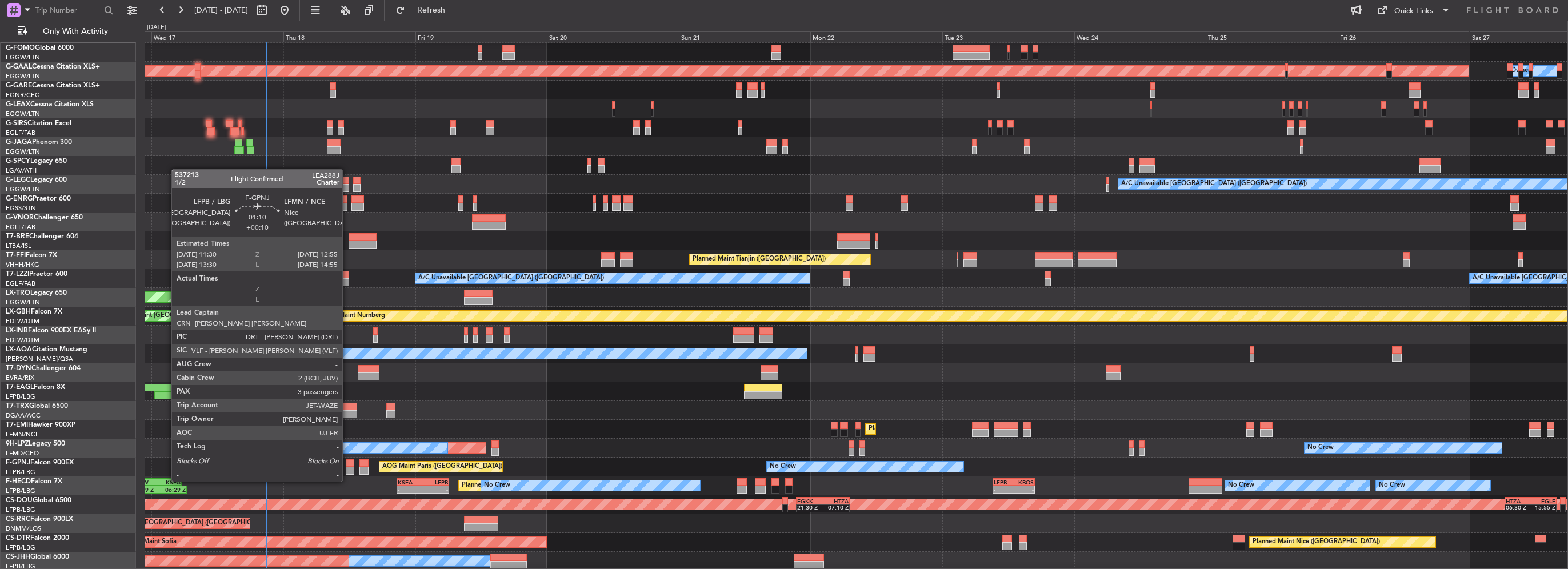
click at [348, 470] on div at bounding box center [349, 470] width 8 height 8
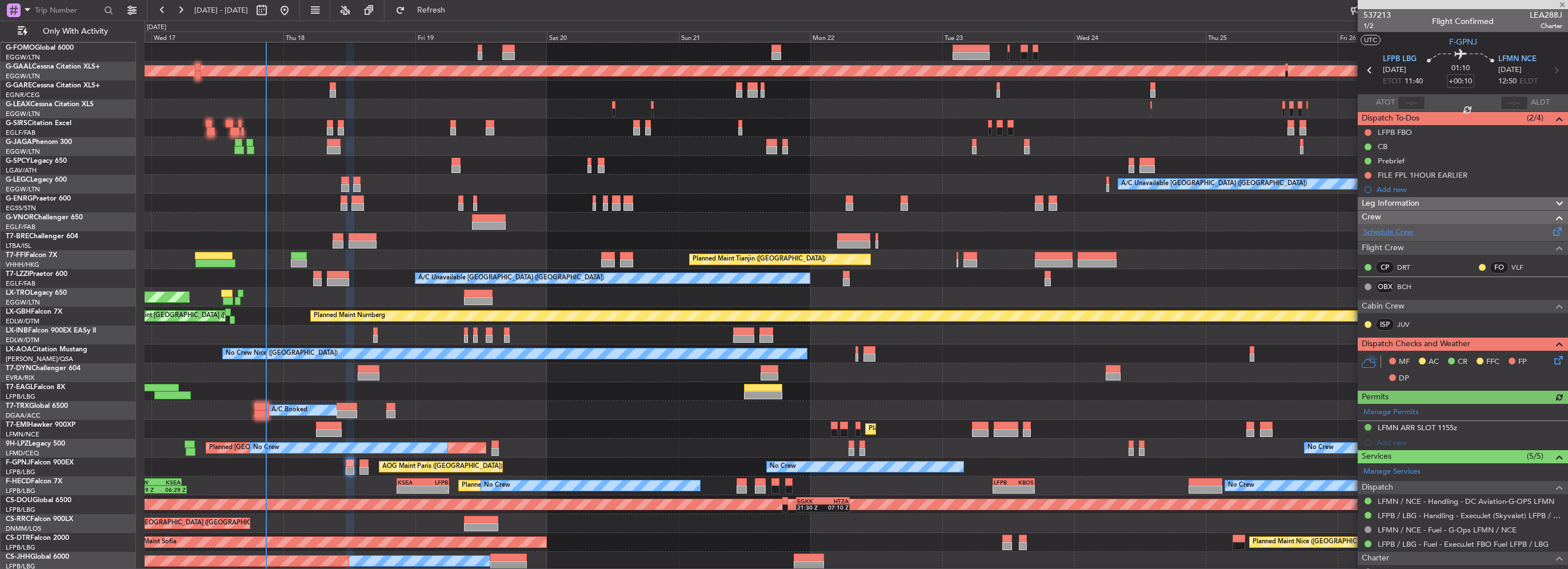
click at [1396, 233] on link "Schedule Crew" at bounding box center [1388, 232] width 50 height 12
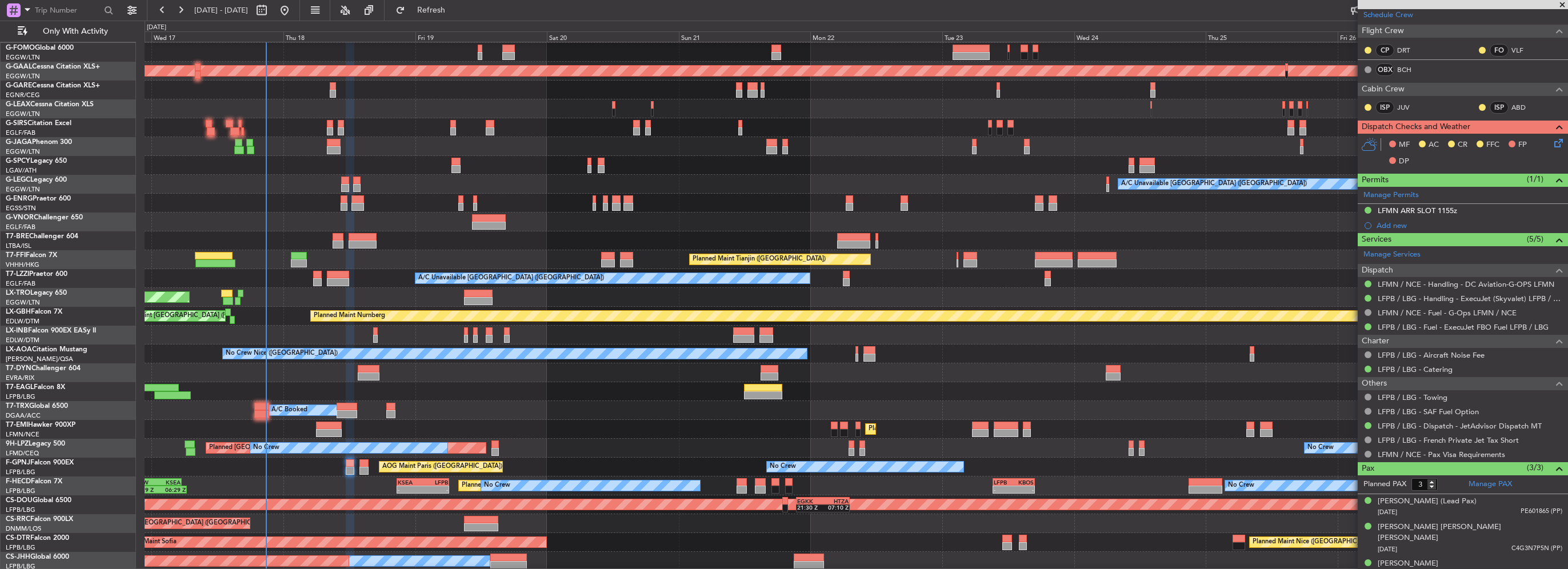
scroll to position [0, 0]
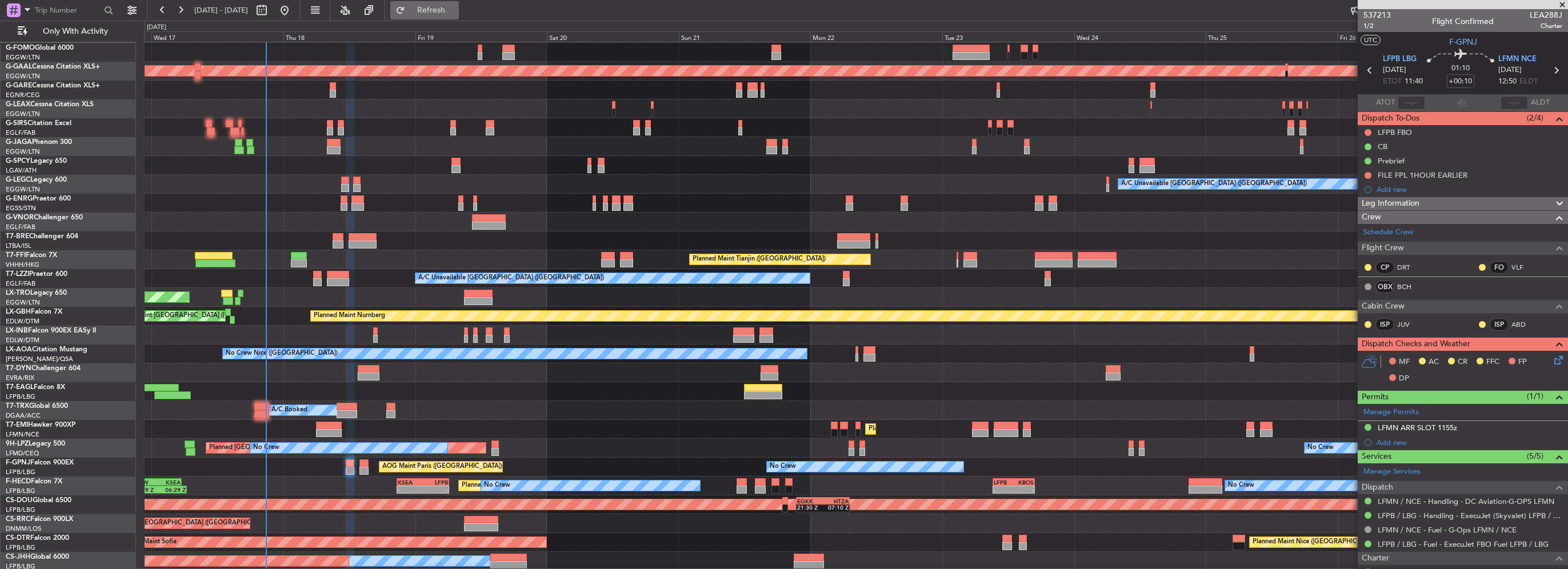
click at [455, 9] on span "Refresh" at bounding box center [431, 10] width 48 height 8
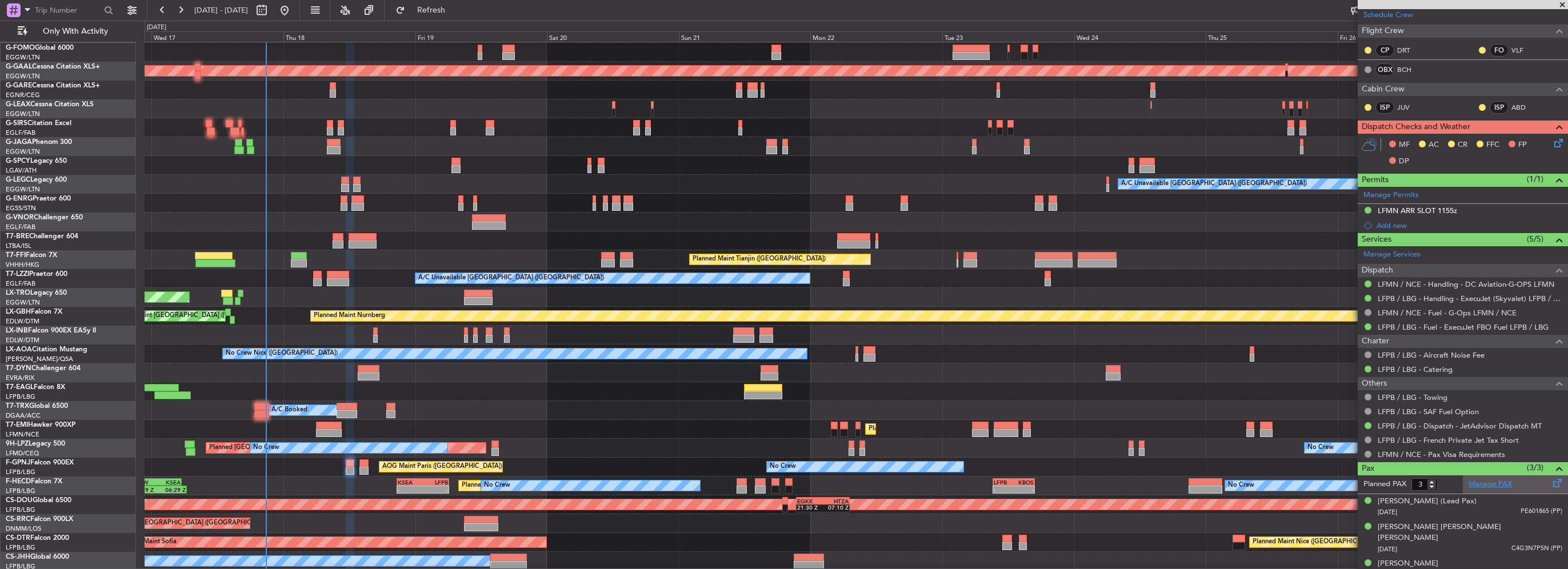
click at [1496, 483] on link "Manage PAX" at bounding box center [1490, 484] width 43 height 12
click at [457, 15] on button "Refresh" at bounding box center [424, 10] width 69 height 18
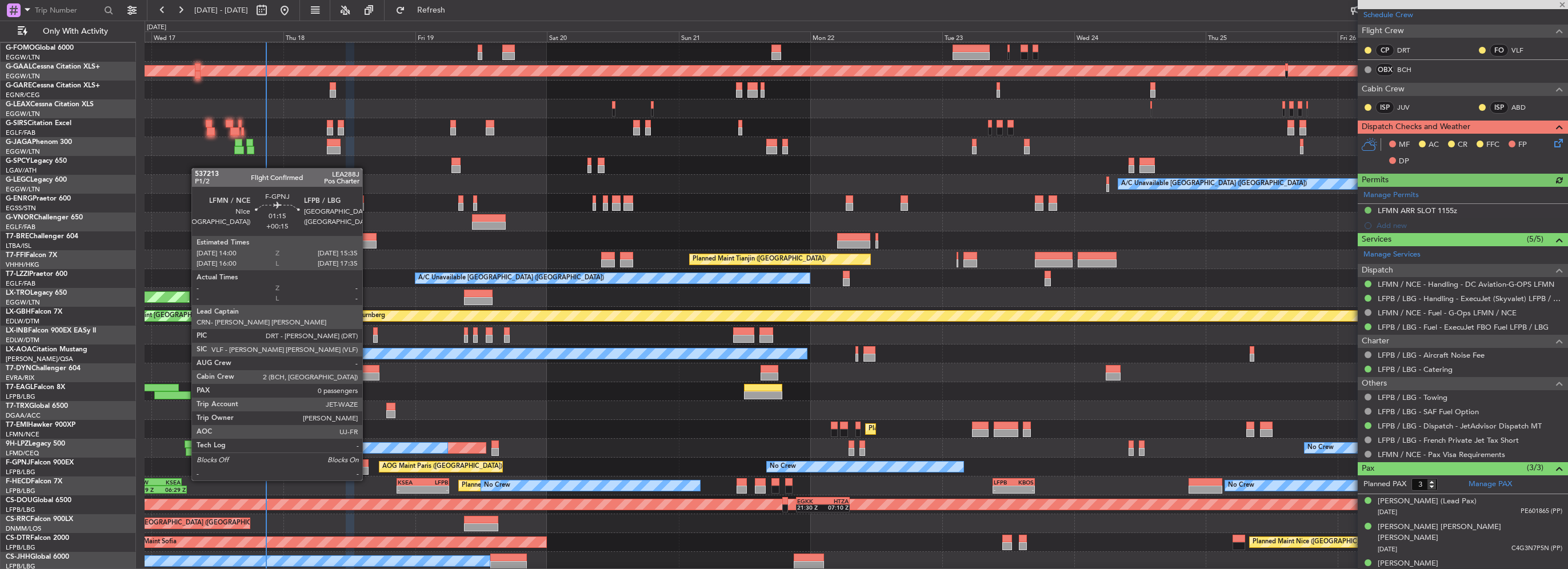
click at [365, 468] on div at bounding box center [363, 470] width 9 height 8
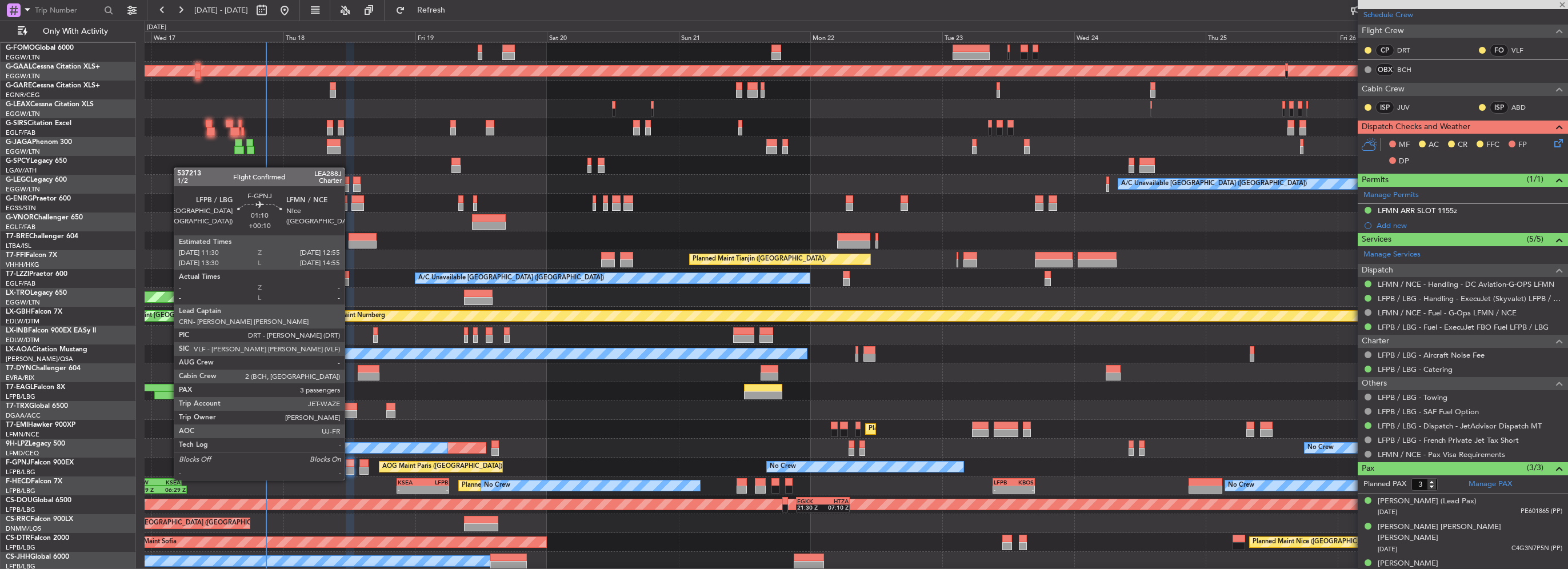
type input "+00:15"
type input "0"
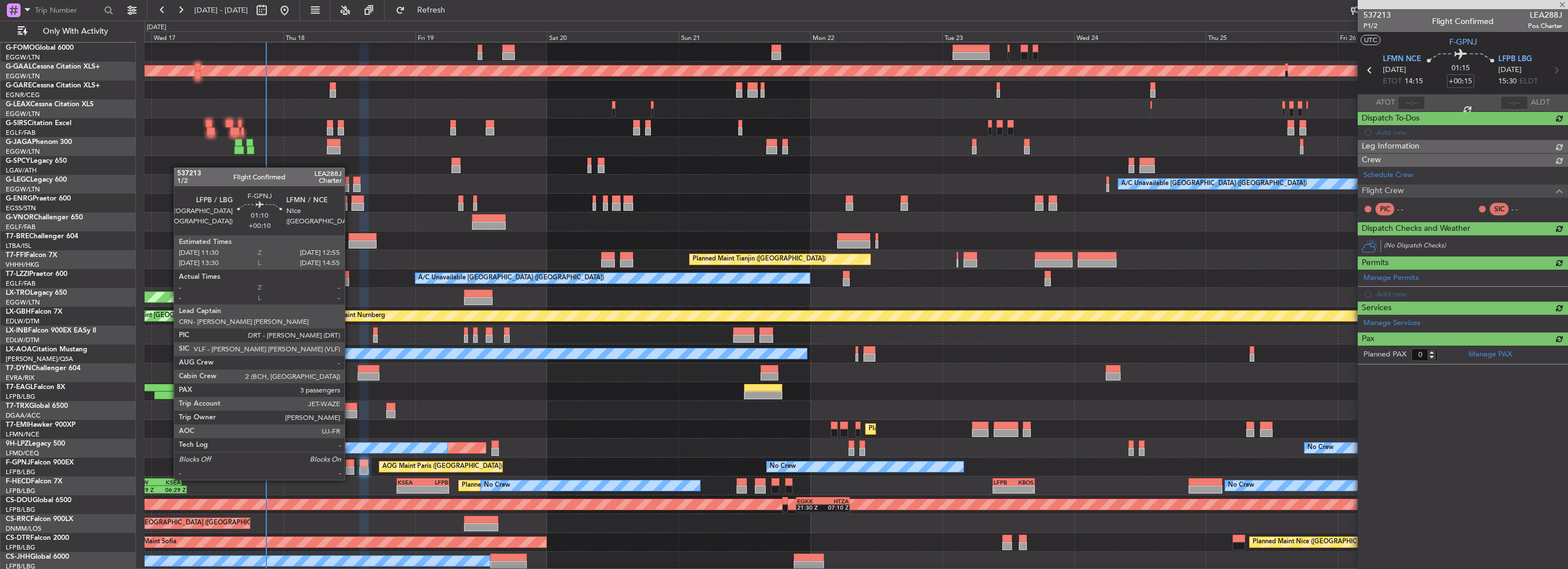
scroll to position [0, 0]
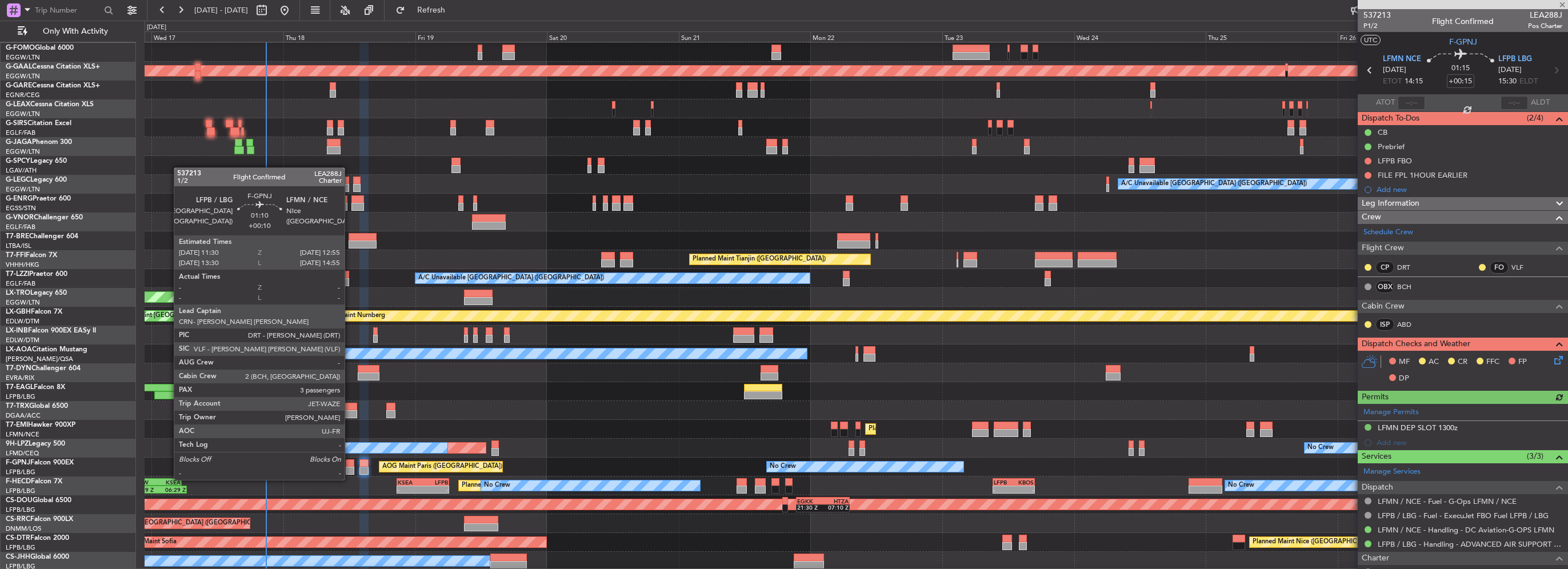
click at [350, 469] on div at bounding box center [349, 470] width 8 height 8
type input "+00:10"
type input "3"
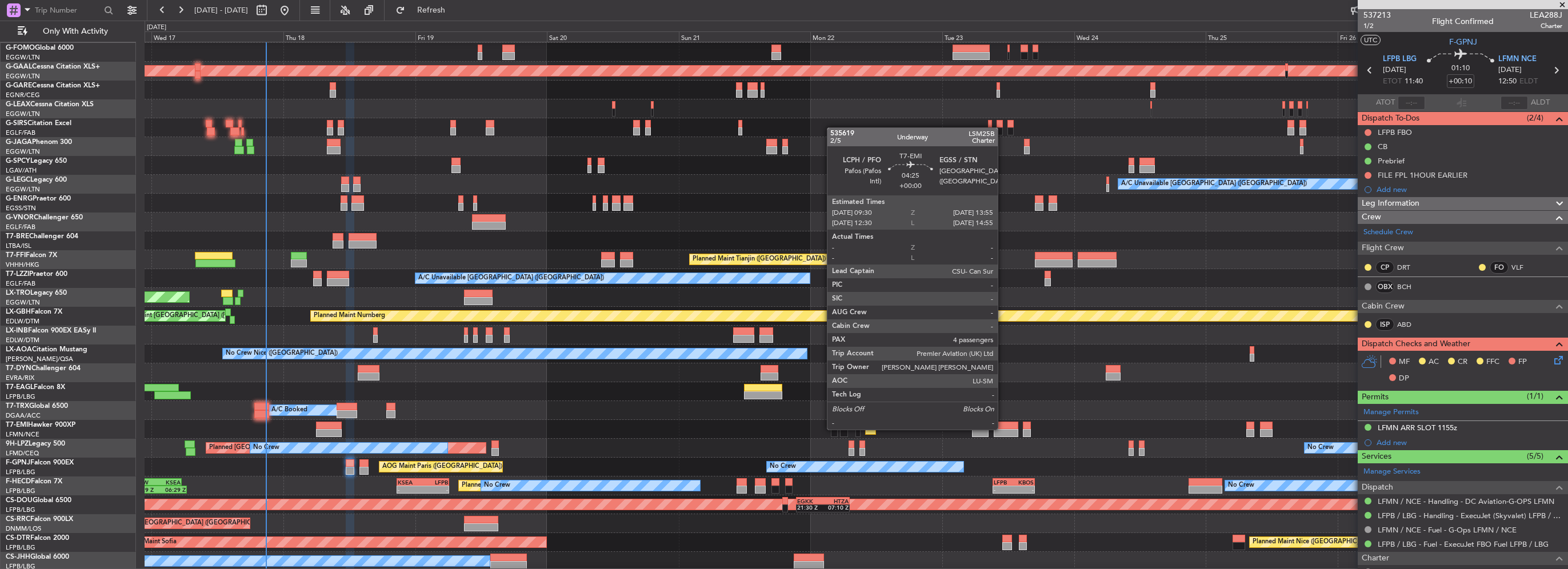
click at [1003, 429] on div at bounding box center [1006, 433] width 24 height 8
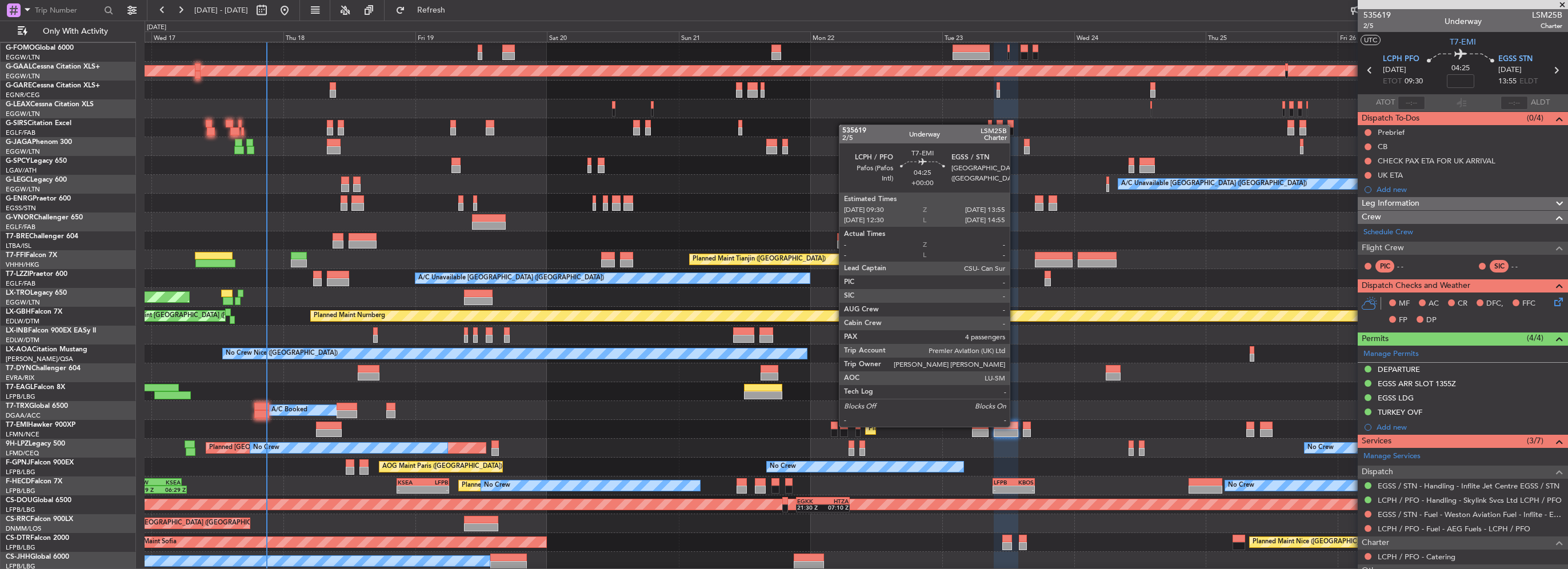
click at [1015, 427] on div at bounding box center [1006, 425] width 24 height 8
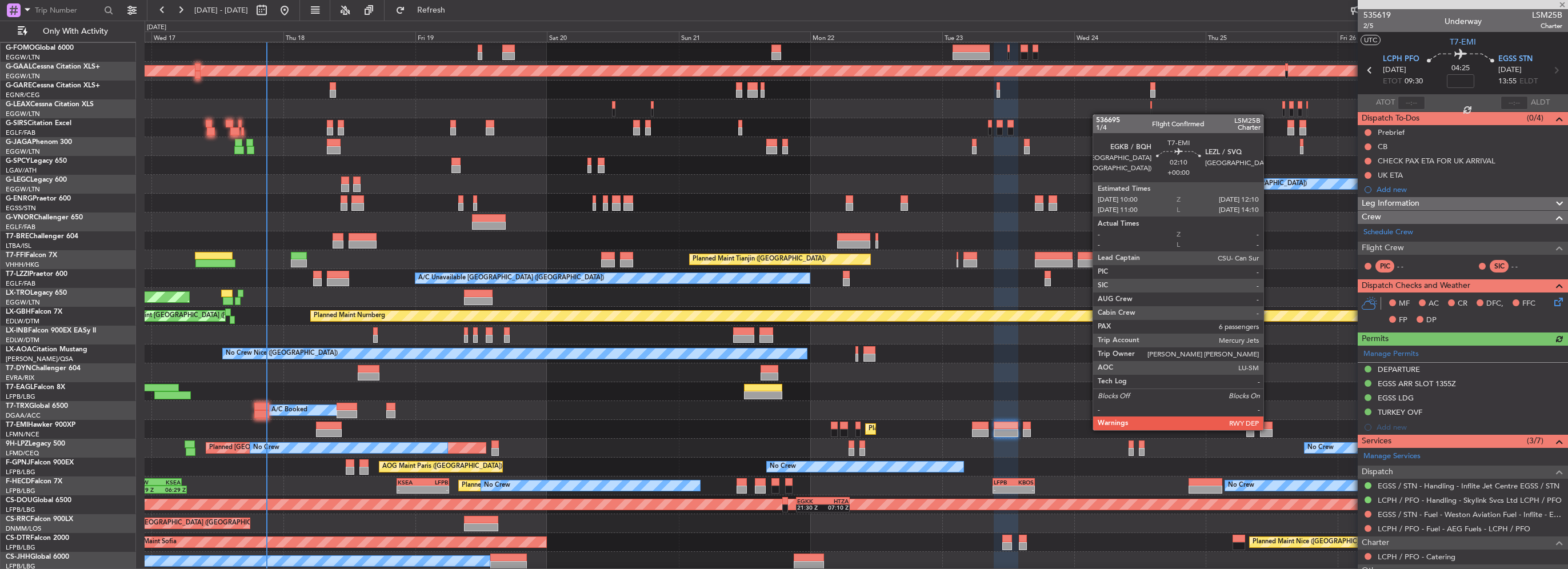
click at [1269, 429] on div at bounding box center [1266, 433] width 12 height 8
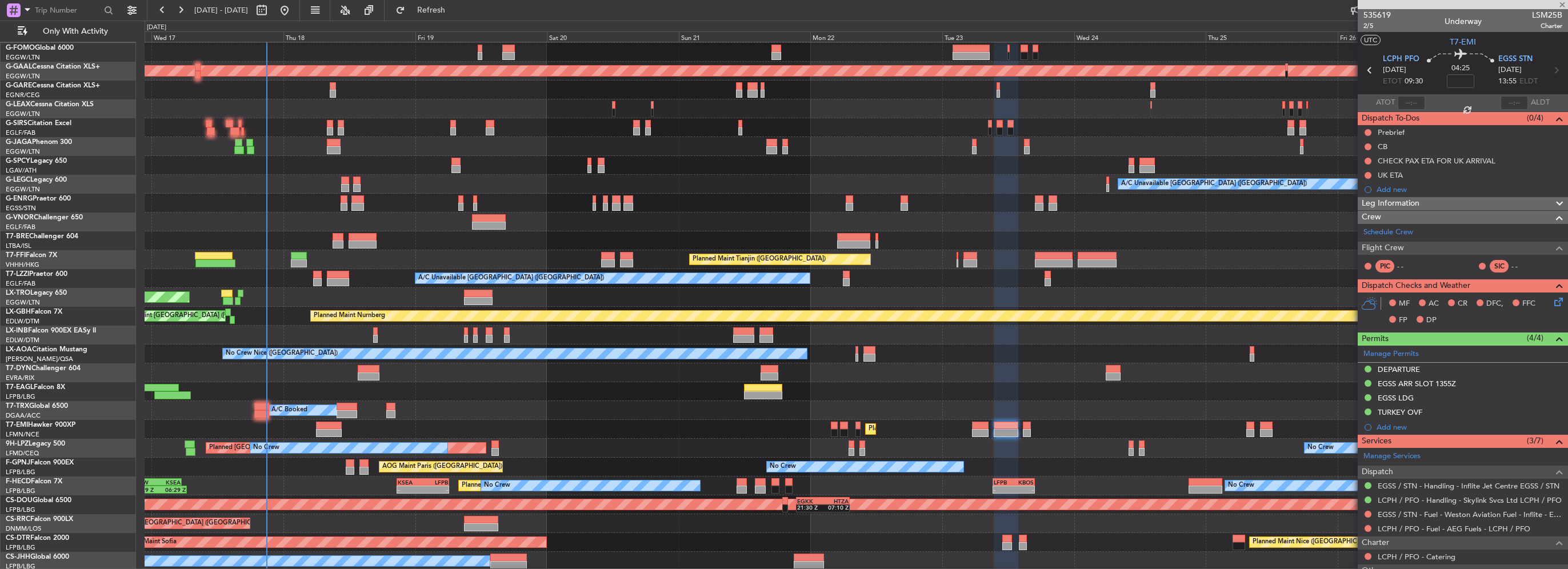
click at [896, 431] on div "Planned Maint [GEOGRAPHIC_DATA]" at bounding box center [856, 429] width 1423 height 19
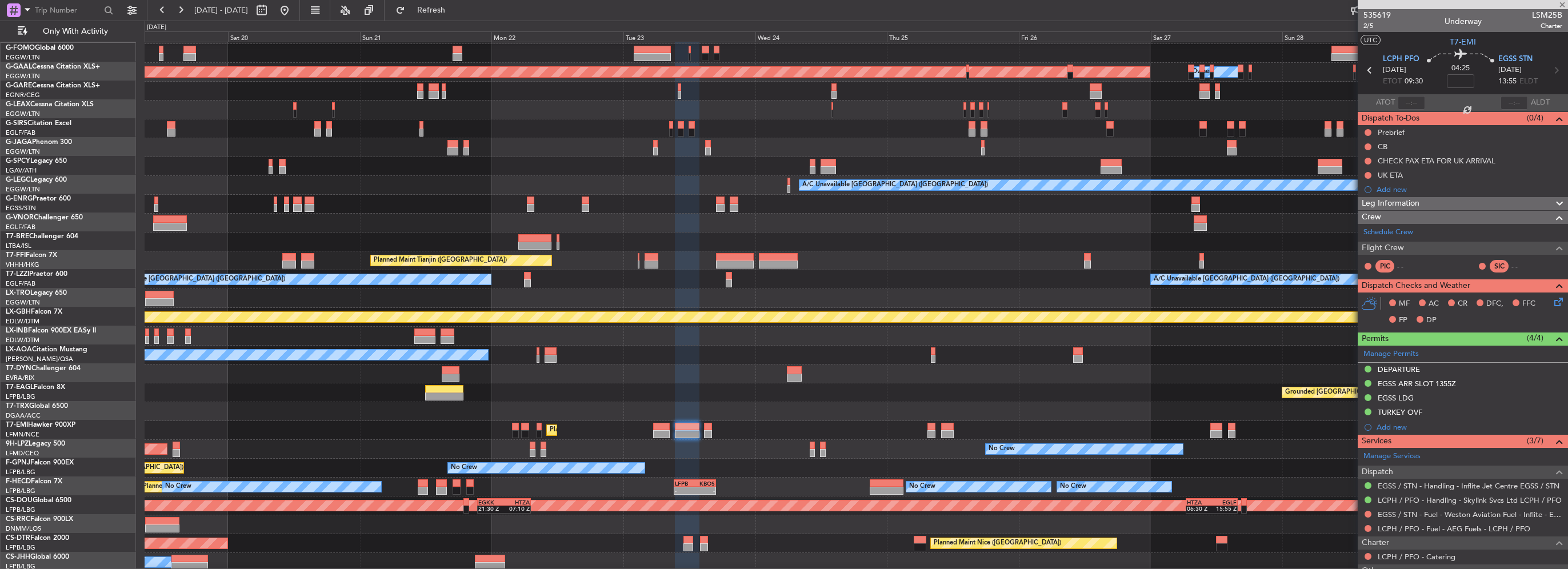
scroll to position [17, 0]
type input "6"
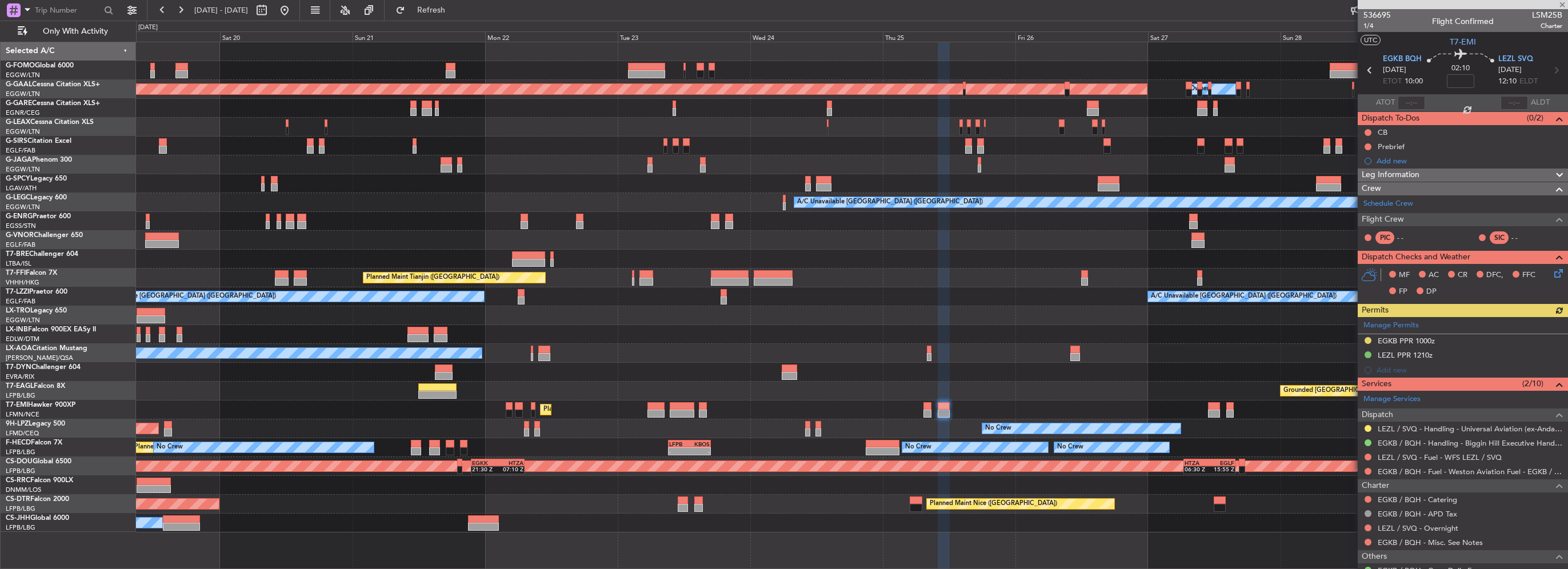
scroll to position [0, 0]
click at [824, 393] on div "Grounded [GEOGRAPHIC_DATA] (Al Maktoum Intl) Planned Maint [US_STATE] ([GEOGRAP…" at bounding box center [852, 391] width 1432 height 19
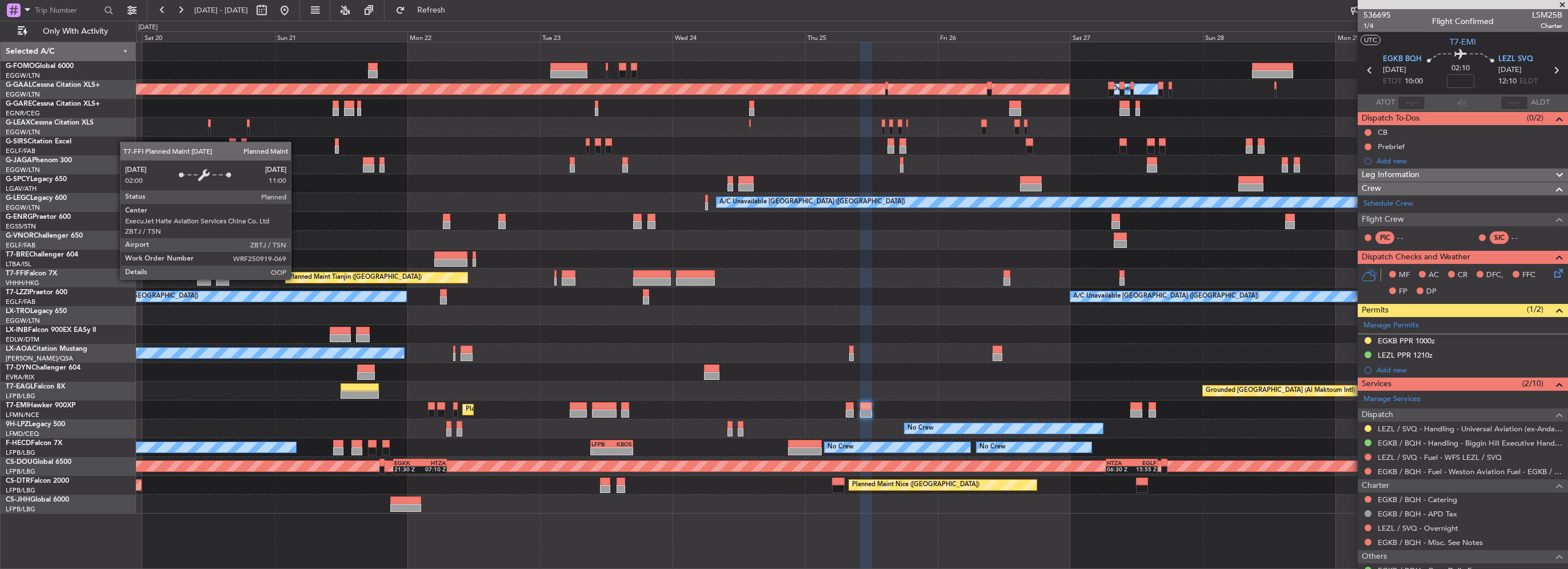
click at [1014, 296] on div "Planned Maint Dusseldorf Owner A/C Unavailable [GEOGRAPHIC_DATA] ([GEOGRAPHIC_D…" at bounding box center [852, 278] width 1432 height 471
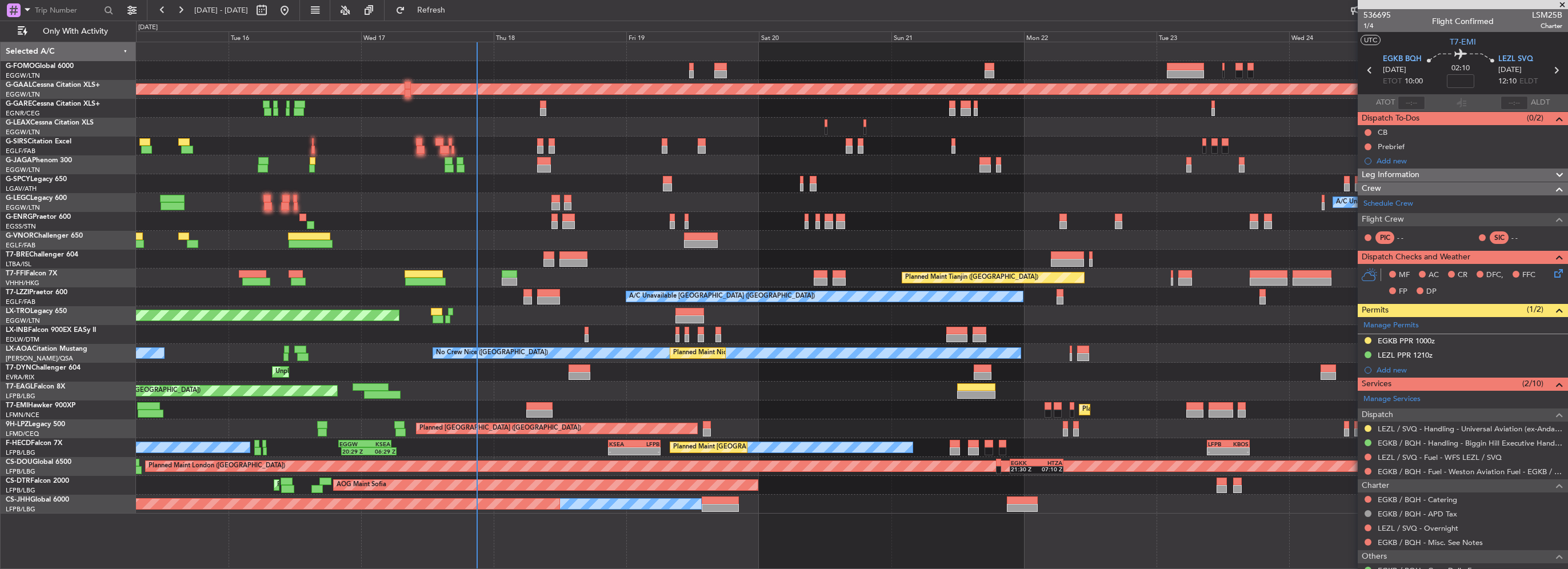
click at [573, 342] on div "OLBA 11:00 Z KTEB 22:45 Z 10:50 Z 22:30 Z Planned [GEOGRAPHIC_DATA] Owner Plann…" at bounding box center [852, 278] width 1432 height 471
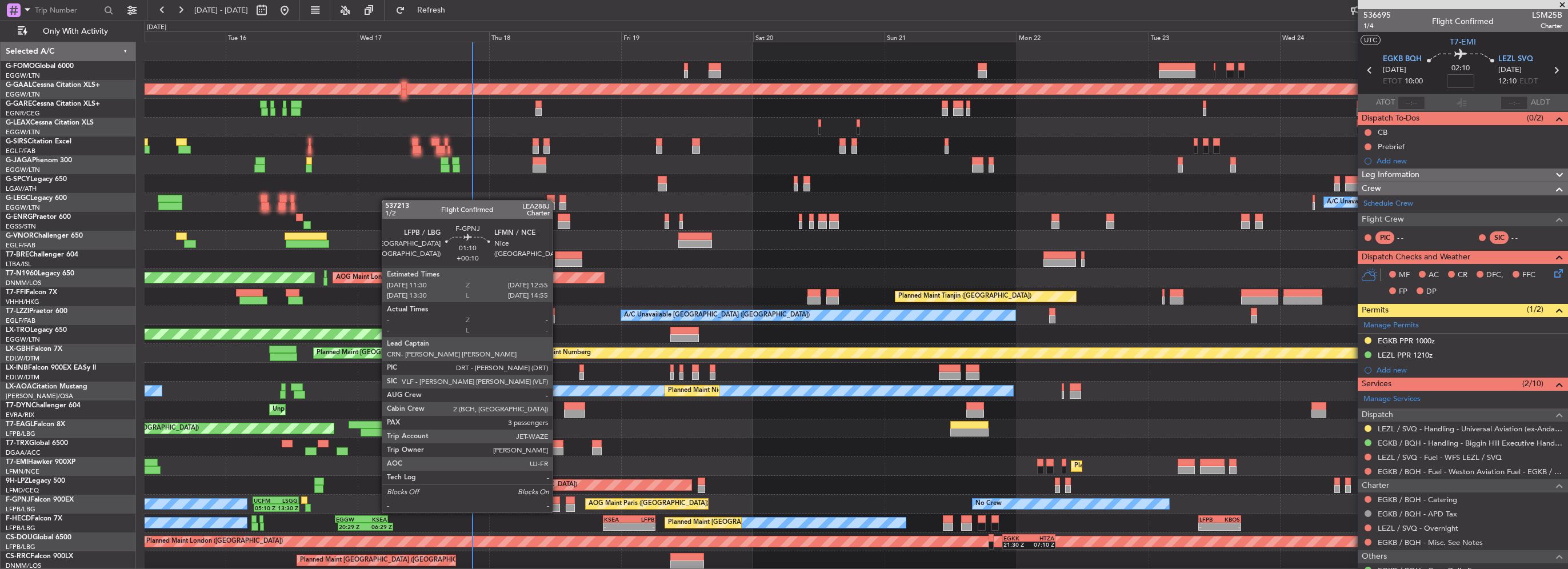
click at [558, 501] on div at bounding box center [556, 500] width 8 height 8
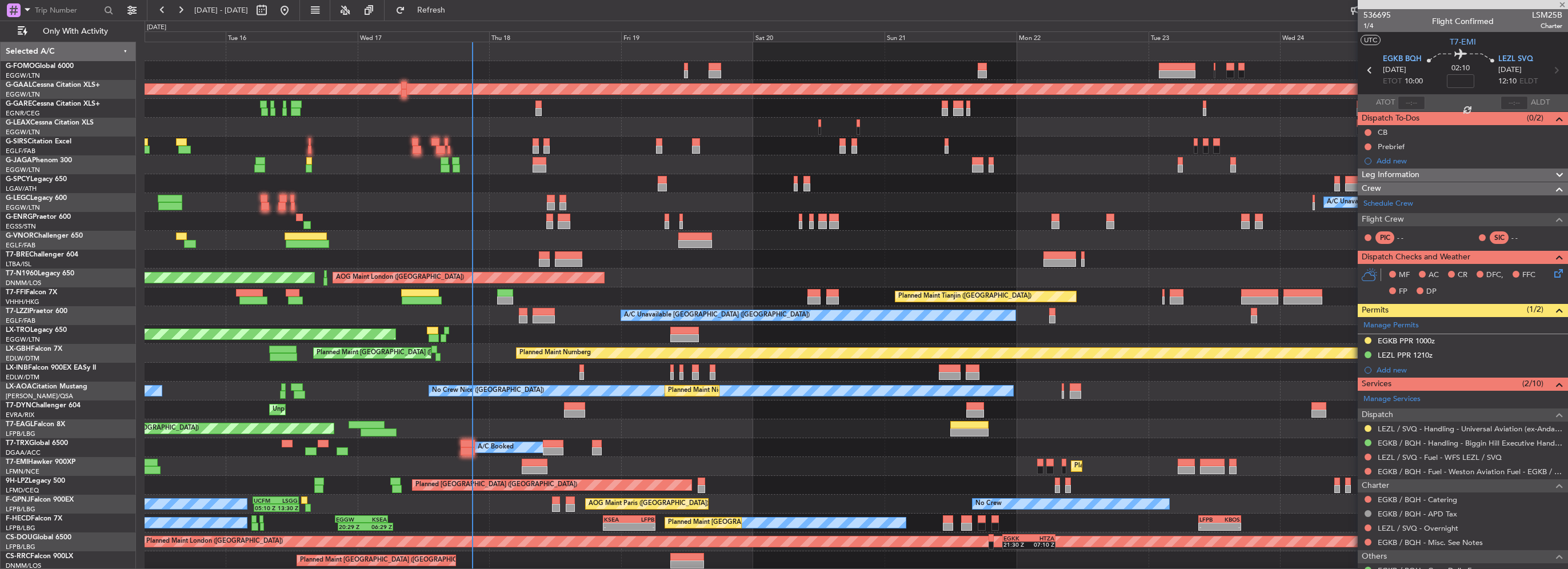
type input "+00:10"
type input "3"
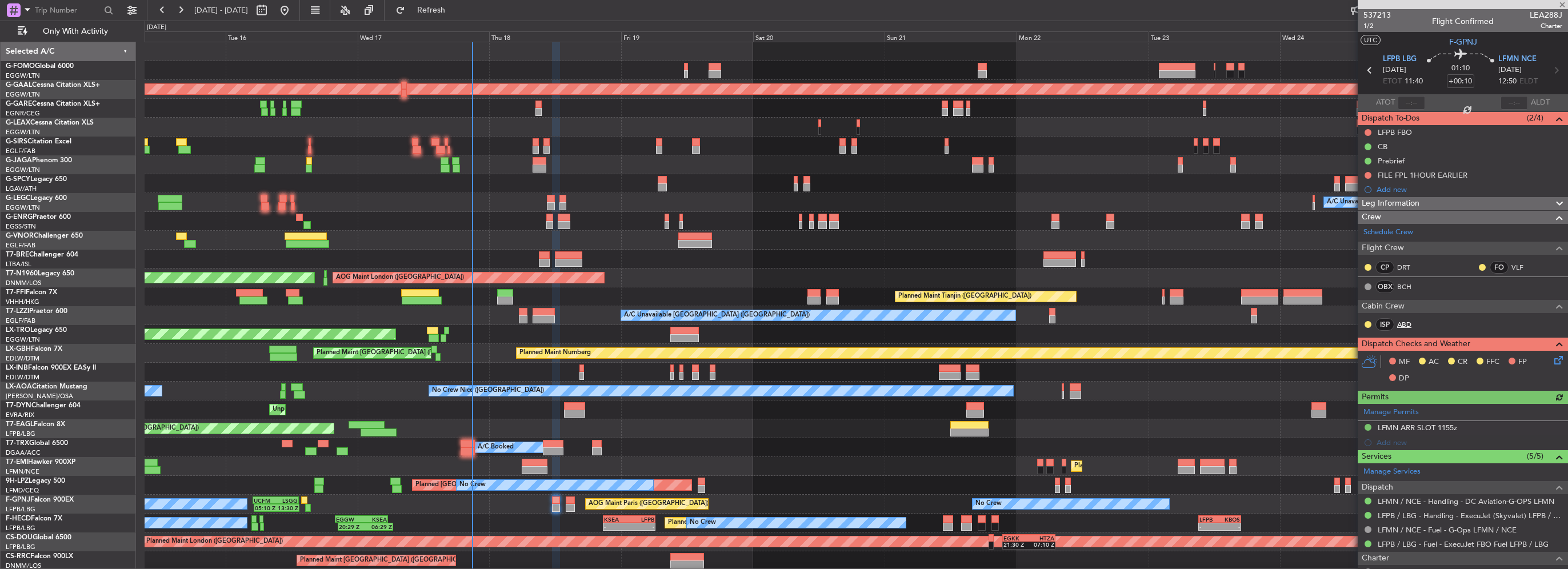
click at [1404, 320] on link "ABD" at bounding box center [1410, 324] width 26 height 10
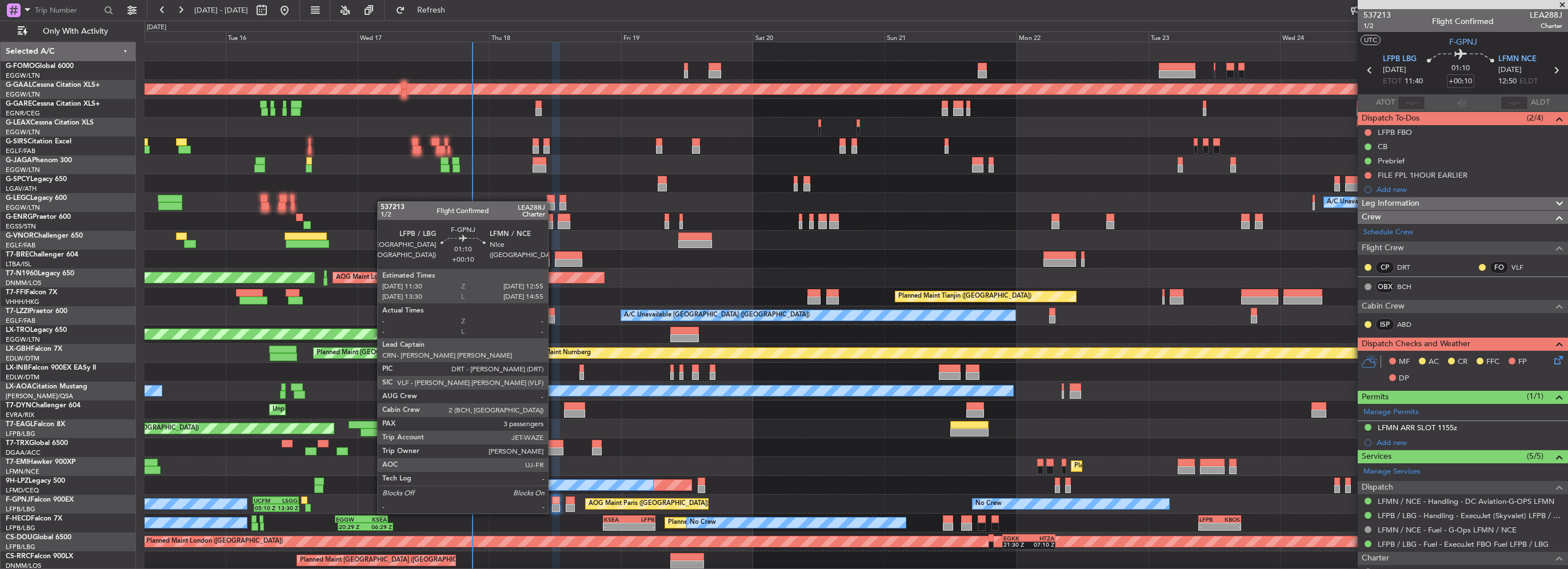
click at [553, 502] on div at bounding box center [556, 500] width 8 height 8
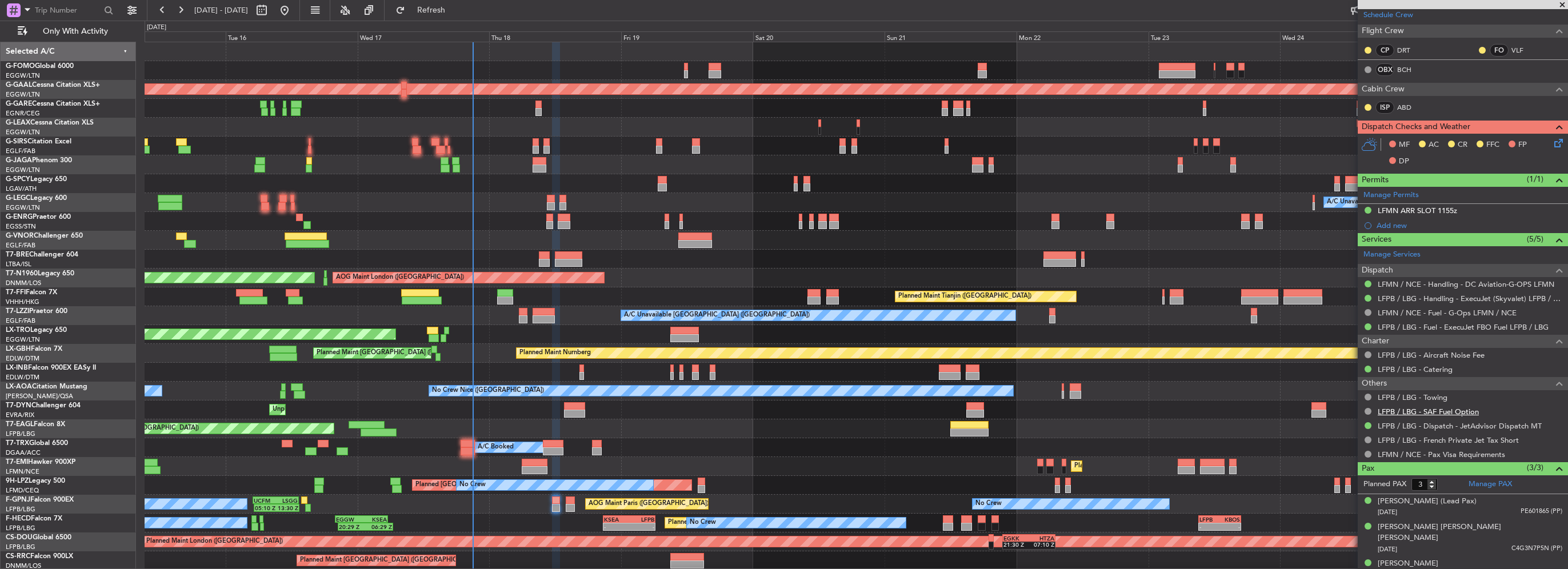
scroll to position [46, 0]
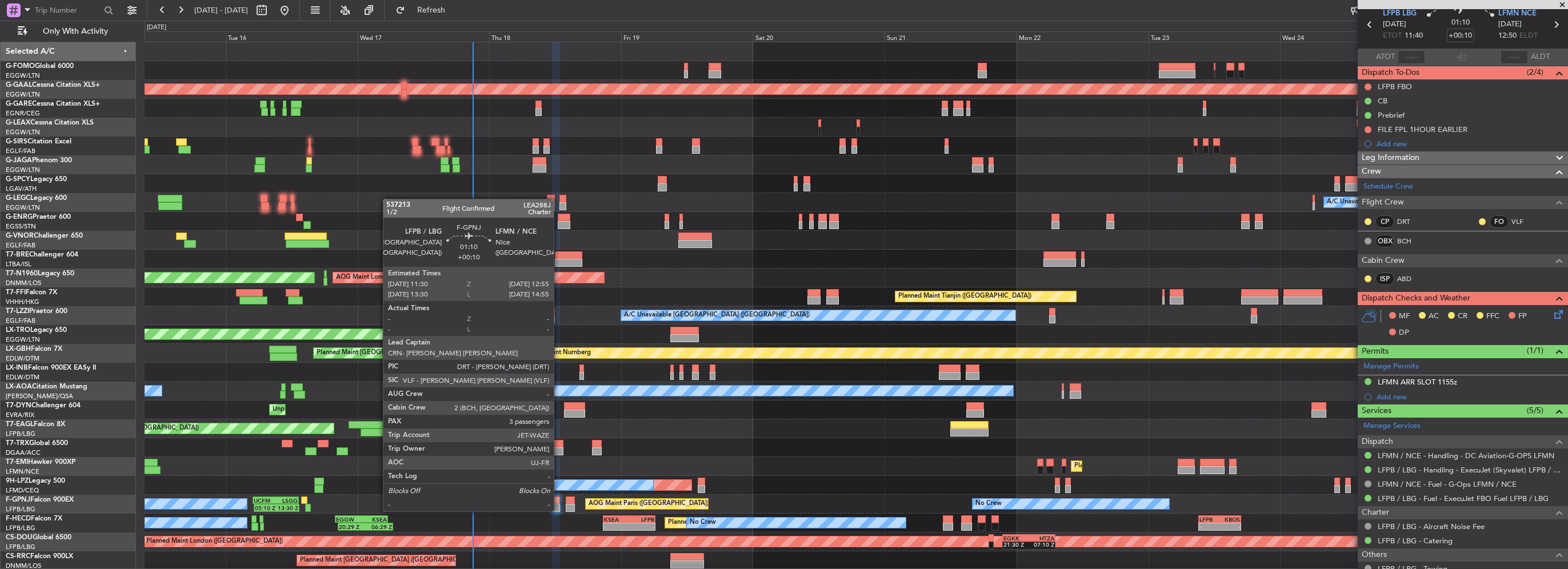
click at [559, 500] on div at bounding box center [556, 500] width 8 height 8
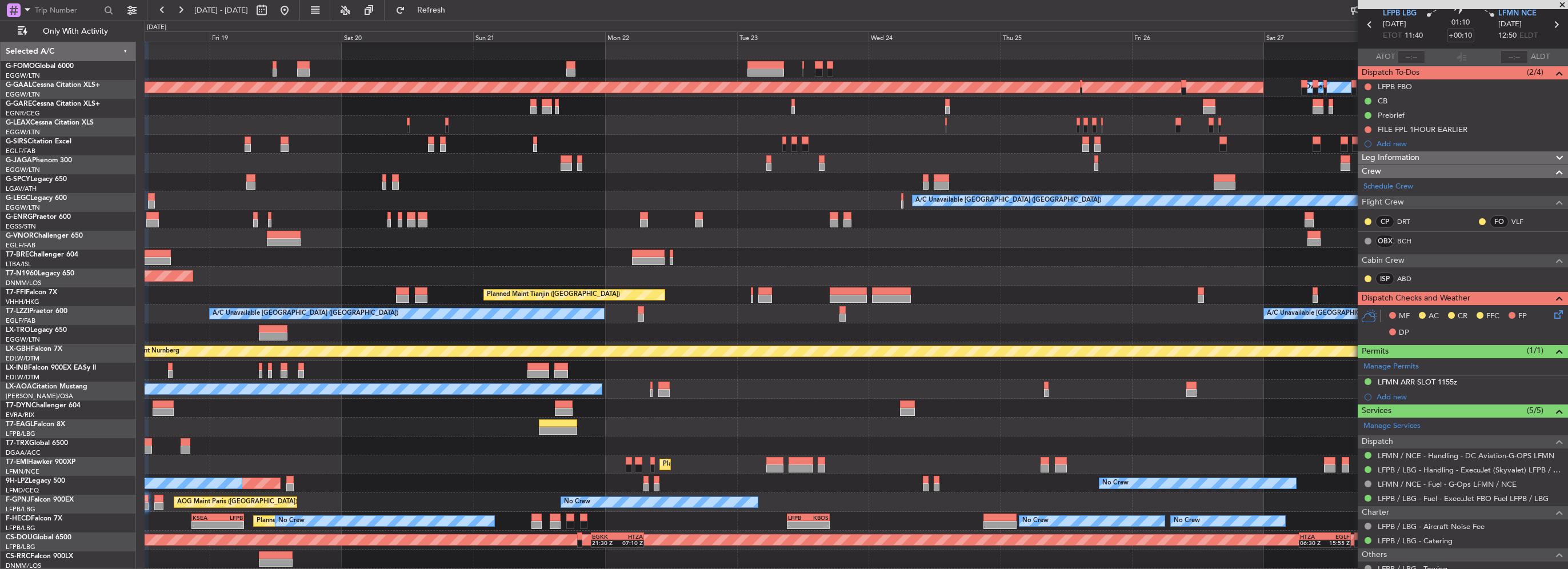
click at [763, 402] on div "Unplanned Maint [GEOGRAPHIC_DATA] (Riga Intl)" at bounding box center [856, 408] width 1423 height 19
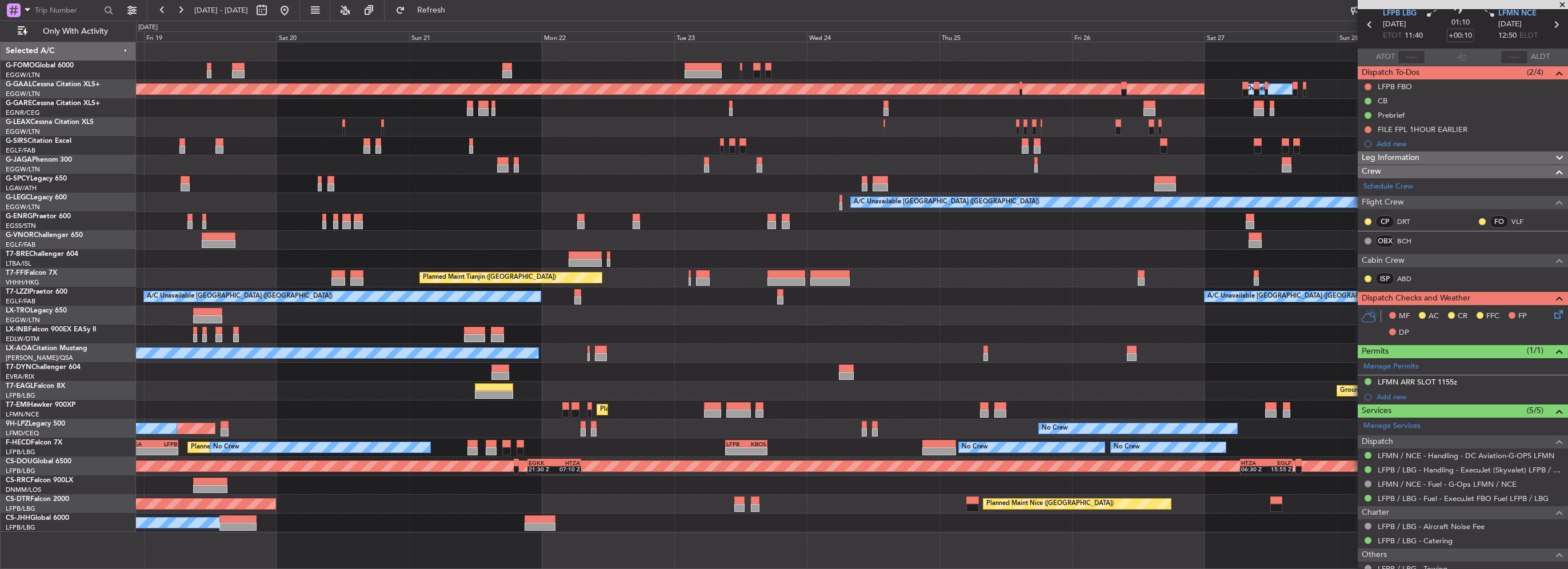
scroll to position [0, 0]
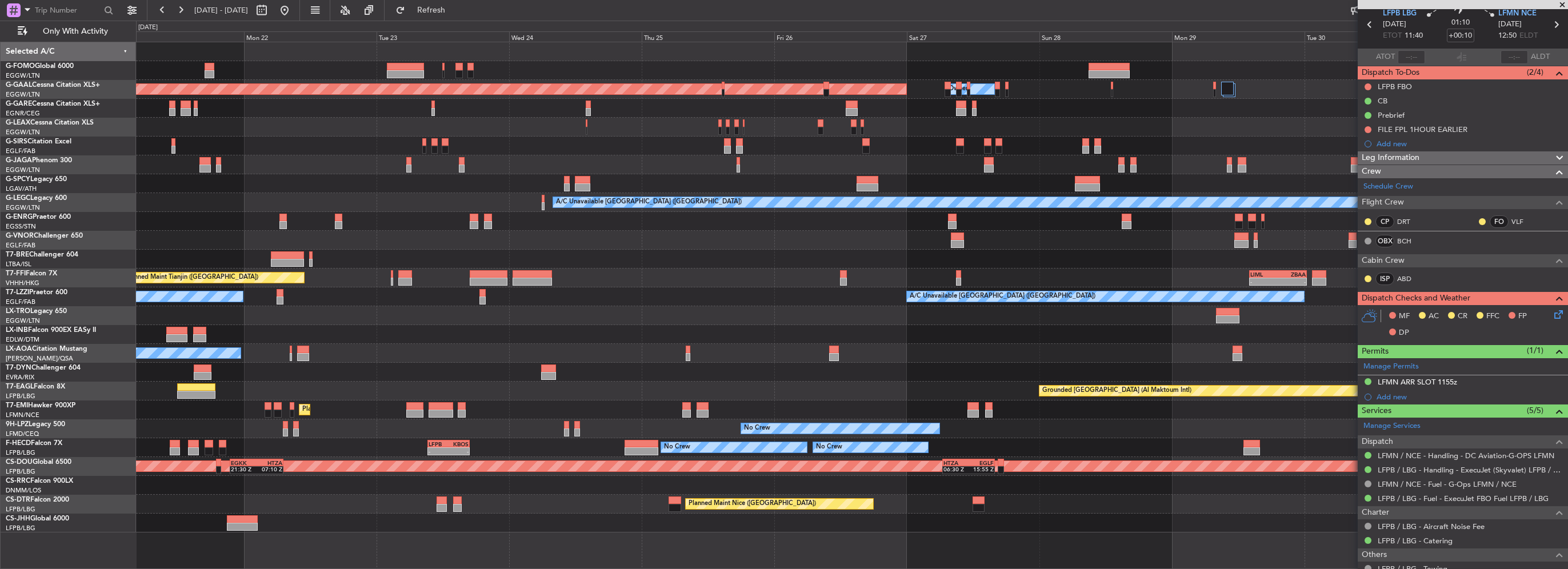
click at [779, 363] on div at bounding box center [852, 372] width 1432 height 19
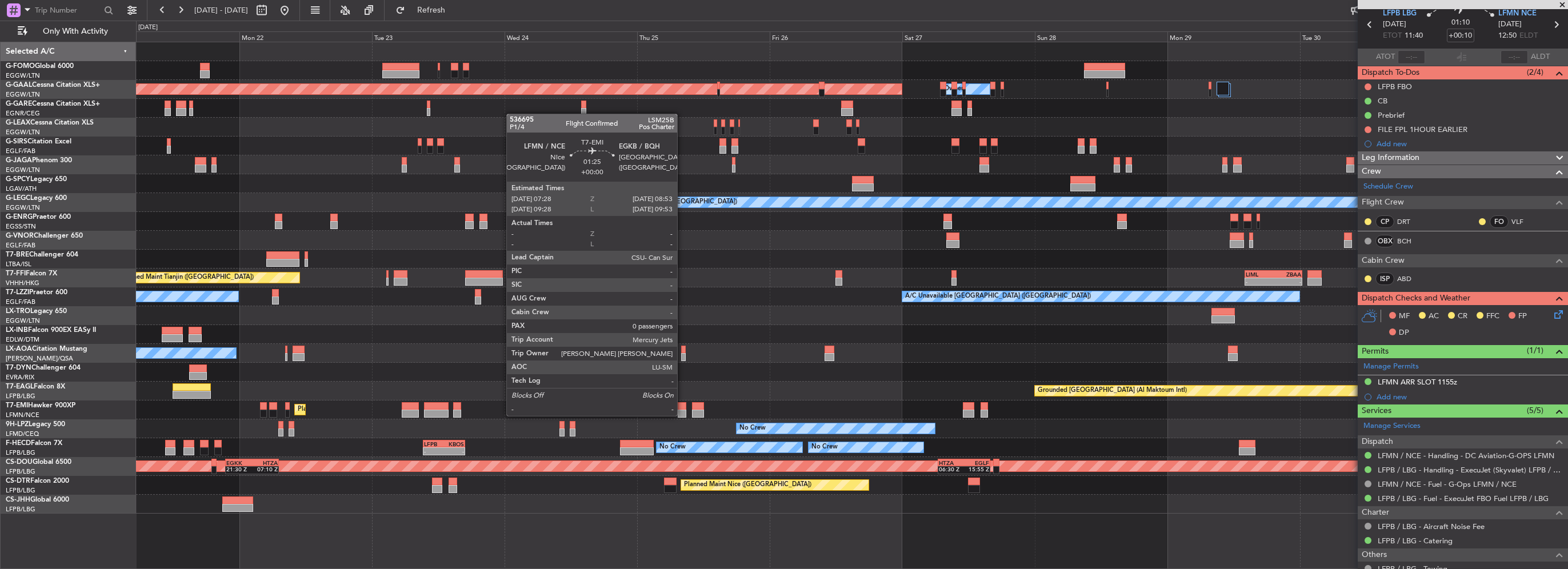
click at [682, 415] on div at bounding box center [681, 413] width 8 height 8
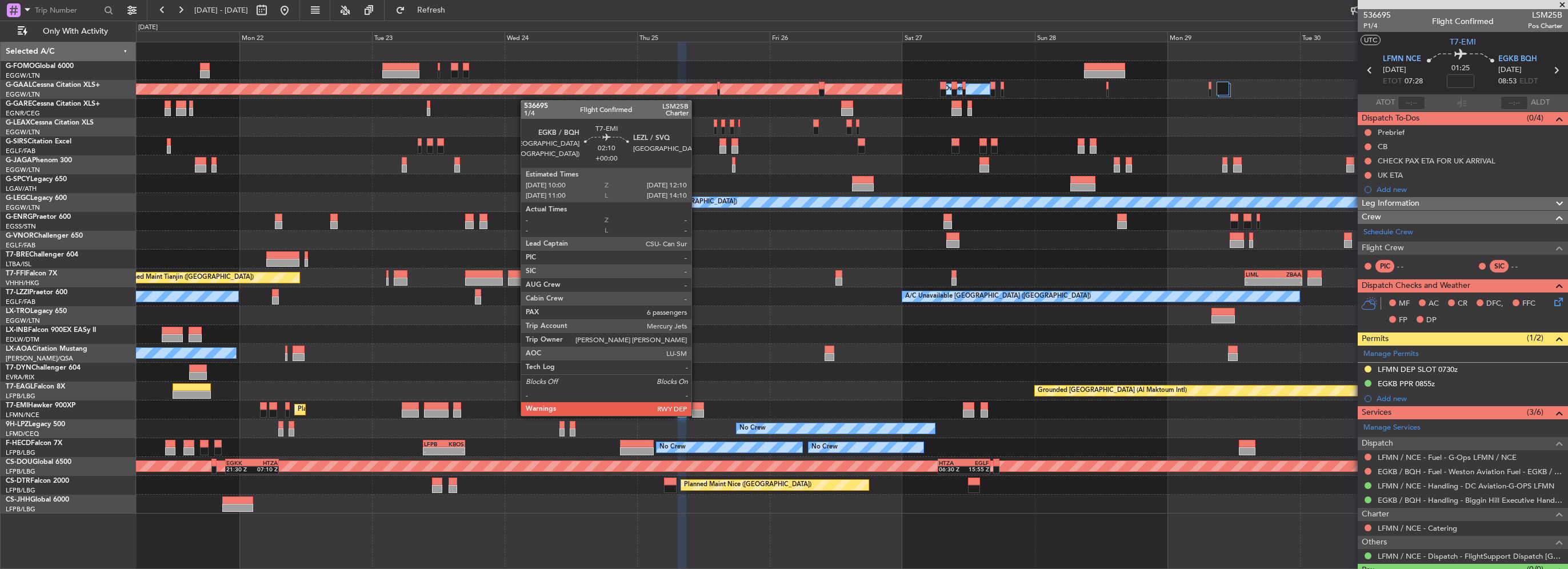
click at [696, 415] on div at bounding box center [698, 413] width 12 height 8
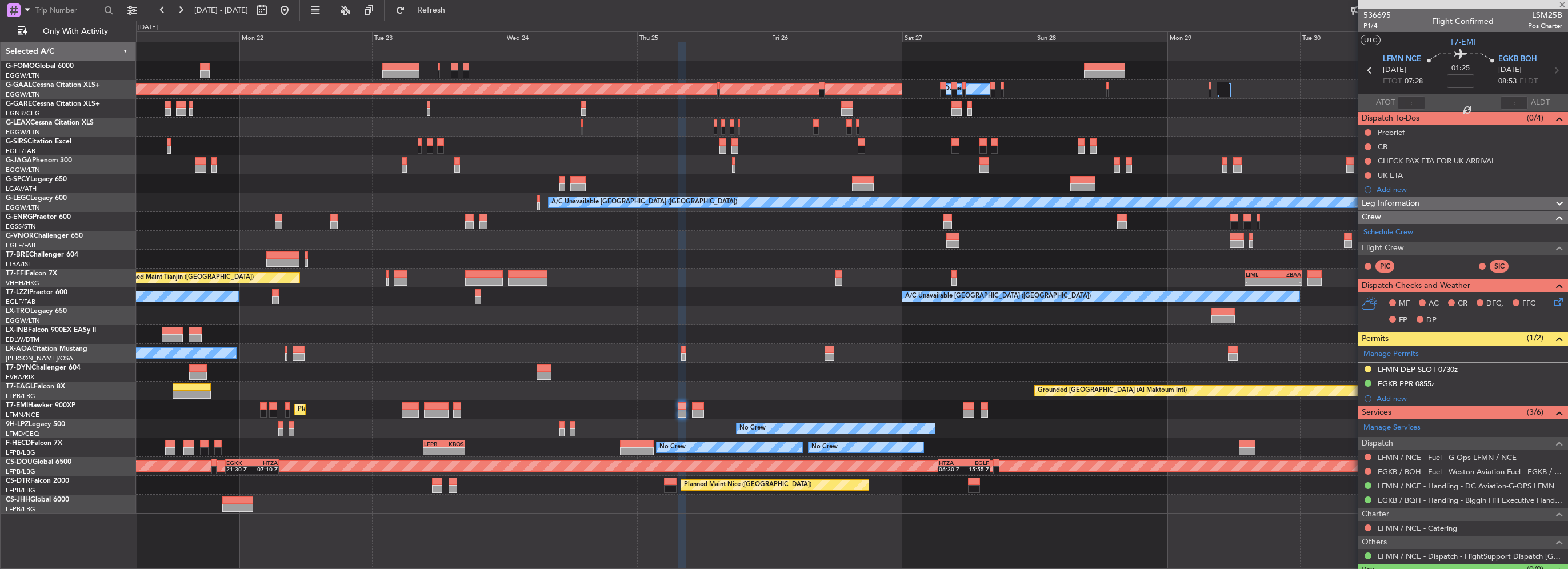
type input "6"
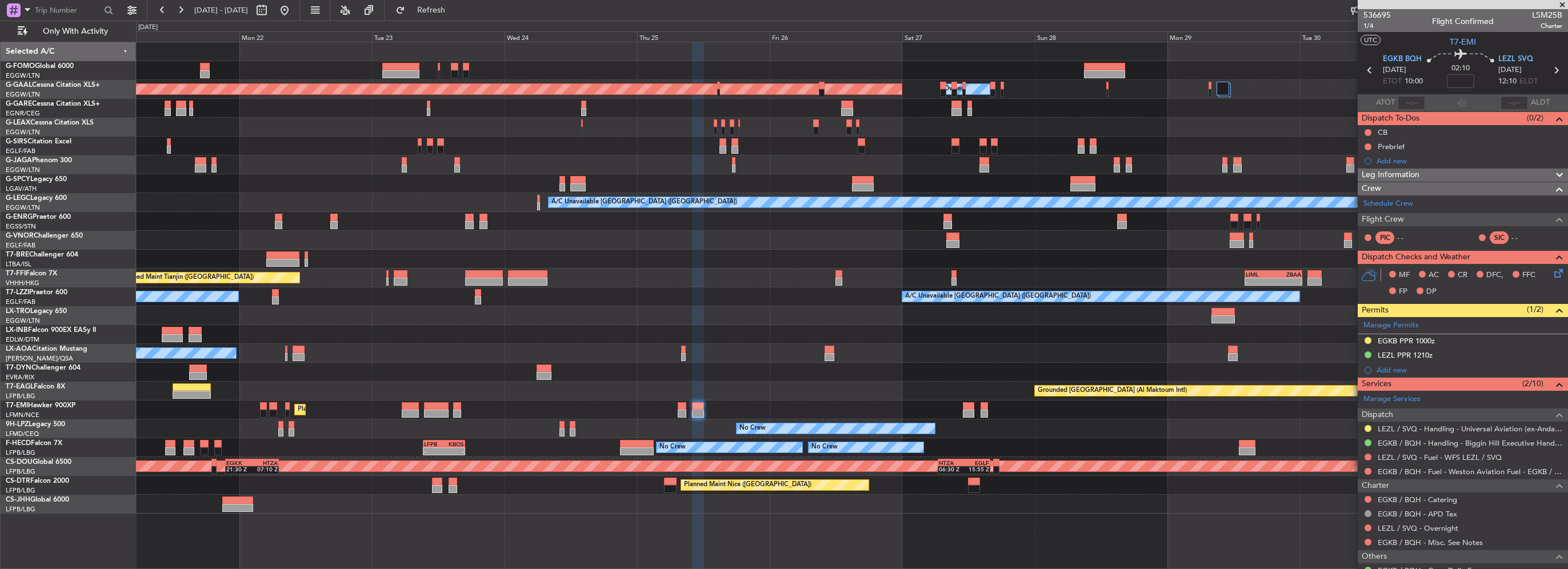
click at [1398, 369] on div "Add new" at bounding box center [1469, 370] width 186 height 10
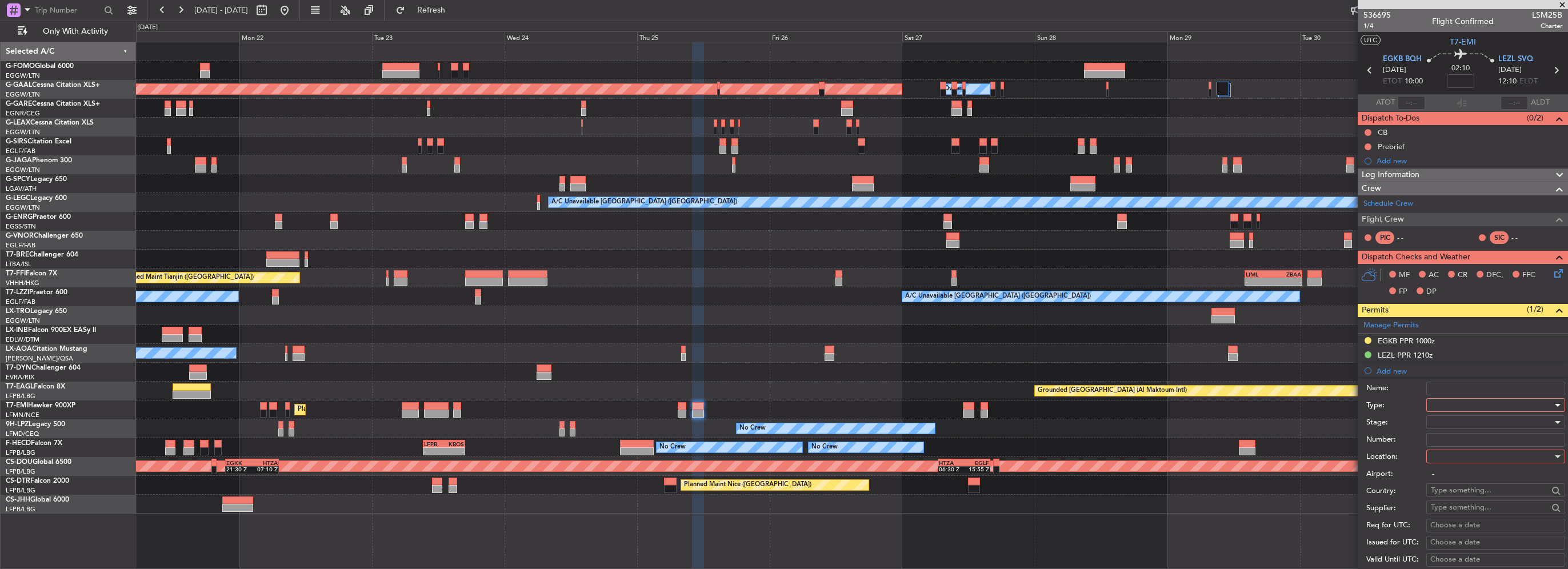
click at [1470, 409] on div at bounding box center [1492, 405] width 122 height 17
click at [1454, 449] on span "Departure" at bounding box center [1491, 450] width 120 height 17
click at [1455, 462] on div at bounding box center [1492, 456] width 122 height 17
click at [1458, 483] on span "Departure" at bounding box center [1491, 479] width 120 height 17
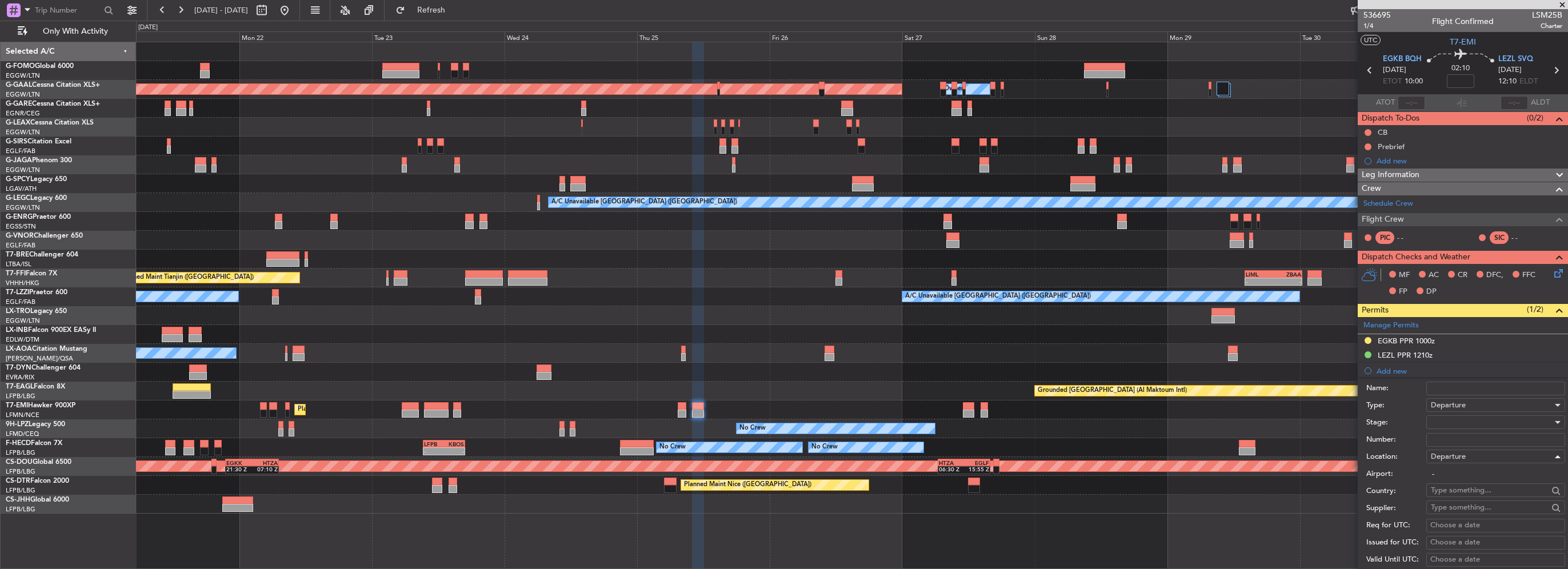
type input "EGKB / BQH"
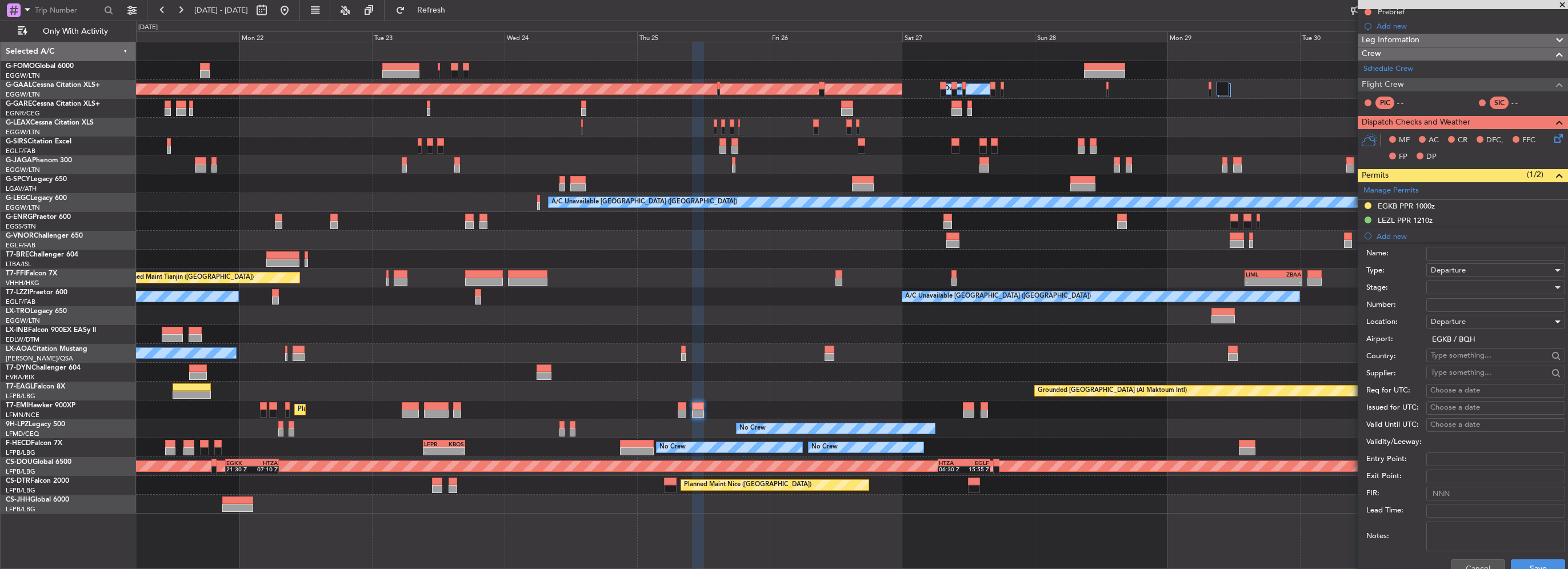
scroll to position [172, 0]
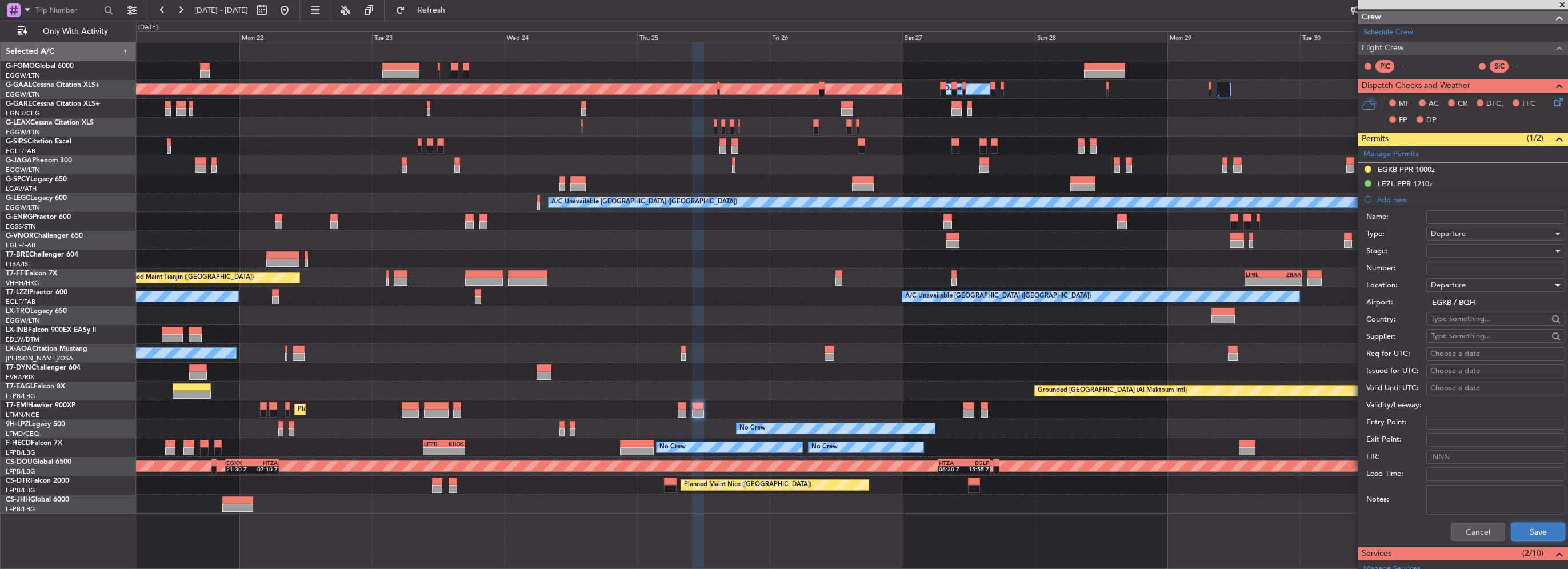
click at [1534, 523] on button "Save" at bounding box center [1538, 532] width 54 height 18
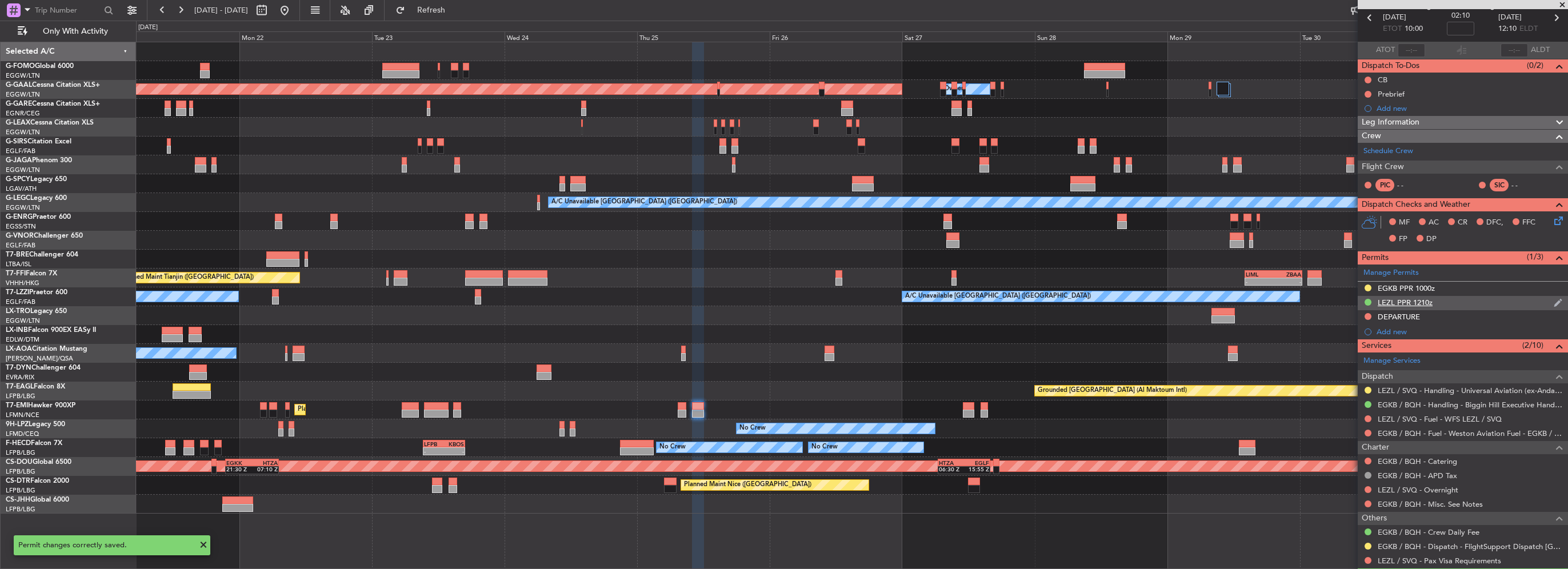
scroll to position [0, 0]
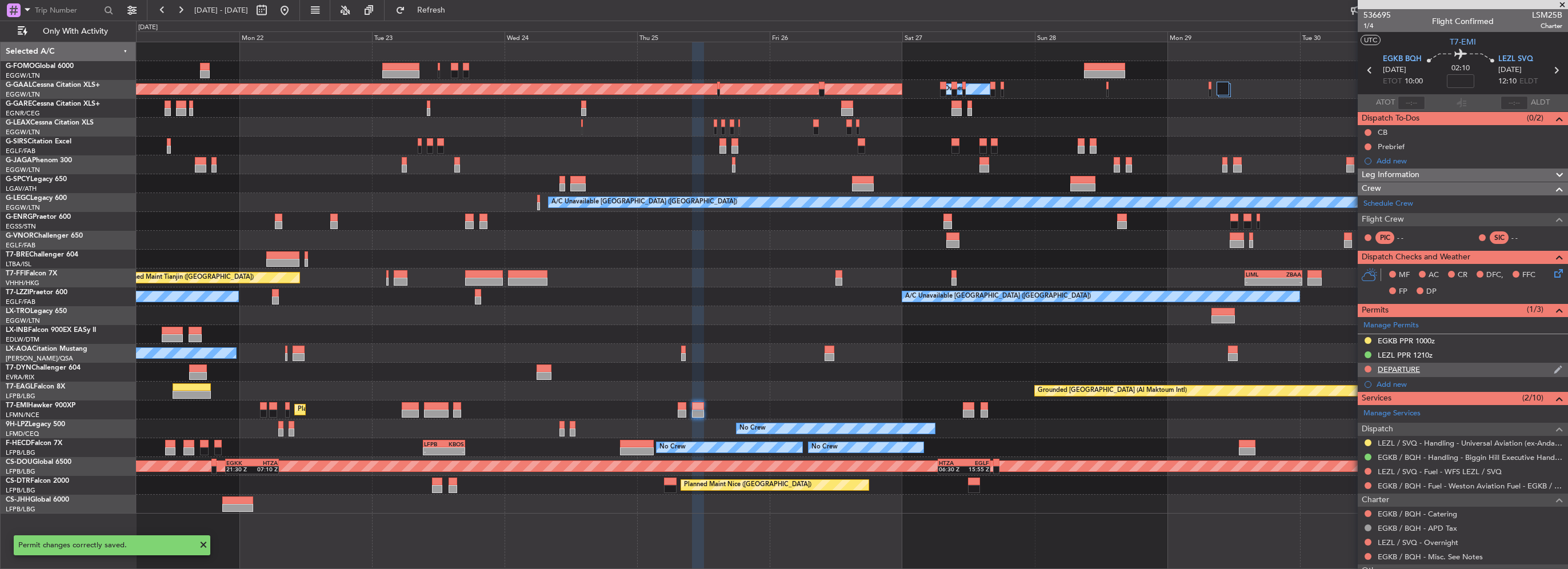
click at [1413, 372] on div "DEPARTURE" at bounding box center [1398, 369] width 42 height 10
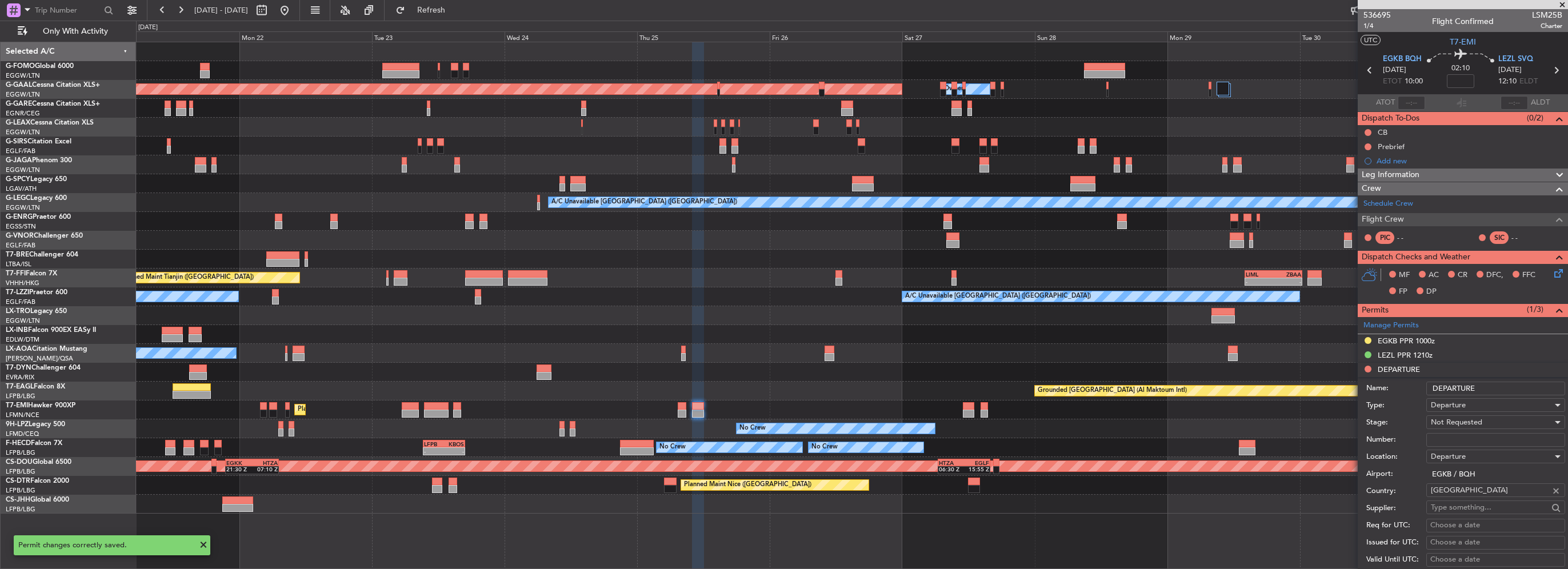
click at [1431, 384] on input "DEPARTURE" at bounding box center [1496, 388] width 139 height 14
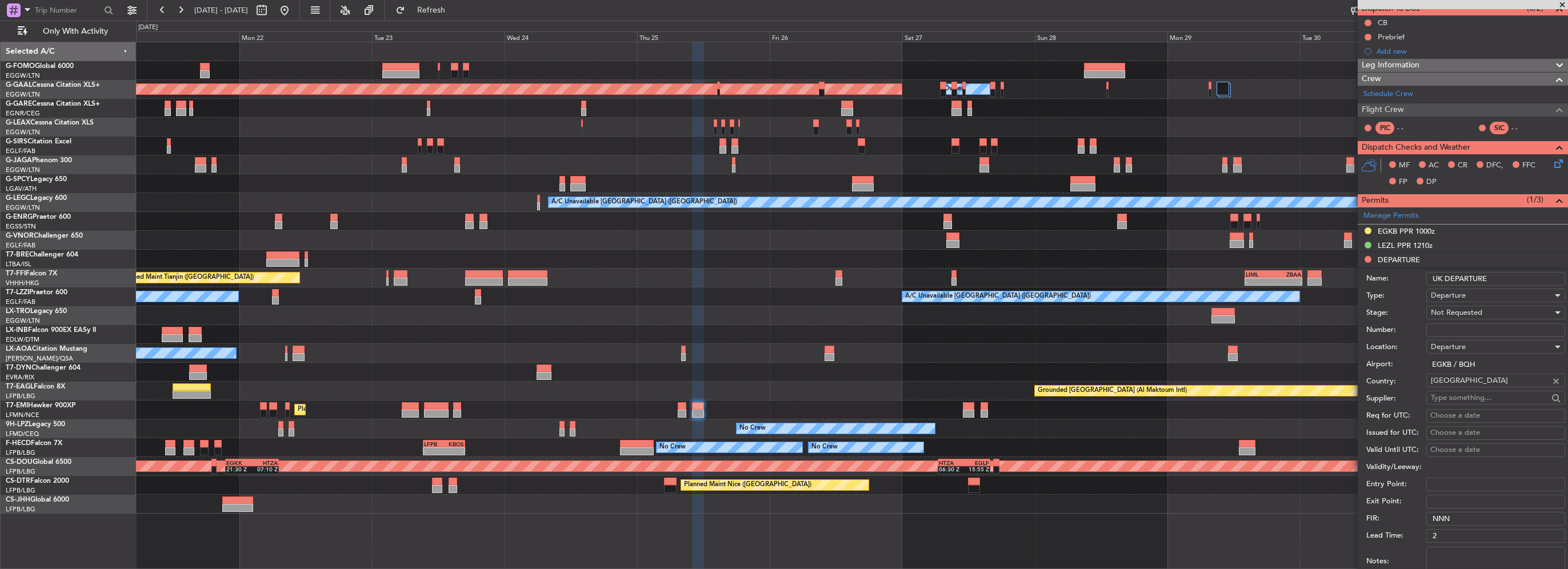
scroll to position [285, 0]
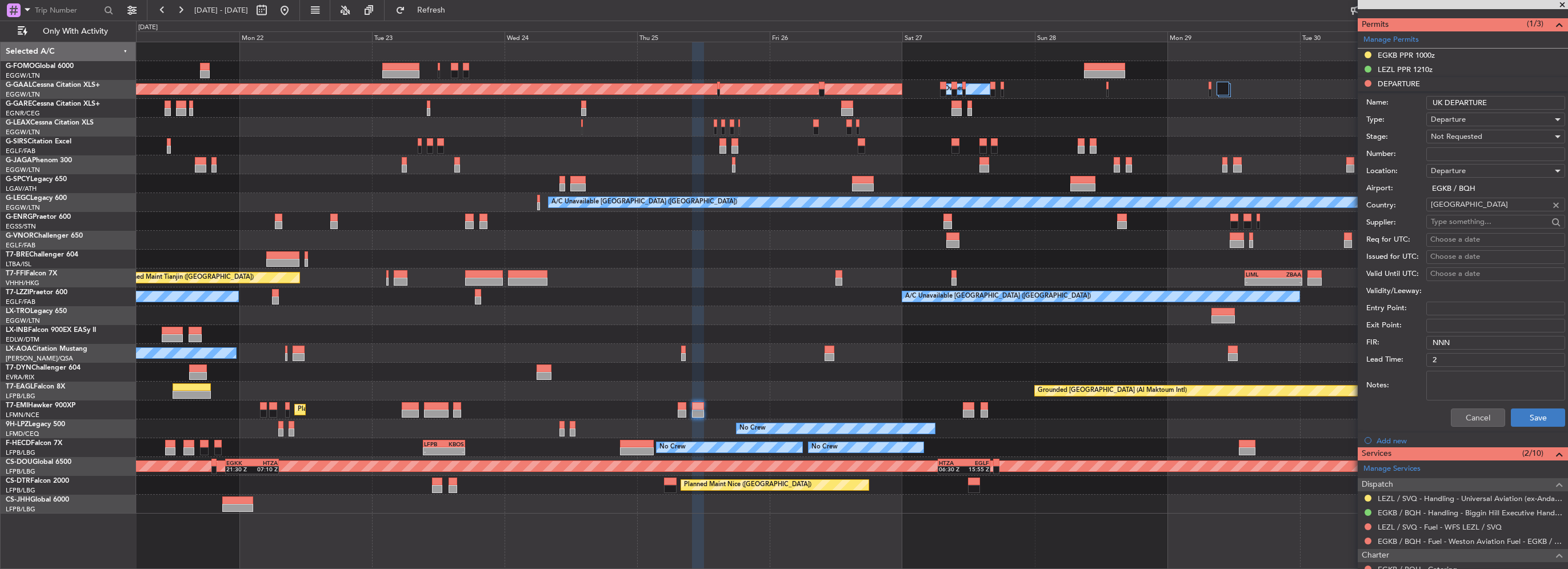
type input "UK DEPARTURE"
click at [1533, 419] on button "Save" at bounding box center [1538, 417] width 54 height 18
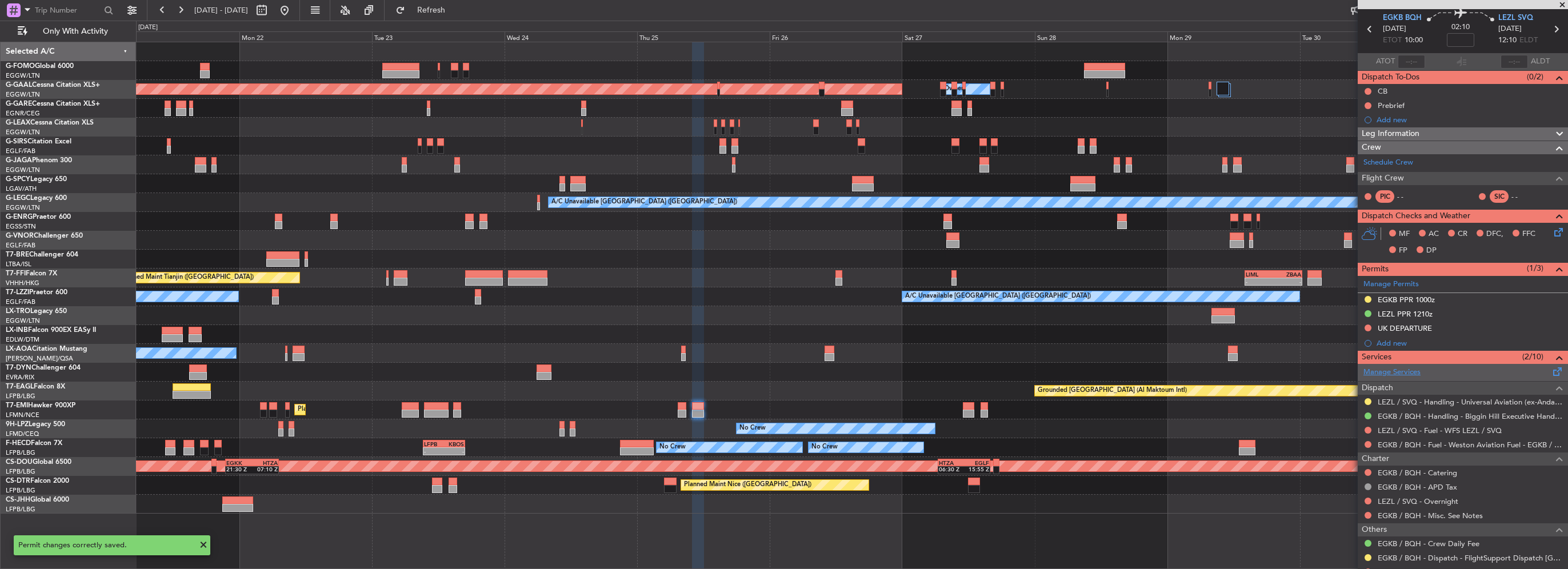
scroll to position [7, 0]
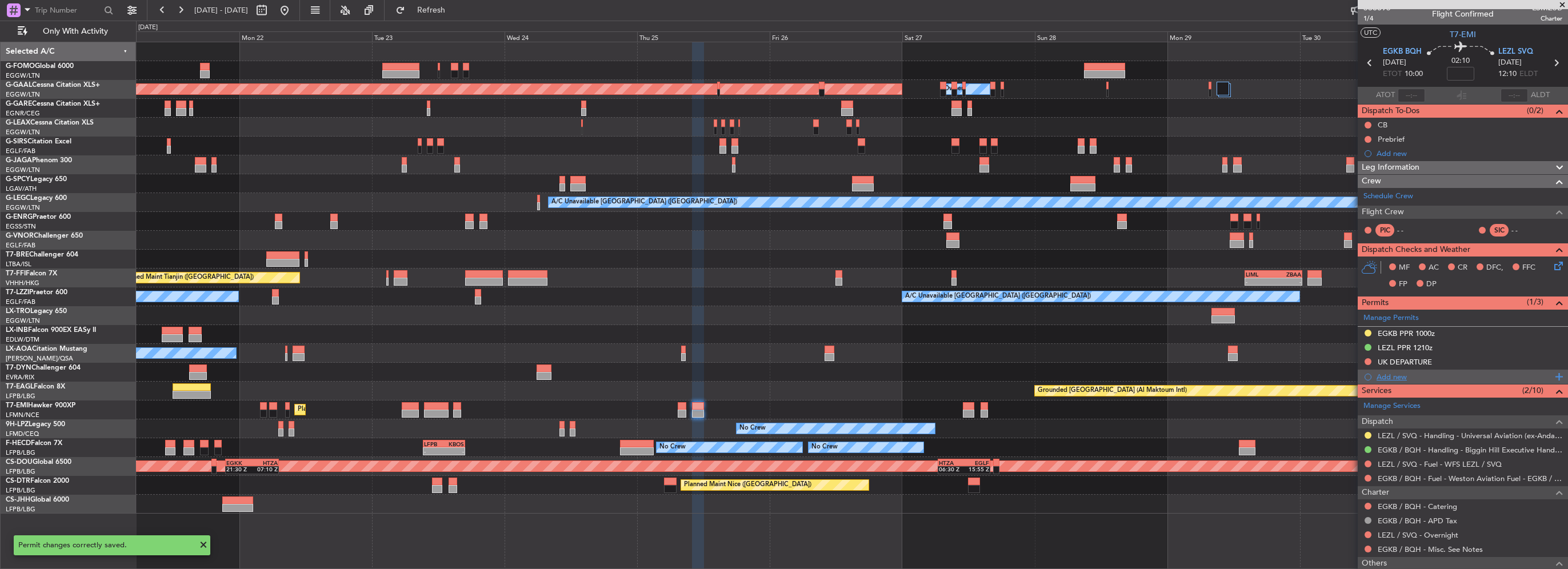
click at [1403, 376] on div "Add new" at bounding box center [1465, 377] width 175 height 10
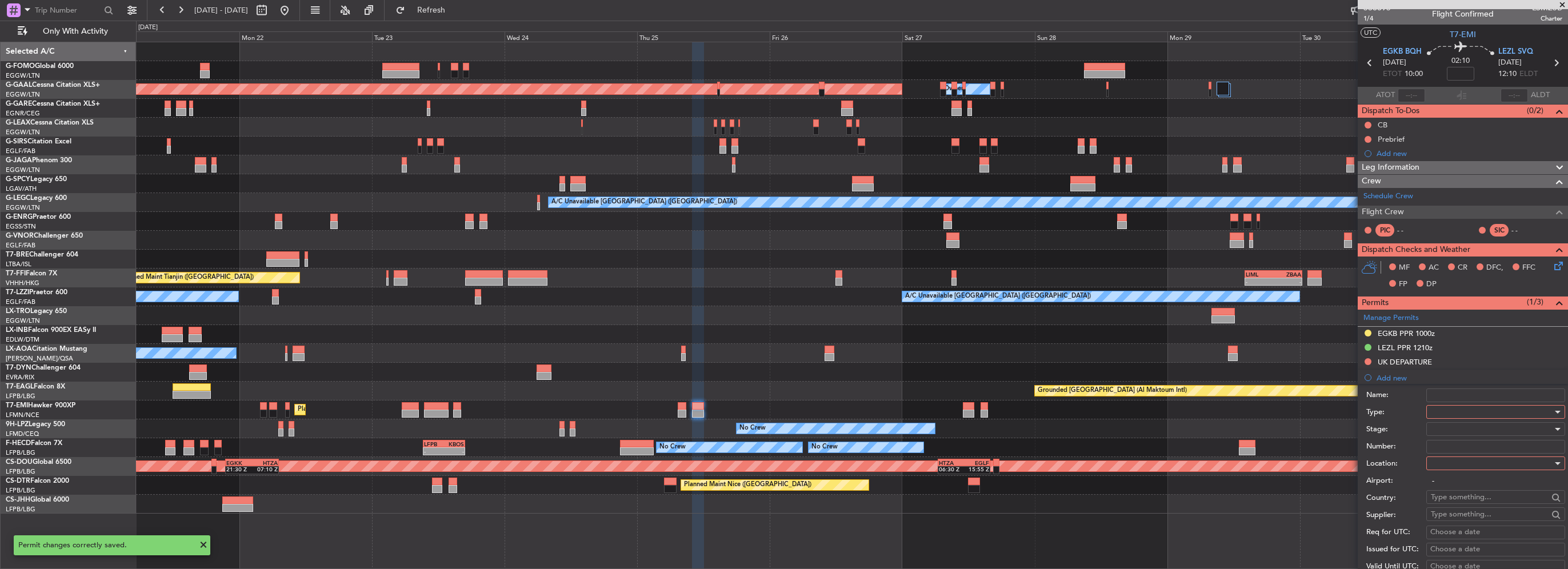
click at [1446, 414] on div at bounding box center [1492, 412] width 122 height 17
click at [1454, 481] on span "Landing" at bounding box center [1491, 480] width 120 height 17
click at [1458, 459] on div at bounding box center [1492, 463] width 122 height 17
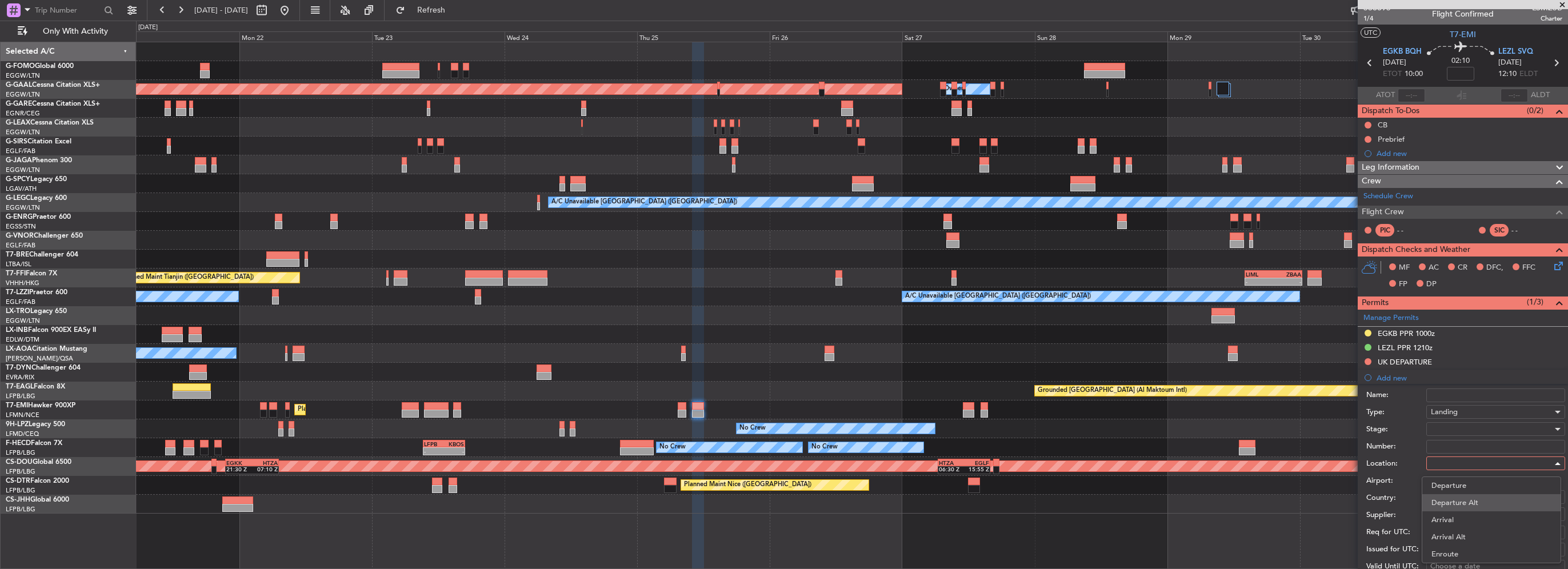
click at [1450, 508] on span "Departure Alt" at bounding box center [1491, 503] width 120 height 17
click at [1462, 461] on span "Departure Alt" at bounding box center [1454, 463] width 47 height 10
click at [1441, 519] on span "Arrival" at bounding box center [1491, 520] width 120 height 17
type input "LEZL / SVQ"
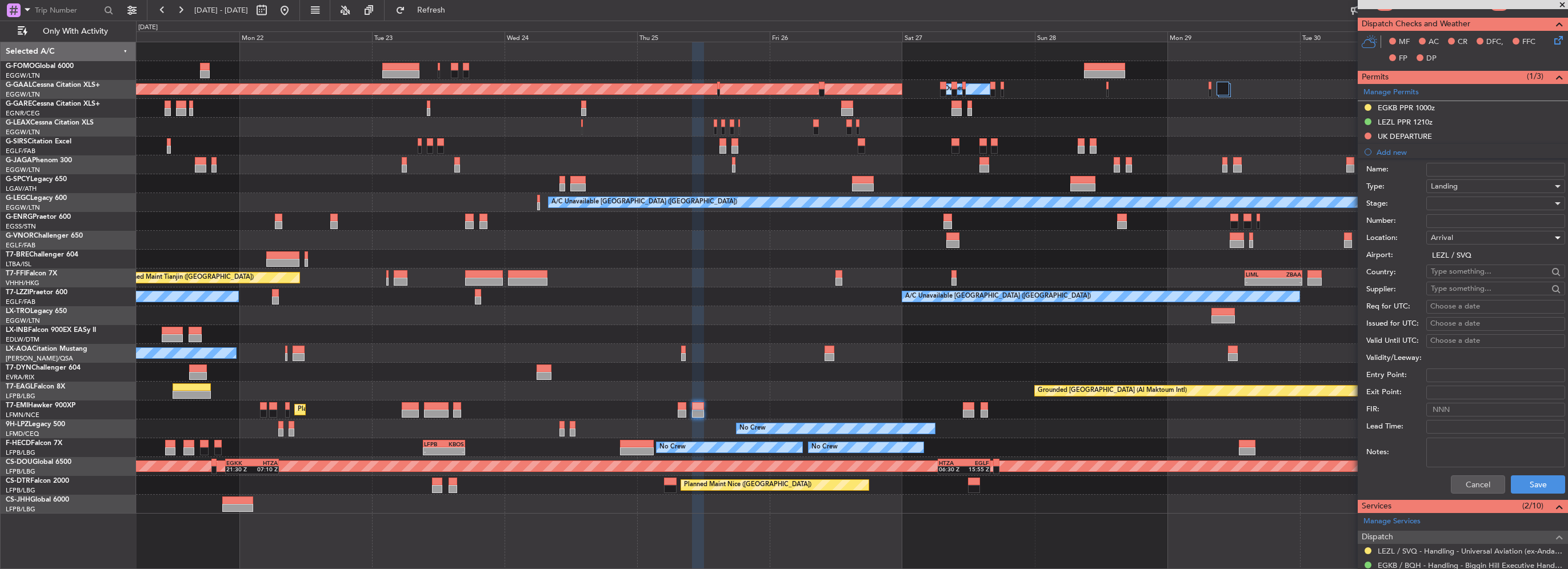
scroll to position [236, 0]
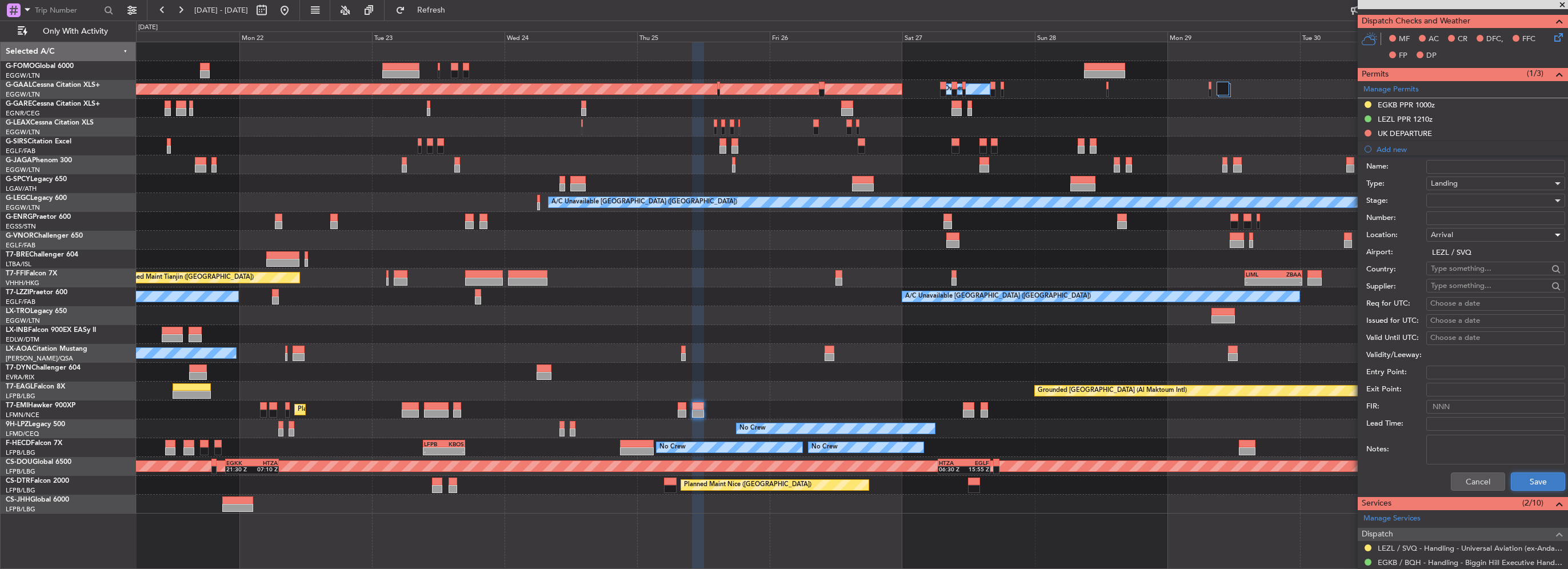
click at [1523, 487] on button "Save" at bounding box center [1538, 481] width 54 height 18
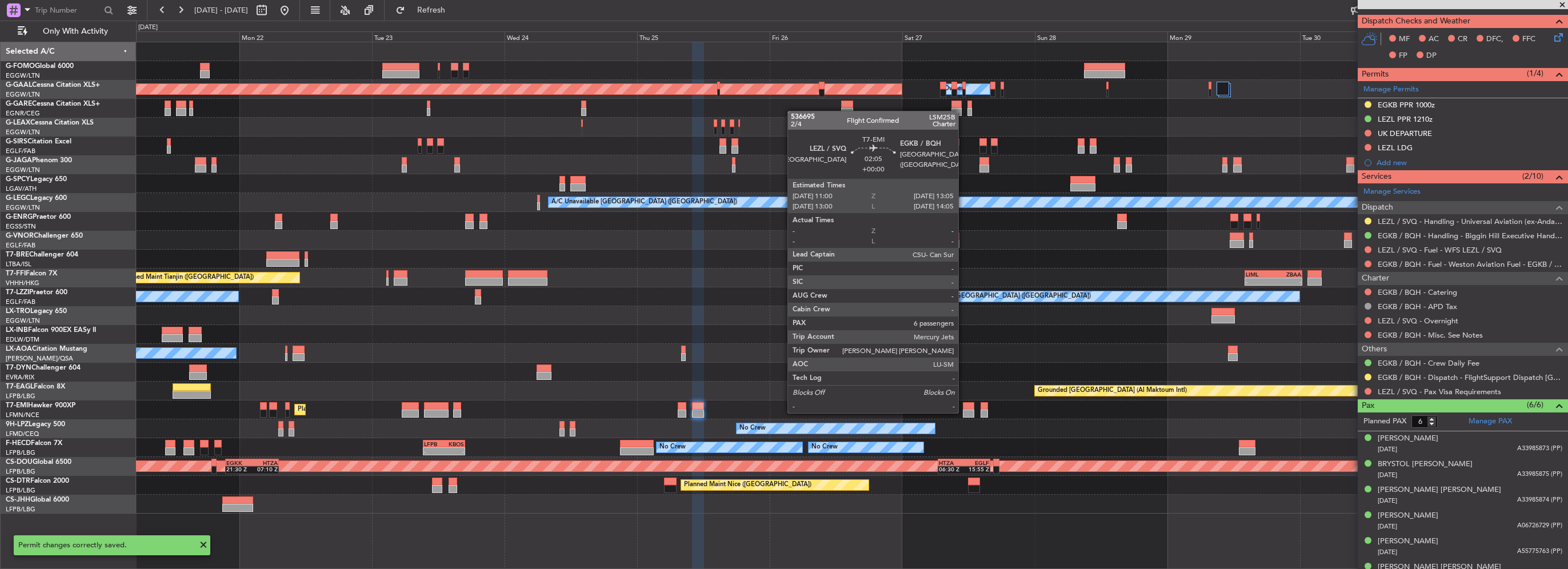
click at [964, 412] on div at bounding box center [969, 413] width 12 height 8
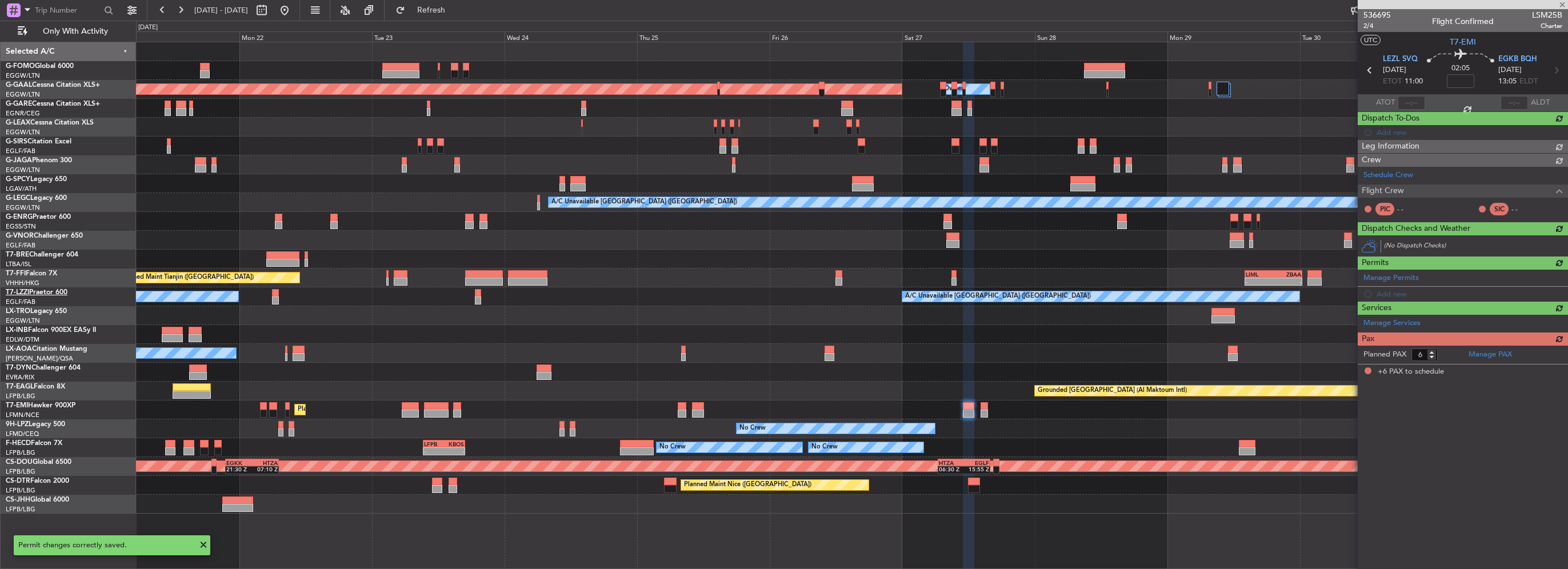
scroll to position [0, 0]
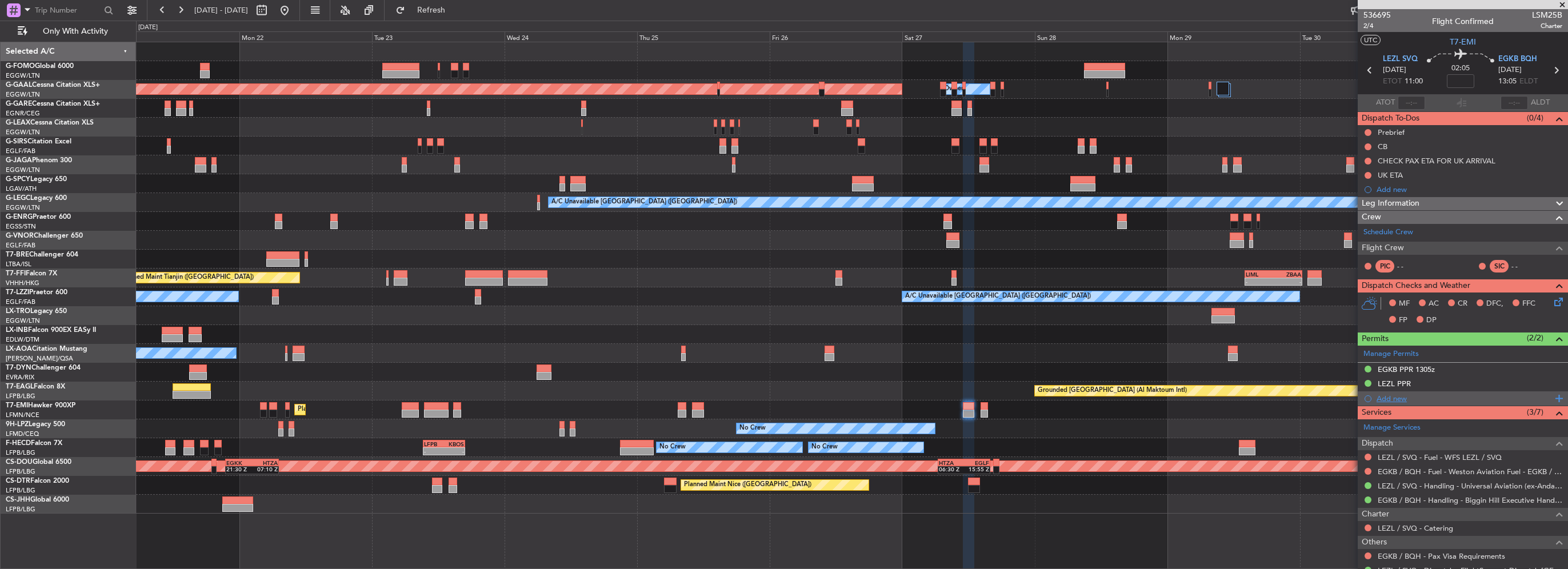
click at [1399, 395] on div "Add new" at bounding box center [1465, 399] width 175 height 10
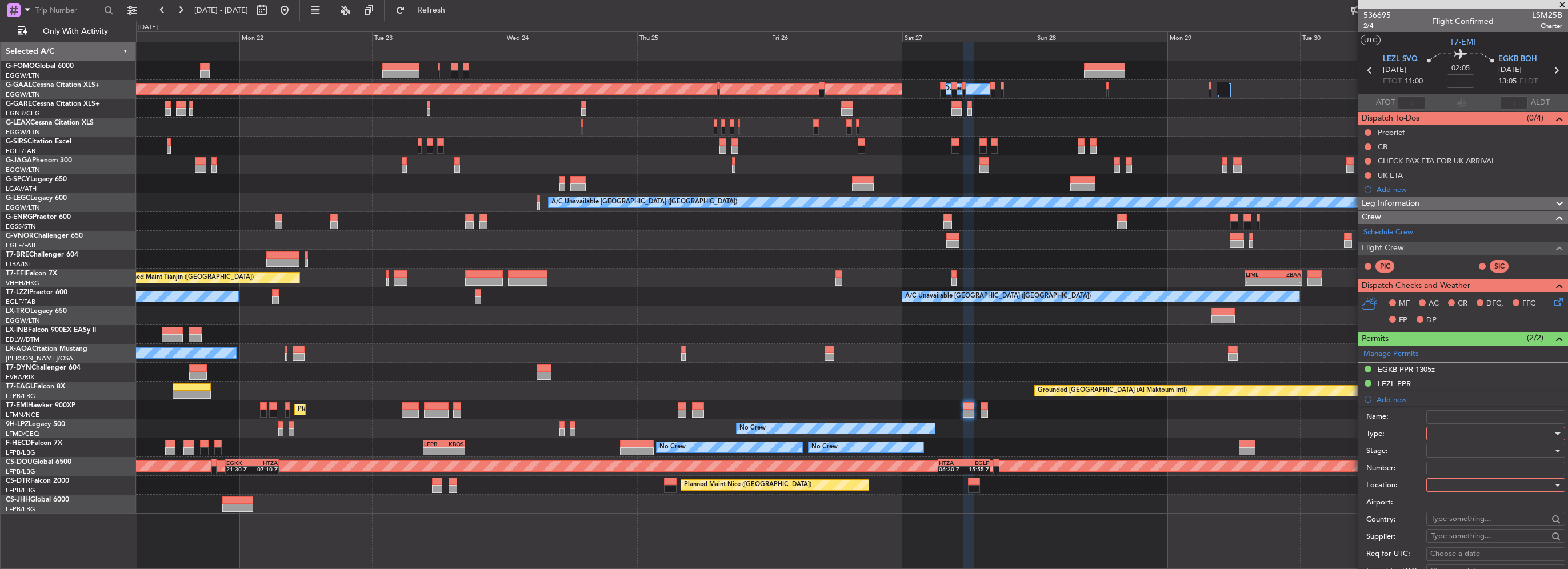
click at [1458, 433] on div at bounding box center [1492, 433] width 122 height 17
click at [1444, 483] on span "Departure" at bounding box center [1491, 479] width 120 height 17
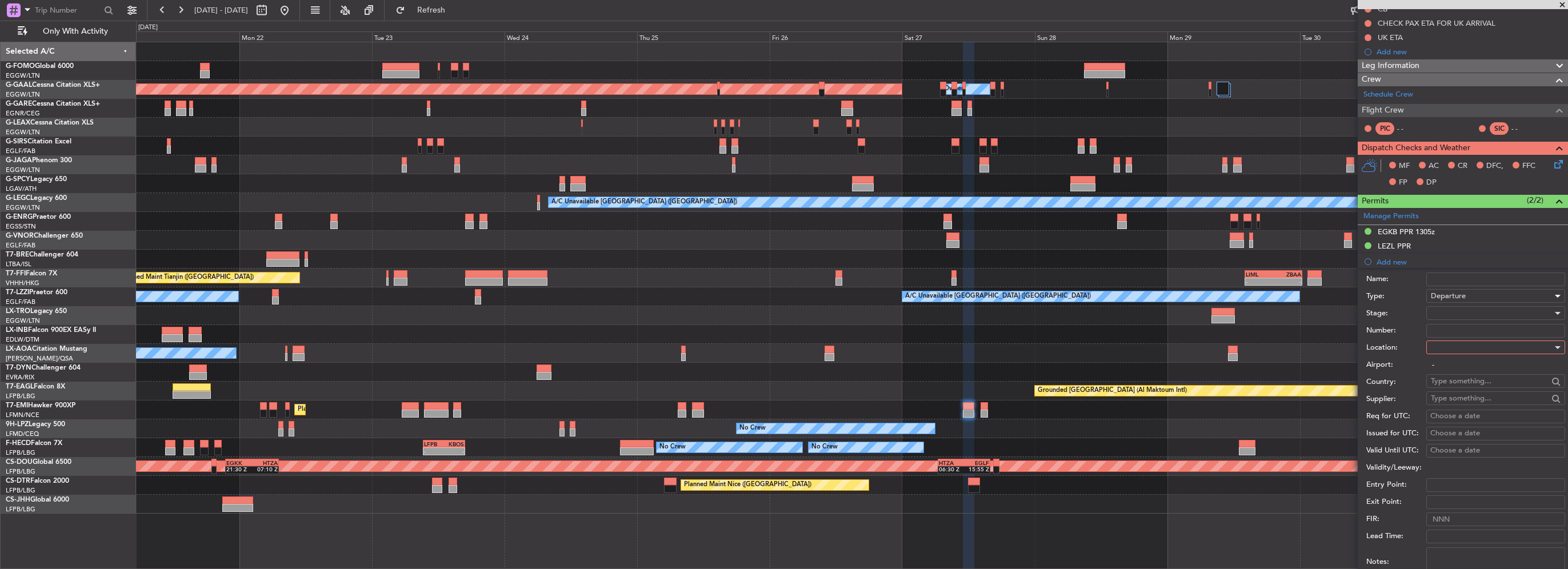
scroll to position [172, 0]
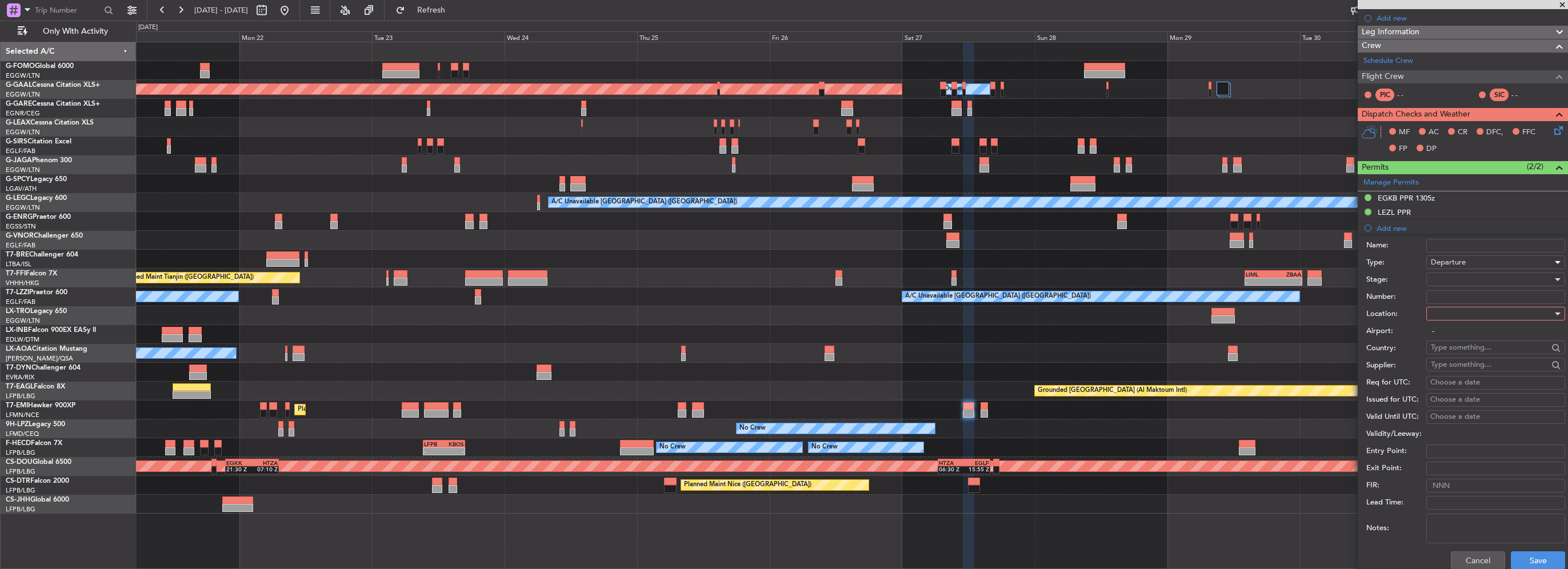
click at [1474, 318] on div at bounding box center [1492, 313] width 122 height 17
drag, startPoint x: 1457, startPoint y: 338, endPoint x: 1510, endPoint y: 409, distance: 88.6
click at [1457, 339] on span "Departure" at bounding box center [1491, 336] width 120 height 17
type input "LEZL / SVQ"
click at [1536, 562] on button "Save" at bounding box center [1538, 560] width 54 height 18
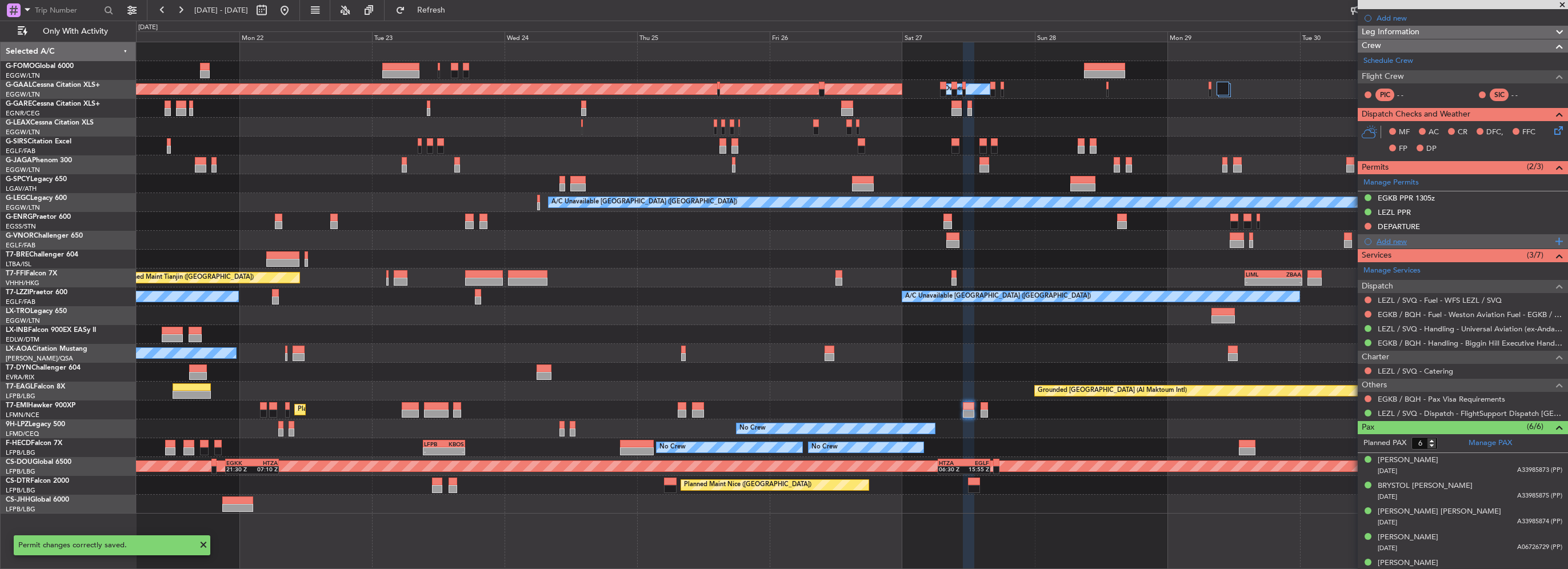
click at [1393, 243] on div "Add new" at bounding box center [1465, 242] width 175 height 10
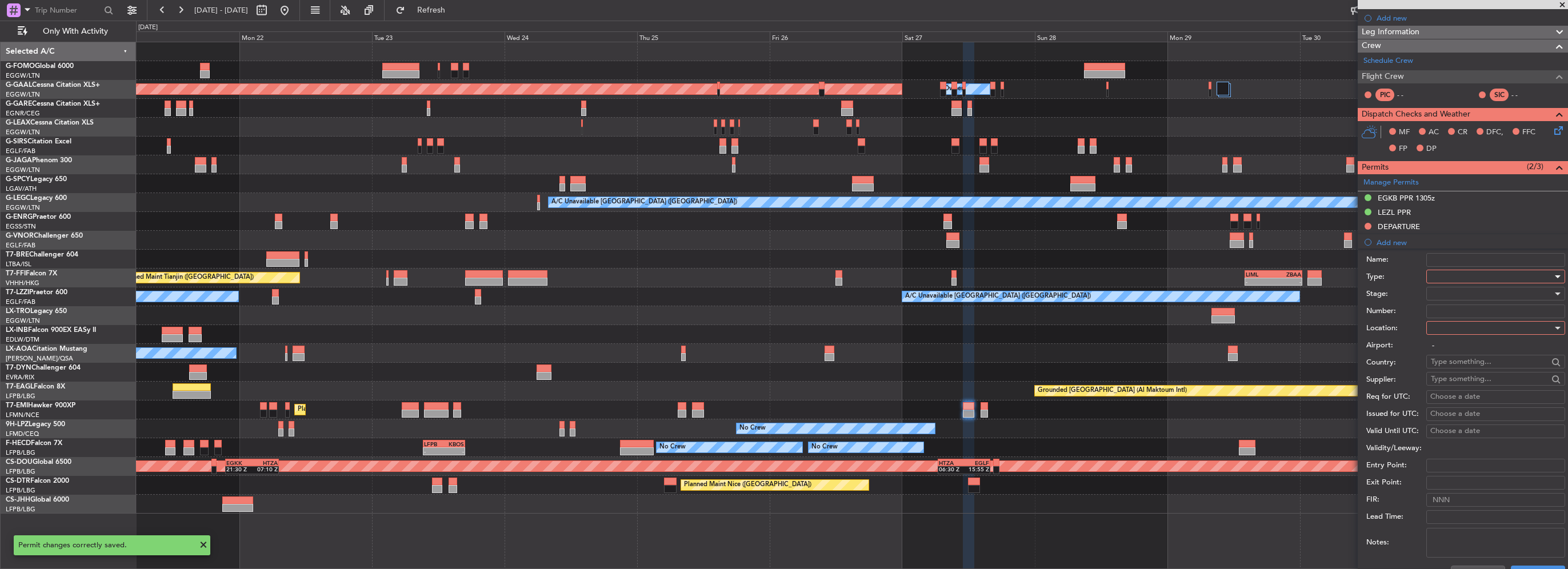
click at [1437, 271] on div at bounding box center [1492, 276] width 122 height 17
click at [1452, 350] on span "Landing" at bounding box center [1491, 344] width 120 height 17
click at [1451, 331] on div at bounding box center [1492, 328] width 122 height 17
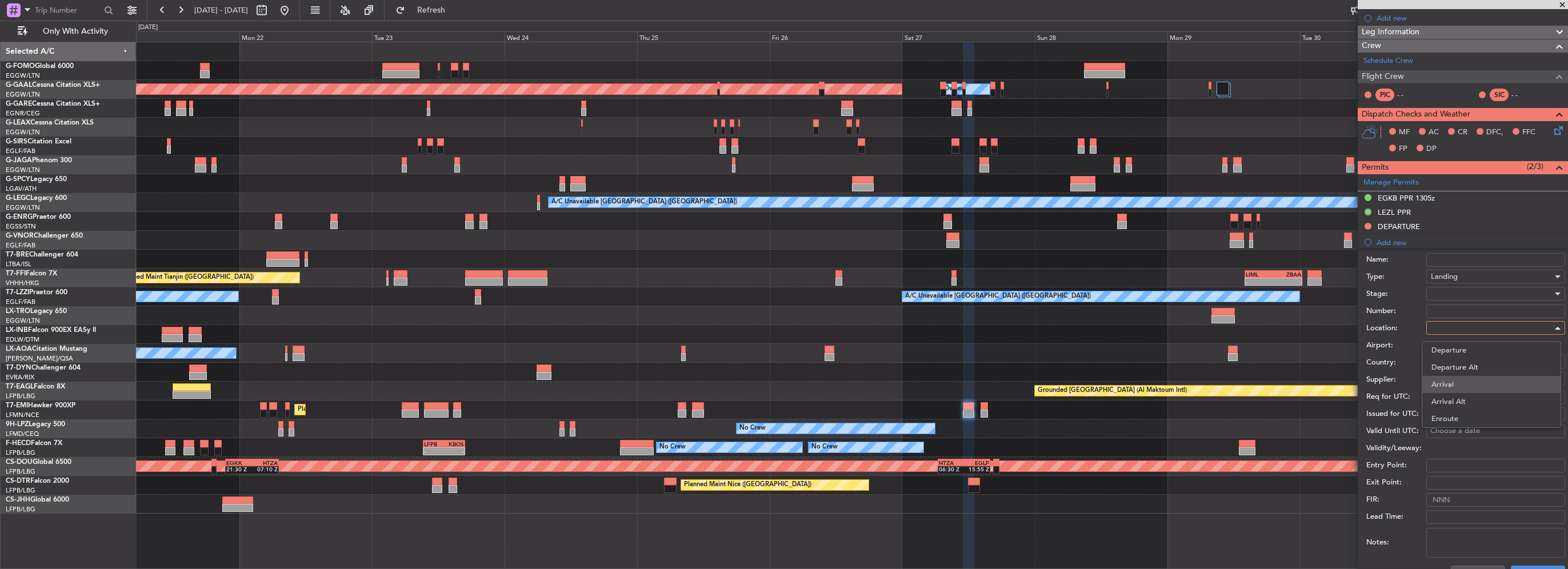
click at [1444, 386] on span "Arrival" at bounding box center [1491, 385] width 120 height 17
type input "EGKB / BQH"
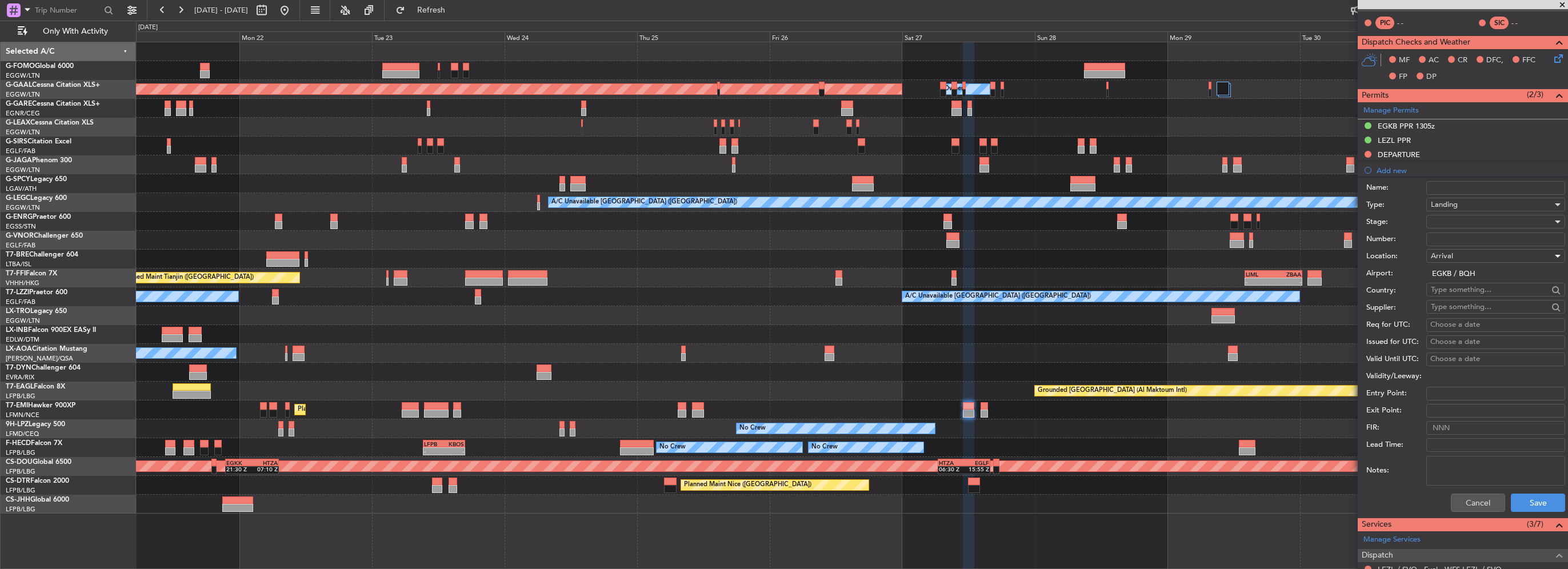
scroll to position [285, 0]
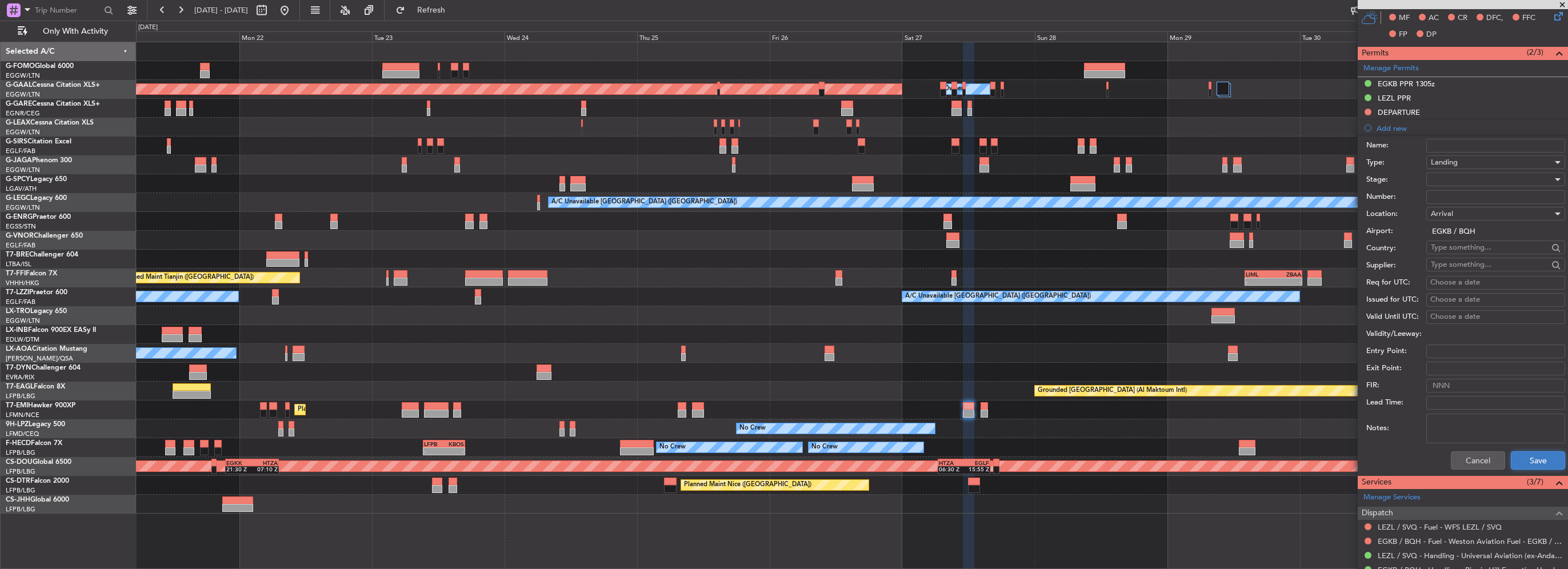
click at [1529, 456] on button "Save" at bounding box center [1538, 461] width 54 height 18
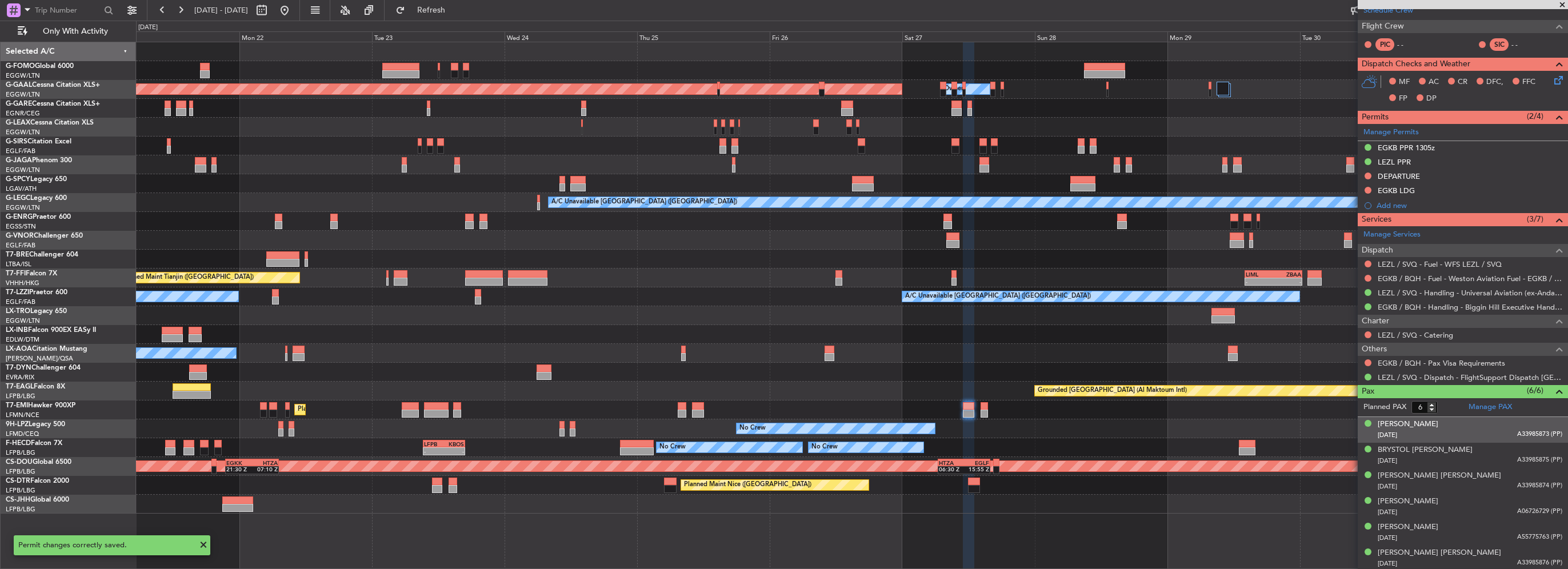
scroll to position [107, 0]
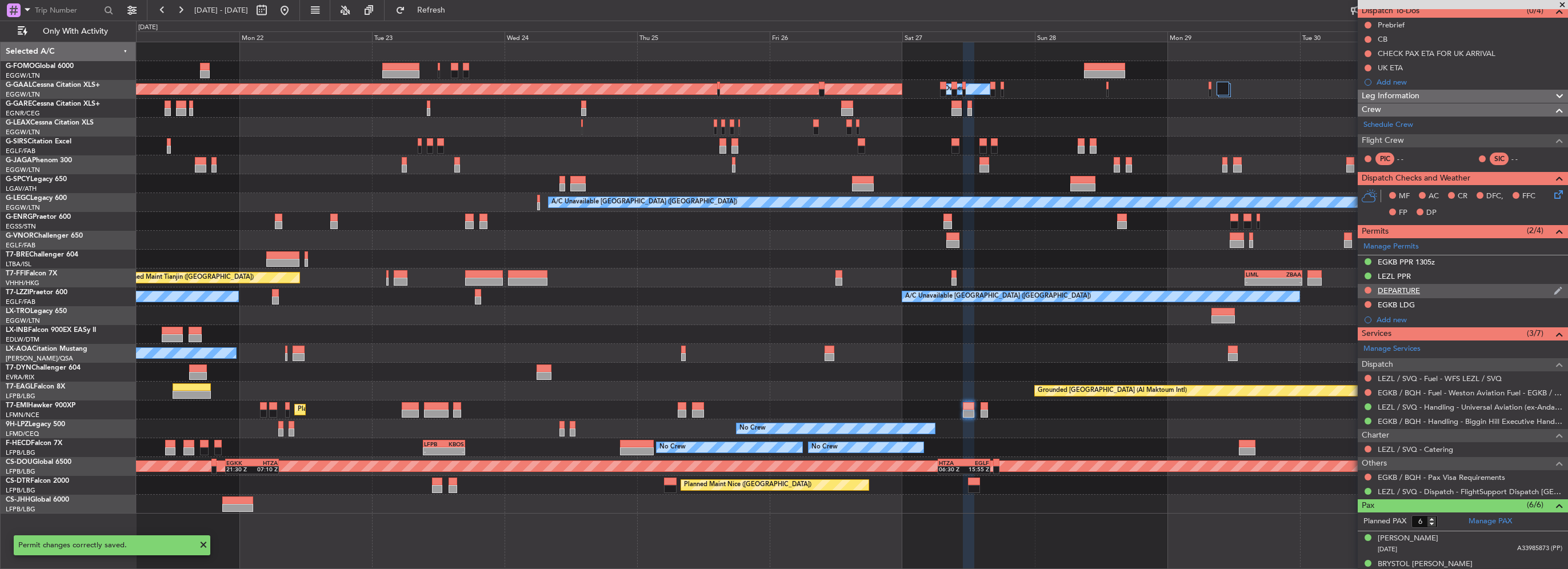
click at [1385, 290] on div "DEPARTURE" at bounding box center [1398, 290] width 42 height 10
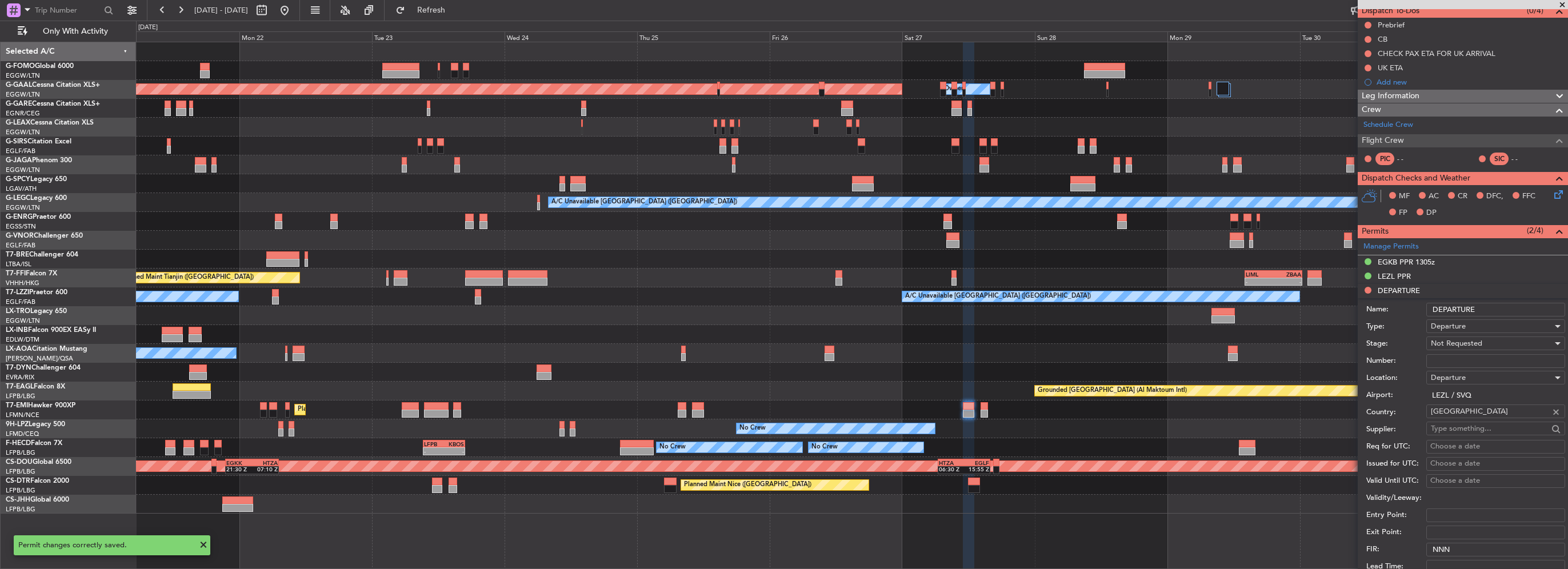
click at [1432, 305] on input "DEPARTURE" at bounding box center [1496, 310] width 139 height 14
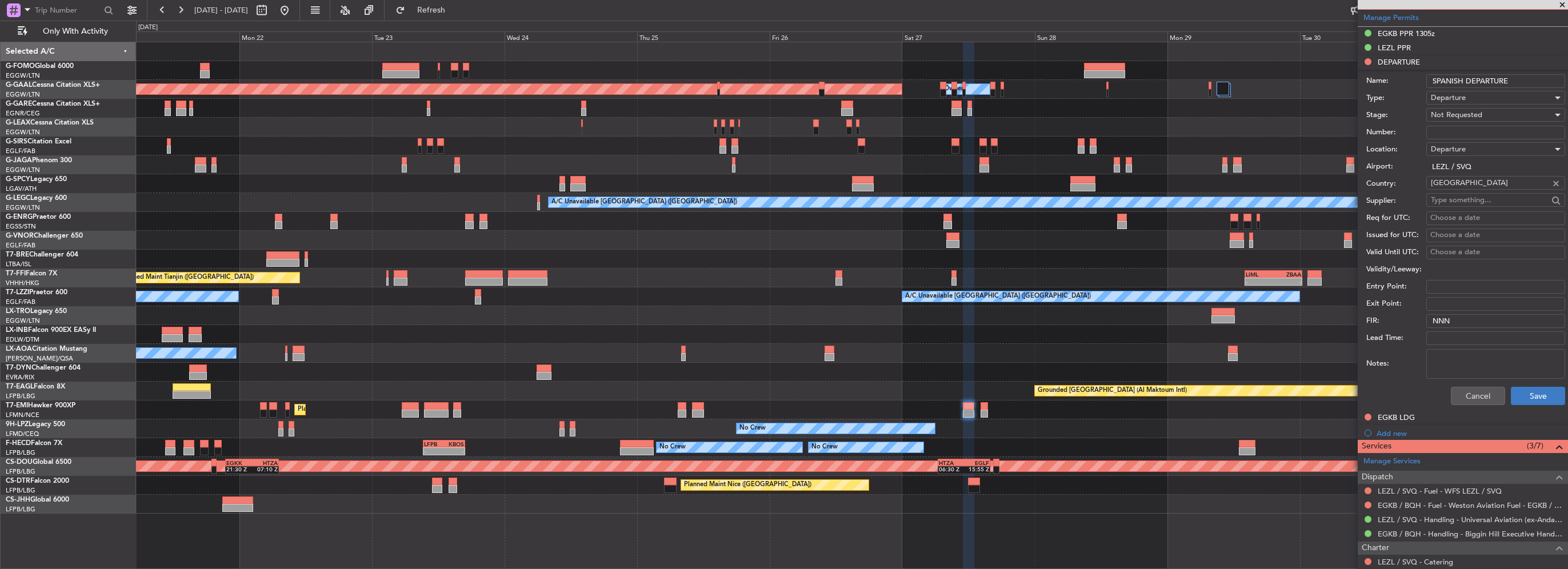
type input "SPANISH DEPARTURE"
click at [1511, 389] on button "Save" at bounding box center [1538, 396] width 54 height 18
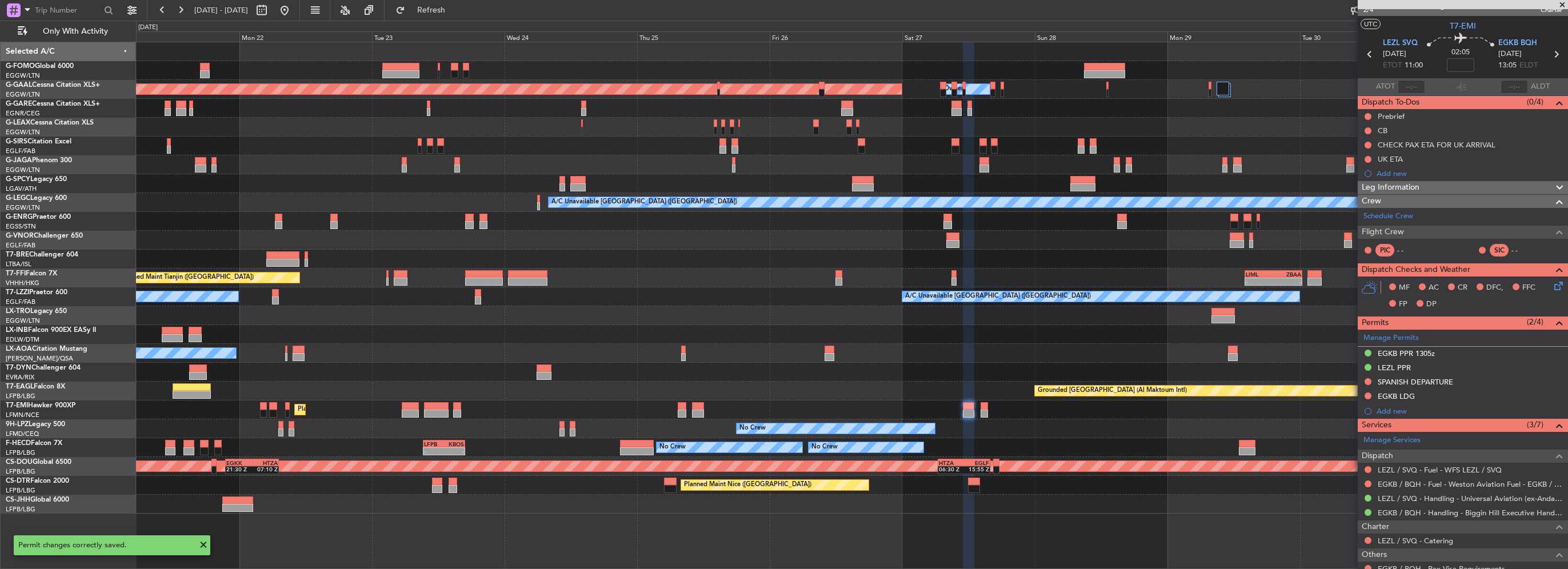
scroll to position [0, 0]
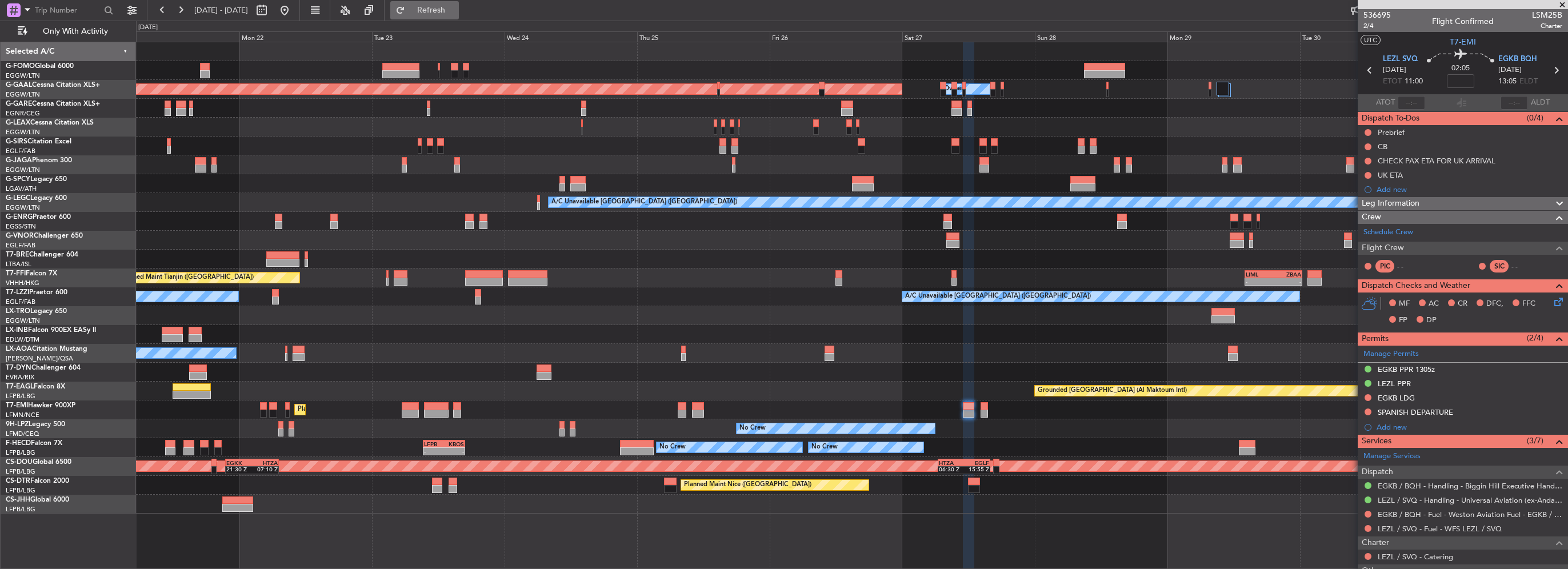
click at [431, 9] on button "Refresh" at bounding box center [424, 10] width 69 height 18
click at [1060, 244] on div at bounding box center [852, 240] width 1432 height 19
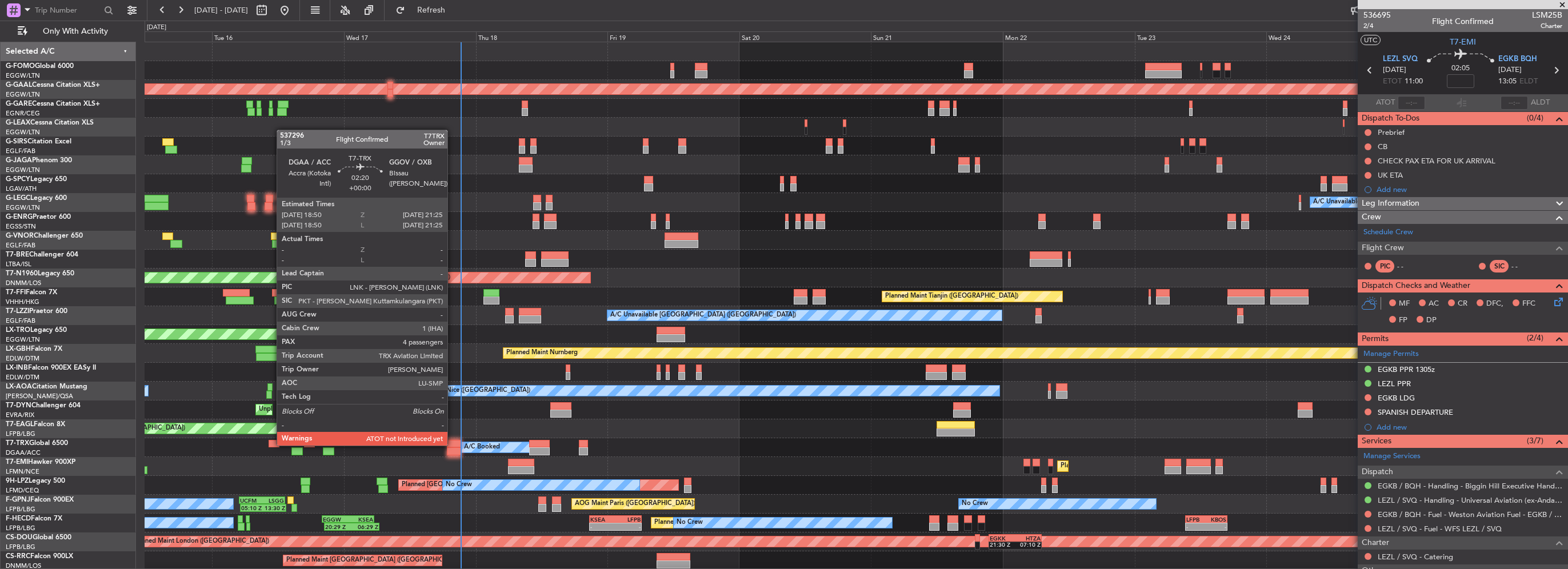
click at [453, 444] on div at bounding box center [453, 444] width 14 height 8
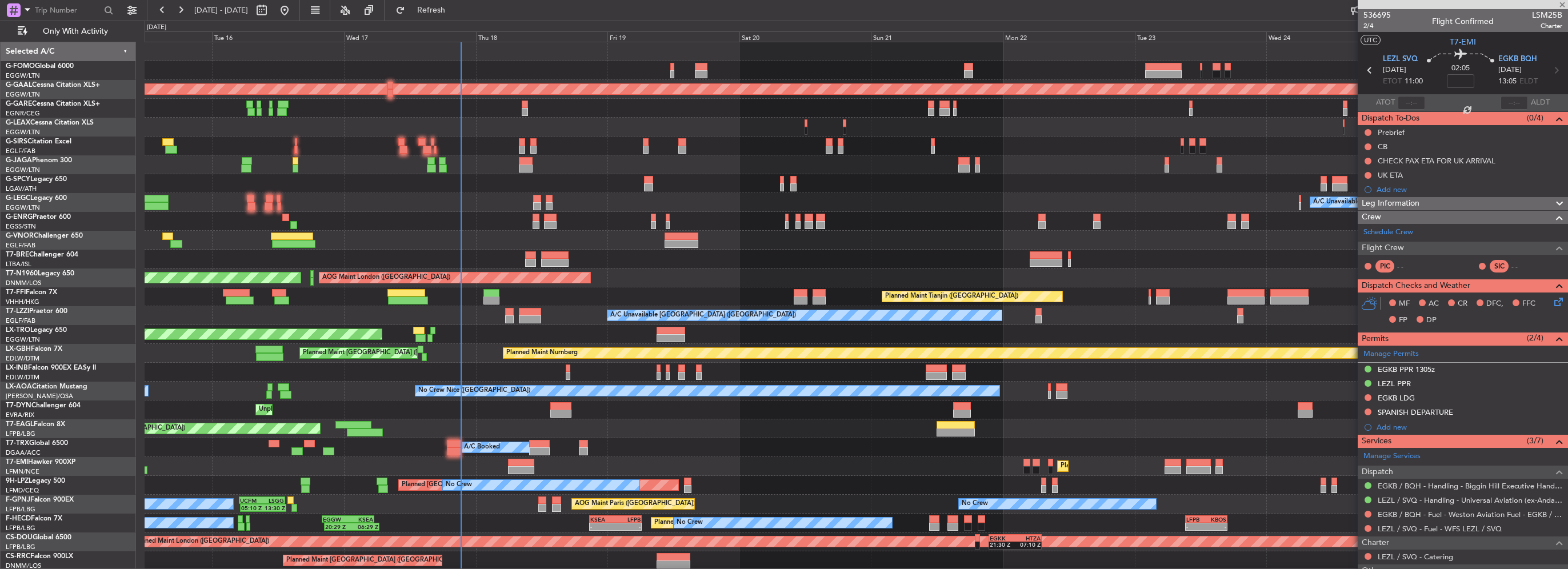
type input "4"
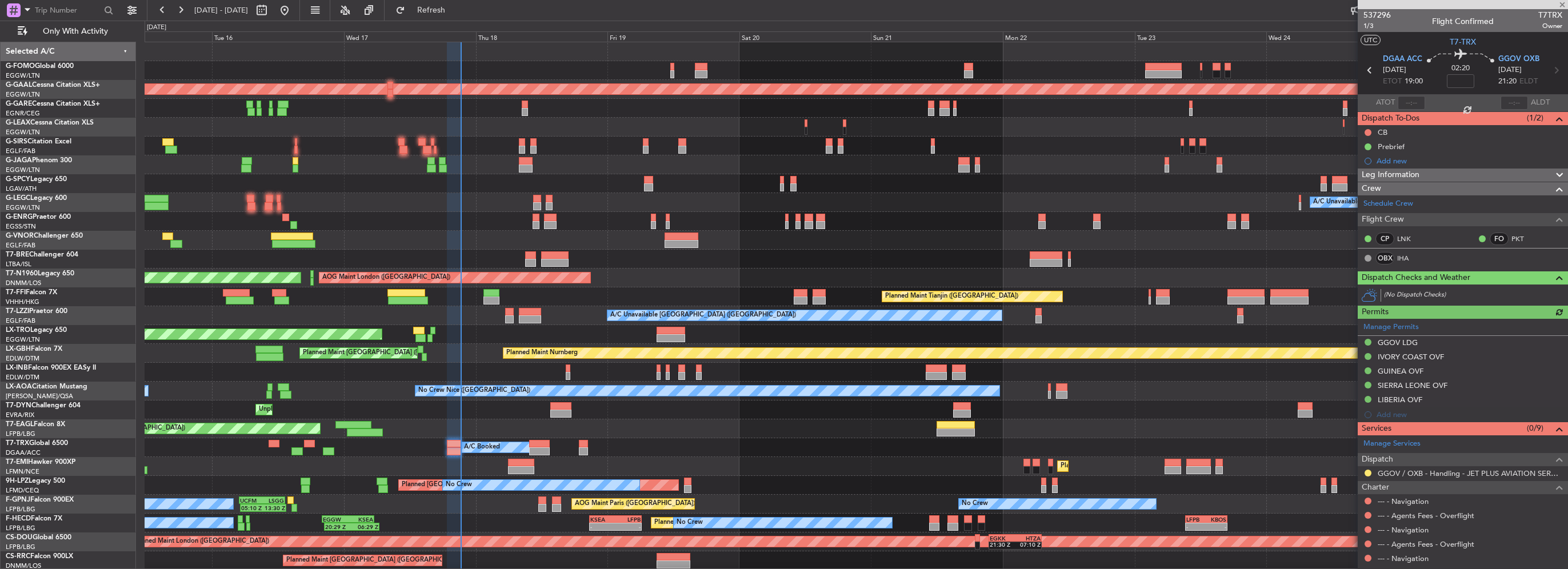
click at [1392, 106] on div "ATOT" at bounding box center [1391, 103] width 68 height 14
click at [1398, 102] on div at bounding box center [1411, 103] width 27 height 14
click at [1408, 100] on input "text" at bounding box center [1411, 103] width 27 height 14
type input "2"
type input "21:09"
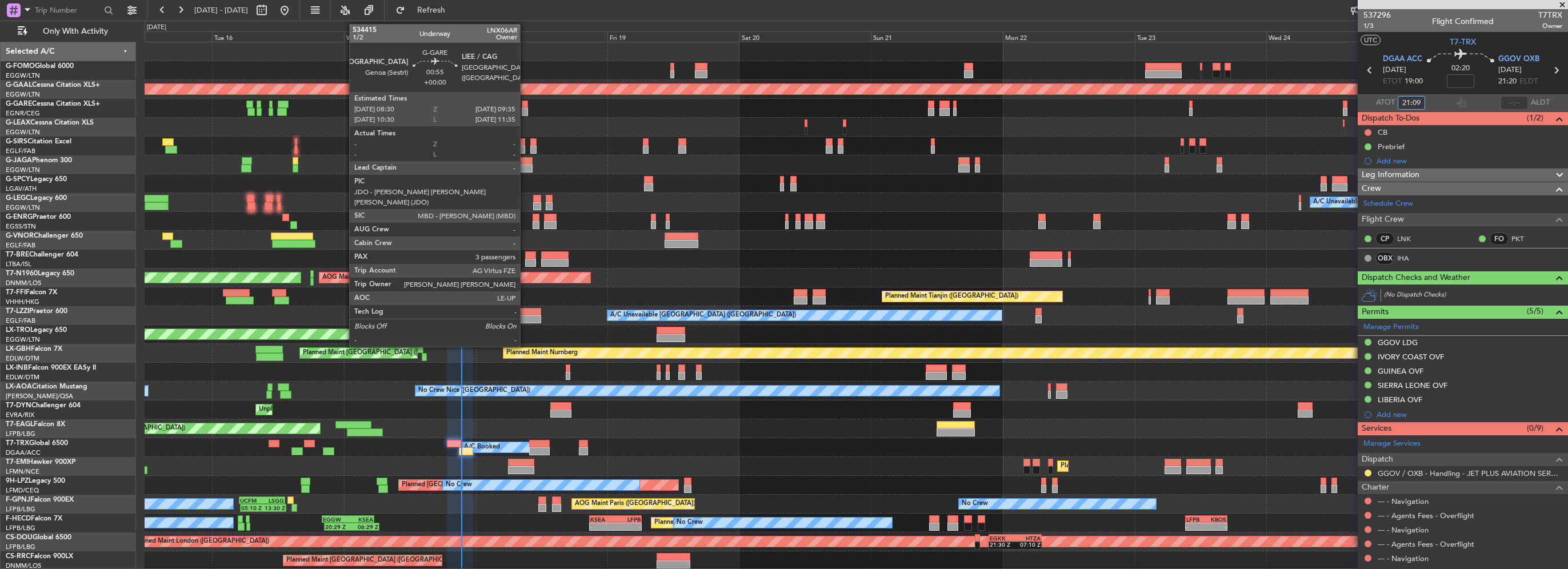
click at [525, 111] on div at bounding box center [525, 111] width 6 height 8
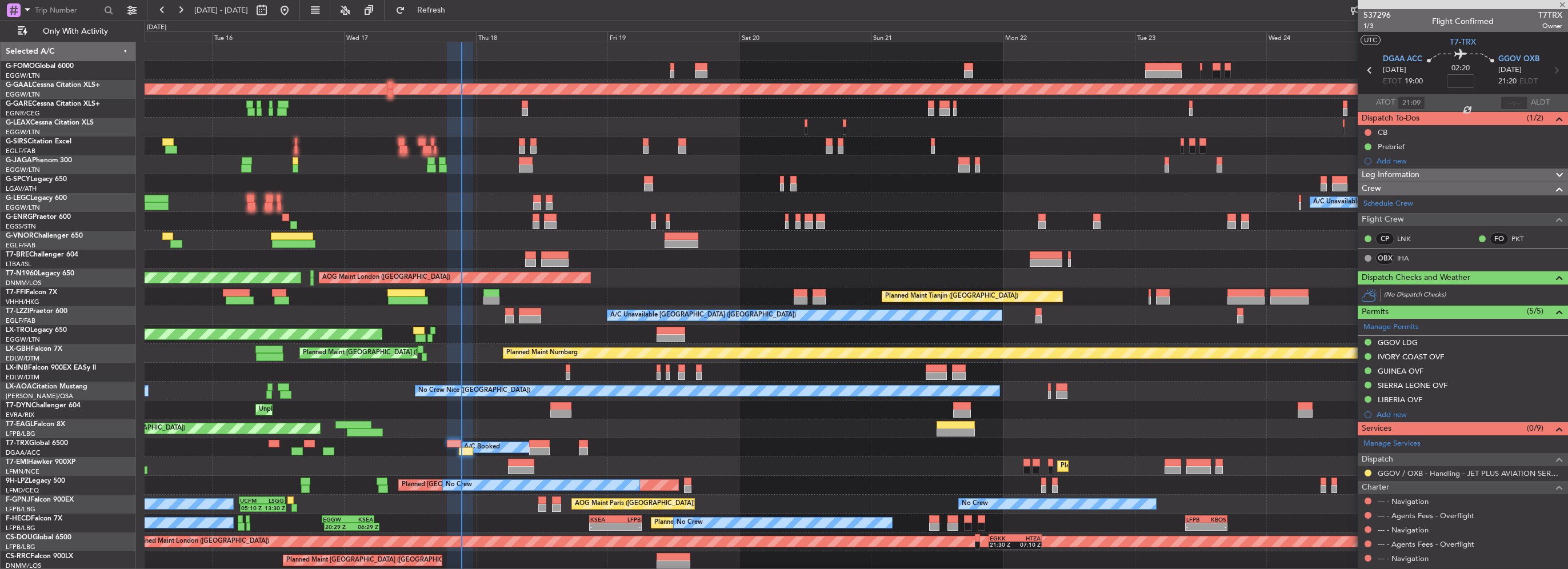
type input "3"
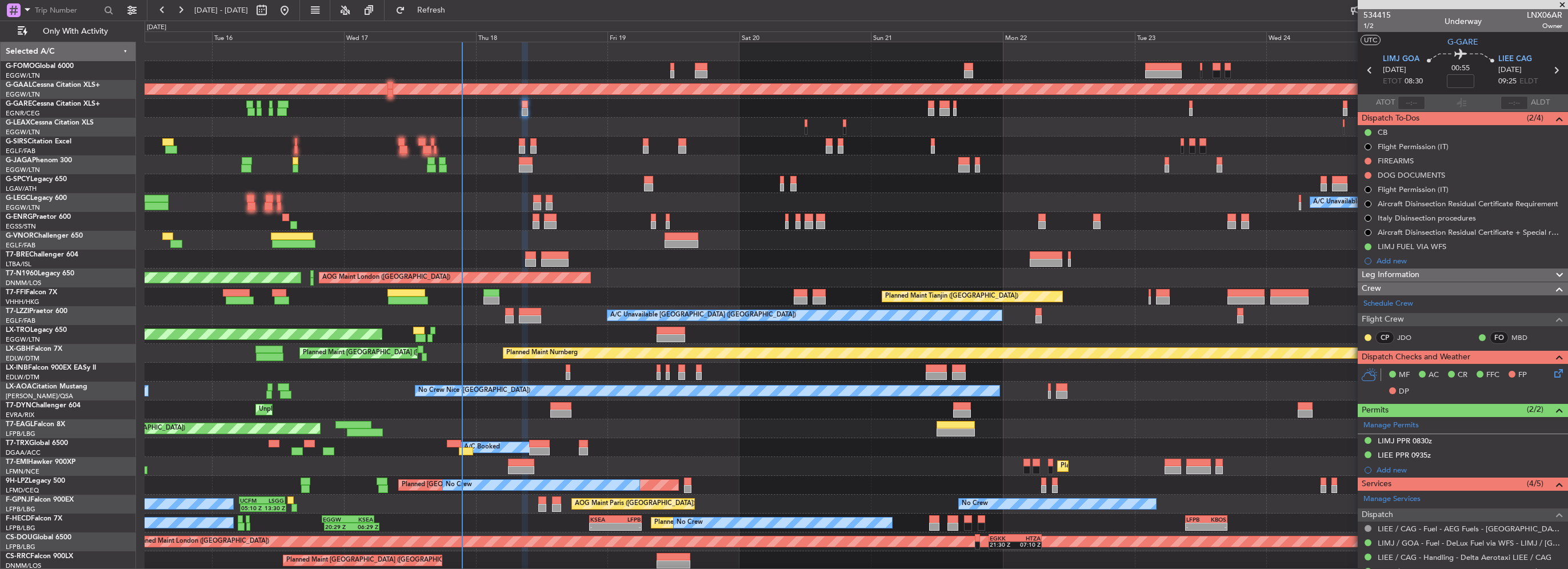
click at [1413, 274] on span "Leg Information" at bounding box center [1390, 275] width 58 height 13
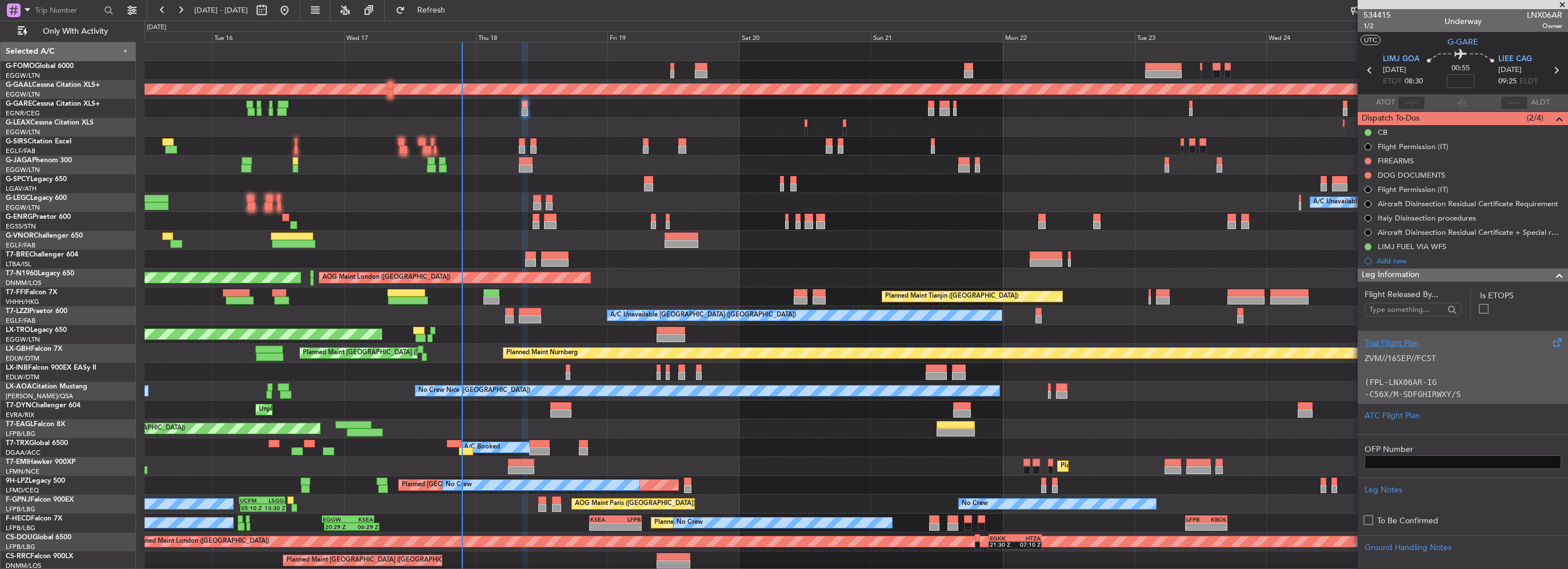
click at [1441, 377] on p "(FPL-LNX06AR-IG" at bounding box center [1463, 383] width 197 height 12
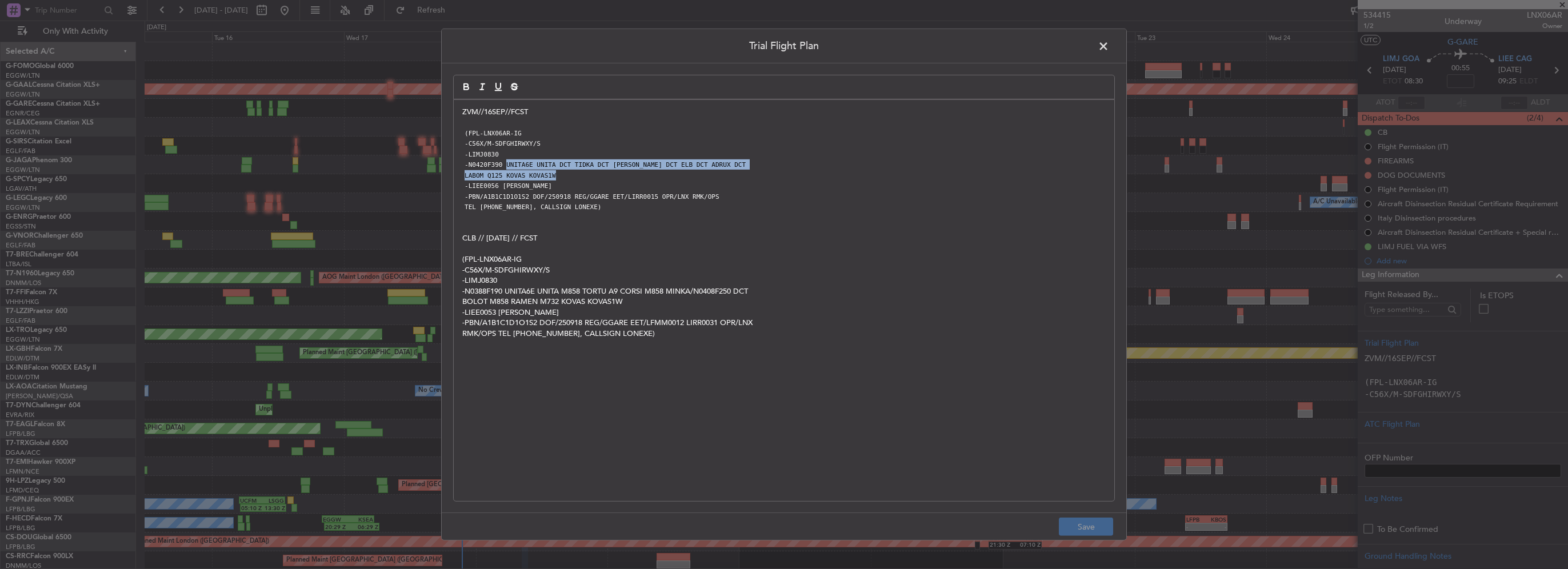
drag, startPoint x: 549, startPoint y: 173, endPoint x: 503, endPoint y: 166, distance: 46.5
click at [503, 166] on div "ZVM//16SEP//FCST (FPL-LNX06AR-IG -C56X/M-SDFGHIRWXY/S -LIMJ0830 -N0420F390 UNIT…" at bounding box center [783, 300] width 660 height 401
copy div "UNITA6E UNITA DCT TIDKA DCT KONER DCT ELB DCT ADRUX DCT LABOM Q125 KOVAS KOVAS1W"
drag, startPoint x: 1102, startPoint y: 49, endPoint x: 1009, endPoint y: 79, distance: 97.7
click at [1109, 49] on span at bounding box center [1109, 49] width 0 height 23
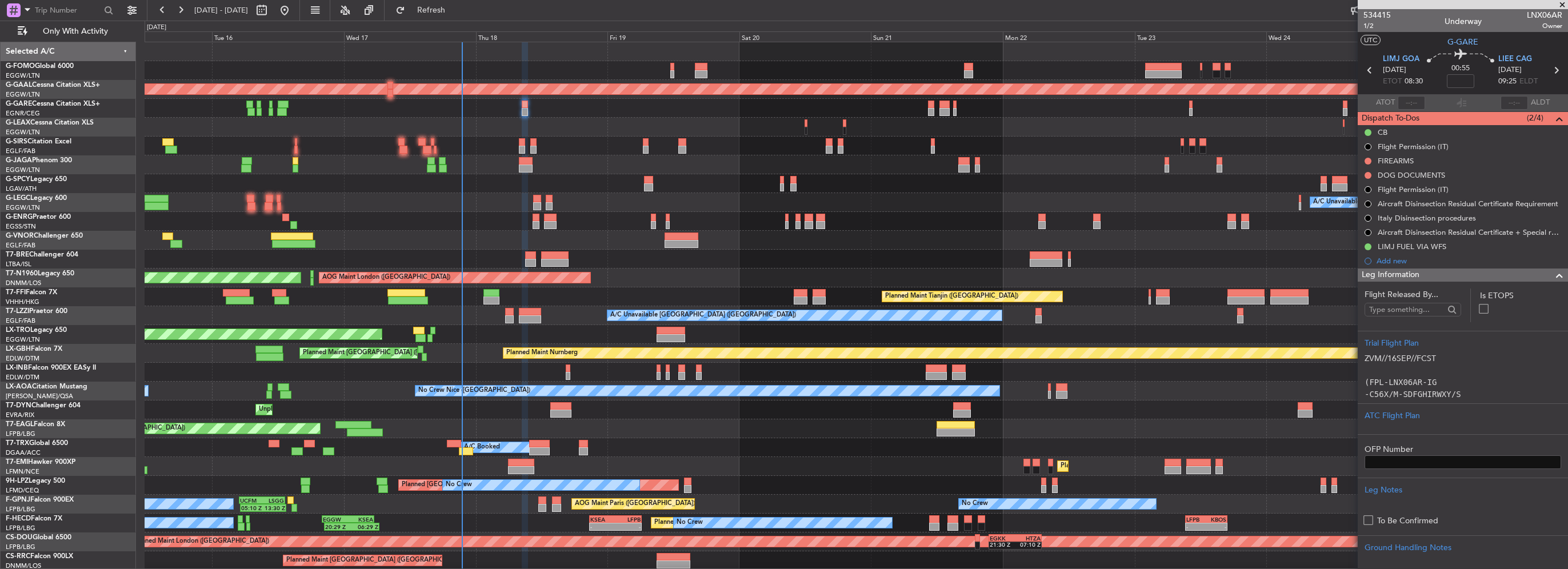
click at [1553, 272] on span at bounding box center [1559, 275] width 14 height 14
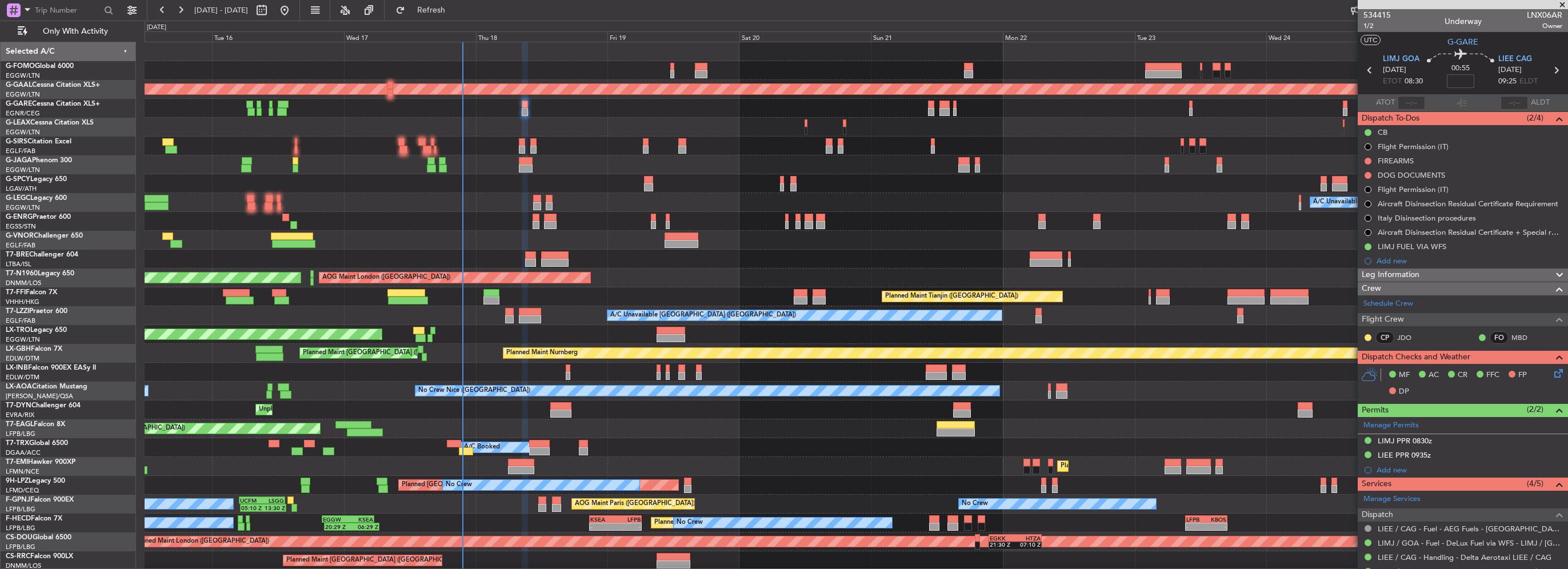
click at [1463, 81] on input at bounding box center [1460, 81] width 27 height 14
type input "+00:05"
click at [1412, 444] on div "LIMJ PPR 0830z" at bounding box center [1463, 441] width 210 height 14
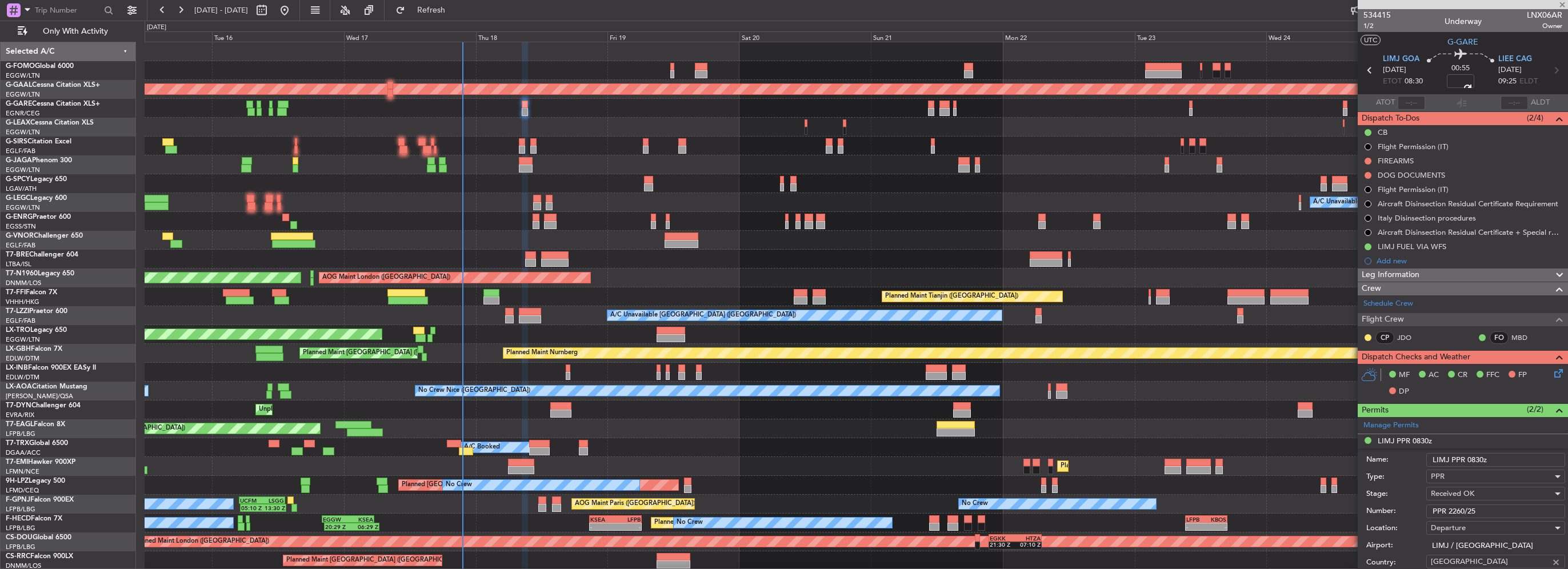
drag, startPoint x: 1449, startPoint y: 504, endPoint x: 1320, endPoint y: 500, distance: 129.1
click at [1387, 504] on div "Number: PPR 2260/25" at bounding box center [1466, 511] width 199 height 17
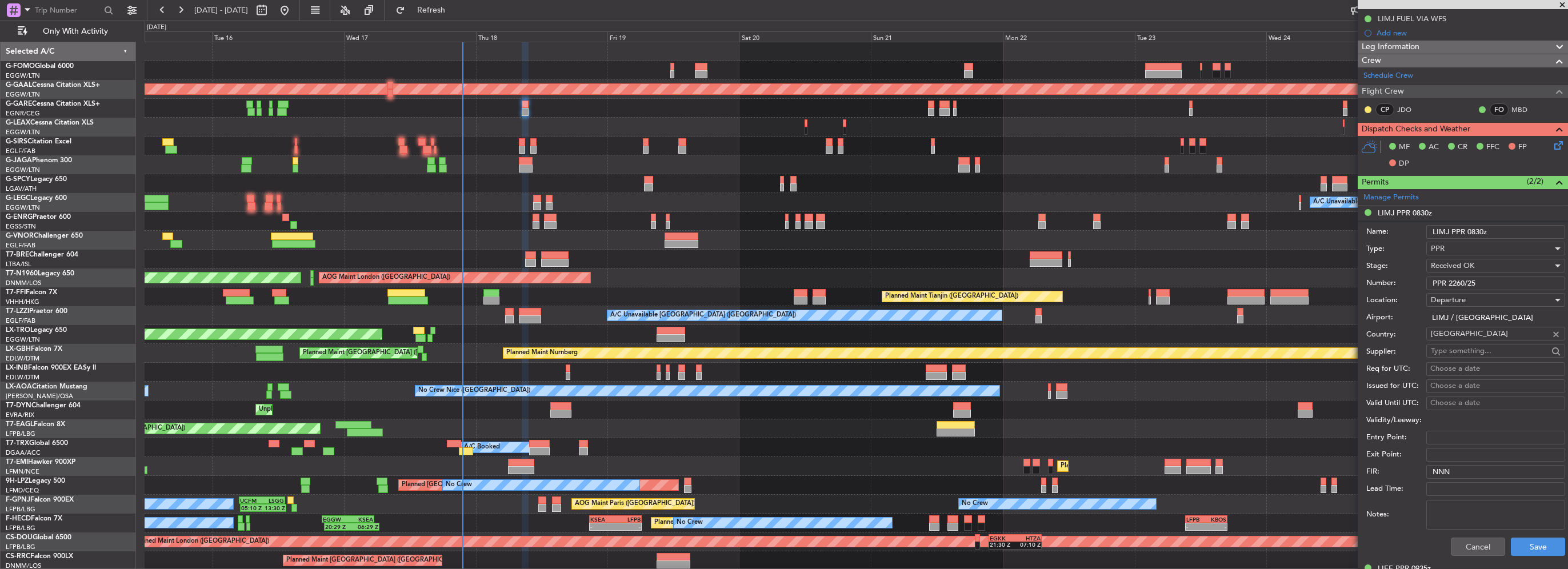
scroll to position [229, 0]
drag, startPoint x: 1408, startPoint y: 564, endPoint x: 1429, endPoint y: 546, distance: 27.7
click at [1408, 564] on div "LIEE PPR 0935z" at bounding box center [1404, 568] width 53 height 10
drag, startPoint x: 1397, startPoint y: 298, endPoint x: 1306, endPoint y: 297, distance: 91.0
click at [1351, 299] on fb-app "15 Sep 2025 - 26 Sep 2025 Refresh Quick Links Only With Activity OLBA 11:00 Z K…" at bounding box center [784, 288] width 1568 height 560
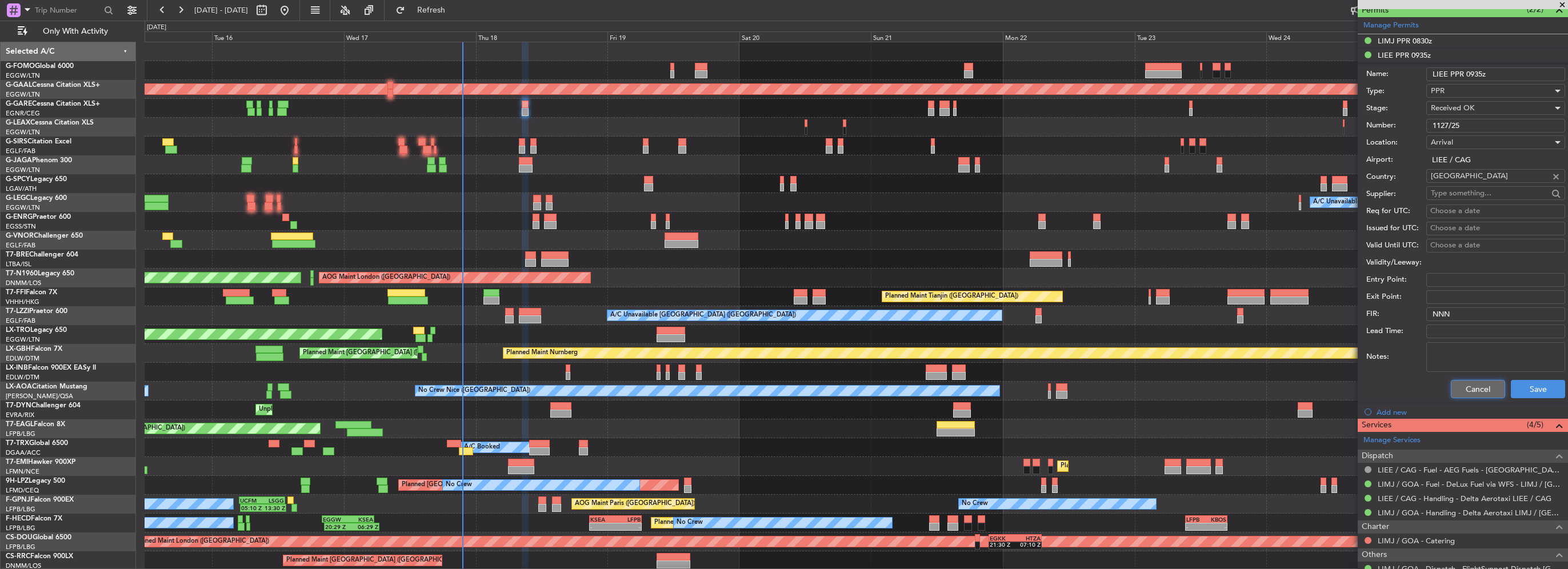
click at [1472, 391] on button "Cancel" at bounding box center [1478, 389] width 54 height 18
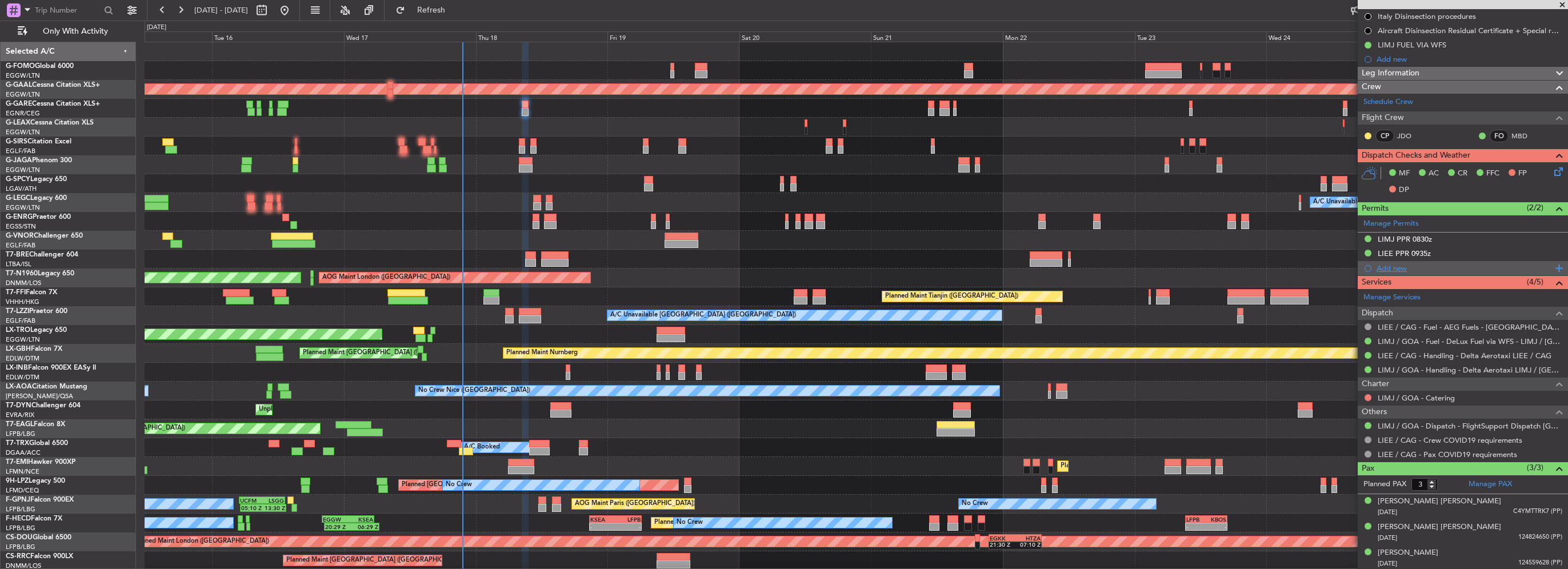
scroll to position [0, 0]
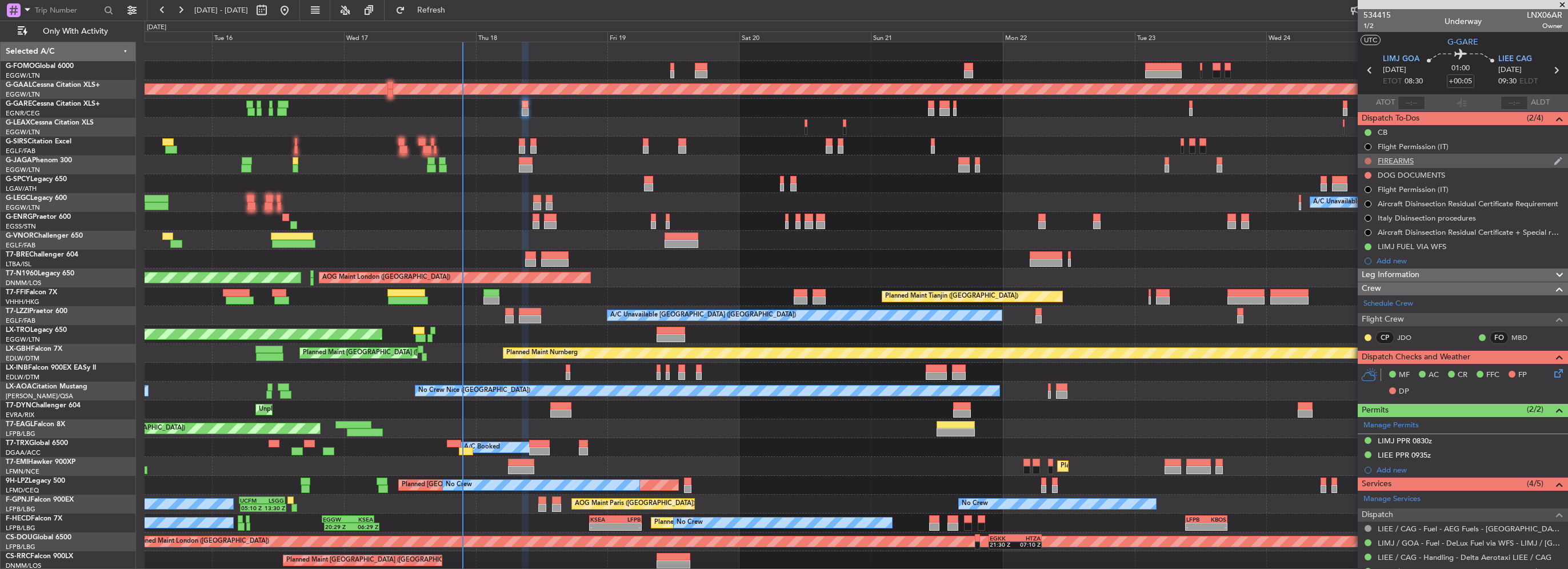
click at [1369, 159] on button at bounding box center [1368, 161] width 7 height 7
drag, startPoint x: 1367, startPoint y: 228, endPoint x: 1364, endPoint y: 175, distance: 53.1
click at [1367, 226] on span "Cancelled" at bounding box center [1371, 228] width 33 height 12
click at [1365, 173] on button at bounding box center [1368, 175] width 7 height 7
click at [1365, 243] on span "Cancelled" at bounding box center [1371, 243] width 33 height 12
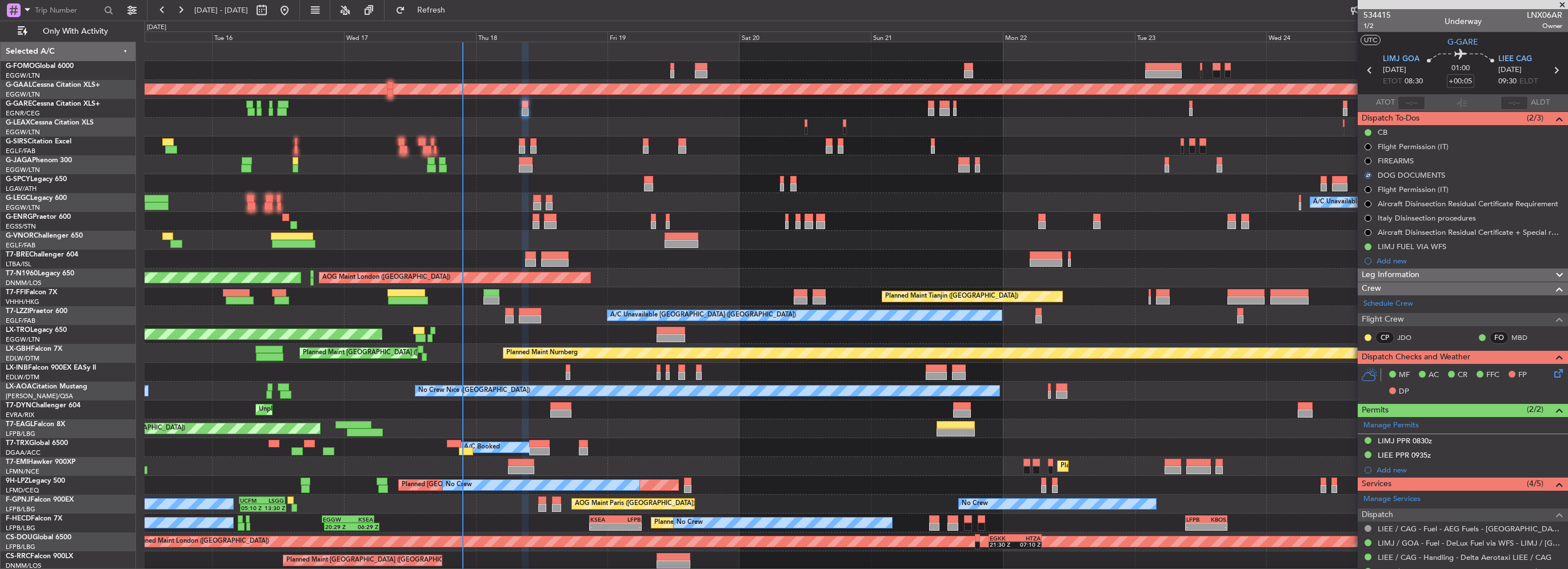
drag, startPoint x: 1429, startPoint y: 277, endPoint x: 1422, endPoint y: 279, distance: 7.3
click at [1429, 277] on div "Leg Information" at bounding box center [1463, 275] width 210 height 13
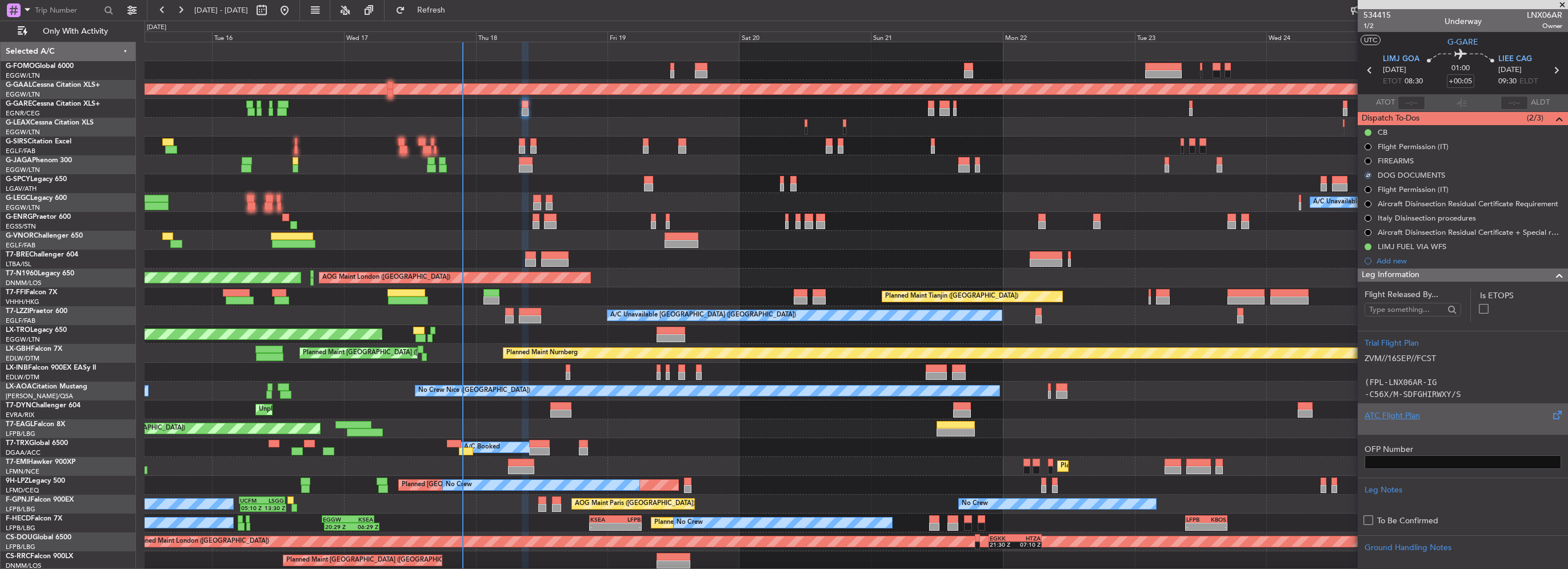
click at [1396, 421] on div "ATC Flight Plan" at bounding box center [1463, 416] width 197 height 12
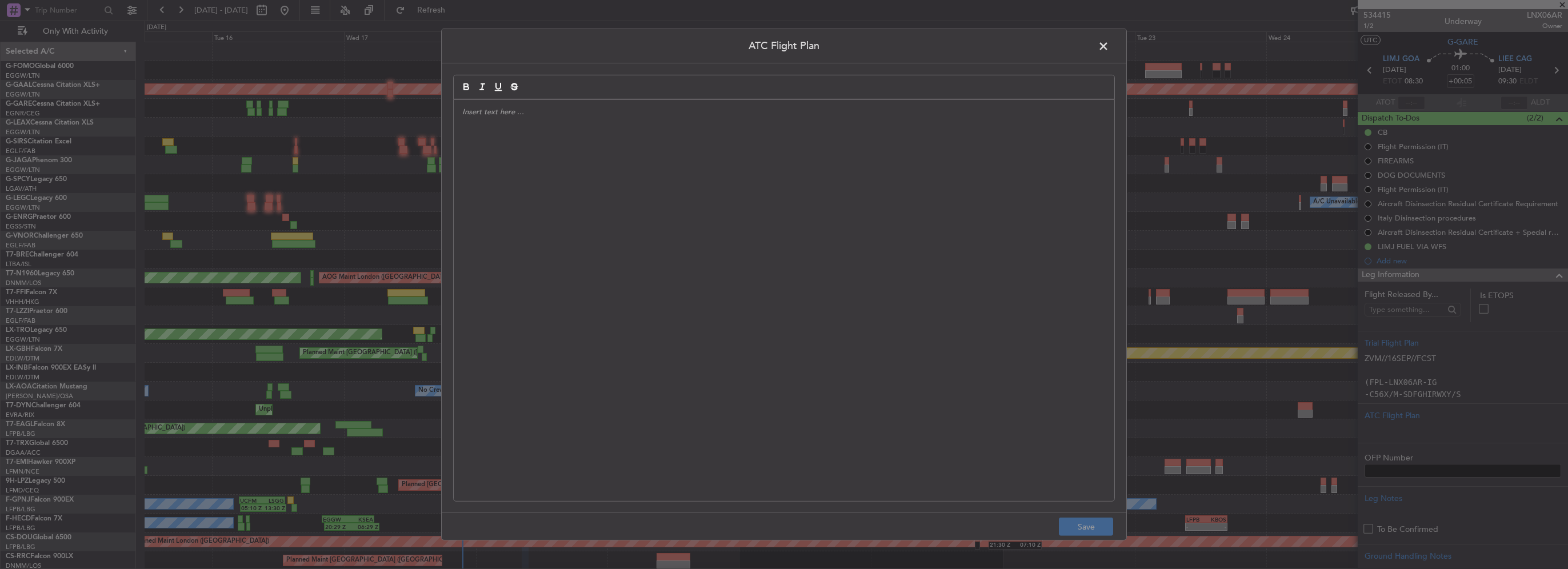
click at [707, 232] on div at bounding box center [783, 300] width 660 height 401
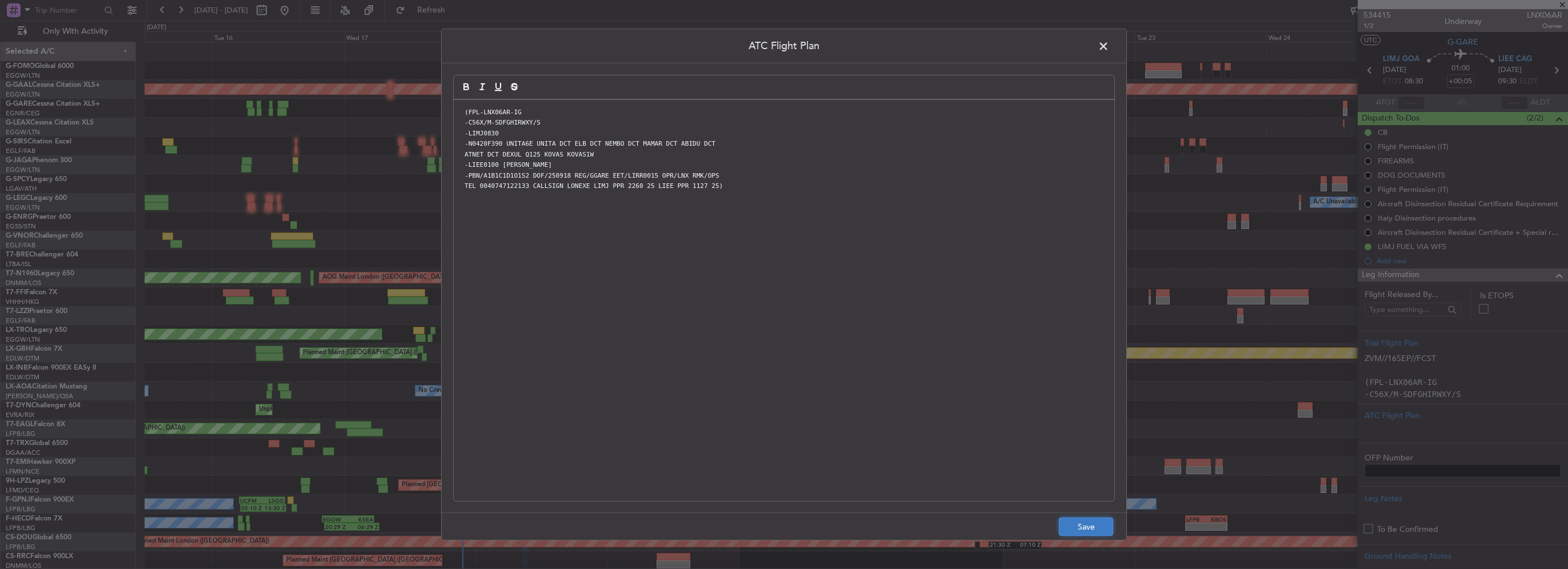
click at [1093, 530] on button "Save" at bounding box center [1086, 527] width 54 height 18
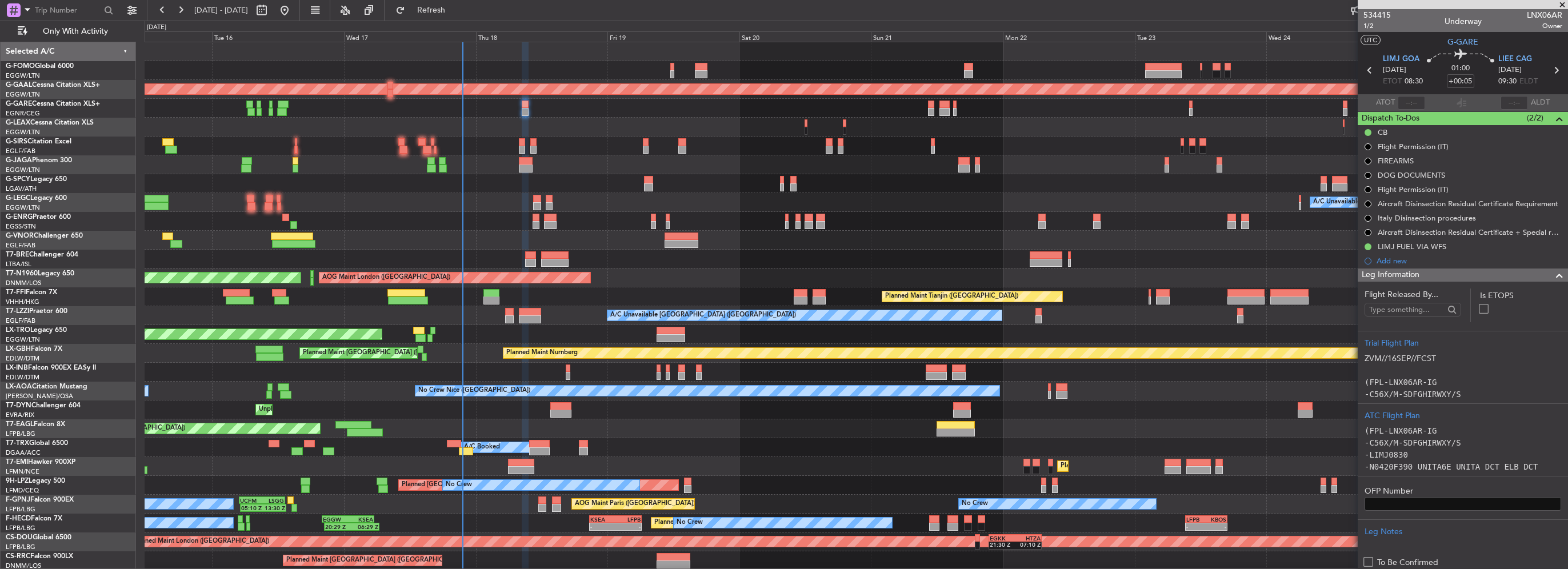
scroll to position [229, 0]
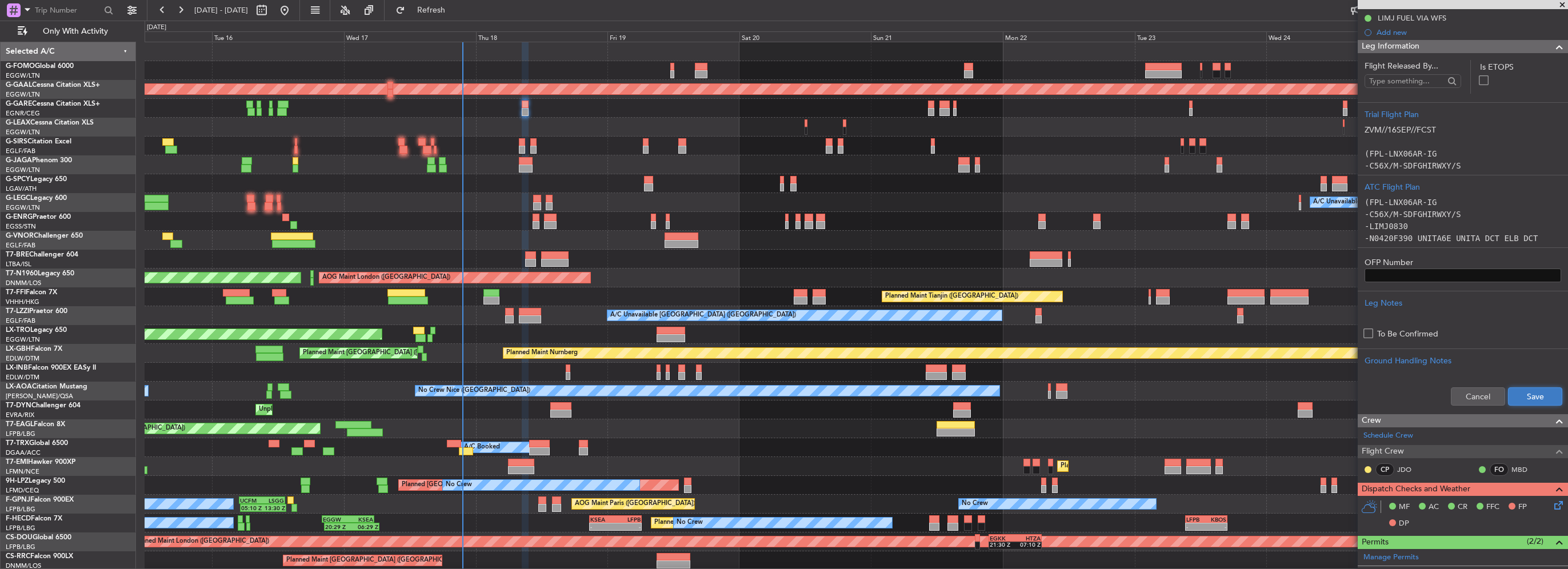
click at [1541, 393] on button "Save" at bounding box center [1535, 396] width 54 height 18
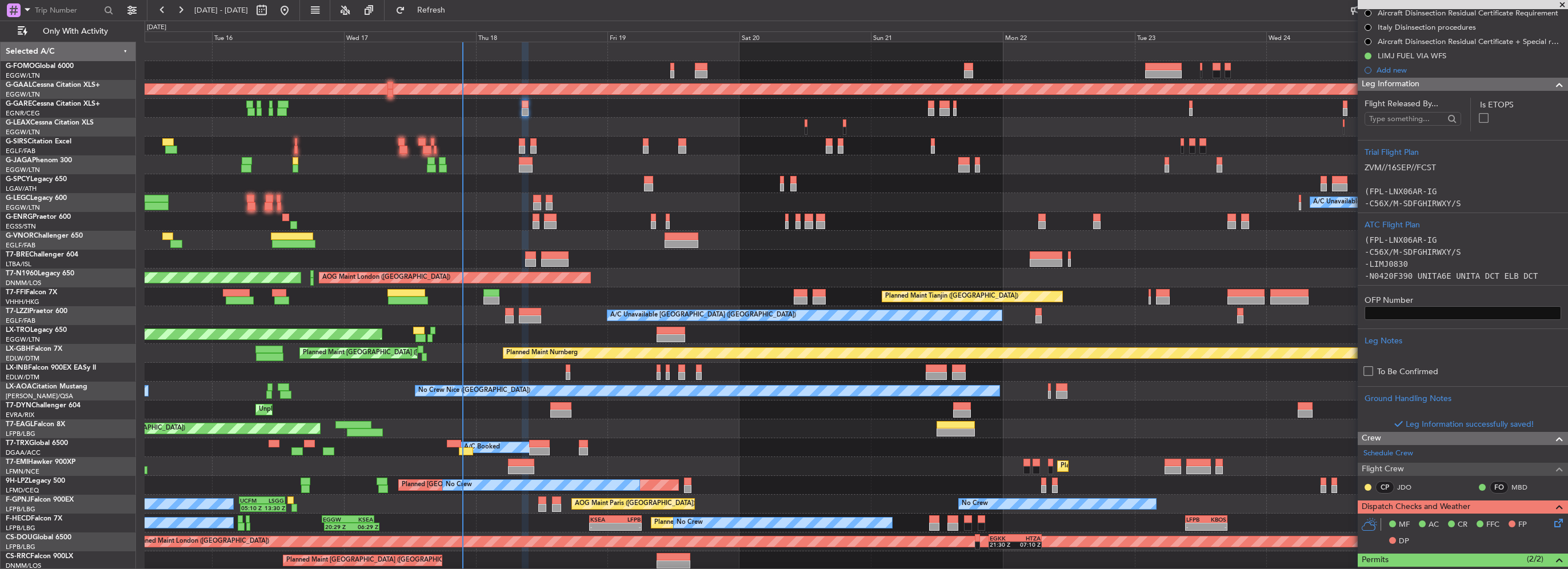
scroll to position [172, 0]
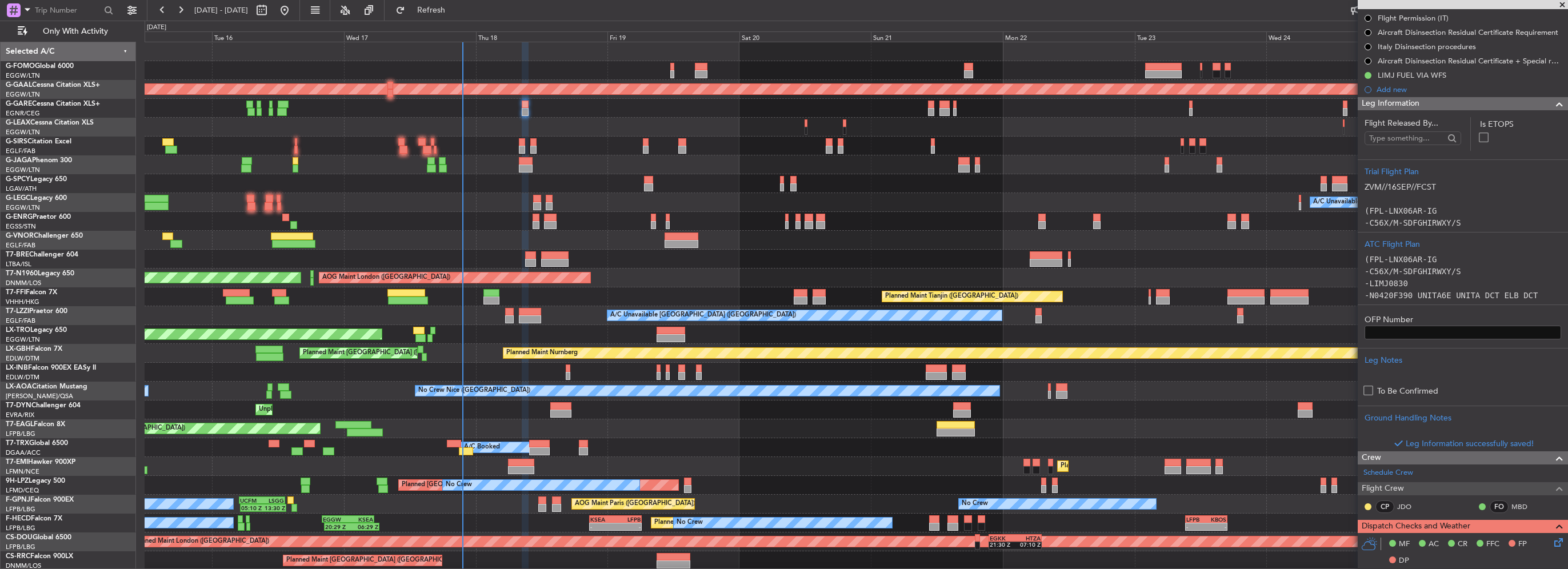
click at [1544, 103] on div at bounding box center [1555, 104] width 23 height 14
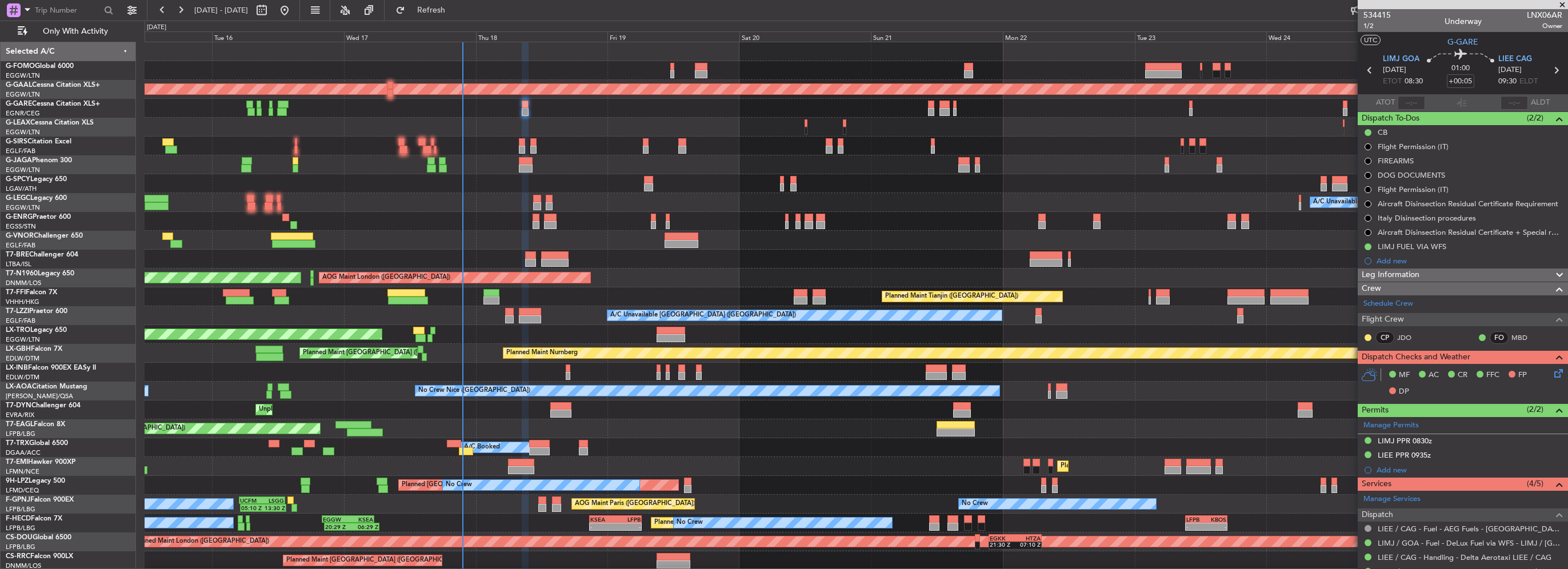
scroll to position [0, 0]
click at [1553, 371] on icon at bounding box center [1556, 371] width 9 height 9
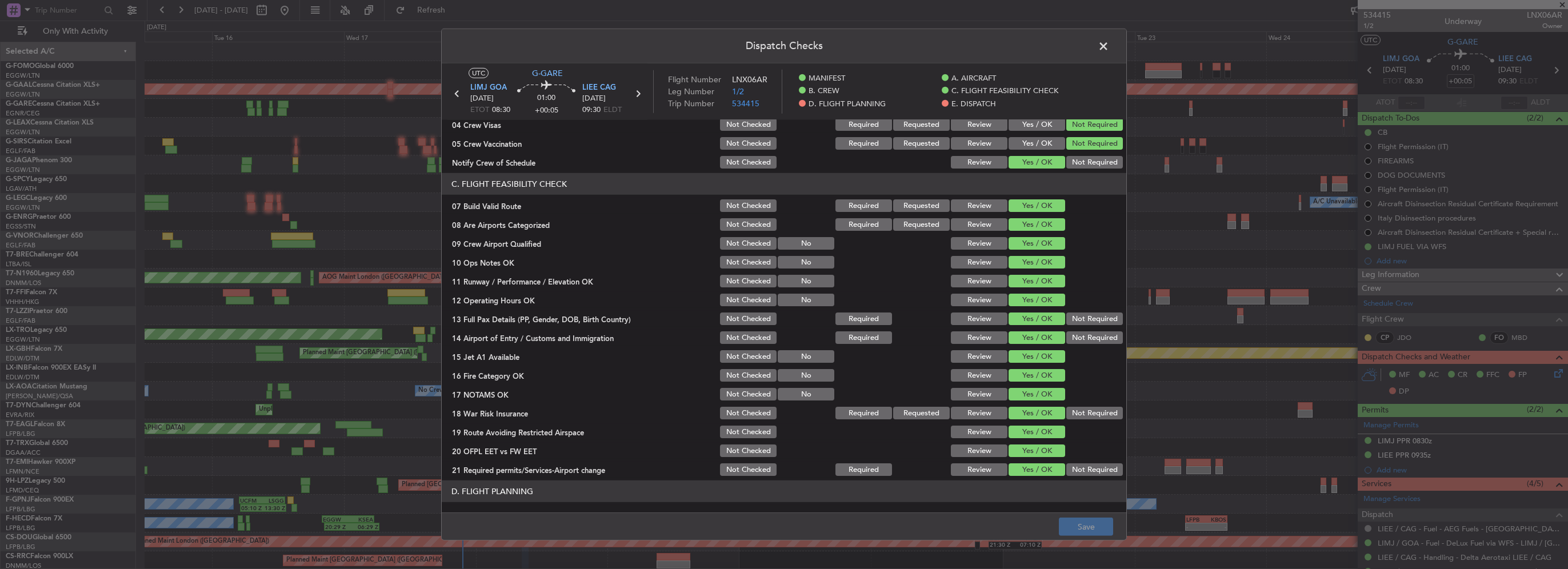
scroll to position [514, 0]
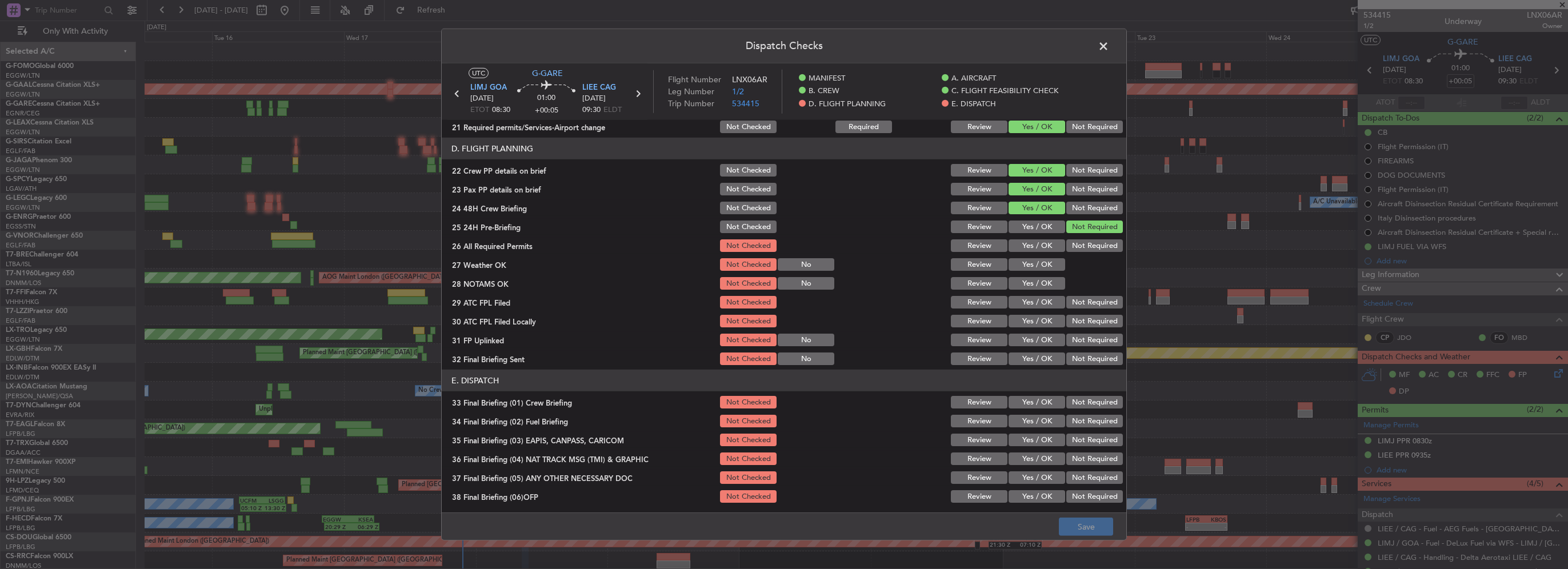
click at [1034, 248] on button "Yes / OK" at bounding box center [1037, 245] width 57 height 13
click at [1036, 258] on button "Yes / OK" at bounding box center [1037, 264] width 57 height 13
click at [1040, 274] on section "D. FLIGHT PLANNING 22 Crew PP details on brief Not Checked Review Yes / OK Not …" at bounding box center [784, 252] width 685 height 229
click at [1041, 281] on button "Yes / OK" at bounding box center [1037, 283] width 57 height 13
click at [1045, 302] on button "Yes / OK" at bounding box center [1037, 302] width 57 height 13
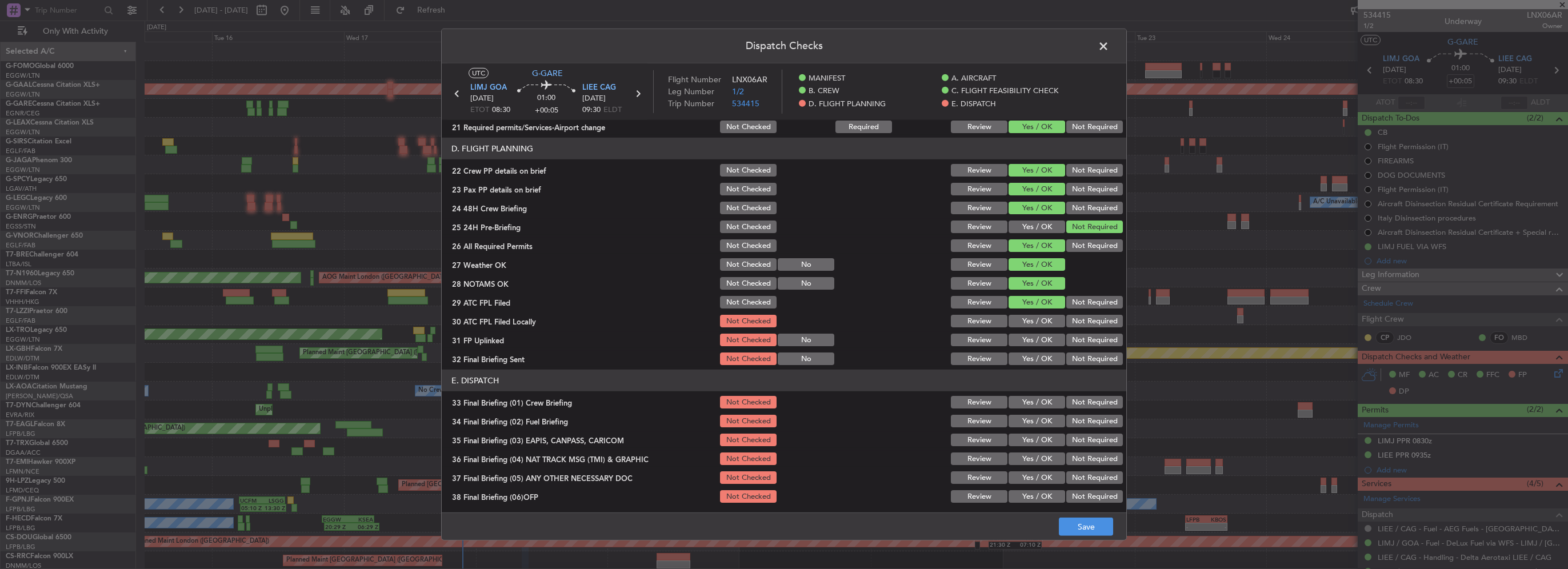
click at [1048, 313] on div "Yes / OK" at bounding box center [1035, 321] width 58 height 16
drag, startPoint x: 1082, startPoint y: 324, endPoint x: 1068, endPoint y: 327, distance: 14.3
click at [1081, 324] on button "Not Required" at bounding box center [1094, 321] width 57 height 13
drag, startPoint x: 1030, startPoint y: 341, endPoint x: 1089, endPoint y: 361, distance: 62.3
click at [1031, 341] on button "Yes / OK" at bounding box center [1037, 340] width 57 height 13
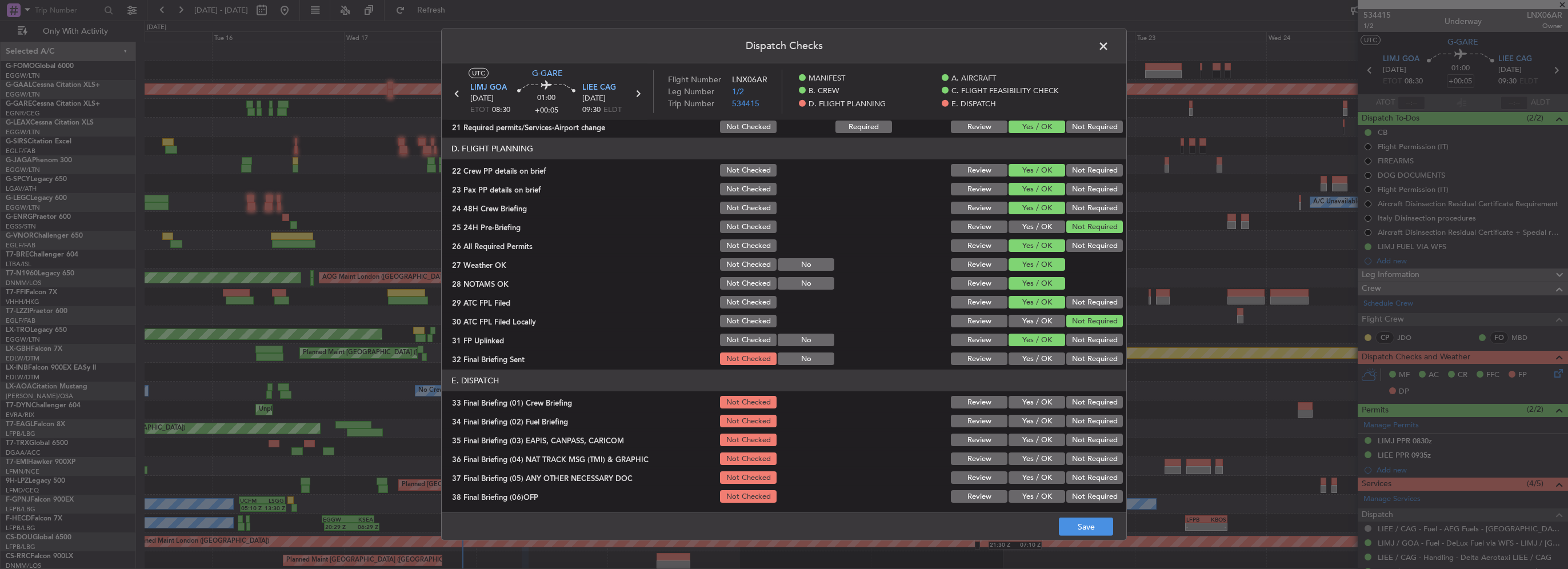
click at [1091, 363] on button "Not Required" at bounding box center [1094, 358] width 57 height 13
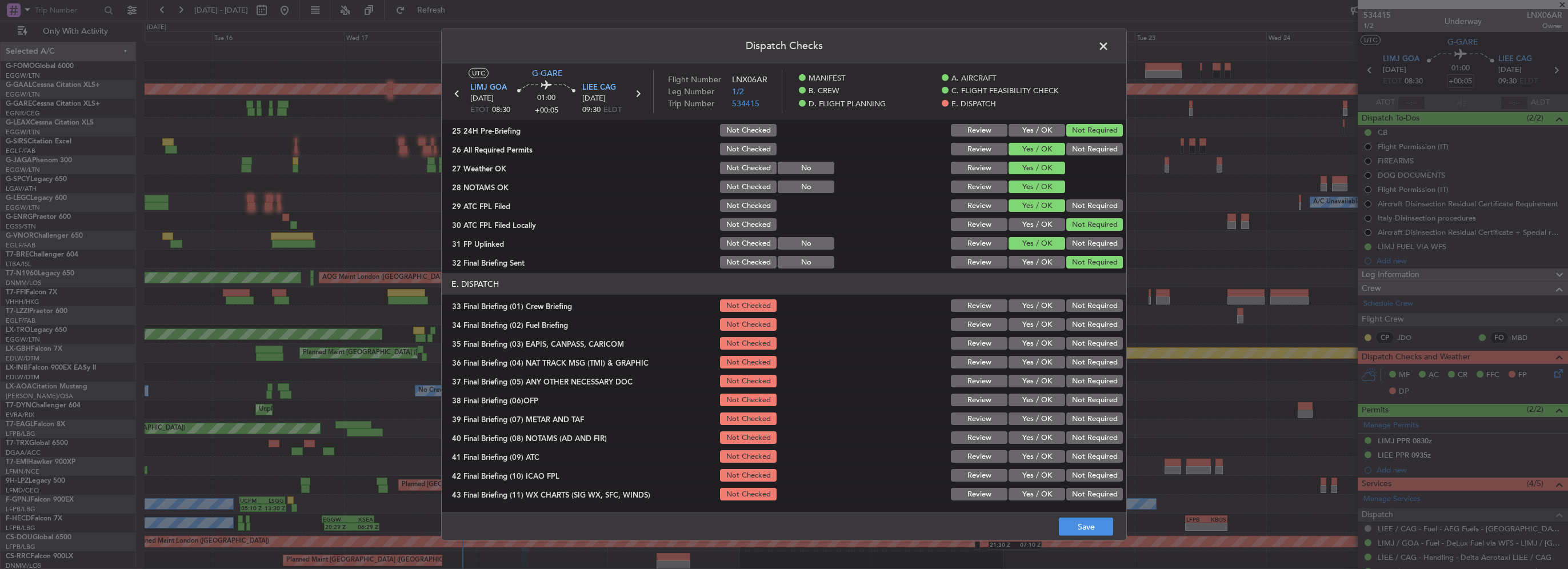
scroll to position [629, 0]
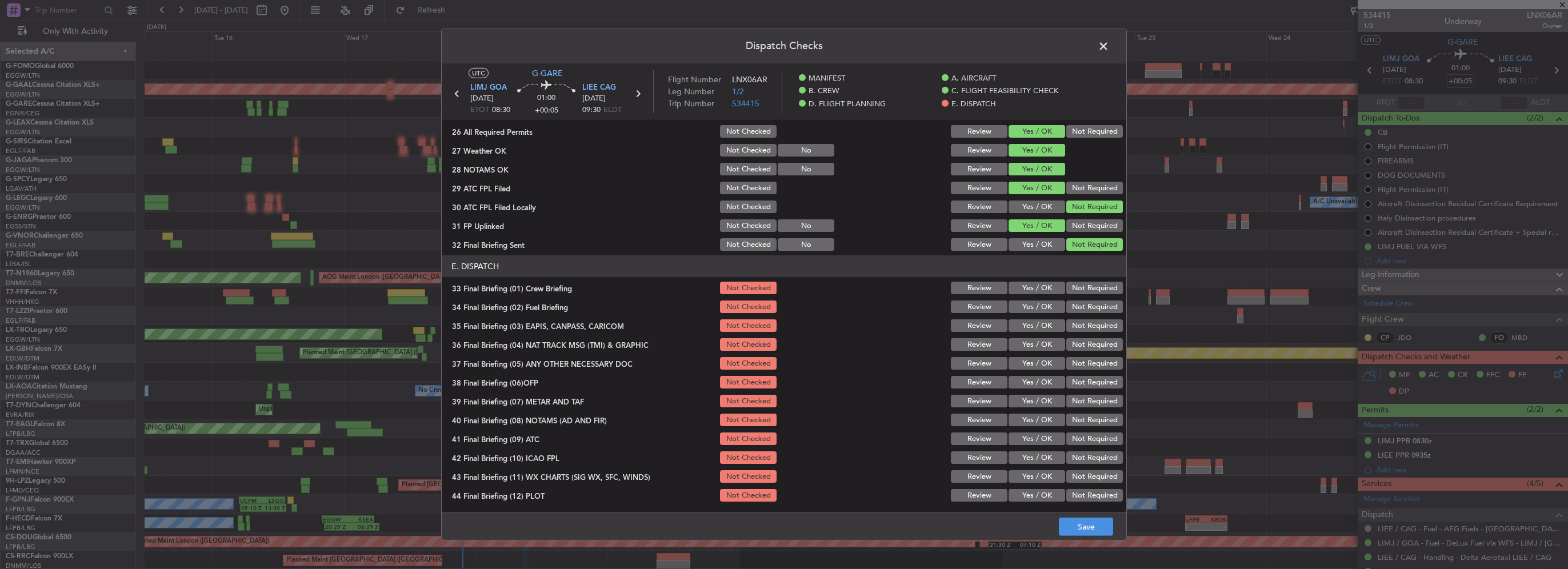
click at [1043, 286] on button "Yes / OK" at bounding box center [1037, 288] width 57 height 13
click at [1043, 305] on button "Yes / OK" at bounding box center [1037, 307] width 57 height 13
click at [1085, 334] on section "E. DISPATCH 33 Final Briefing (01) Crew Briefing Not Checked Review Yes / OK No…" at bounding box center [784, 379] width 685 height 248
click at [1080, 329] on button "Not Required" at bounding box center [1094, 326] width 57 height 13
click at [1081, 343] on button "Not Required" at bounding box center [1094, 344] width 57 height 13
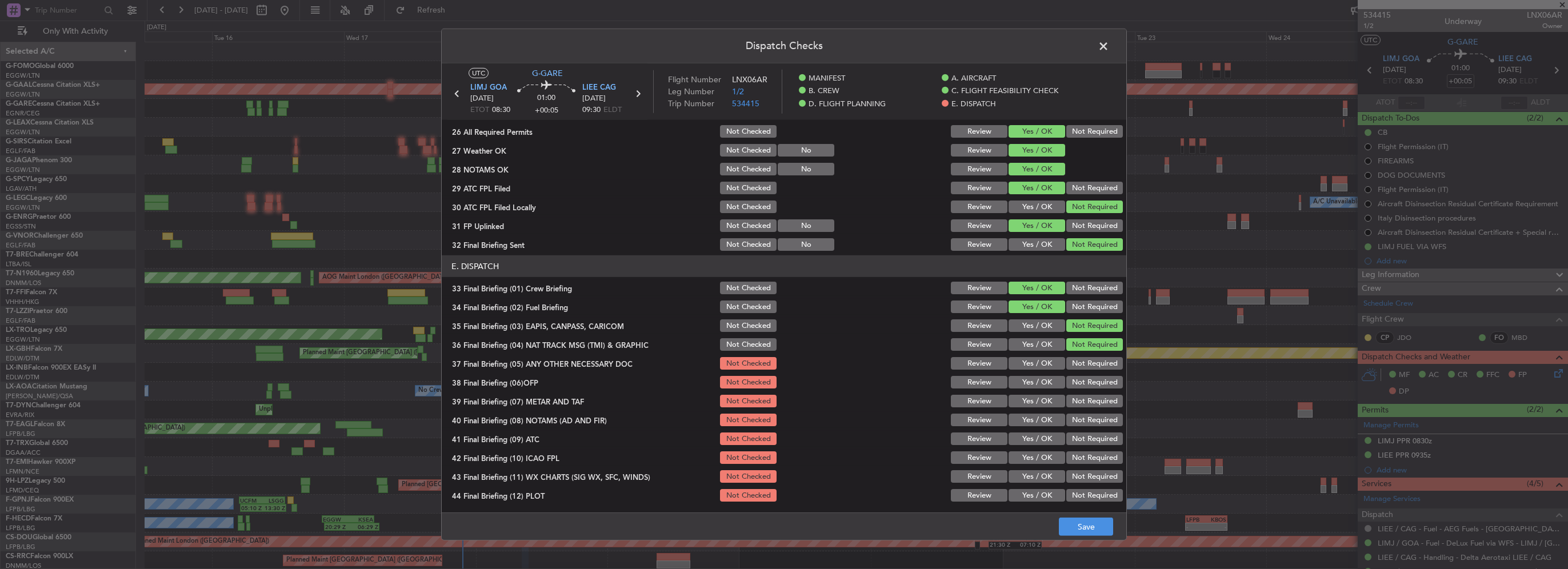
drag, startPoint x: 1050, startPoint y: 357, endPoint x: 1049, endPoint y: 370, distance: 13.0
click at [1050, 357] on button "Yes / OK" at bounding box center [1037, 363] width 57 height 13
click at [1049, 379] on button "Yes / OK" at bounding box center [1037, 382] width 57 height 13
click at [1051, 399] on button "Yes / OK" at bounding box center [1037, 401] width 57 height 13
drag, startPoint x: 1054, startPoint y: 411, endPoint x: 1050, endPoint y: 421, distance: 10.8
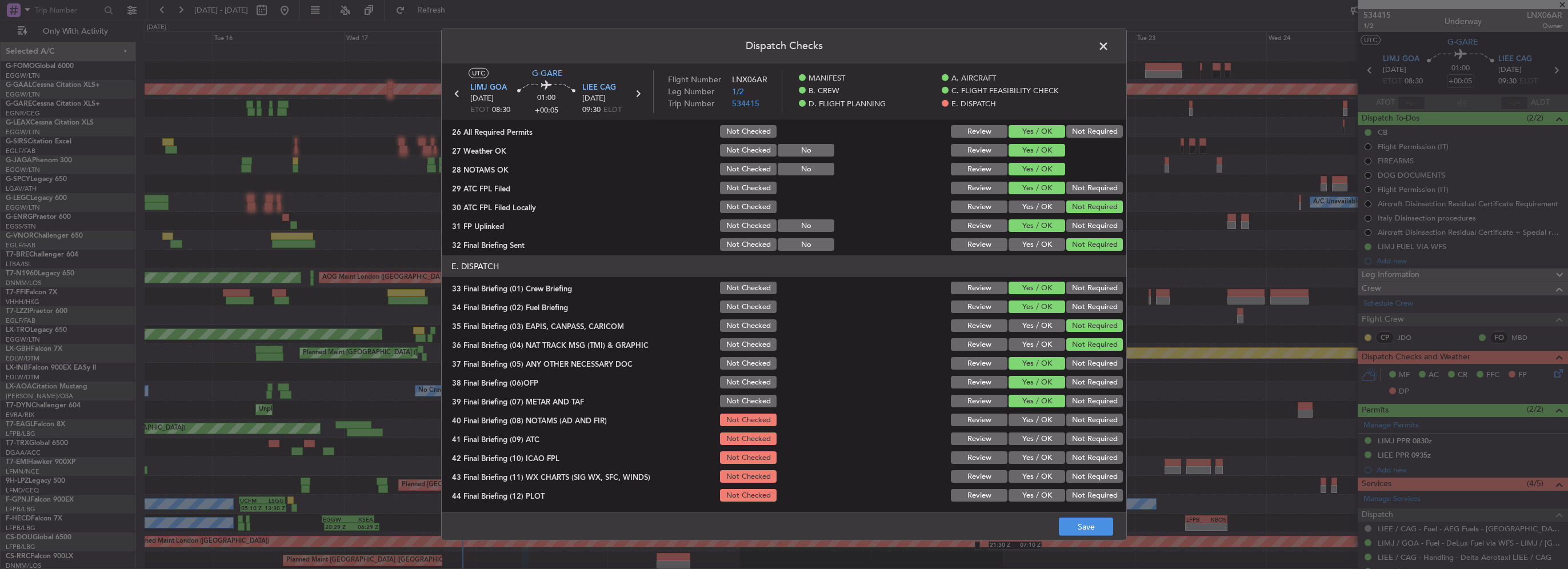
click at [1051, 414] on div "Yes / OK" at bounding box center [1035, 420] width 58 height 16
click at [1047, 427] on section "E. DISPATCH 33 Final Briefing (01) Crew Briefing Not Checked Review Yes / OK No…" at bounding box center [784, 379] width 685 height 248
click at [1037, 425] on button "Yes / OK" at bounding box center [1037, 420] width 57 height 13
click at [1035, 440] on button "Yes / OK" at bounding box center [1037, 439] width 57 height 13
drag, startPoint x: 1038, startPoint y: 452, endPoint x: 1036, endPoint y: 475, distance: 23.1
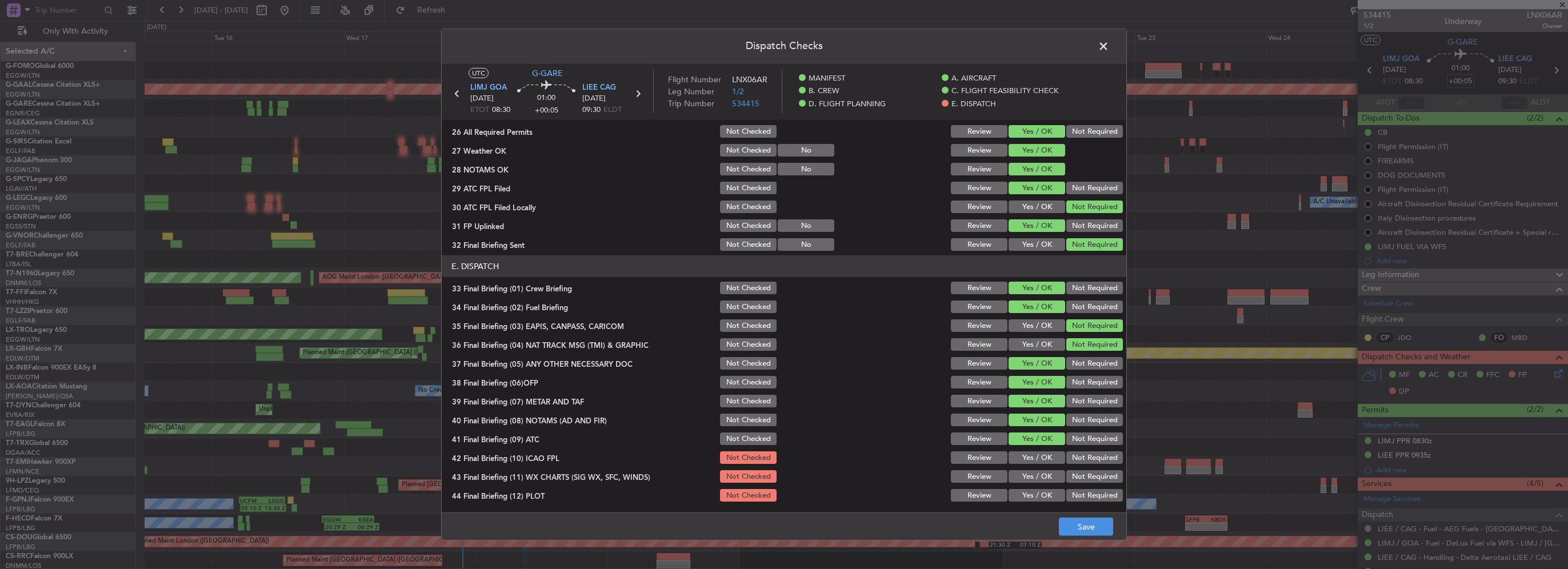
click at [1038, 452] on button "Yes / OK" at bounding box center [1037, 458] width 57 height 13
drag, startPoint x: 1036, startPoint y: 475, endPoint x: 1039, endPoint y: 491, distance: 16.3
click at [1036, 475] on button "Yes / OK" at bounding box center [1037, 476] width 57 height 13
click at [1039, 491] on button "Yes / OK" at bounding box center [1037, 495] width 57 height 13
click at [1118, 535] on footer "Save" at bounding box center [784, 526] width 685 height 27
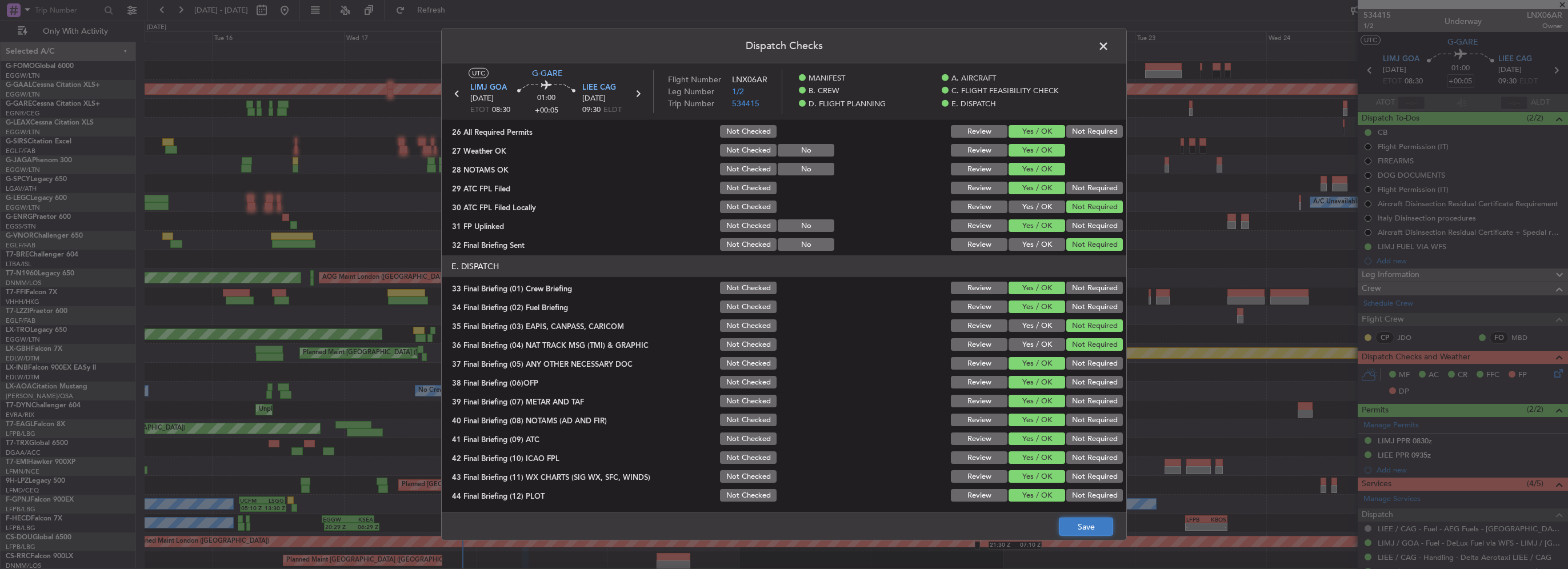
click at [1098, 530] on button "Save" at bounding box center [1086, 527] width 54 height 18
click at [1109, 43] on span at bounding box center [1109, 49] width 0 height 23
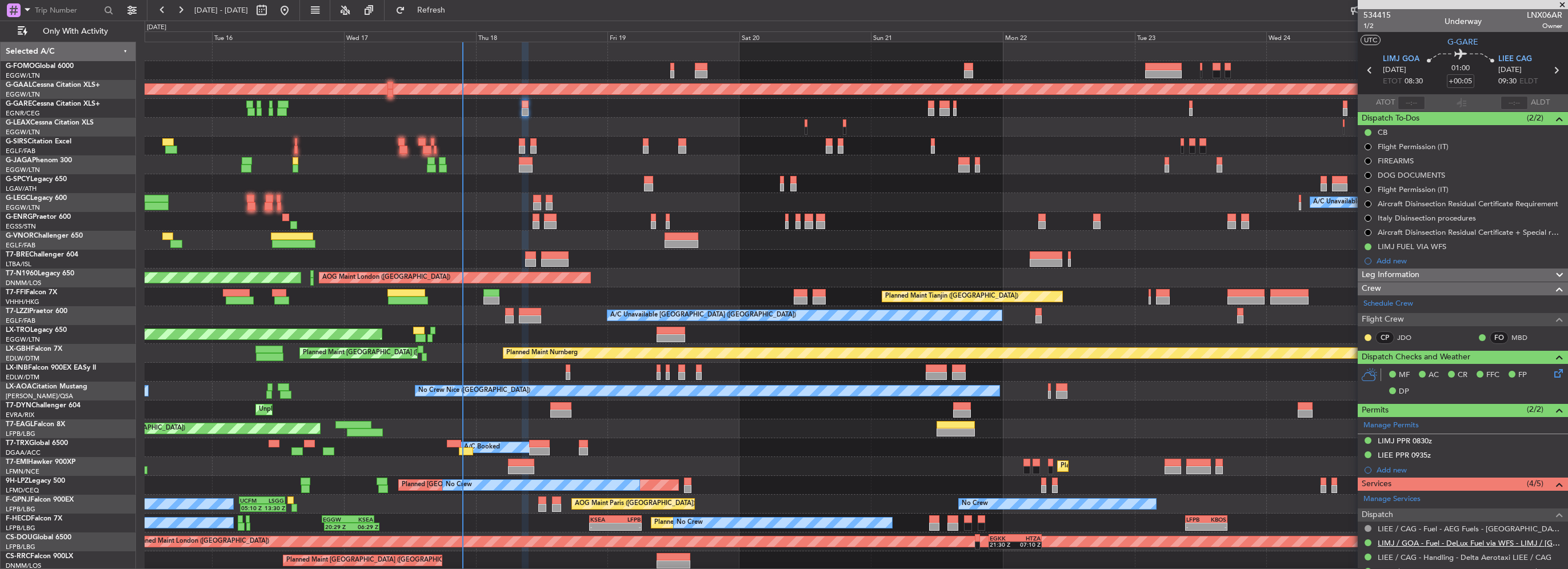
scroll to position [172, 0]
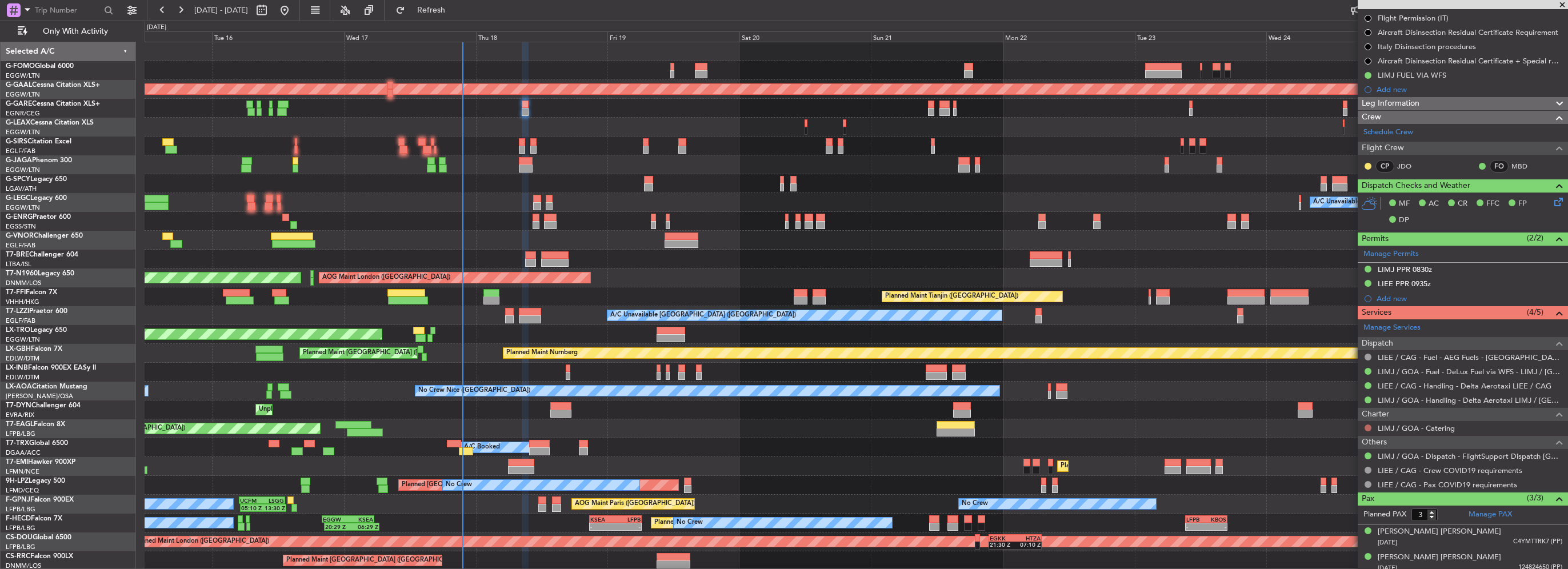
click at [1369, 427] on button at bounding box center [1368, 428] width 7 height 7
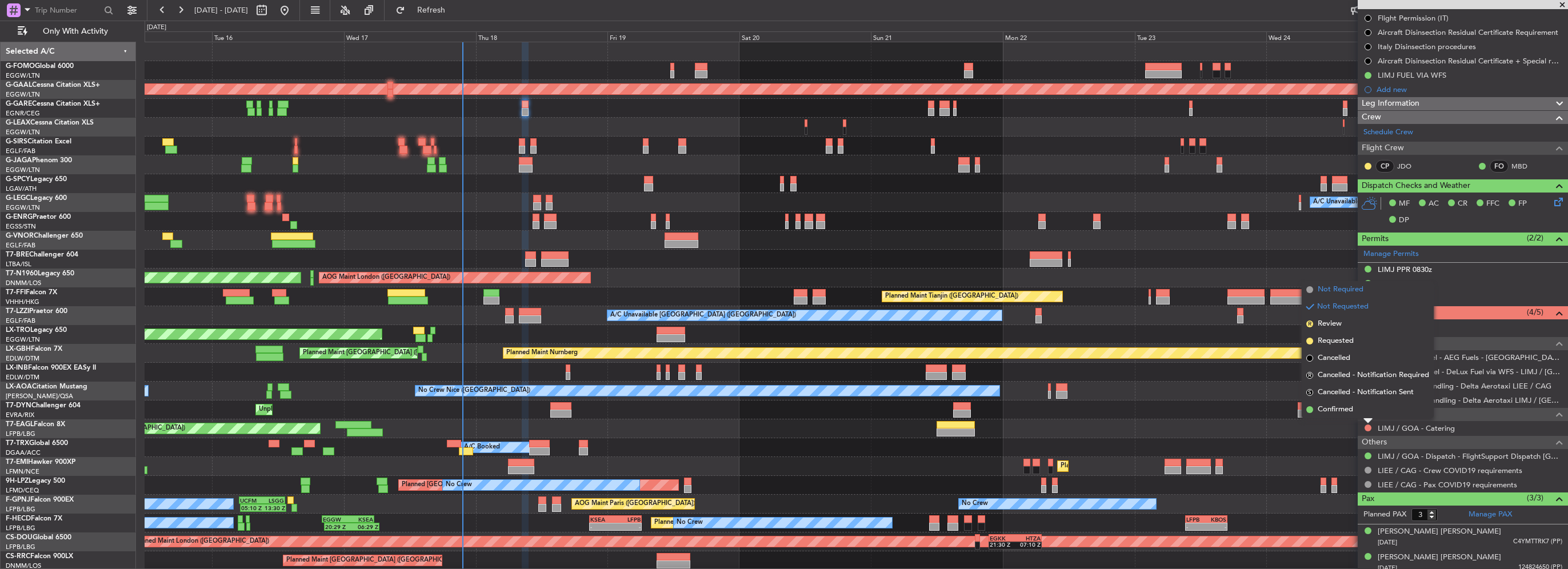
click at [1335, 288] on span "Not Required" at bounding box center [1340, 290] width 46 height 12
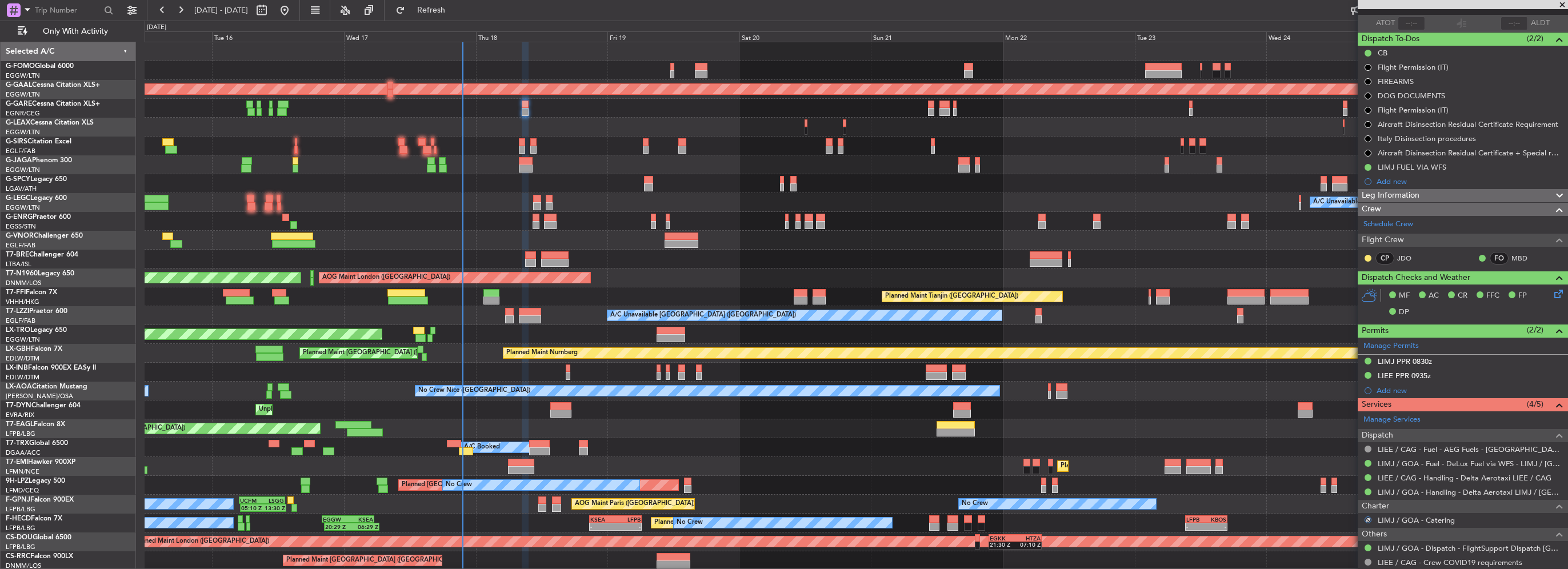
scroll to position [57, 0]
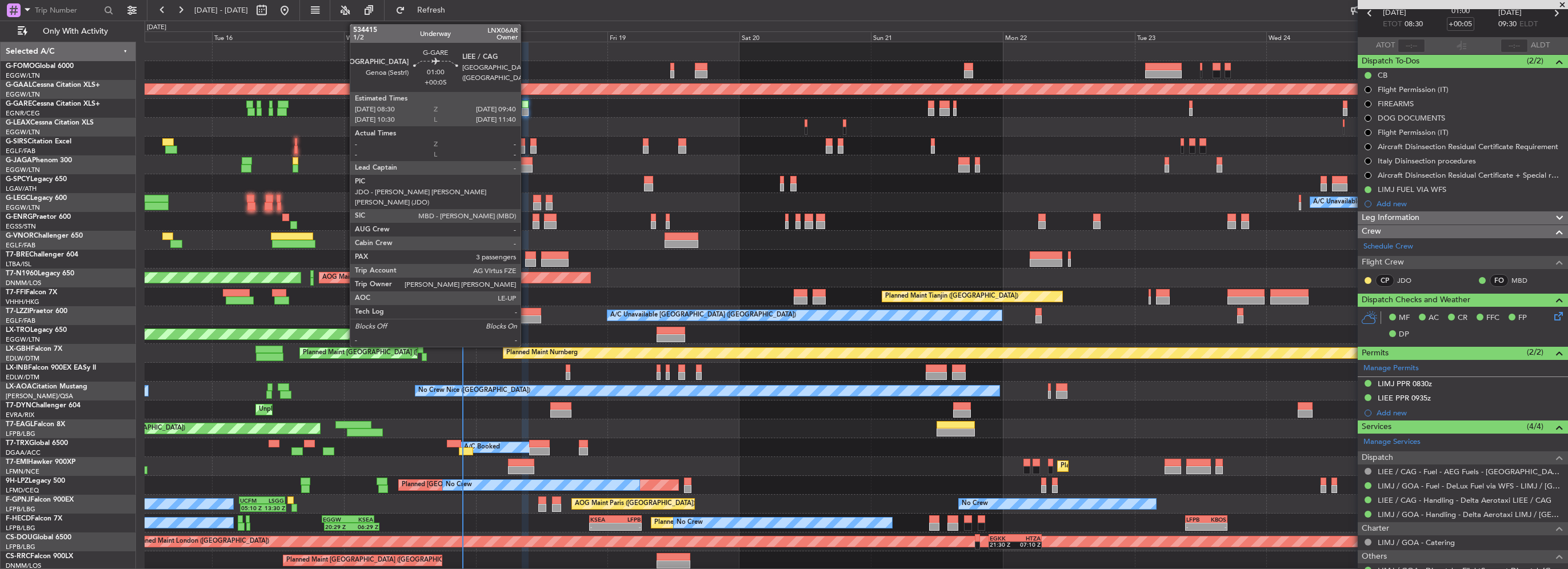
click at [526, 113] on div at bounding box center [525, 111] width 7 height 8
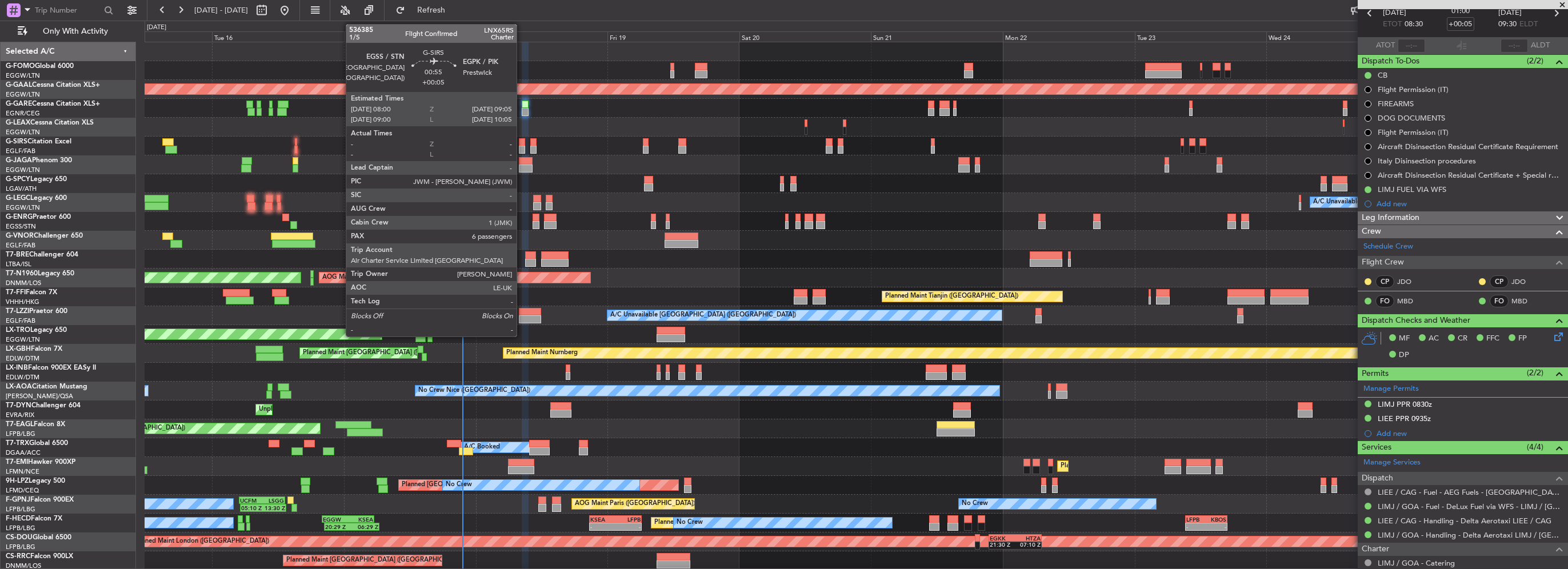
click at [522, 141] on div at bounding box center [522, 142] width 6 height 8
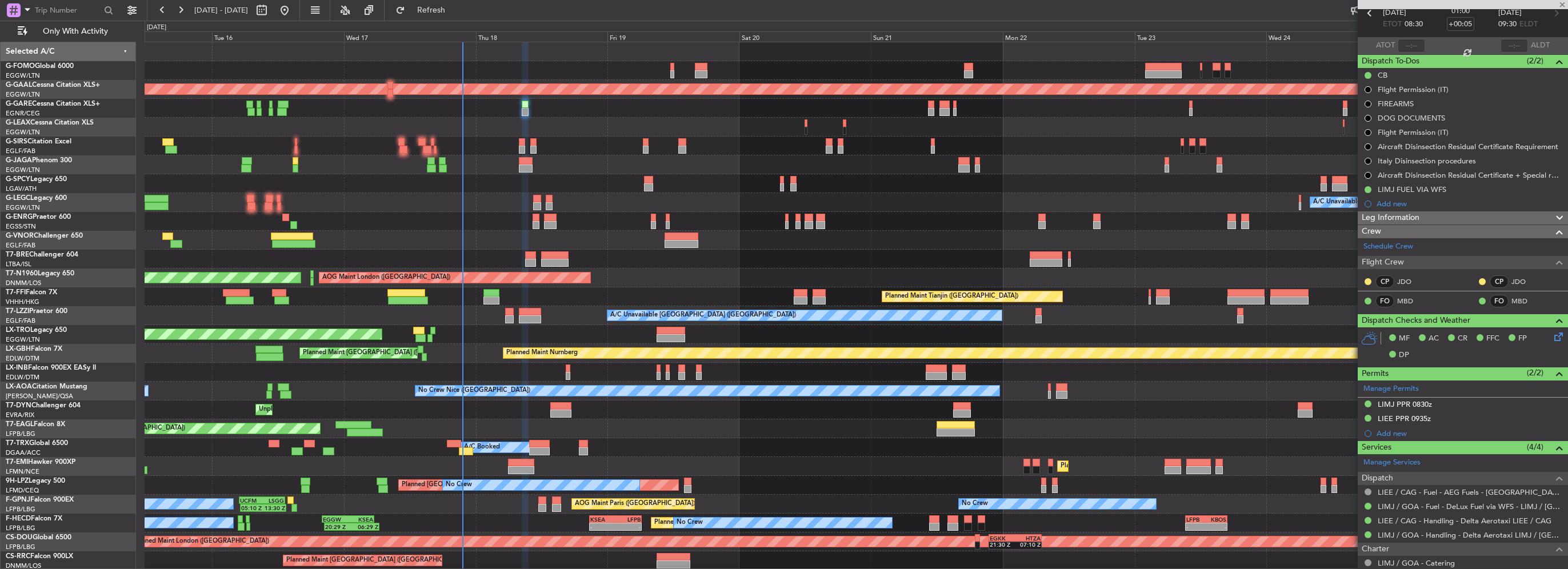
type input "6"
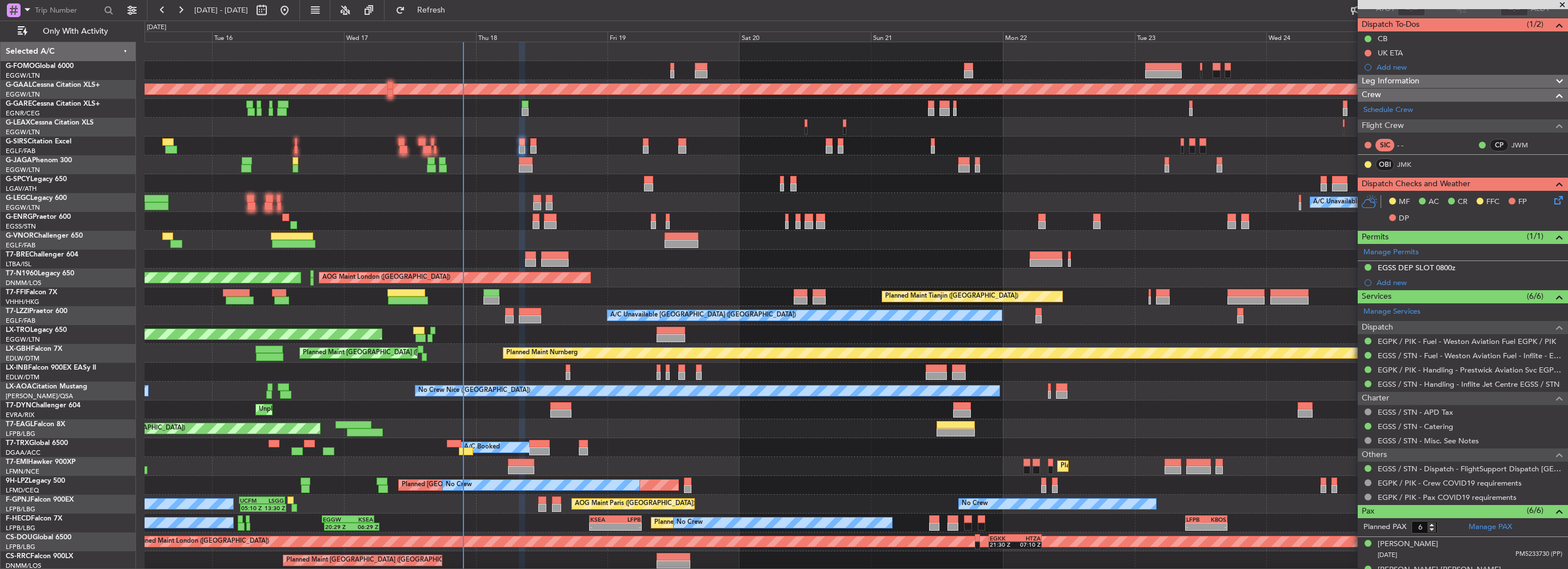
scroll to position [0, 0]
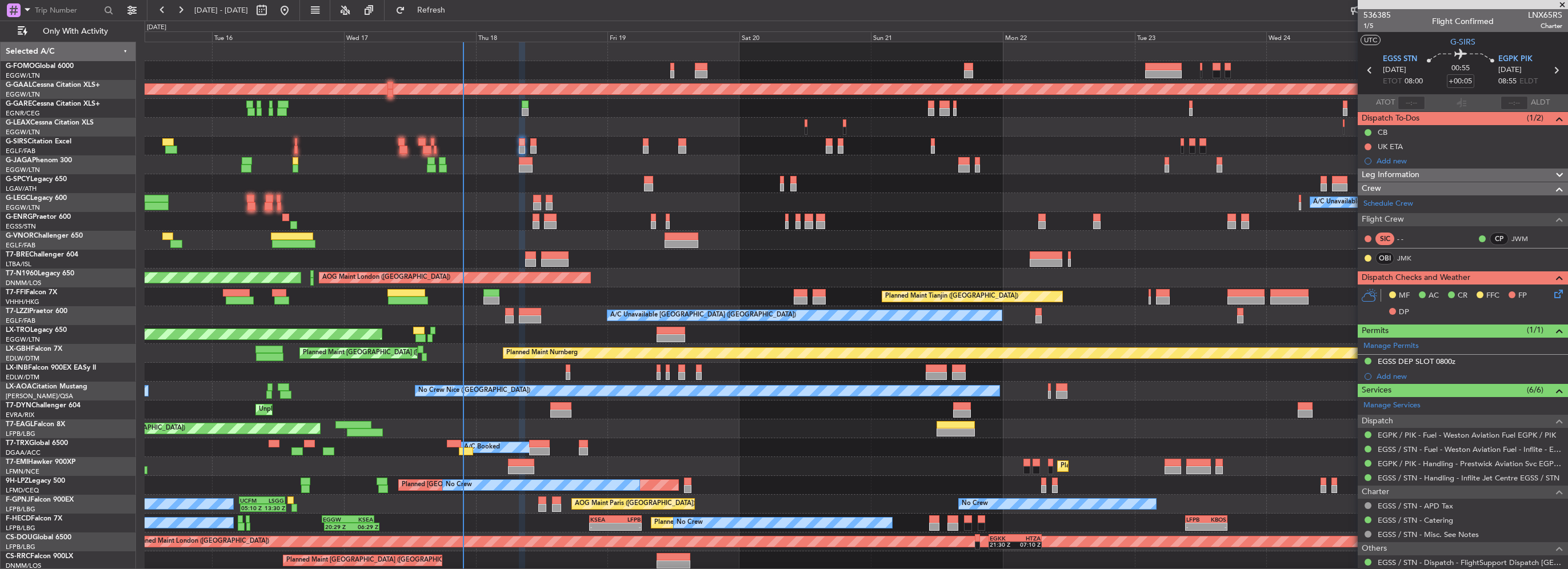
click at [1552, 294] on icon at bounding box center [1556, 291] width 9 height 9
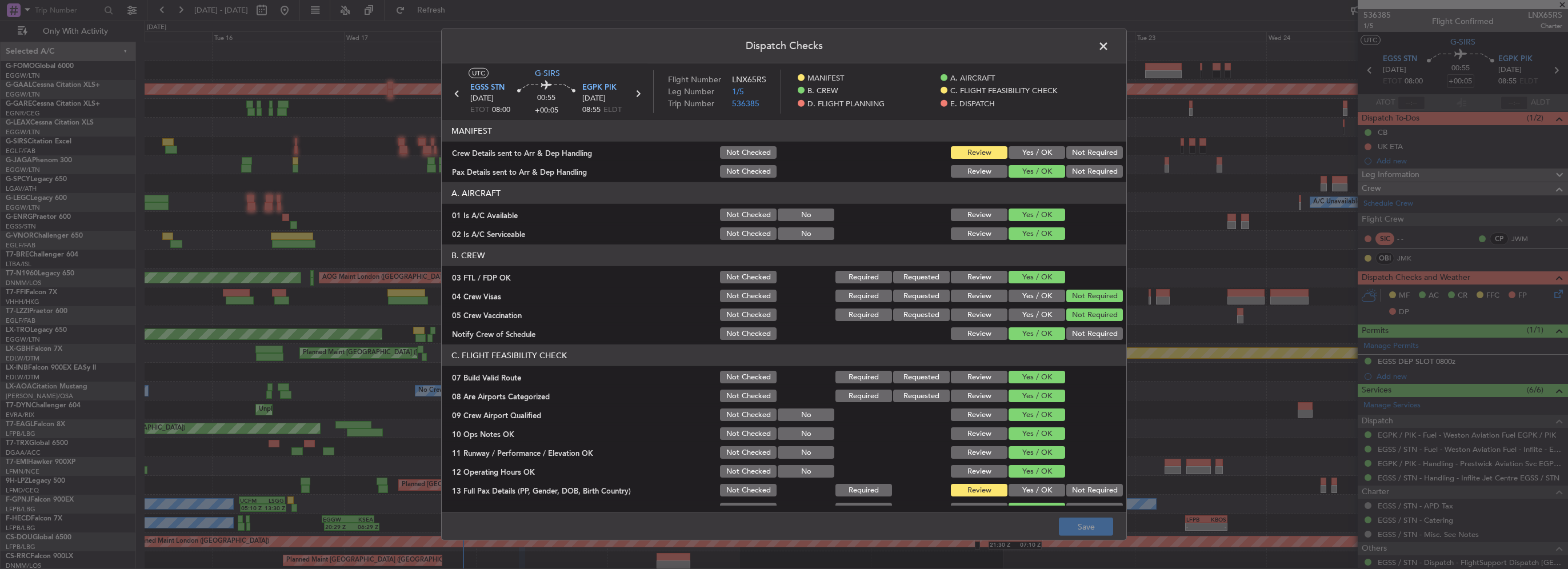
click at [1017, 147] on button "Yes / OK" at bounding box center [1037, 152] width 57 height 13
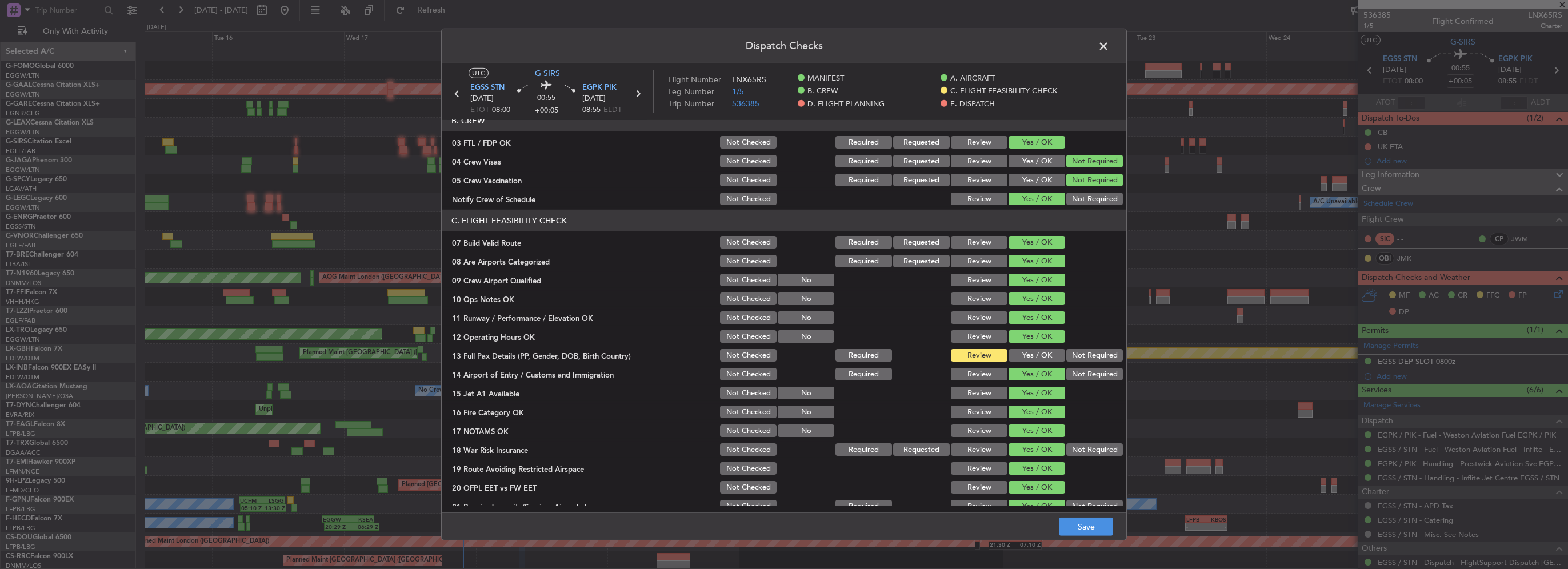
scroll to position [172, 0]
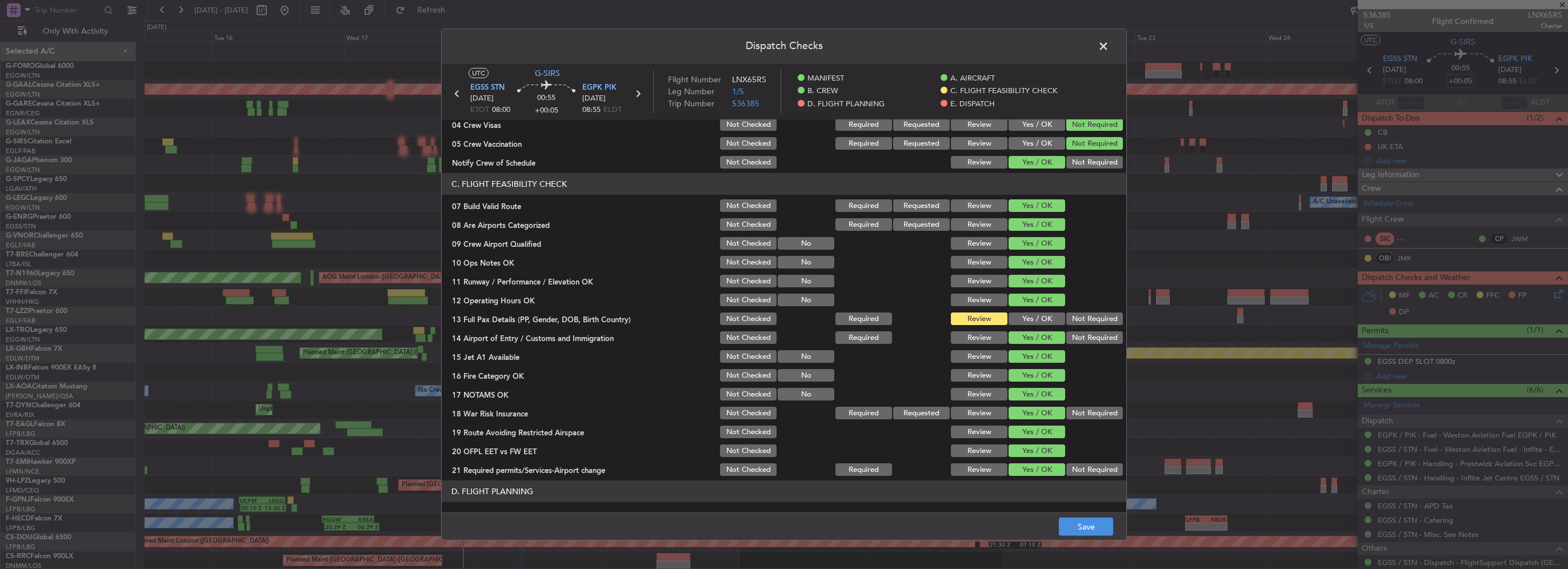
click at [1027, 315] on button "Yes / OK" at bounding box center [1037, 319] width 57 height 13
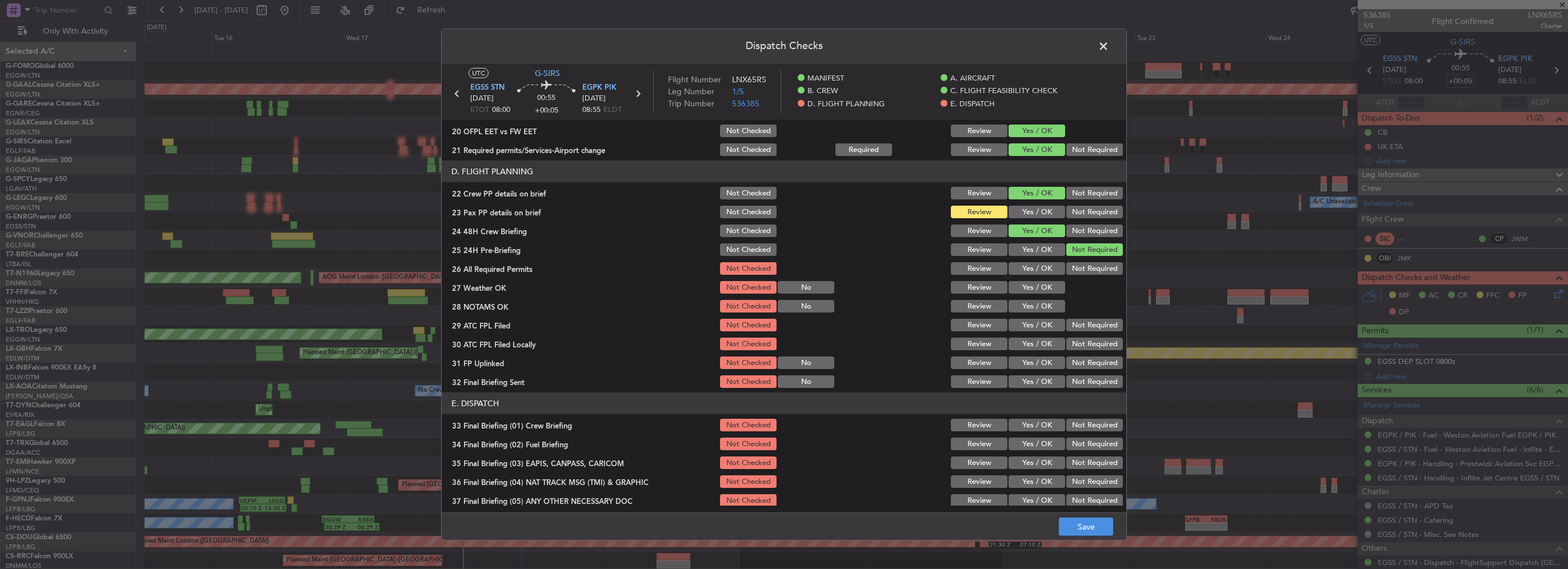
scroll to position [514, 0]
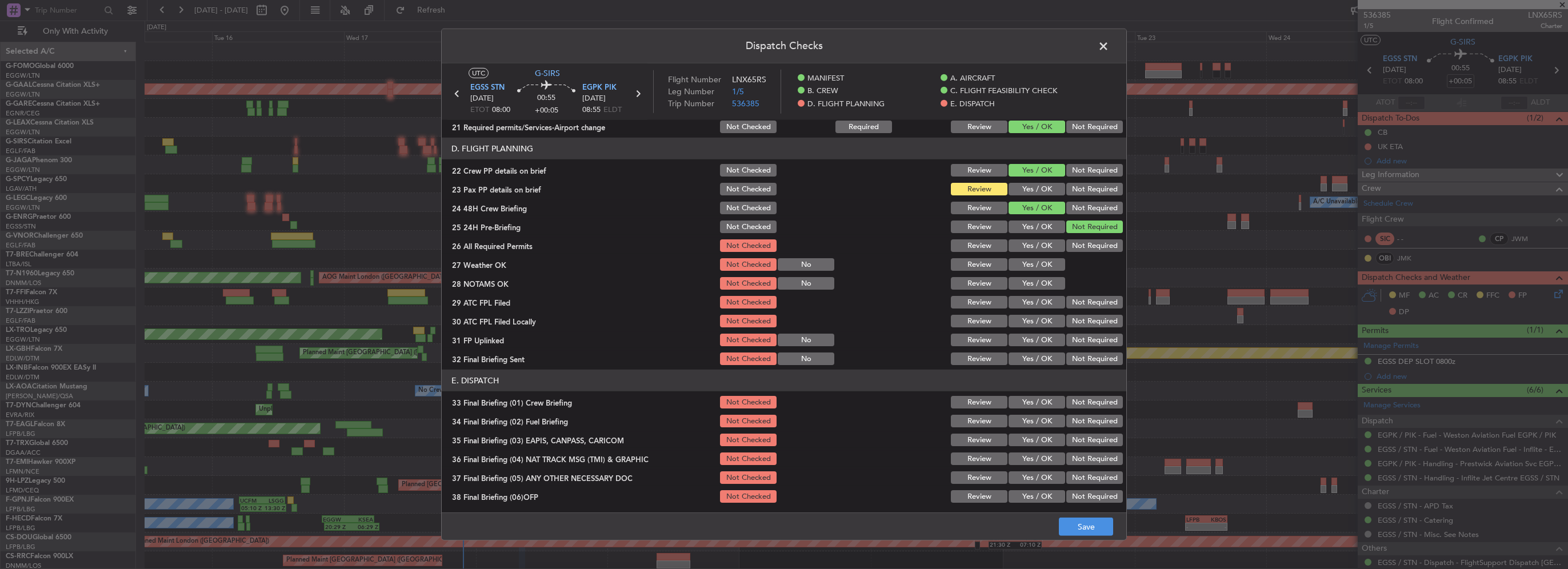
click at [1029, 189] on button "Yes / OK" at bounding box center [1037, 189] width 57 height 13
click at [1087, 522] on button "Save" at bounding box center [1086, 527] width 54 height 18
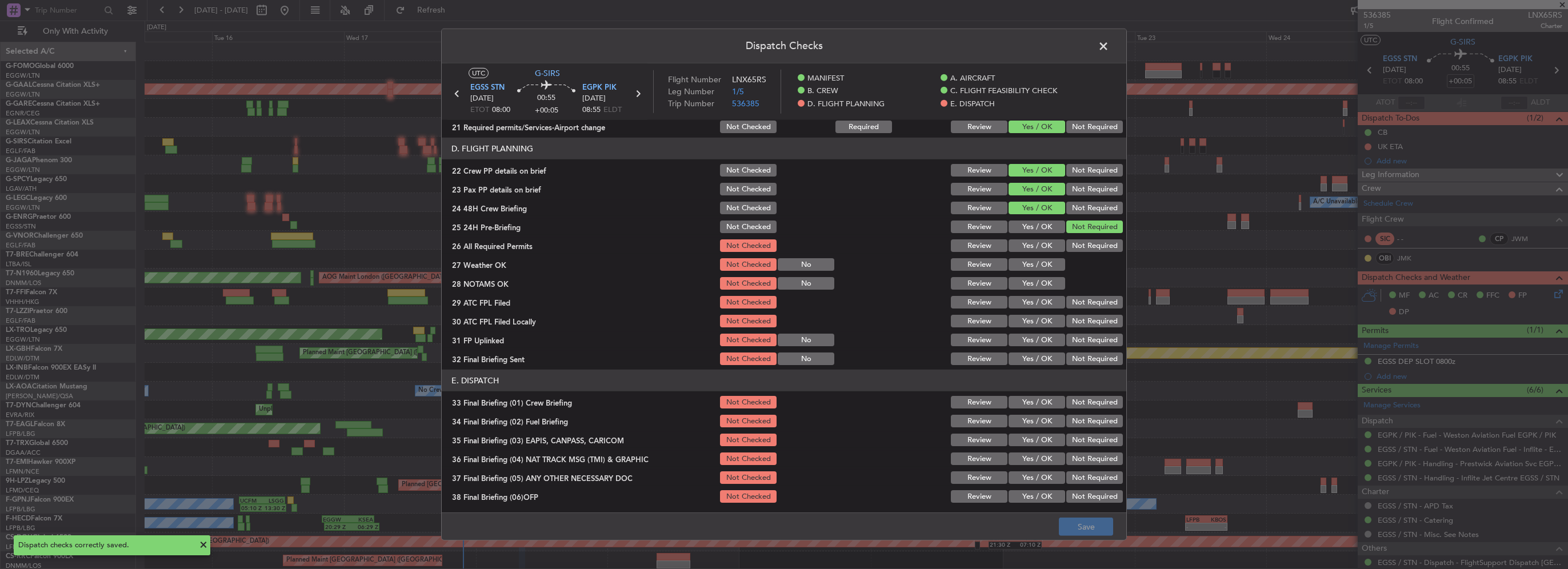
click at [1109, 43] on span at bounding box center [1109, 49] width 0 height 23
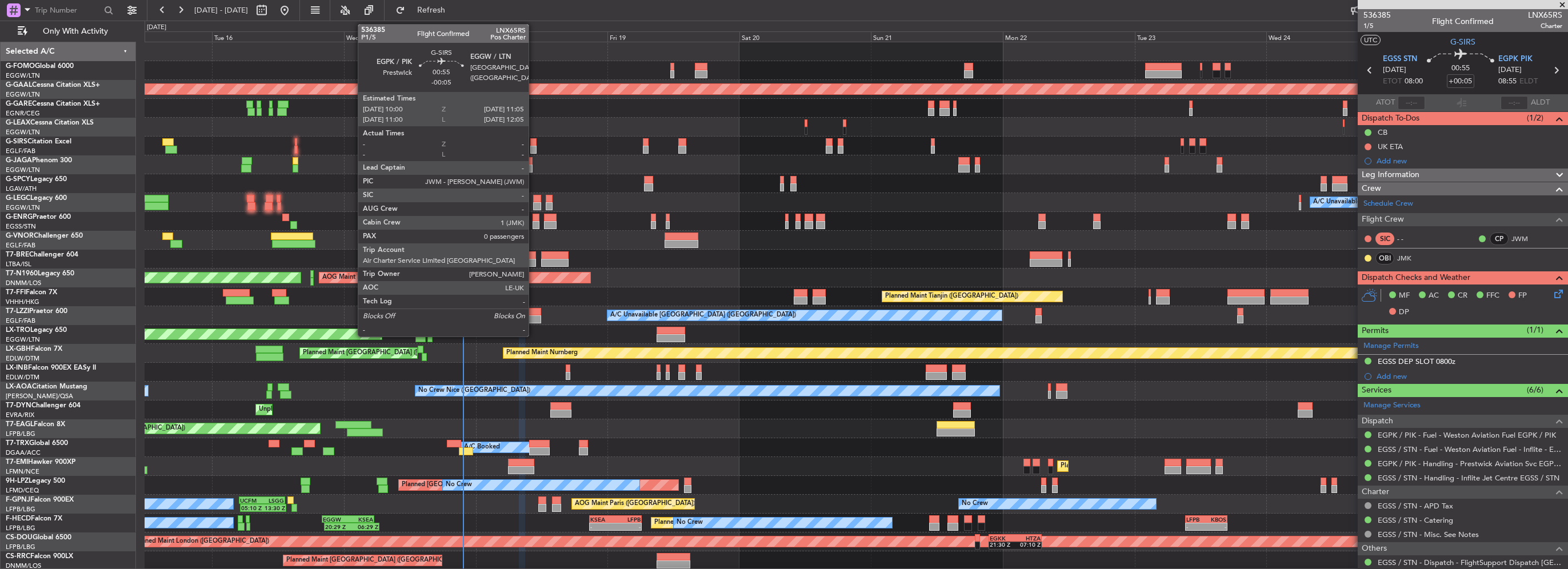
click at [534, 144] on div at bounding box center [533, 142] width 6 height 8
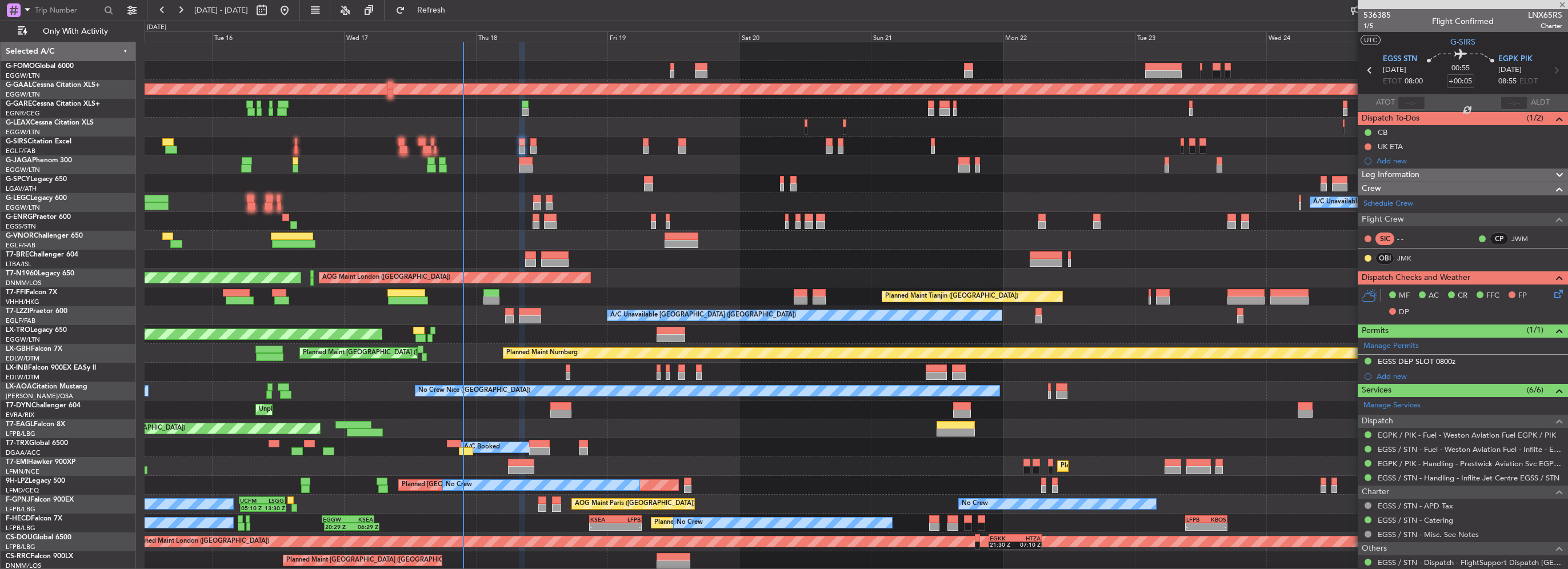
type input "-00:05"
type input "0"
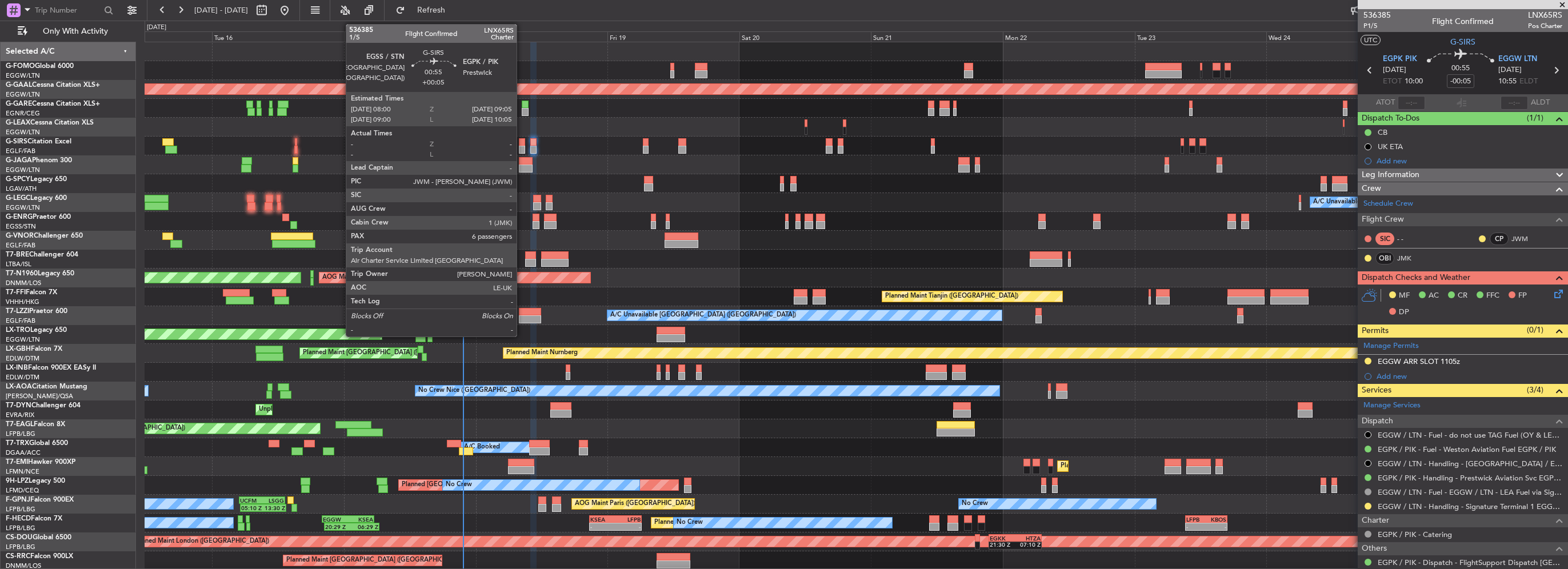
click at [522, 144] on div at bounding box center [522, 142] width 6 height 8
click at [525, 319] on div at bounding box center [530, 319] width 23 height 8
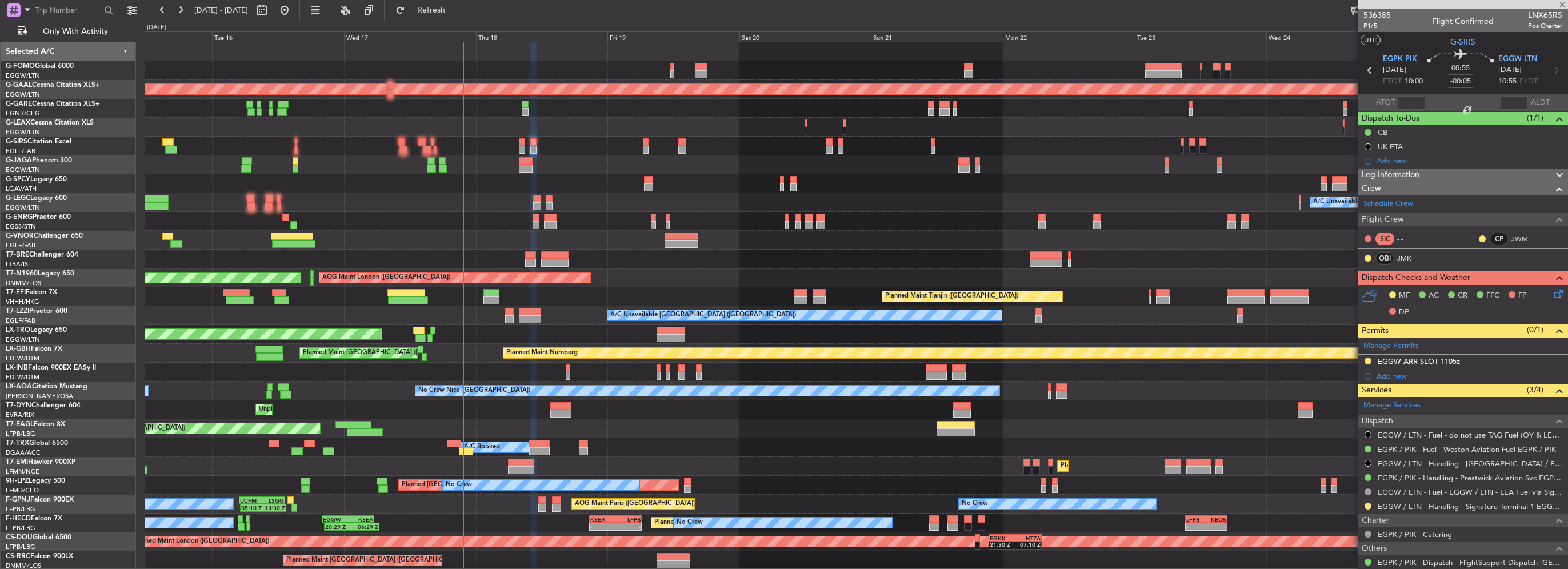
type input "+00:20"
type input "1"
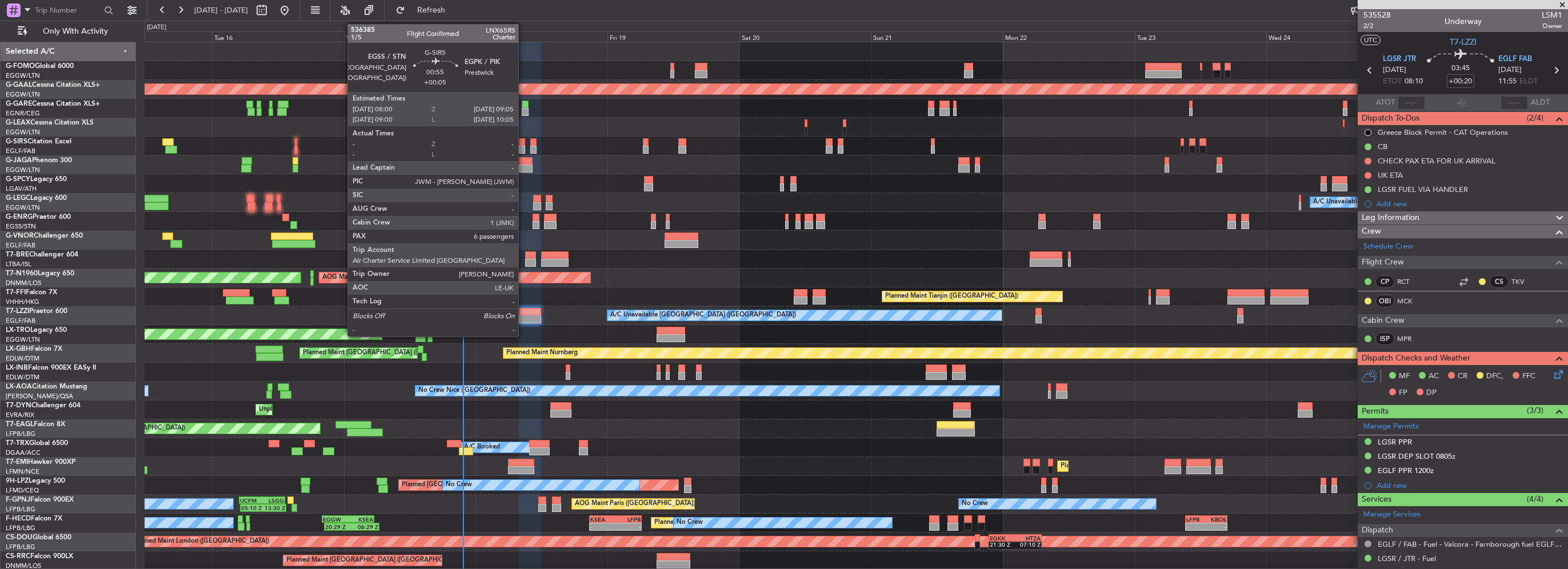
click at [523, 146] on div at bounding box center [522, 149] width 6 height 8
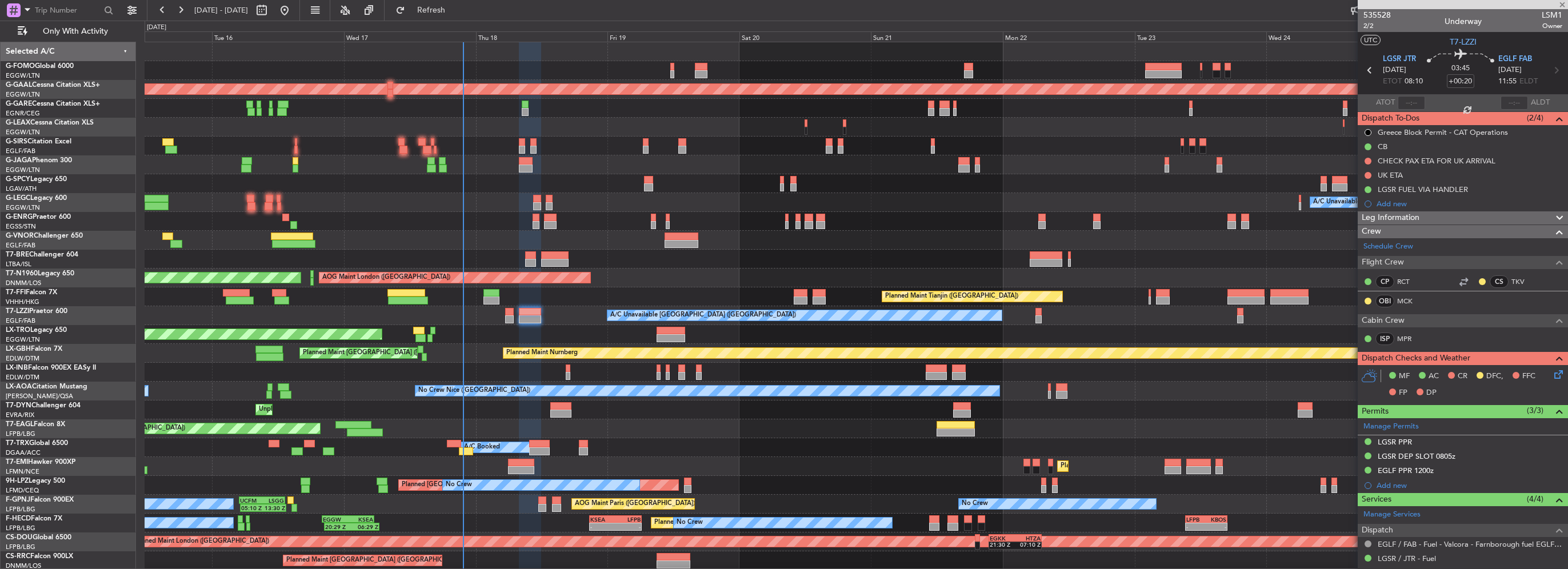
type input "+00:05"
type input "6"
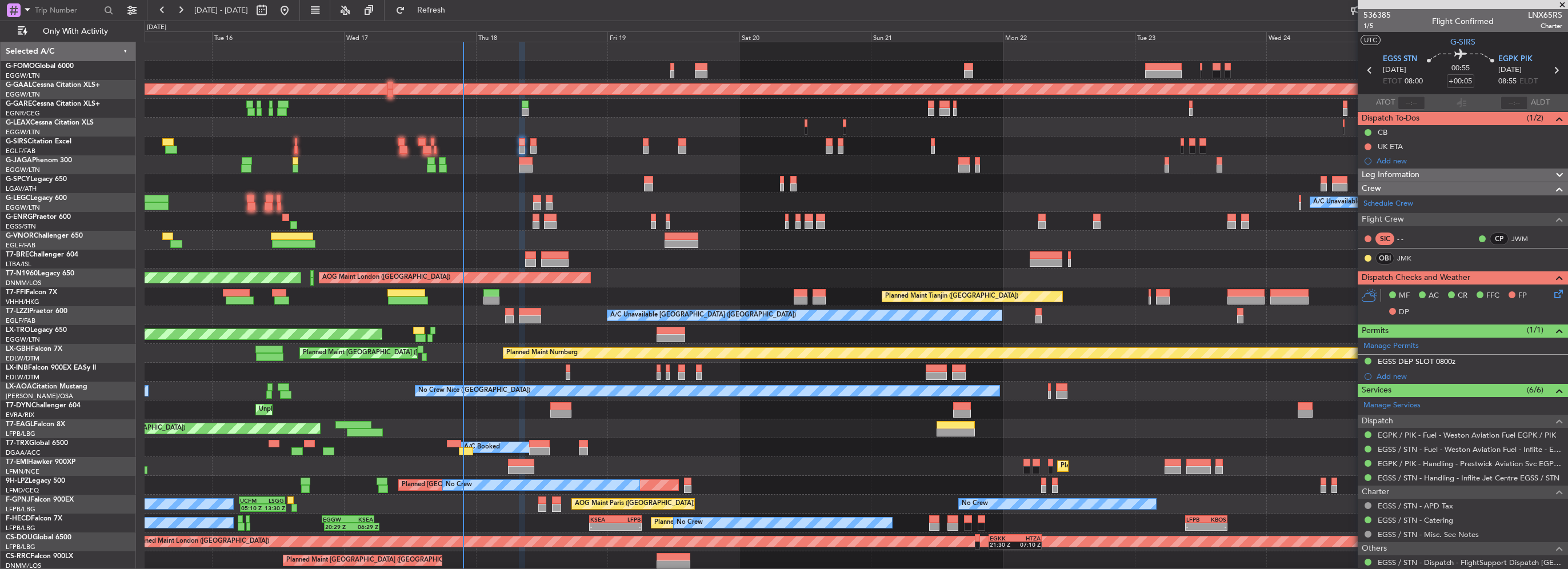
click at [1398, 176] on span "Leg Information" at bounding box center [1390, 175] width 58 height 13
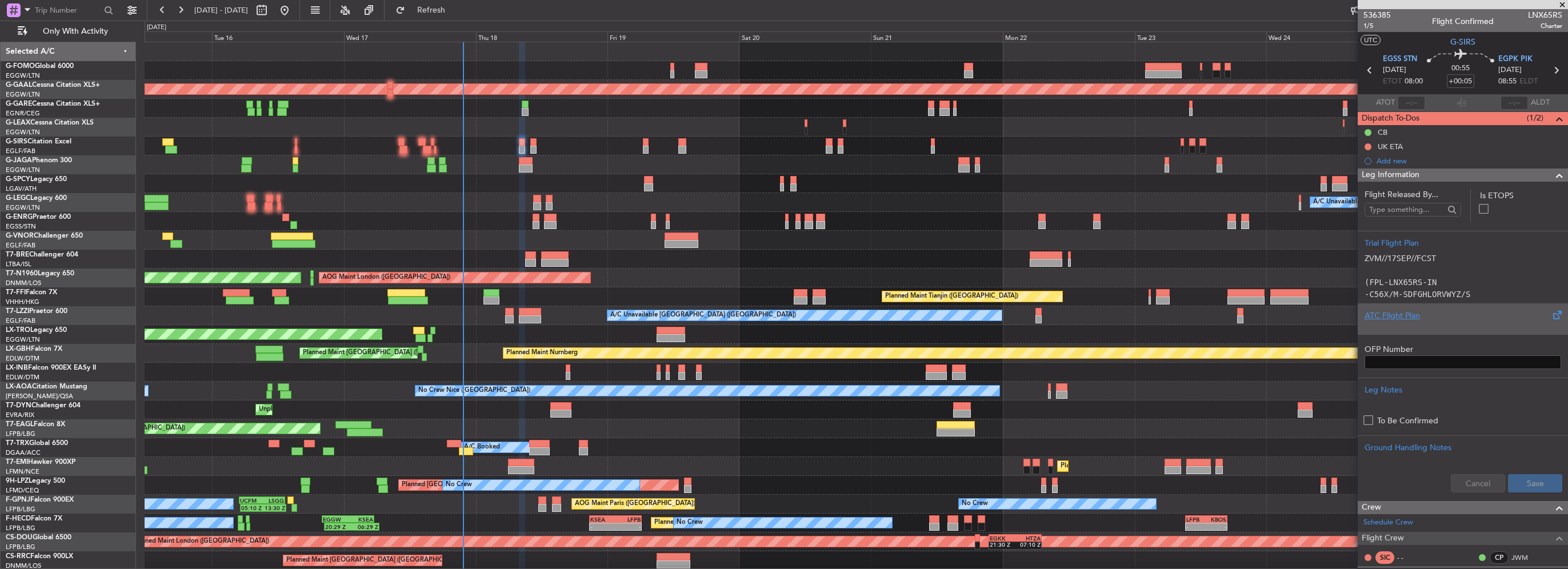
click at [1391, 319] on div "ATC Flight Plan" at bounding box center [1463, 316] width 197 height 12
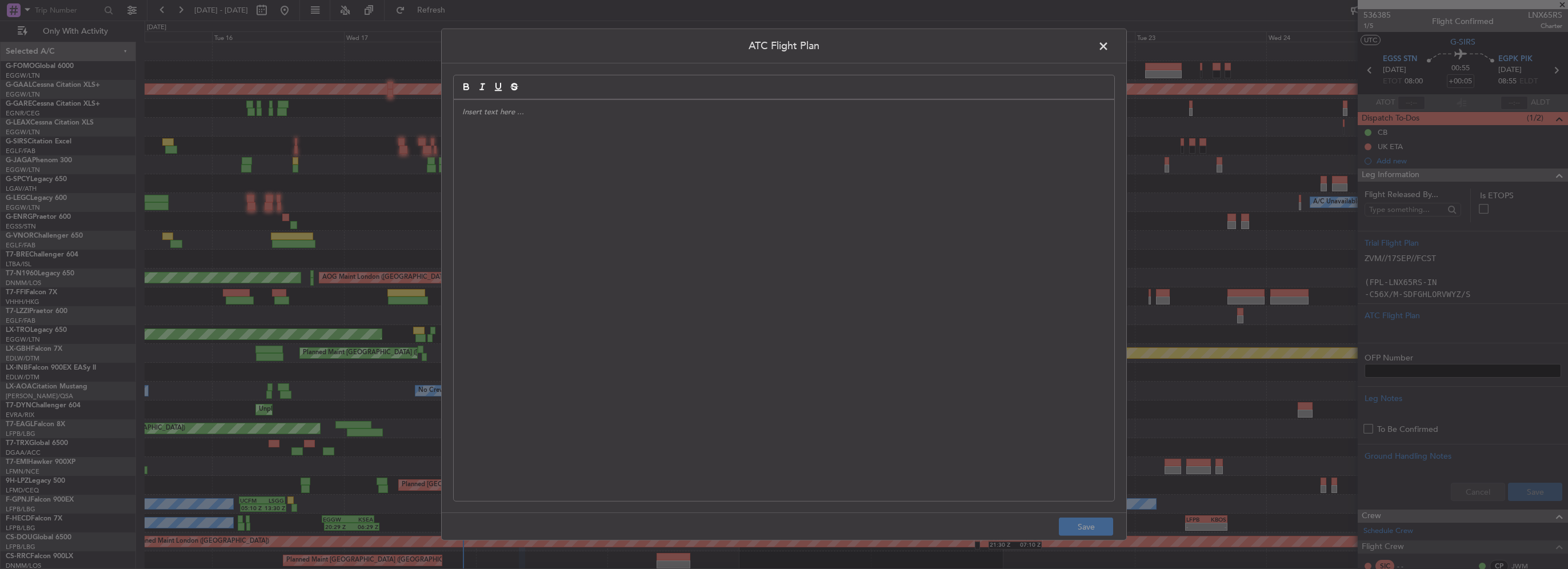
drag, startPoint x: 766, startPoint y: 231, endPoint x: 772, endPoint y: 232, distance: 6.1
click at [766, 232] on div at bounding box center [783, 300] width 660 height 401
click at [611, 180] on div at bounding box center [783, 300] width 660 height 401
click at [599, 176] on div at bounding box center [783, 300] width 660 height 401
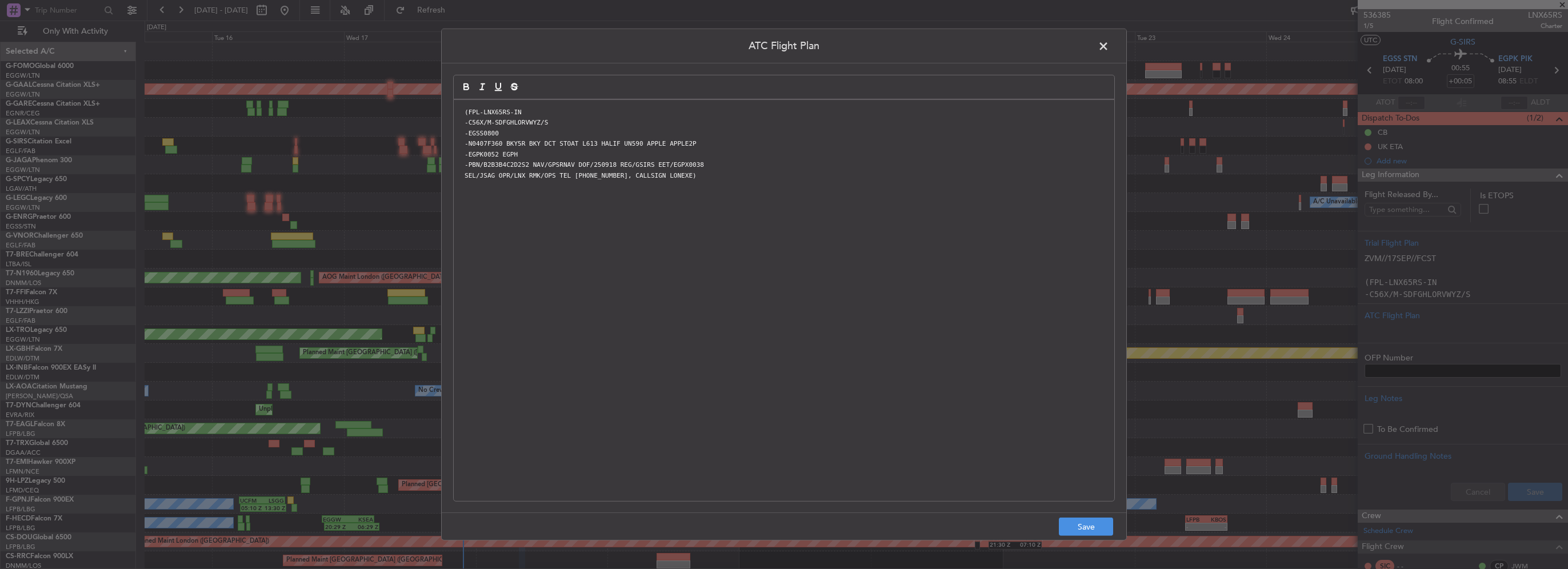
scroll to position [0, 0]
click at [1100, 523] on button "Save" at bounding box center [1086, 527] width 54 height 18
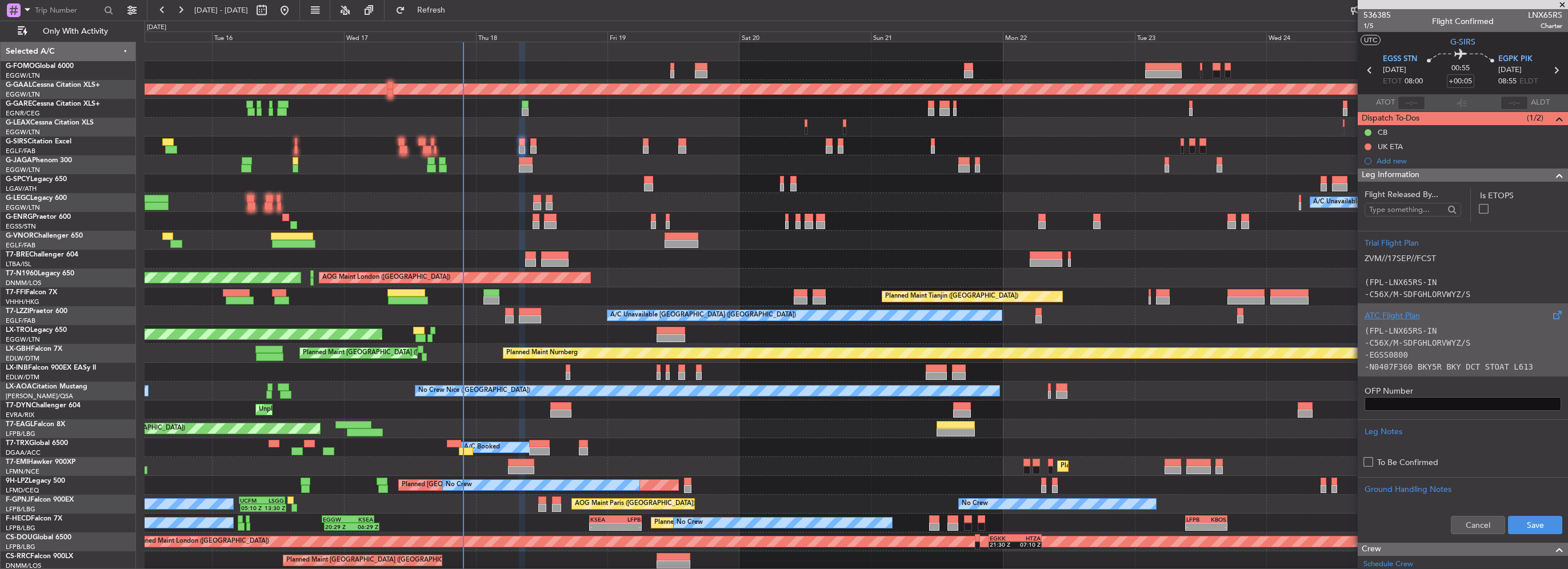
click at [1499, 365] on code "-N0407F360 BKY5R BKY DCT STOAT L613 HALIF UN590 APPLE APPLE2P" at bounding box center [1449, 372] width 169 height 21
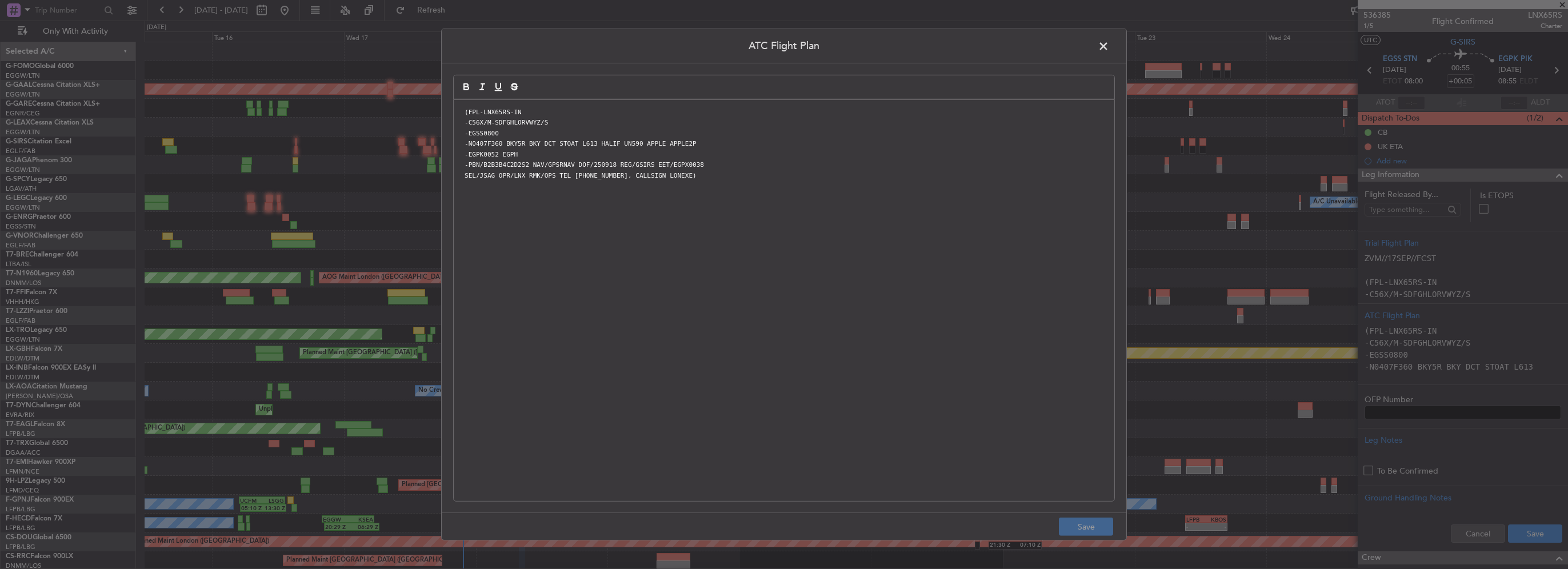
drag, startPoint x: 1104, startPoint y: 43, endPoint x: 1373, endPoint y: 182, distance: 302.8
click at [1109, 44] on span at bounding box center [1109, 49] width 0 height 23
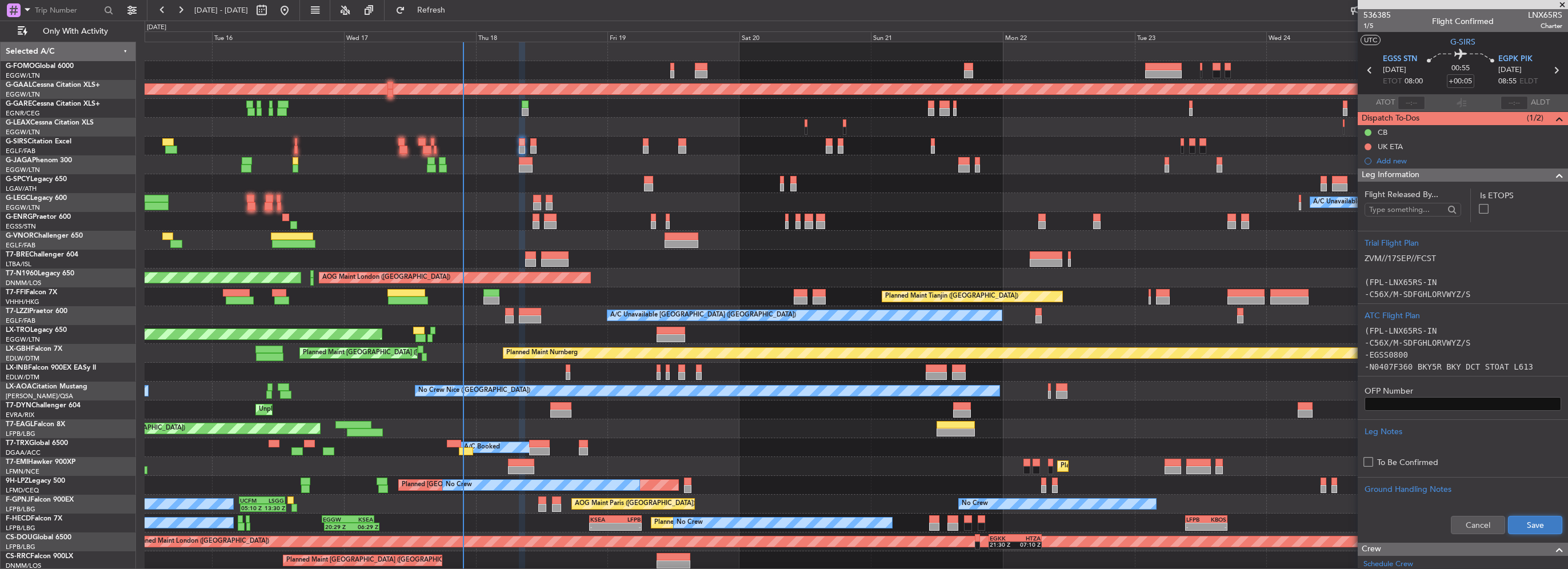
click at [1523, 522] on button "Save" at bounding box center [1535, 525] width 54 height 18
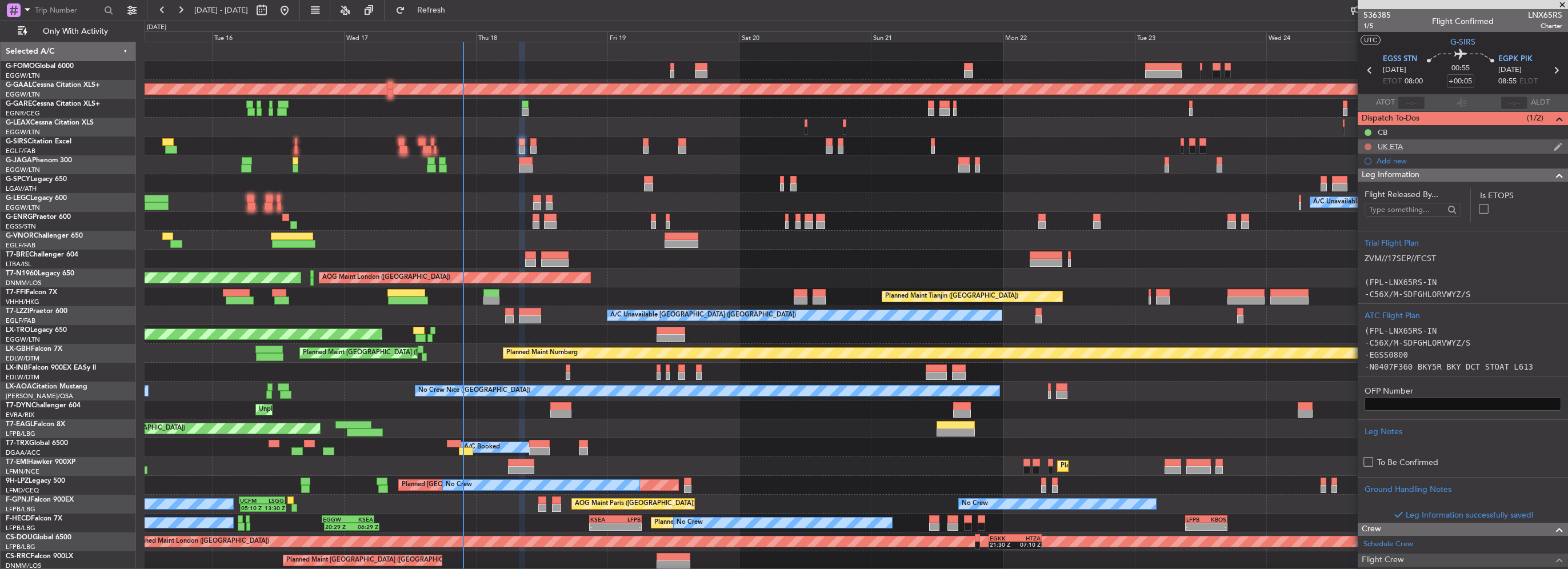
click at [1367, 147] on button at bounding box center [1368, 147] width 7 height 7
click at [1359, 211] on span "Cancelled" at bounding box center [1371, 214] width 33 height 12
click at [1553, 176] on span at bounding box center [1559, 175] width 14 height 14
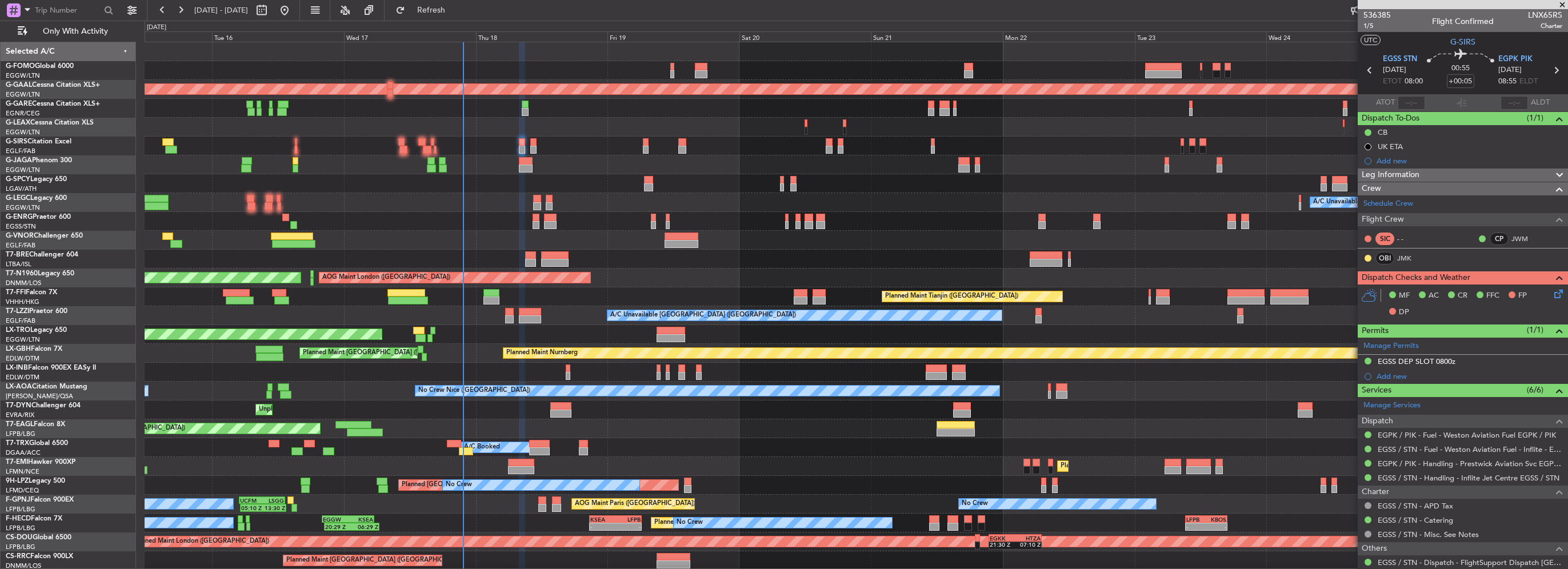
click at [1552, 294] on icon at bounding box center [1556, 291] width 9 height 9
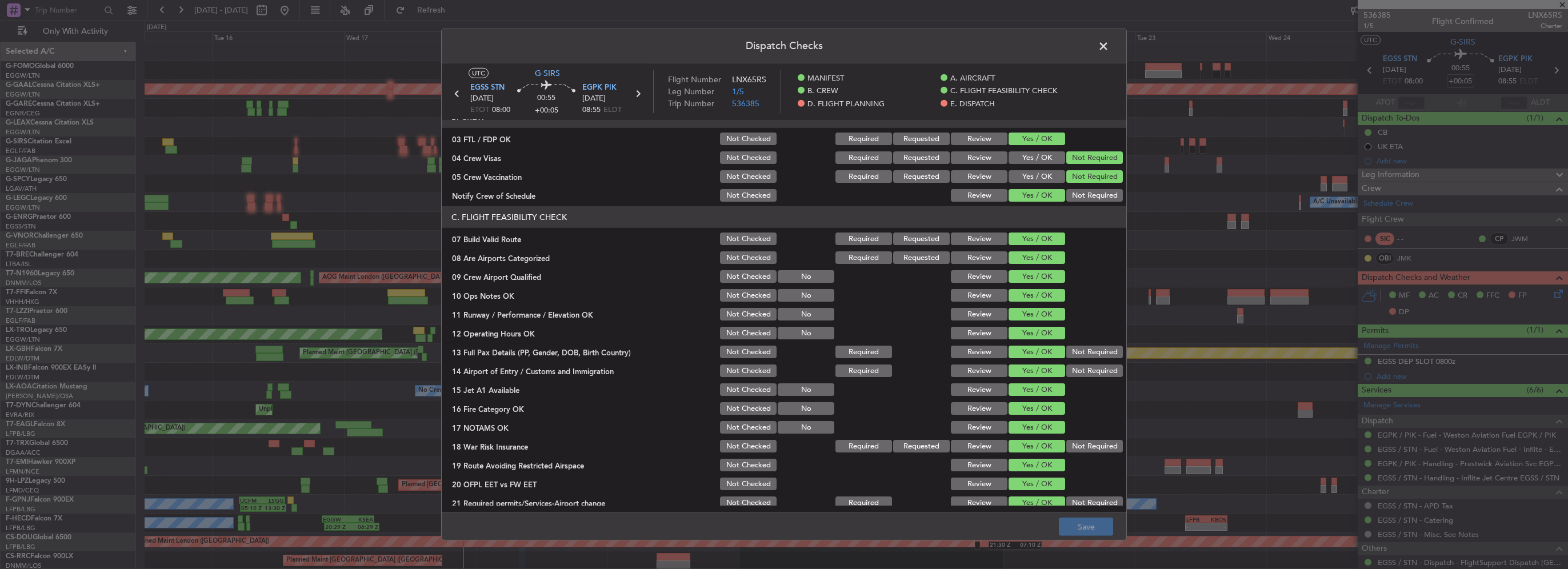
scroll to position [457, 0]
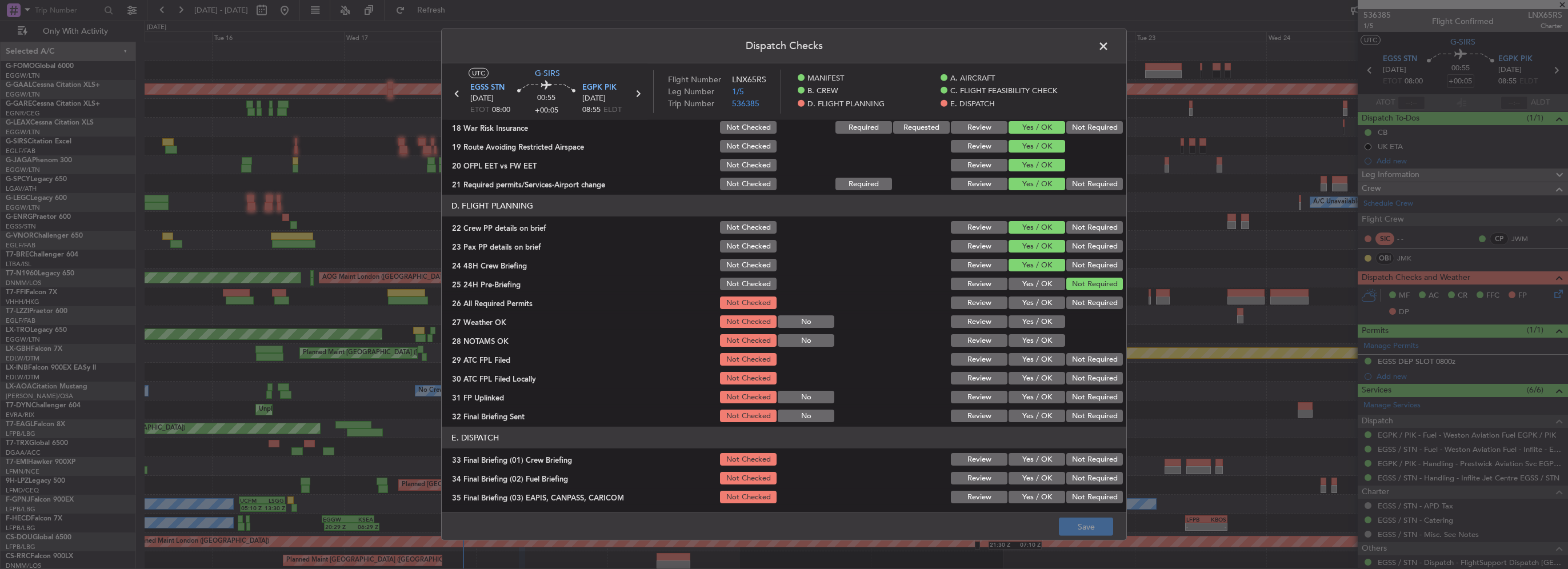
click at [1039, 301] on button "Yes / OK" at bounding box center [1037, 302] width 57 height 13
click at [1045, 325] on button "Yes / OK" at bounding box center [1037, 321] width 57 height 13
click at [1042, 343] on button "Yes / OK" at bounding box center [1037, 340] width 57 height 13
click at [1045, 364] on button "Yes / OK" at bounding box center [1037, 359] width 57 height 13
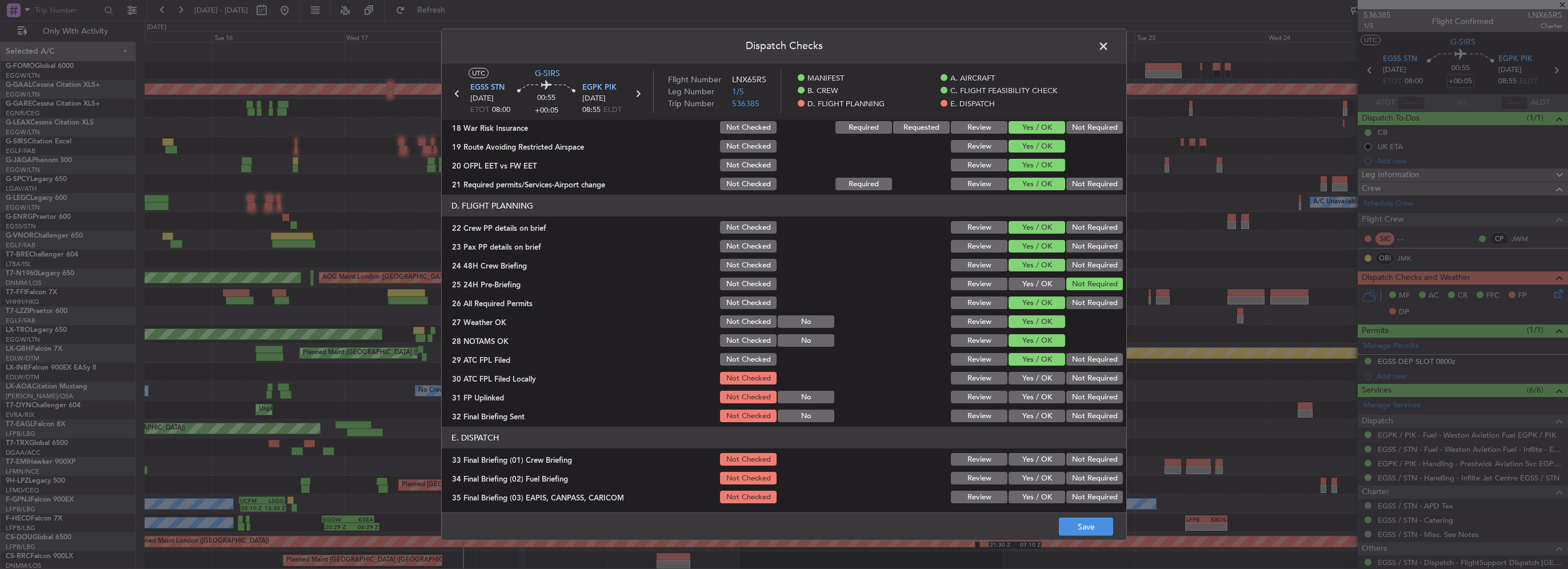
click at [1066, 380] on button "Not Required" at bounding box center [1094, 378] width 57 height 13
click at [1040, 393] on button "Yes / OK" at bounding box center [1037, 397] width 57 height 13
click at [1073, 419] on button "Not Required" at bounding box center [1094, 416] width 57 height 13
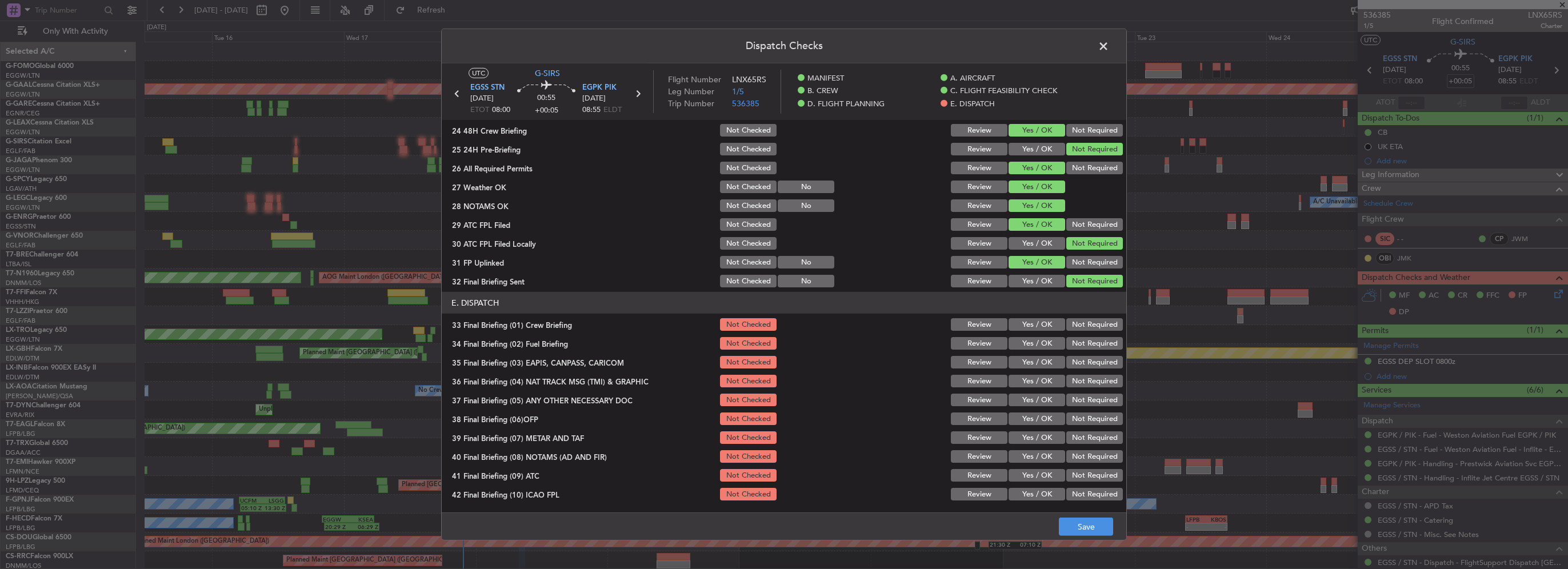
scroll to position [629, 0]
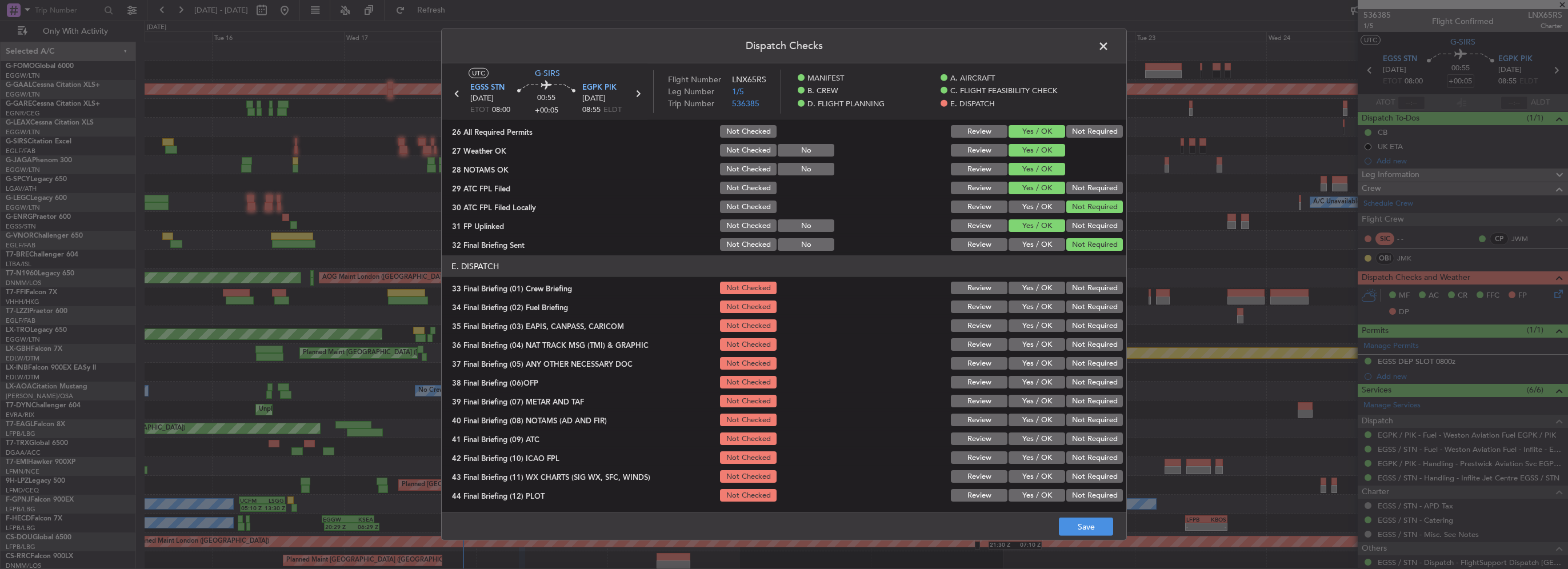
click at [1032, 284] on button "Yes / OK" at bounding box center [1037, 288] width 57 height 13
click at [1037, 303] on button "Yes / OK" at bounding box center [1037, 307] width 57 height 13
click at [1090, 329] on button "Not Required" at bounding box center [1094, 326] width 57 height 13
click at [1086, 343] on button "Not Required" at bounding box center [1094, 344] width 57 height 13
drag, startPoint x: 1043, startPoint y: 354, endPoint x: 1043, endPoint y: 359, distance: 5.0
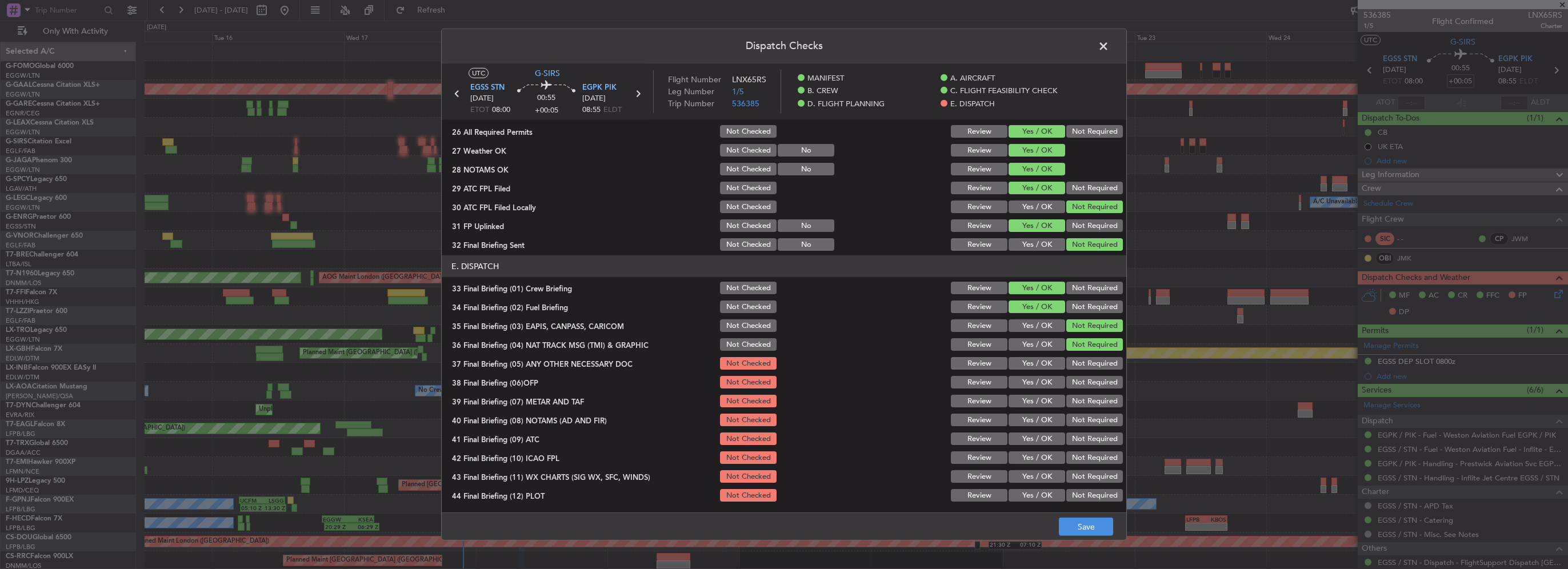
click at [1043, 354] on section "E. DISPATCH 33 Final Briefing (01) Crew Briefing Not Checked Review Yes / OK No…" at bounding box center [784, 379] width 685 height 248
drag, startPoint x: 1043, startPoint y: 360, endPoint x: 1041, endPoint y: 388, distance: 28.1
click at [1042, 364] on button "Yes / OK" at bounding box center [1037, 363] width 57 height 13
click at [1041, 389] on section "E. DISPATCH 33 Final Briefing (01) Crew Briefing Not Checked Review Yes / OK No…" at bounding box center [784, 379] width 685 height 248
drag, startPoint x: 1044, startPoint y: 385, endPoint x: 1035, endPoint y: 389, distance: 9.8
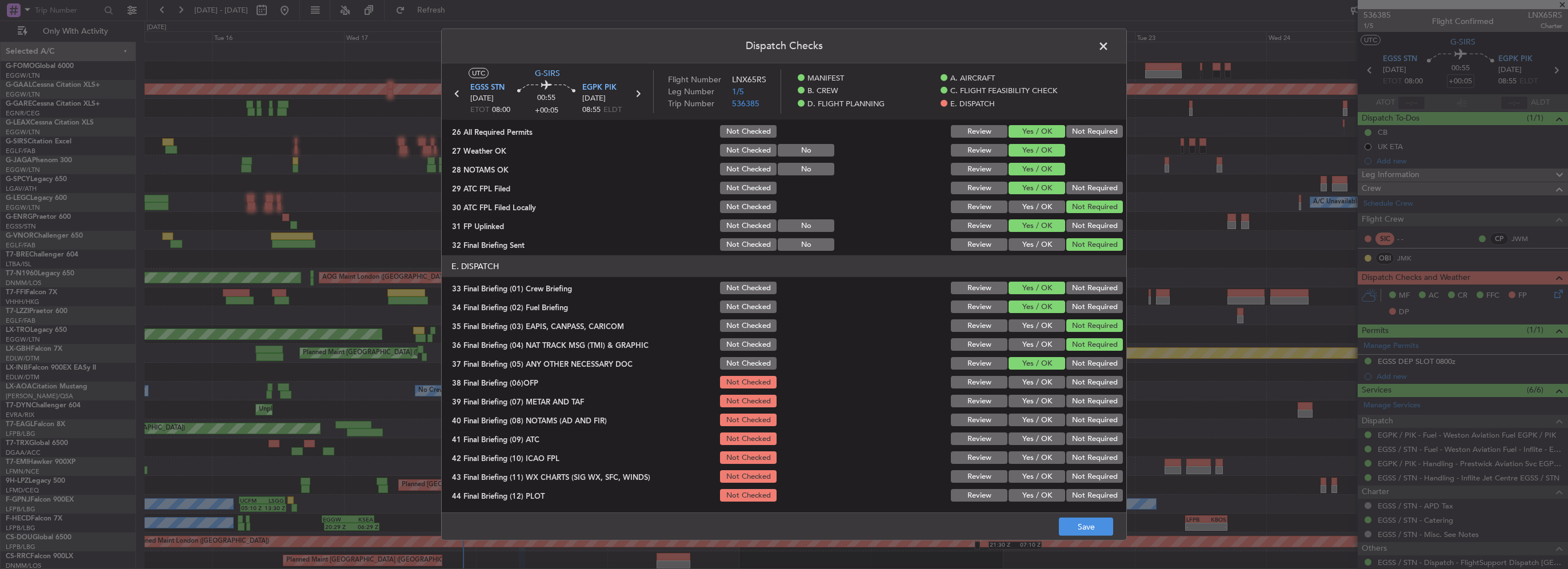
click at [1042, 386] on button "Yes / OK" at bounding box center [1037, 382] width 57 height 13
click at [1035, 403] on button "Yes / OK" at bounding box center [1037, 401] width 57 height 13
click at [1049, 424] on button "Yes / OK" at bounding box center [1037, 420] width 57 height 13
drag, startPoint x: 1050, startPoint y: 436, endPoint x: 1051, endPoint y: 449, distance: 13.0
click at [1050, 439] on button "Yes / OK" at bounding box center [1037, 439] width 57 height 13
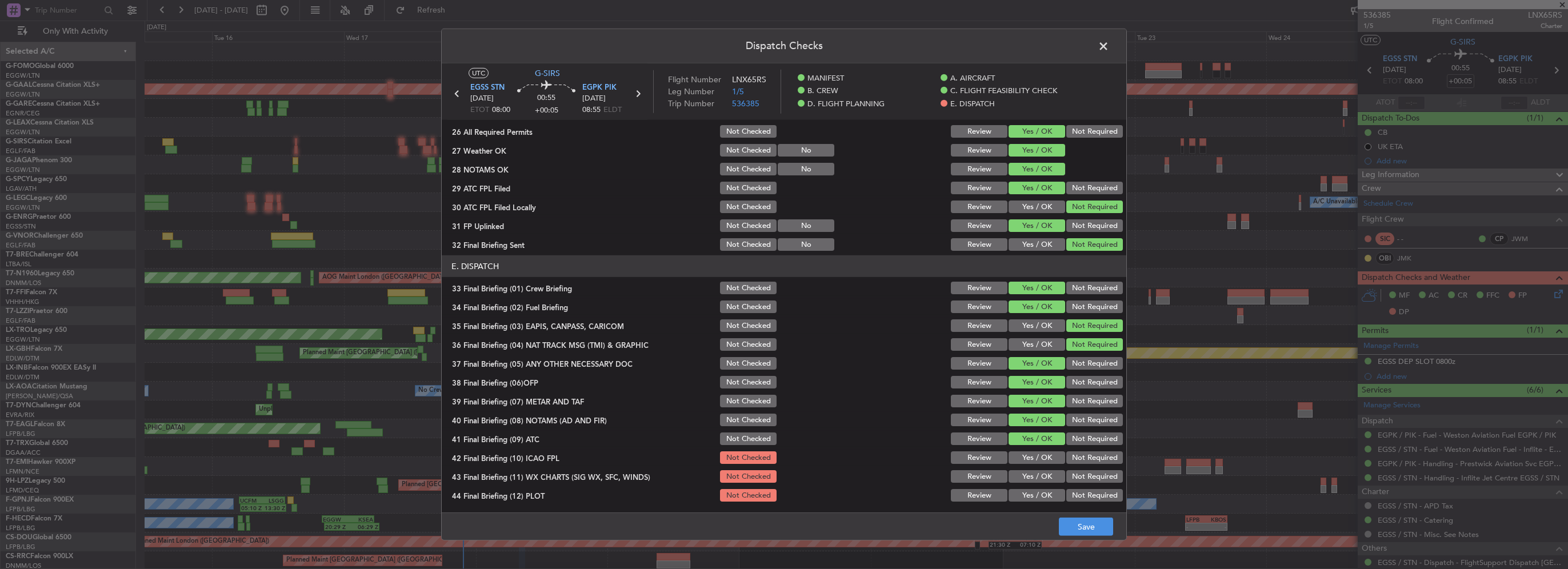
drag, startPoint x: 1051, startPoint y: 449, endPoint x: 1050, endPoint y: 471, distance: 22.0
click at [1051, 453] on div "Yes / OK" at bounding box center [1035, 458] width 58 height 16
drag, startPoint x: 1050, startPoint y: 471, endPoint x: 1047, endPoint y: 462, distance: 9.5
click at [1050, 471] on button "Yes / OK" at bounding box center [1037, 476] width 57 height 13
click at [1047, 457] on button "Yes / OK" at bounding box center [1037, 458] width 57 height 13
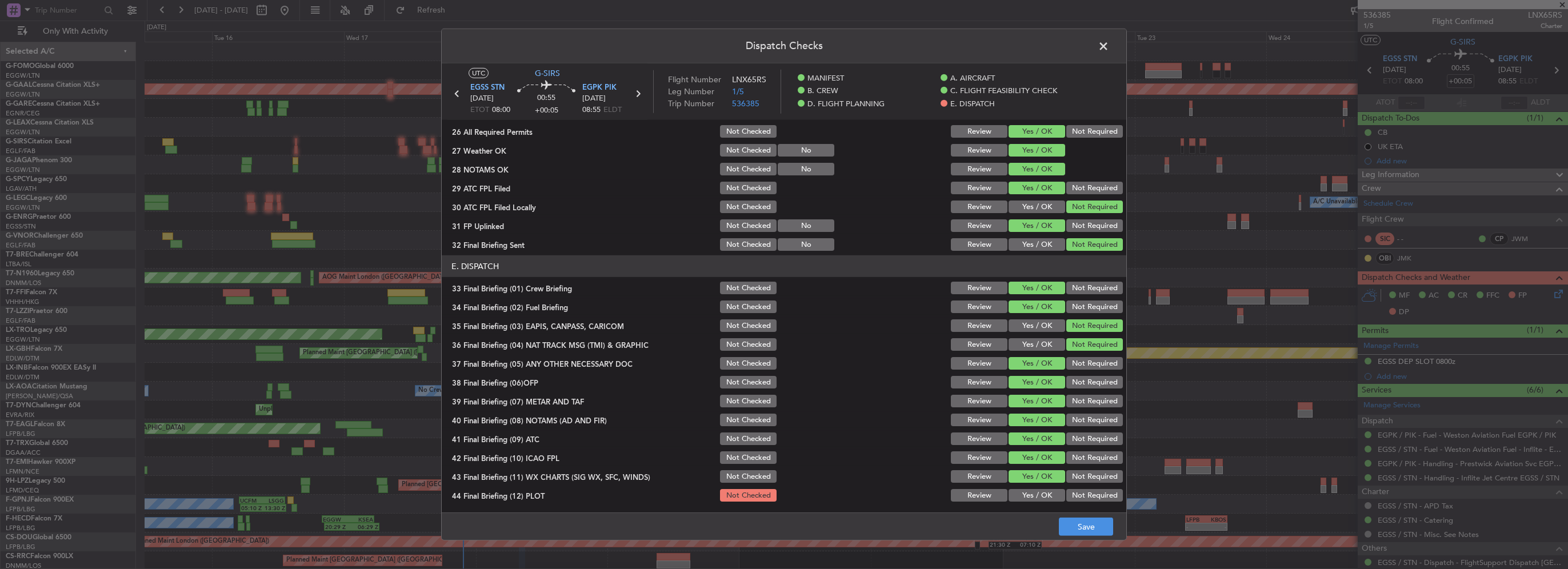
click at [1034, 487] on div "Yes / OK" at bounding box center [1035, 495] width 58 height 16
click at [1034, 490] on button "Yes / OK" at bounding box center [1037, 495] width 57 height 13
drag, startPoint x: 1099, startPoint y: 525, endPoint x: 1152, endPoint y: 399, distance: 136.7
click at [1101, 524] on button "Save" at bounding box center [1086, 527] width 54 height 18
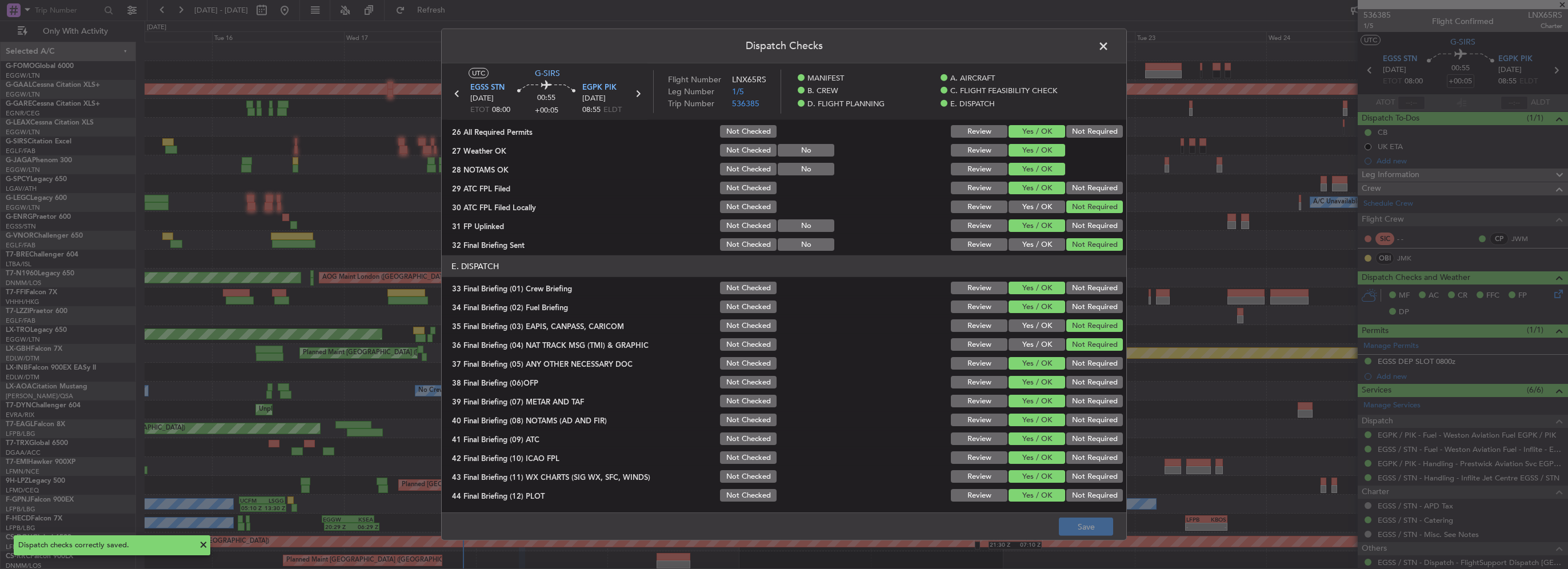
click at [1109, 41] on span at bounding box center [1109, 49] width 0 height 23
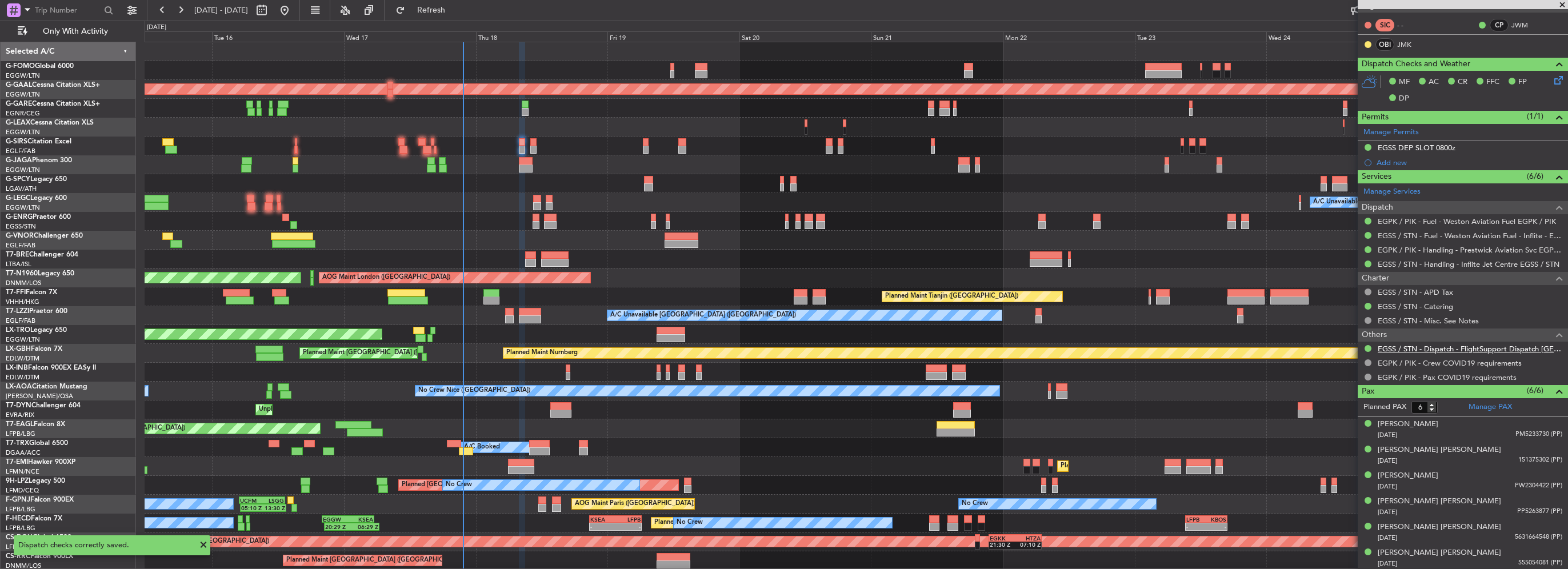
scroll to position [0, 0]
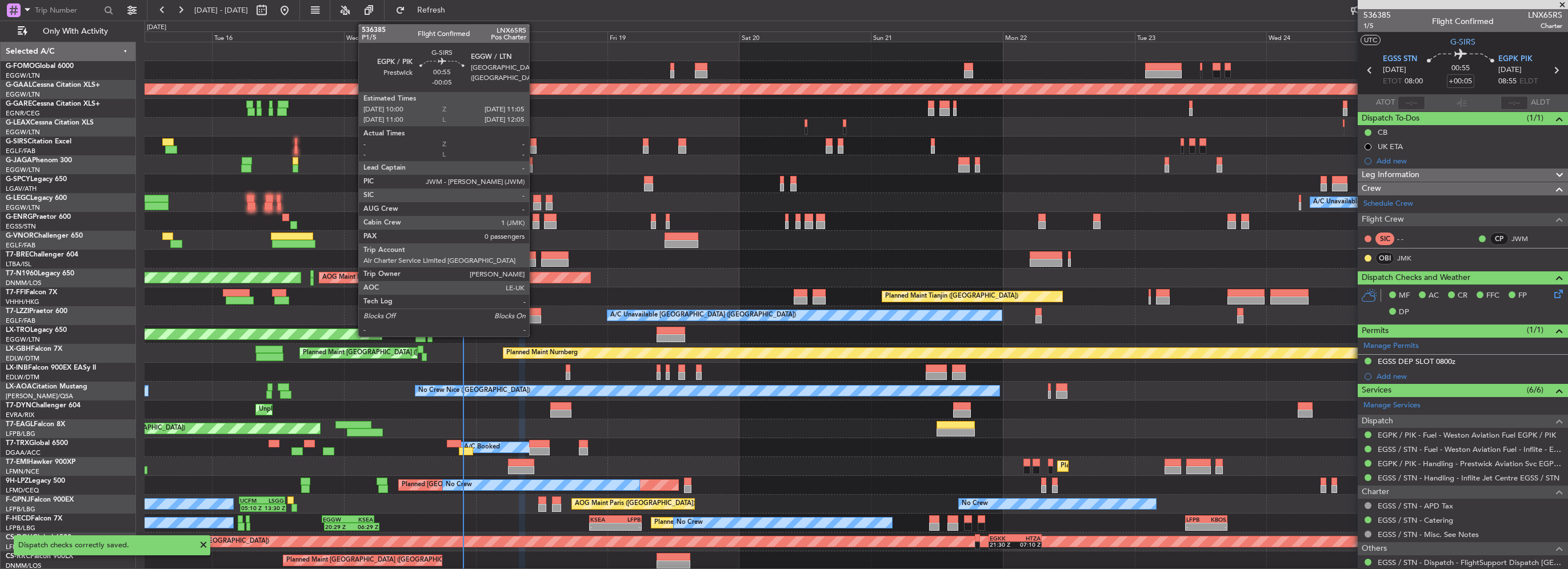
click at [534, 147] on div at bounding box center [533, 149] width 6 height 8
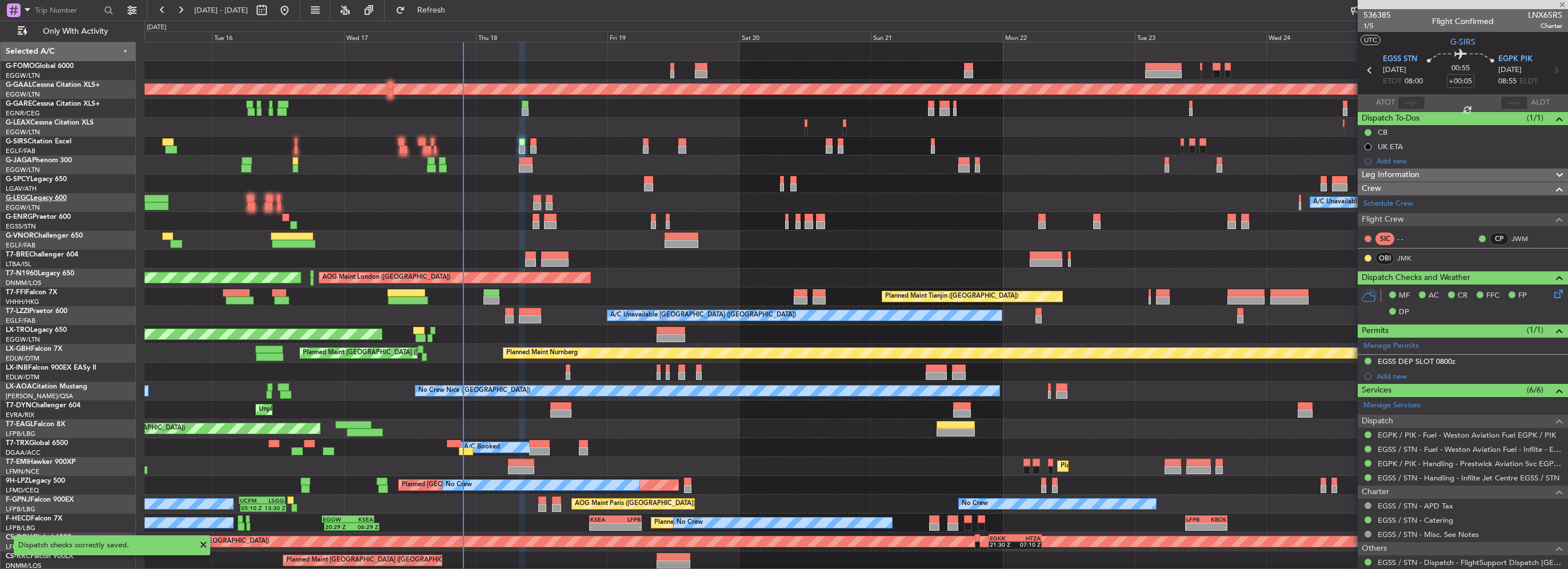
type input "-00:05"
type input "0"
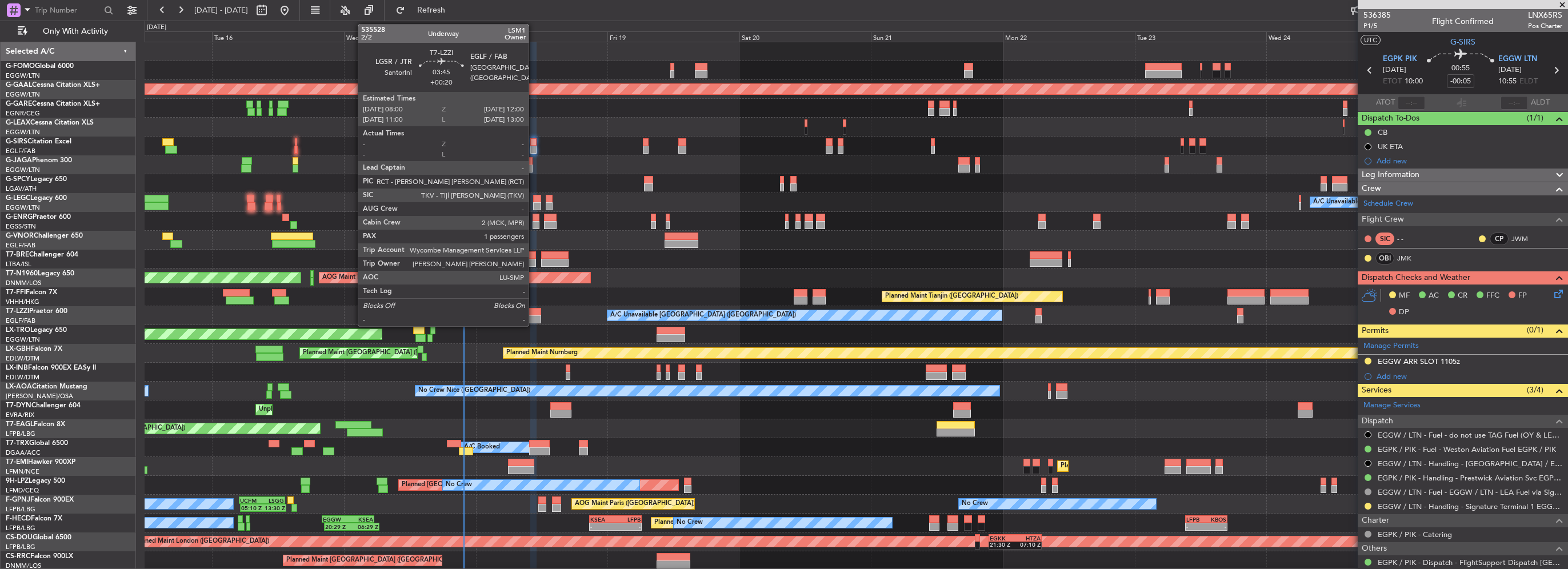
click at [534, 315] on div at bounding box center [530, 319] width 23 height 8
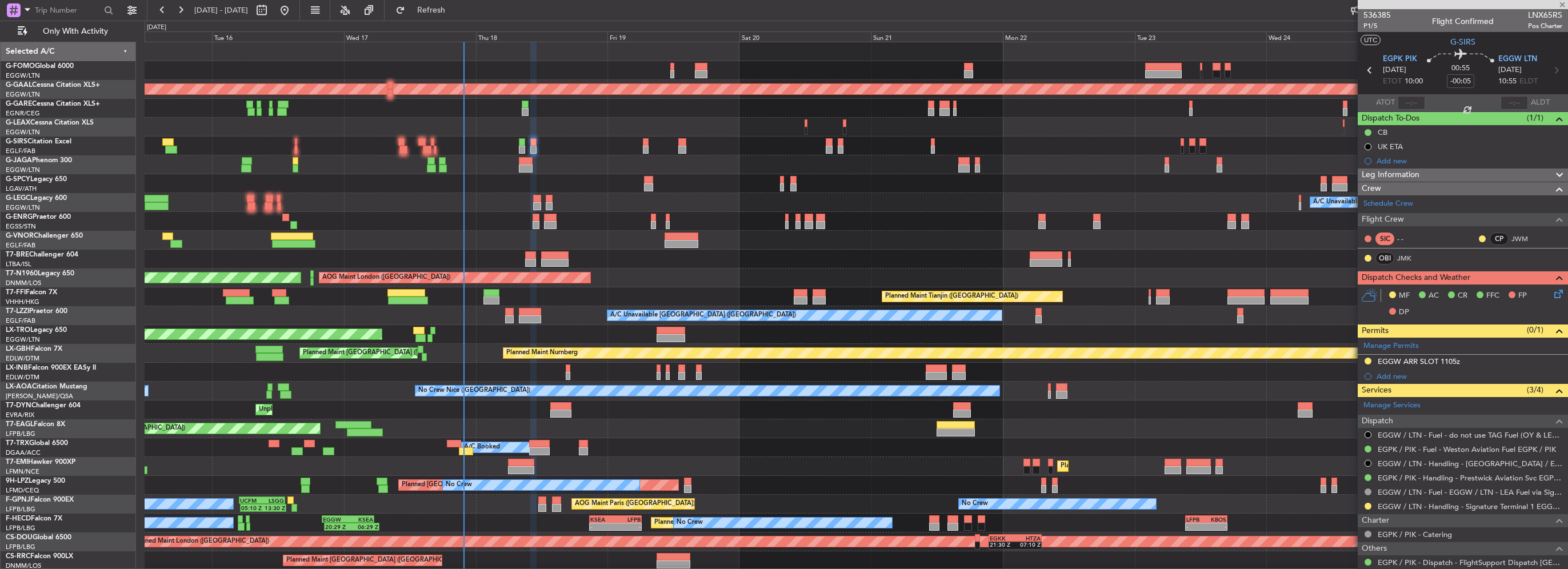
type input "+00:20"
type input "1"
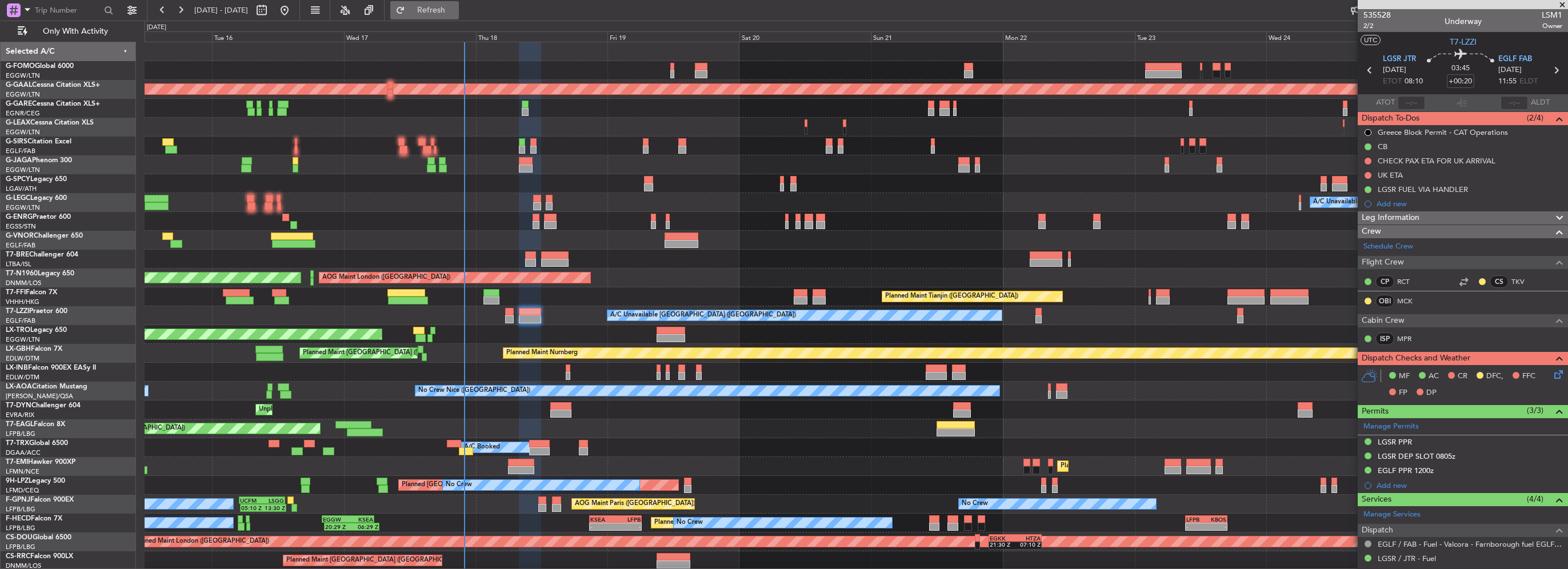
click at [455, 7] on span "Refresh" at bounding box center [431, 10] width 48 height 8
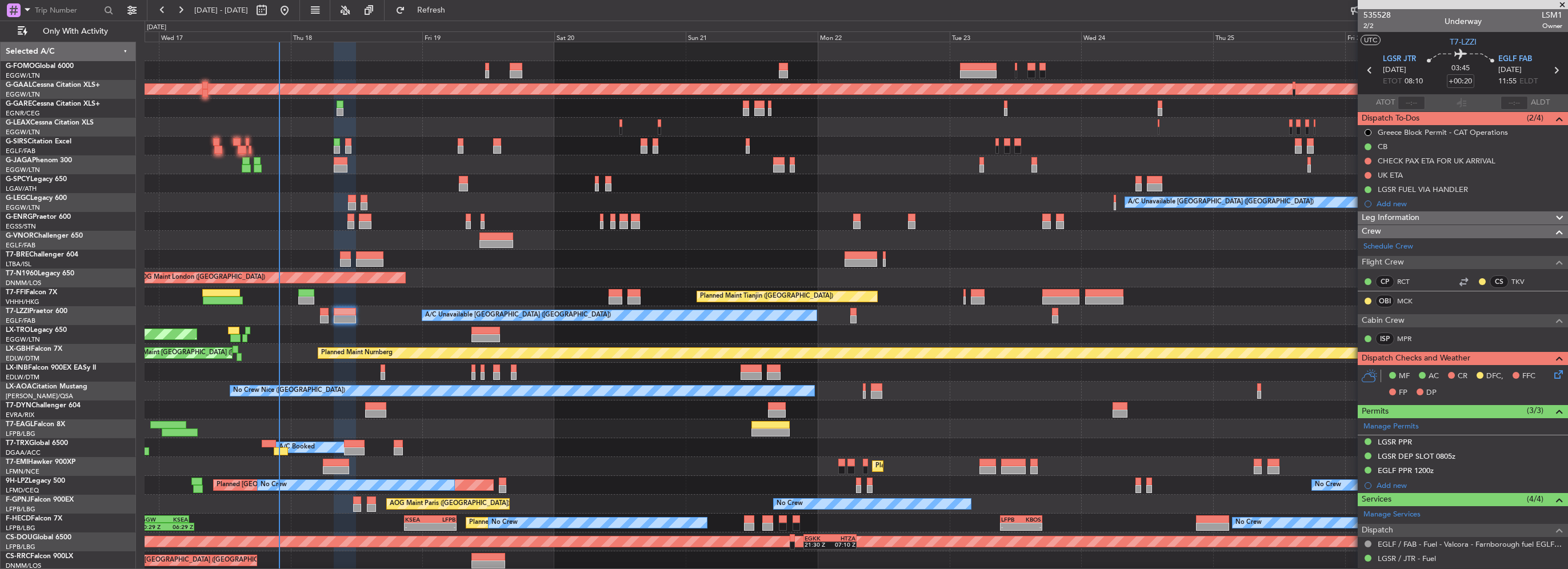
click at [488, 244] on div "OLBA 11:00 Z KTEB 22:45 Z 10:50 Z 22:30 Z Planned [GEOGRAPHIC_DATA] Owner A/C U…" at bounding box center [856, 324] width 1423 height 565
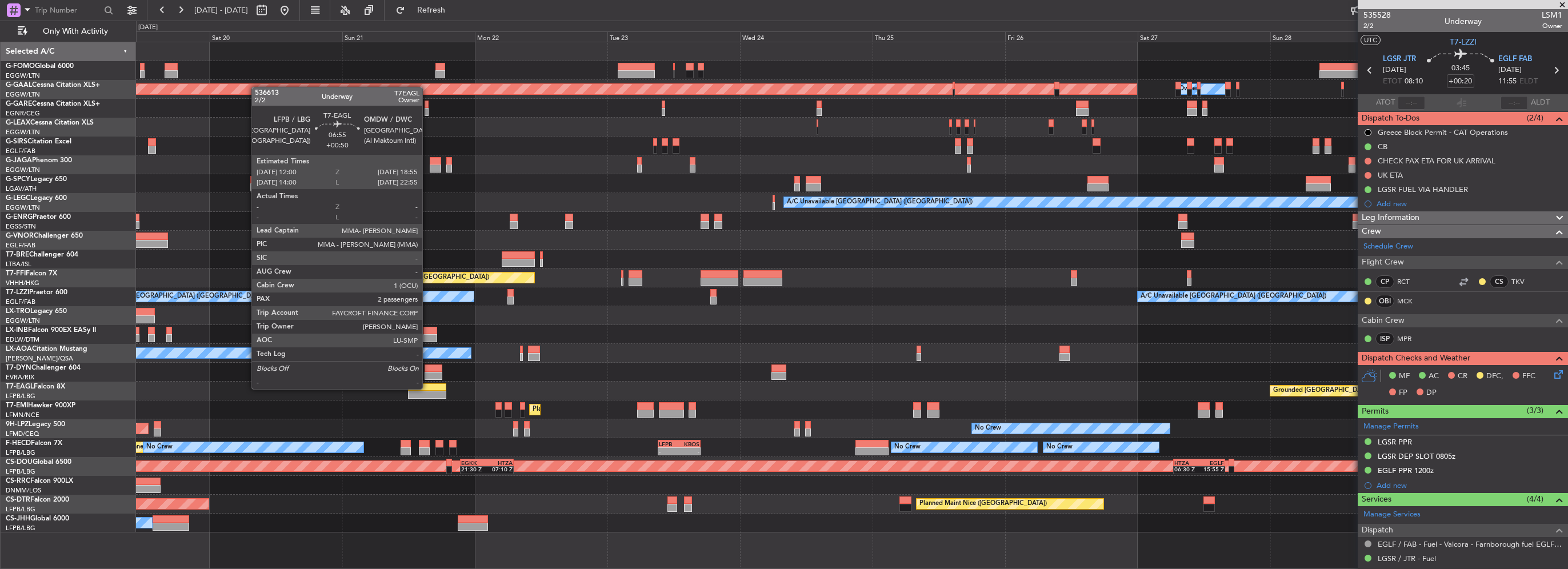
click at [427, 388] on div at bounding box center [427, 387] width 38 height 8
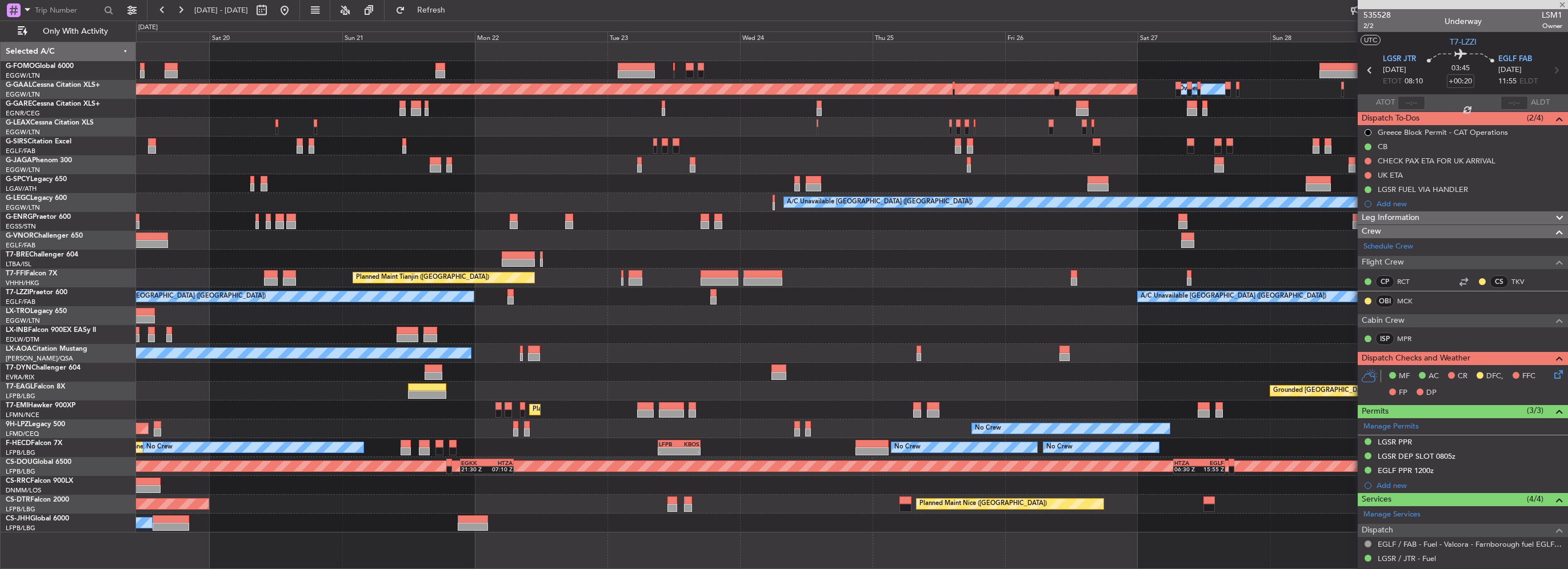
type input "+00:50"
type input "2"
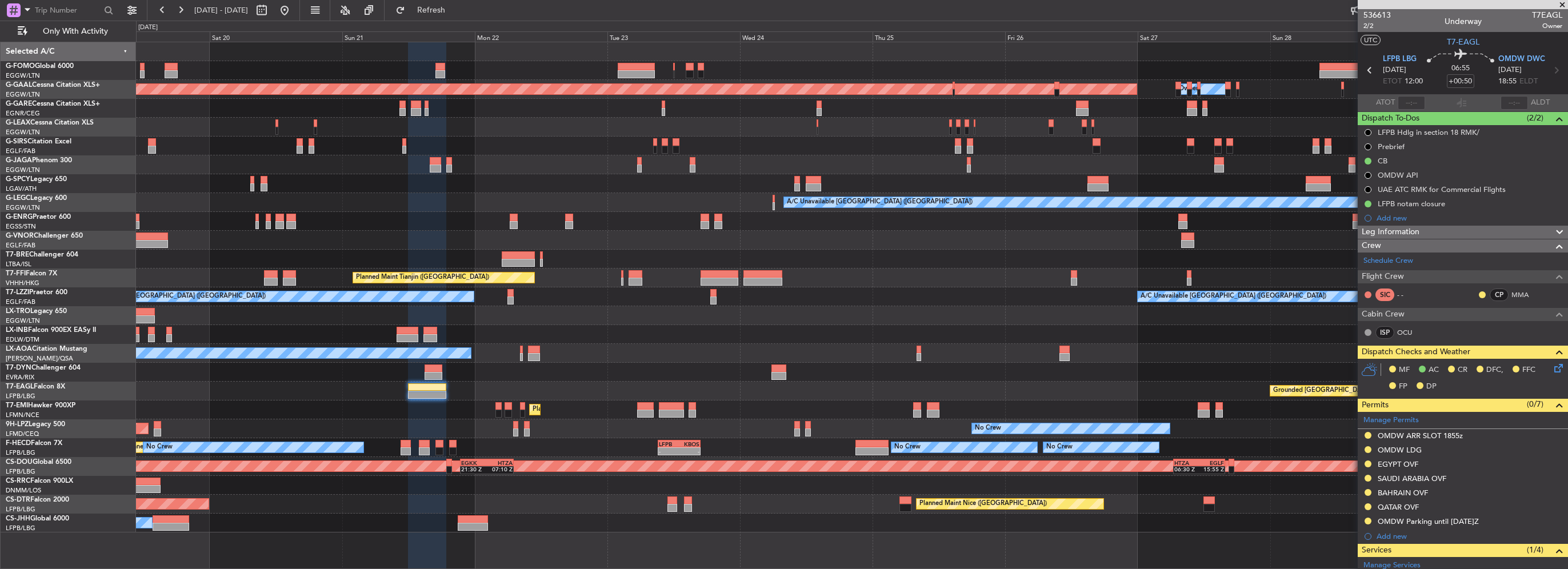
click at [1408, 450] on div "OMDW LDG" at bounding box center [1399, 450] width 44 height 10
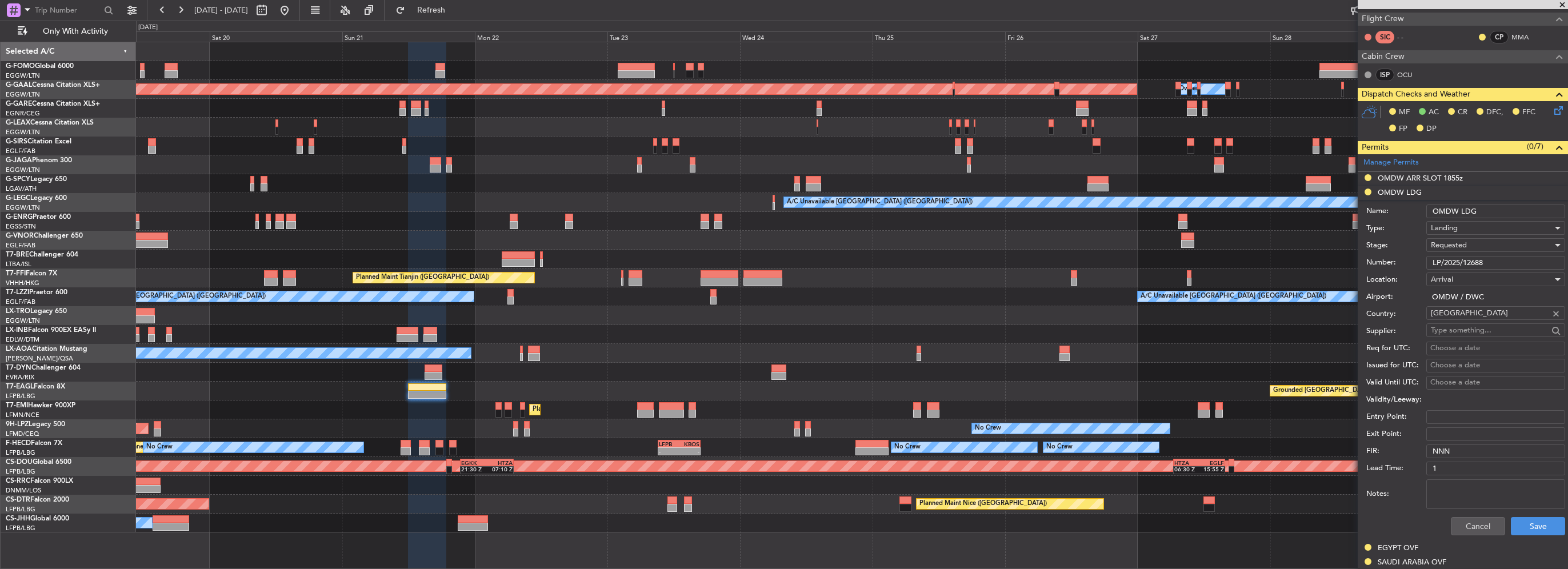
scroll to position [285, 0]
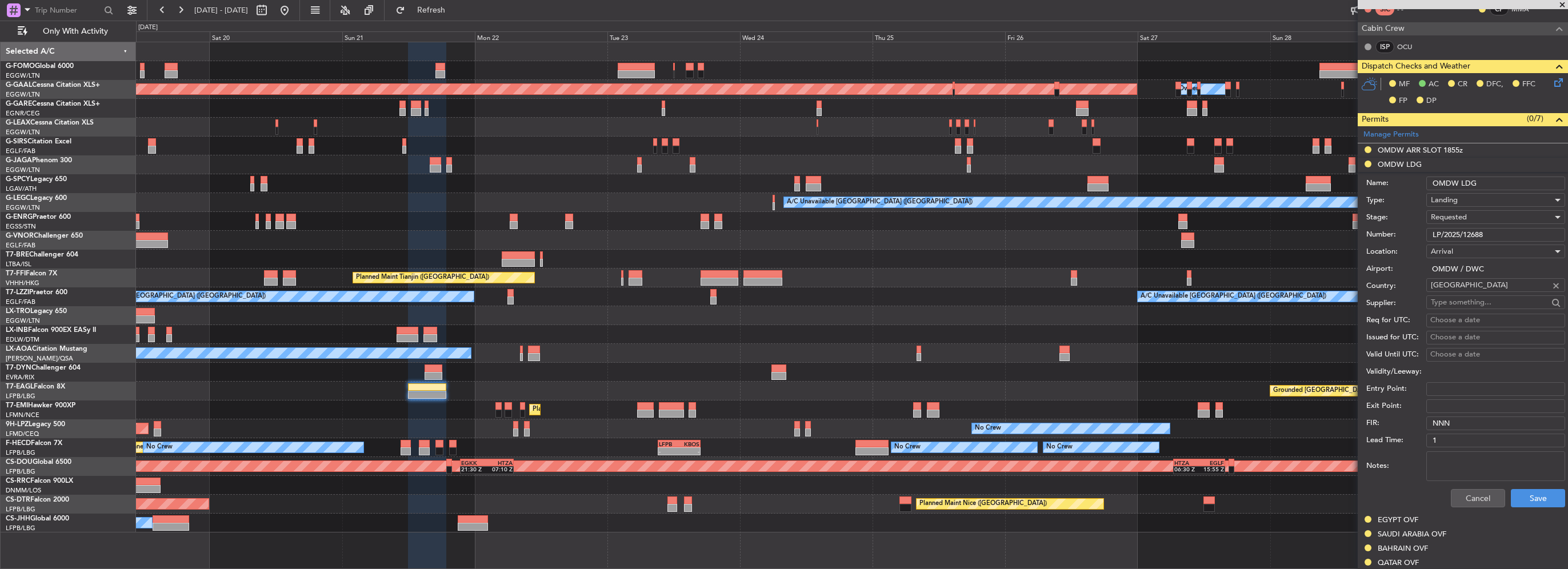
click at [1474, 233] on input "LP/2025/12688" at bounding box center [1496, 235] width 139 height 14
click at [1461, 217] on span "Requested" at bounding box center [1449, 217] width 36 height 10
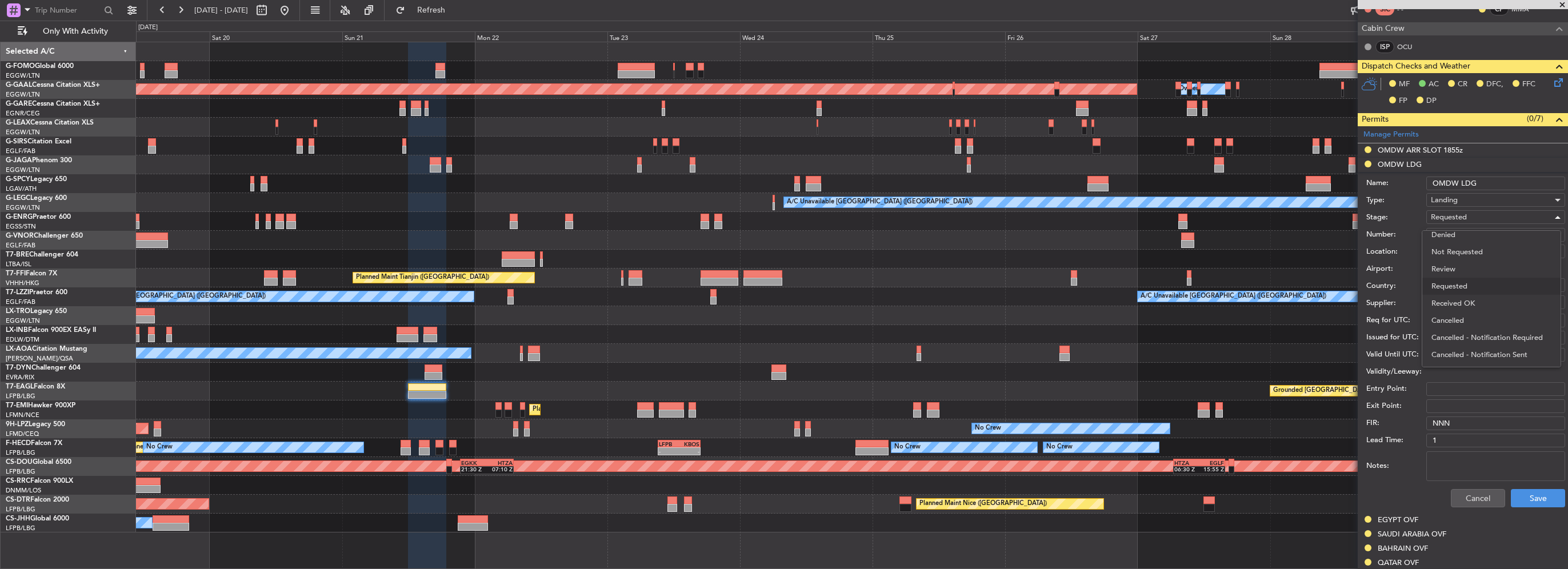
drag, startPoint x: 1461, startPoint y: 290, endPoint x: 1468, endPoint y: 298, distance: 10.6
click at [1461, 290] on span "Requested" at bounding box center [1491, 286] width 120 height 17
click at [1463, 215] on span "Requested" at bounding box center [1449, 217] width 36 height 10
click at [1471, 307] on span "Received OK" at bounding box center [1491, 303] width 120 height 17
click at [1535, 493] on button "Save" at bounding box center [1538, 498] width 54 height 18
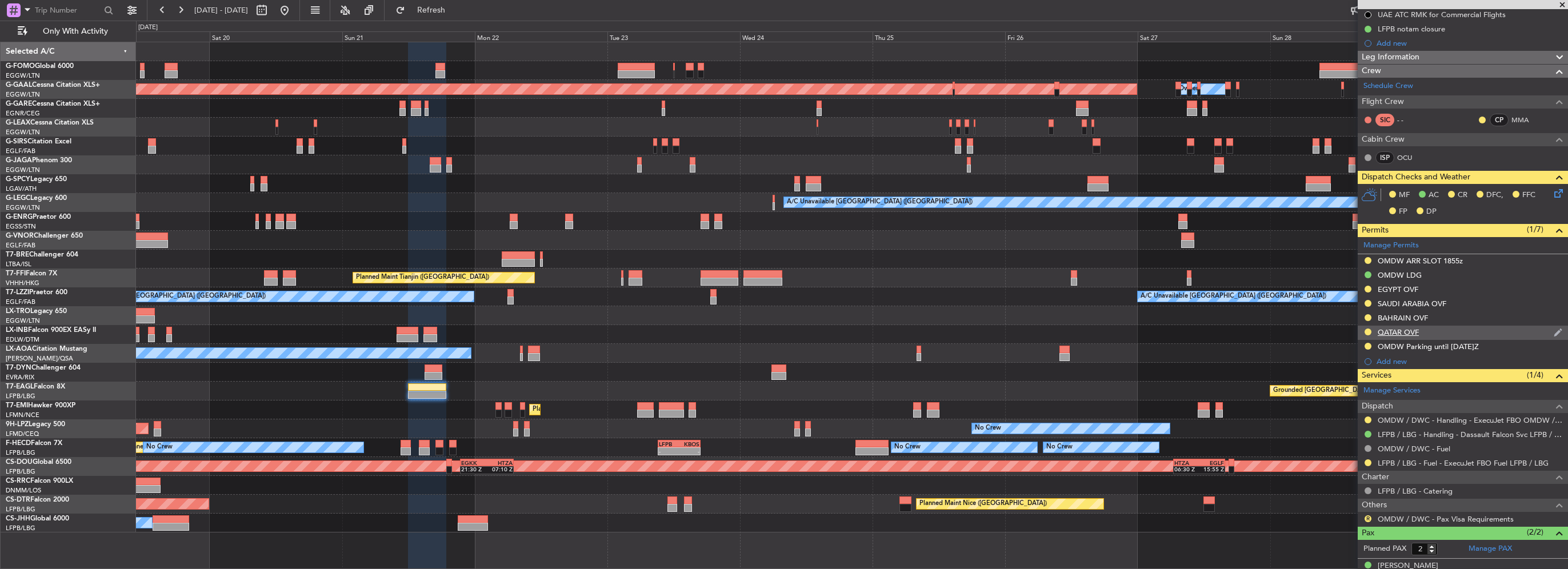
scroll to position [156, 0]
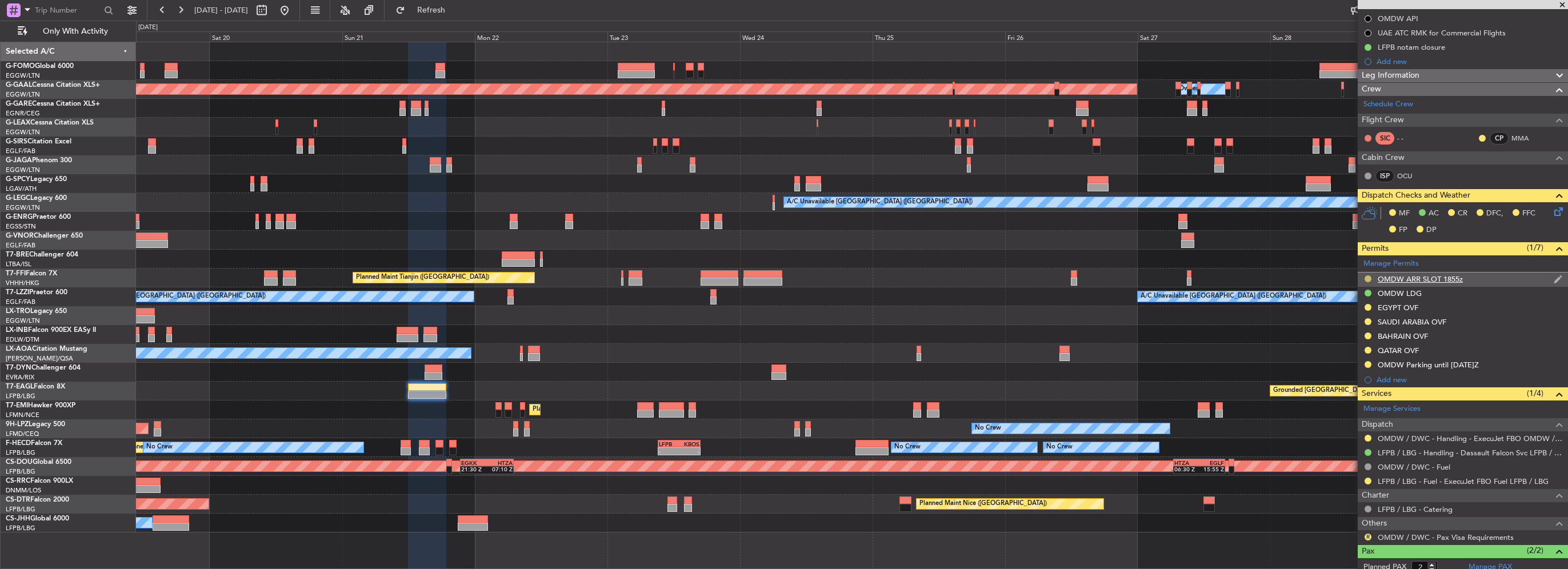
click at [1367, 276] on button at bounding box center [1368, 278] width 7 height 7
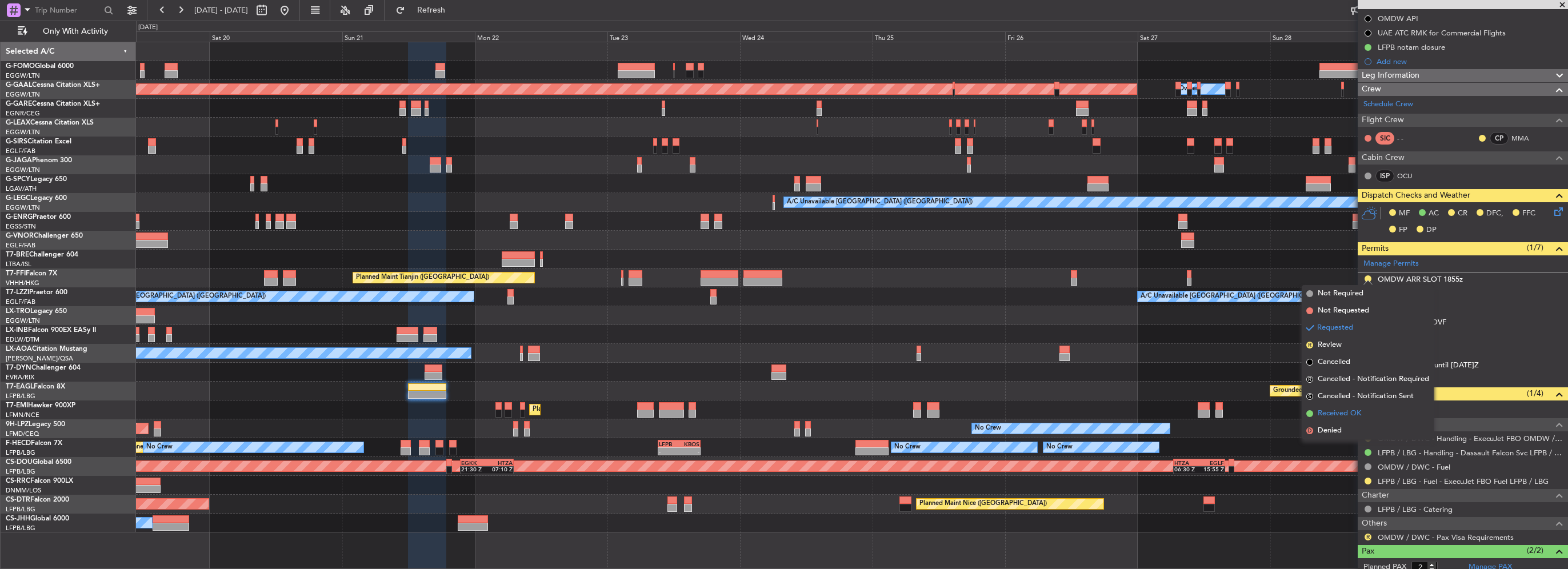
click at [1343, 415] on span "Received OK" at bounding box center [1339, 413] width 43 height 12
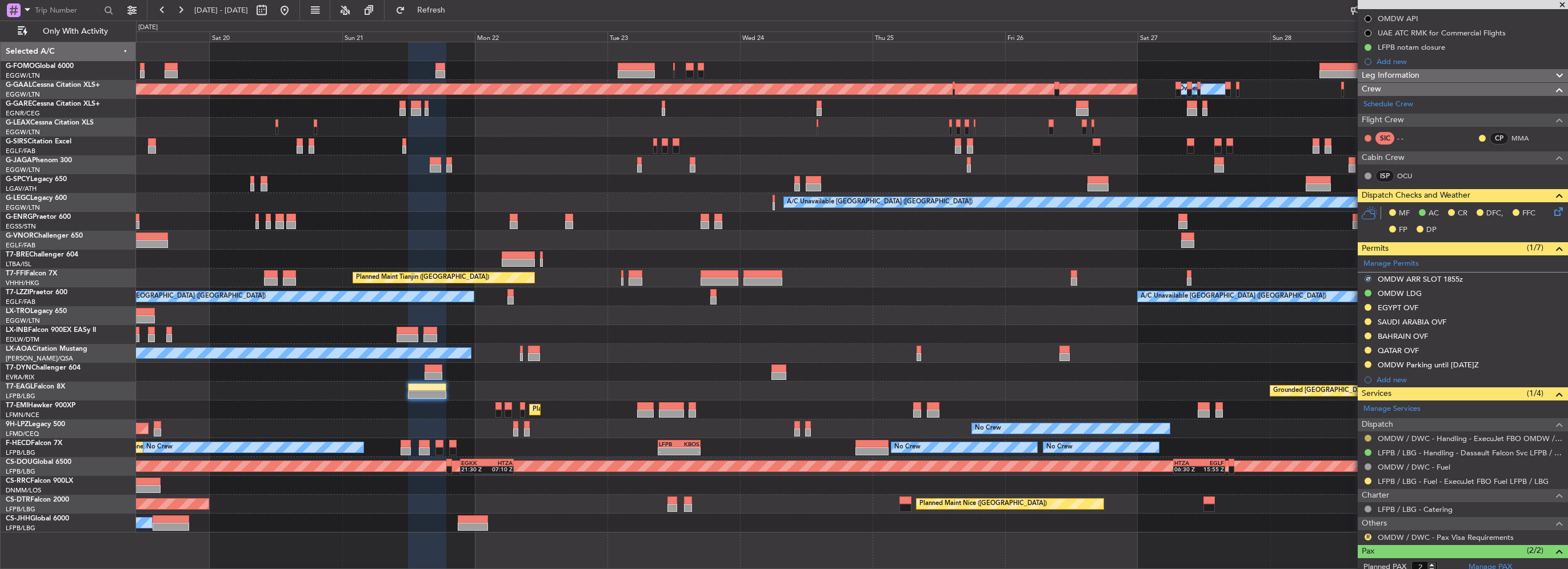
click at [1367, 435] on button at bounding box center [1368, 438] width 7 height 7
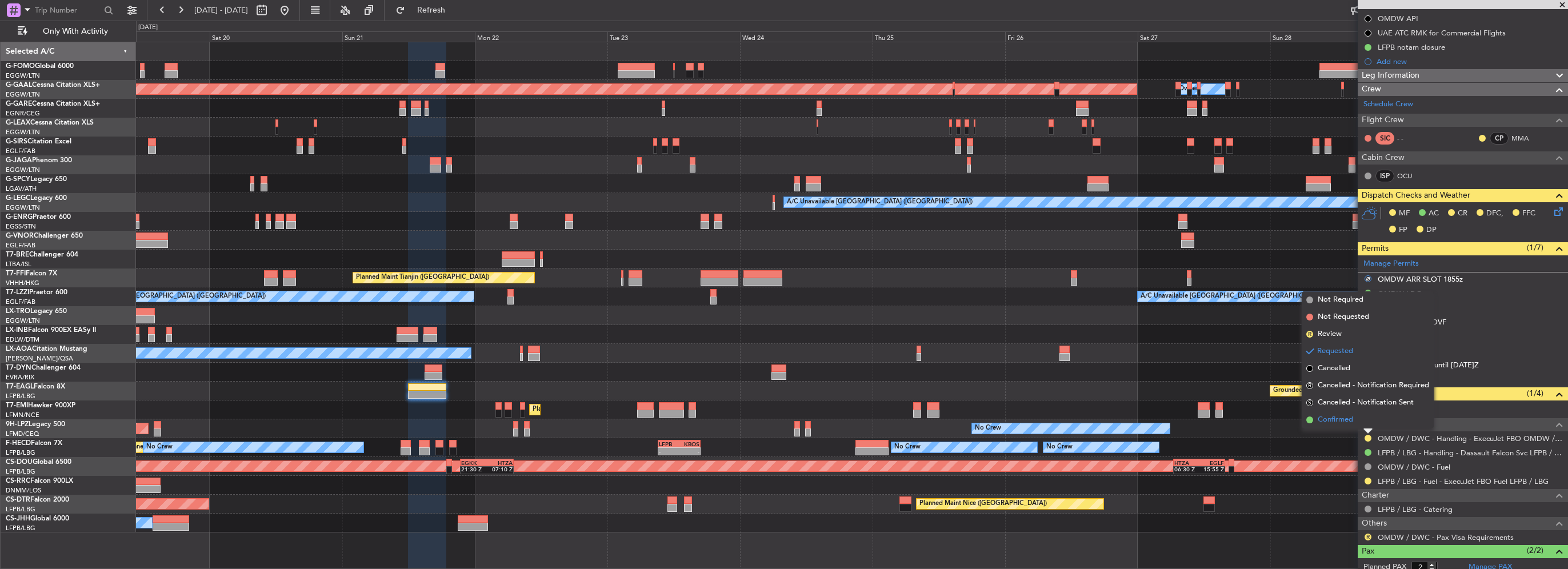
click at [1342, 421] on span "Confirmed" at bounding box center [1335, 420] width 35 height 12
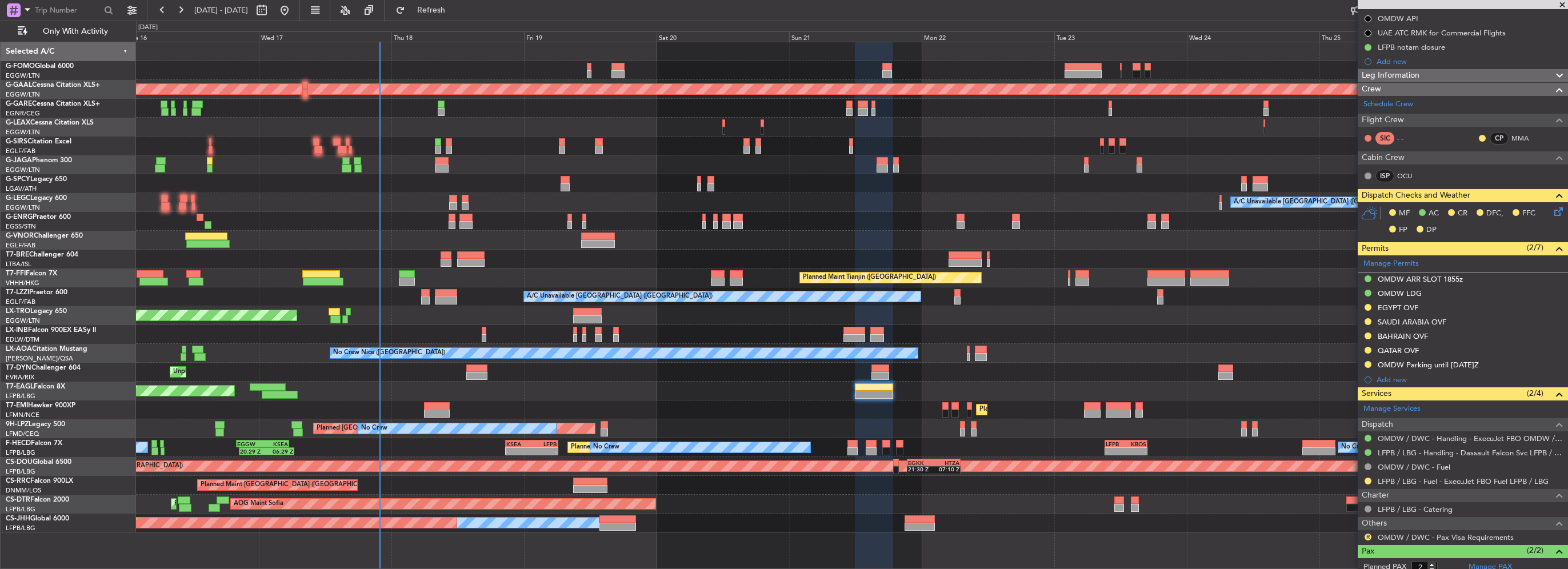
click at [870, 266] on div at bounding box center [852, 259] width 1432 height 19
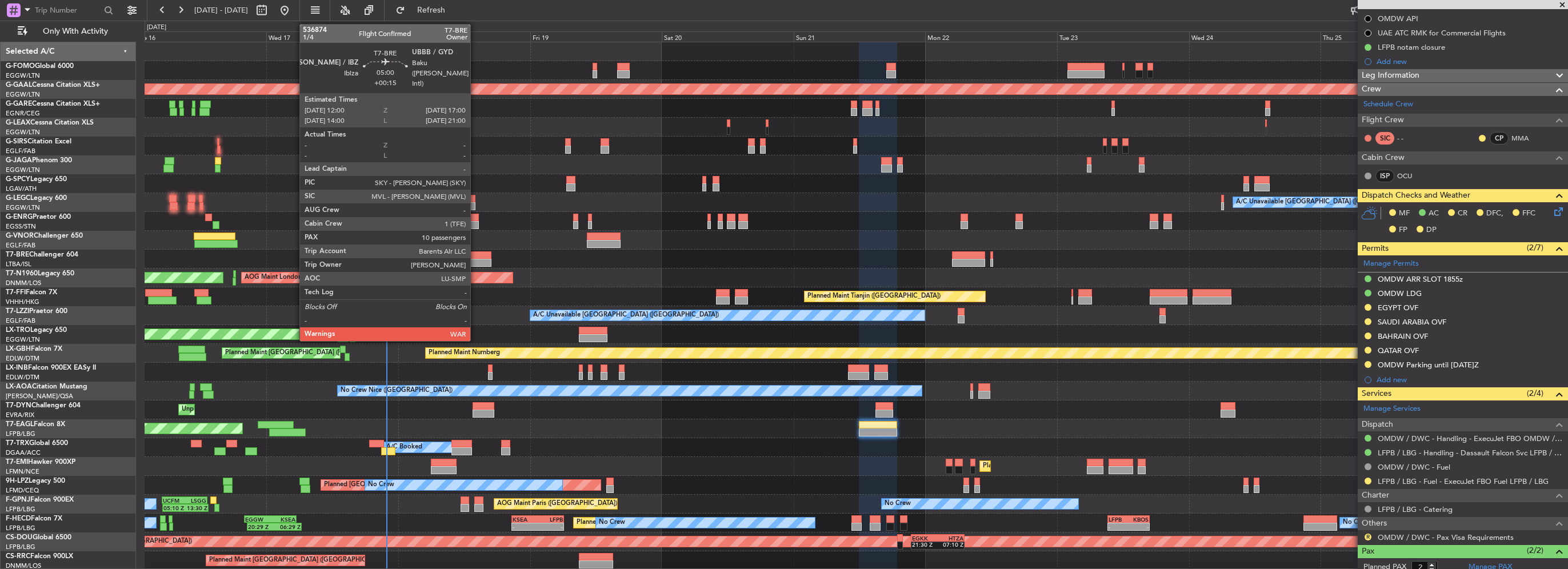
click at [475, 259] on div at bounding box center [477, 262] width 28 height 8
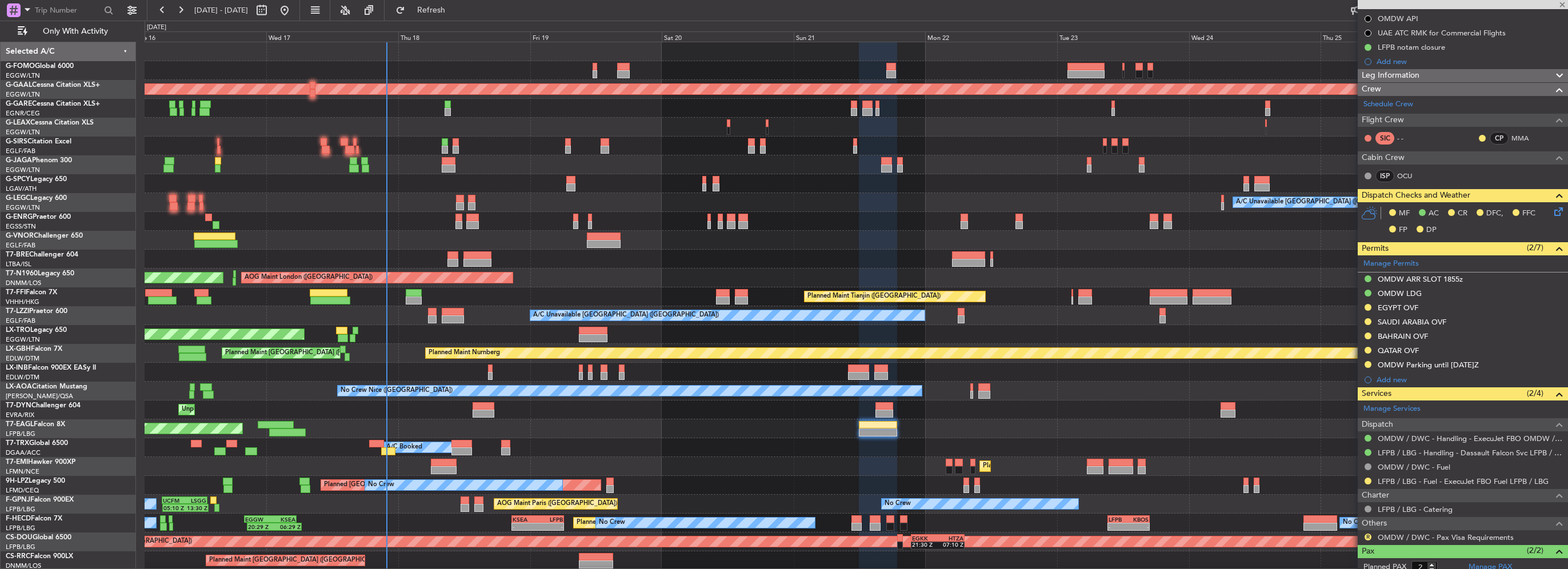
type input "+00:15"
type input "10"
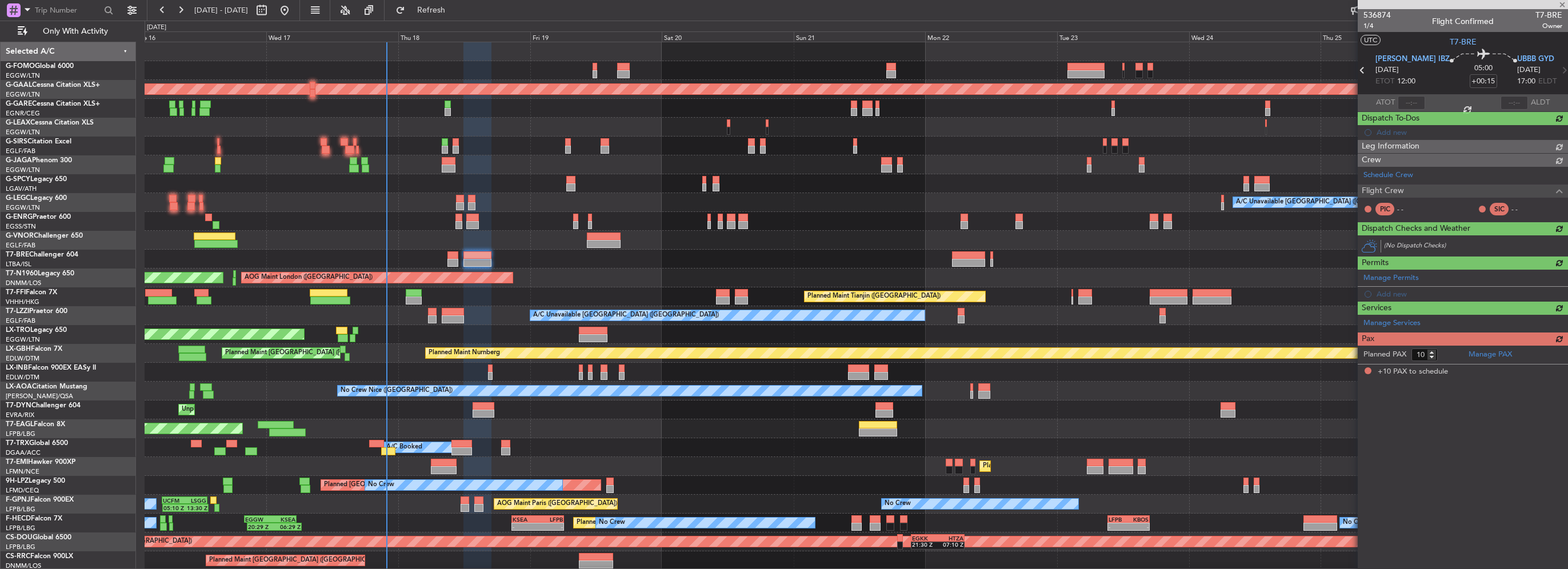
scroll to position [0, 0]
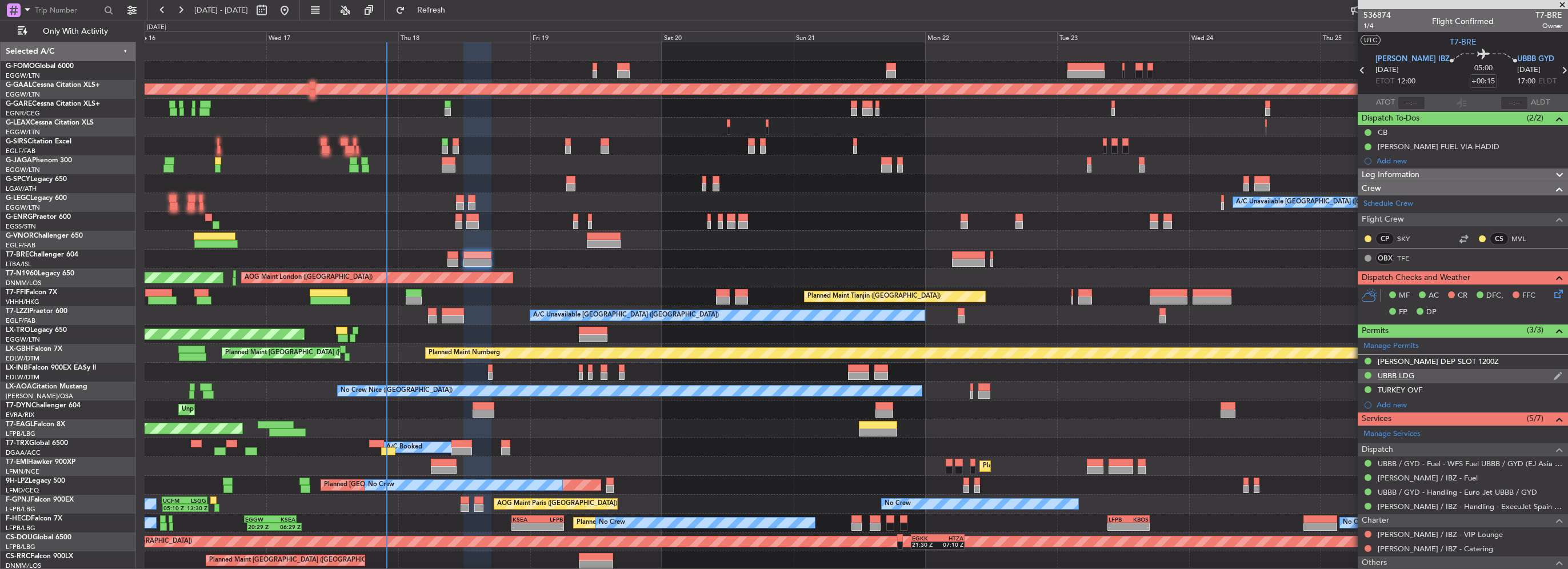
click at [1404, 374] on div "UBBB LDG" at bounding box center [1396, 375] width 37 height 10
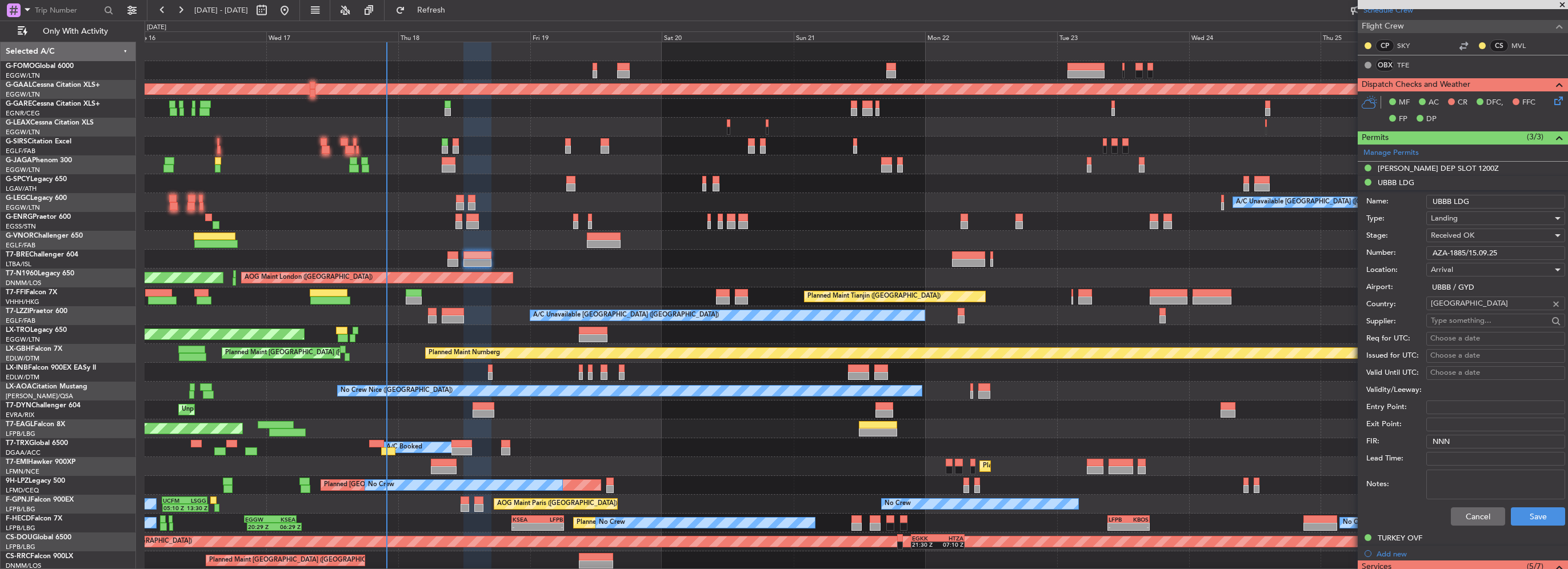
scroll to position [229, 0]
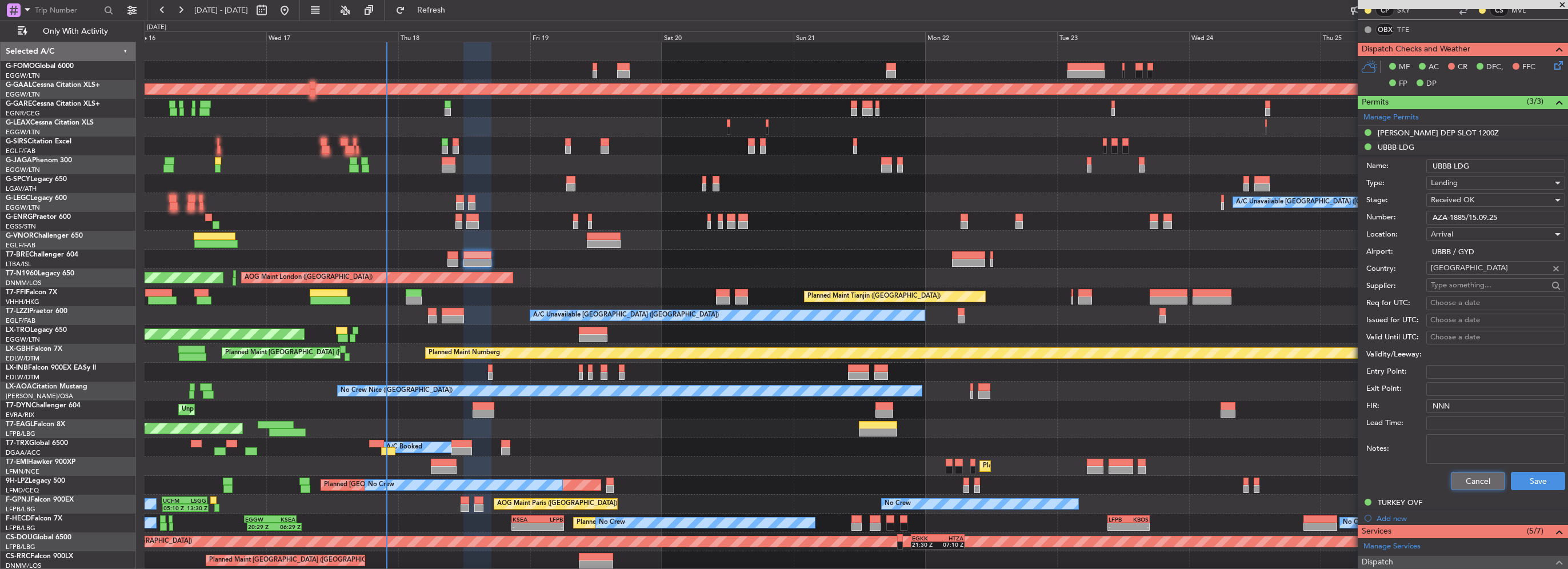
click at [1463, 479] on button "Cancel" at bounding box center [1478, 481] width 54 height 18
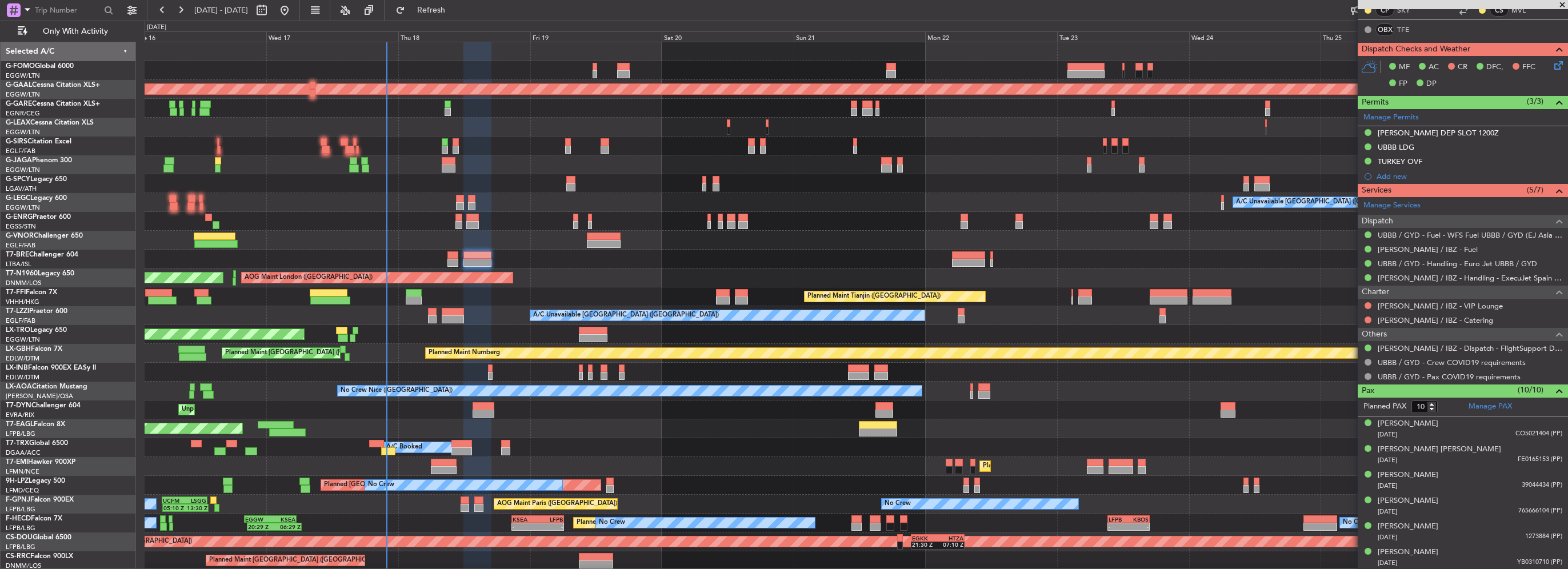
click at [957, 262] on div at bounding box center [968, 262] width 33 height 8
type input "+00:45"
type input "3"
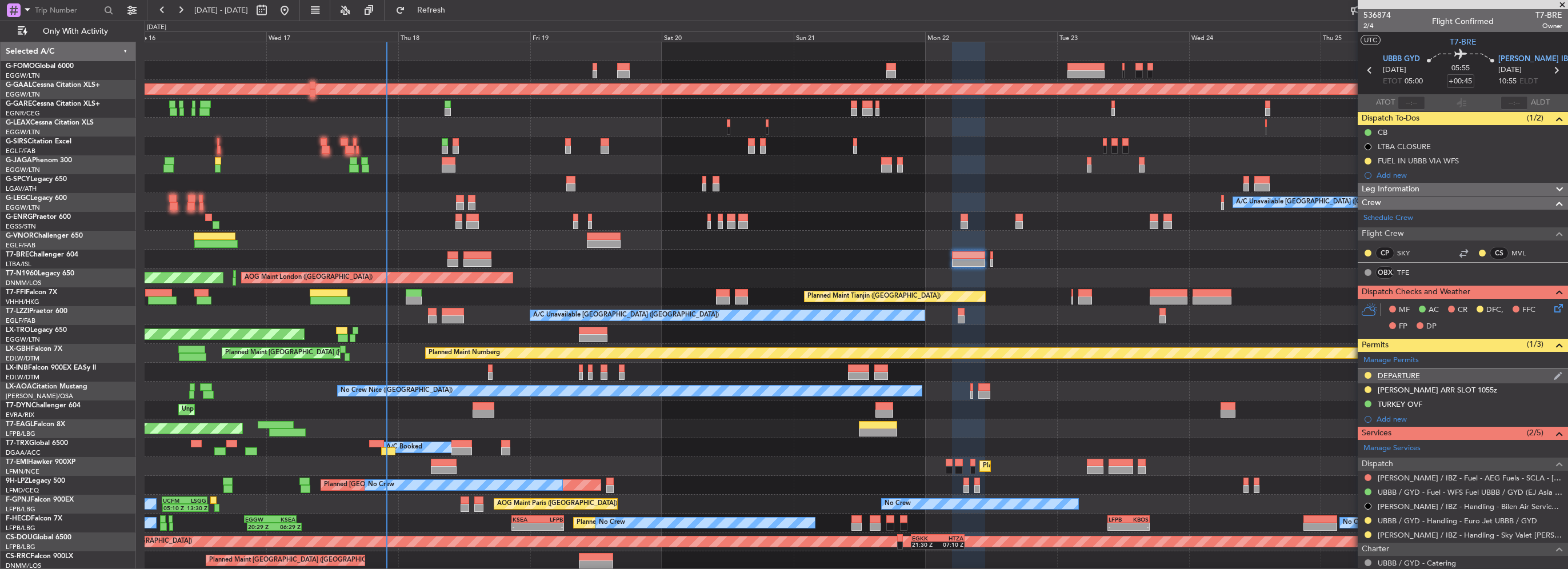
click at [1401, 371] on div "DEPARTURE" at bounding box center [1398, 375] width 42 height 10
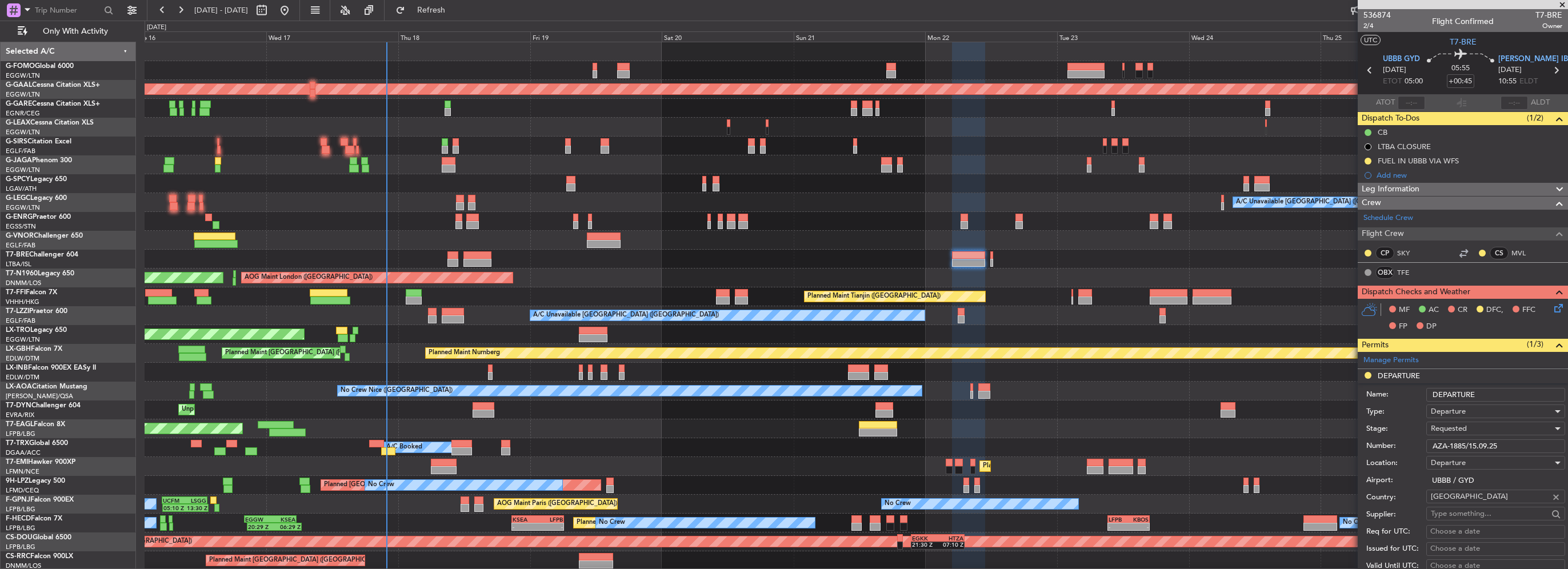
drag, startPoint x: 1405, startPoint y: 442, endPoint x: 1332, endPoint y: 441, distance: 73.0
click at [1356, 441] on fb-app "[DATE] - [DATE] Refresh Quick Links Only With Activity OLBA 11:00 Z KTEB 22:45 …" at bounding box center [784, 288] width 1568 height 560
click at [1461, 427] on span "Requested" at bounding box center [1449, 428] width 36 height 10
click at [1472, 523] on span "Received OK" at bounding box center [1491, 519] width 120 height 17
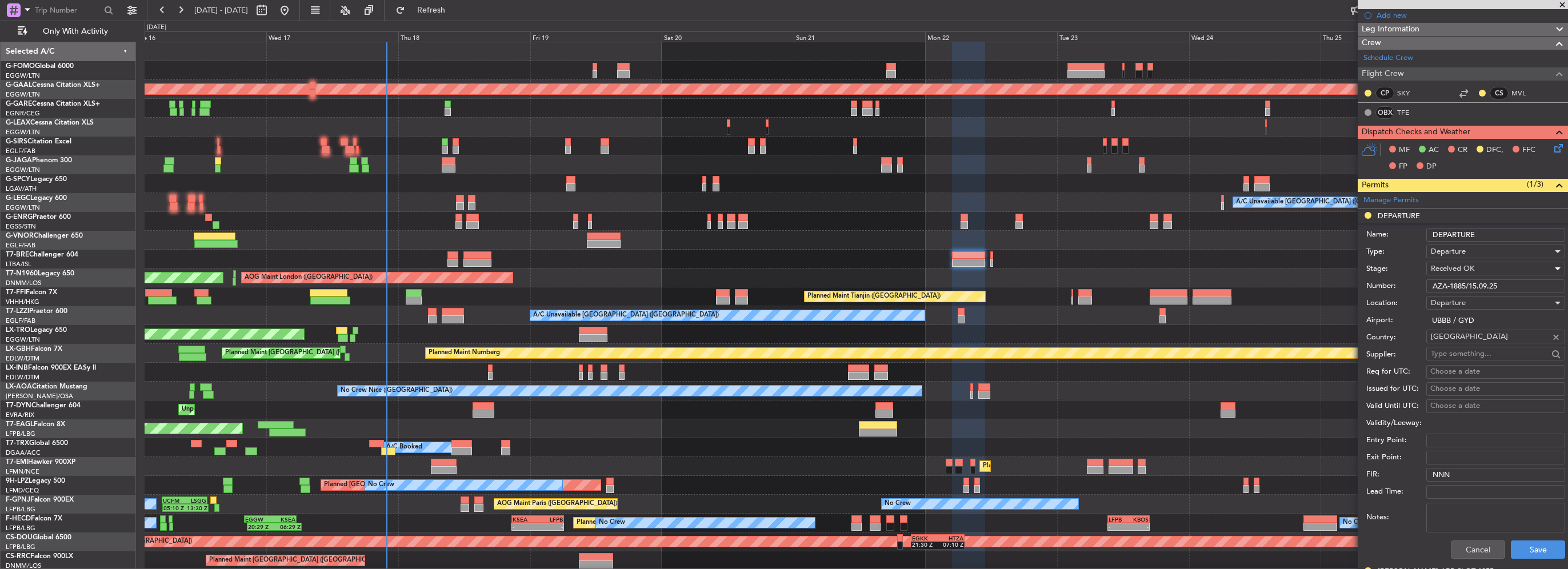
scroll to position [172, 0]
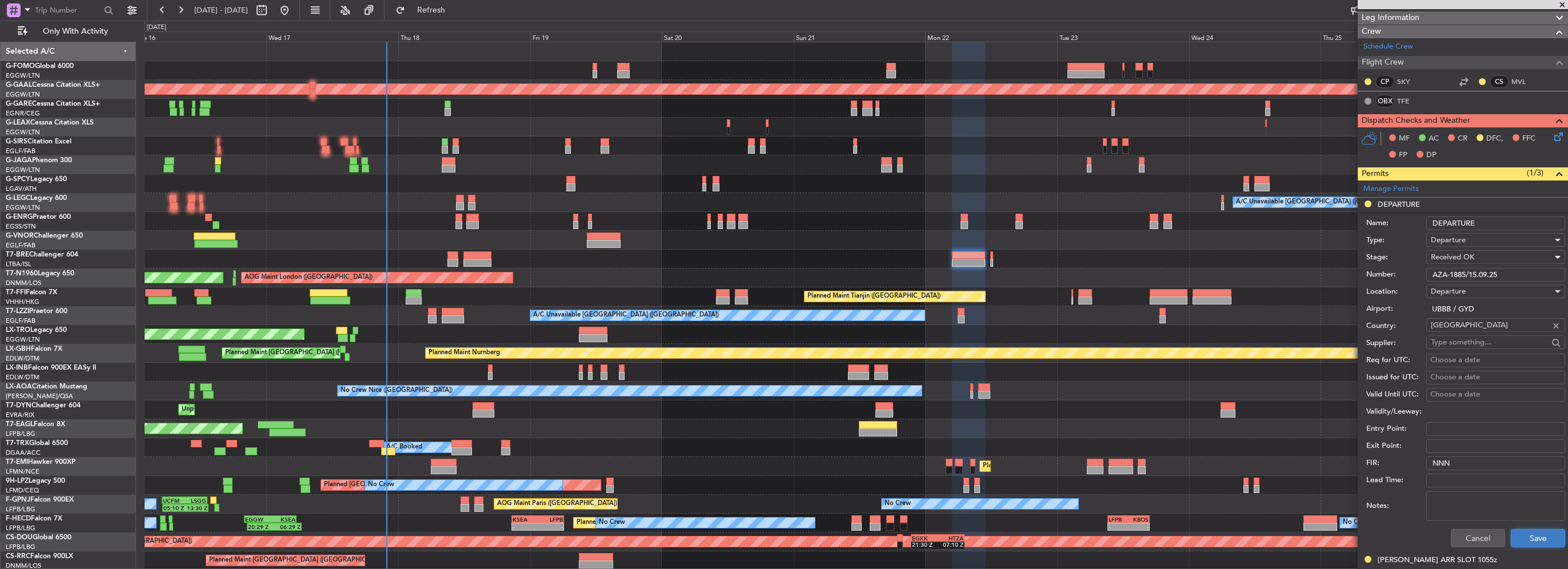
click at [1525, 532] on button "Save" at bounding box center [1538, 538] width 54 height 18
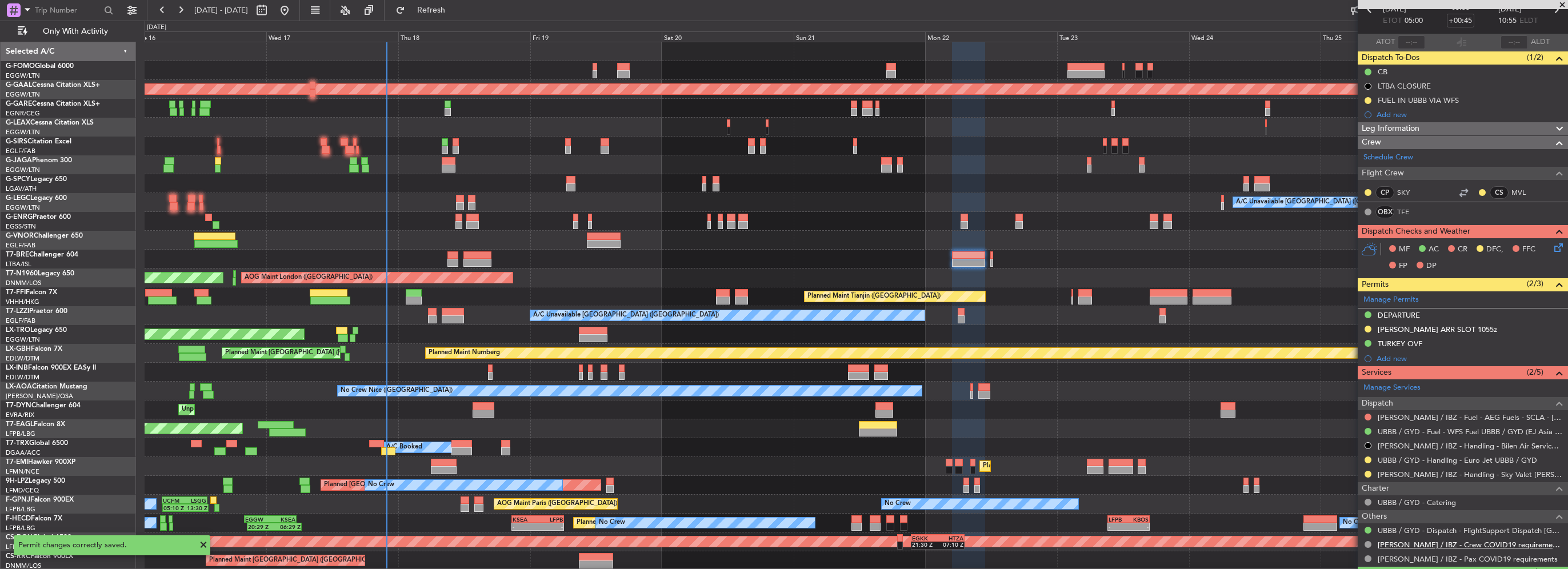
scroll to position [114, 0]
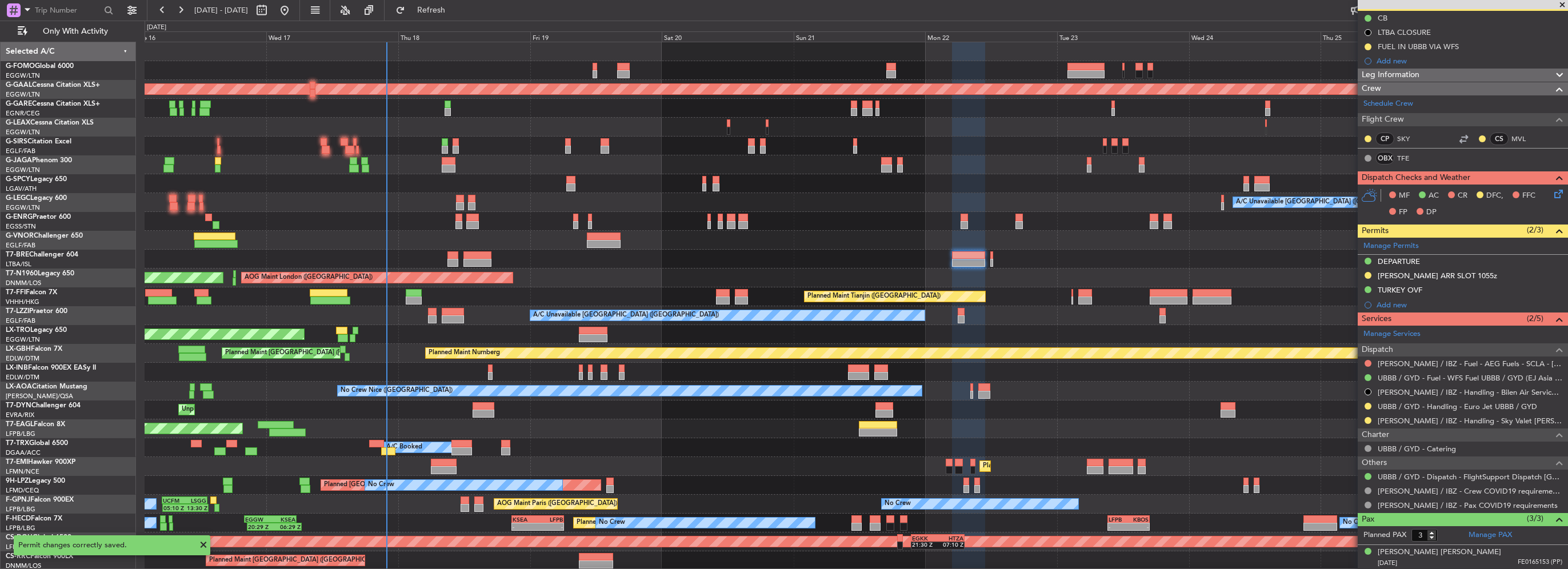
click at [1365, 403] on button at bounding box center [1368, 406] width 7 height 7
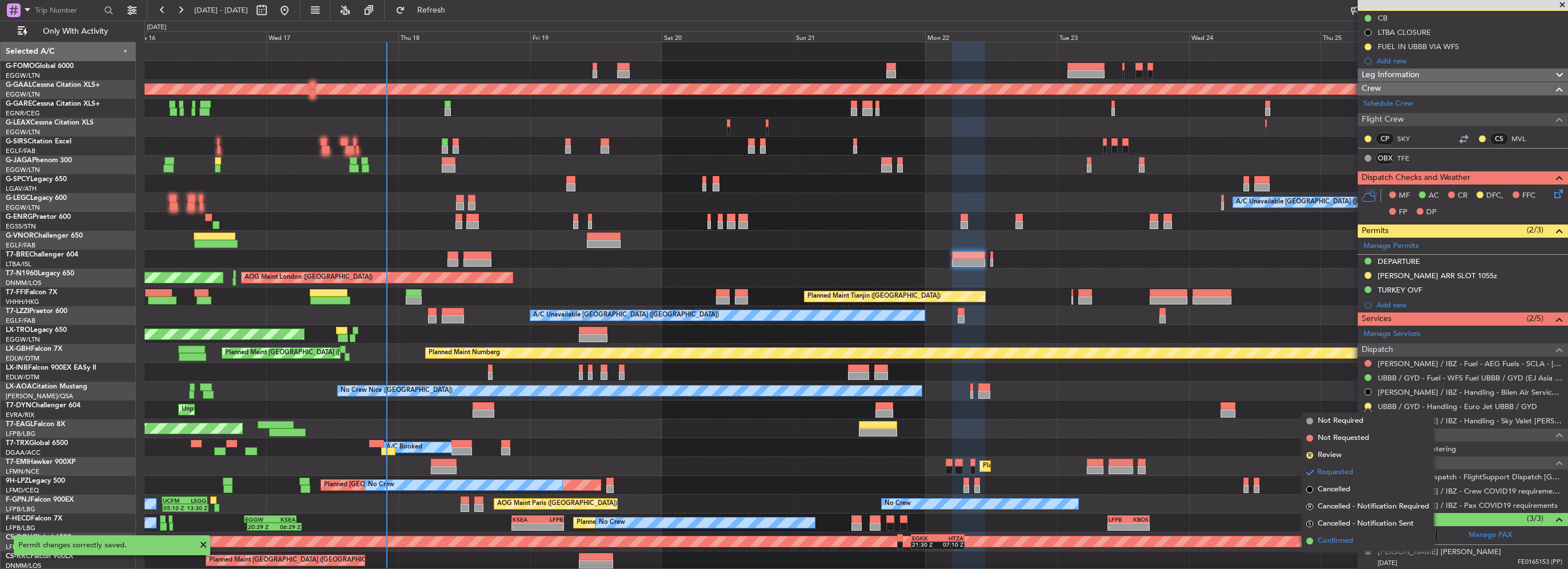
click at [1337, 539] on span "Confirmed" at bounding box center [1335, 541] width 35 height 12
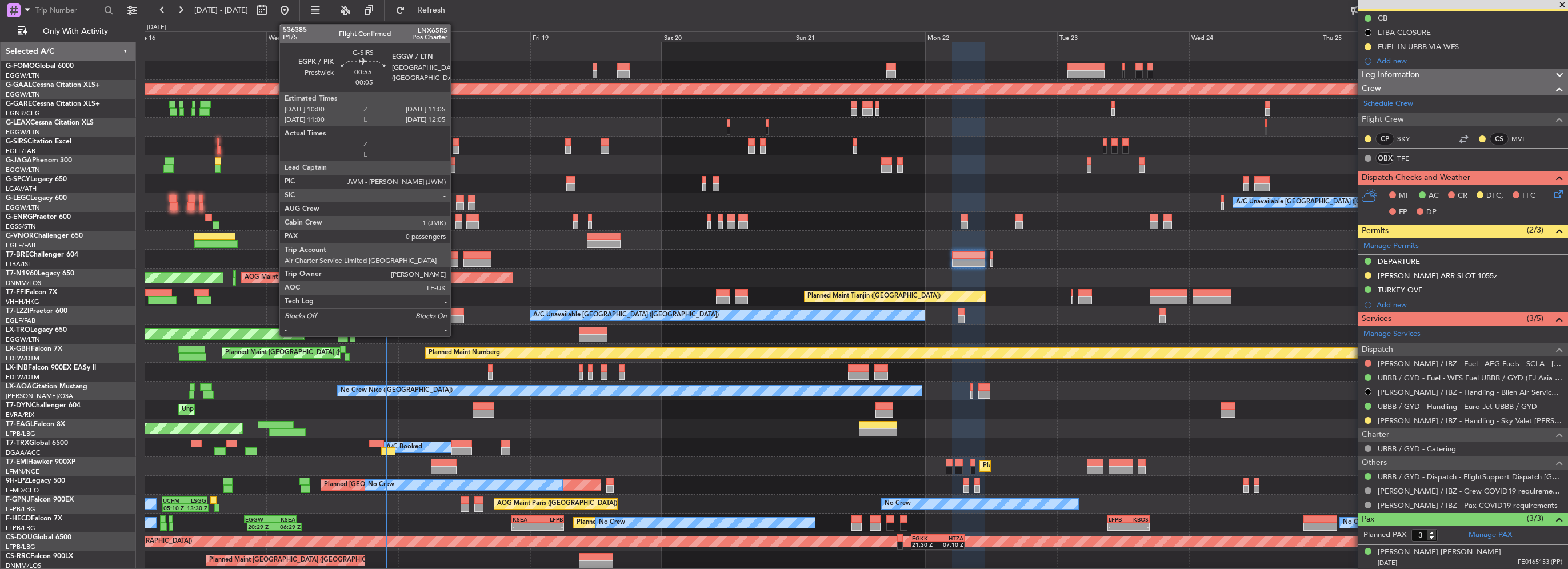
click at [455, 147] on div at bounding box center [456, 149] width 6 height 8
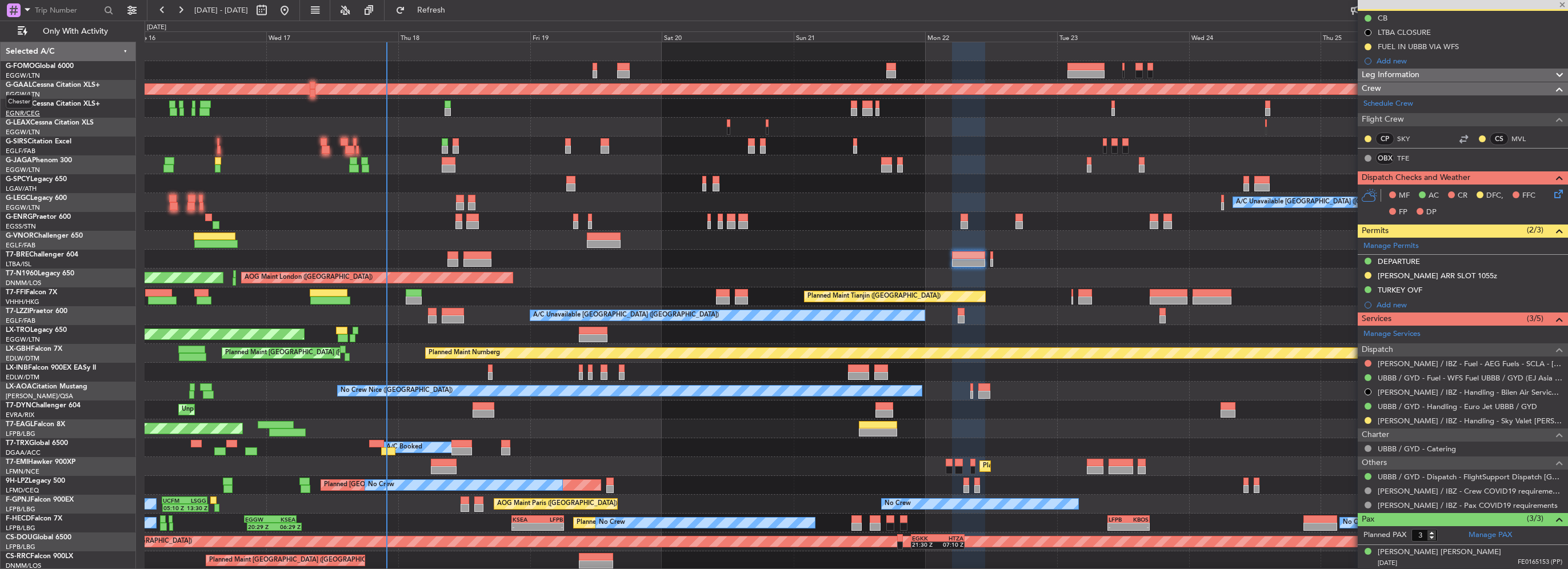
type input "-00:05"
type input "0"
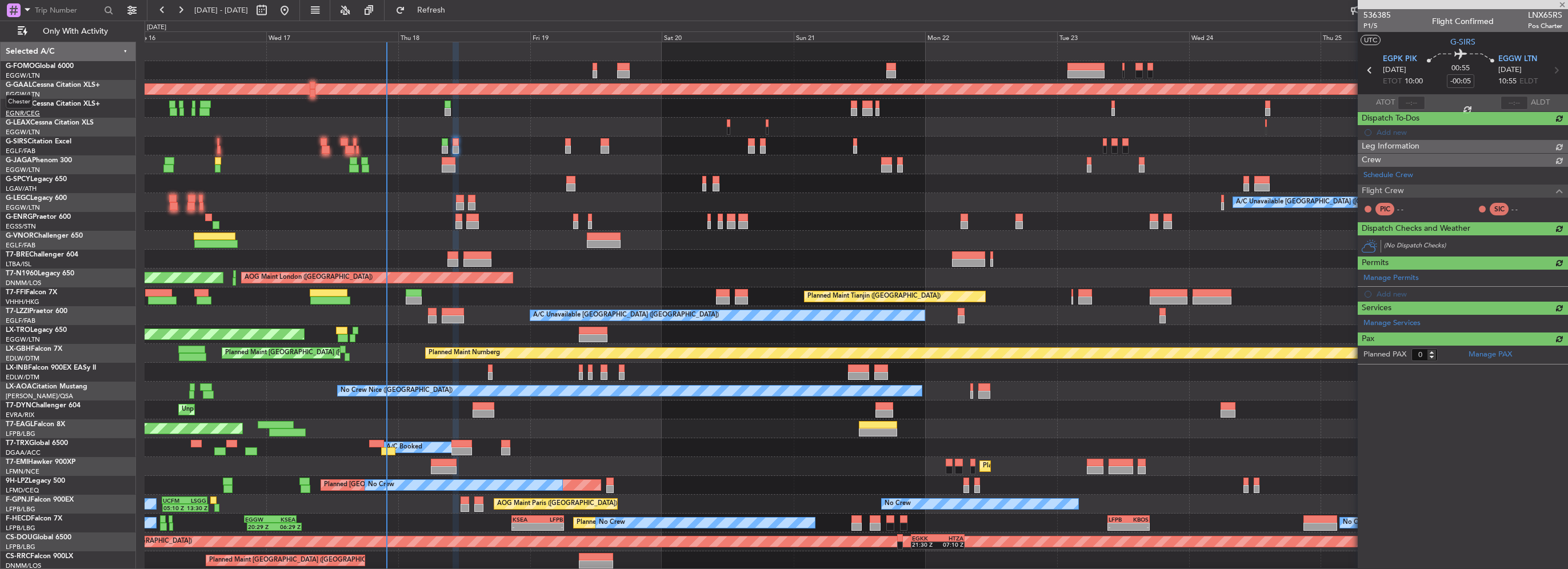
scroll to position [0, 0]
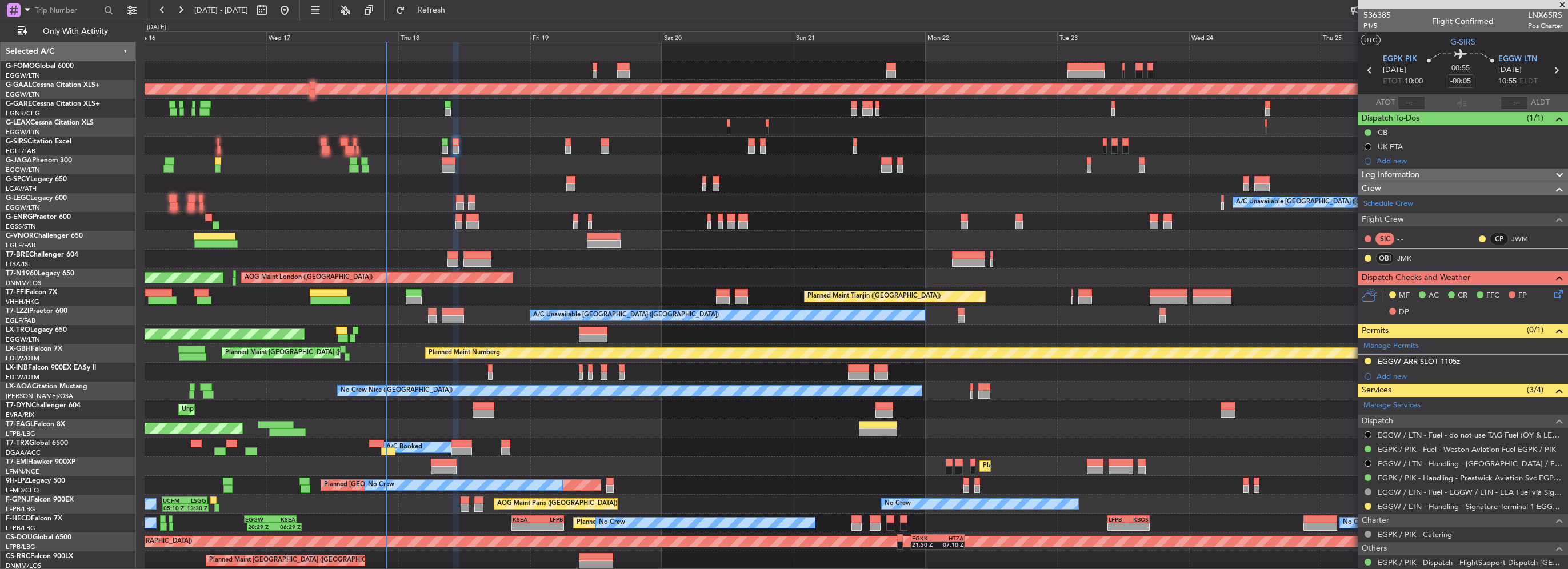
click at [1433, 169] on div "Leg Information" at bounding box center [1463, 175] width 210 height 13
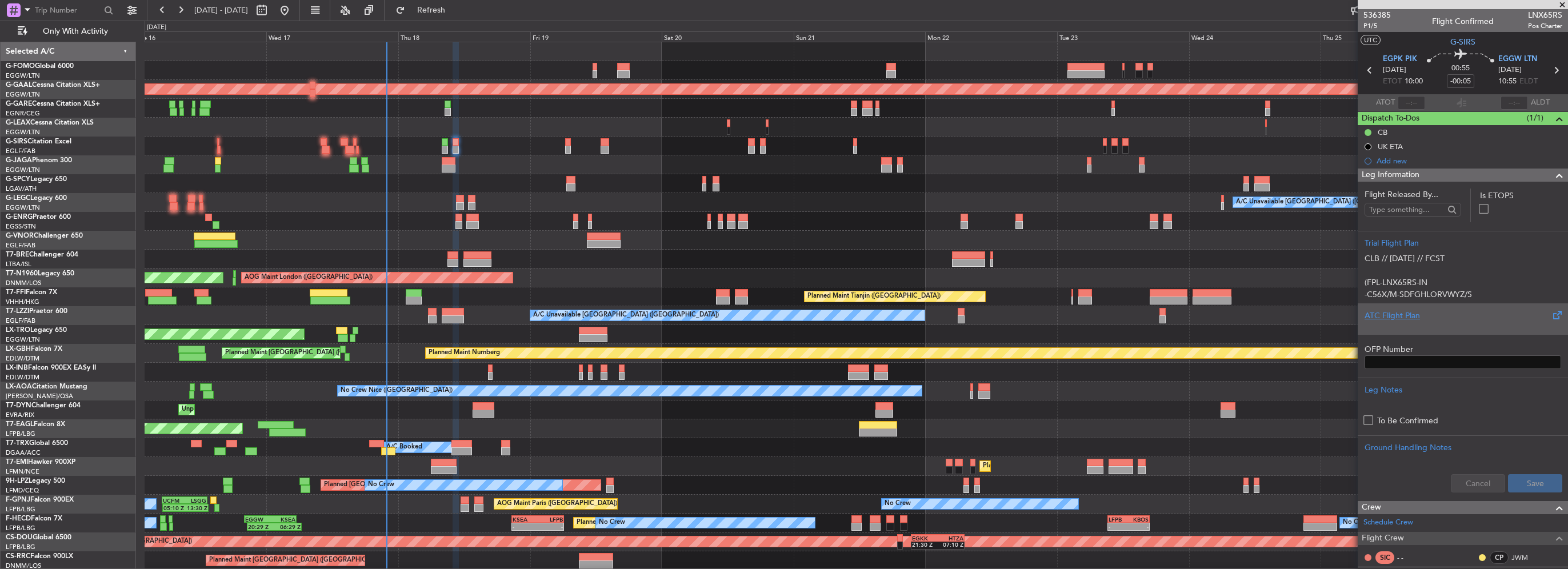
click at [1375, 321] on div "ATC Flight Plan" at bounding box center [1463, 316] width 197 height 12
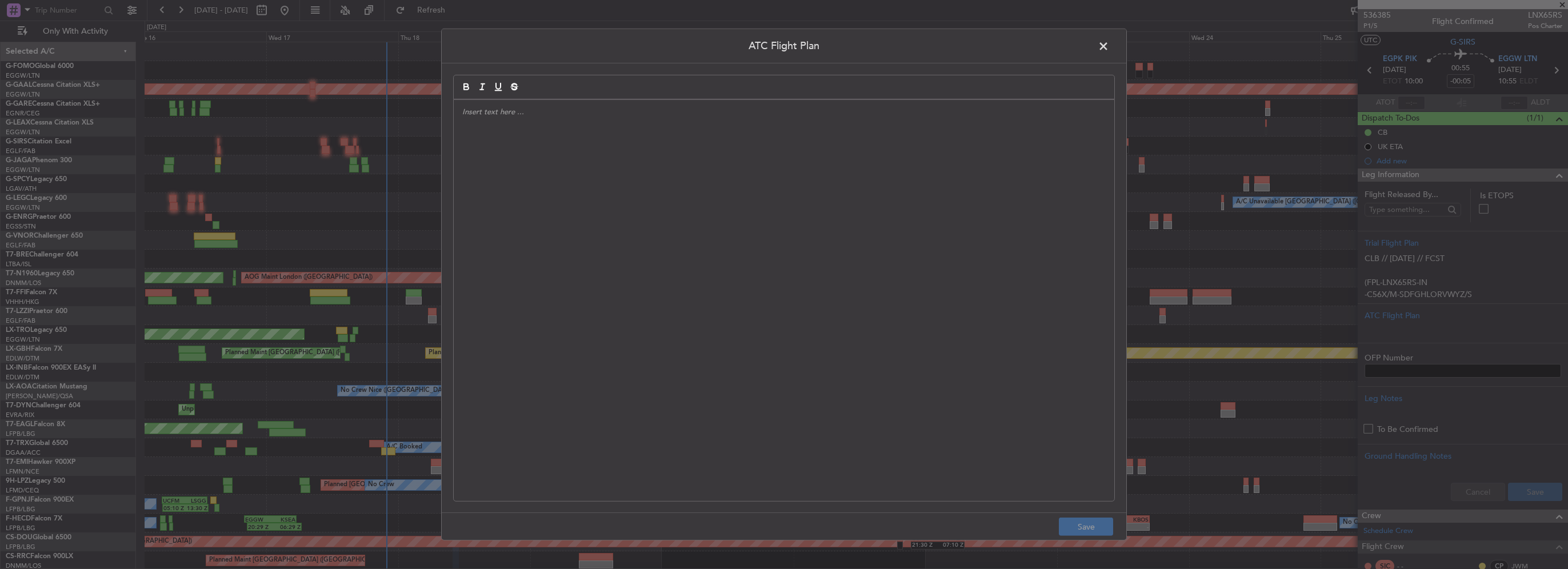
click at [537, 168] on div at bounding box center [783, 300] width 660 height 401
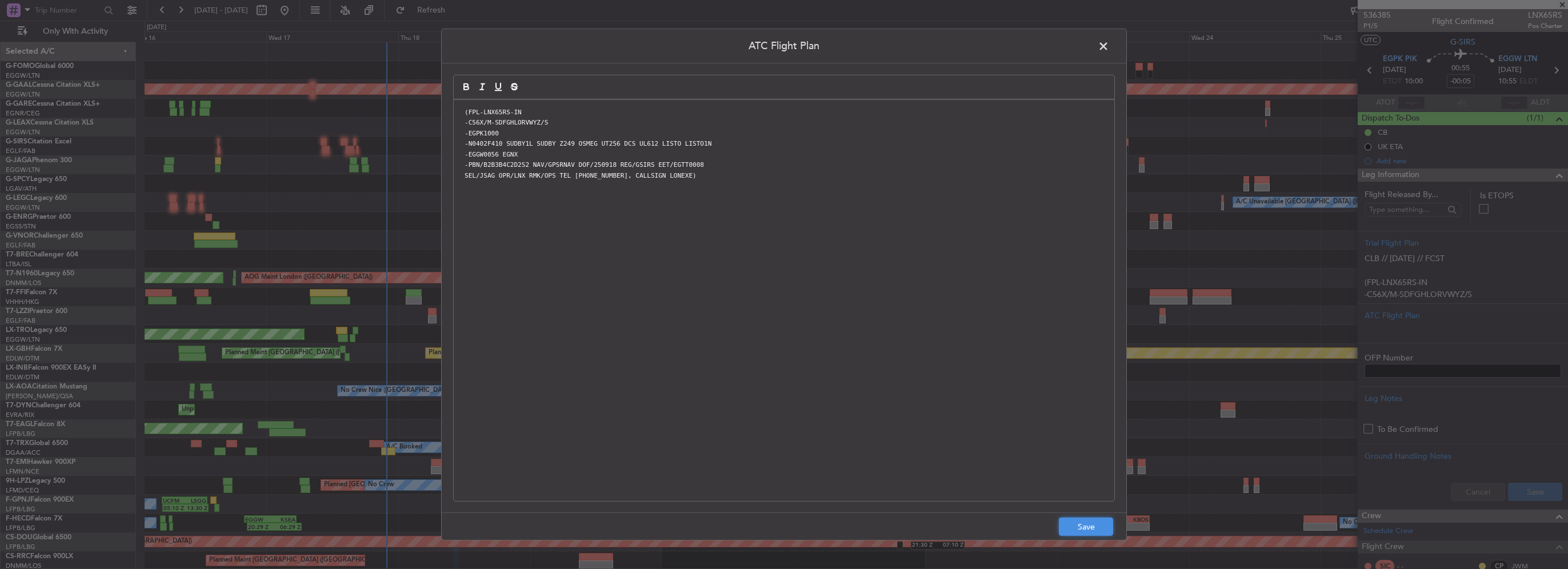
click at [1084, 524] on button "Save" at bounding box center [1086, 527] width 54 height 18
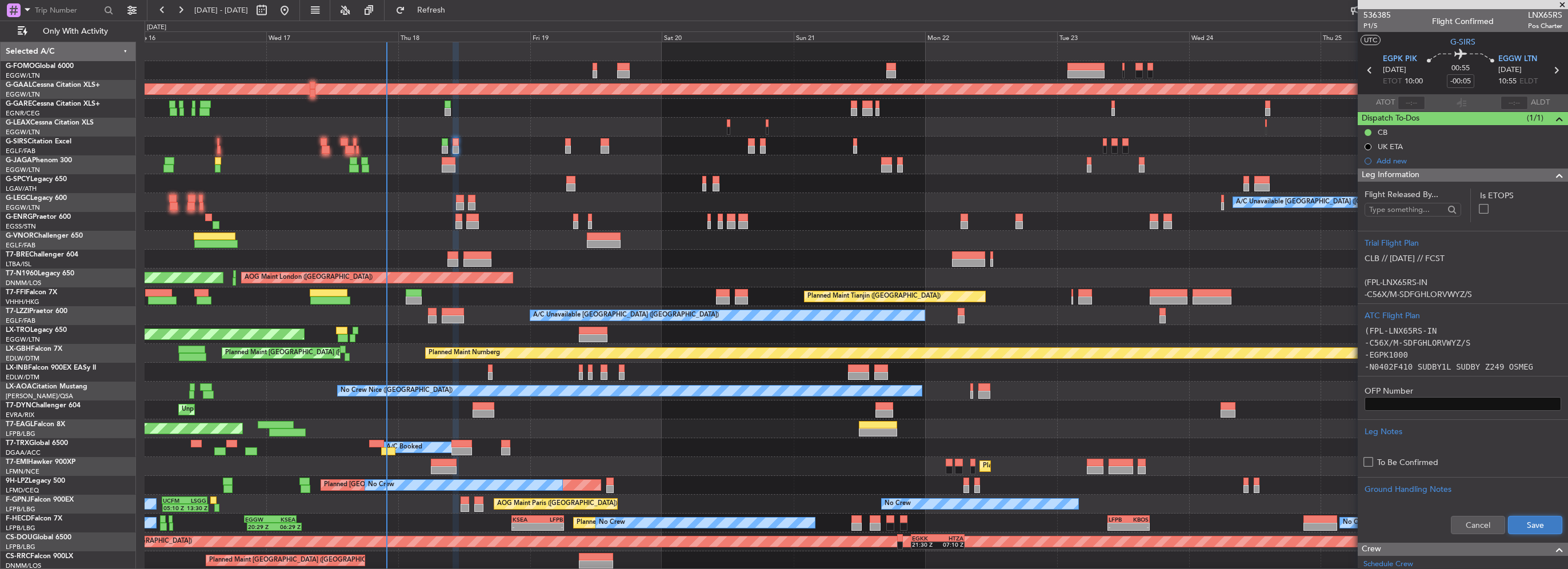
click at [1544, 523] on button "Save" at bounding box center [1535, 525] width 54 height 18
click at [1553, 173] on span at bounding box center [1559, 175] width 14 height 14
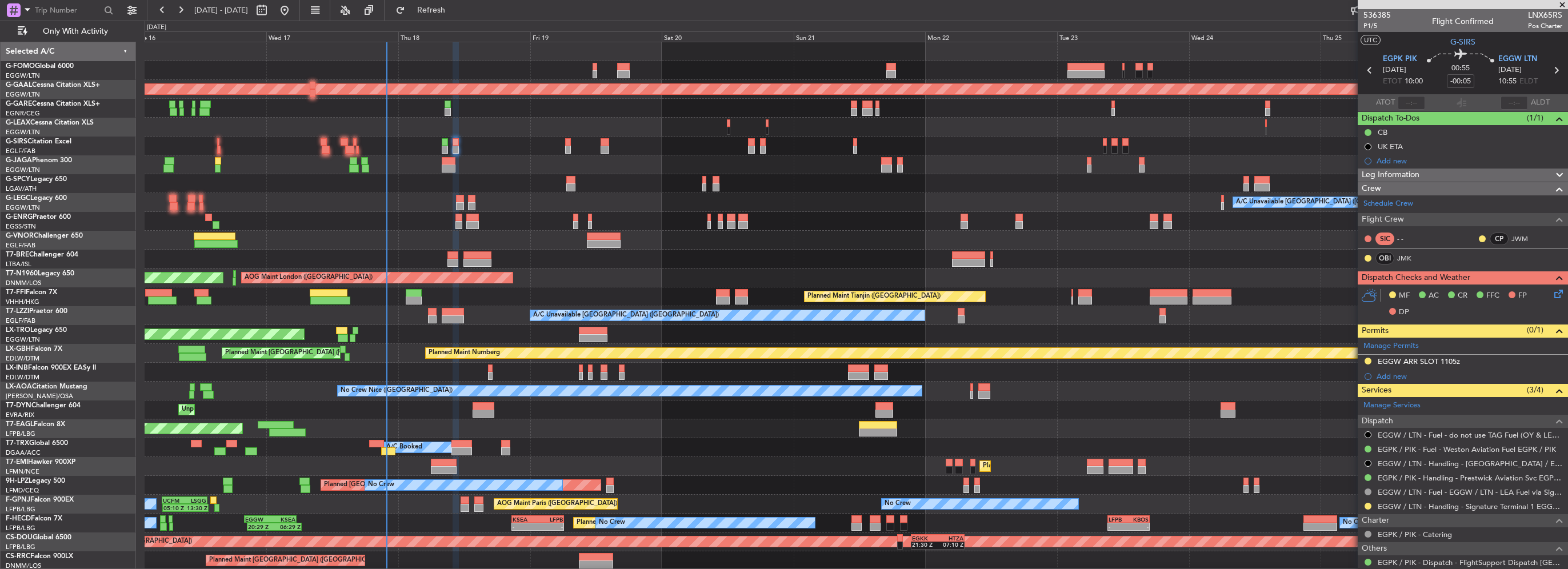
click at [1552, 294] on icon at bounding box center [1556, 291] width 9 height 9
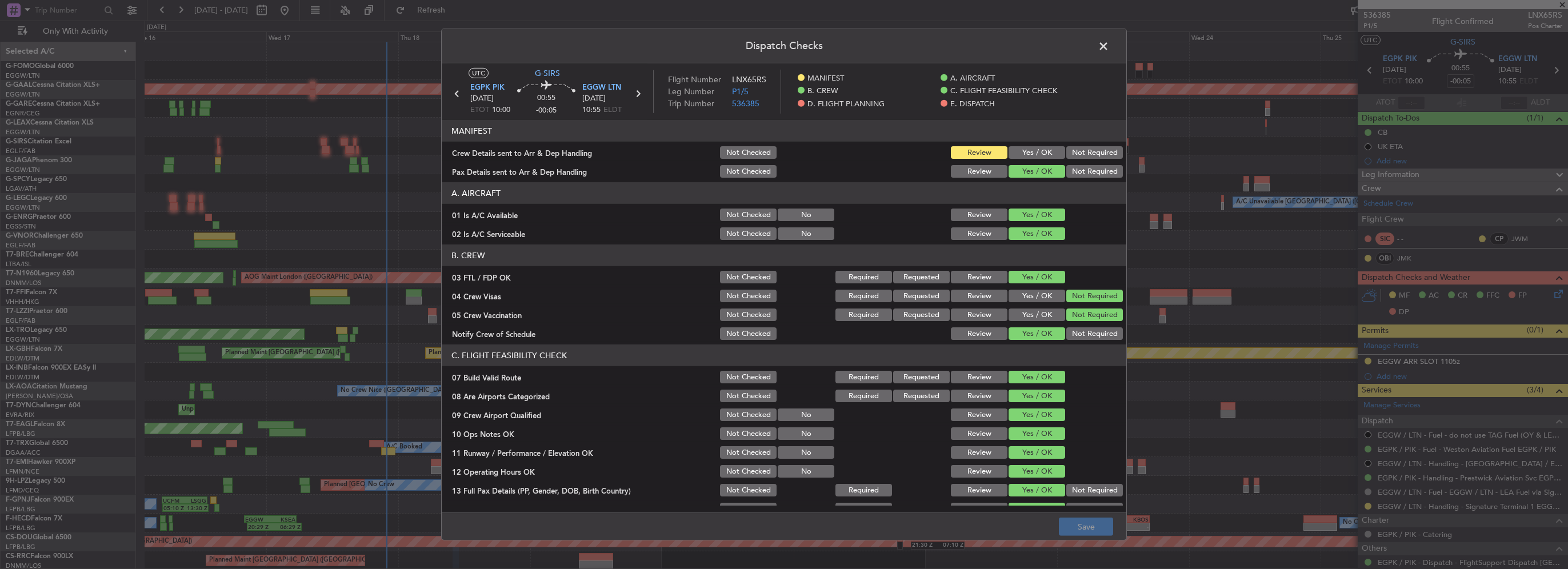
click at [1022, 158] on button "Yes / OK" at bounding box center [1037, 152] width 57 height 13
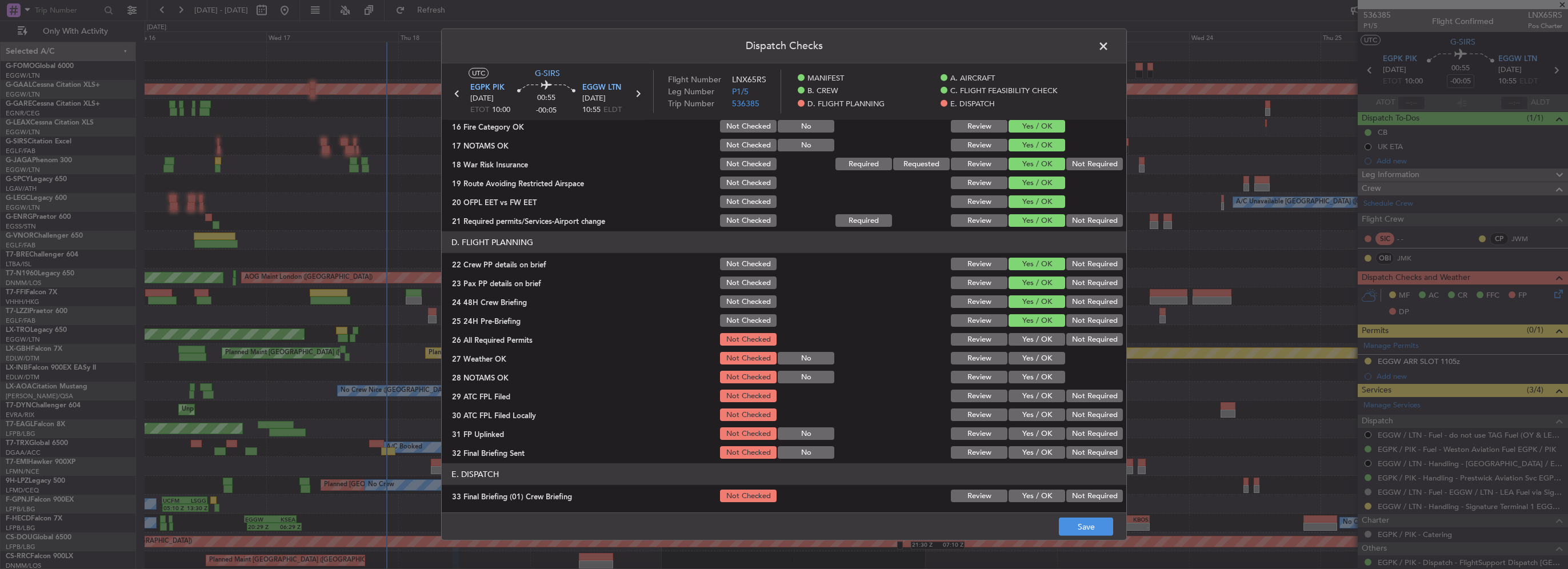
scroll to position [457, 0]
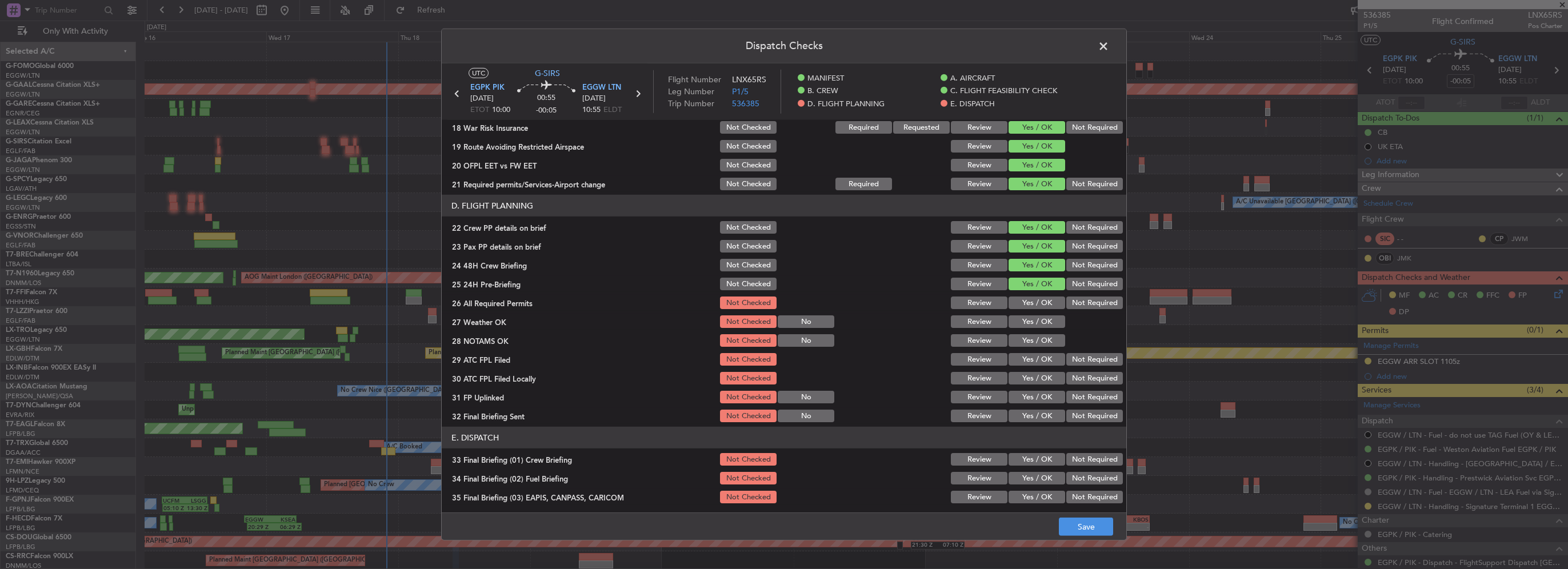
click at [1033, 304] on button "Yes / OK" at bounding box center [1037, 302] width 57 height 13
click at [1037, 319] on button "Yes / OK" at bounding box center [1037, 321] width 57 height 13
drag, startPoint x: 1040, startPoint y: 333, endPoint x: 1039, endPoint y: 347, distance: 14.0
click at [1040, 335] on div "Yes / OK" at bounding box center [1035, 340] width 58 height 16
click at [1038, 350] on section "D. FLIGHT PLANNING 22 Crew PP details on brief Not Checked Review Yes / OK Not …" at bounding box center [784, 309] width 685 height 229
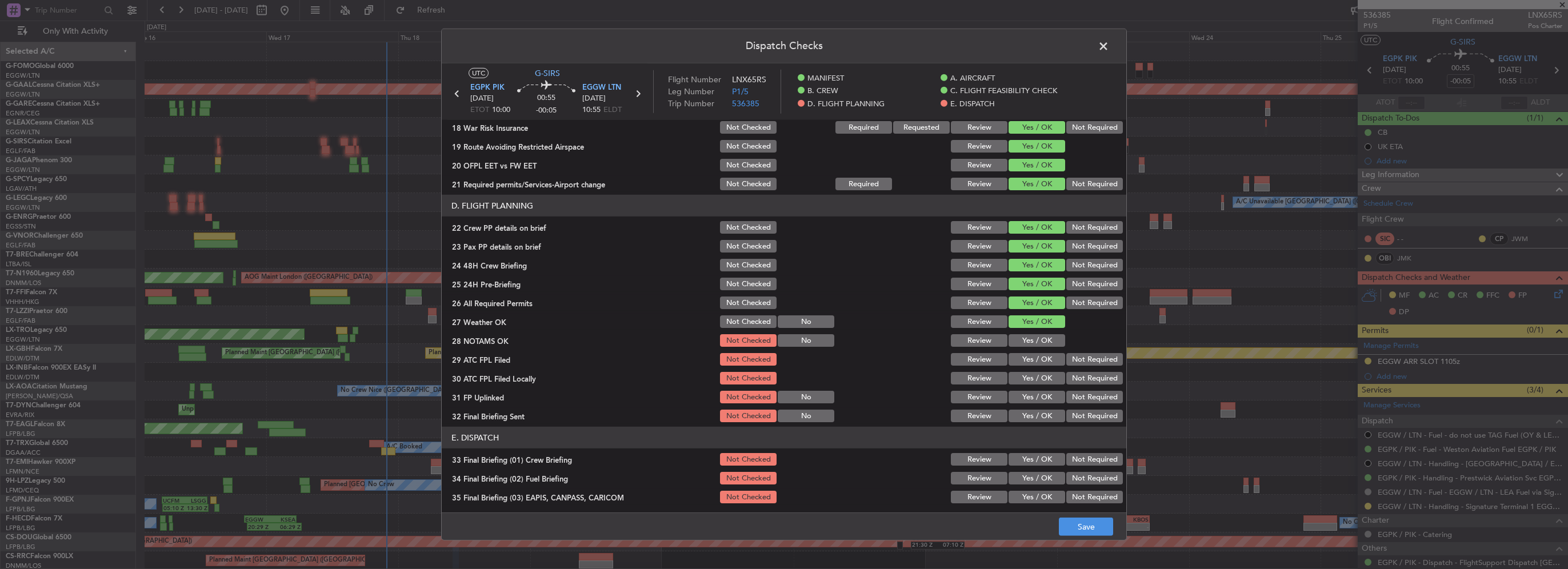
click at [1040, 340] on button "Yes / OK" at bounding box center [1037, 340] width 57 height 13
click at [1040, 354] on button "Yes / OK" at bounding box center [1037, 359] width 57 height 13
click at [1069, 370] on div "Not Required" at bounding box center [1093, 378] width 58 height 16
click at [1069, 382] on button "Not Required" at bounding box center [1094, 378] width 57 height 13
click at [1030, 388] on section "D. FLIGHT PLANNING 22 Crew PP details on brief Not Checked Review Yes / OK Not …" at bounding box center [784, 309] width 685 height 229
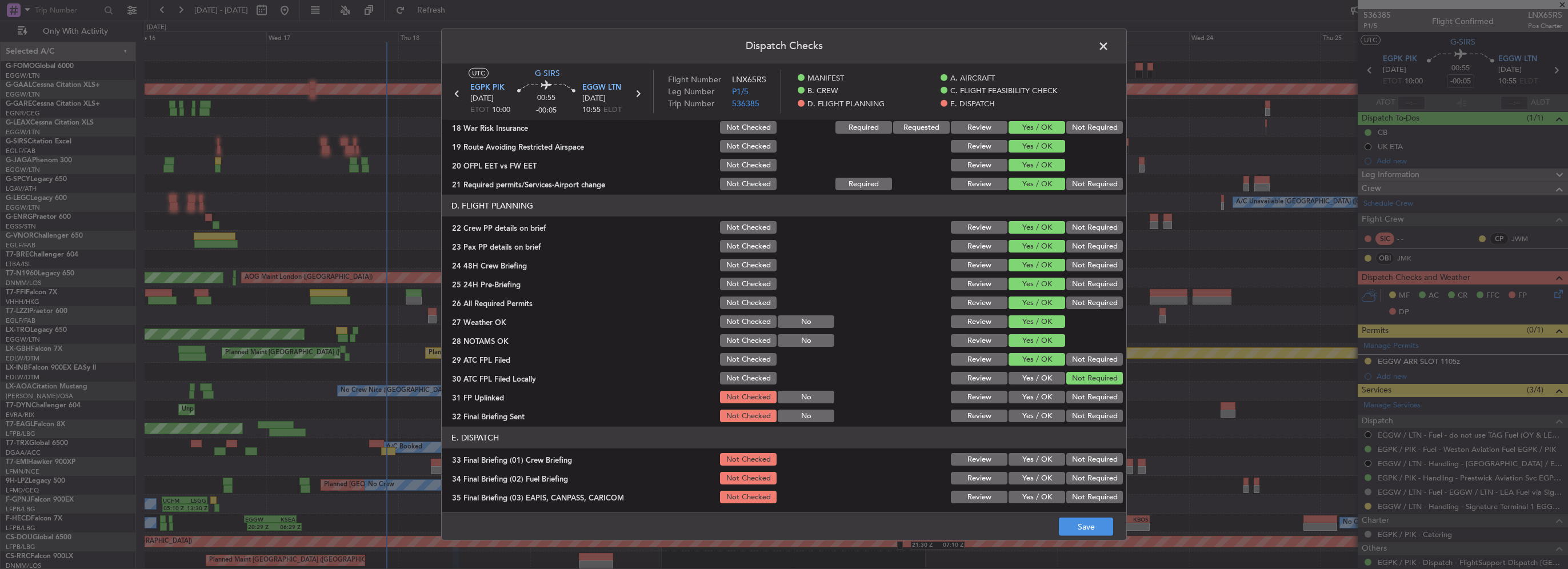
drag, startPoint x: 1038, startPoint y: 394, endPoint x: 1085, endPoint y: 421, distance: 54.2
click at [1039, 396] on button "Yes / OK" at bounding box center [1037, 397] width 57 height 13
drag, startPoint x: 1095, startPoint y: 426, endPoint x: 1093, endPoint y: 416, distance: 10.2
click at [1095, 425] on article "MANIFEST Crew Details sent to Arr & Dep Handling Not Checked Review Yes / OK No…" at bounding box center [784, 312] width 685 height 385
click at [1091, 414] on button "Not Required" at bounding box center [1094, 416] width 57 height 13
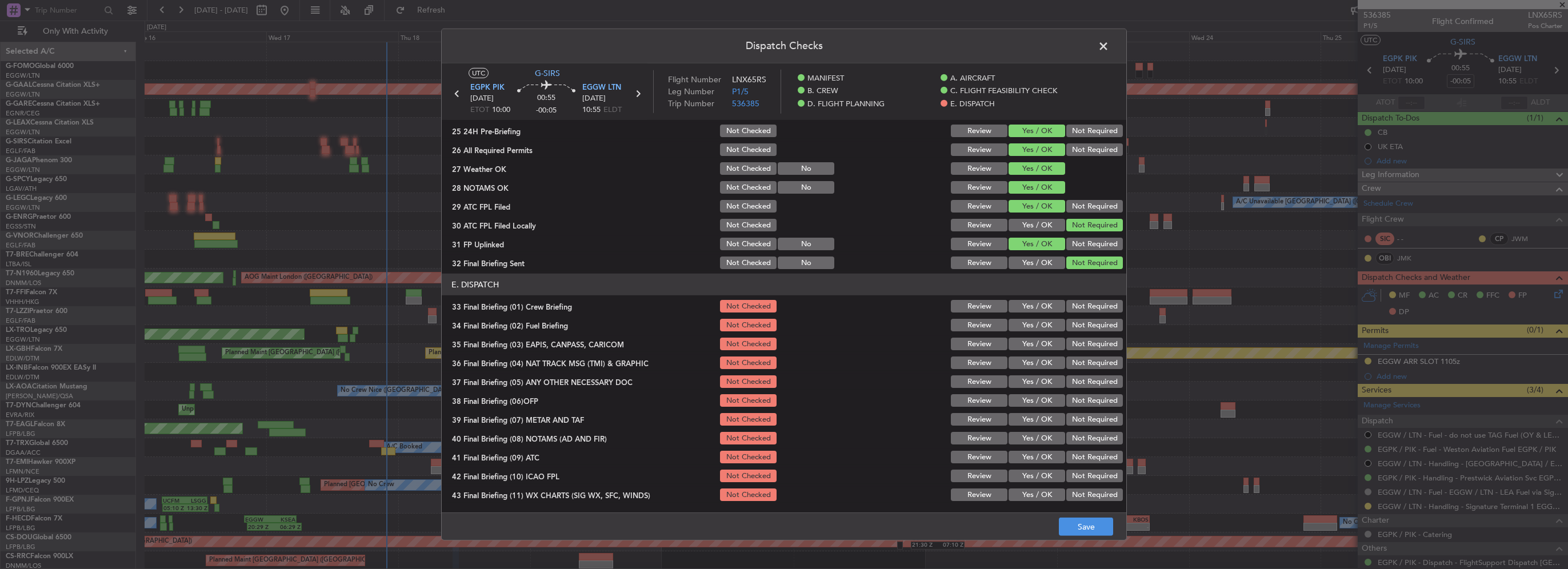
scroll to position [629, 0]
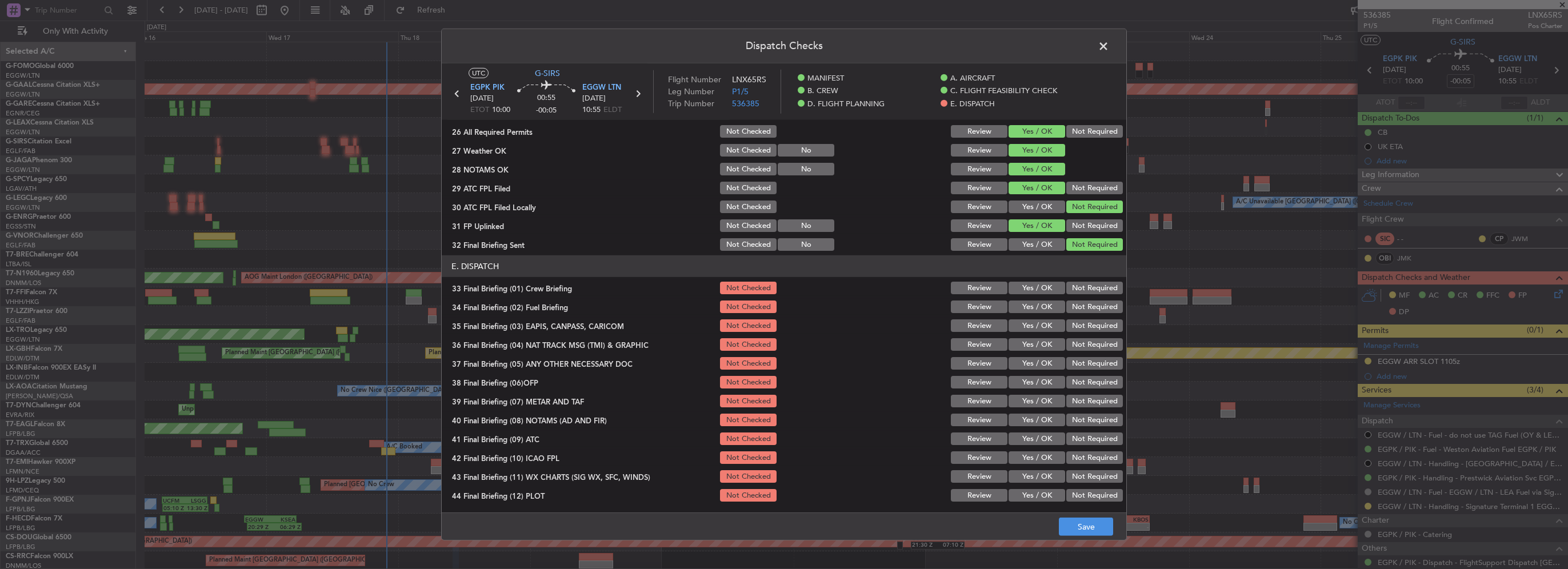
drag, startPoint x: 1031, startPoint y: 289, endPoint x: 1038, endPoint y: 311, distance: 23.1
click at [1031, 290] on button "Yes / OK" at bounding box center [1037, 288] width 57 height 13
click at [1038, 312] on button "Yes / OK" at bounding box center [1037, 307] width 57 height 13
drag, startPoint x: 1054, startPoint y: 322, endPoint x: 1055, endPoint y: 333, distance: 11.0
click at [1054, 323] on button "Yes / OK" at bounding box center [1037, 326] width 57 height 13
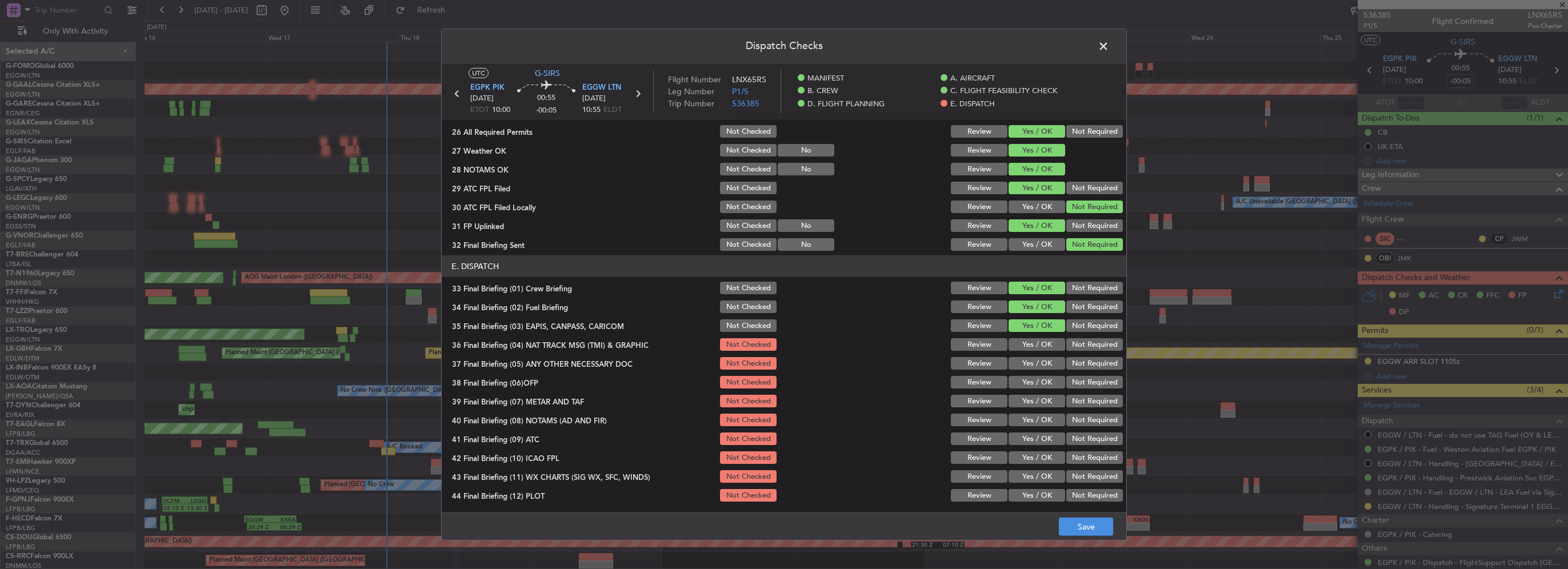
click at [1065, 340] on div "Not Required" at bounding box center [1093, 344] width 58 height 16
click at [1075, 329] on button "Not Required" at bounding box center [1094, 326] width 57 height 13
click at [1074, 332] on div "Not Required" at bounding box center [1093, 326] width 58 height 16
click at [1071, 341] on button "Not Required" at bounding box center [1094, 344] width 57 height 13
drag, startPoint x: 1034, startPoint y: 365, endPoint x: 1037, endPoint y: 388, distance: 23.2
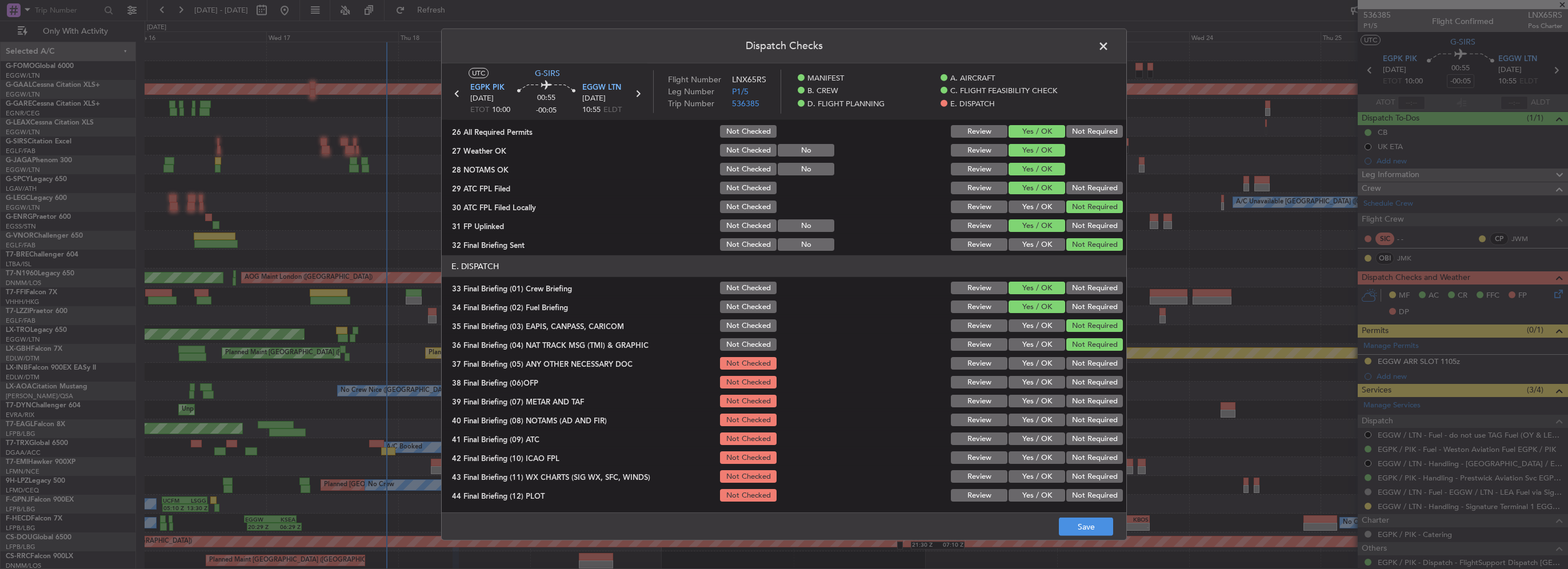
click at [1034, 366] on button "Yes / OK" at bounding box center [1037, 363] width 57 height 13
click at [1037, 388] on div "Yes / OK" at bounding box center [1035, 382] width 58 height 16
click at [1037, 385] on button "Yes / OK" at bounding box center [1037, 382] width 57 height 13
click at [1041, 398] on button "Yes / OK" at bounding box center [1037, 401] width 57 height 13
click at [1045, 420] on button "Yes / OK" at bounding box center [1037, 420] width 57 height 13
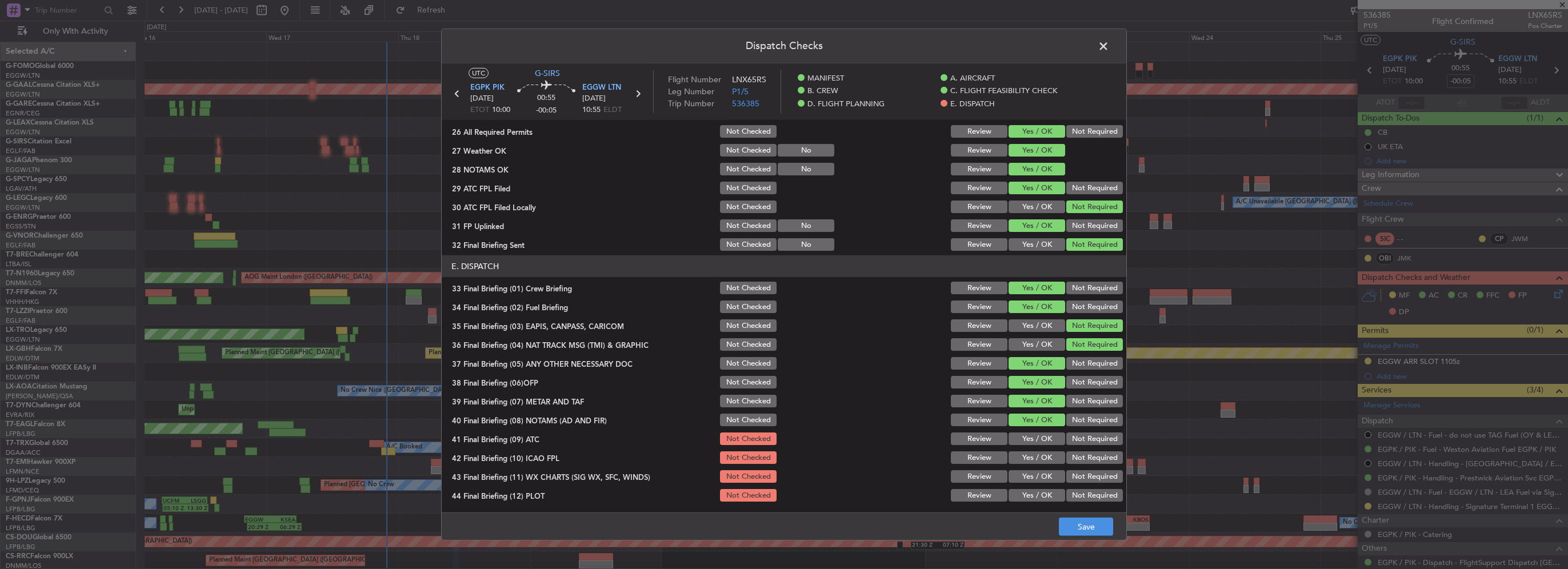
click at [1044, 434] on button "Yes / OK" at bounding box center [1037, 439] width 57 height 13
drag, startPoint x: 1043, startPoint y: 452, endPoint x: 1041, endPoint y: 466, distance: 14.1
click at [1043, 452] on button "Yes / OK" at bounding box center [1037, 458] width 57 height 13
click at [1041, 474] on button "Yes / OK" at bounding box center [1037, 476] width 57 height 13
click at [1052, 498] on button "Yes / OK" at bounding box center [1037, 495] width 57 height 13
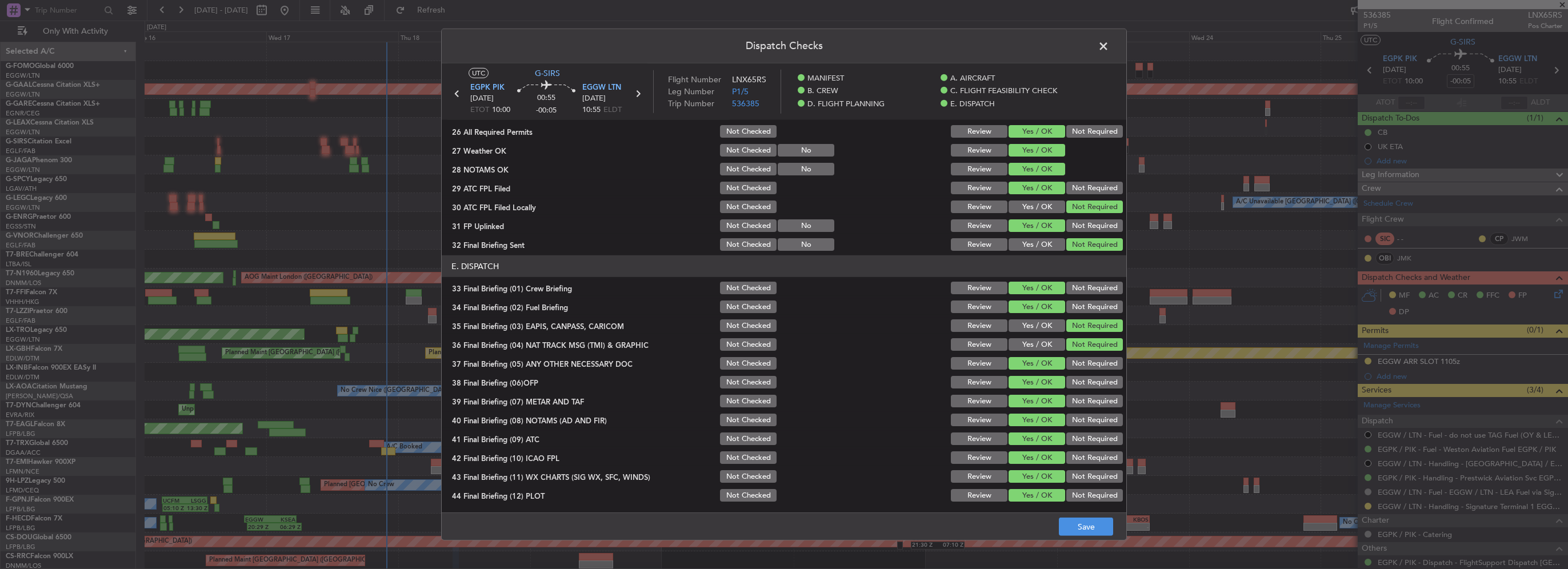
click at [1116, 530] on footer "Save" at bounding box center [784, 526] width 685 height 27
click at [1087, 517] on footer "Save" at bounding box center [784, 526] width 685 height 27
click at [1091, 527] on button "Save" at bounding box center [1086, 527] width 54 height 18
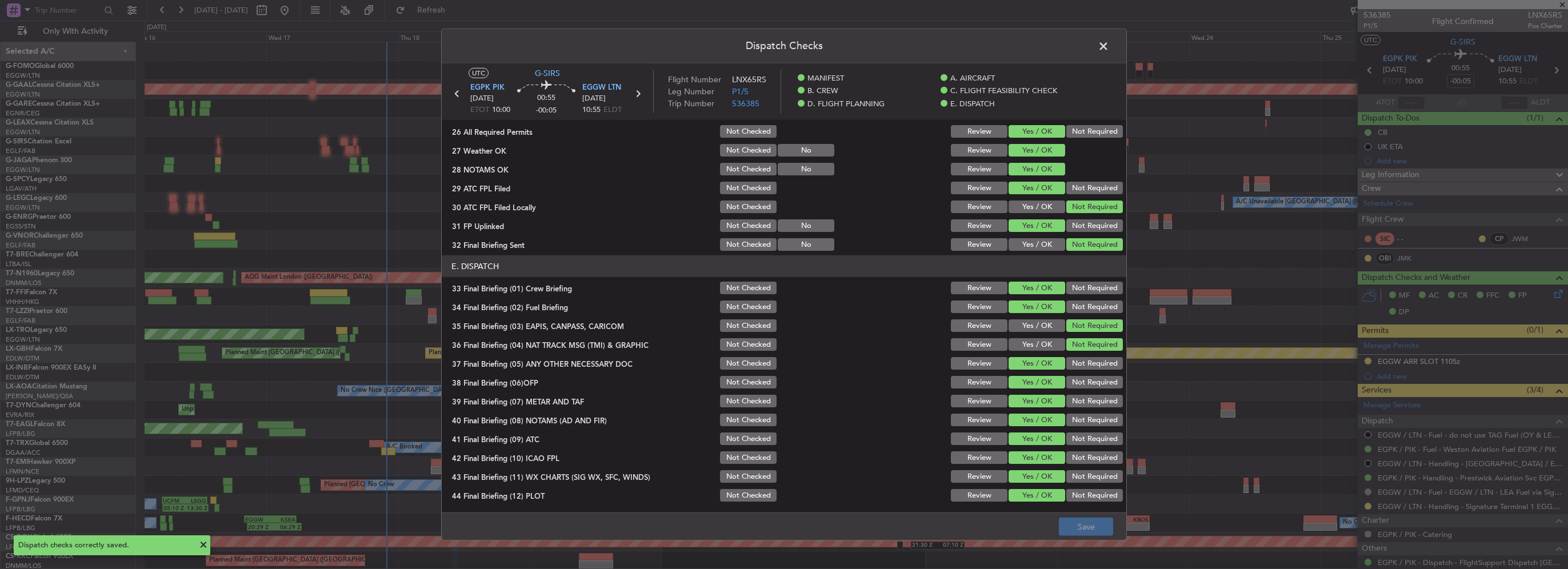
click at [1109, 44] on span at bounding box center [1109, 49] width 0 height 23
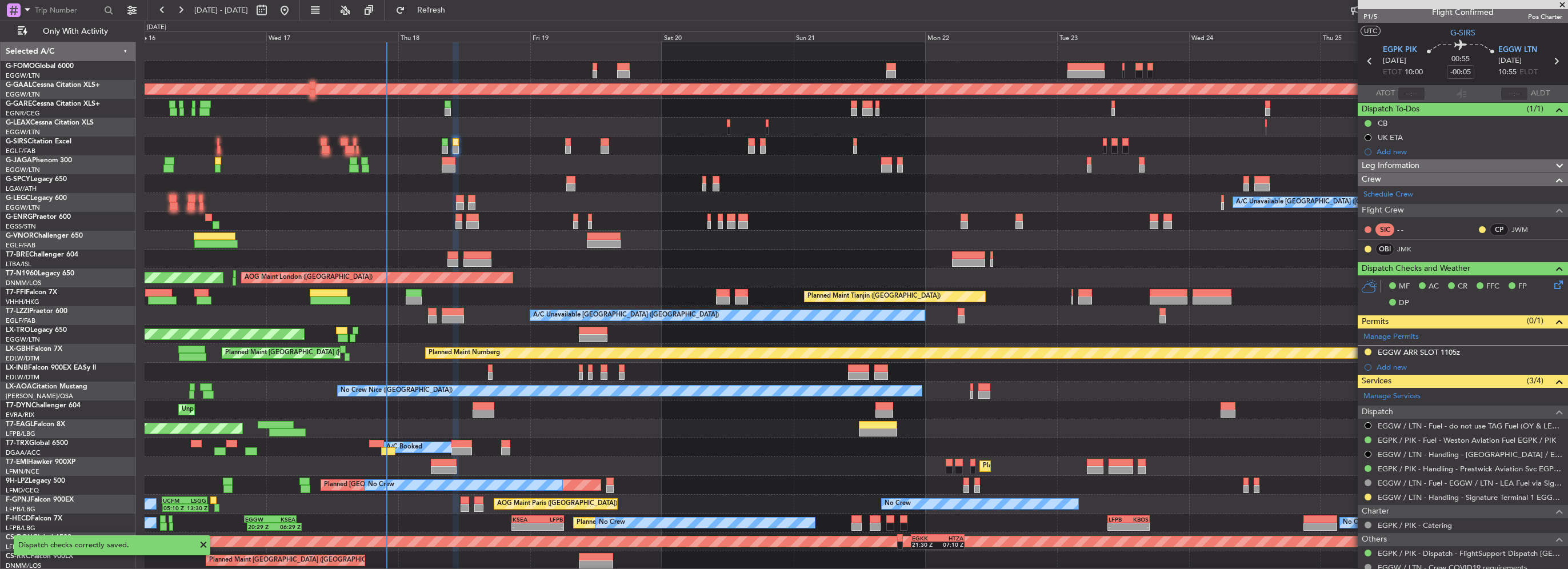
scroll to position [0, 0]
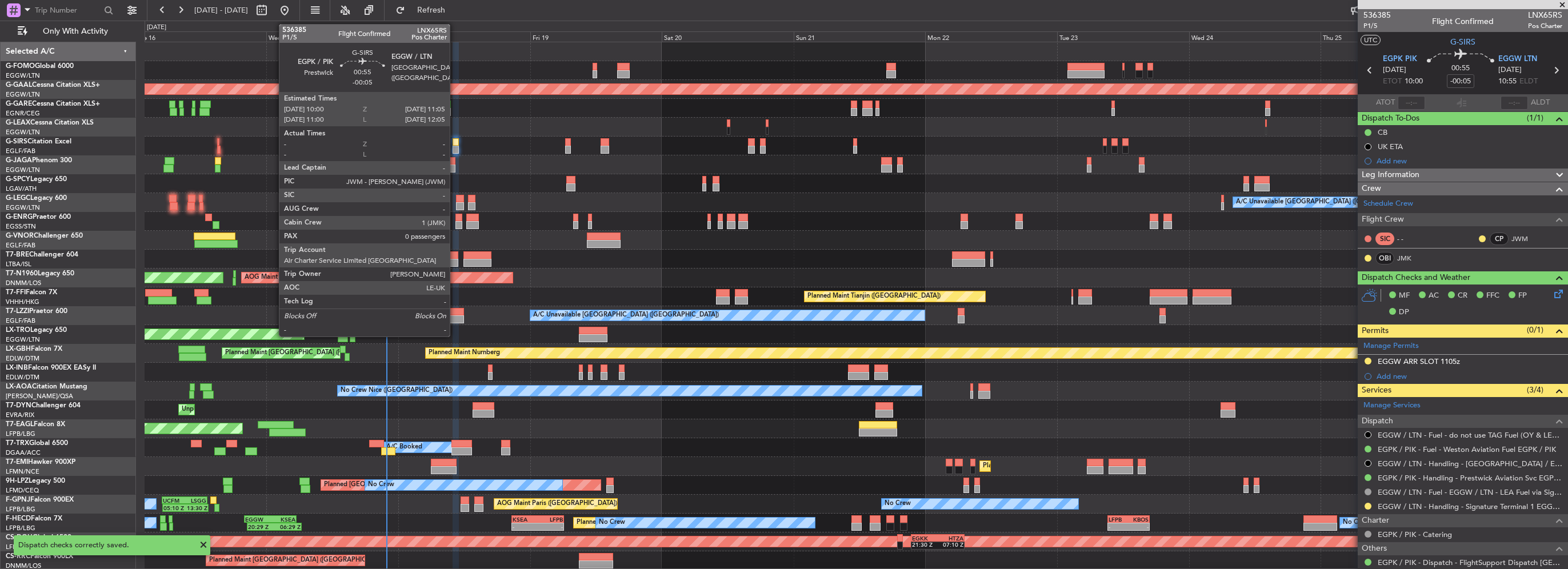
click at [454, 144] on div at bounding box center [456, 142] width 6 height 8
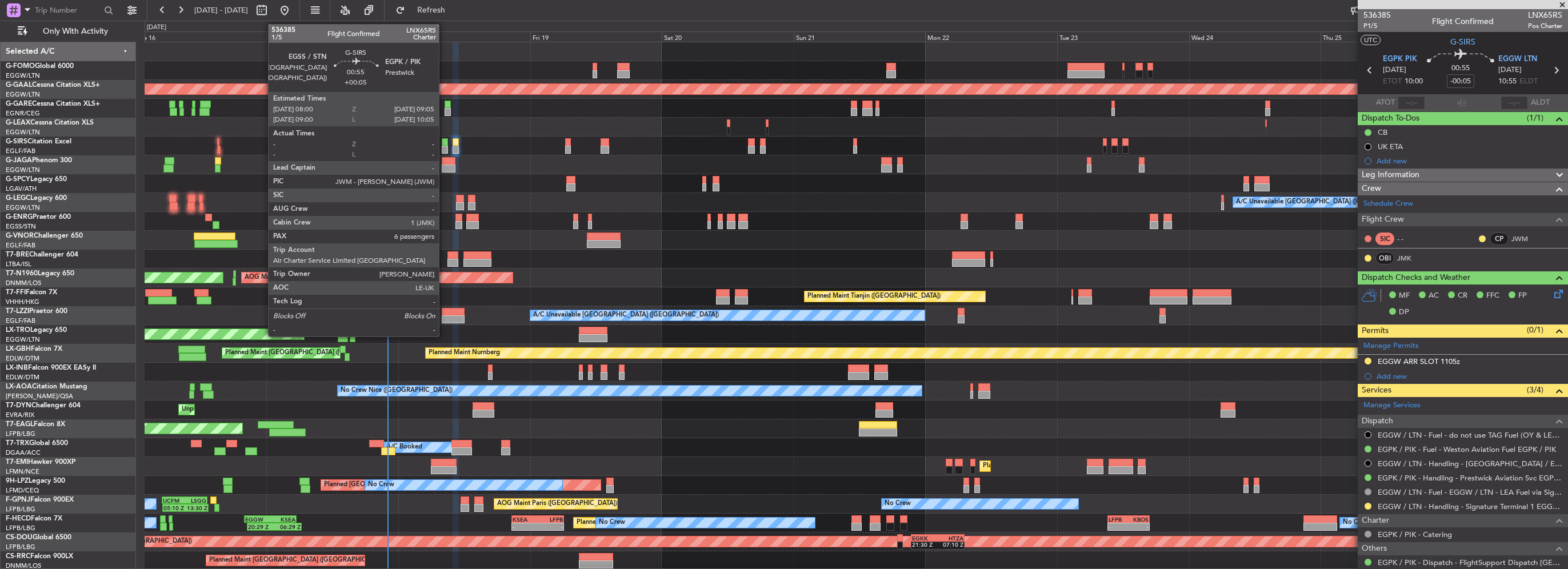
click at [444, 143] on div at bounding box center [445, 142] width 6 height 8
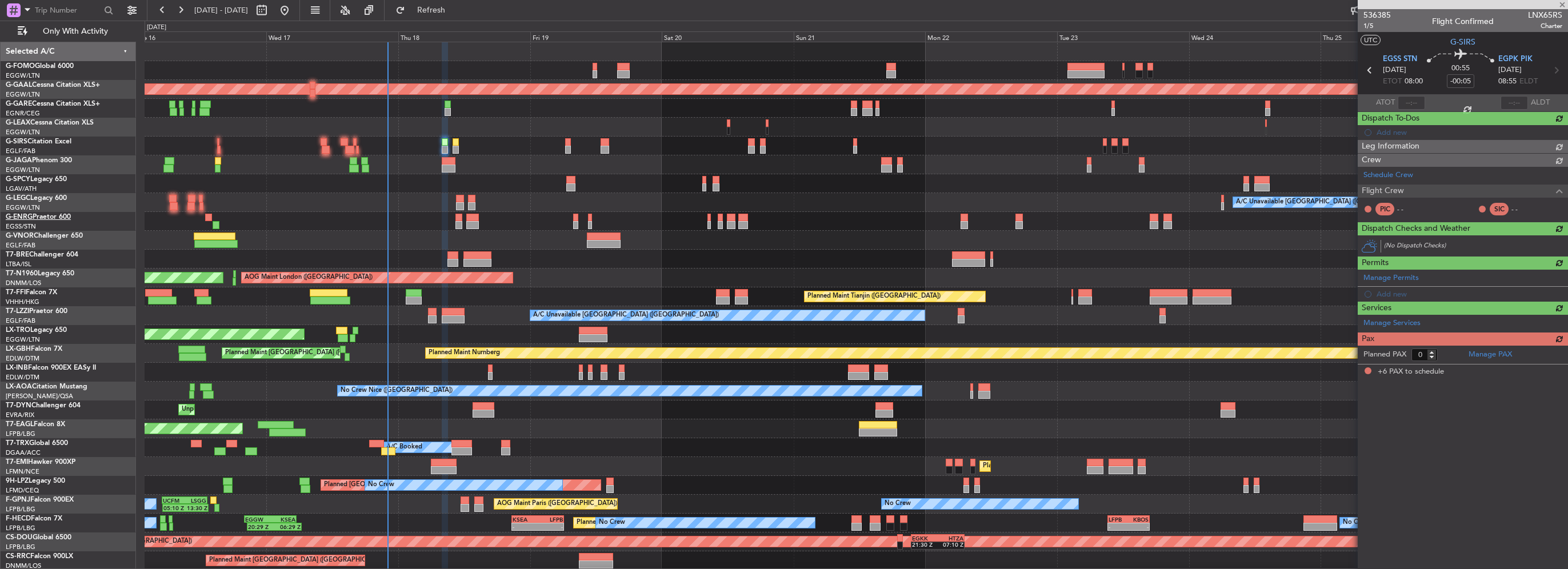
type input "+00:05"
type input "6"
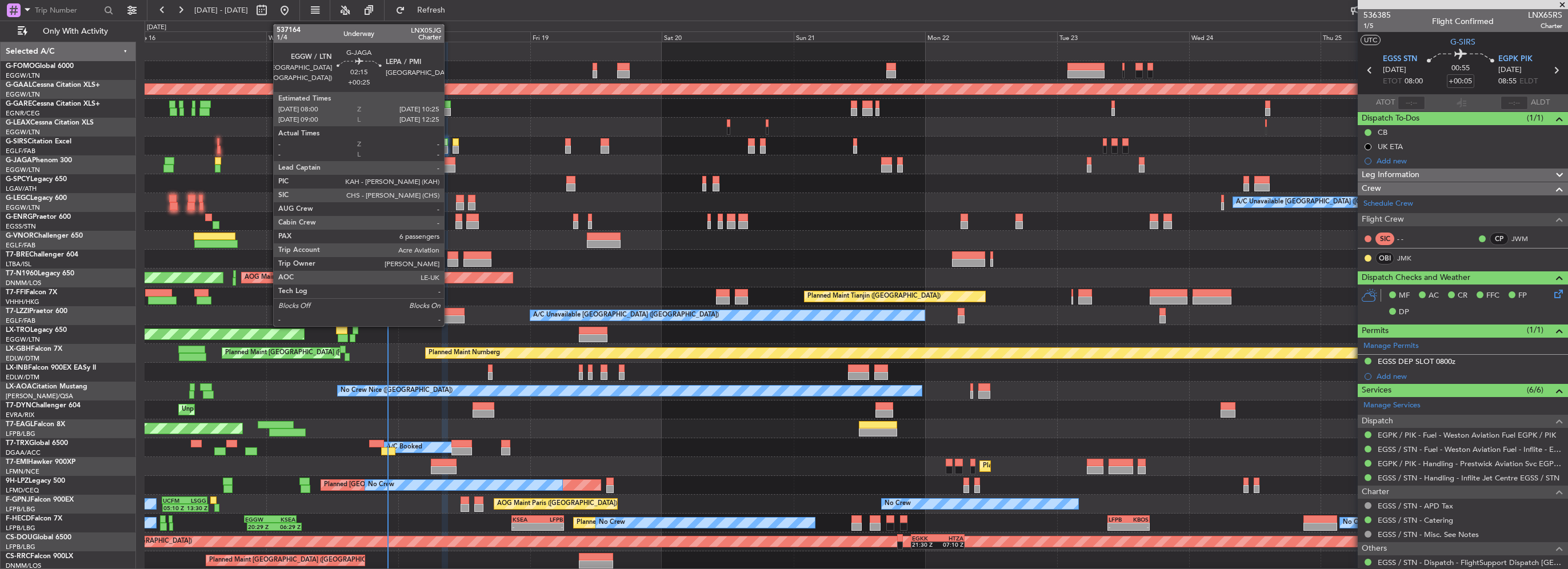
click at [449, 163] on div at bounding box center [449, 161] width 14 height 8
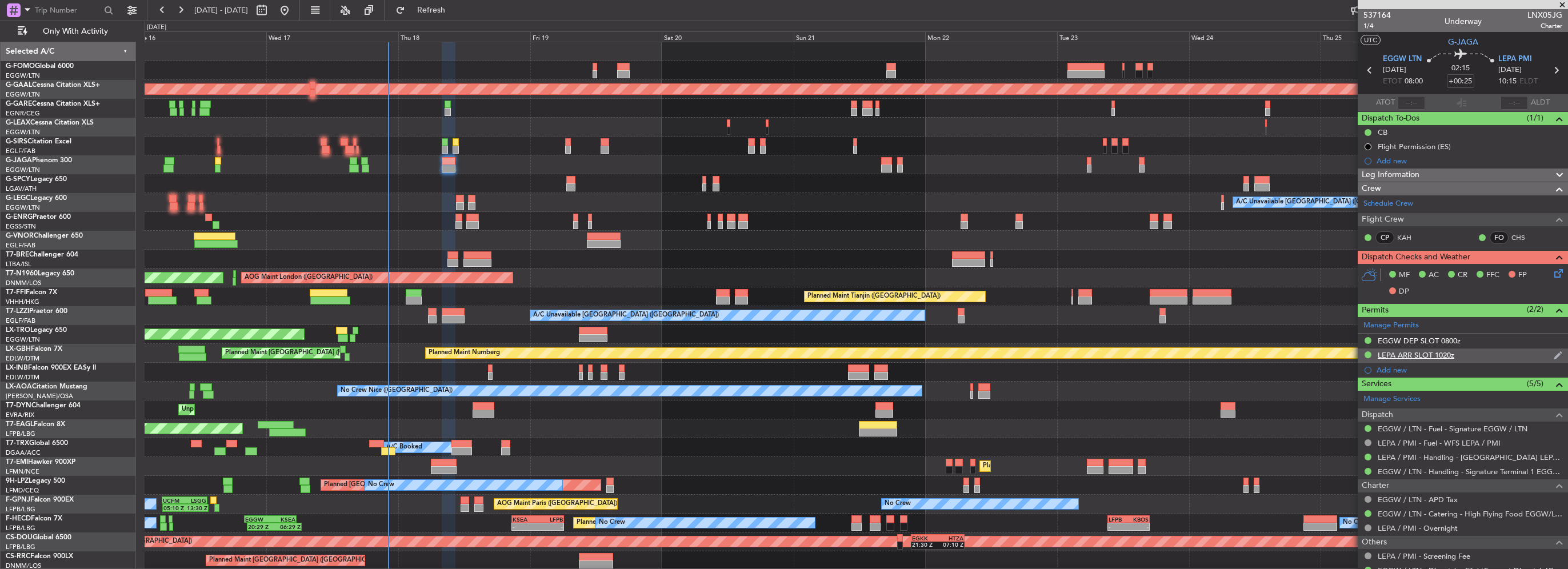
click at [1433, 355] on div "LEPA ARR SLOT 1020z" at bounding box center [1416, 355] width 77 height 10
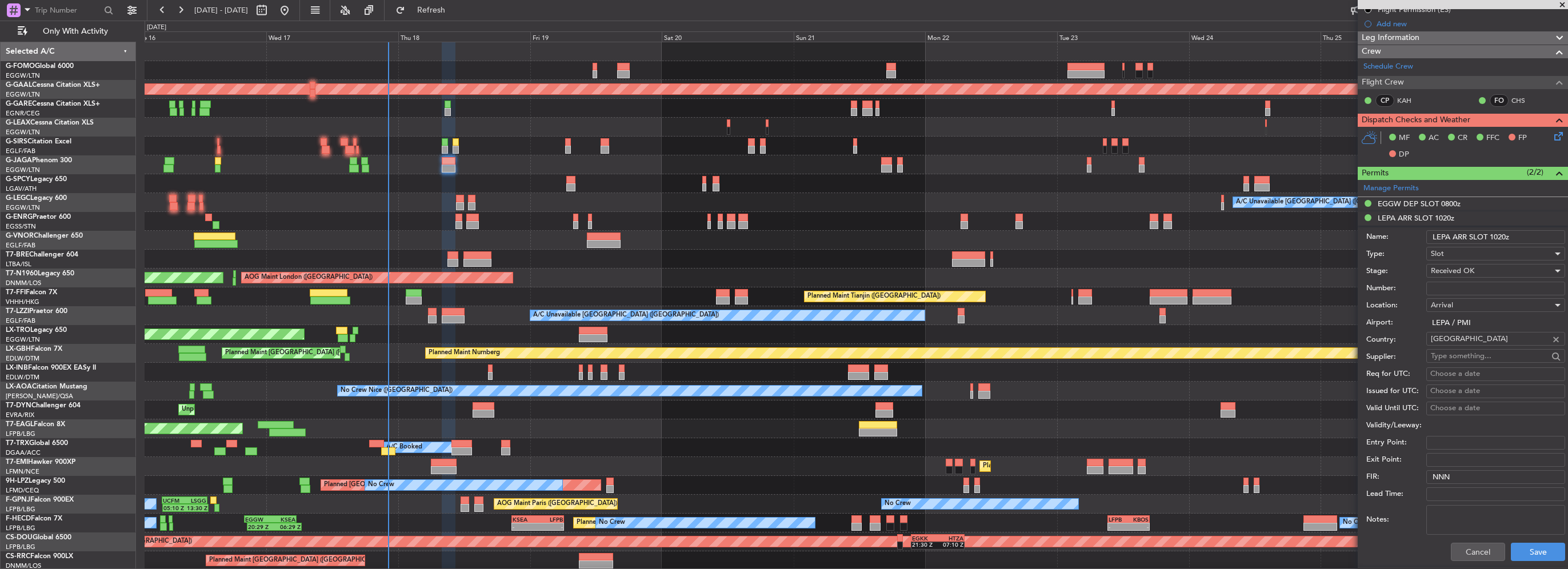
scroll to position [172, 0]
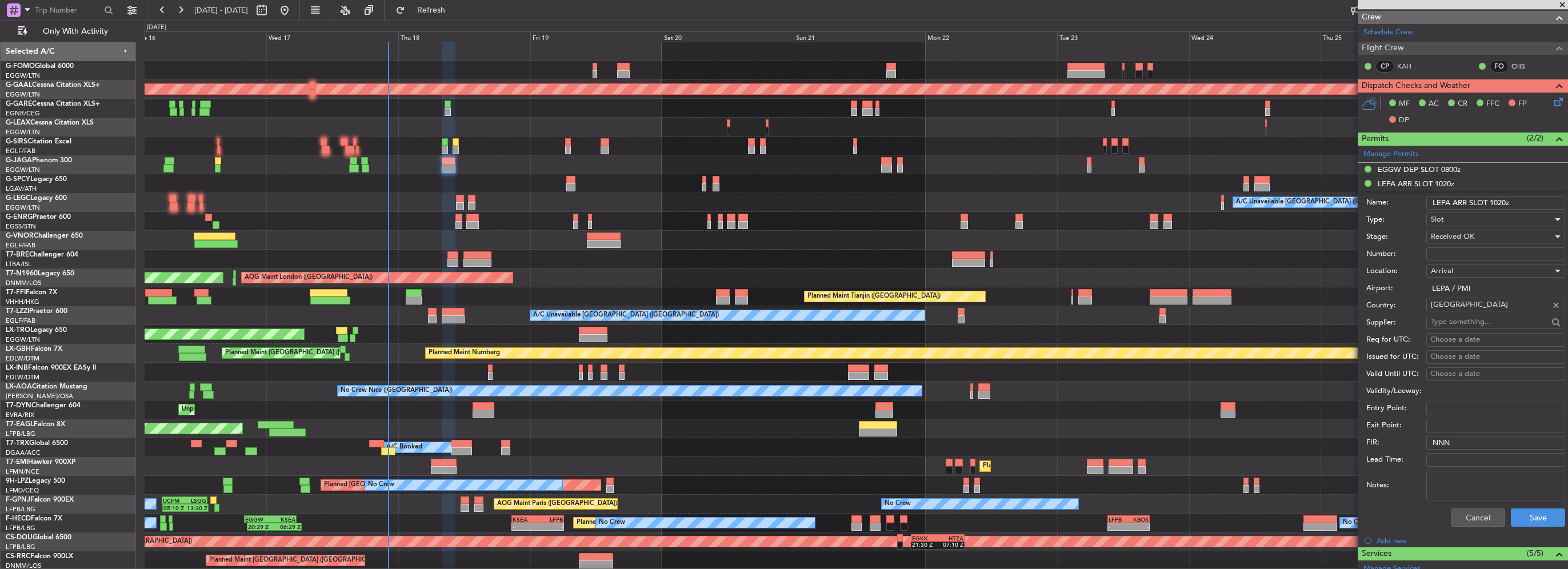
click at [1467, 527] on div "Cancel Save" at bounding box center [1466, 517] width 199 height 30
click at [1469, 518] on button "Cancel" at bounding box center [1478, 518] width 54 height 18
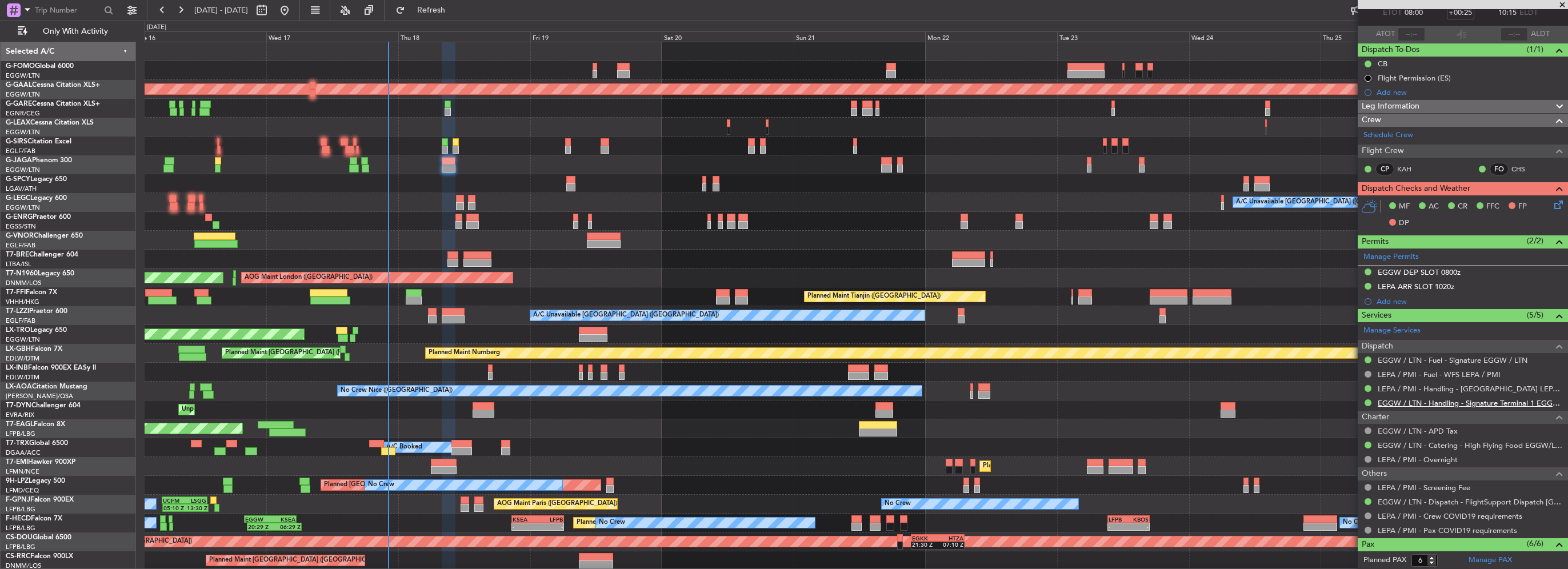
scroll to position [0, 0]
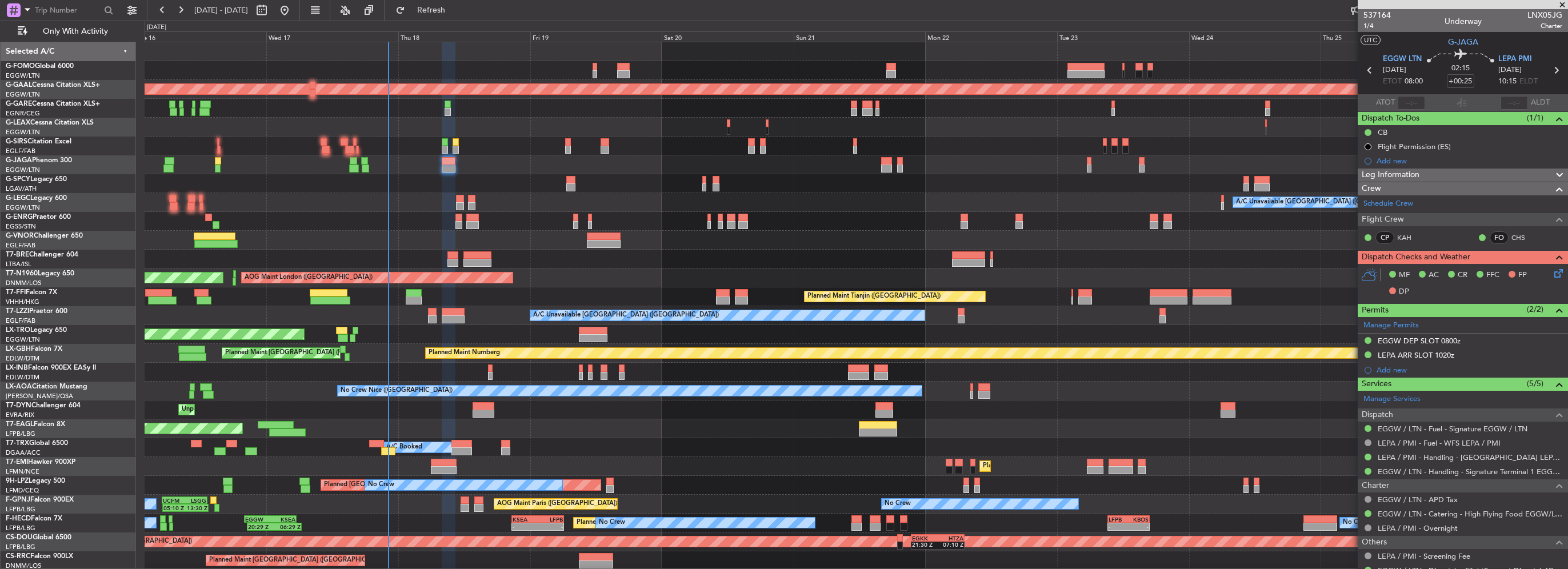
click at [1404, 173] on span "Leg Information" at bounding box center [1390, 175] width 58 height 13
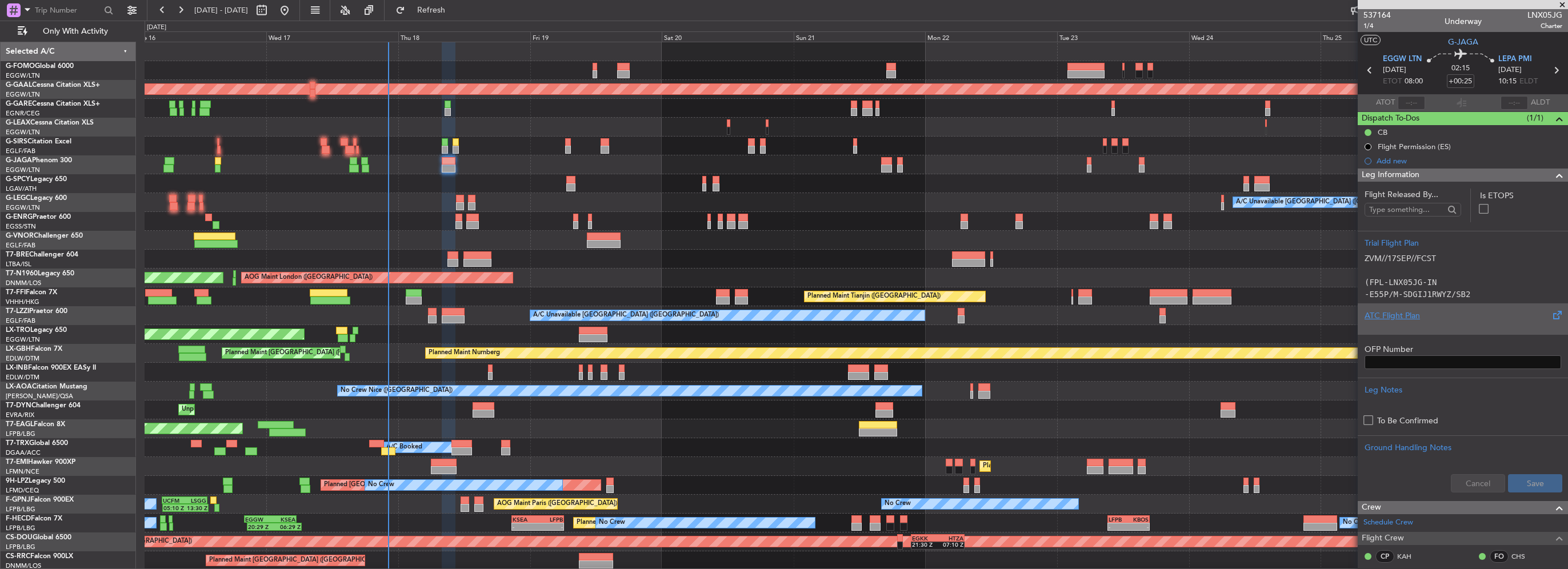
click at [1396, 323] on div at bounding box center [1463, 325] width 197 height 7
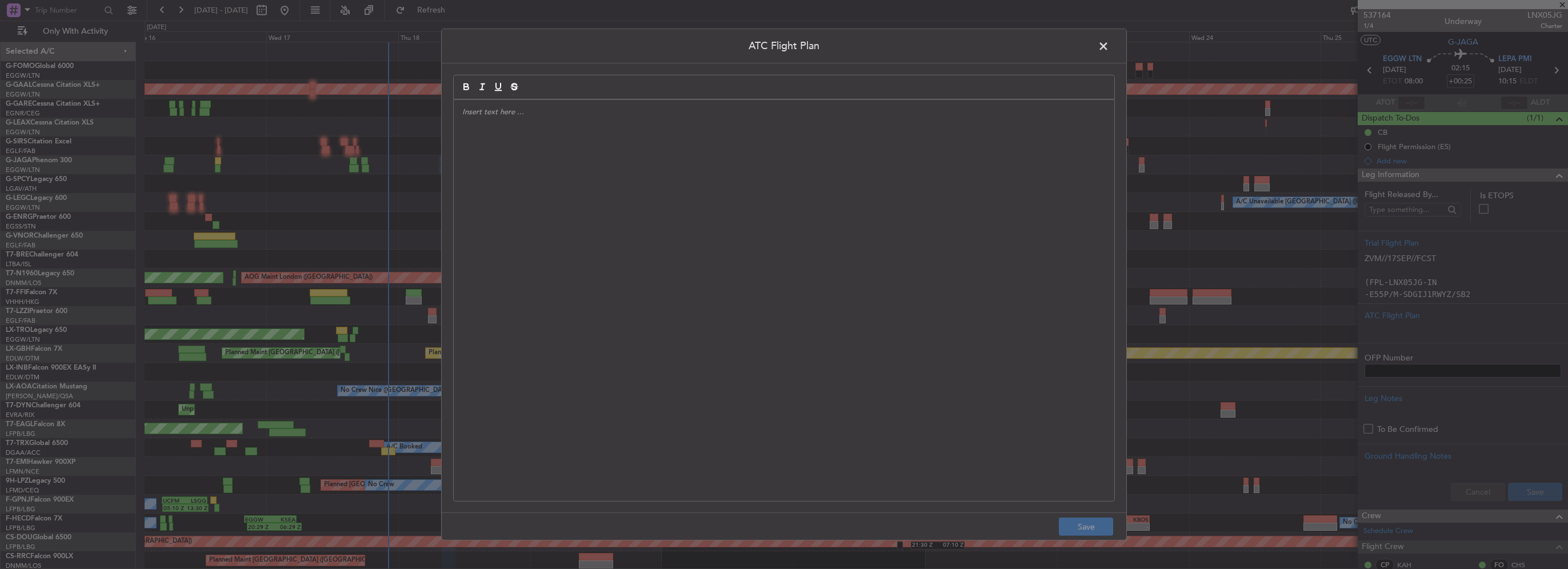
drag, startPoint x: 681, startPoint y: 208, endPoint x: 684, endPoint y: 213, distance: 5.8
click at [681, 208] on div at bounding box center [783, 300] width 660 height 401
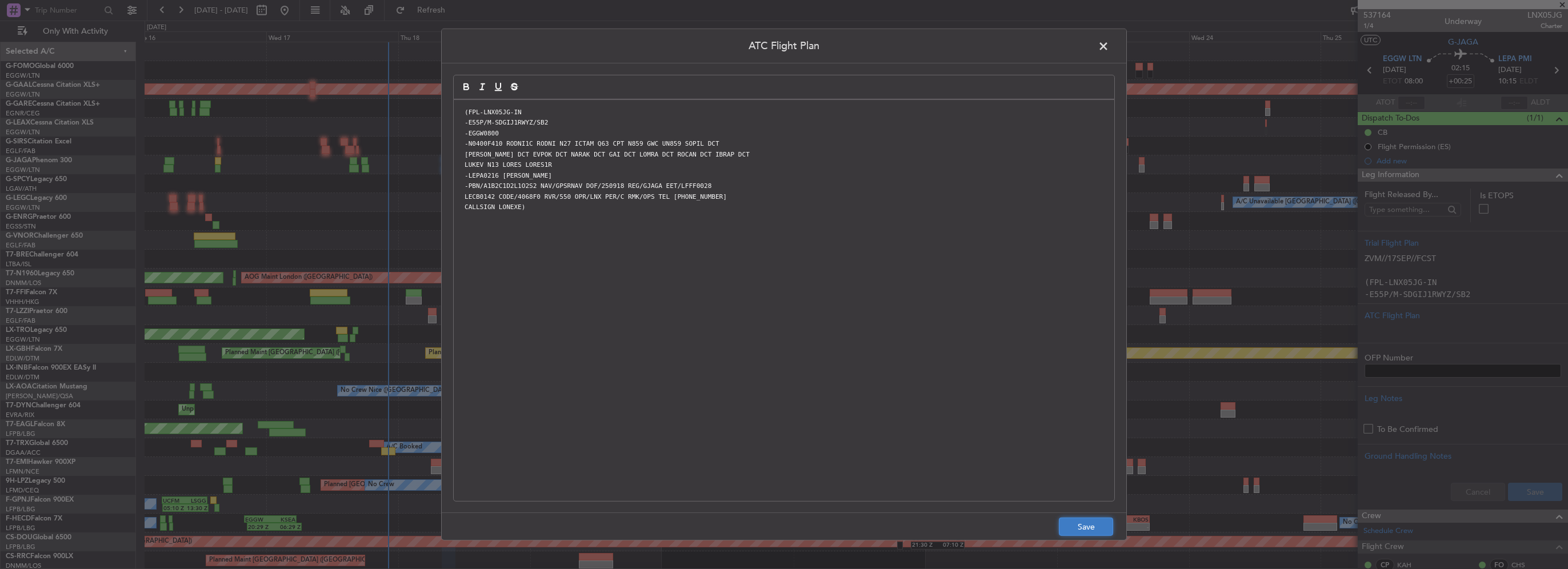
click at [1088, 526] on button "Save" at bounding box center [1086, 527] width 54 height 18
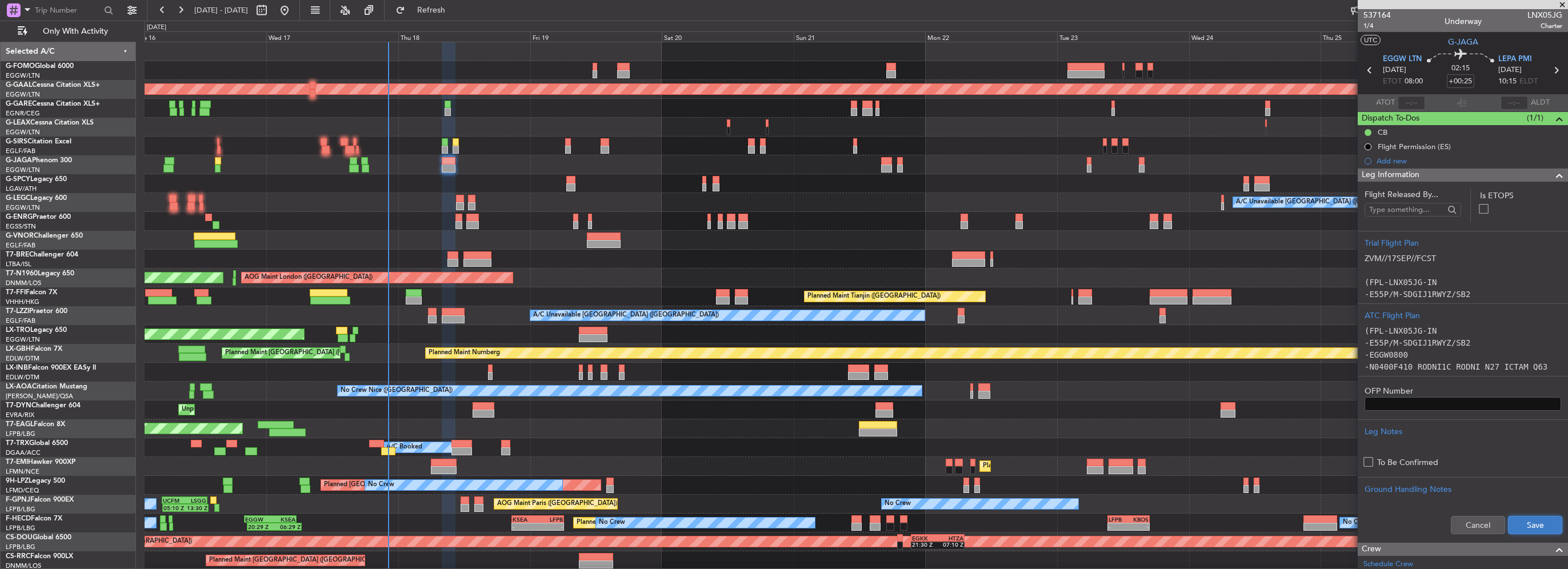
click at [1525, 525] on button "Save" at bounding box center [1535, 525] width 54 height 18
drag, startPoint x: 1550, startPoint y: 173, endPoint x: 1530, endPoint y: 185, distance: 23.3
click at [1553, 173] on span at bounding box center [1559, 175] width 14 height 14
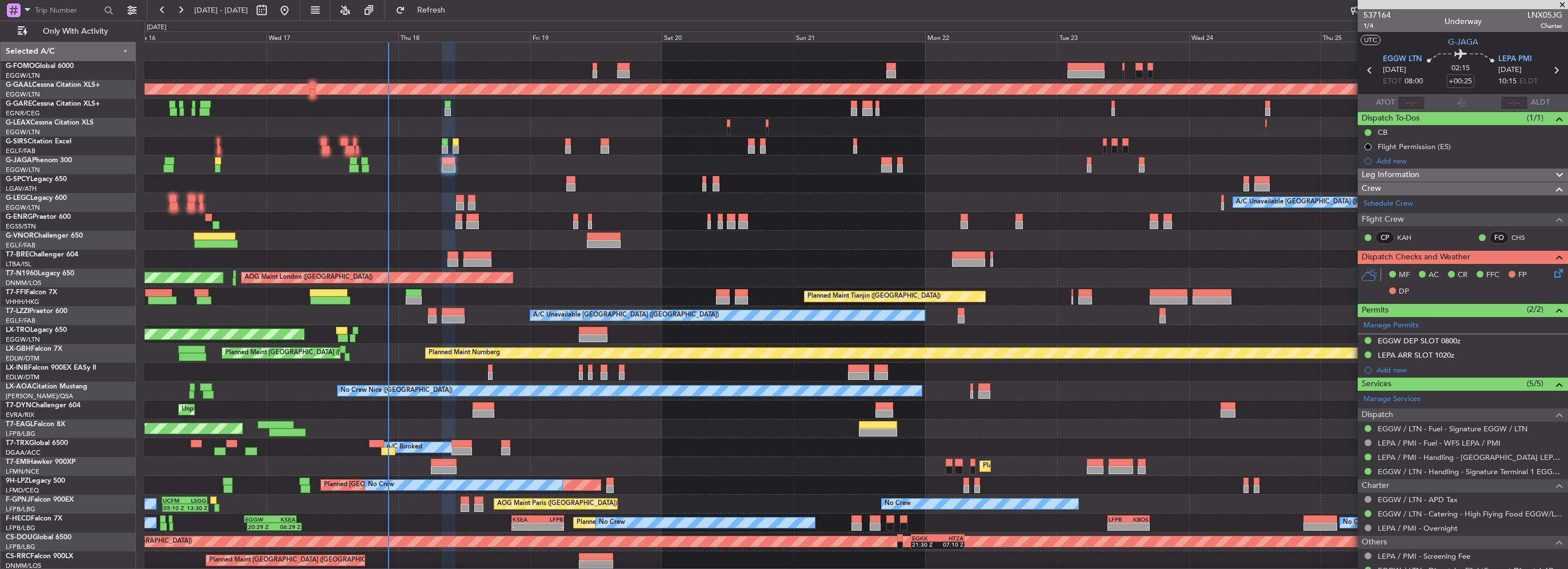
click at [1546, 270] on mat-tooltip-component "Christopher Savva (CHS)" at bounding box center [1514, 257] width 90 height 30
click at [1552, 273] on icon at bounding box center [1556, 271] width 9 height 9
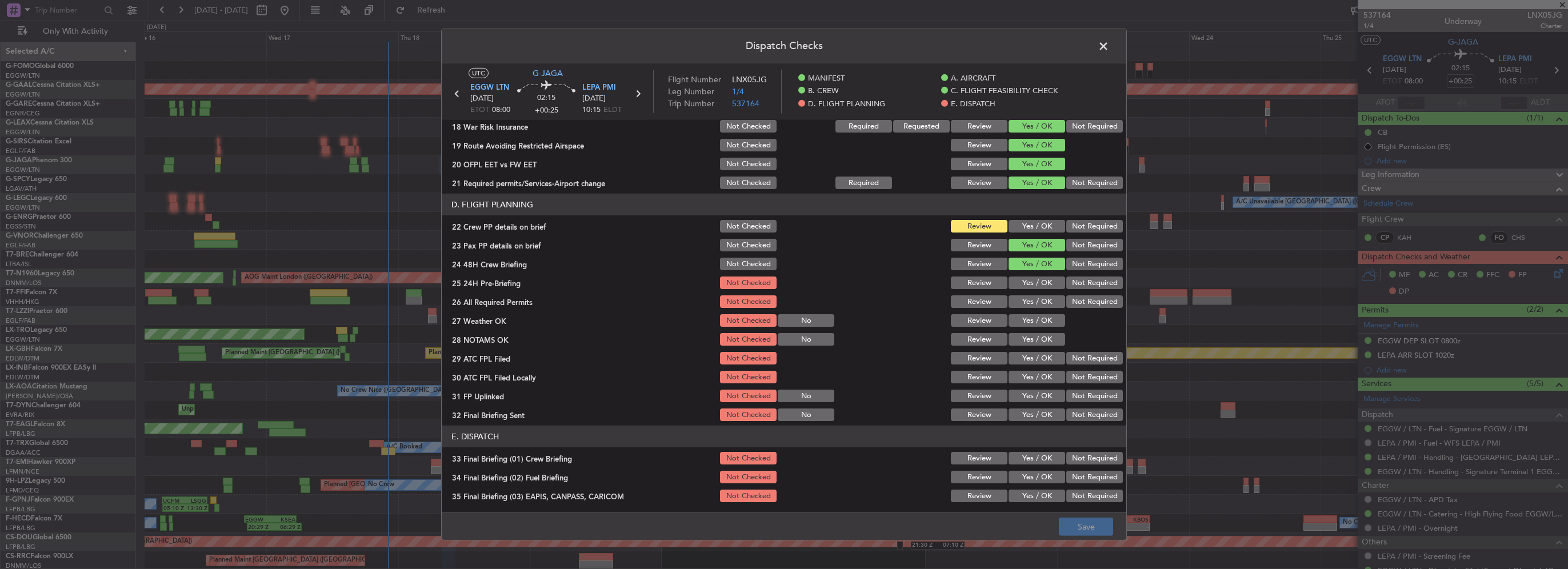
scroll to position [400, 0]
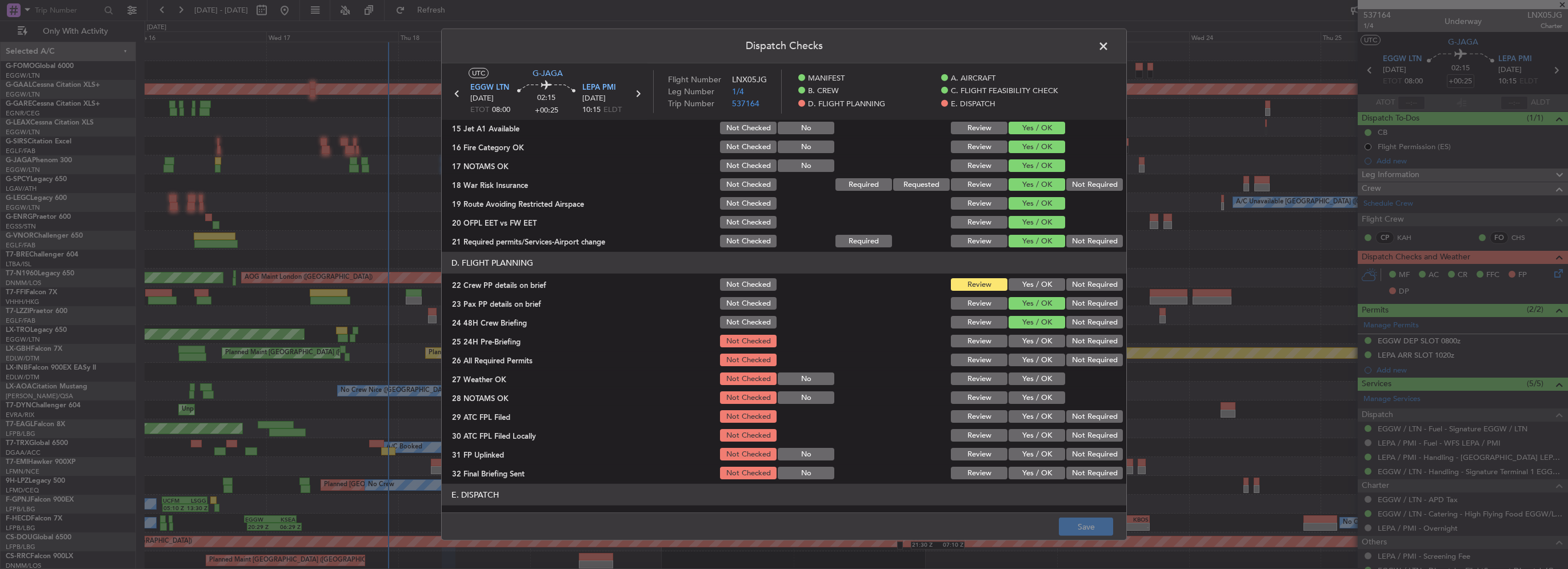
click at [1045, 285] on button "Yes / OK" at bounding box center [1037, 284] width 57 height 13
click at [1038, 333] on div "Yes / OK" at bounding box center [1035, 341] width 58 height 16
click at [1041, 346] on button "Yes / OK" at bounding box center [1037, 341] width 57 height 13
click at [1041, 361] on button "Yes / OK" at bounding box center [1037, 360] width 57 height 13
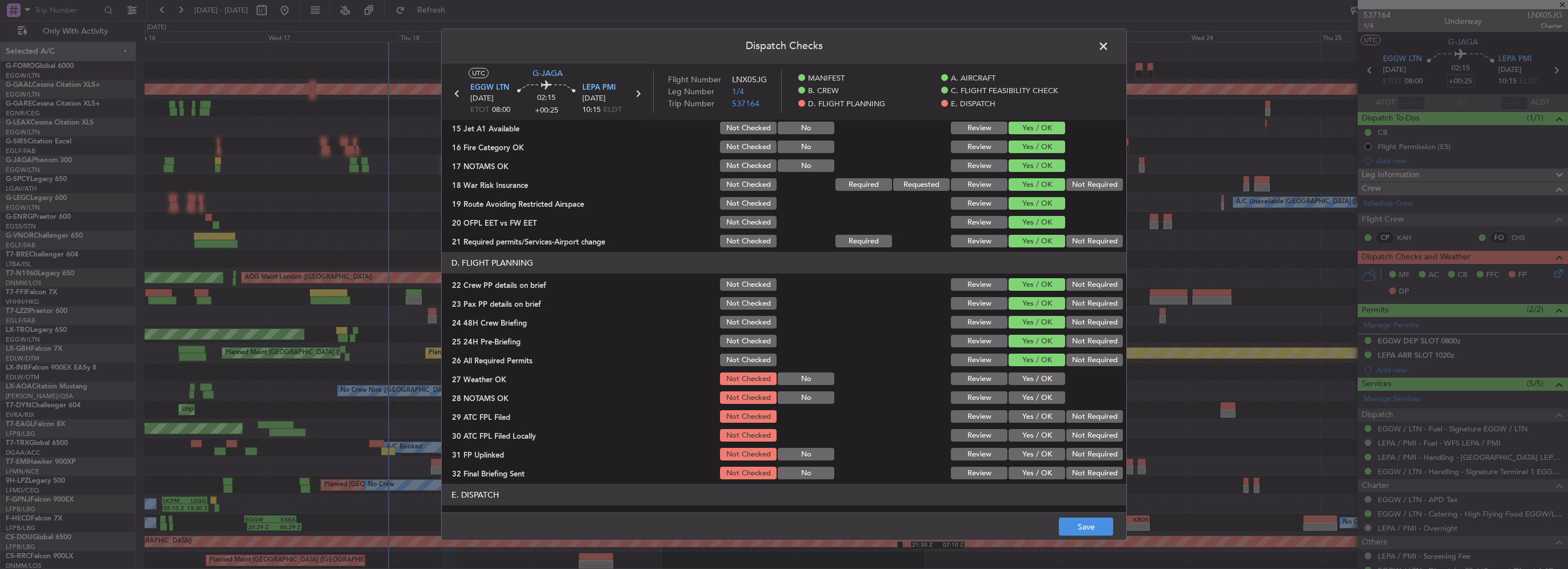
click at [1041, 379] on button "Yes / OK" at bounding box center [1037, 379] width 57 height 13
click at [1043, 400] on button "Yes / OK" at bounding box center [1037, 397] width 57 height 13
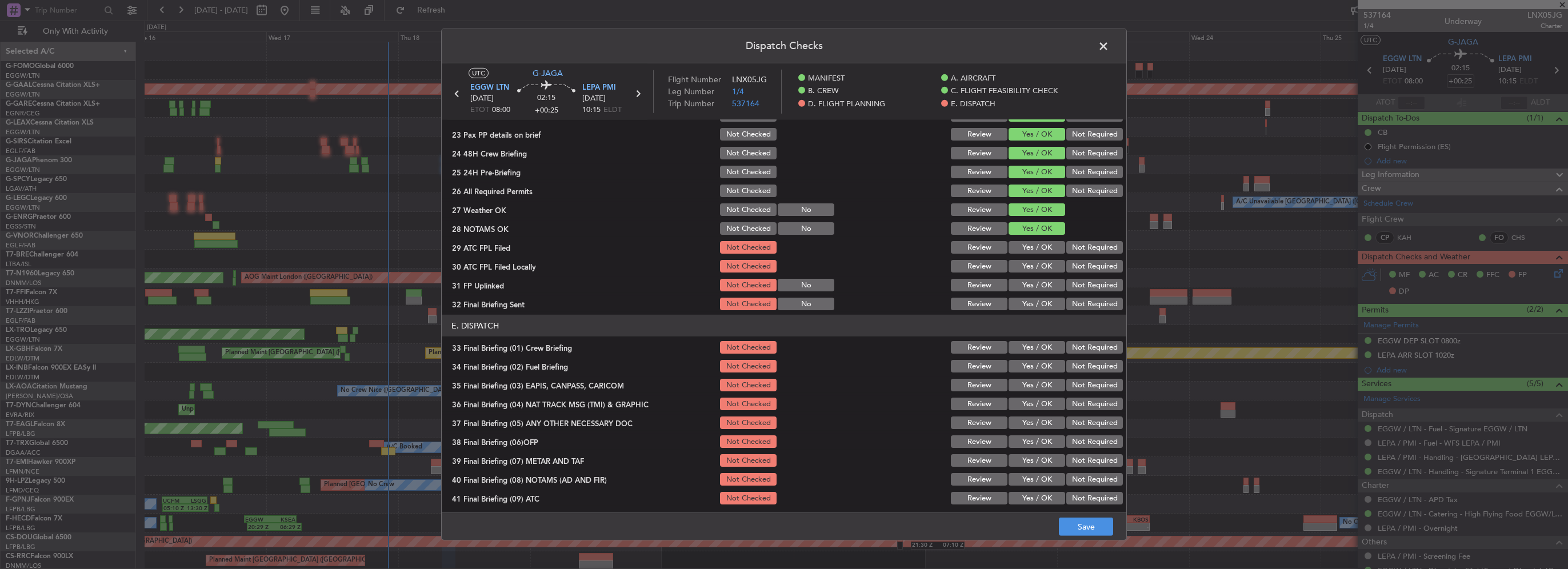
scroll to position [571, 0]
click at [1037, 242] on button "Yes / OK" at bounding box center [1037, 245] width 57 height 13
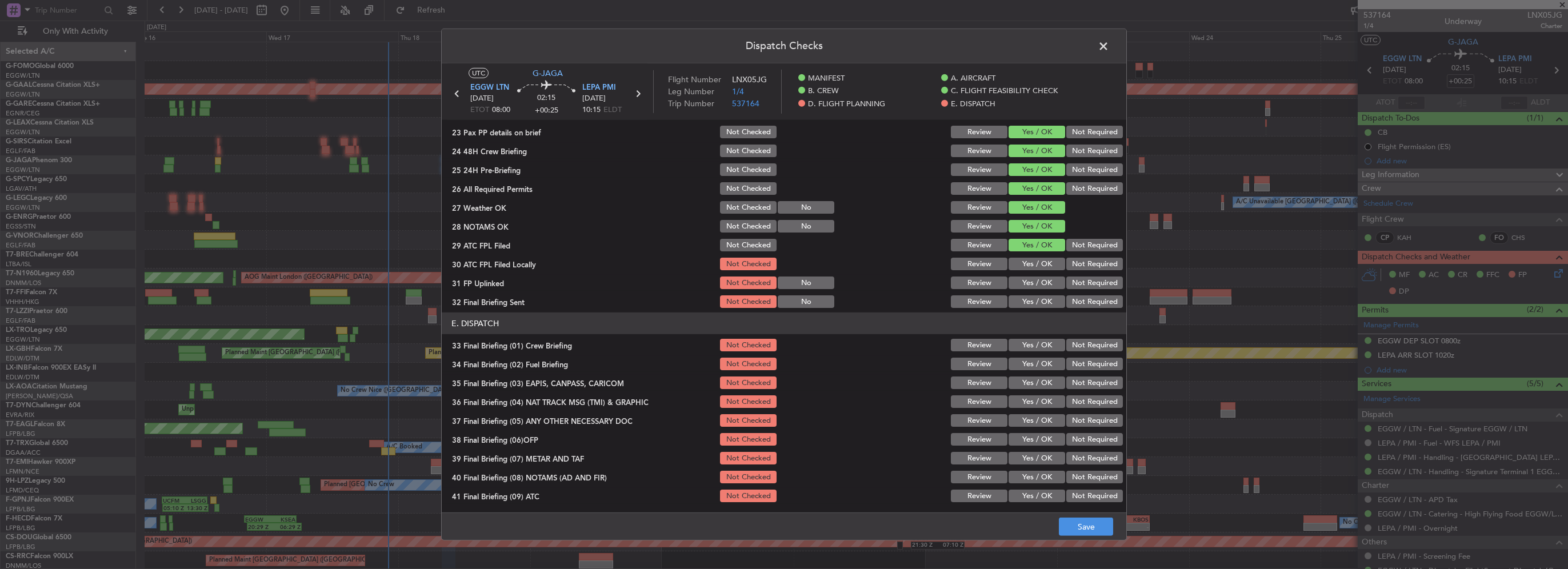
click at [1077, 260] on button "Not Required" at bounding box center [1094, 264] width 57 height 13
click at [1049, 281] on button "Yes / OK" at bounding box center [1037, 282] width 57 height 13
click at [1069, 299] on button "Not Required" at bounding box center [1094, 301] width 57 height 13
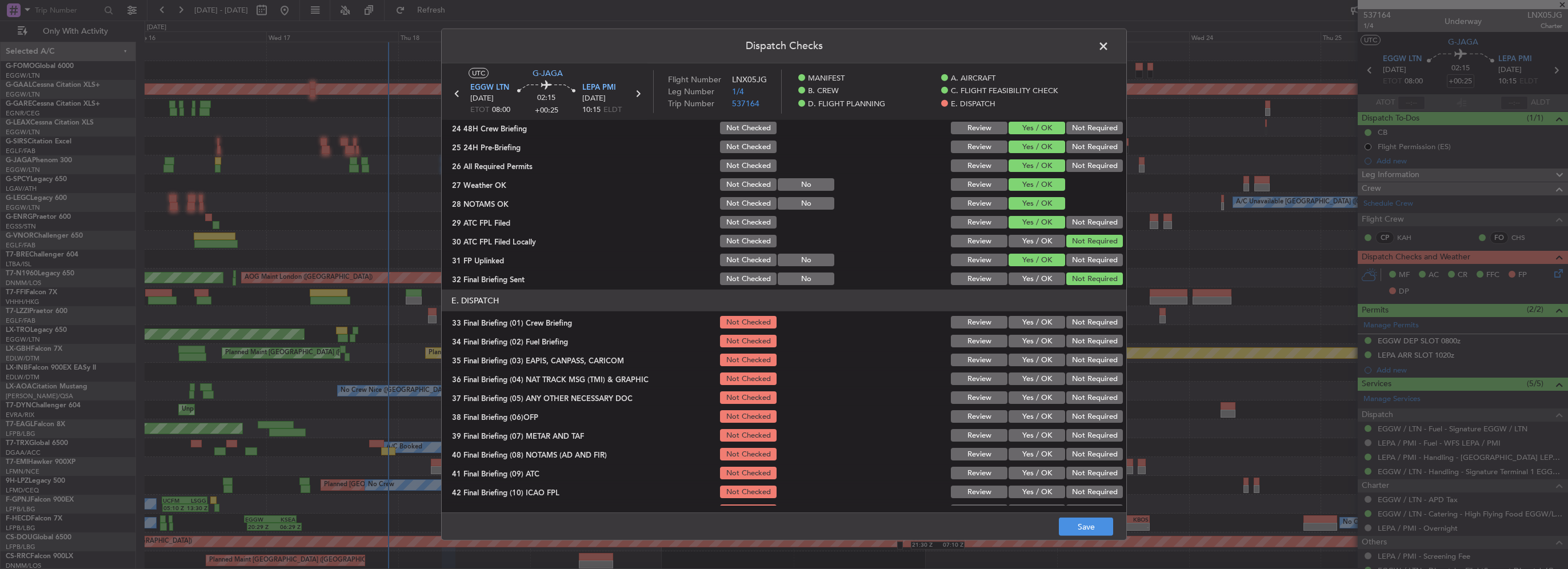
scroll to position [629, 0]
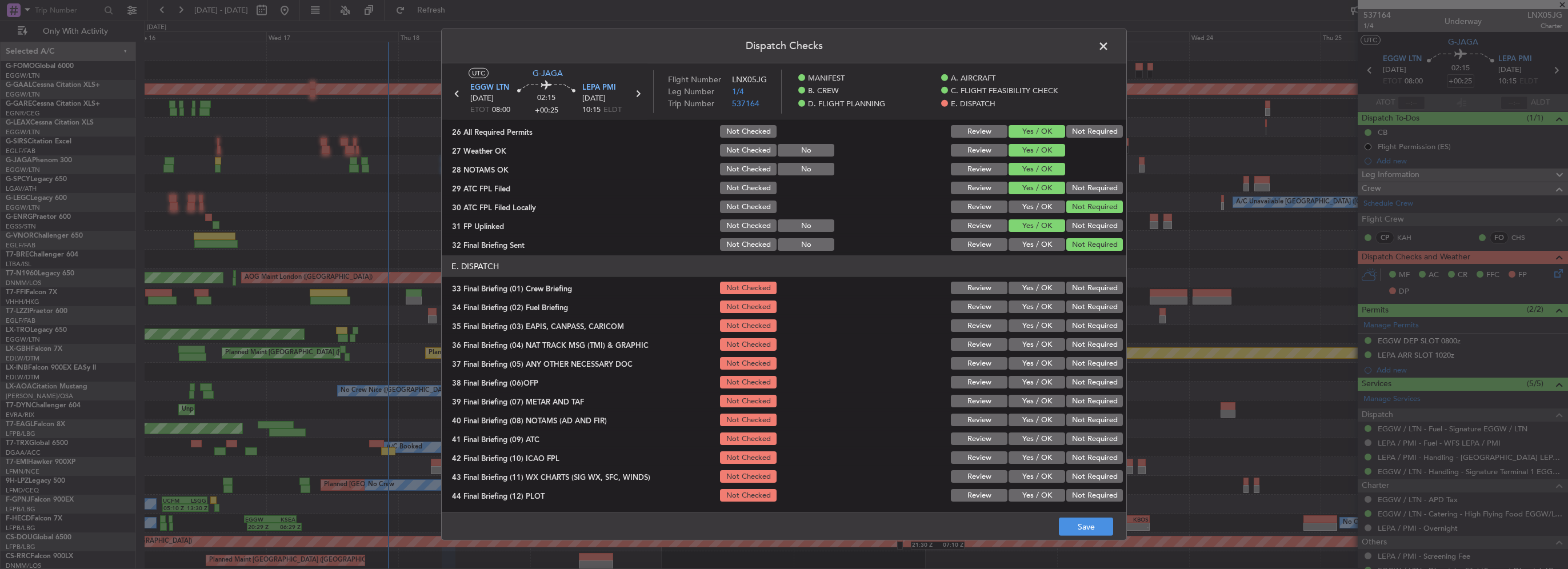
drag, startPoint x: 1035, startPoint y: 289, endPoint x: 1036, endPoint y: 304, distance: 15.0
click at [1035, 290] on button "Yes / OK" at bounding box center [1037, 288] width 57 height 13
click at [1037, 304] on button "Yes / OK" at bounding box center [1037, 307] width 57 height 13
click at [1086, 330] on button "Not Required" at bounding box center [1094, 326] width 57 height 13
click at [1085, 343] on button "Not Required" at bounding box center [1094, 344] width 57 height 13
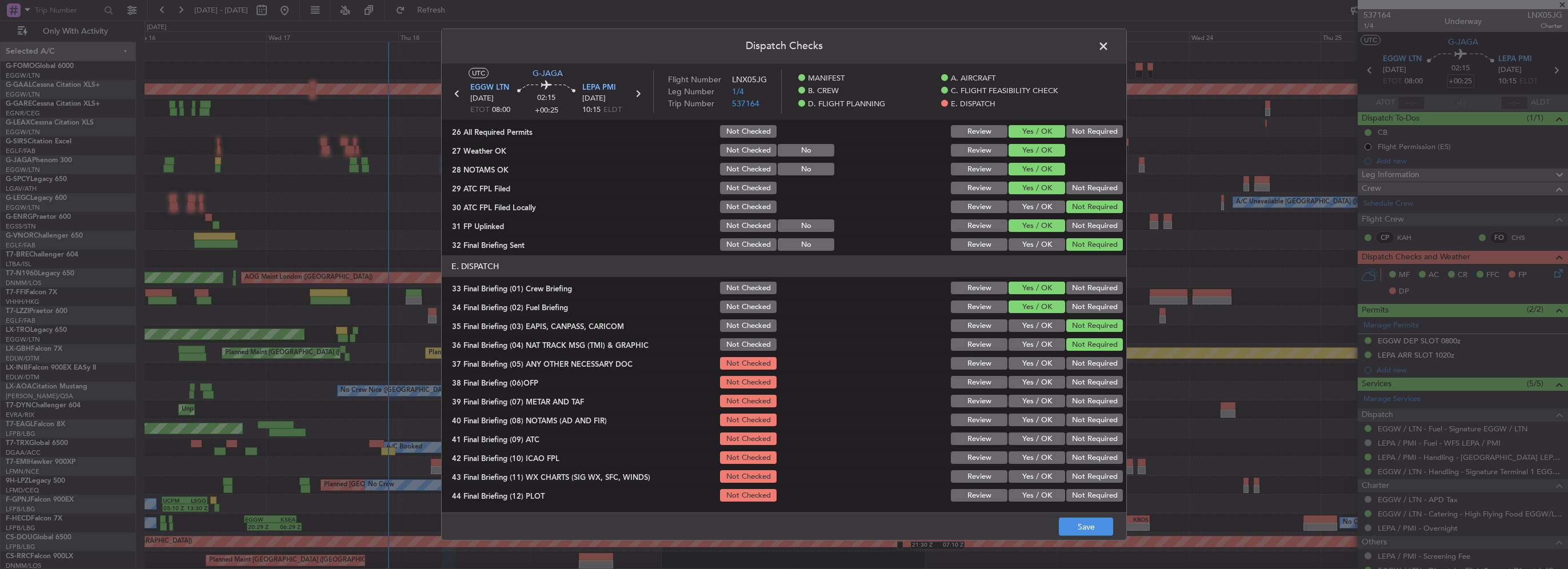
drag, startPoint x: 1037, startPoint y: 365, endPoint x: 1035, endPoint y: 386, distance: 21.1
click at [1035, 368] on button "Yes / OK" at bounding box center [1037, 363] width 57 height 13
click at [1034, 386] on button "Yes / OK" at bounding box center [1037, 382] width 57 height 13
click at [1033, 402] on button "Yes / OK" at bounding box center [1037, 401] width 57 height 13
click at [1035, 419] on button "Yes / OK" at bounding box center [1037, 420] width 57 height 13
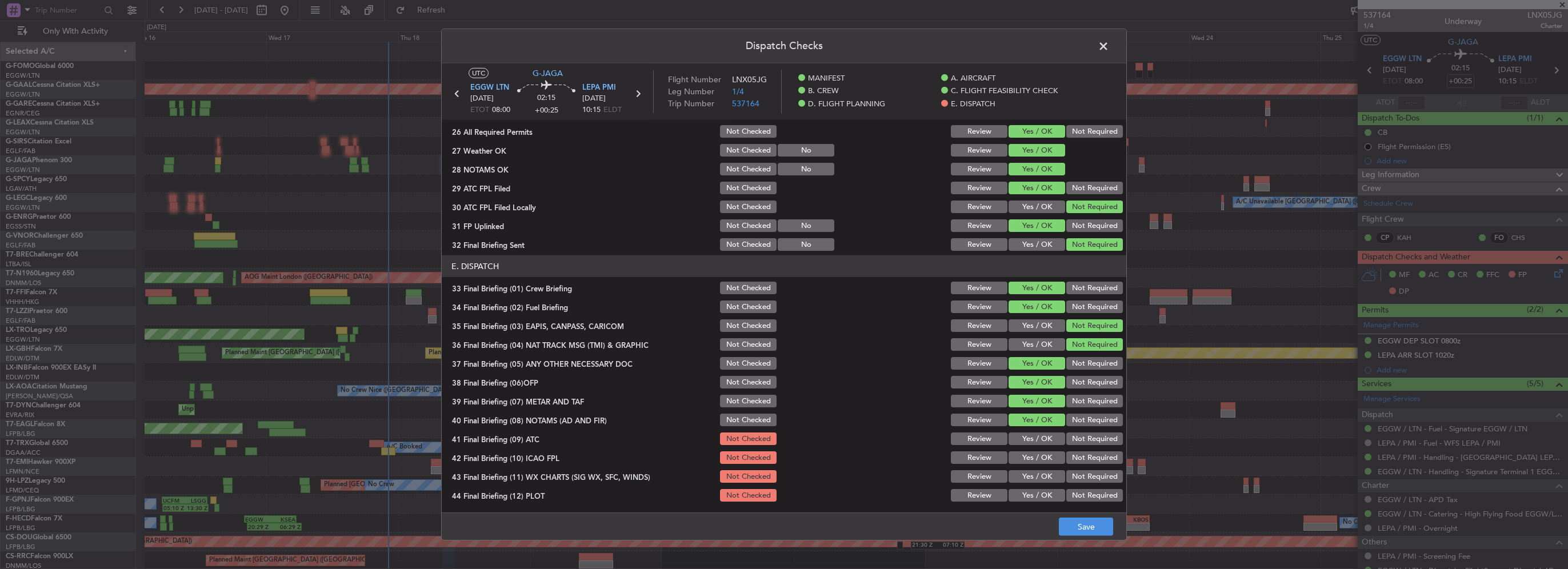
click at [1039, 443] on button "Yes / OK" at bounding box center [1037, 439] width 57 height 13
click at [1041, 457] on button "Yes / OK" at bounding box center [1037, 458] width 57 height 13
drag, startPoint x: 1042, startPoint y: 473, endPoint x: 1049, endPoint y: 496, distance: 24.0
click at [1043, 476] on button "Yes / OK" at bounding box center [1037, 476] width 57 height 13
click at [1048, 497] on button "Yes / OK" at bounding box center [1037, 495] width 57 height 13
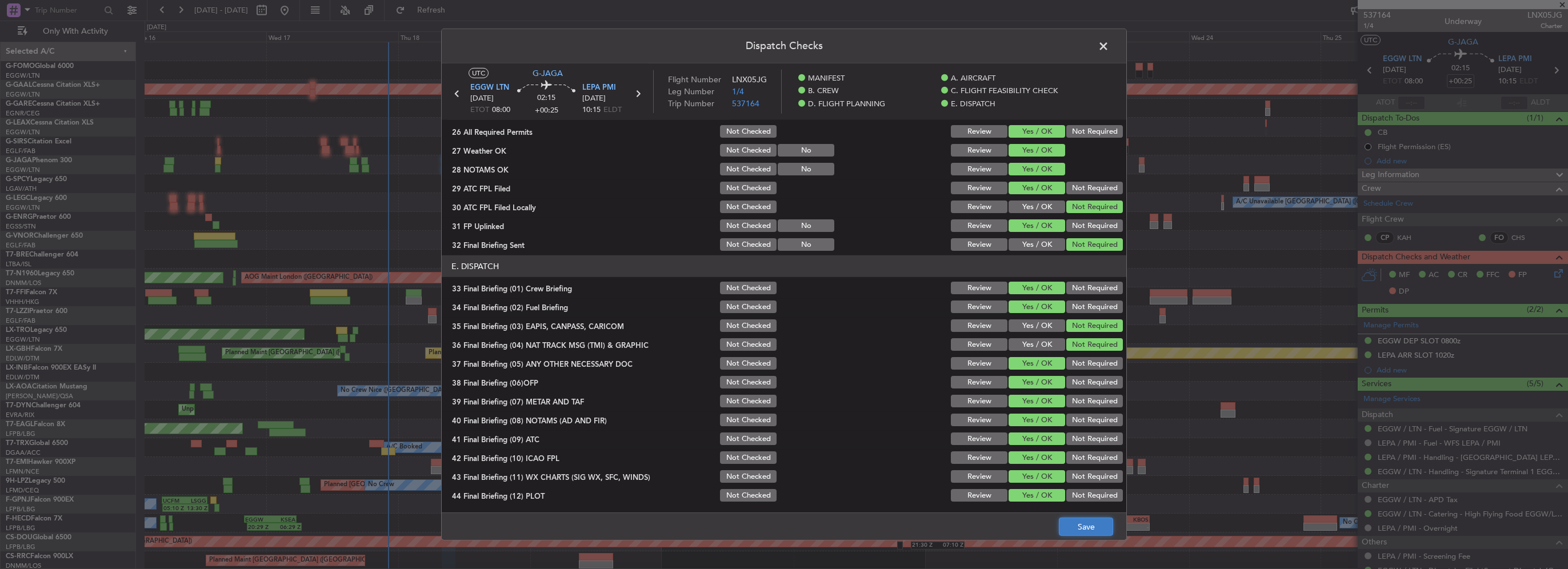
click at [1097, 532] on button "Save" at bounding box center [1086, 527] width 54 height 18
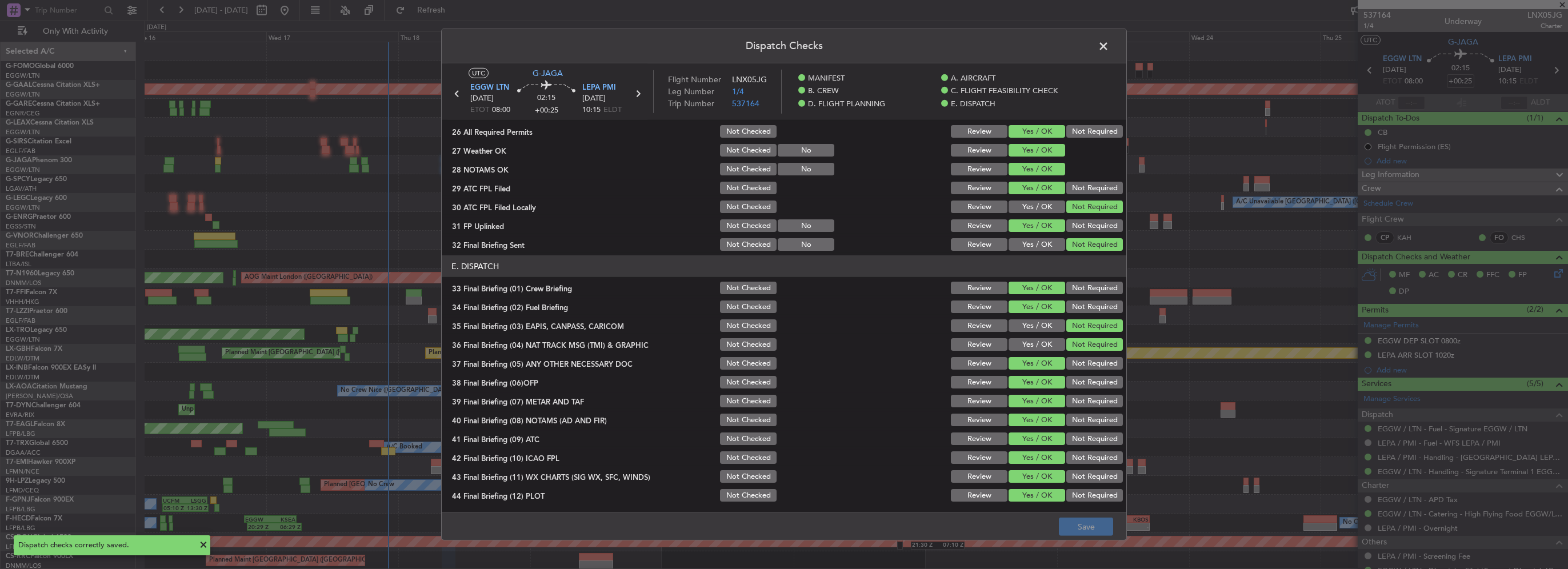
click at [1109, 43] on span at bounding box center [1109, 49] width 0 height 23
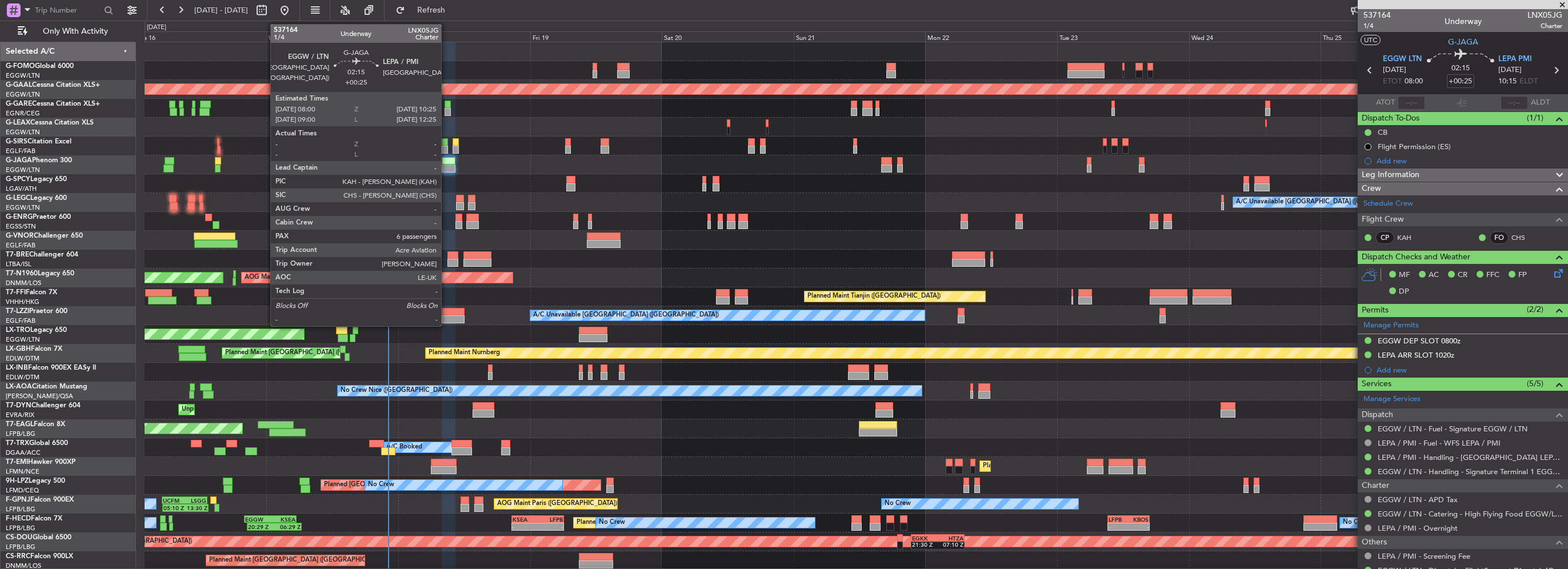
click at [446, 164] on div at bounding box center [449, 168] width 14 height 8
click at [446, 164] on div at bounding box center [449, 161] width 14 height 8
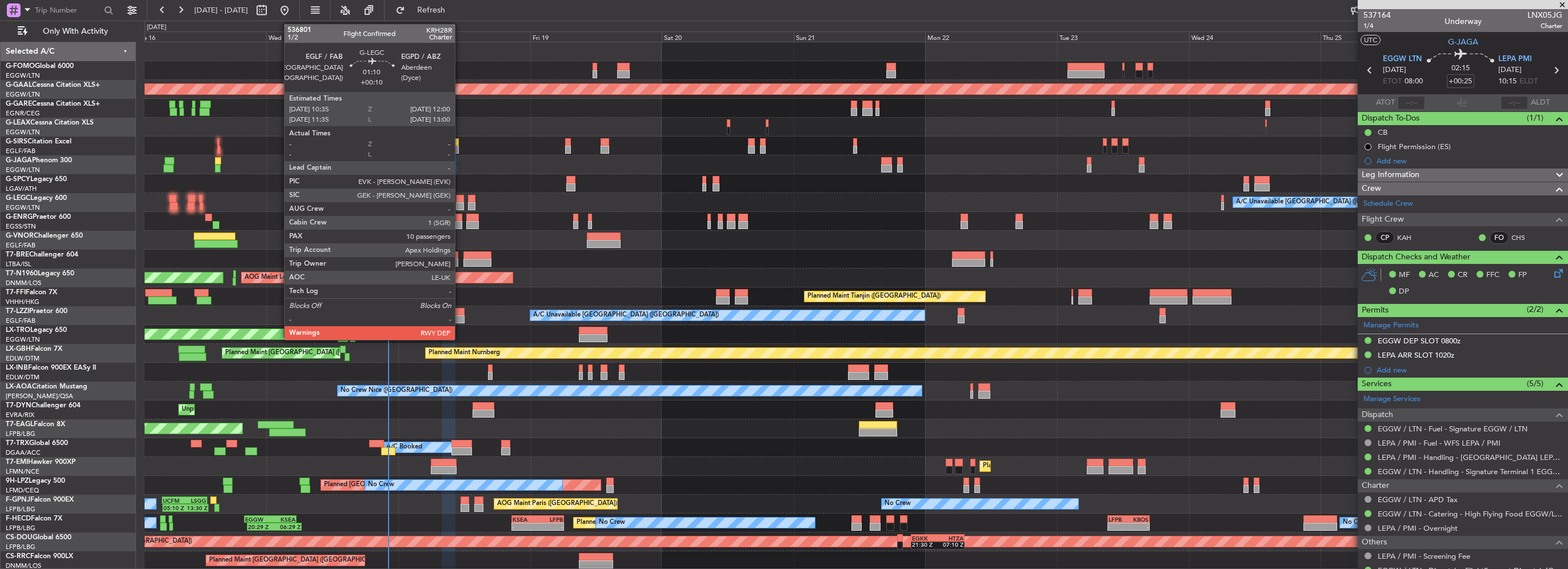
click at [460, 205] on div at bounding box center [460, 206] width 8 height 8
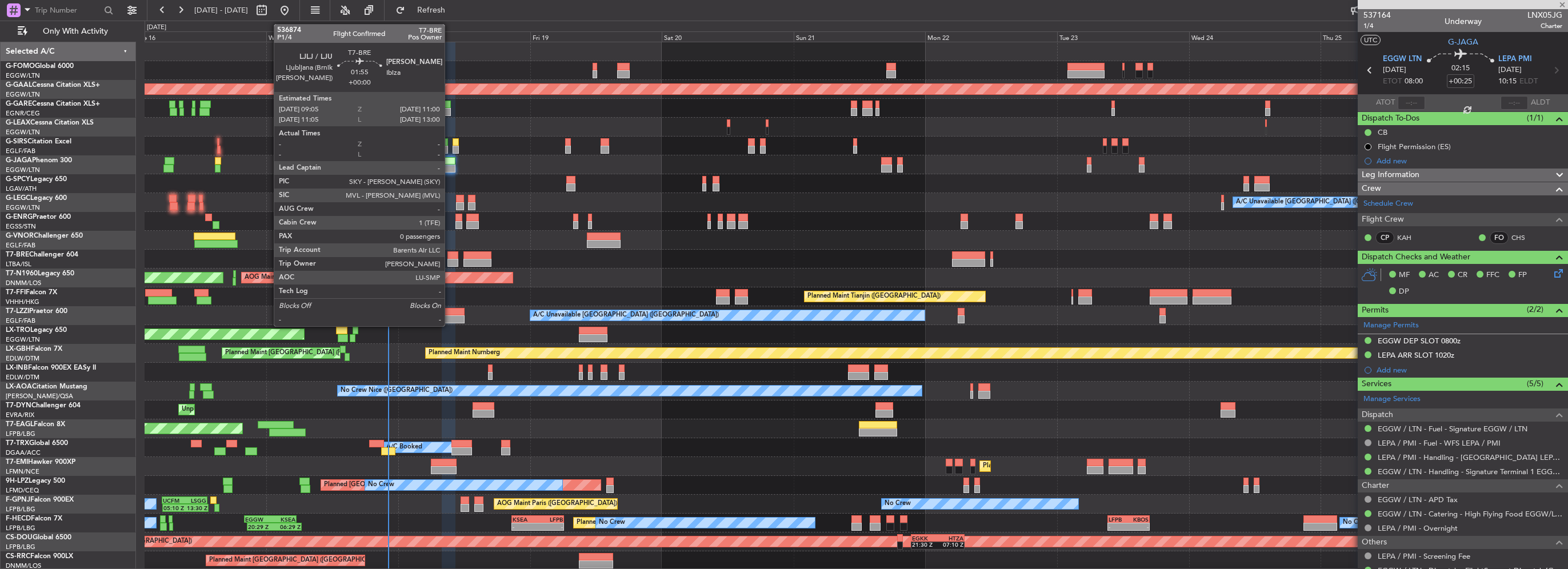
type input "+00:10"
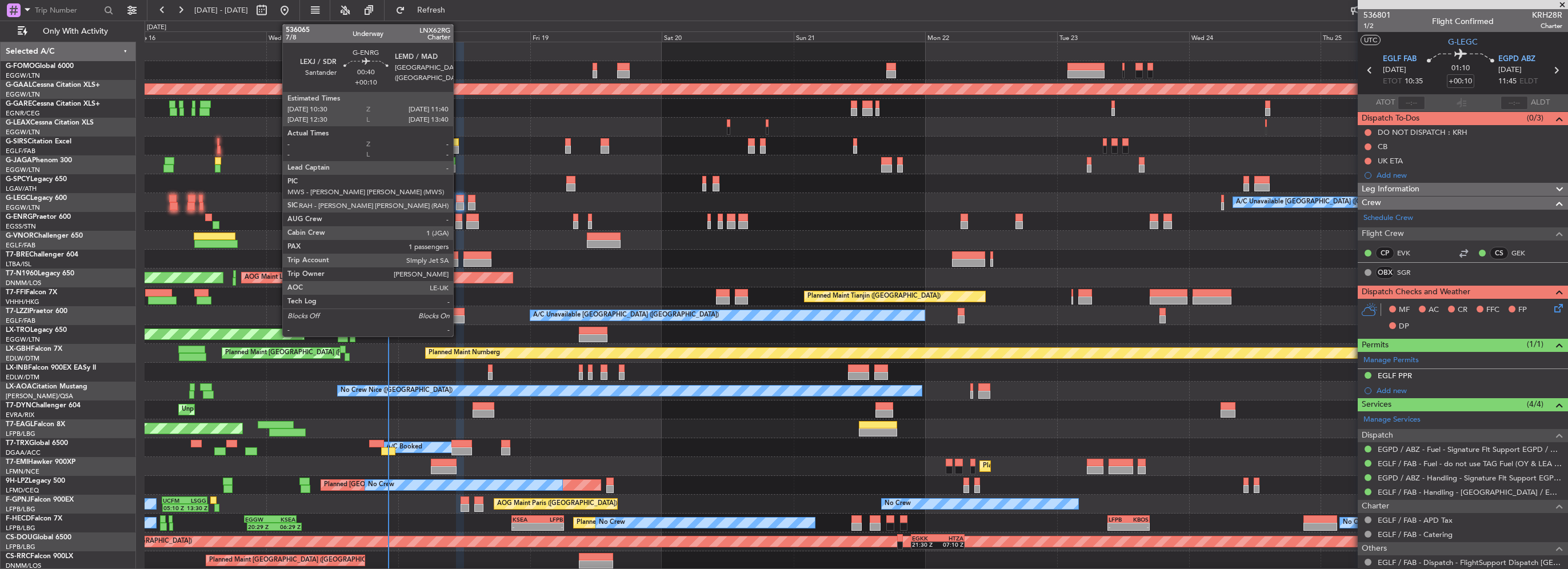
click at [458, 222] on div at bounding box center [458, 225] width 7 height 8
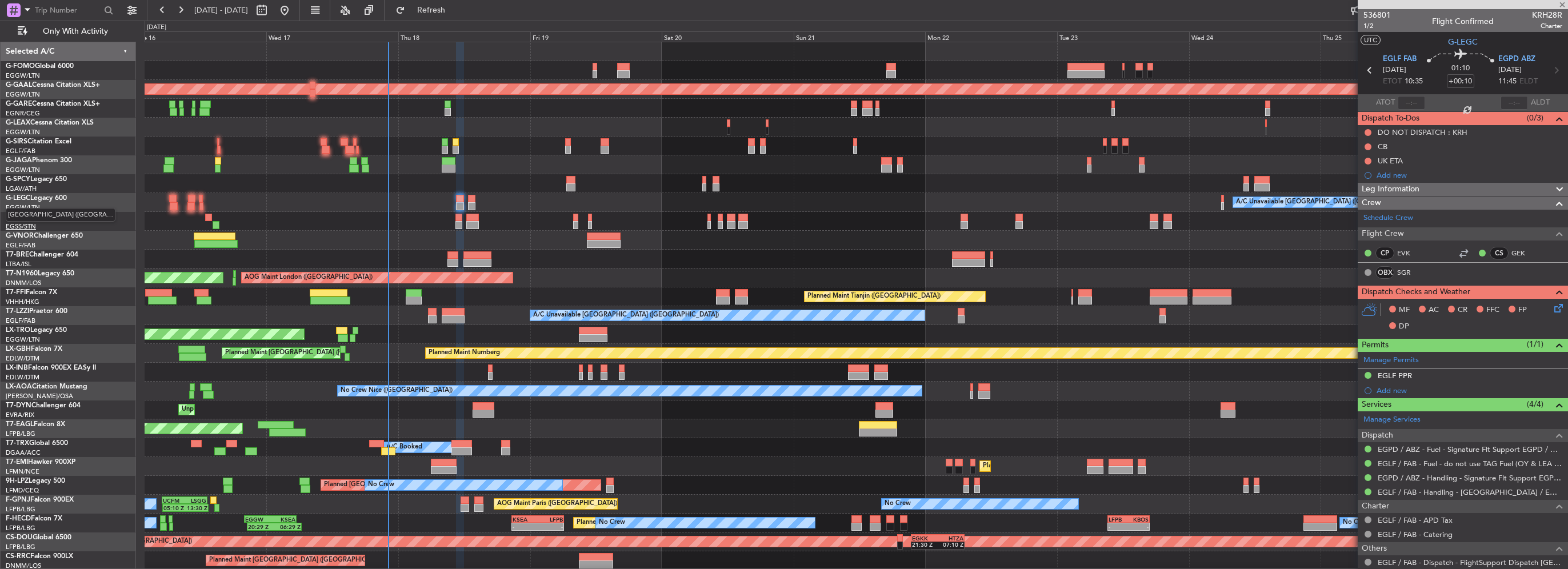
type input "1"
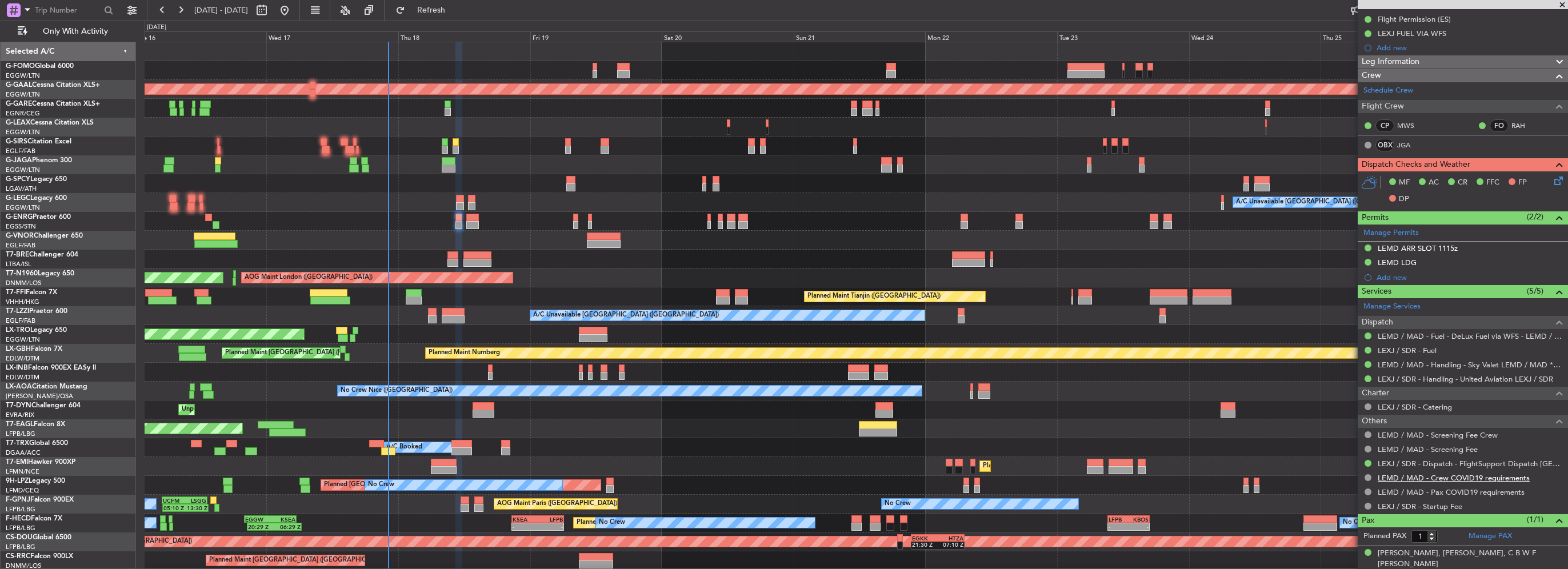
scroll to position [0, 0]
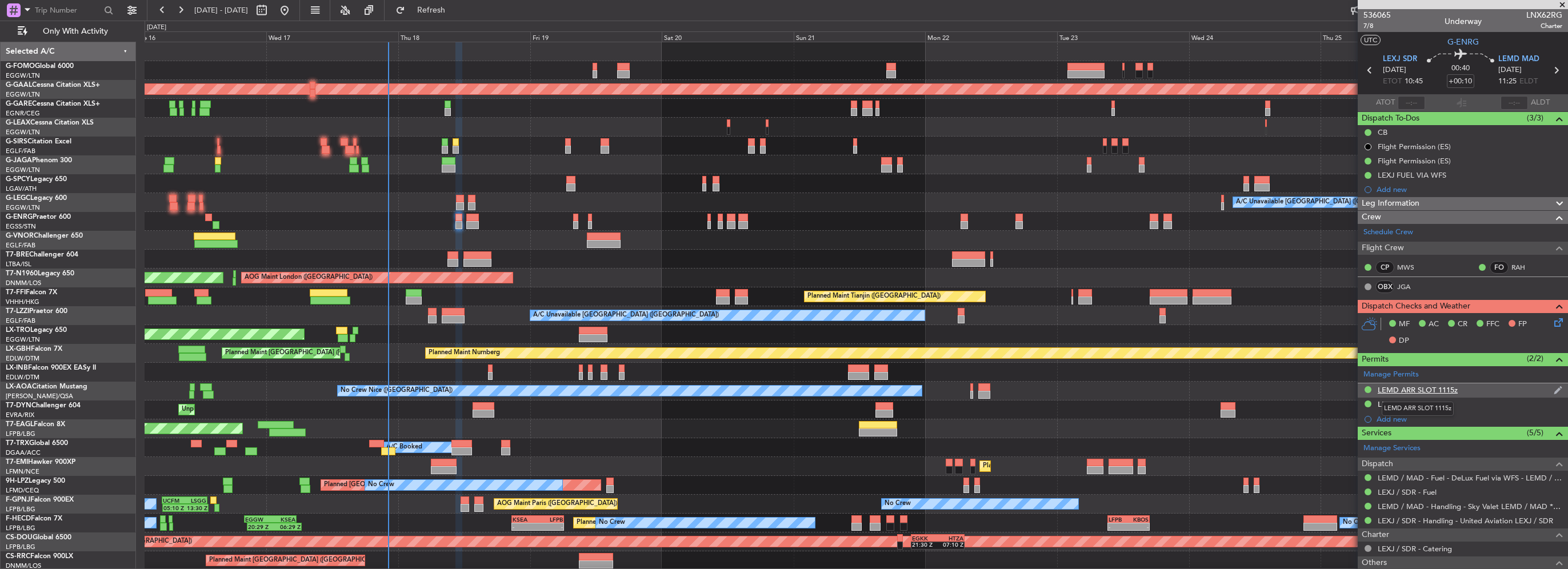
click at [1422, 391] on div "LEMD ARR SLOT 1115z" at bounding box center [1417, 390] width 80 height 10
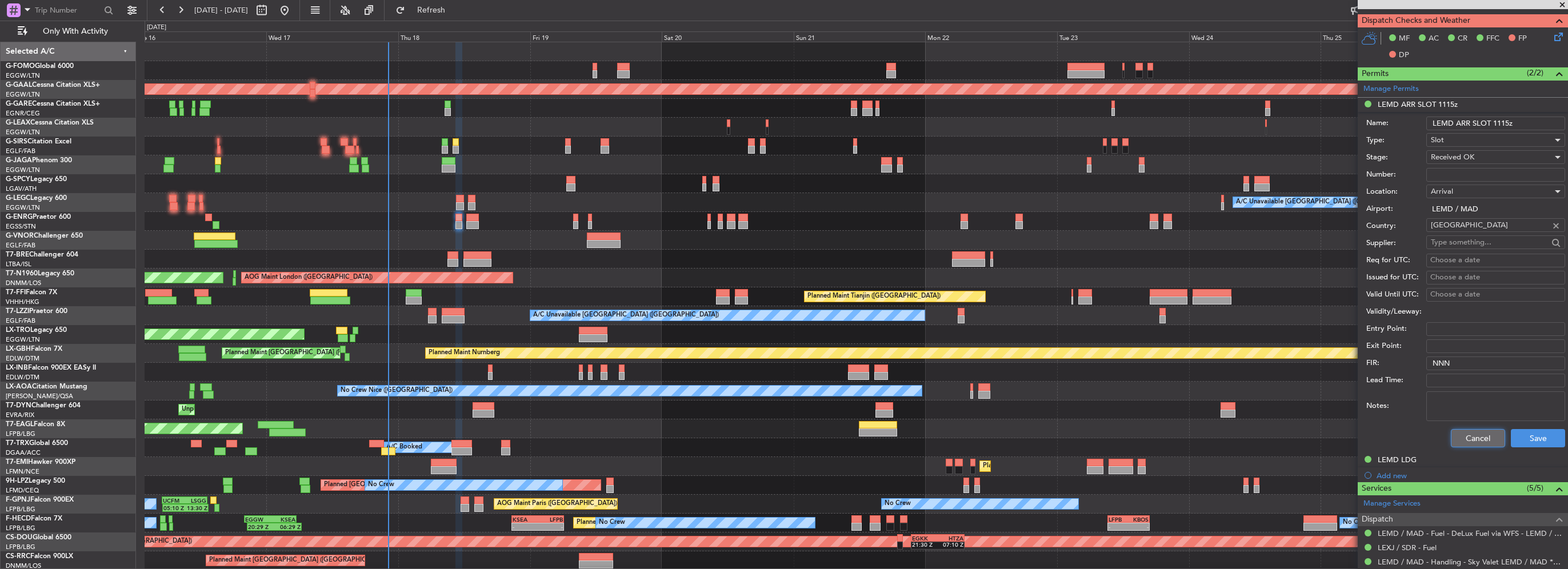
click at [1471, 443] on button "Cancel" at bounding box center [1478, 438] width 54 height 18
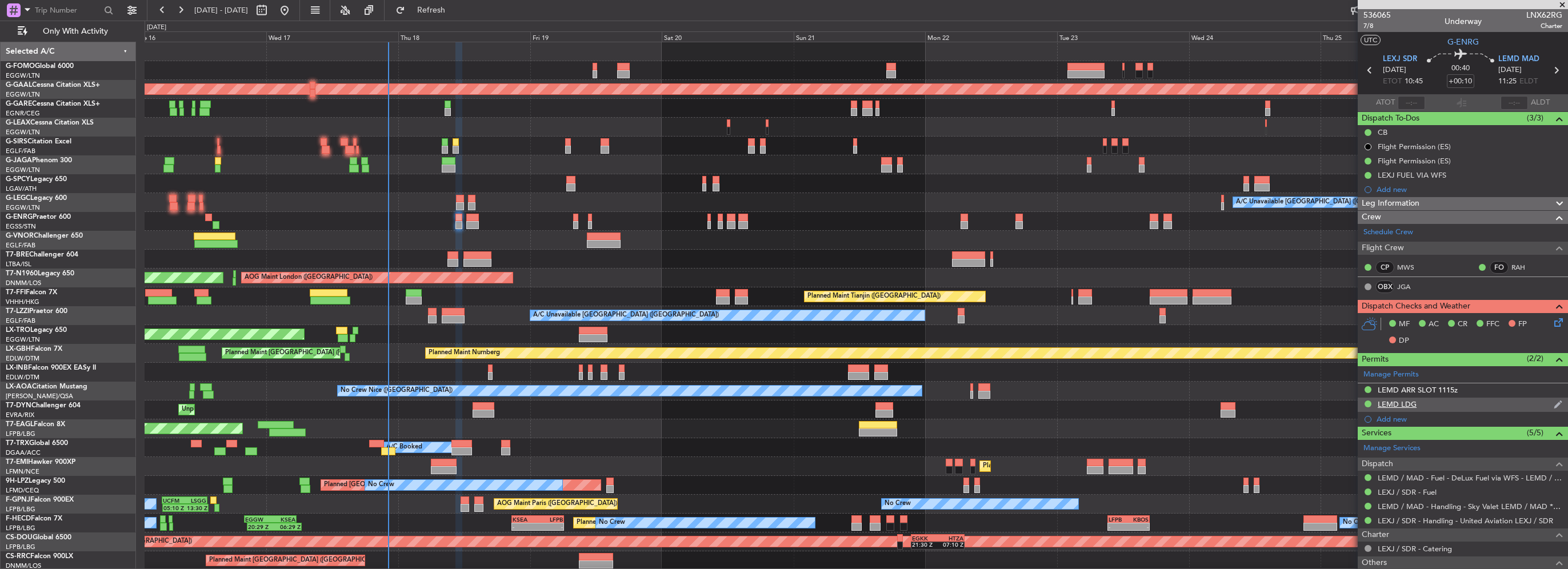
click at [1408, 405] on div "LEMD LDG" at bounding box center [1397, 404] width 39 height 10
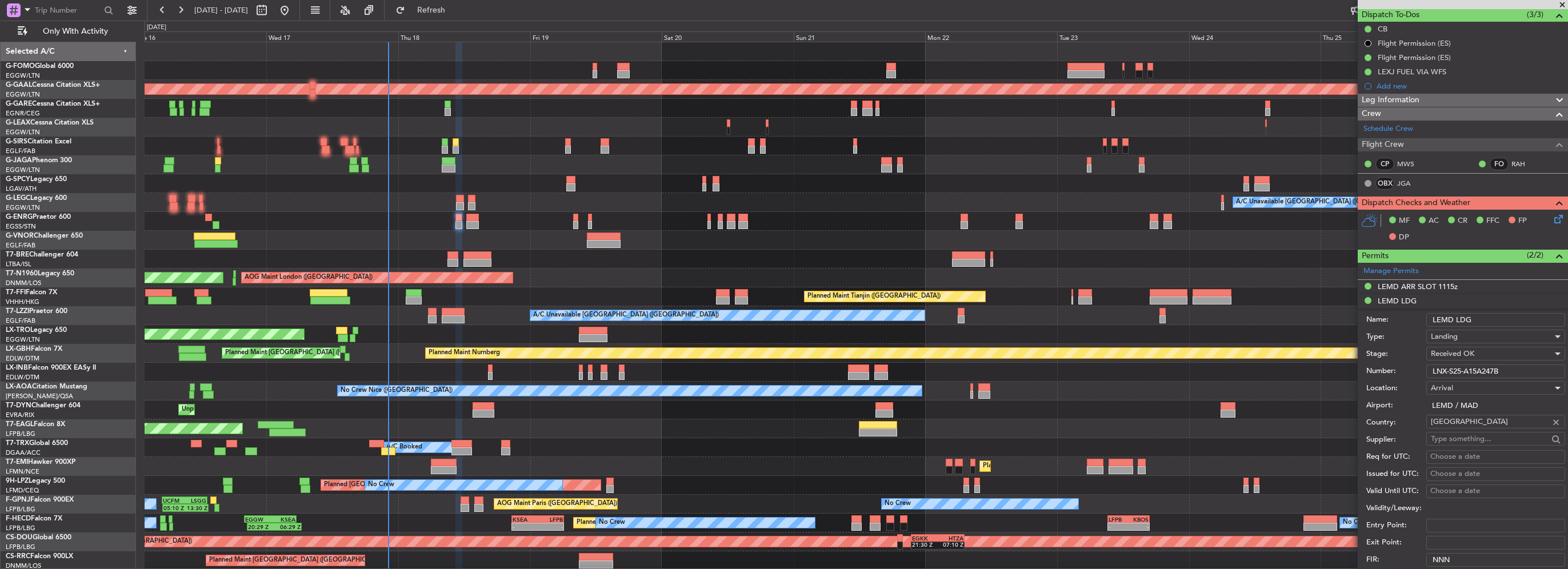
scroll to position [172, 0]
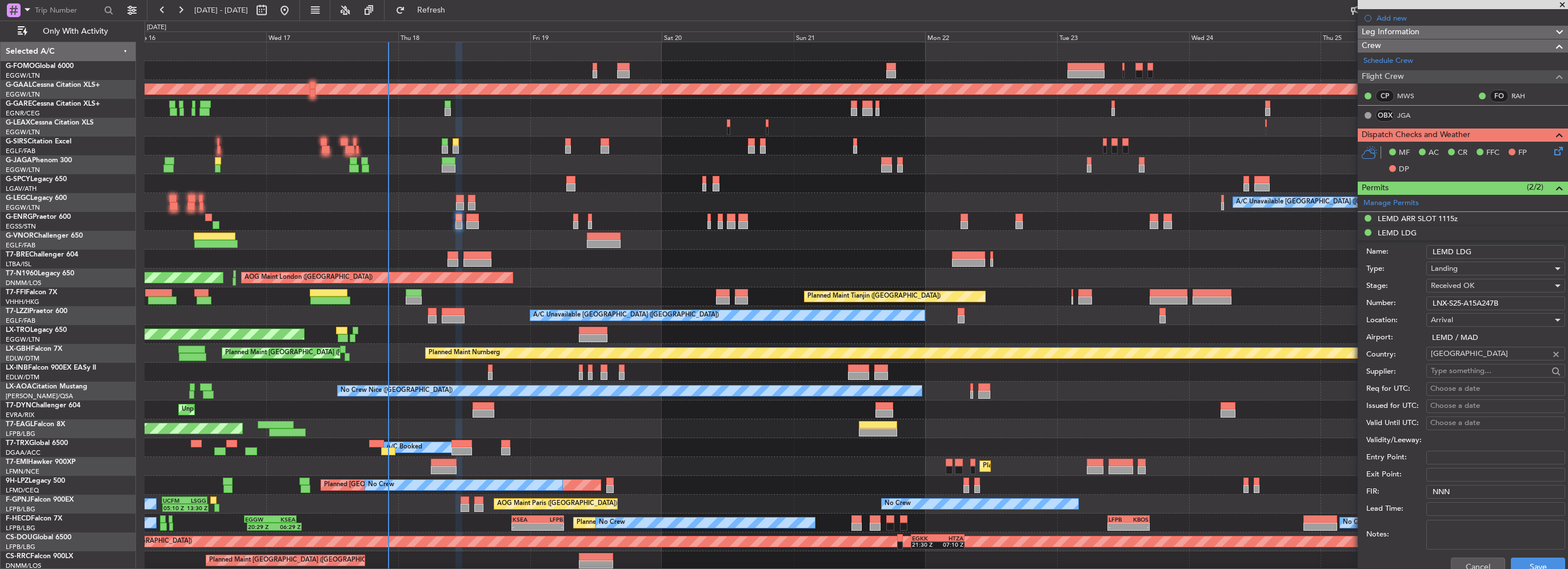
drag, startPoint x: 1505, startPoint y: 309, endPoint x: 1405, endPoint y: 305, distance: 100.1
click at [1405, 305] on div "Number: LNX-S25-A15A247B" at bounding box center [1466, 303] width 199 height 17
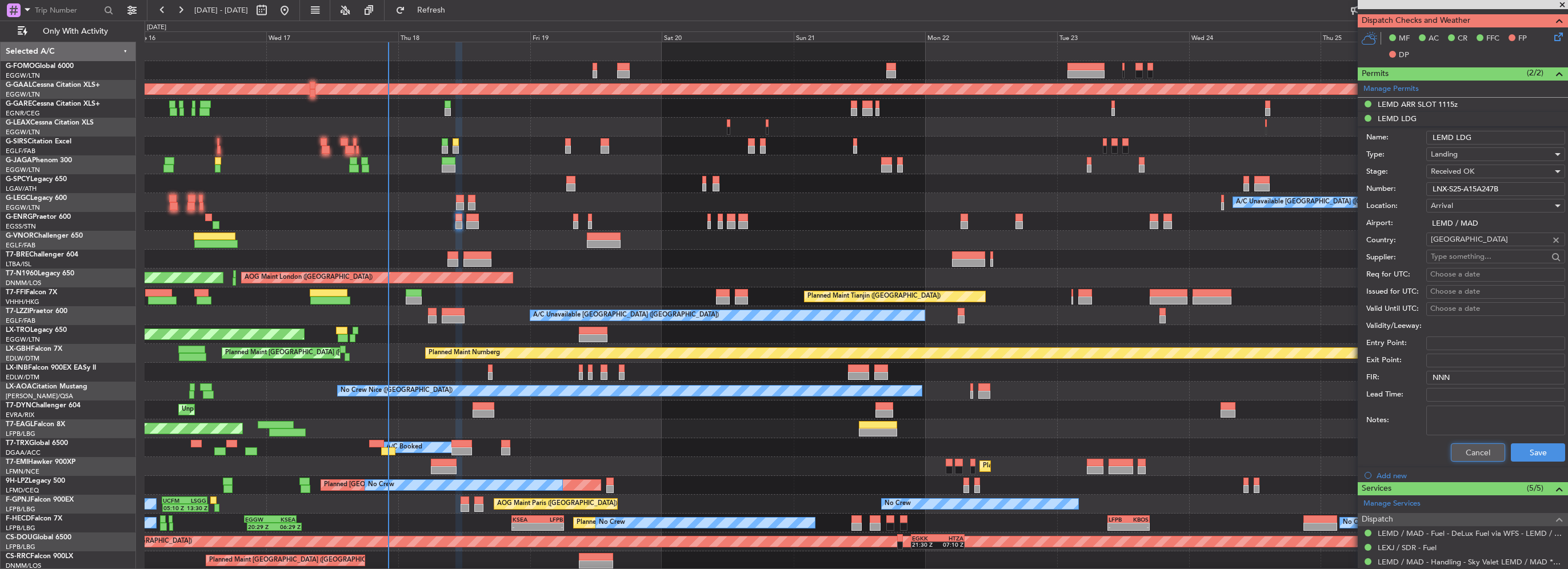
click at [1477, 452] on button "Cancel" at bounding box center [1478, 452] width 54 height 18
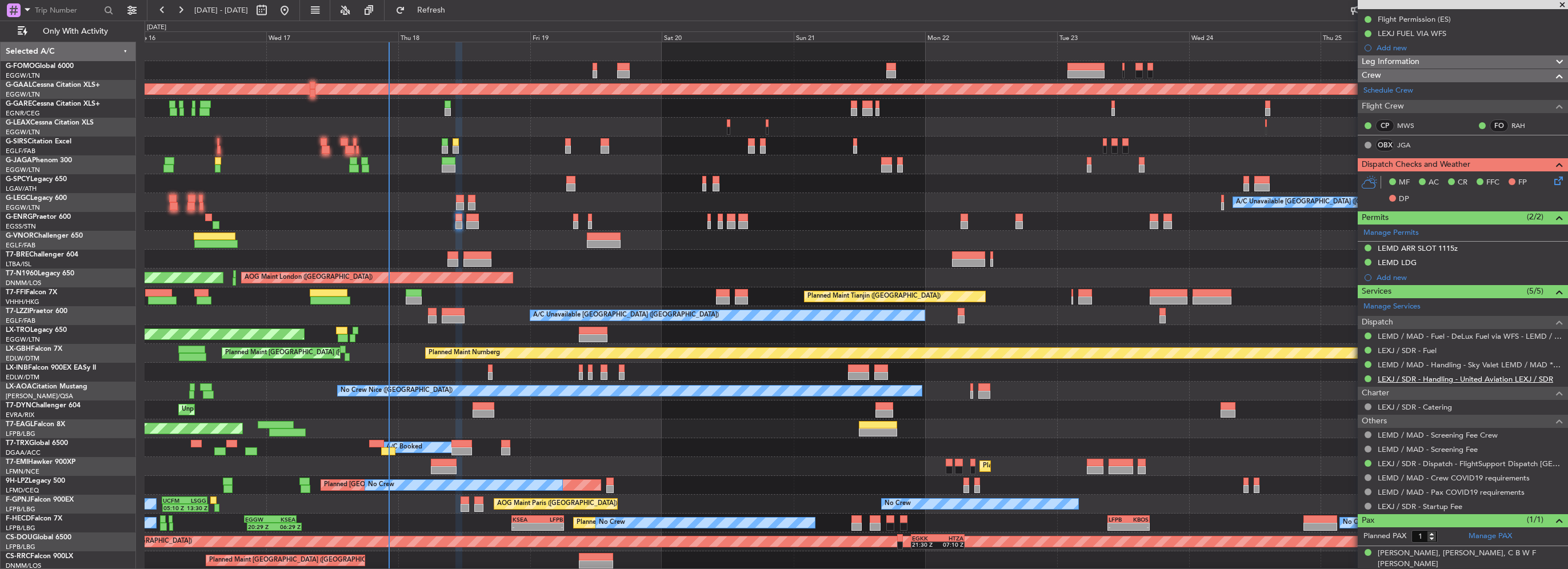
scroll to position [0, 0]
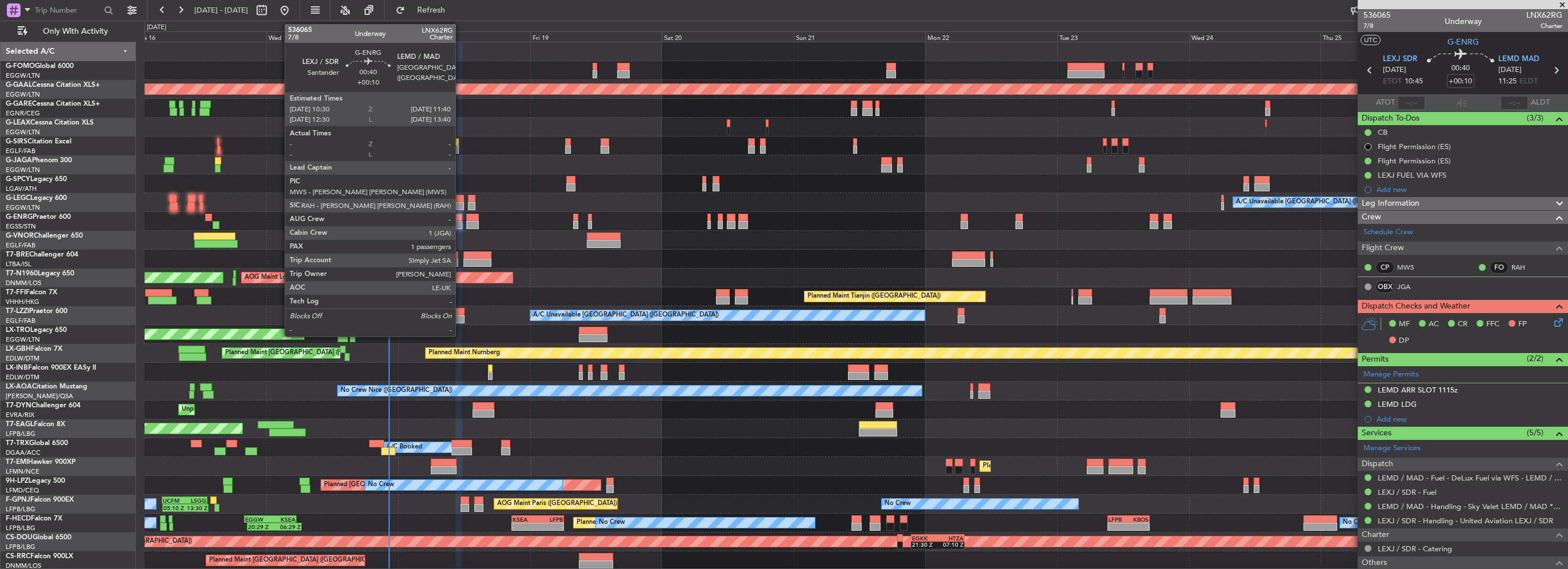
click at [459, 220] on div at bounding box center [458, 217] width 7 height 8
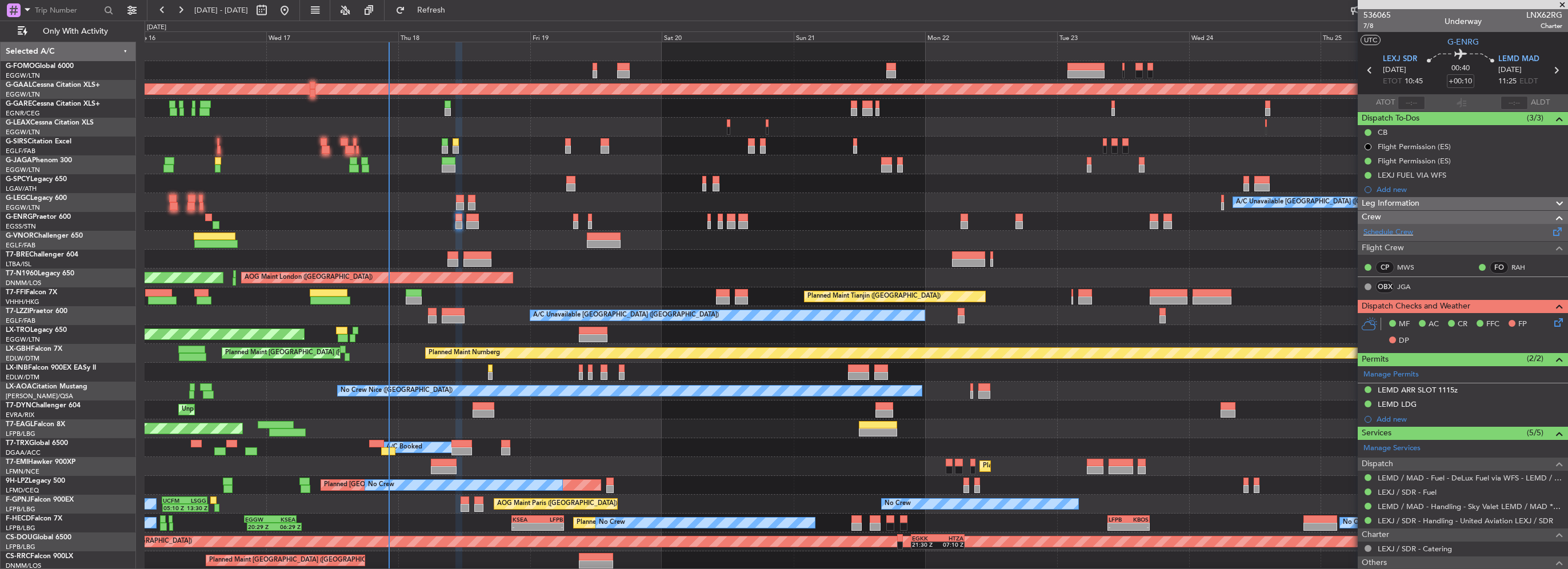
drag, startPoint x: 1407, startPoint y: 199, endPoint x: 1440, endPoint y: 324, distance: 129.3
click at [1407, 199] on span "Leg Information" at bounding box center [1390, 204] width 58 height 13
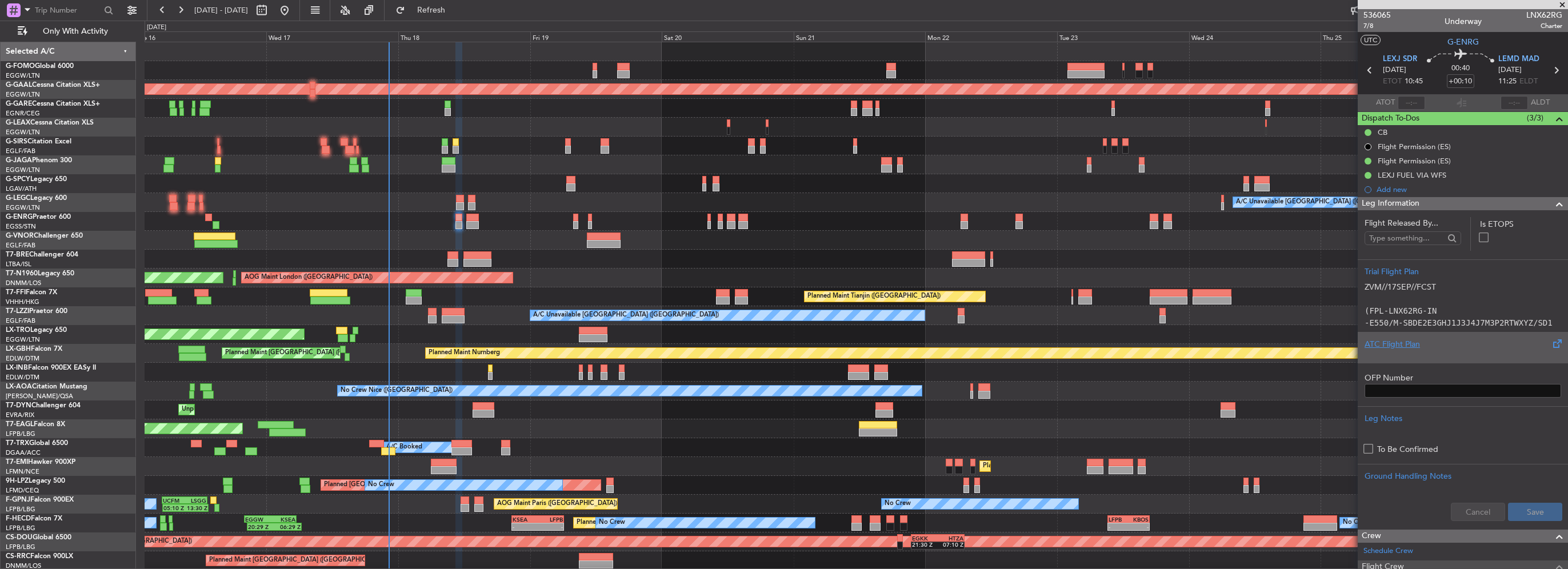
click at [1387, 347] on div "ATC Flight Plan" at bounding box center [1463, 344] width 197 height 12
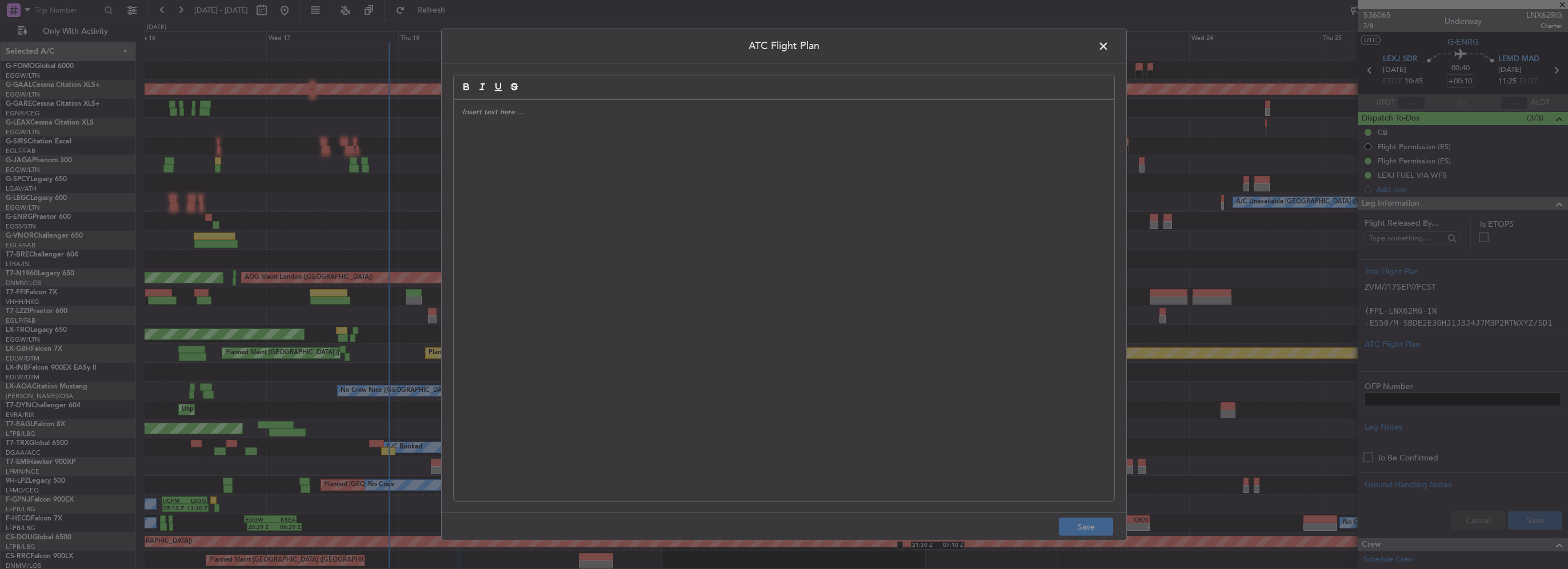
drag, startPoint x: 662, startPoint y: 203, endPoint x: 680, endPoint y: 214, distance: 21.1
click at [664, 206] on div at bounding box center [783, 300] width 660 height 401
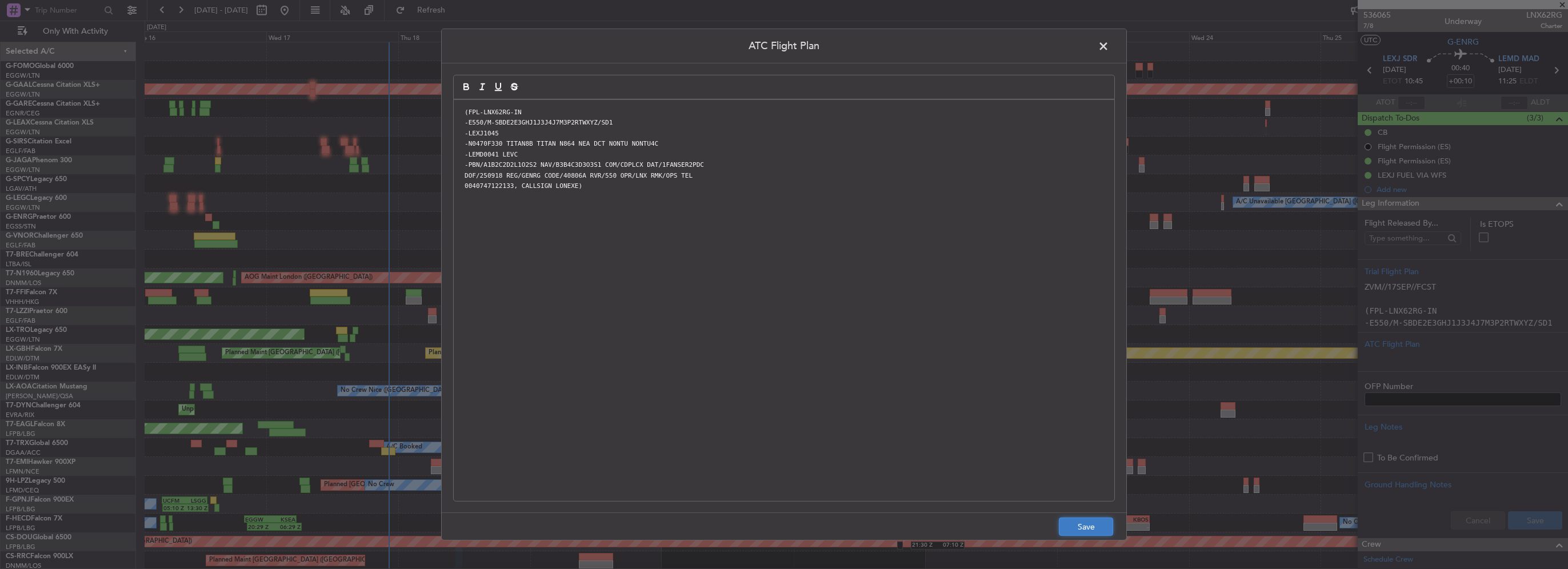
click at [1093, 528] on button "Save" at bounding box center [1086, 527] width 54 height 18
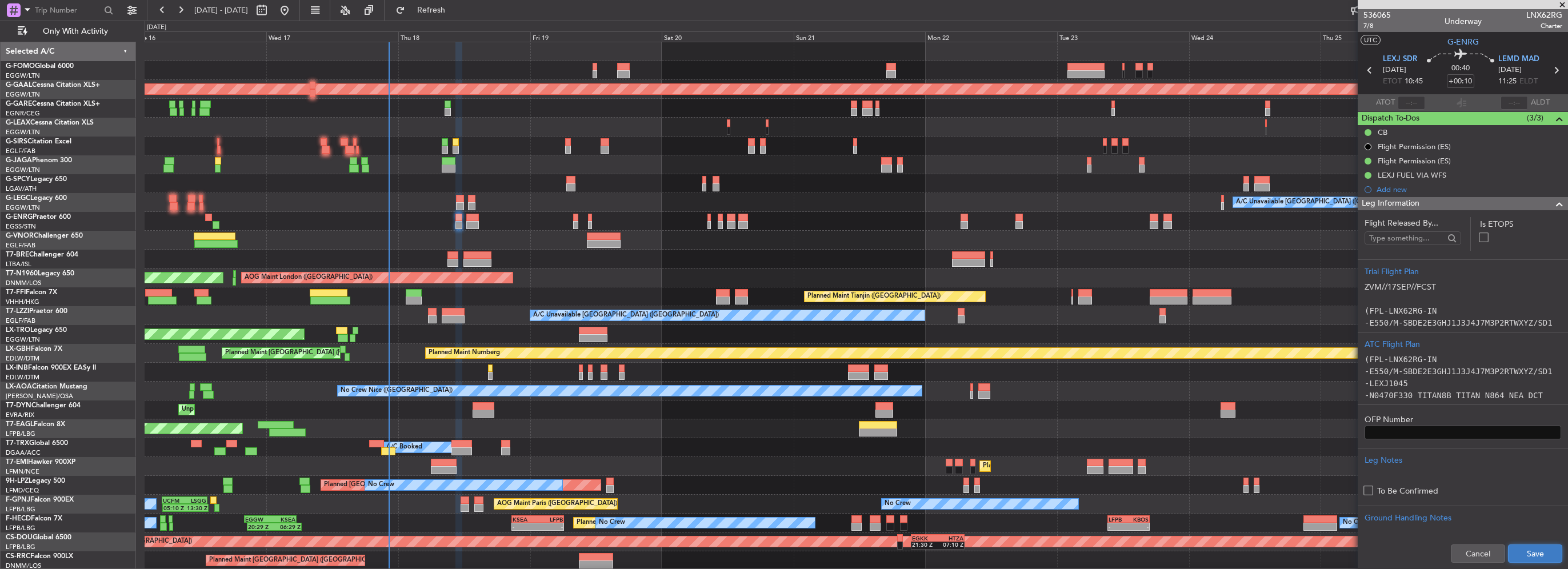
click at [1548, 553] on button "Save" at bounding box center [1535, 554] width 54 height 18
click at [642, 231] on div "OLBA 11:00 Z KTEB 22:45 Z 10:50 Z 22:30 Z Planned Maint Dusseldorf Owner A/C Un…" at bounding box center [856, 324] width 1423 height 565
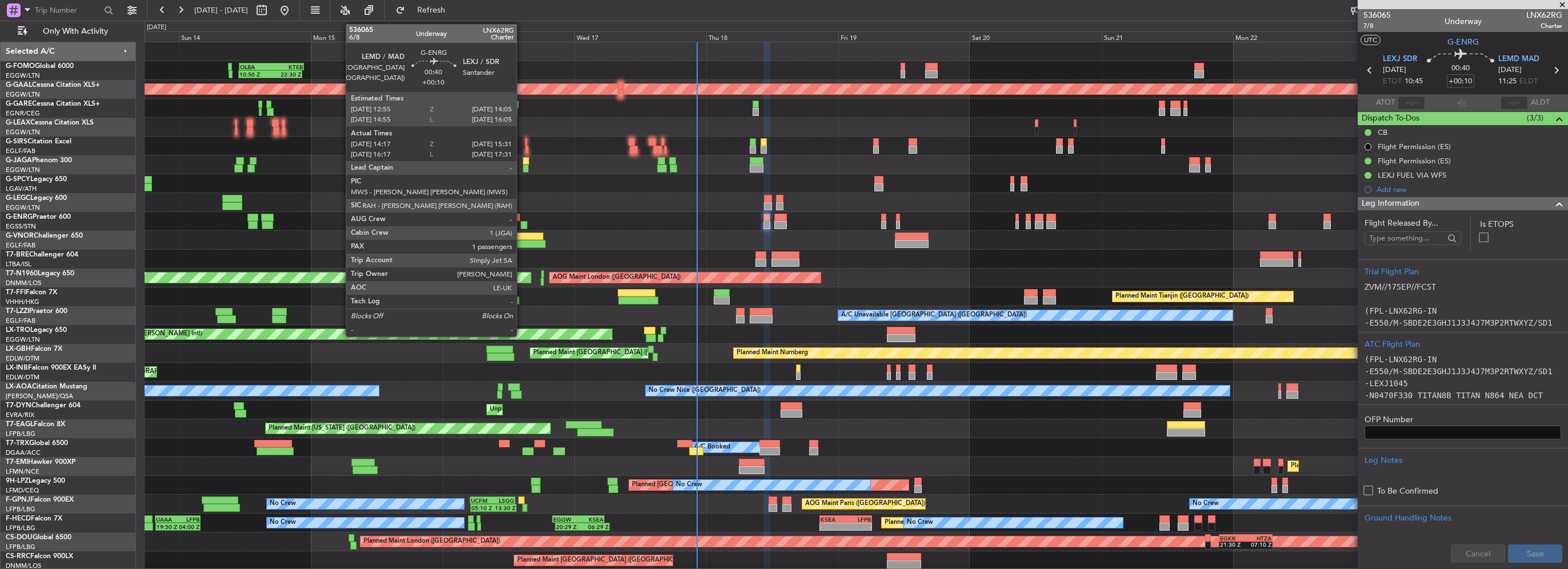
click at [522, 223] on div at bounding box center [523, 225] width 7 height 8
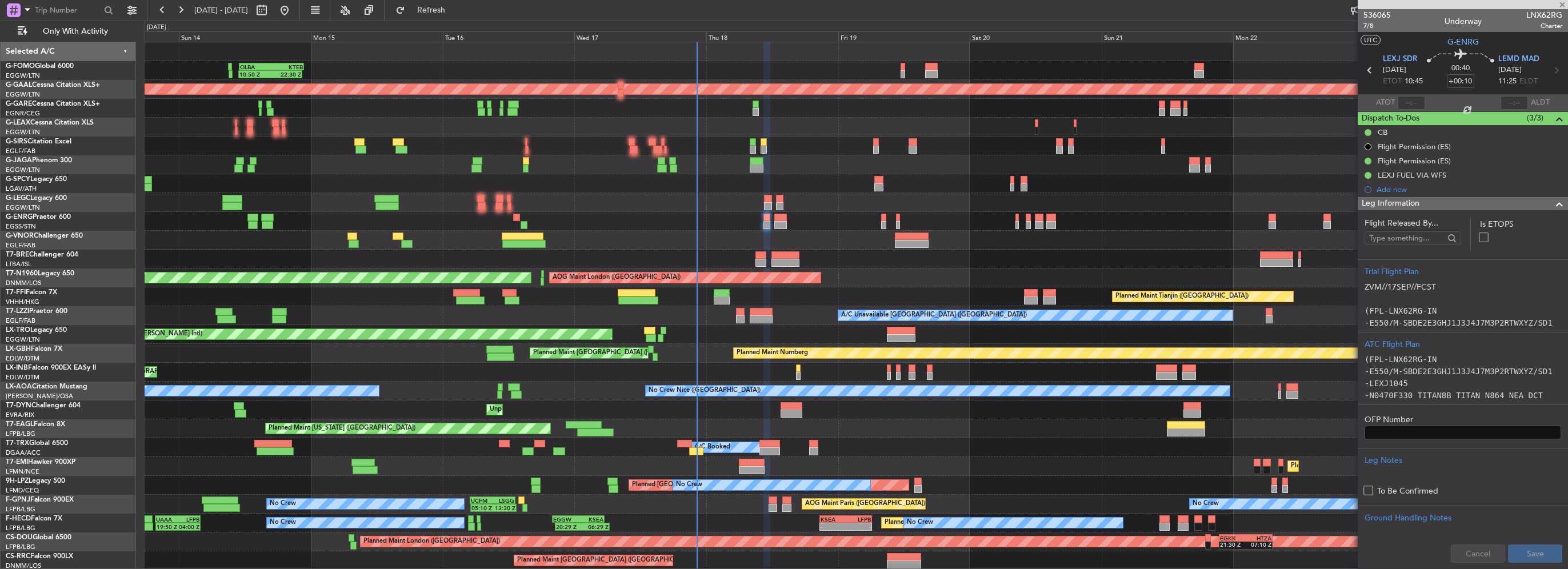
type input "14:32"
type input "15:16"
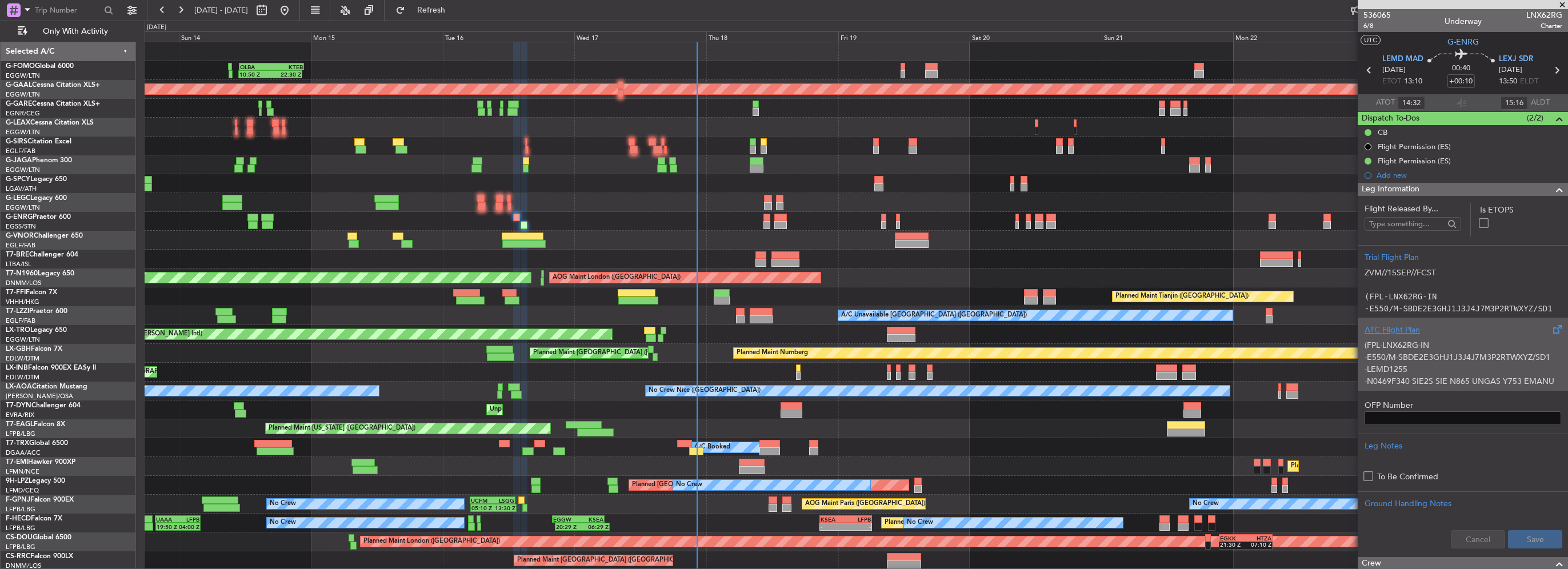
click at [1393, 351] on p "-E550/M-SBDE2E3GHJ1J3J4J7M3P2RTWXYZ/SD1" at bounding box center [1463, 357] width 197 height 12
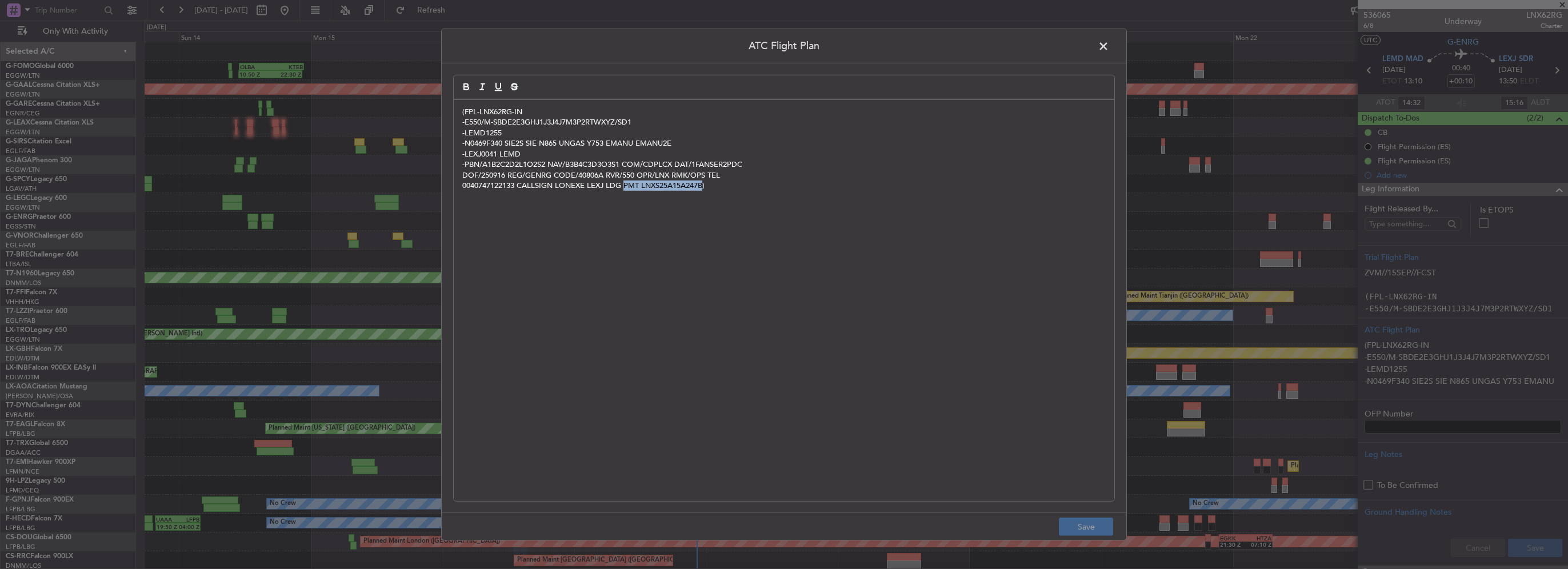
drag, startPoint x: 702, startPoint y: 186, endPoint x: 647, endPoint y: 187, distance: 55.0
click at [645, 187] on p "0040747122133 CALLSIGN LONEXE LEXJ LDG PMT LNXS25A15A247B)" at bounding box center [783, 186] width 643 height 10
drag, startPoint x: 647, startPoint y: 208, endPoint x: 665, endPoint y: 190, distance: 25.5
click at [648, 208] on div "(FPL-LNX62RG-IN -E550/M-SBDE2E3GHJ1J3J4J7M3P2RTWXYZ/SD1 -LEMD1255 -N0469F340 SI…" at bounding box center [783, 300] width 660 height 401
click at [667, 189] on p "0040747122133 CALLSIGN LONEXE LEXJ LDG PMT LNXS25A15A247B)" at bounding box center [783, 186] width 643 height 10
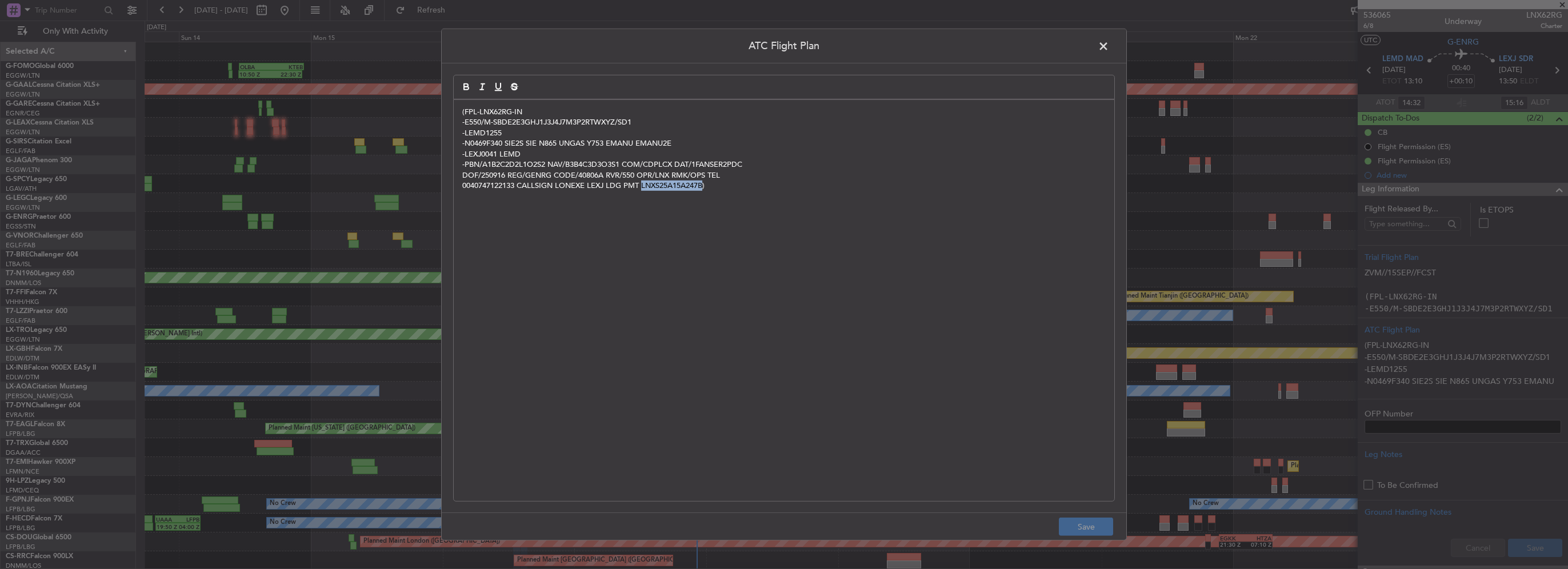
click at [667, 189] on p "0040747122133 CALLSIGN LONEXE LEXJ LDG PMT LNXS25A15A247B)" at bounding box center [783, 186] width 643 height 10
copy p "LNXS25A15A247B"
click at [1109, 44] on span at bounding box center [1109, 49] width 0 height 23
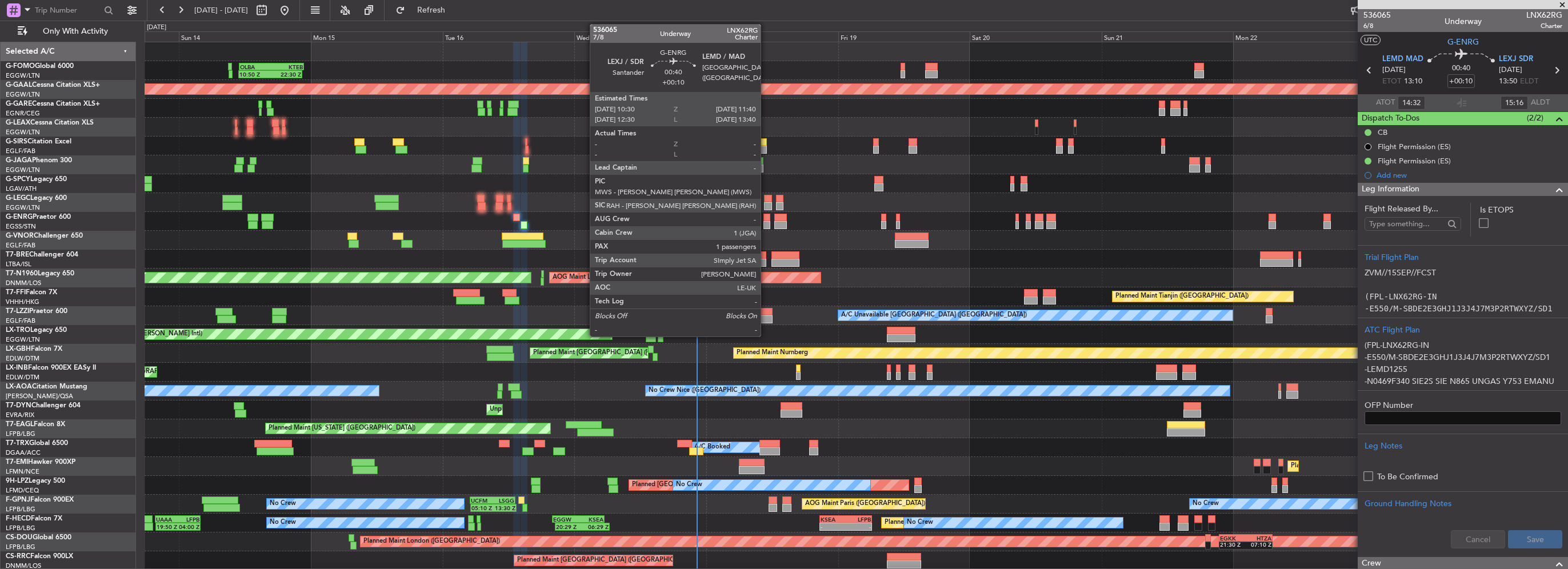
click at [766, 219] on div at bounding box center [766, 217] width 7 height 8
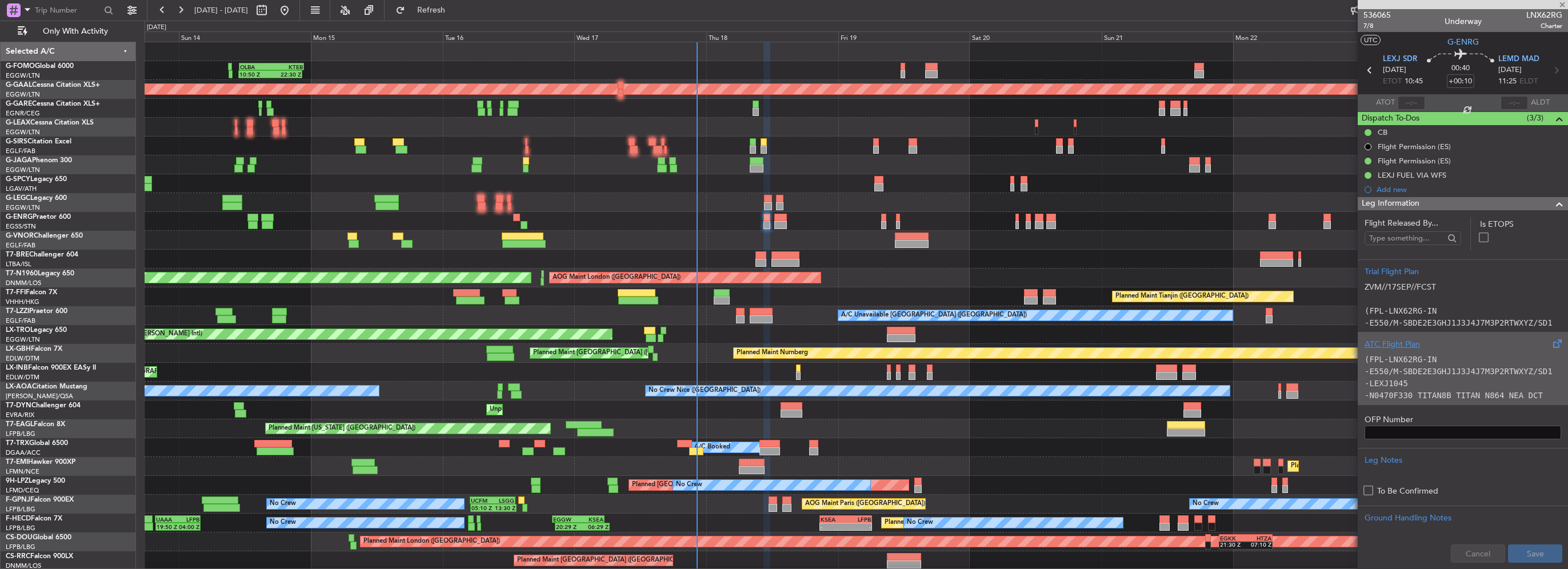
click at [1403, 373] on code "-E550/M-SBDE2E3GHJ1J3J4J7M3P2RTWXYZ/SD1" at bounding box center [1458, 371] width 188 height 9
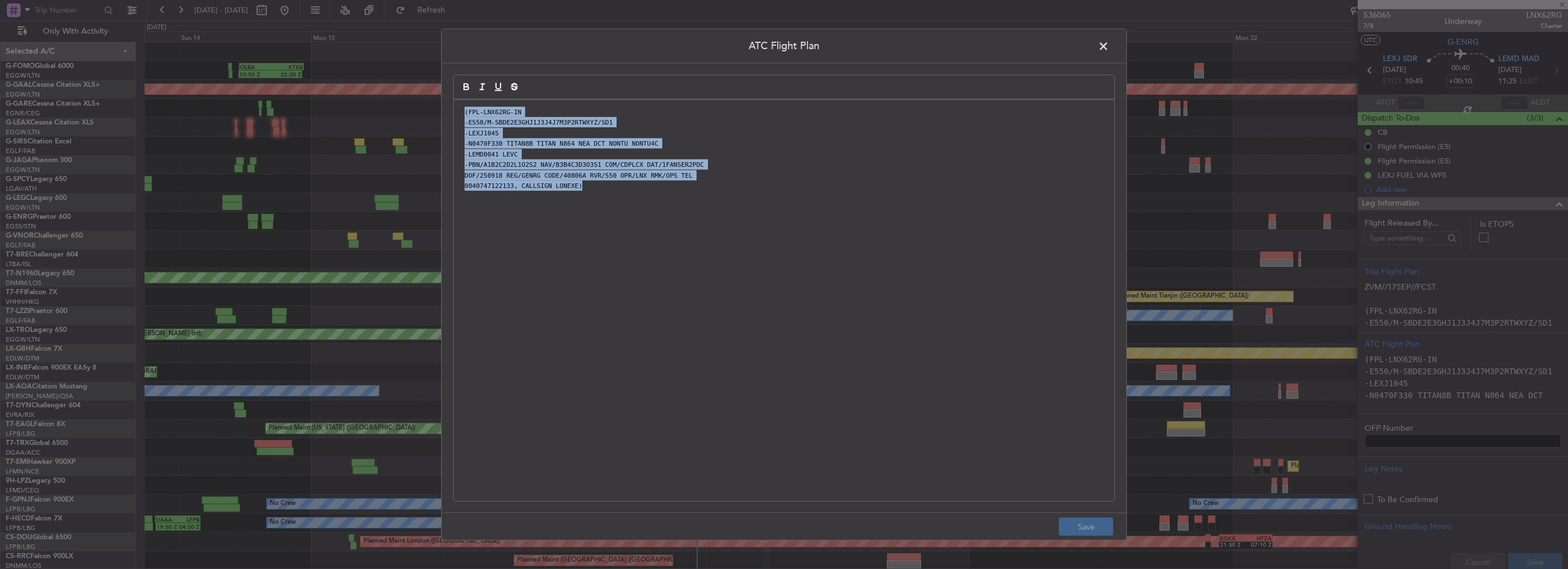
drag, startPoint x: 757, startPoint y: 264, endPoint x: 249, endPoint y: 35, distance: 557.2
click at [242, 30] on div "ATC Flight Plan (FPL-LNX62RG-IN -E550/M-SBDE2E3GHJ1J3J4J7M3P2RTWXYZ/SD1 -LEXJ10…" at bounding box center [784, 284] width 1568 height 569
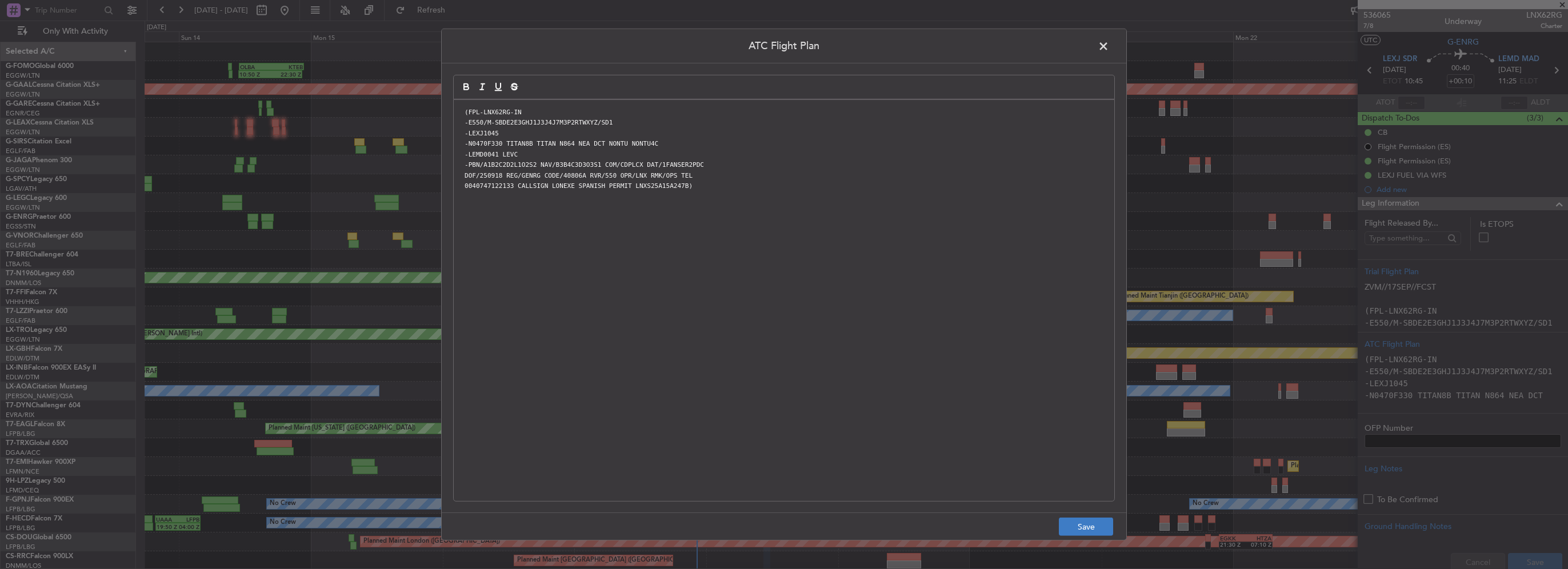
drag, startPoint x: 1099, startPoint y: 539, endPoint x: 1099, endPoint y: 531, distance: 8.0
click at [1099, 539] on footer "Save" at bounding box center [784, 526] width 685 height 27
click at [1099, 531] on button "Save" at bounding box center [1086, 527] width 54 height 18
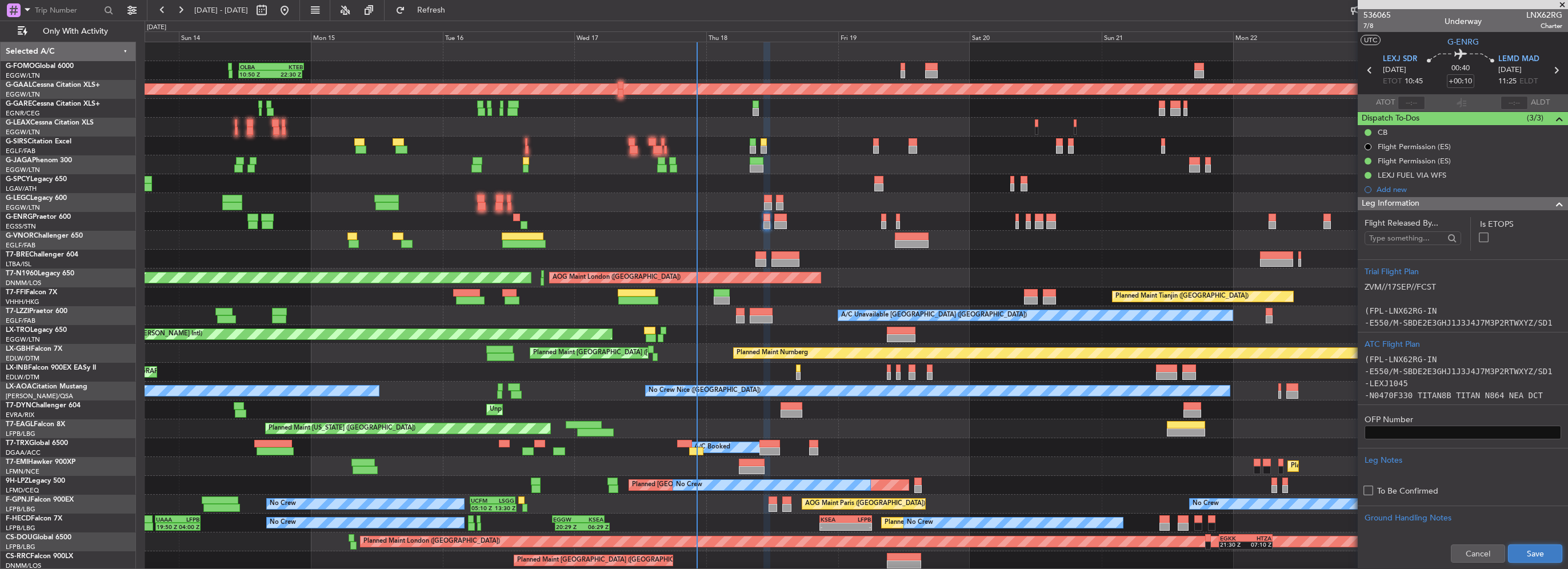
click at [1516, 553] on button "Save" at bounding box center [1535, 554] width 54 height 18
click at [1517, 204] on div "Leg Information" at bounding box center [1463, 204] width 210 height 13
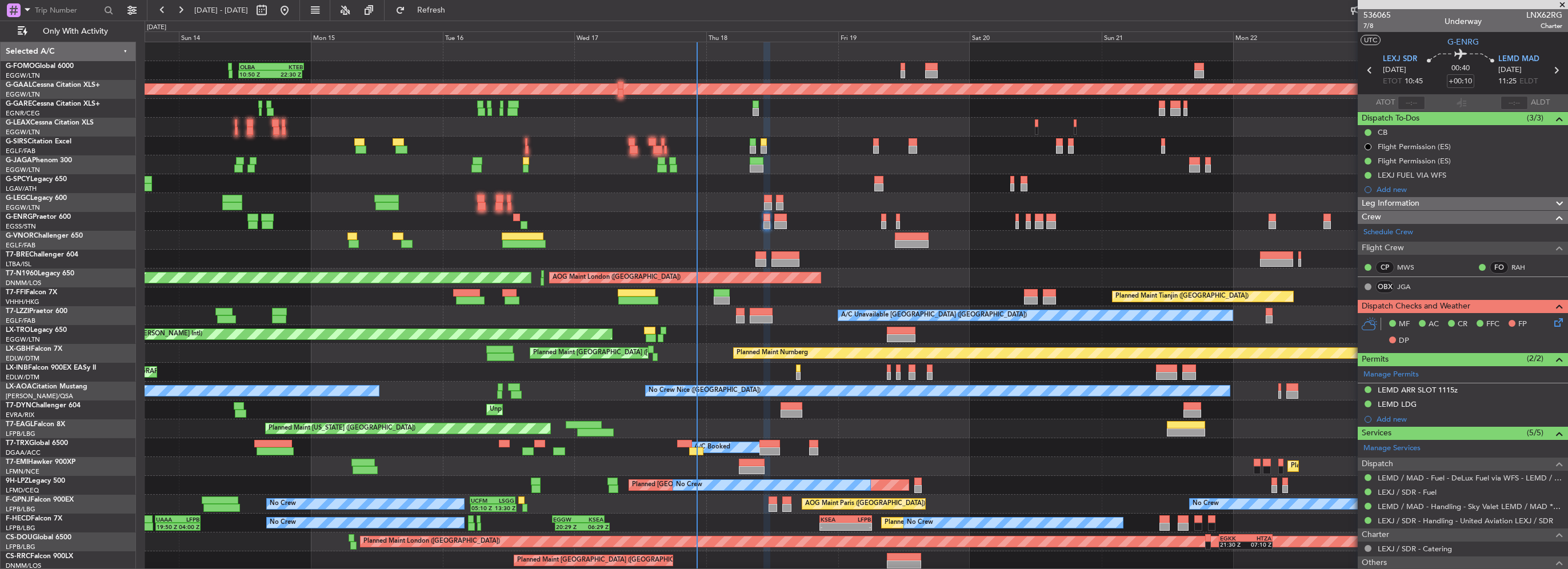
click at [1556, 320] on div "MF AC CR FFC FP DP" at bounding box center [1463, 332] width 210 height 40
click at [1552, 322] on icon at bounding box center [1556, 320] width 9 height 9
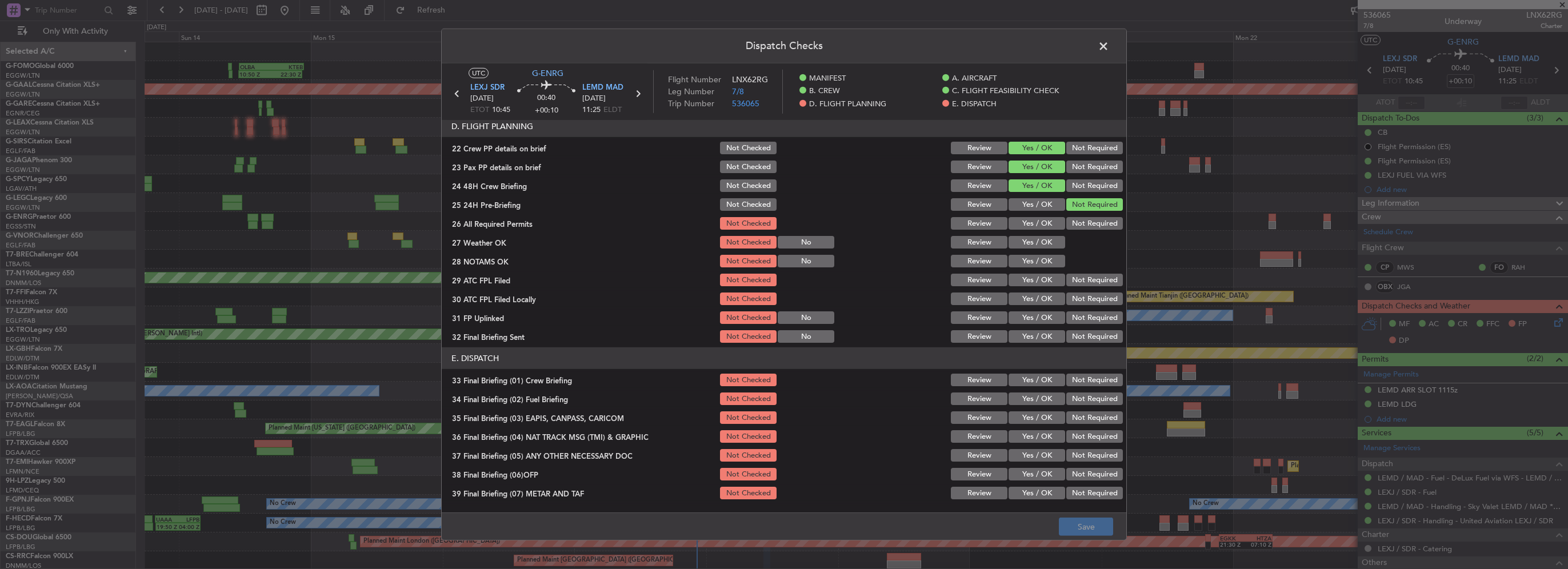
scroll to position [457, 0]
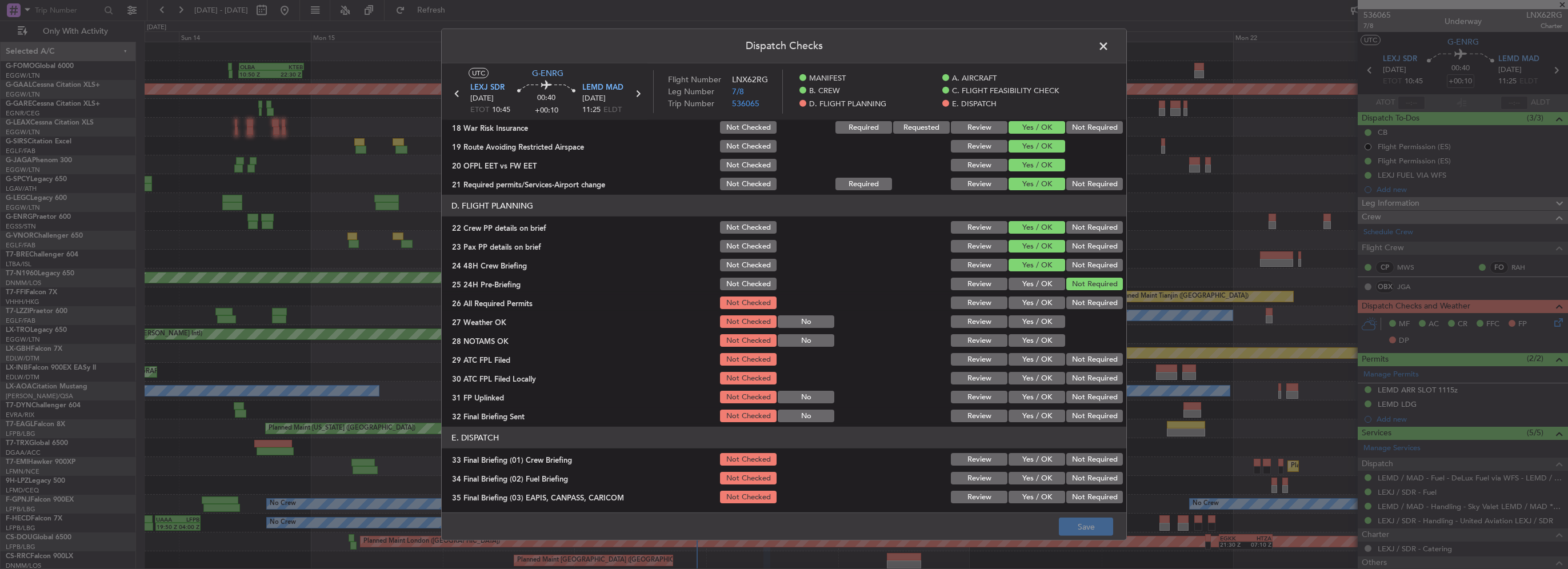
click at [1042, 298] on button "Yes / OK" at bounding box center [1037, 302] width 57 height 13
click at [1042, 322] on button "Yes / OK" at bounding box center [1037, 321] width 57 height 13
click at [1049, 346] on button "Yes / OK" at bounding box center [1037, 340] width 57 height 13
click at [1049, 366] on div "Yes / OK" at bounding box center [1035, 359] width 58 height 16
click at [1045, 358] on button "Yes / OK" at bounding box center [1037, 359] width 57 height 13
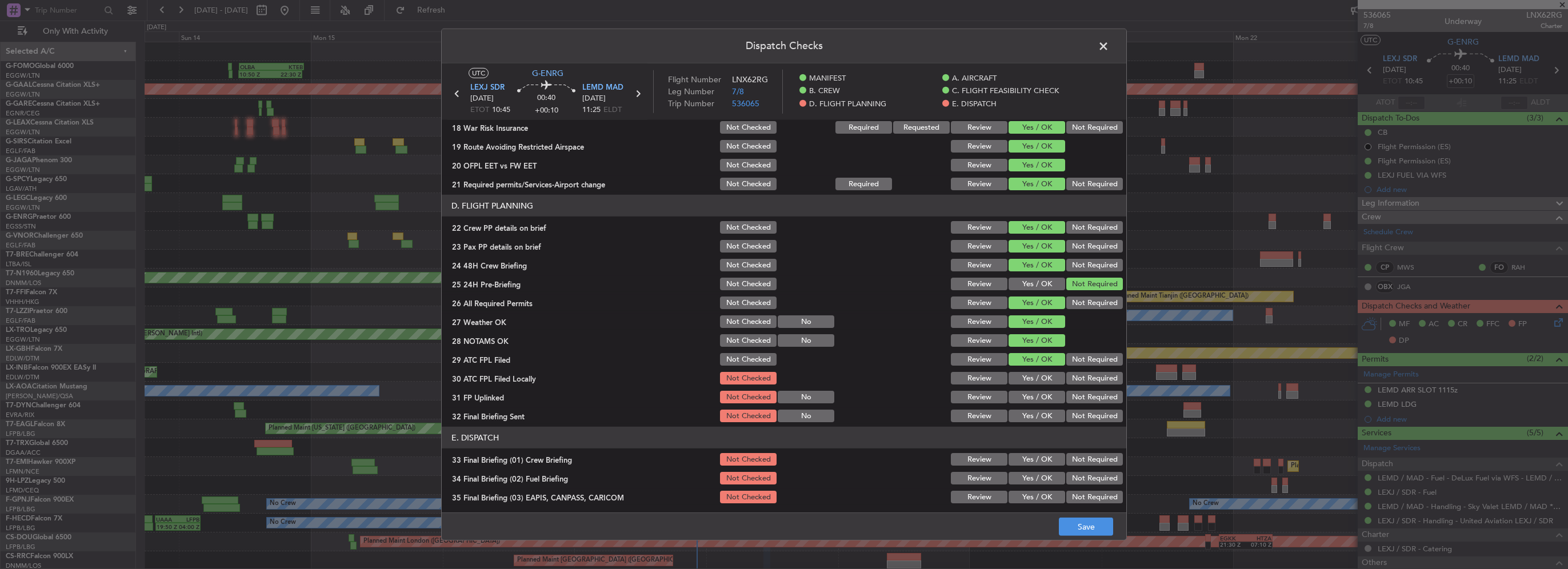
click at [1086, 379] on button "Not Required" at bounding box center [1094, 378] width 57 height 13
click at [1038, 394] on button "Yes / OK" at bounding box center [1037, 397] width 57 height 13
click at [1068, 417] on button "Not Required" at bounding box center [1094, 416] width 57 height 13
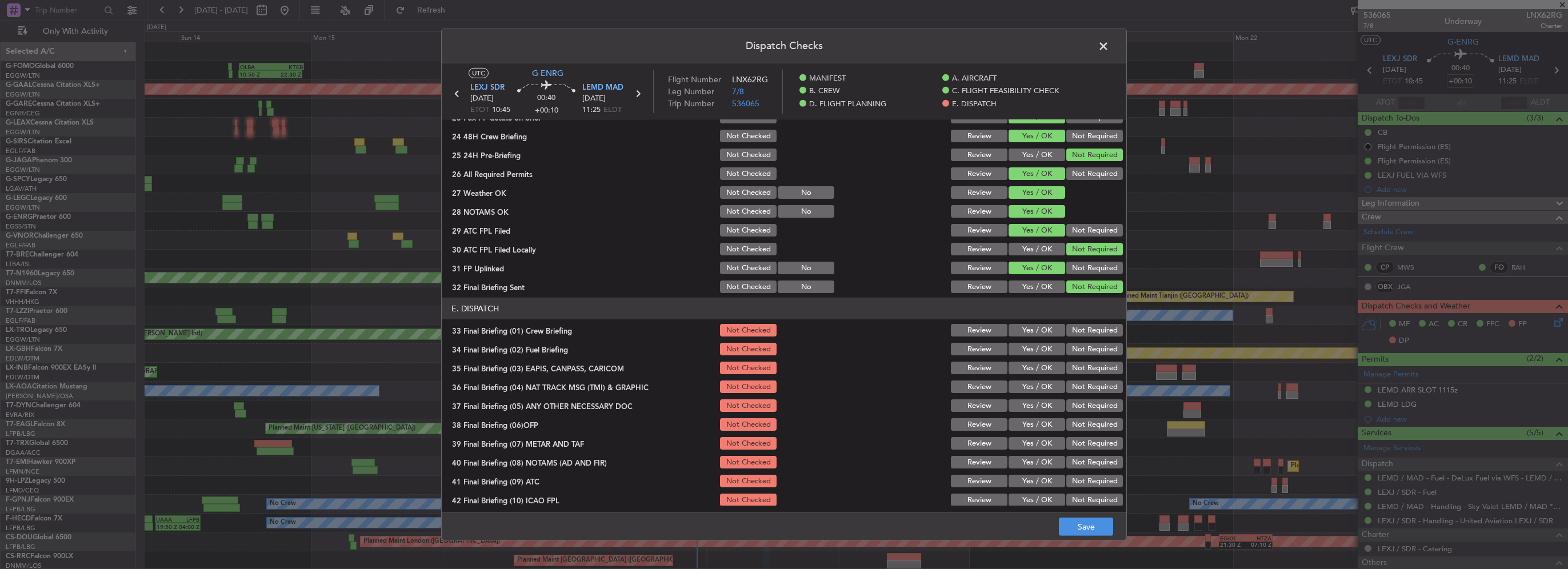
scroll to position [629, 0]
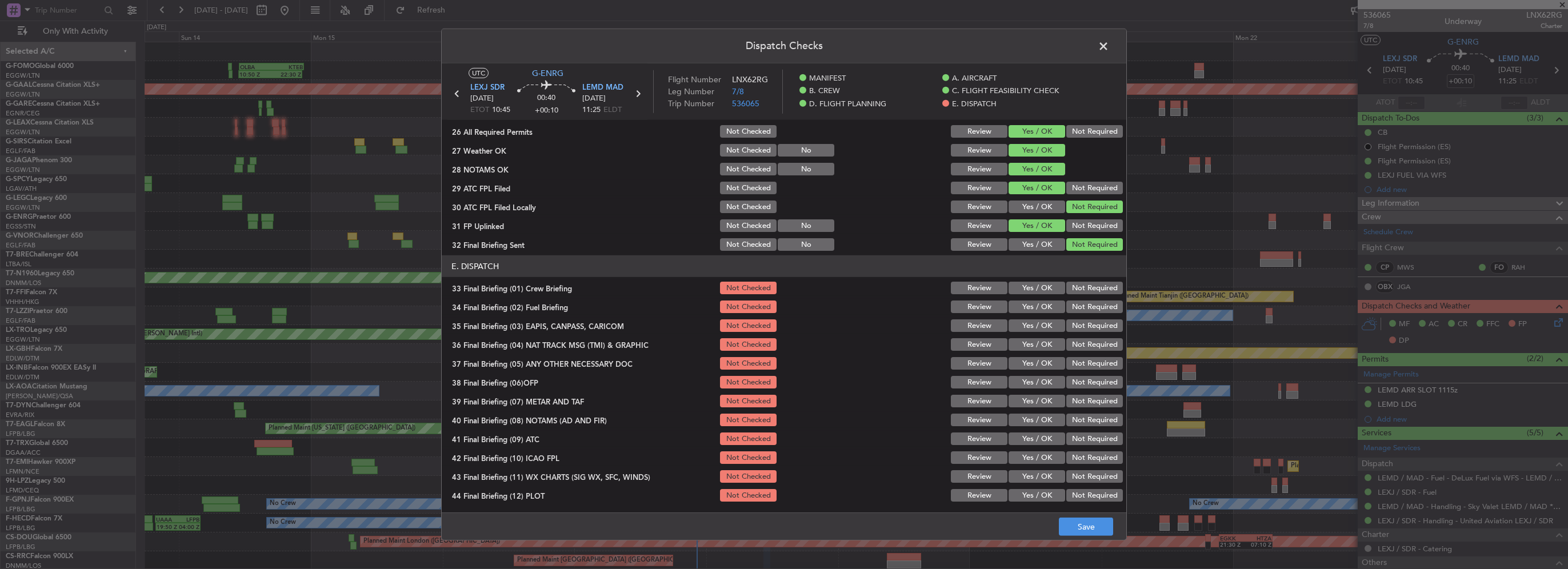
click at [1035, 287] on button "Yes / OK" at bounding box center [1037, 288] width 57 height 13
click at [1041, 310] on button "Yes / OK" at bounding box center [1037, 307] width 57 height 13
drag, startPoint x: 1080, startPoint y: 324, endPoint x: 1085, endPoint y: 348, distance: 24.5
click at [1080, 326] on button "Not Required" at bounding box center [1094, 326] width 57 height 13
click at [1085, 348] on button "Not Required" at bounding box center [1094, 344] width 57 height 13
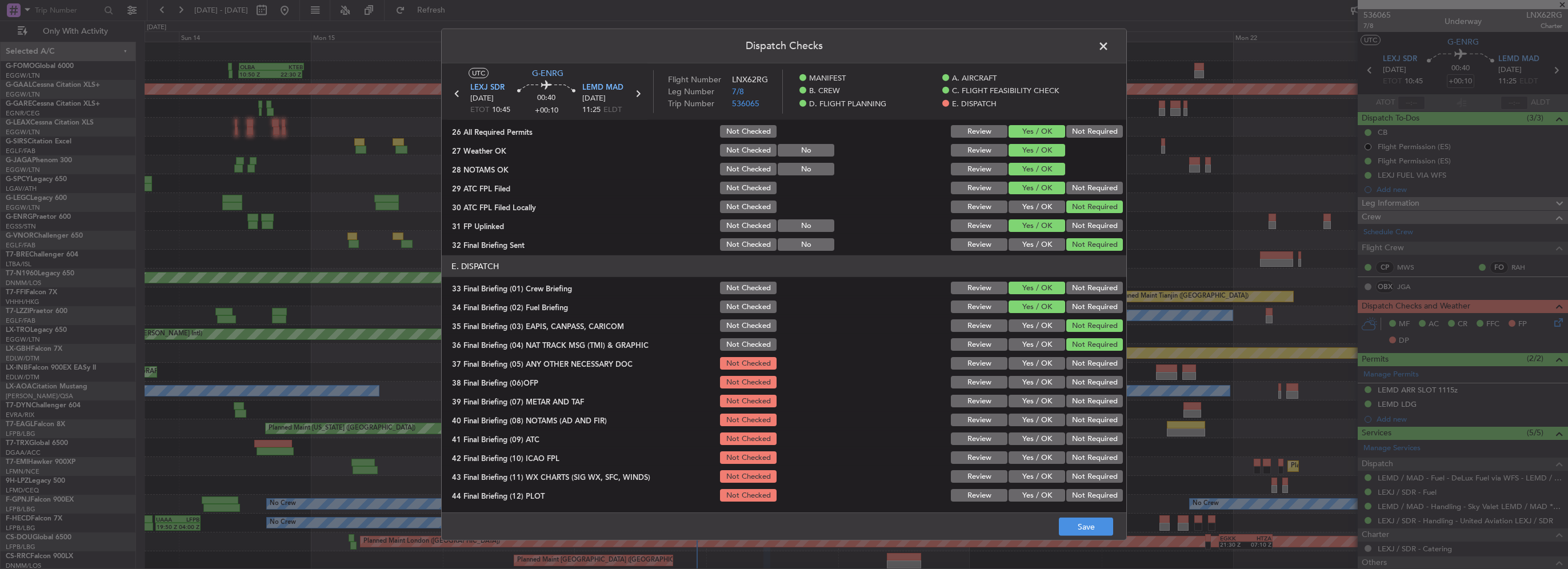
click at [1051, 361] on button "Yes / OK" at bounding box center [1037, 363] width 57 height 13
drag, startPoint x: 1041, startPoint y: 385, endPoint x: 1041, endPoint y: 394, distance: 9.0
click at [1041, 385] on button "Yes / OK" at bounding box center [1037, 382] width 57 height 13
click at [1043, 400] on button "Yes / OK" at bounding box center [1037, 401] width 57 height 13
drag, startPoint x: 1045, startPoint y: 414, endPoint x: 1045, endPoint y: 435, distance: 21.0
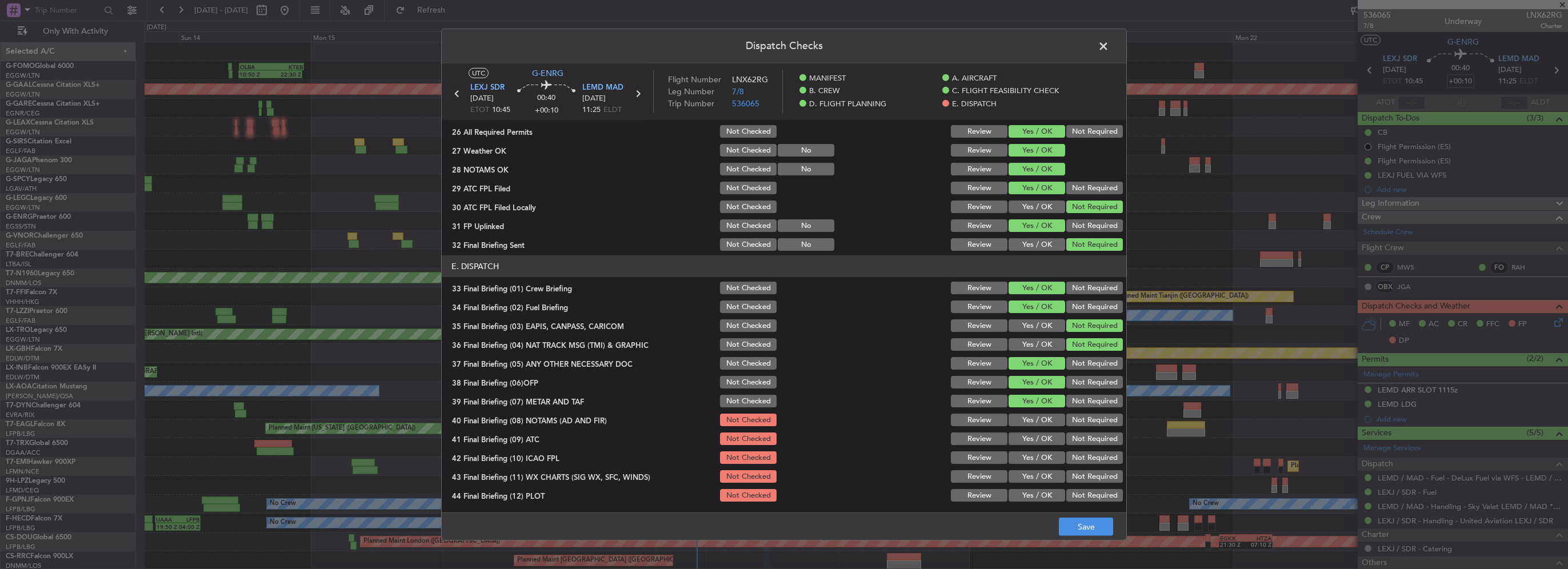
click at [1045, 416] on button "Yes / OK" at bounding box center [1037, 420] width 57 height 13
click at [1045, 446] on section "E. DISPATCH 33 Final Briefing (01) Crew Briefing Not Checked Review Yes / OK No…" at bounding box center [784, 379] width 685 height 248
click at [1041, 438] on button "Yes / OK" at bounding box center [1037, 439] width 57 height 13
click at [1041, 456] on button "Yes / OK" at bounding box center [1037, 458] width 57 height 13
drag, startPoint x: 1038, startPoint y: 468, endPoint x: 1037, endPoint y: 478, distance: 10.0
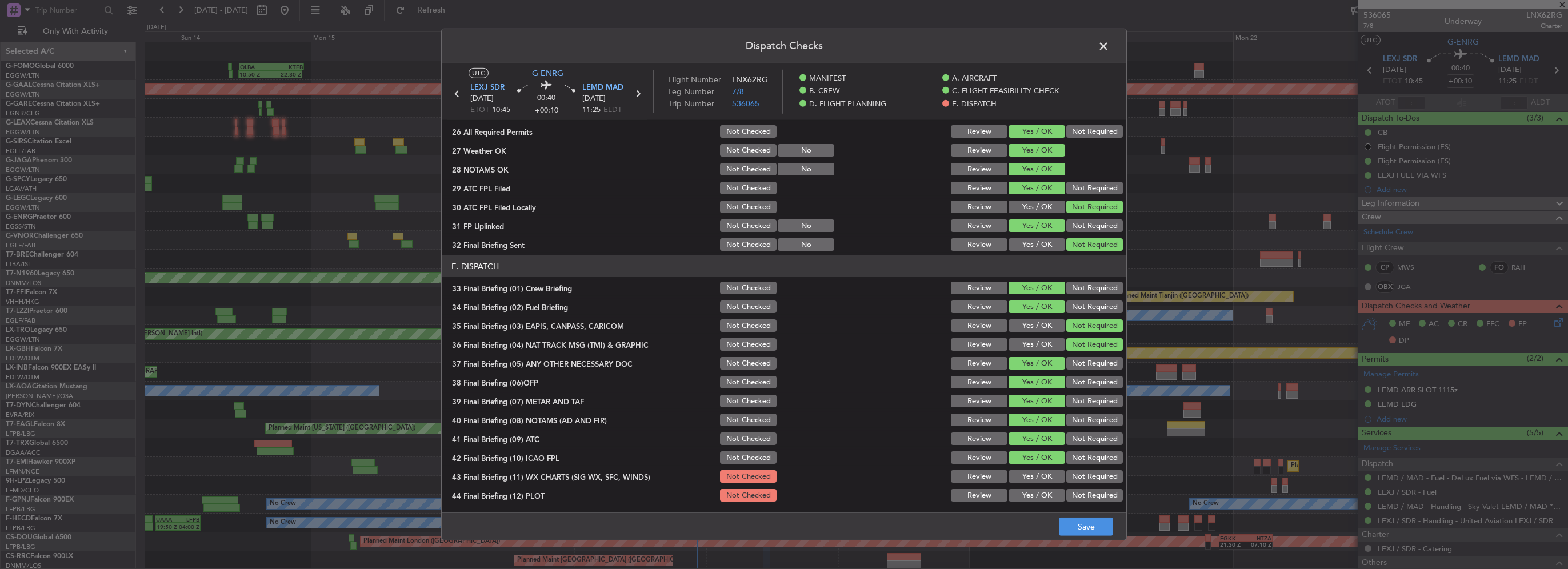
click at [1038, 471] on div "Yes / OK" at bounding box center [1035, 476] width 58 height 16
click at [1037, 477] on button "Yes / OK" at bounding box center [1037, 476] width 57 height 13
drag, startPoint x: 1040, startPoint y: 490, endPoint x: 1052, endPoint y: 500, distance: 15.6
click at [1040, 490] on button "Yes / OK" at bounding box center [1037, 495] width 57 height 13
click at [1079, 528] on button "Save" at bounding box center [1086, 527] width 54 height 18
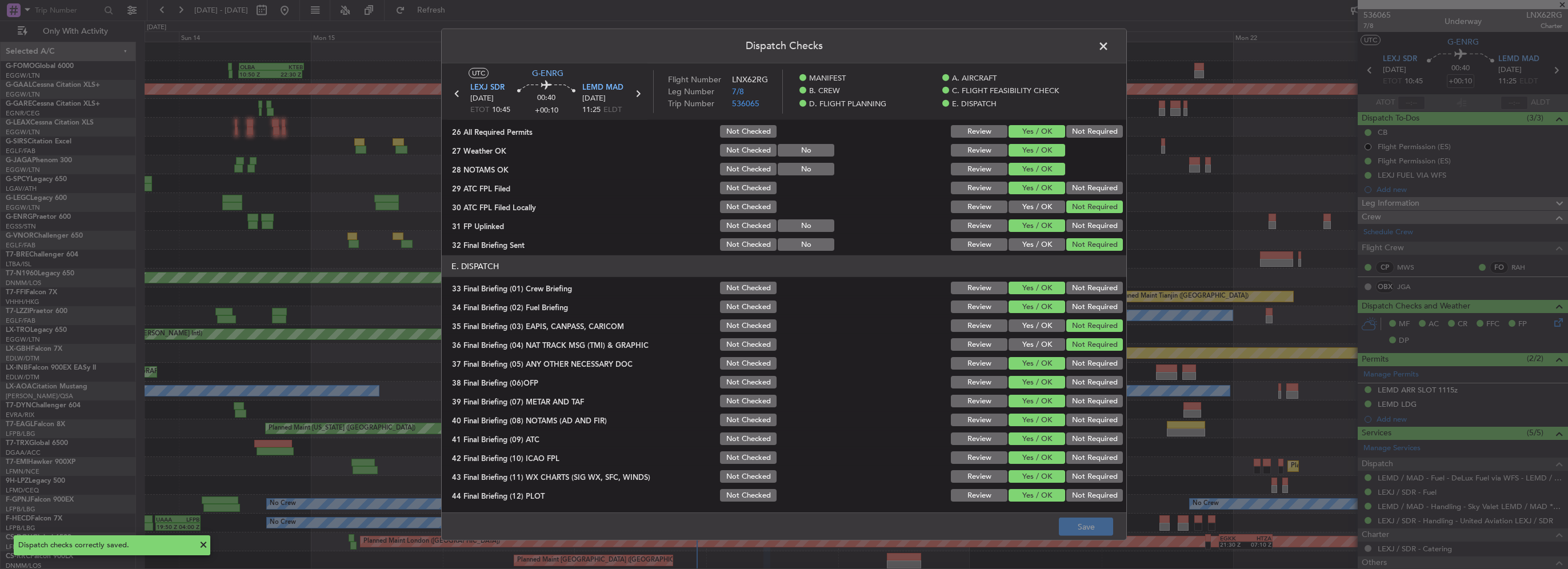
click at [1109, 46] on span at bounding box center [1109, 49] width 0 height 23
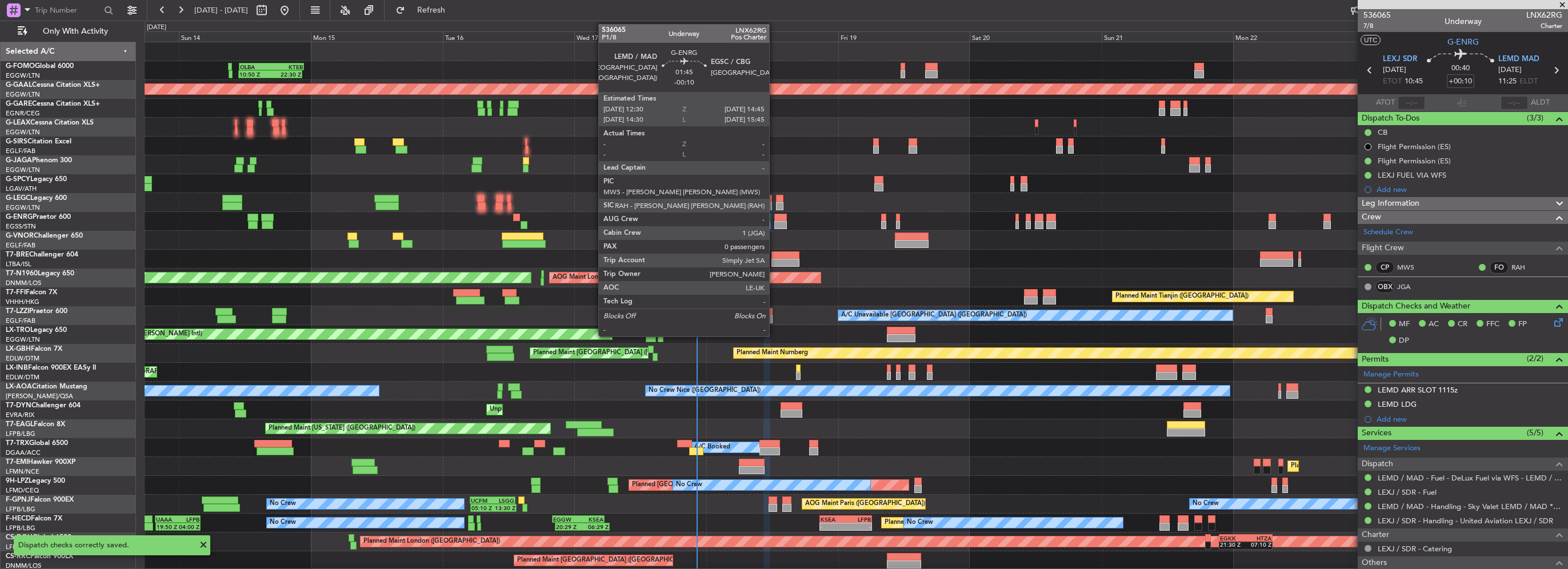
click at [775, 224] on div at bounding box center [780, 225] width 13 height 8
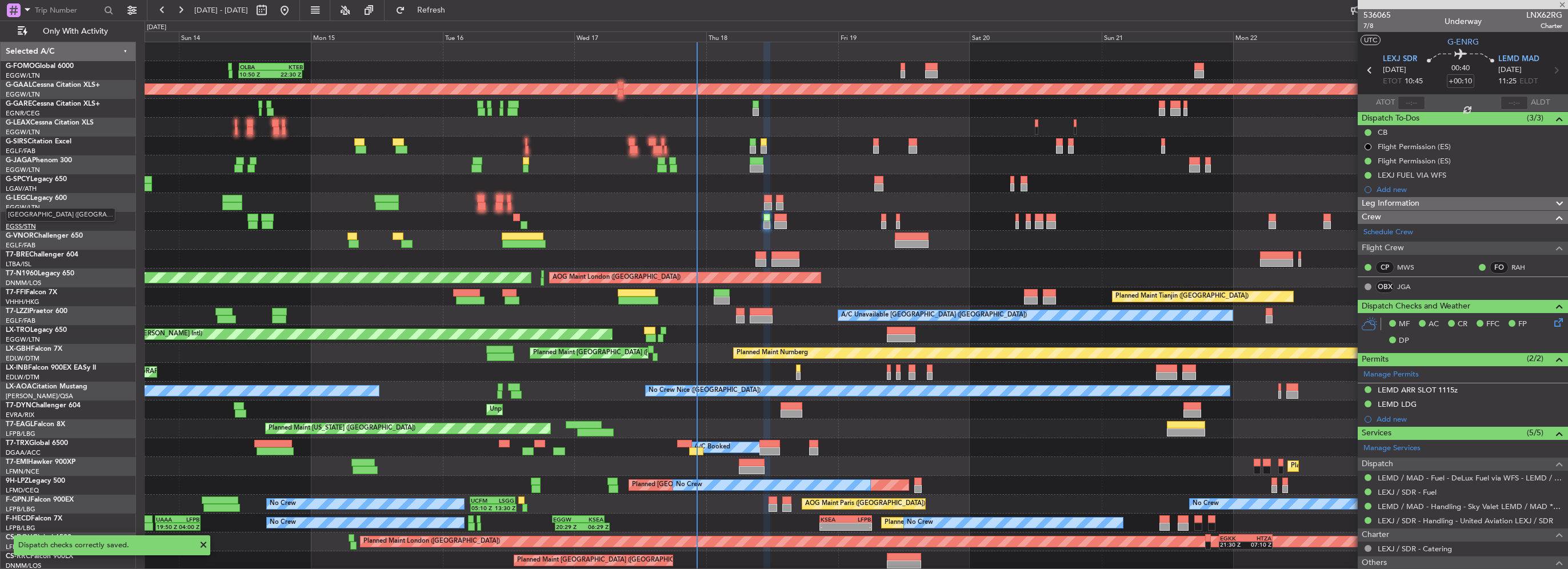
type input "-00:10"
type input "0"
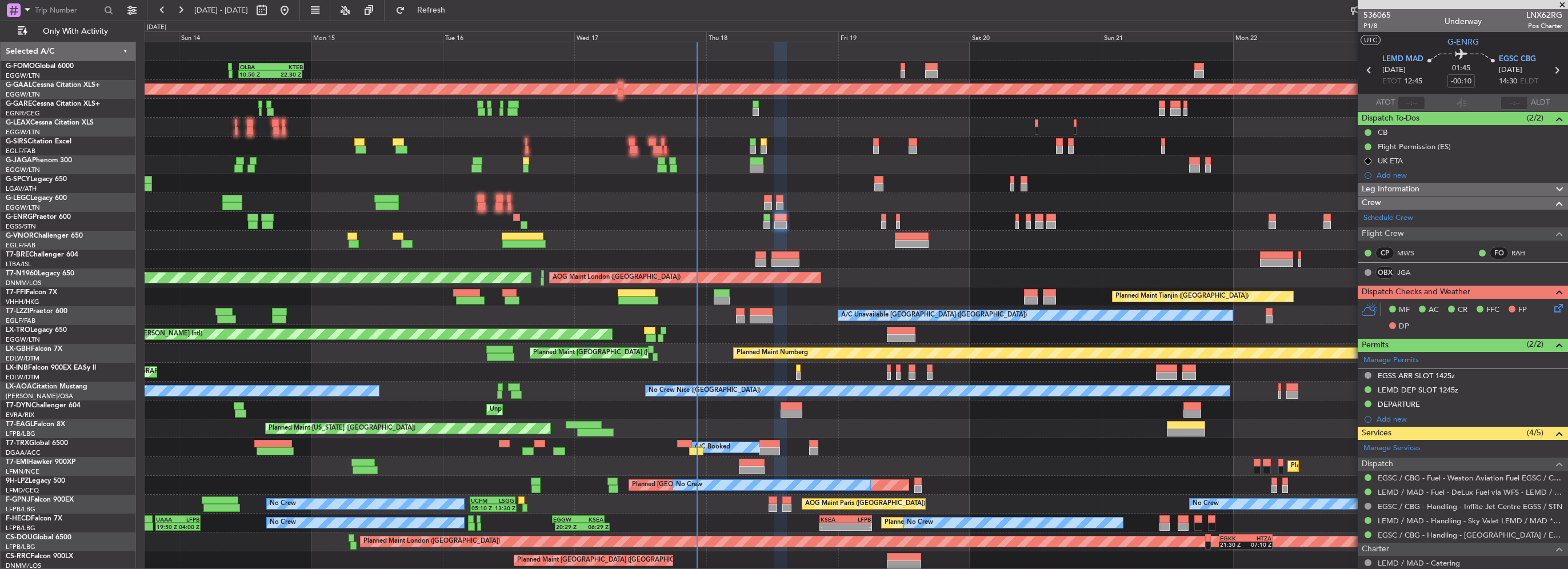
drag, startPoint x: 1401, startPoint y: 405, endPoint x: 1409, endPoint y: 407, distance: 8.2
click at [1401, 405] on div "DEPARTURE" at bounding box center [1398, 404] width 42 height 10
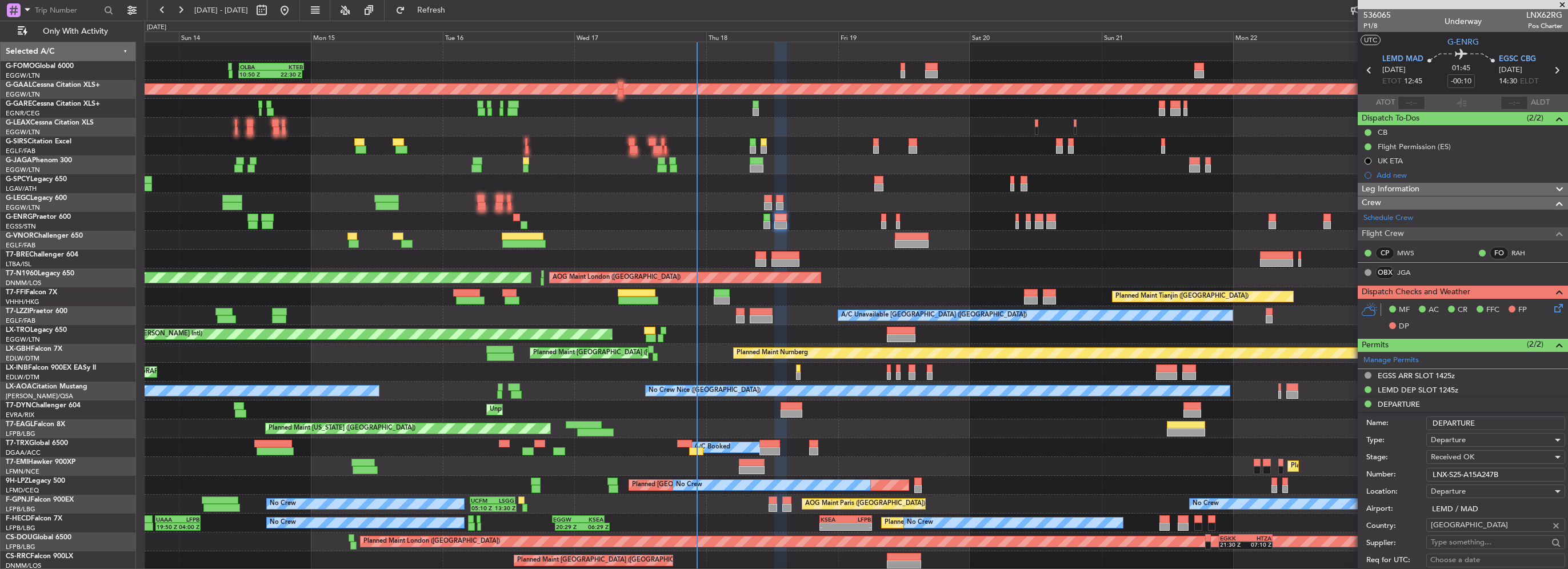
drag, startPoint x: 1520, startPoint y: 472, endPoint x: 1214, endPoint y: 473, distance: 306.0
click at [1262, 473] on fb-app "[DATE] - [DATE] Refresh Quick Links Only With Activity 10:50 Z 22:30 Z OLBA 11:…" at bounding box center [784, 288] width 1568 height 560
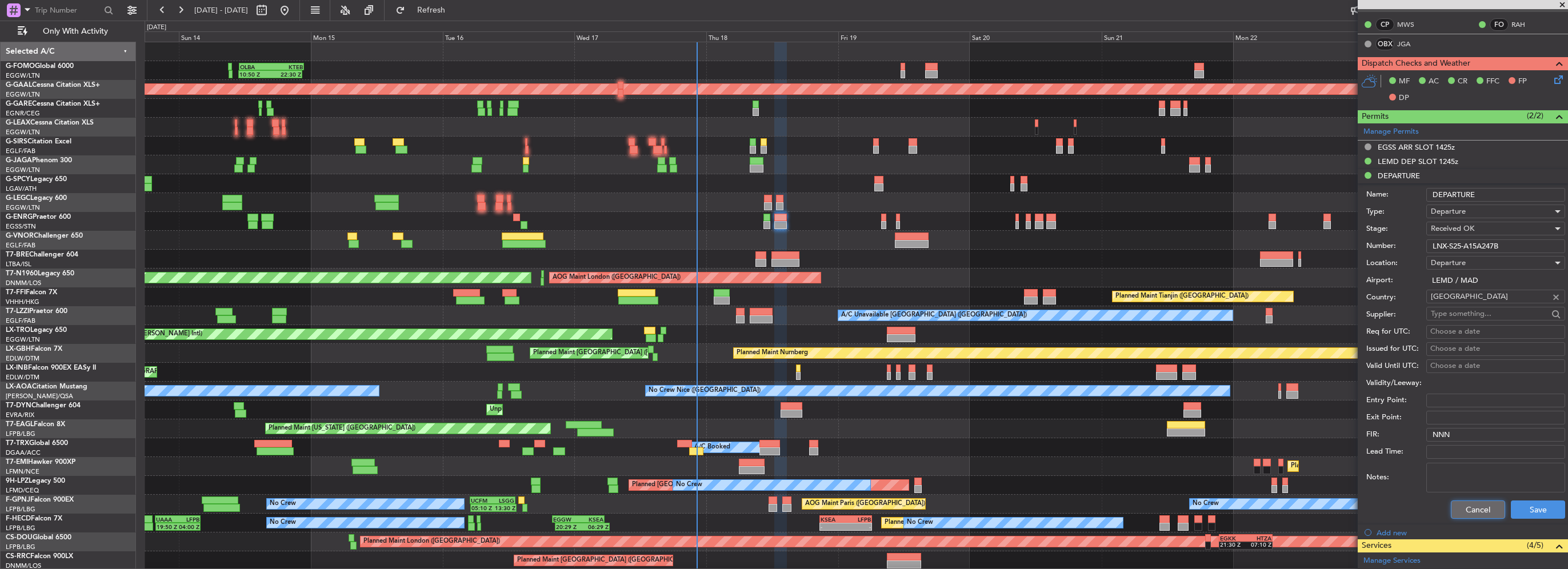
click at [1480, 511] on button "Cancel" at bounding box center [1478, 509] width 54 height 18
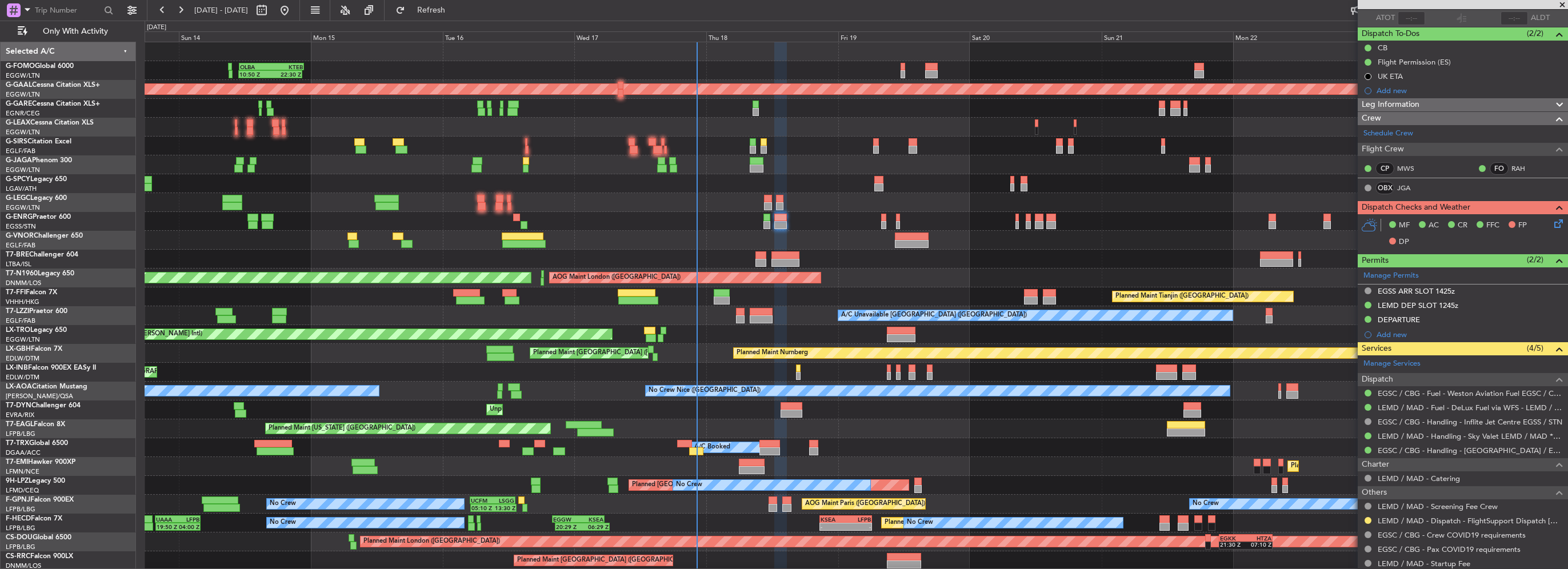
scroll to position [2, 0]
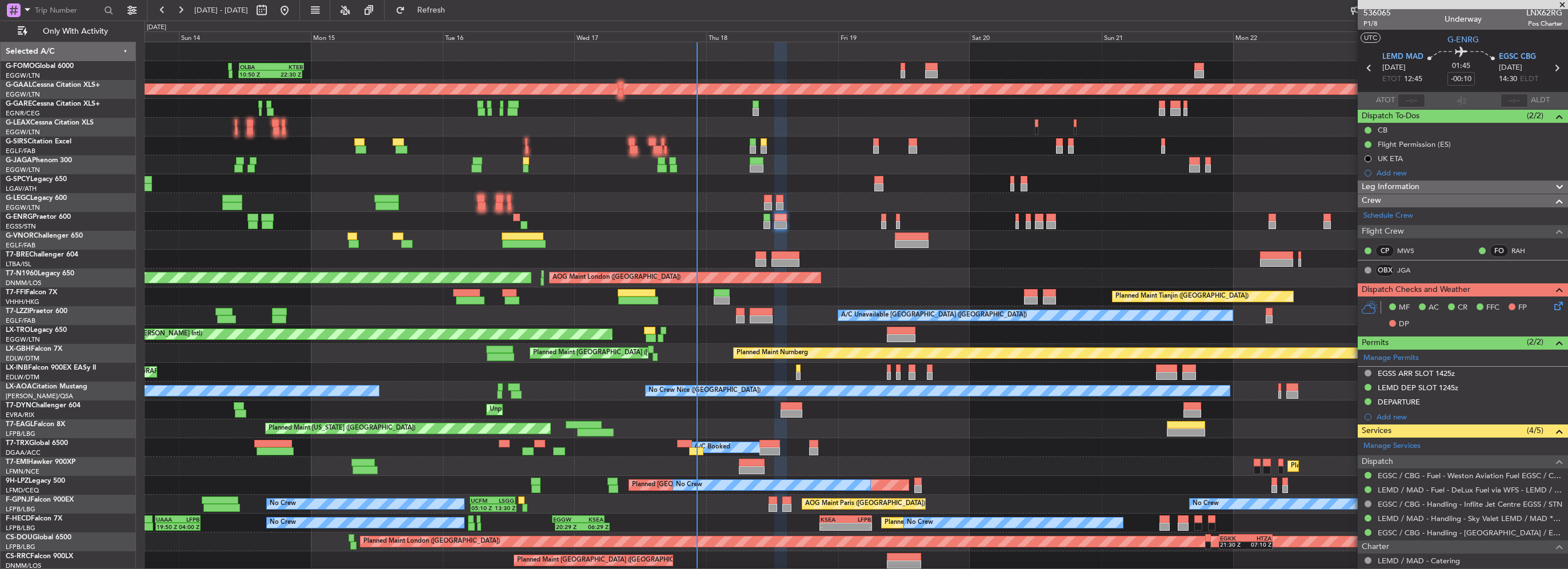
click at [1430, 185] on div "Leg Information" at bounding box center [1463, 187] width 210 height 13
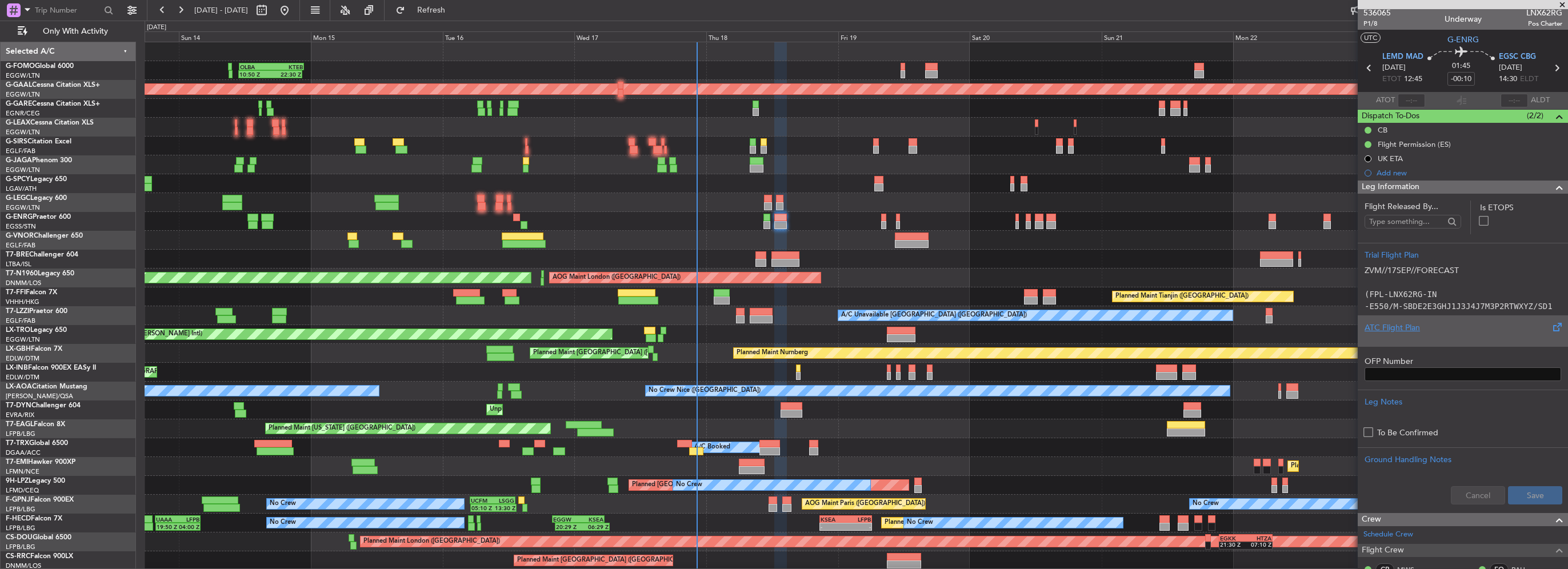
click at [1392, 329] on div "ATC Flight Plan" at bounding box center [1463, 328] width 197 height 12
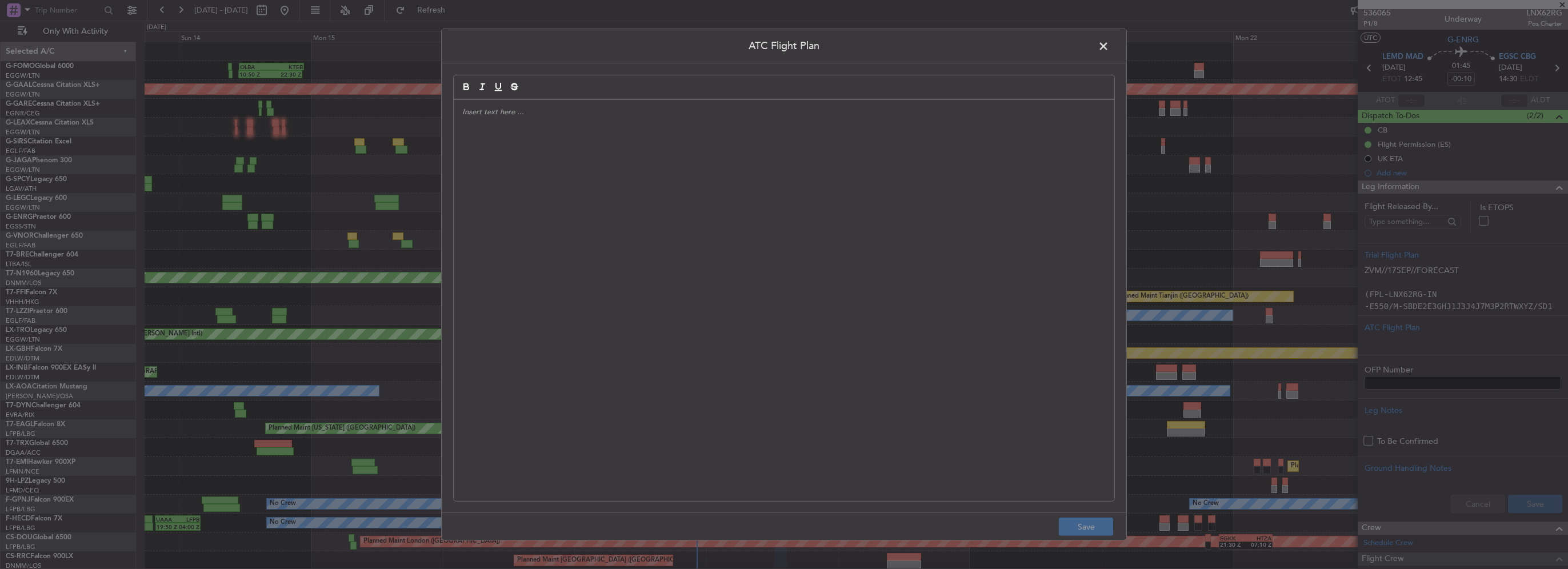
click at [496, 212] on div at bounding box center [783, 300] width 660 height 401
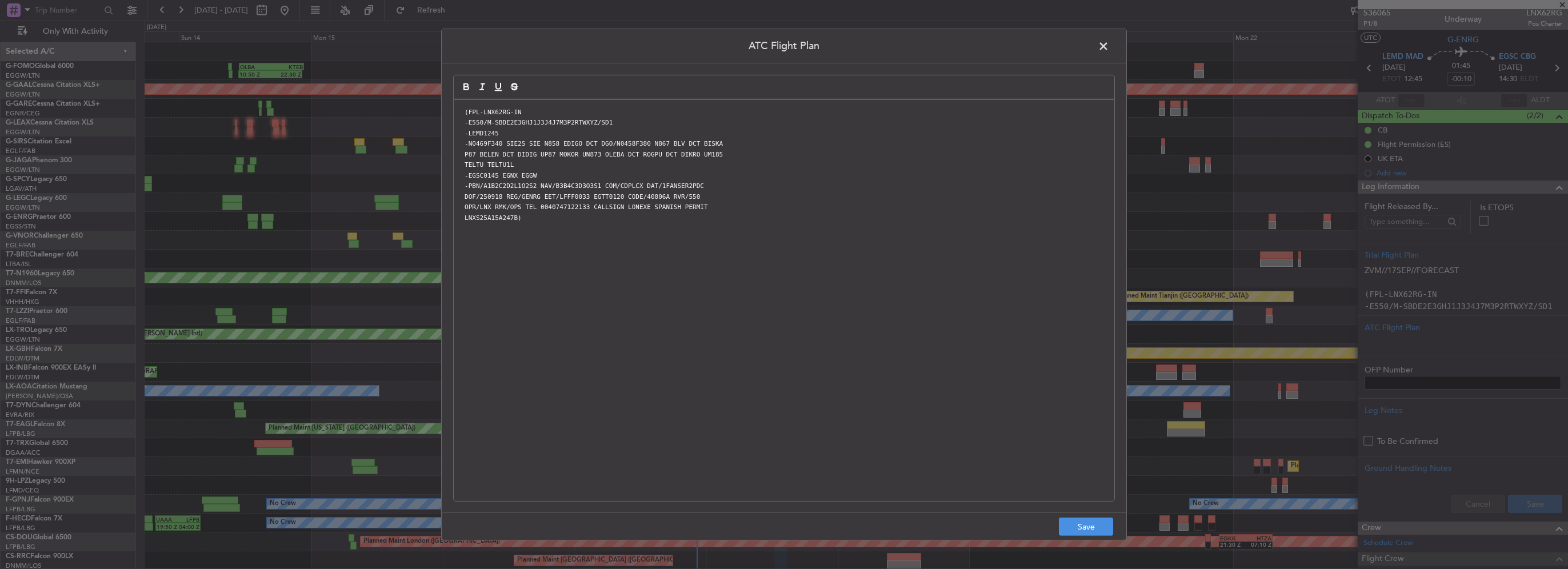
scroll to position [0, 0]
click at [1090, 523] on button "Save" at bounding box center [1086, 527] width 54 height 18
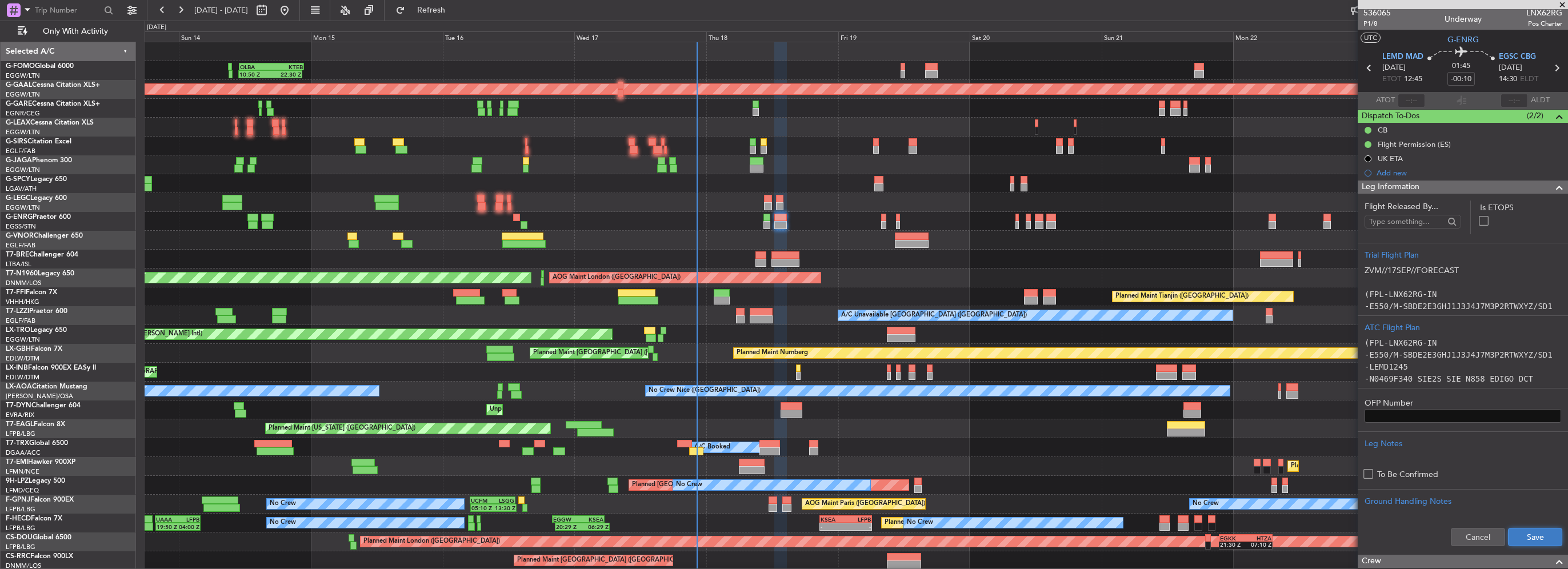
click at [1536, 540] on button "Save" at bounding box center [1535, 537] width 54 height 18
click at [1526, 180] on div "Leg Information Flight Released By... Is ETOPS Trial Flight Plan ZVM//17SEP//FO…" at bounding box center [1463, 357] width 210 height 354
click at [1544, 188] on div at bounding box center [1555, 187] width 23 height 14
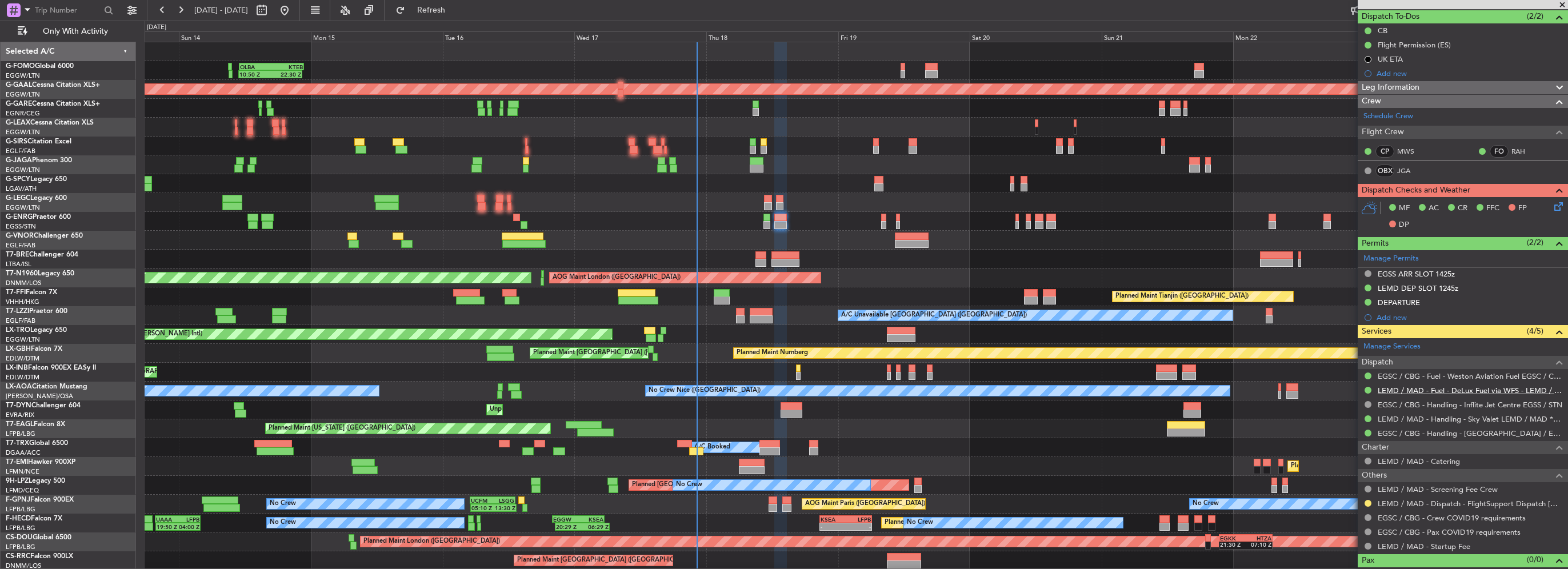
scroll to position [117, 0]
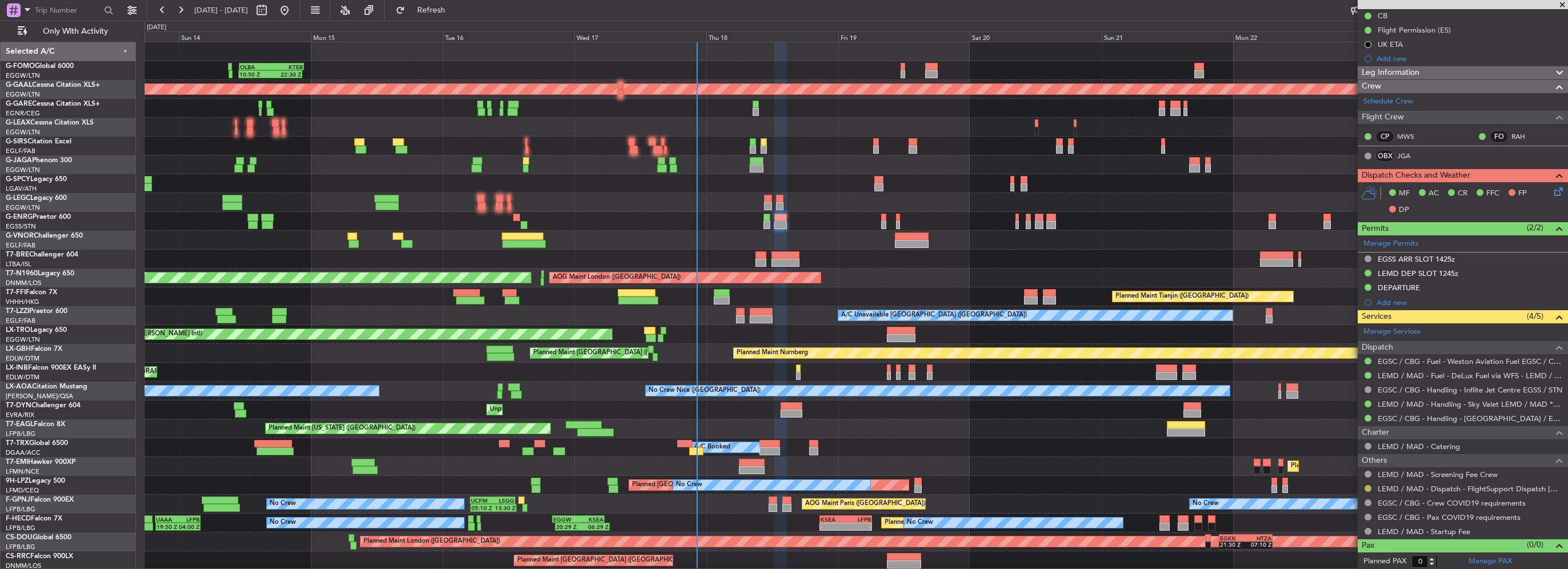
click at [1368, 485] on button at bounding box center [1368, 488] width 7 height 7
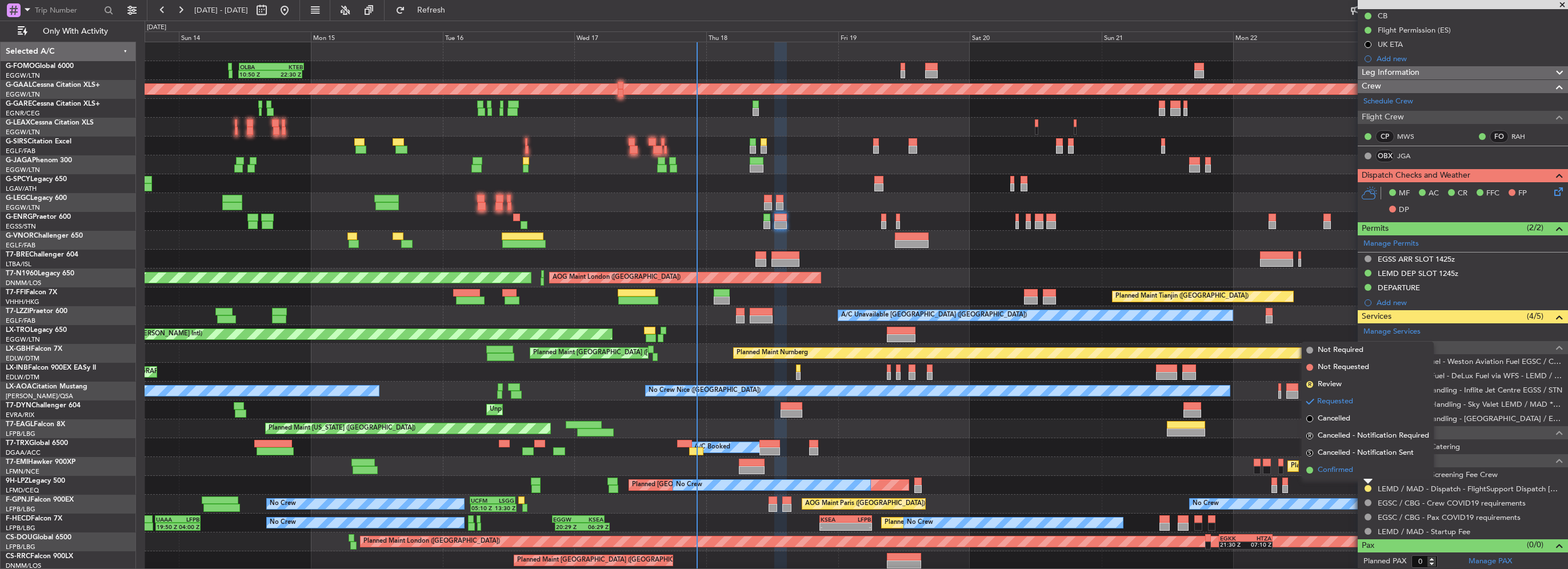
click at [1344, 469] on span "Confirmed" at bounding box center [1335, 470] width 35 height 12
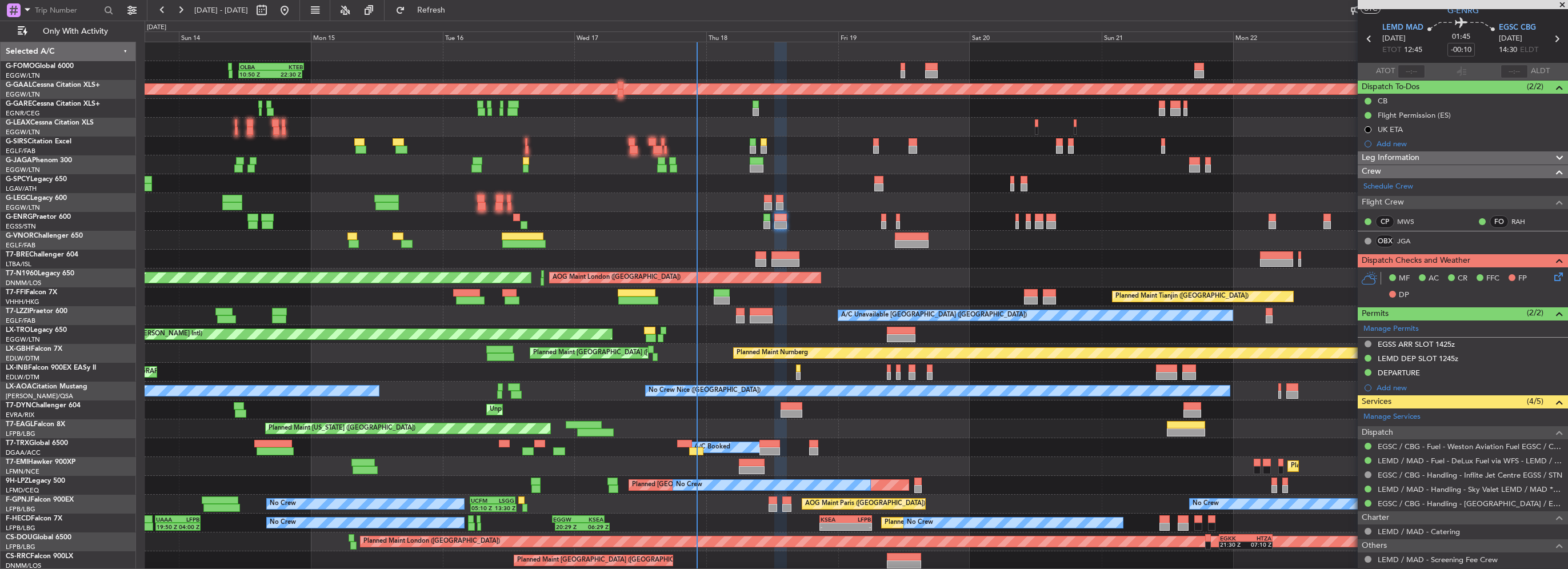
scroll to position [0, 0]
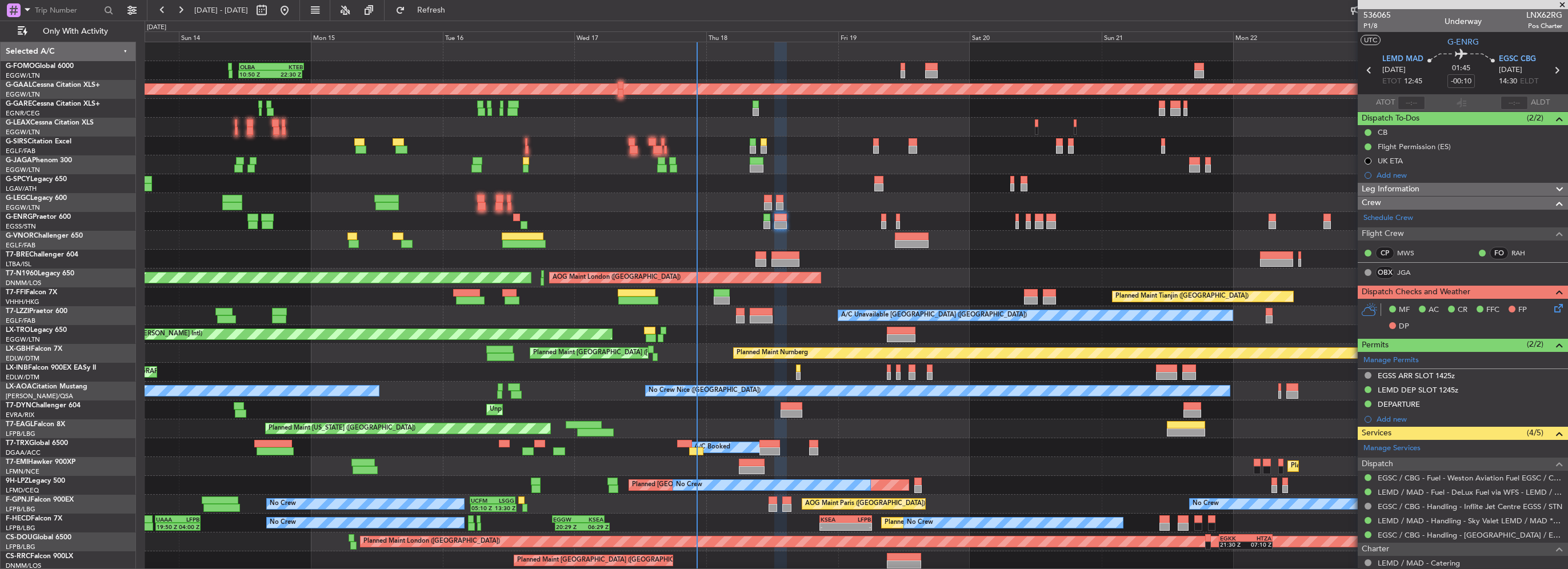
click at [1552, 310] on icon at bounding box center [1556, 306] width 9 height 9
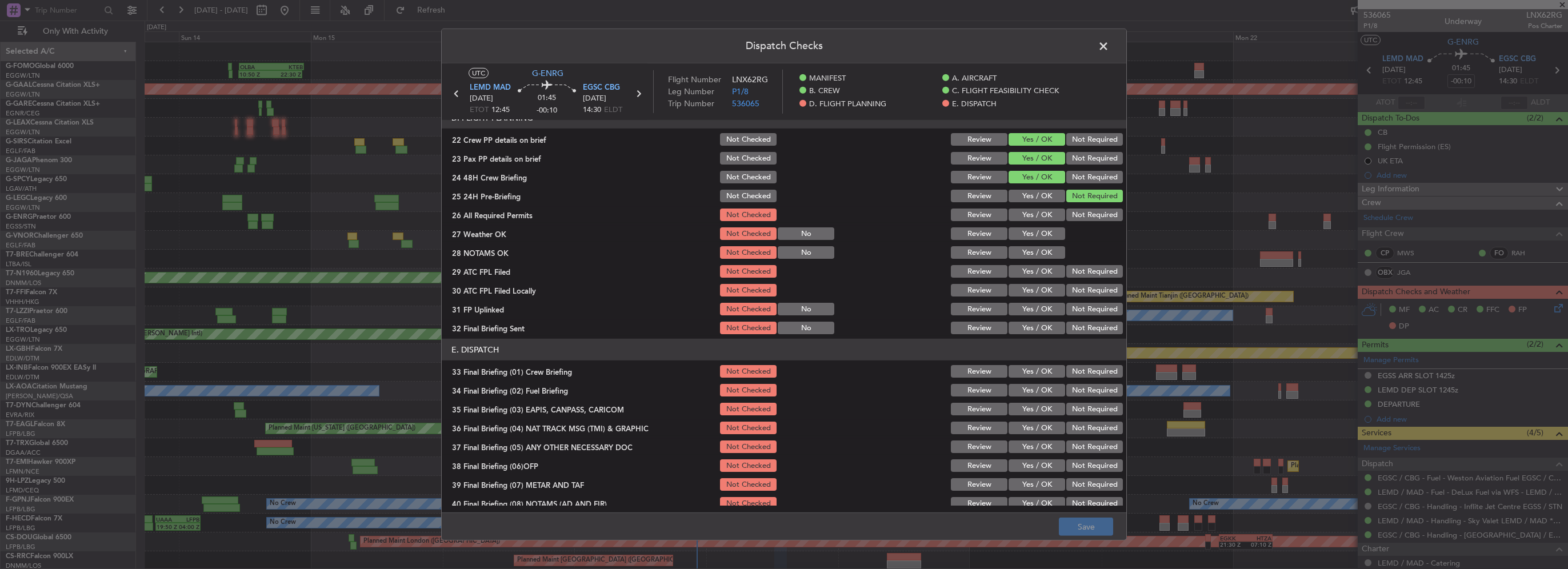
scroll to position [514, 0]
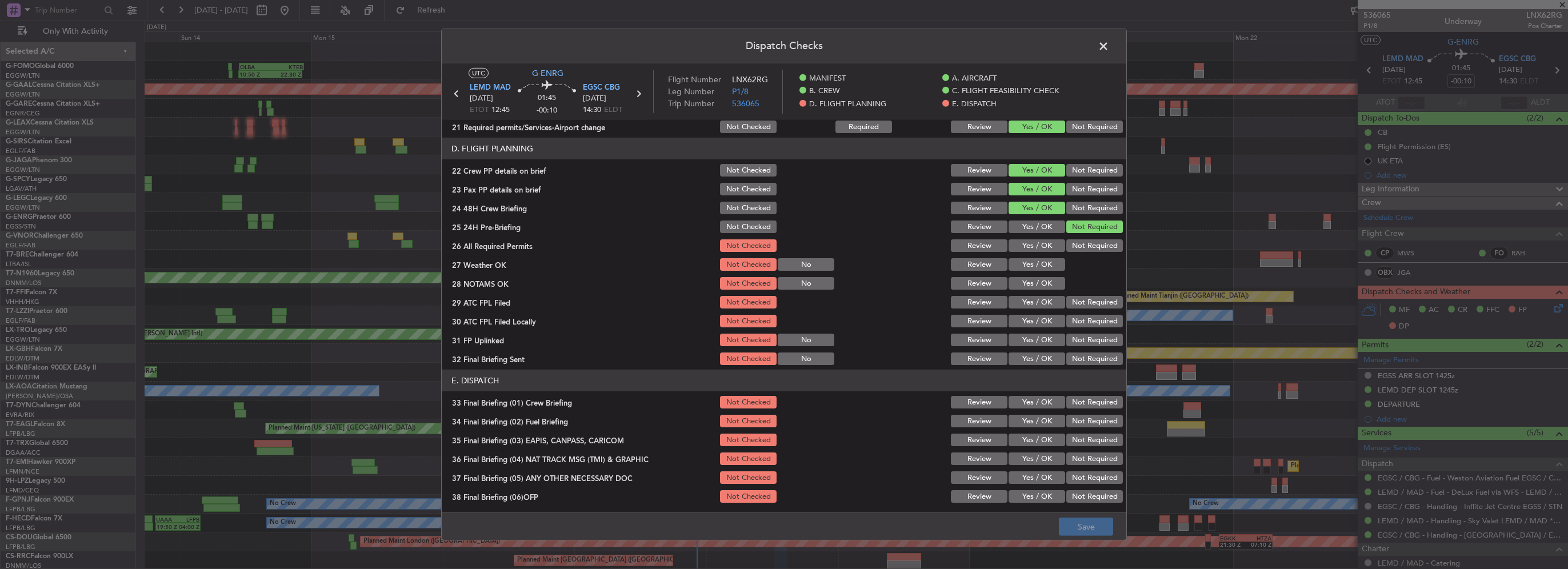
drag, startPoint x: 1034, startPoint y: 247, endPoint x: 1037, endPoint y: 258, distance: 11.4
click at [1034, 247] on button "Yes / OK" at bounding box center [1037, 245] width 57 height 13
click at [1038, 264] on button "Yes / OK" at bounding box center [1037, 264] width 57 height 13
click at [1038, 283] on button "Yes / OK" at bounding box center [1037, 283] width 57 height 13
click at [1041, 302] on button "Yes / OK" at bounding box center [1037, 302] width 57 height 13
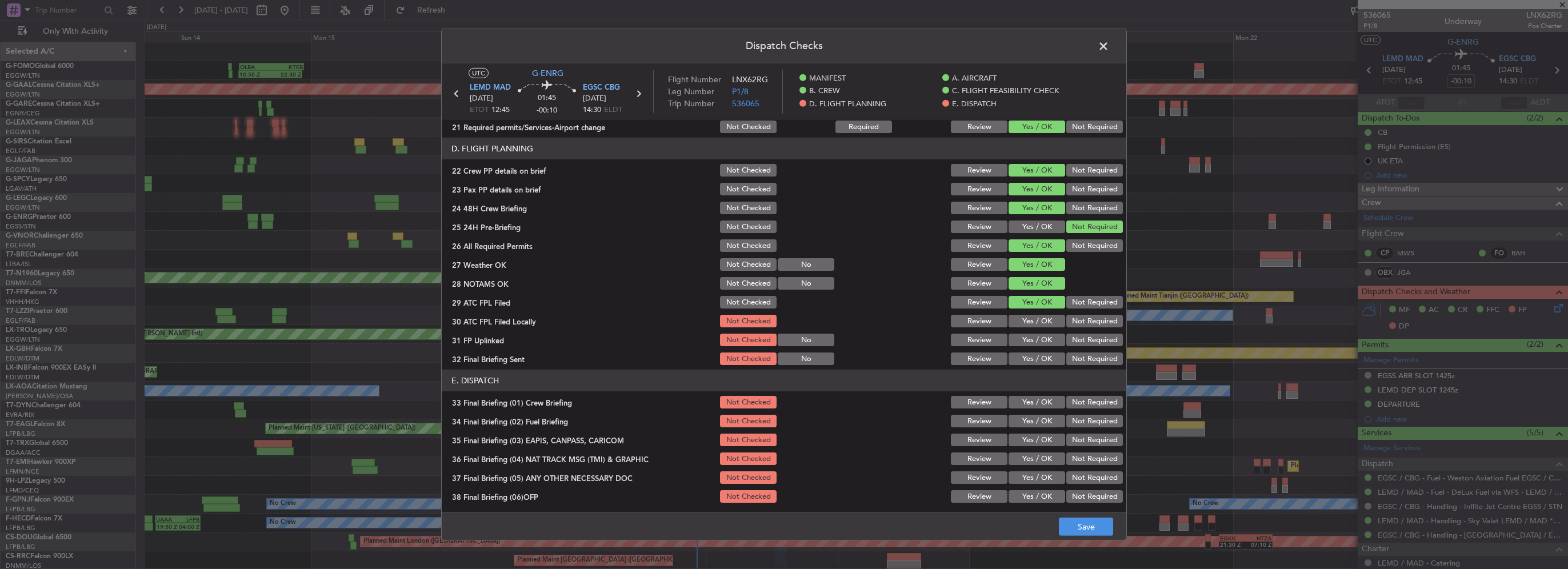
click at [1071, 321] on button "Not Required" at bounding box center [1094, 321] width 57 height 13
click at [1043, 333] on button "Yes / OK" at bounding box center [1037, 340] width 57 height 13
click at [1080, 359] on button "Not Required" at bounding box center [1094, 358] width 57 height 13
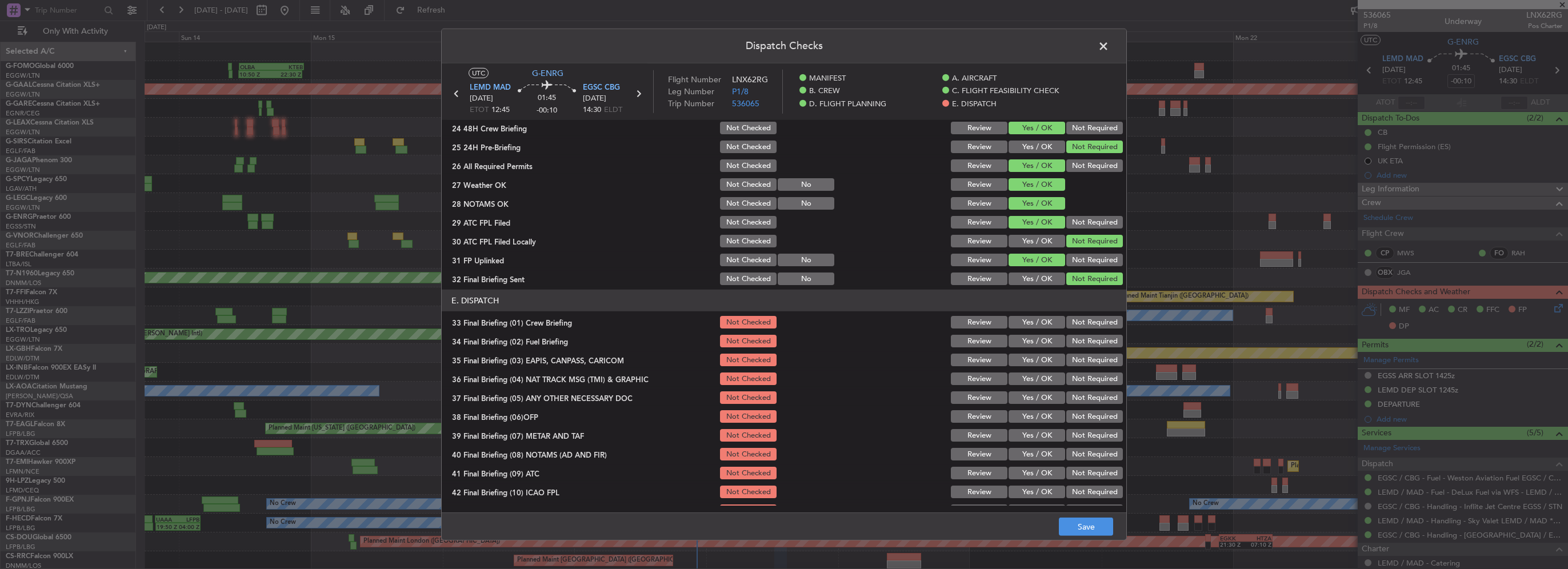
scroll to position [629, 0]
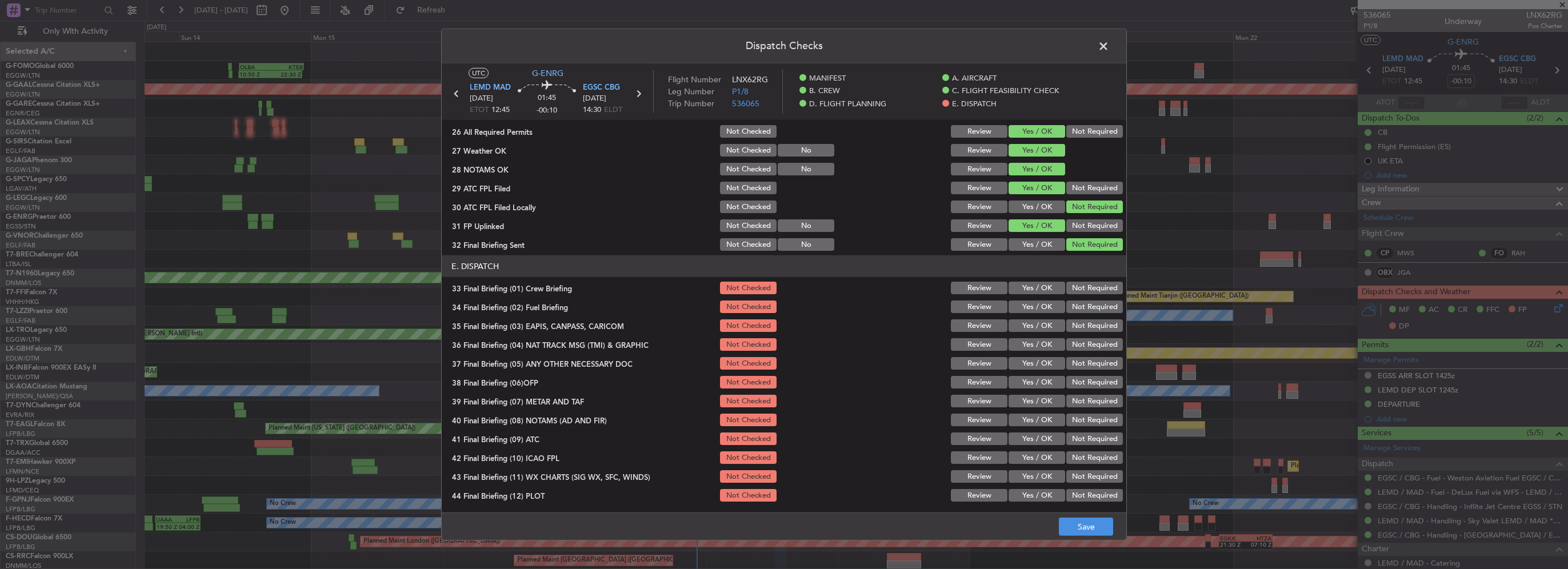
click at [1030, 284] on button "Yes / OK" at bounding box center [1037, 288] width 57 height 13
click at [1032, 302] on button "Yes / OK" at bounding box center [1037, 307] width 57 height 13
click at [1072, 329] on button "Not Required" at bounding box center [1094, 326] width 57 height 13
click at [1077, 346] on button "Not Required" at bounding box center [1094, 344] width 57 height 13
drag, startPoint x: 1026, startPoint y: 363, endPoint x: 1032, endPoint y: 384, distance: 21.8
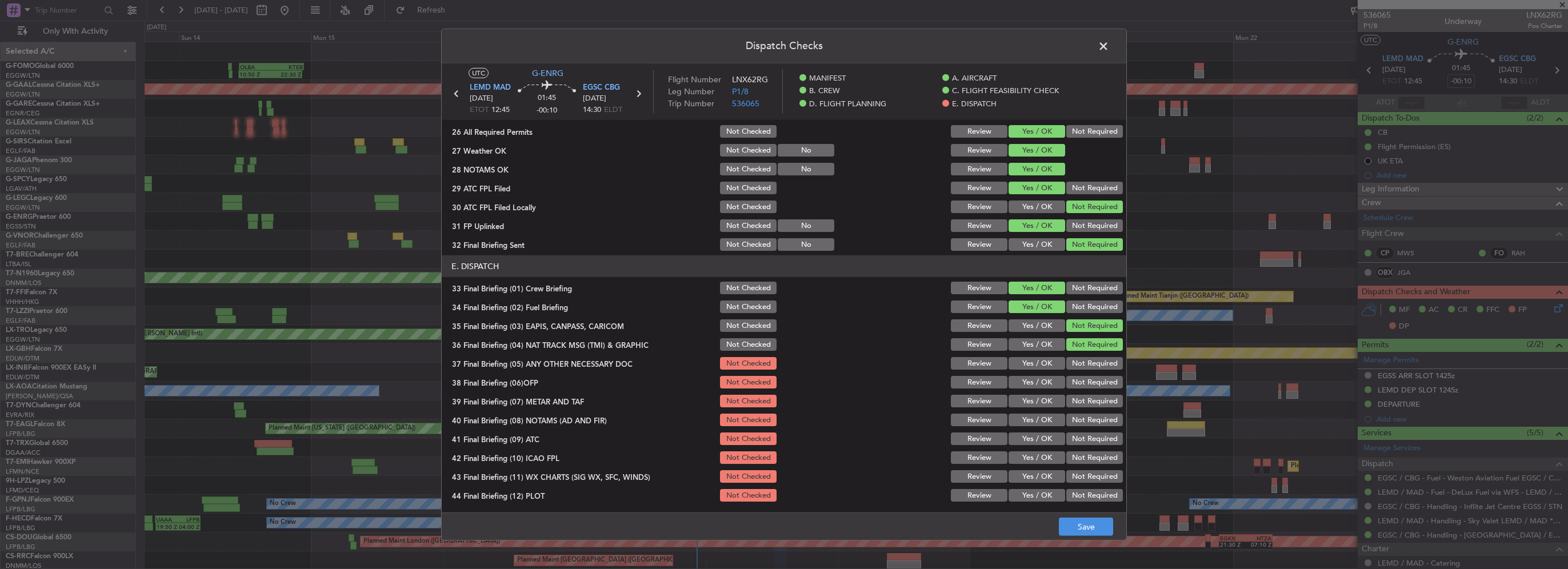
click at [1026, 365] on button "Yes / OK" at bounding box center [1037, 363] width 57 height 13
click at [1032, 388] on div "Yes / OK" at bounding box center [1035, 382] width 58 height 16
click at [1035, 381] on button "Yes / OK" at bounding box center [1037, 382] width 57 height 13
drag, startPoint x: 1038, startPoint y: 403, endPoint x: 1040, endPoint y: 415, distance: 12.2
click at [1038, 405] on button "Yes / OK" at bounding box center [1037, 401] width 57 height 13
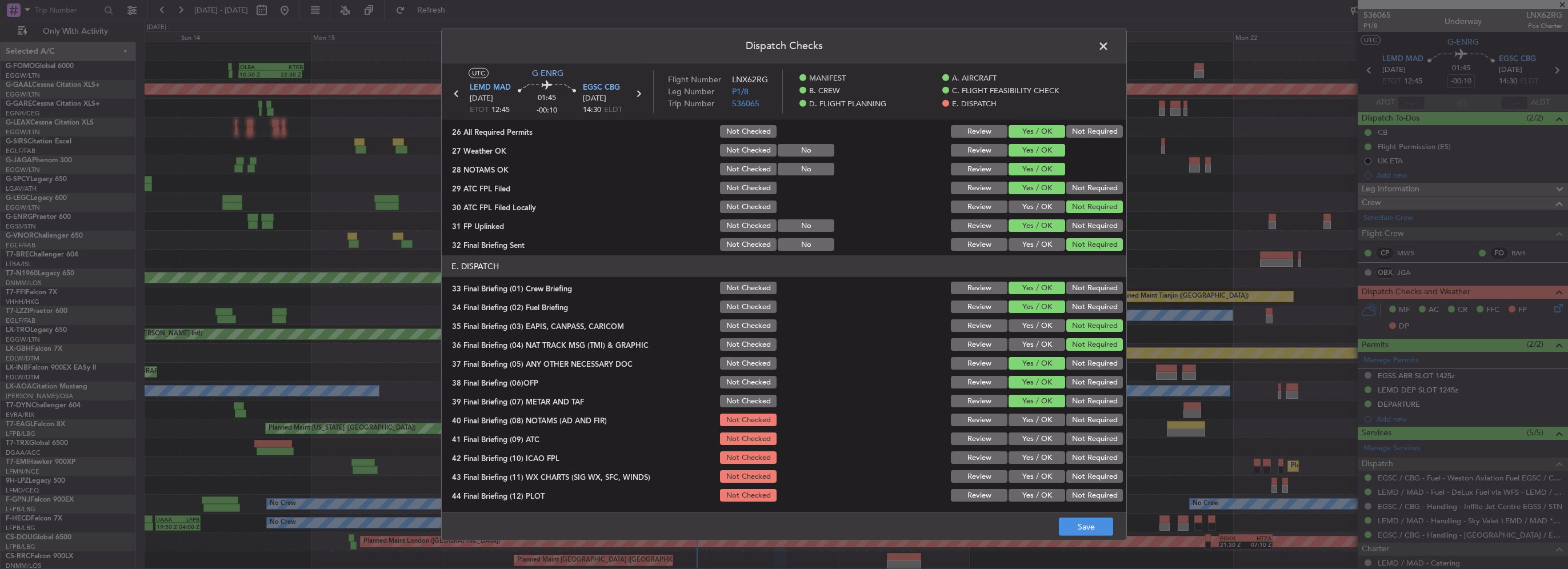
click at [1040, 416] on button "Yes / OK" at bounding box center [1037, 420] width 57 height 13
drag, startPoint x: 1040, startPoint y: 430, endPoint x: 1044, endPoint y: 450, distance: 20.4
click at [1040, 431] on div "Yes / OK" at bounding box center [1035, 439] width 58 height 16
drag, startPoint x: 1044, startPoint y: 450, endPoint x: 1042, endPoint y: 441, distance: 9.2
click at [1044, 448] on section "E. DISPATCH 33 Final Briefing (01) Crew Briefing Not Checked Review Yes / OK No…" at bounding box center [784, 379] width 685 height 248
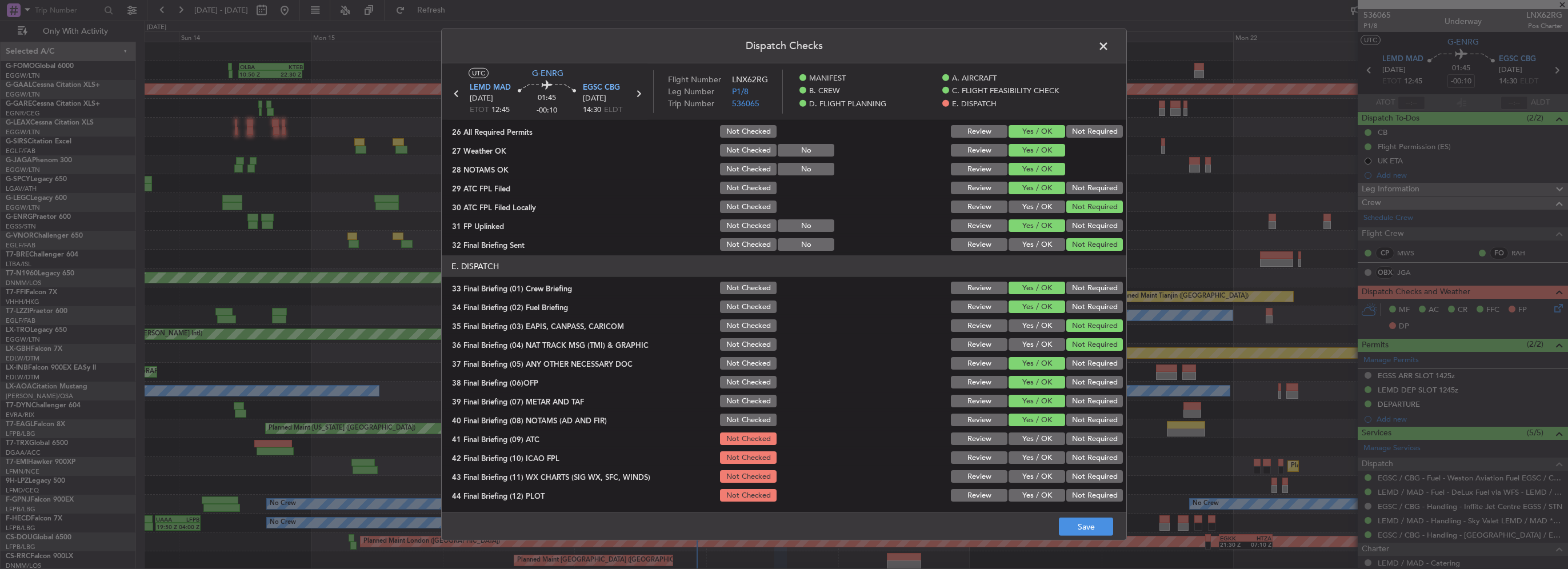
click at [1042, 441] on button "Yes / OK" at bounding box center [1037, 439] width 57 height 13
click at [1043, 452] on button "Yes / OK" at bounding box center [1037, 458] width 57 height 13
drag, startPoint x: 1040, startPoint y: 470, endPoint x: 1044, endPoint y: 489, distance: 19.4
click at [1040, 472] on button "Yes / OK" at bounding box center [1037, 476] width 57 height 13
click at [1042, 493] on button "Yes / OK" at bounding box center [1037, 495] width 57 height 13
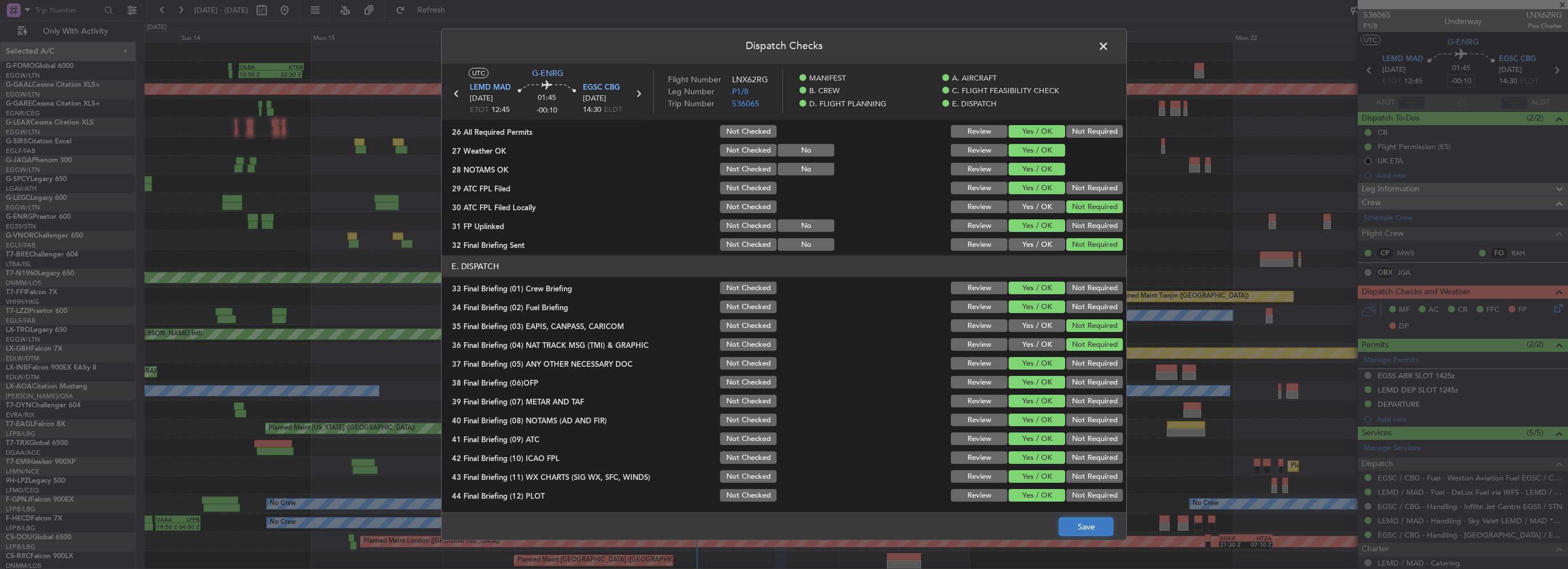
drag, startPoint x: 1082, startPoint y: 532, endPoint x: 1088, endPoint y: 529, distance: 6.7
click at [1083, 532] on button "Save" at bounding box center [1086, 527] width 54 height 18
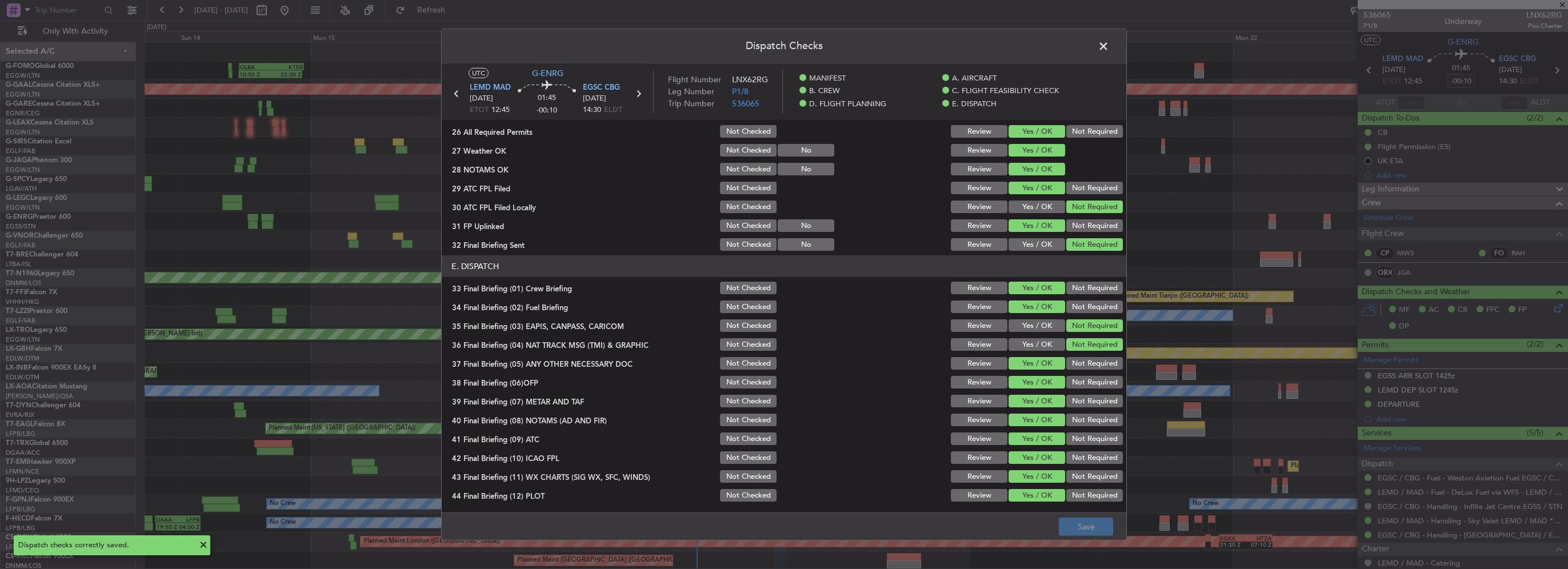
click at [1109, 44] on span at bounding box center [1109, 49] width 0 height 23
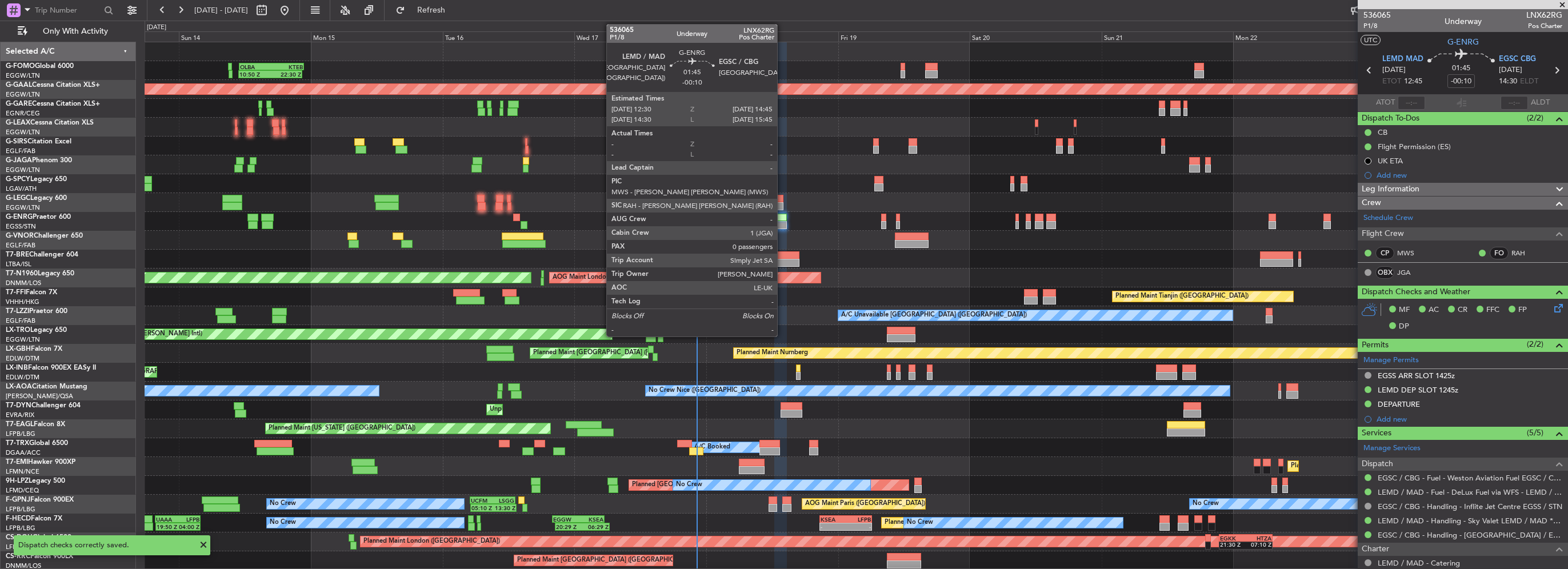
click at [782, 219] on div at bounding box center [780, 217] width 13 height 8
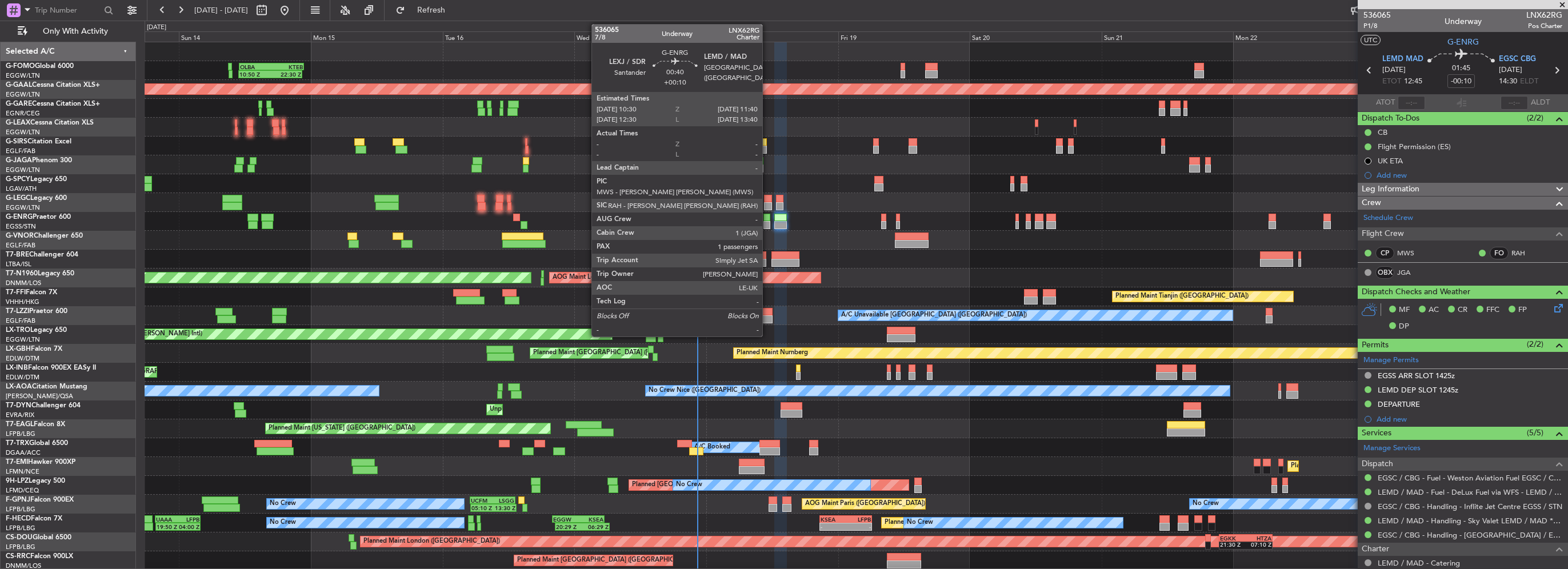
click at [768, 221] on div at bounding box center [766, 225] width 7 height 8
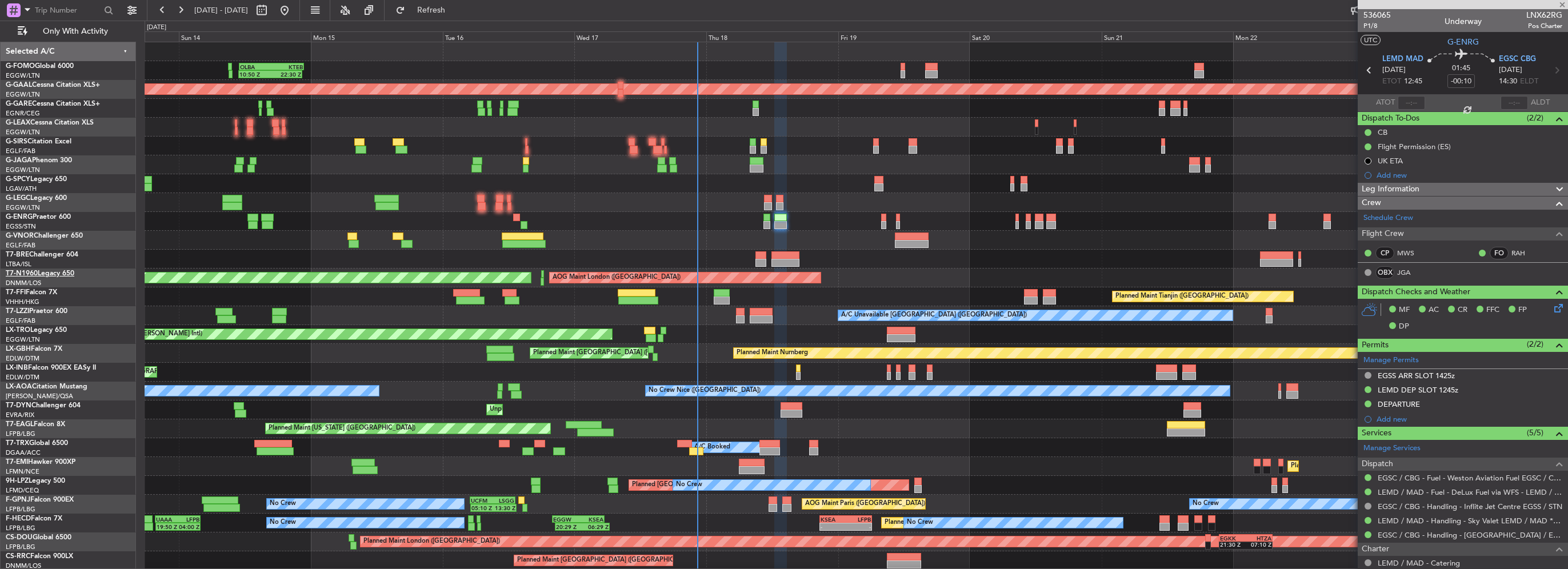
type input "+00:10"
type input "1"
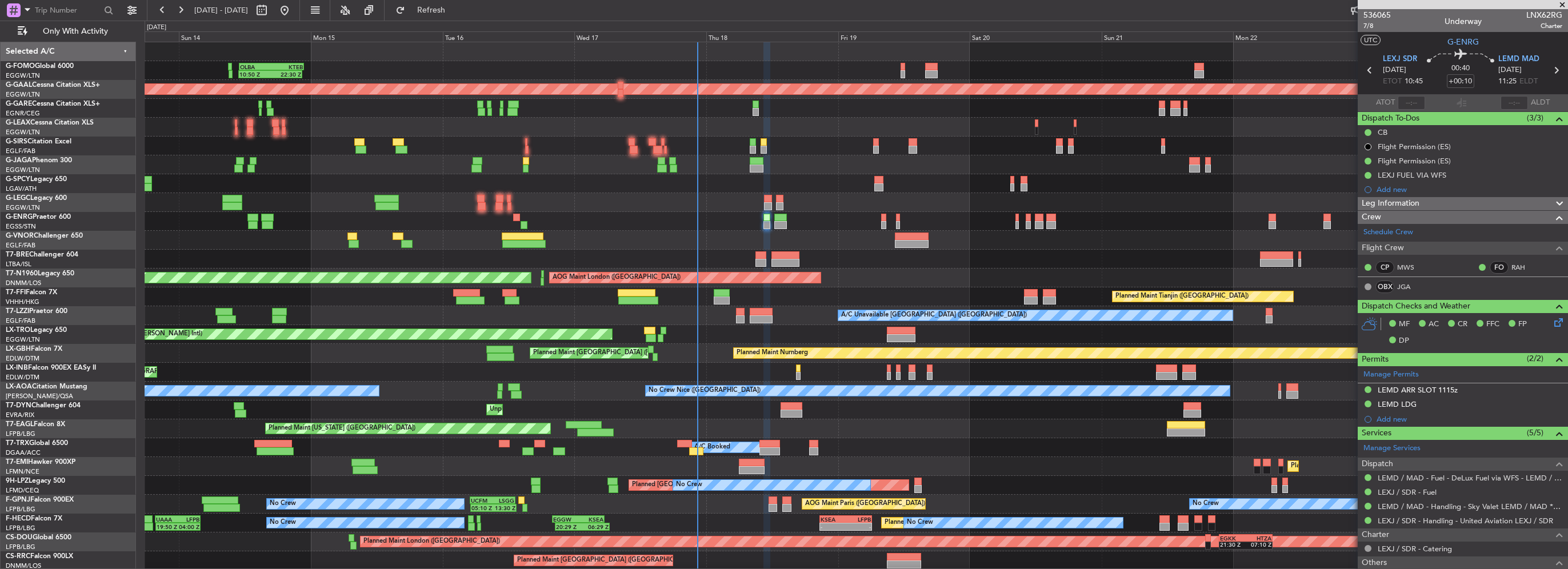
scroll to position [38, 0]
